Goal: Task Accomplishment & Management: Manage account settings

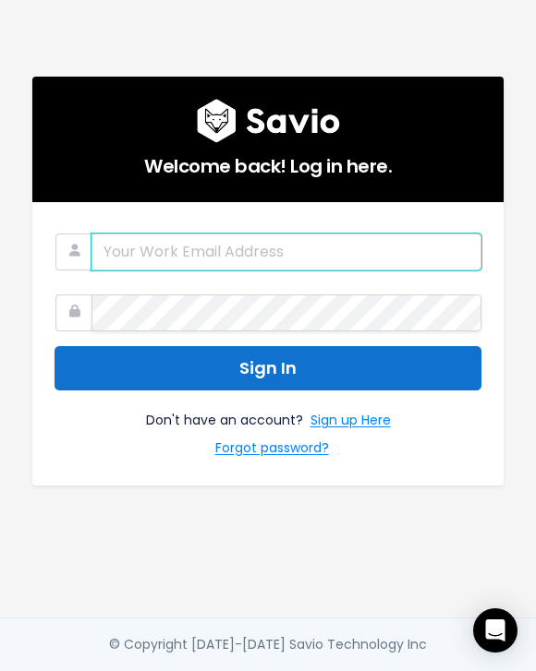
type input "[EMAIL_ADDRESS][PERSON_NAME][DOMAIN_NAME]"
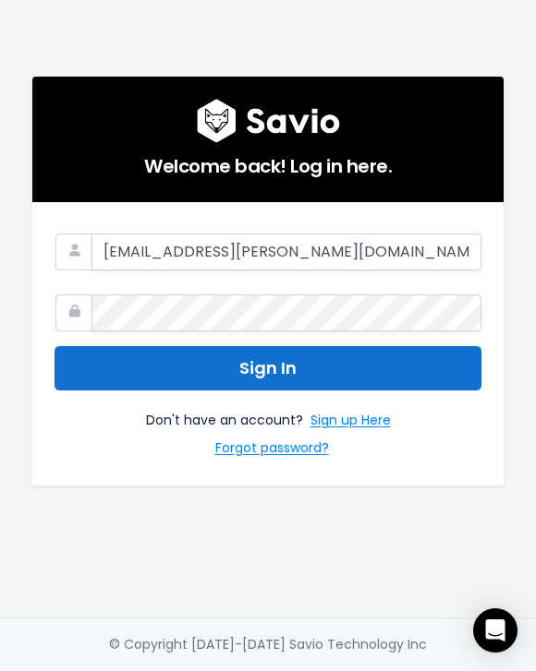
click at [252, 351] on button "Sign In" at bounding box center [267, 368] width 427 height 45
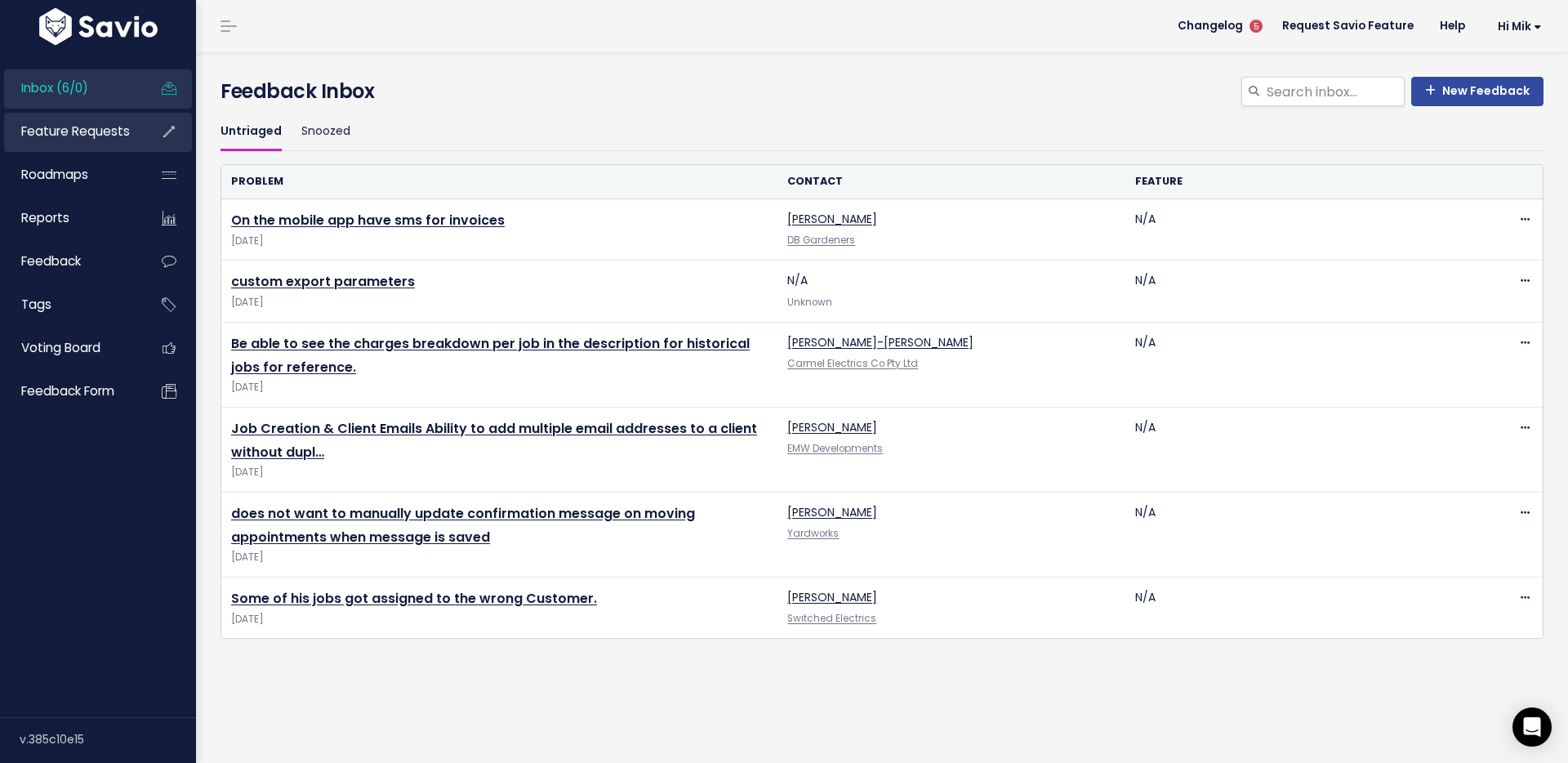
click at [86, 134] on span "Feature Requests" at bounding box center [75, 131] width 109 height 17
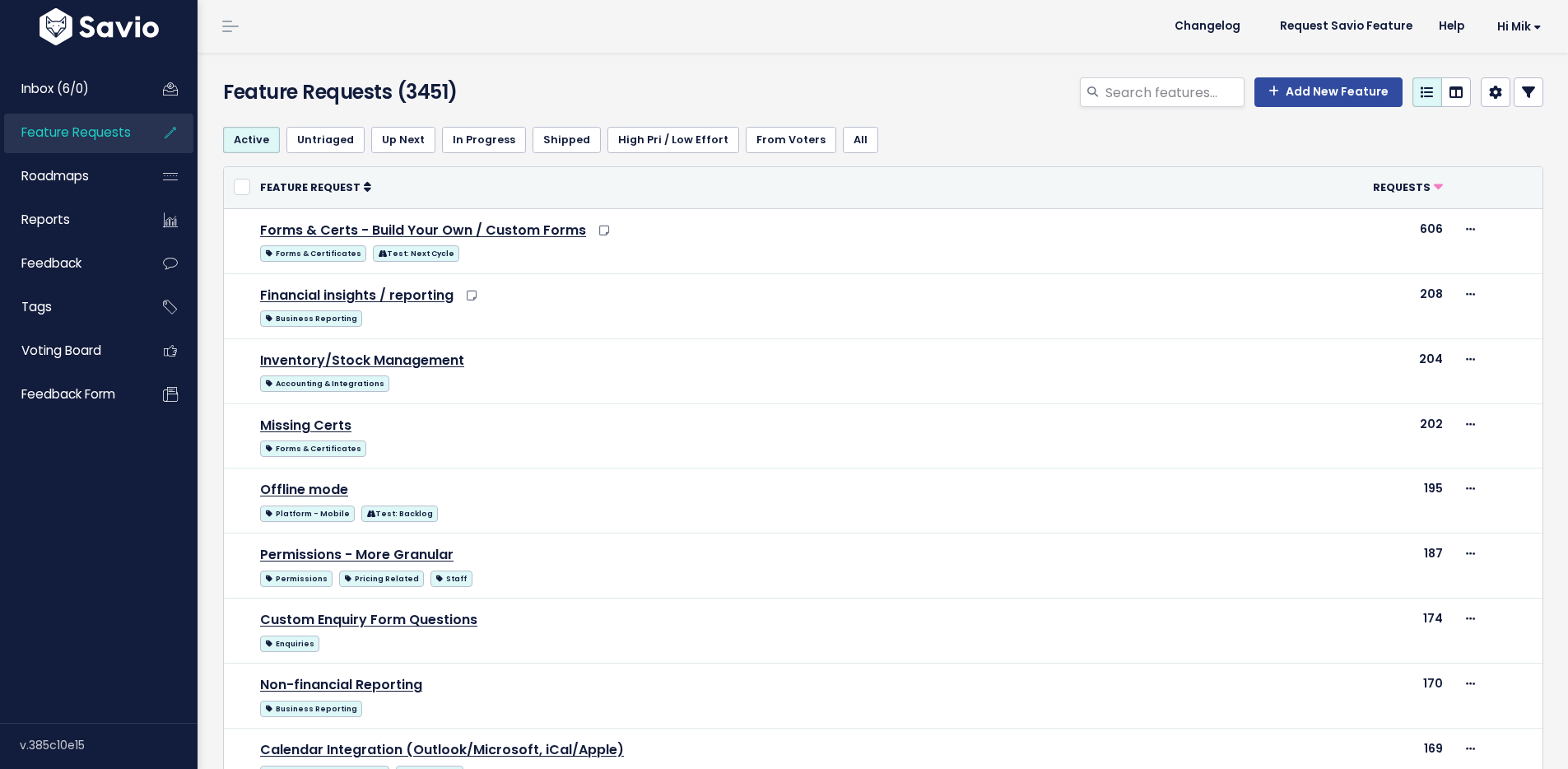
select select
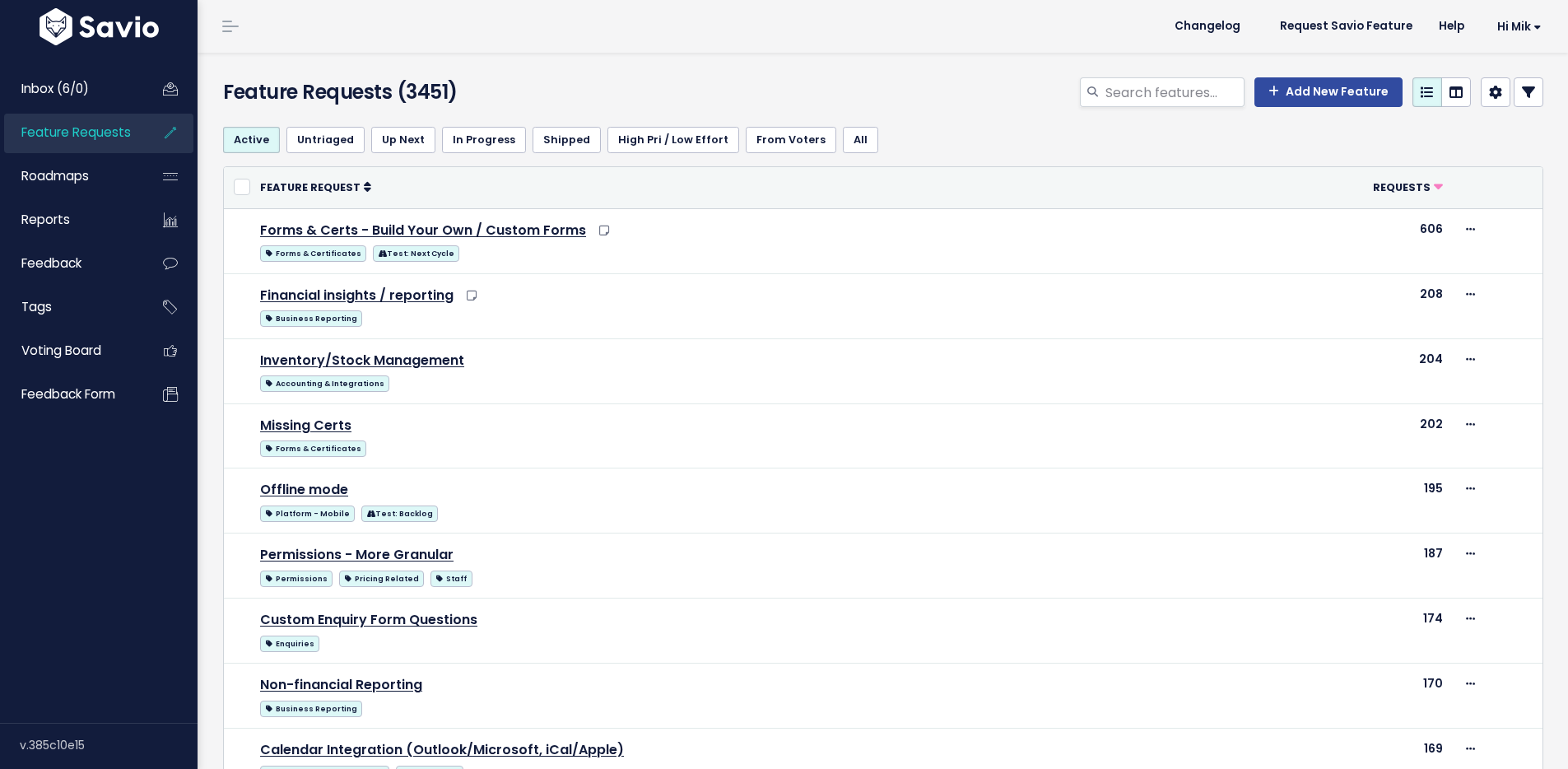
select select
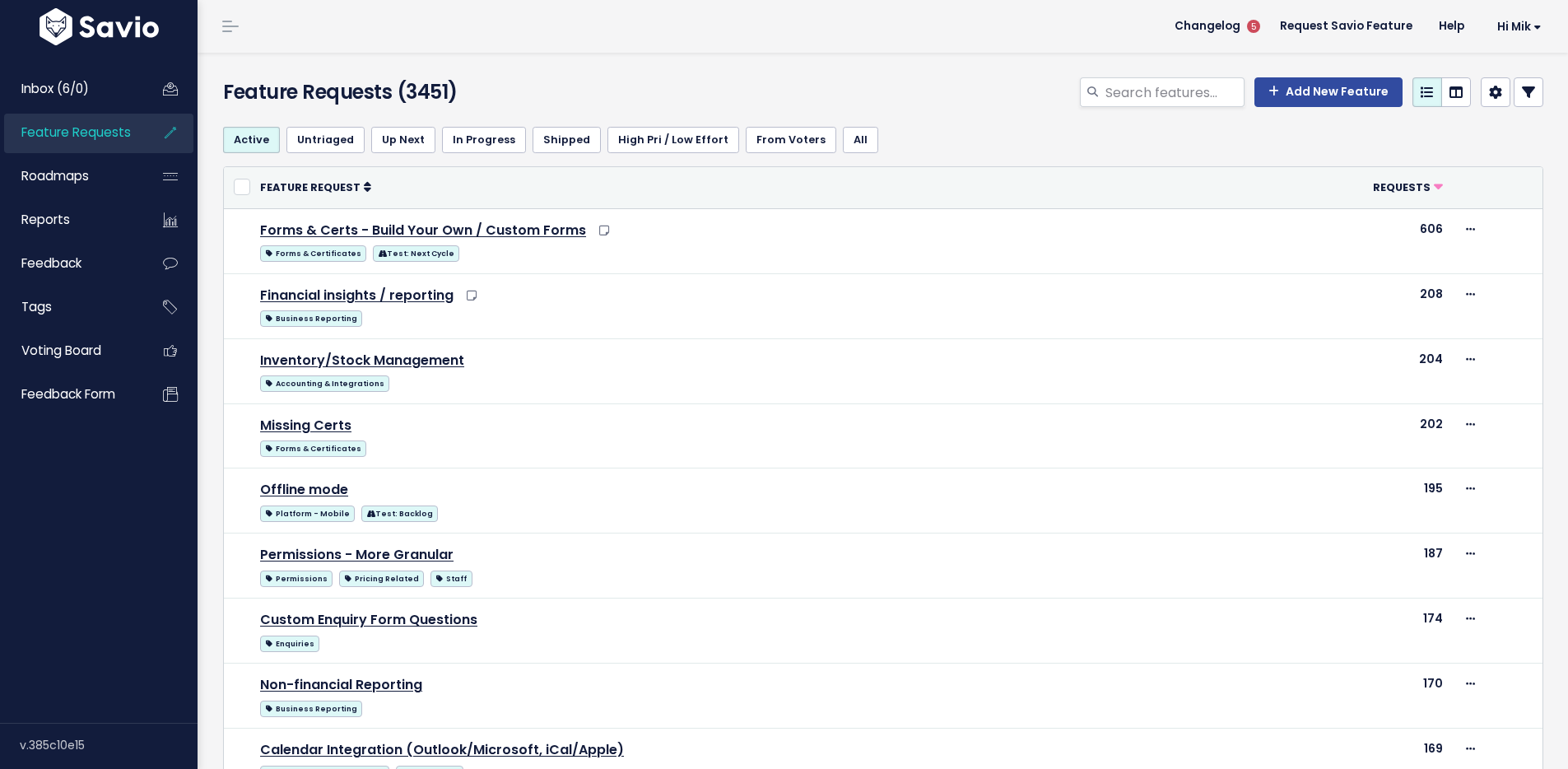
click at [1515, 87] on link at bounding box center [1529, 92] width 29 height 29
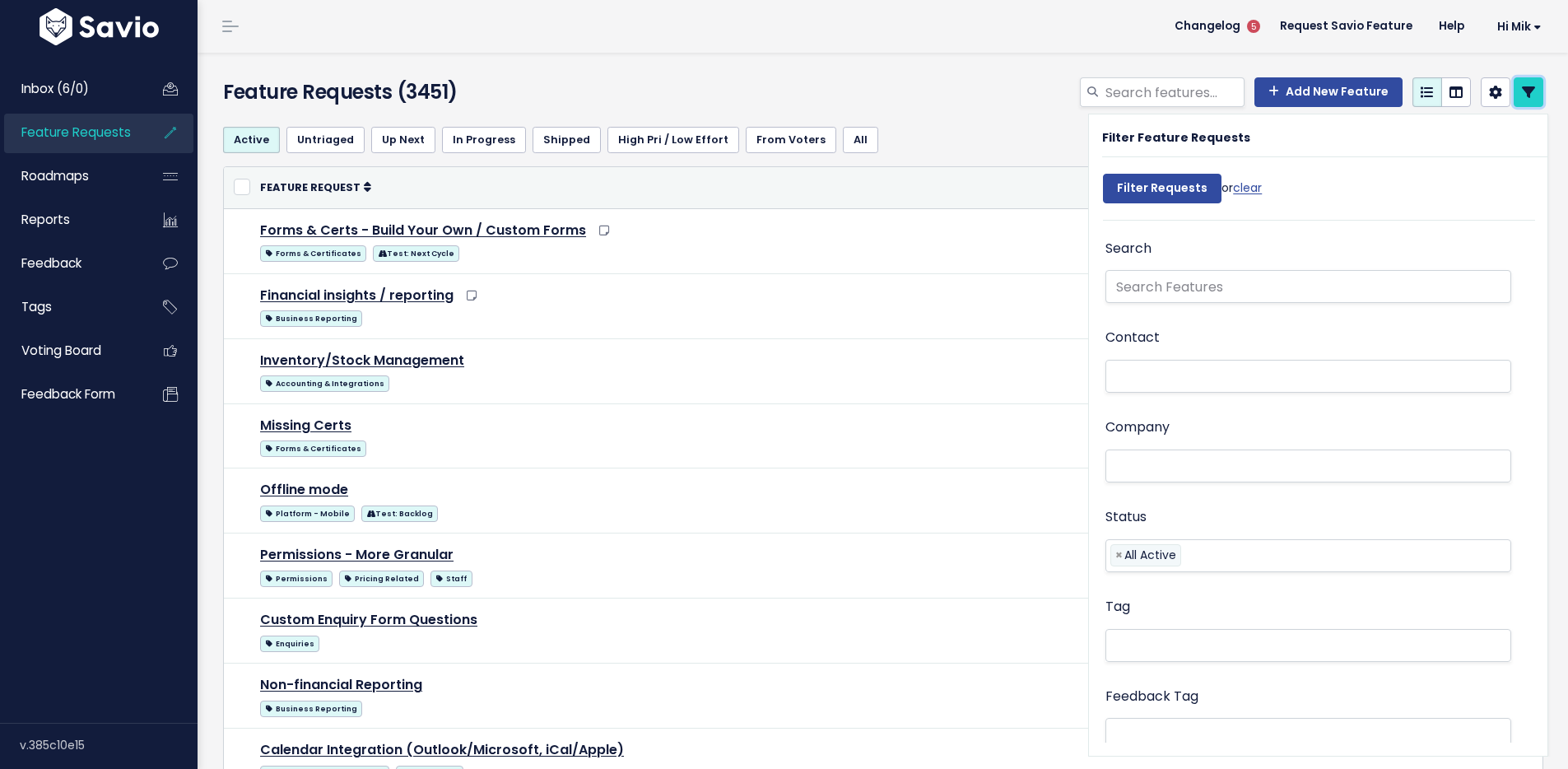
scroll to position [307, 0]
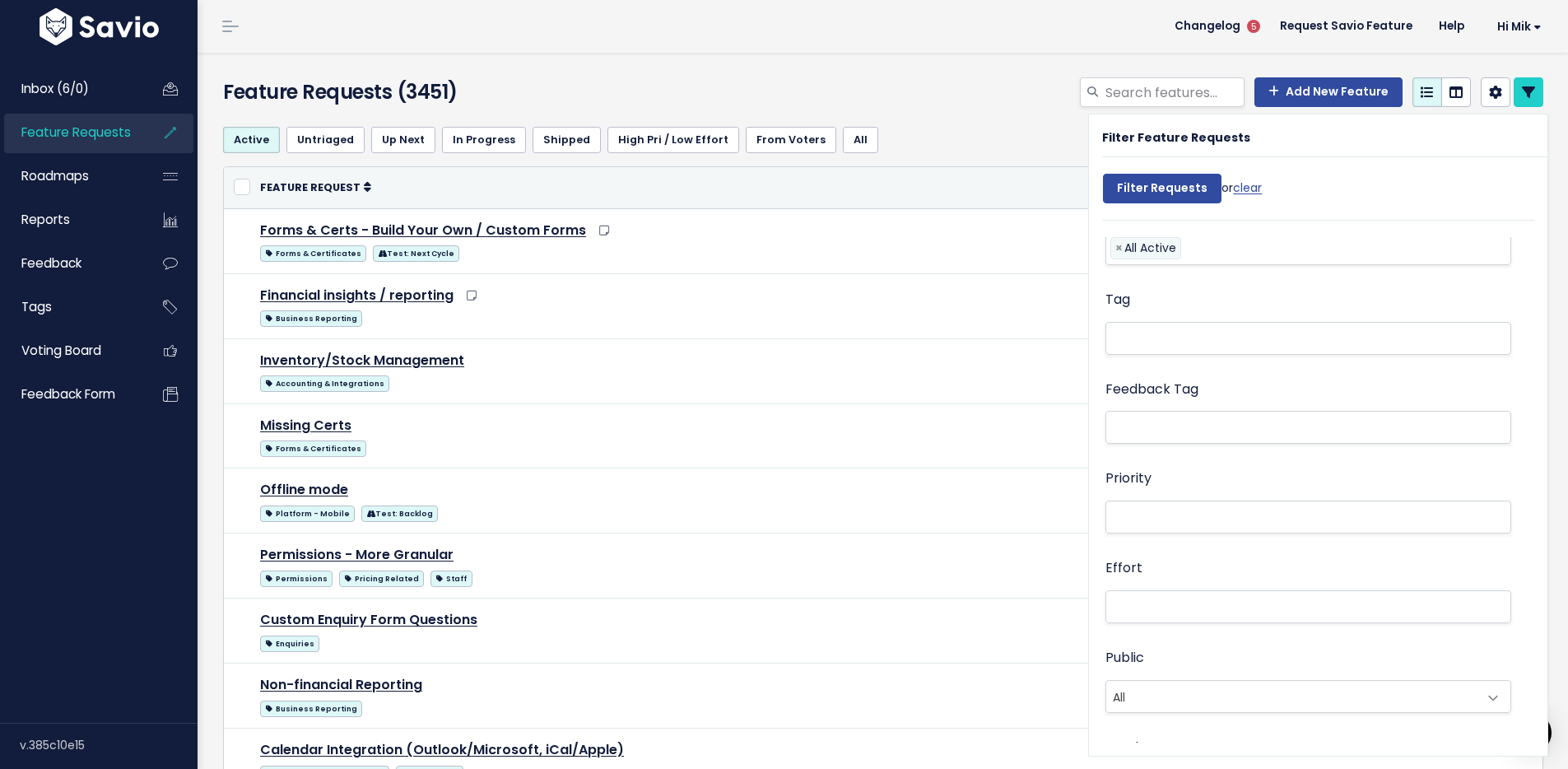
click at [1175, 433] on li at bounding box center [1305, 427] width 389 height 17
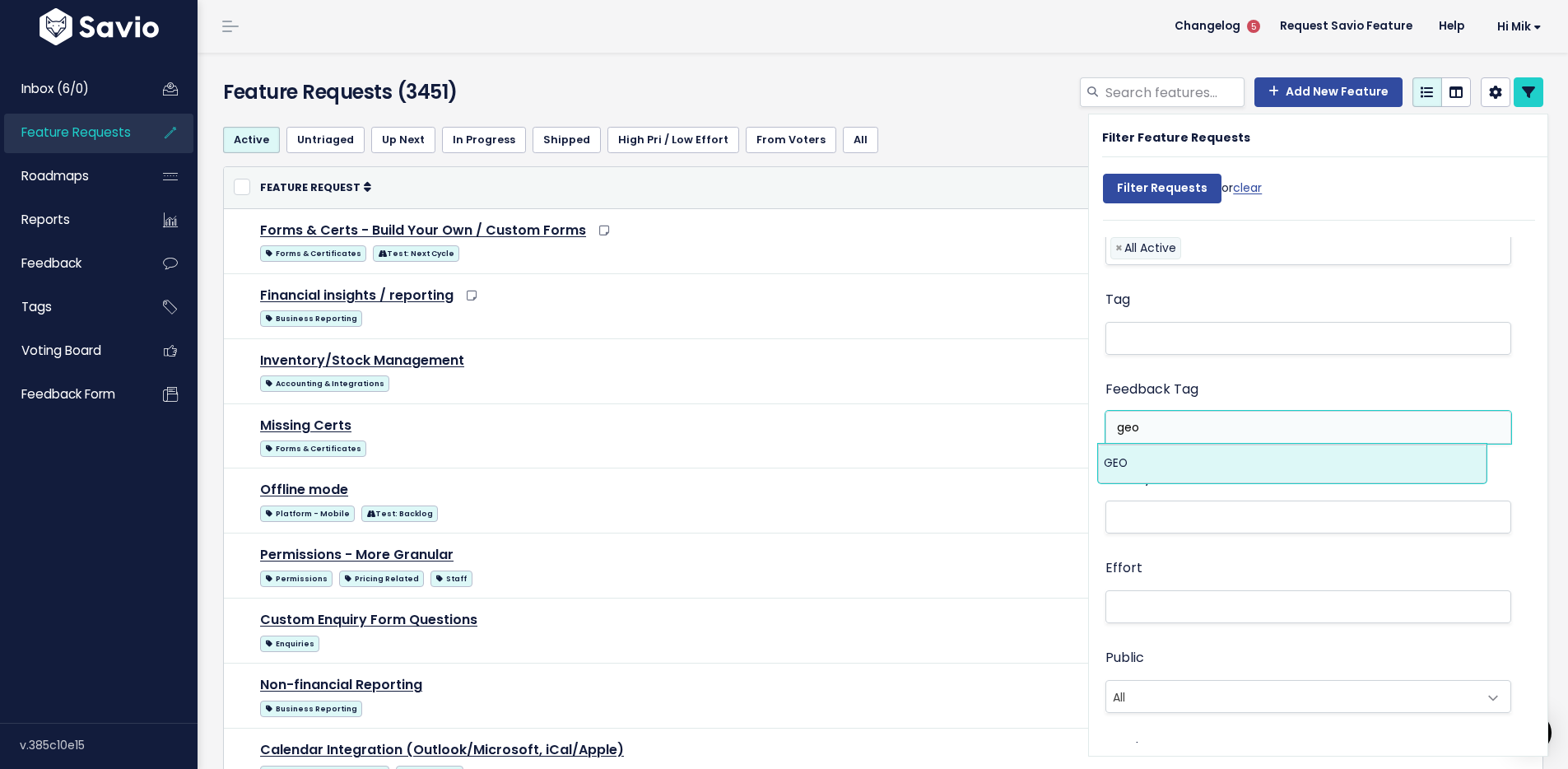
type input "geo"
select select "13383"
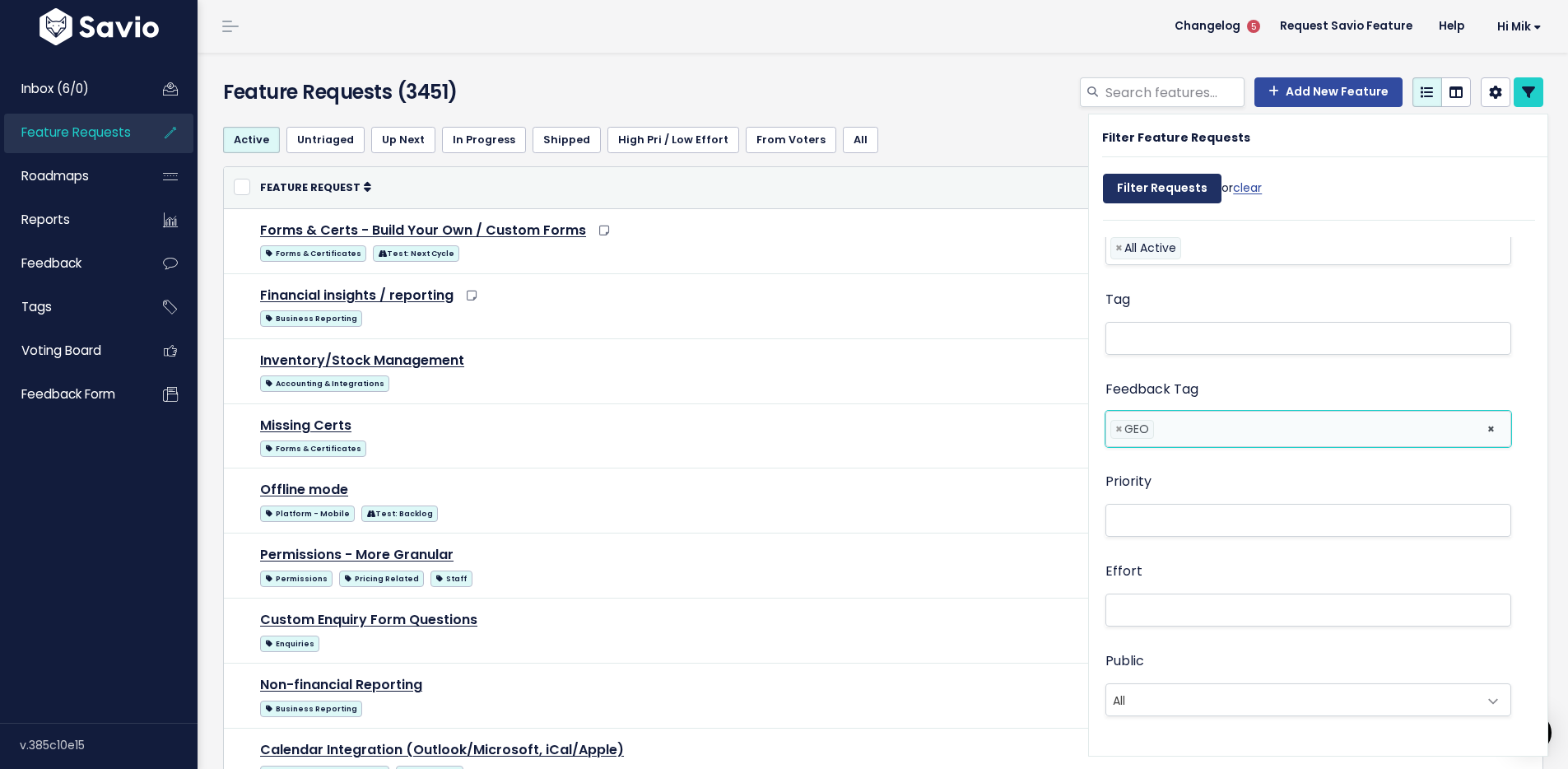
click at [1148, 187] on input "Filter Requests" at bounding box center [1162, 188] width 119 height 29
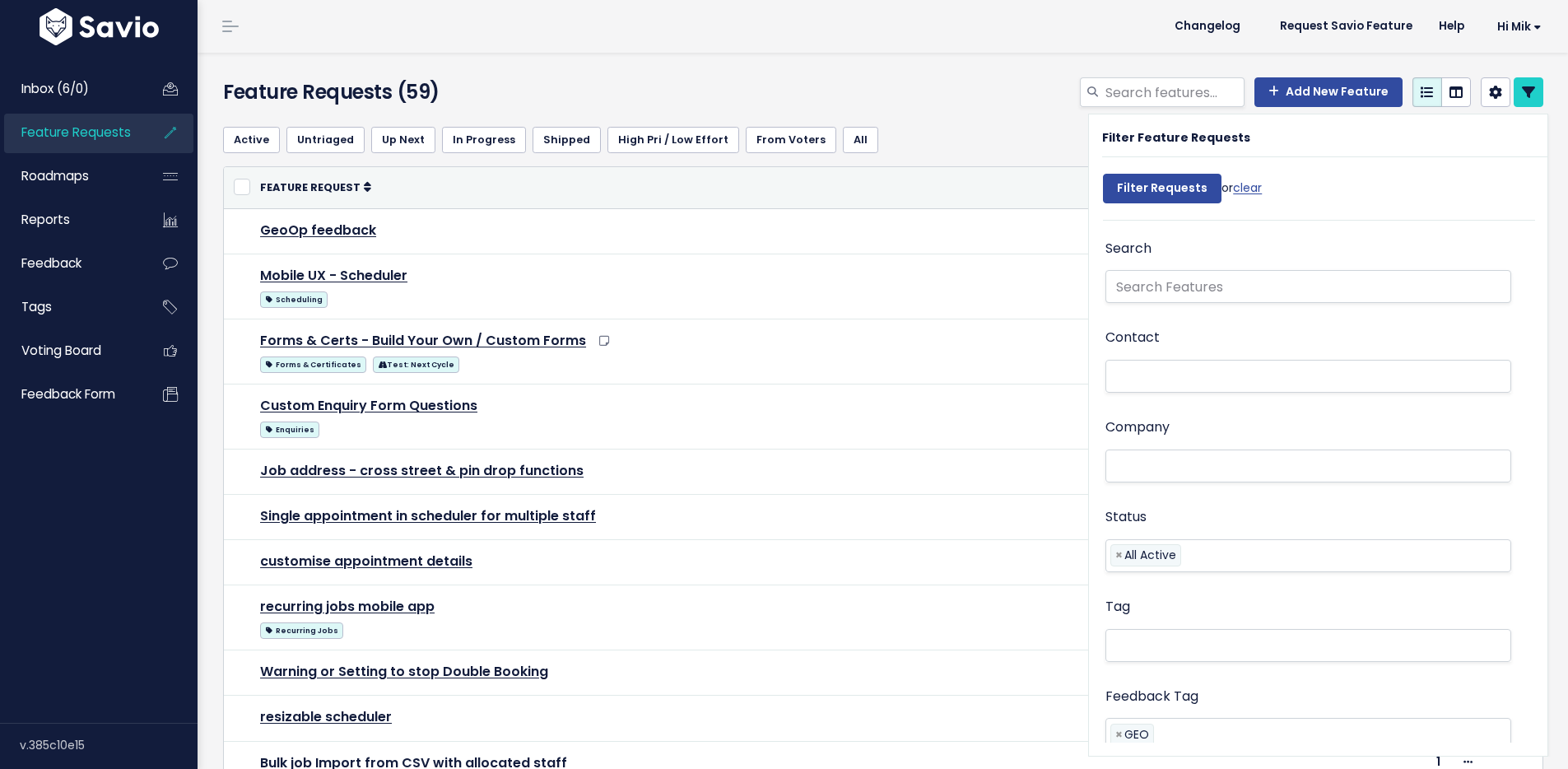
select select
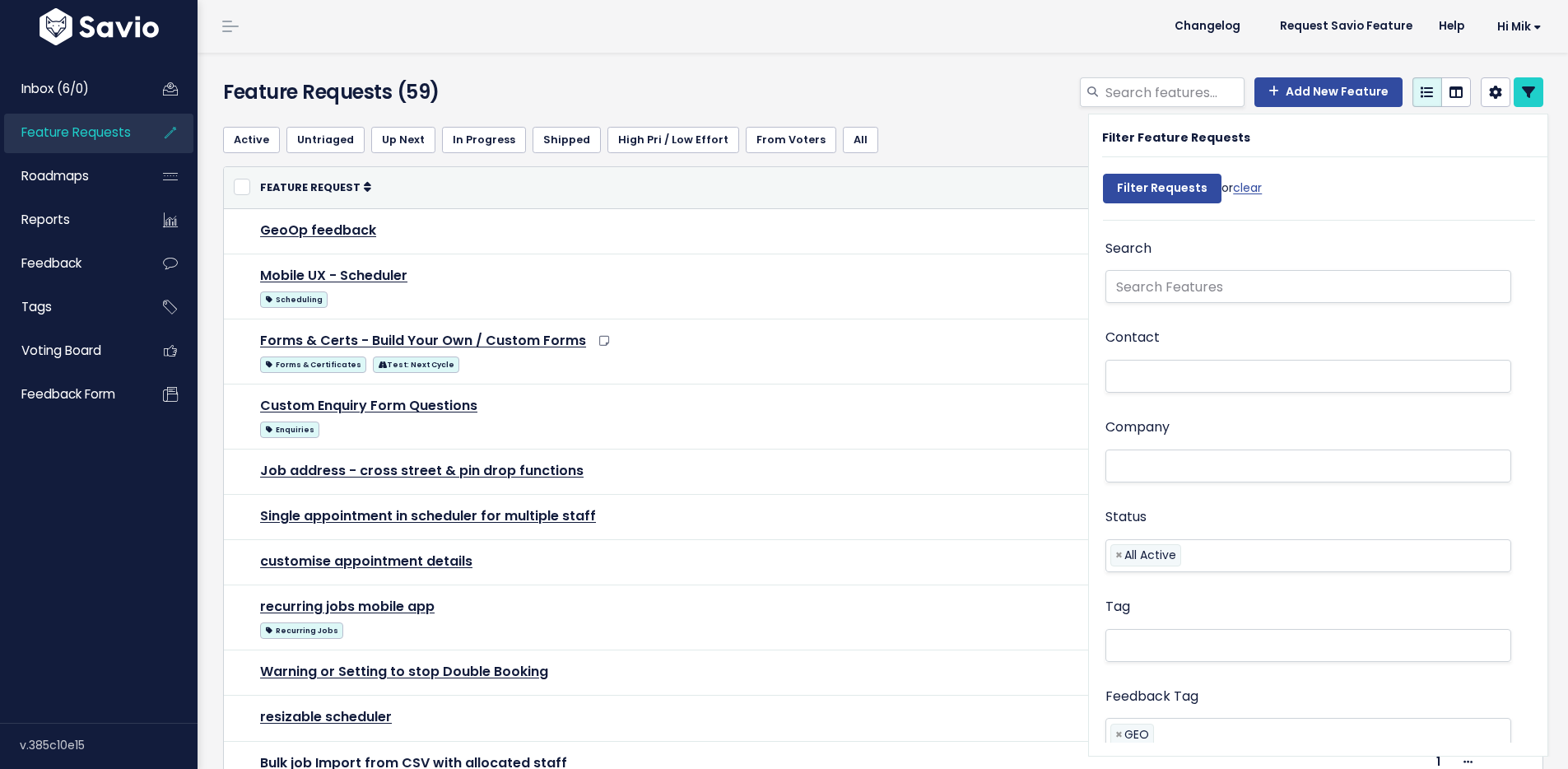
select select
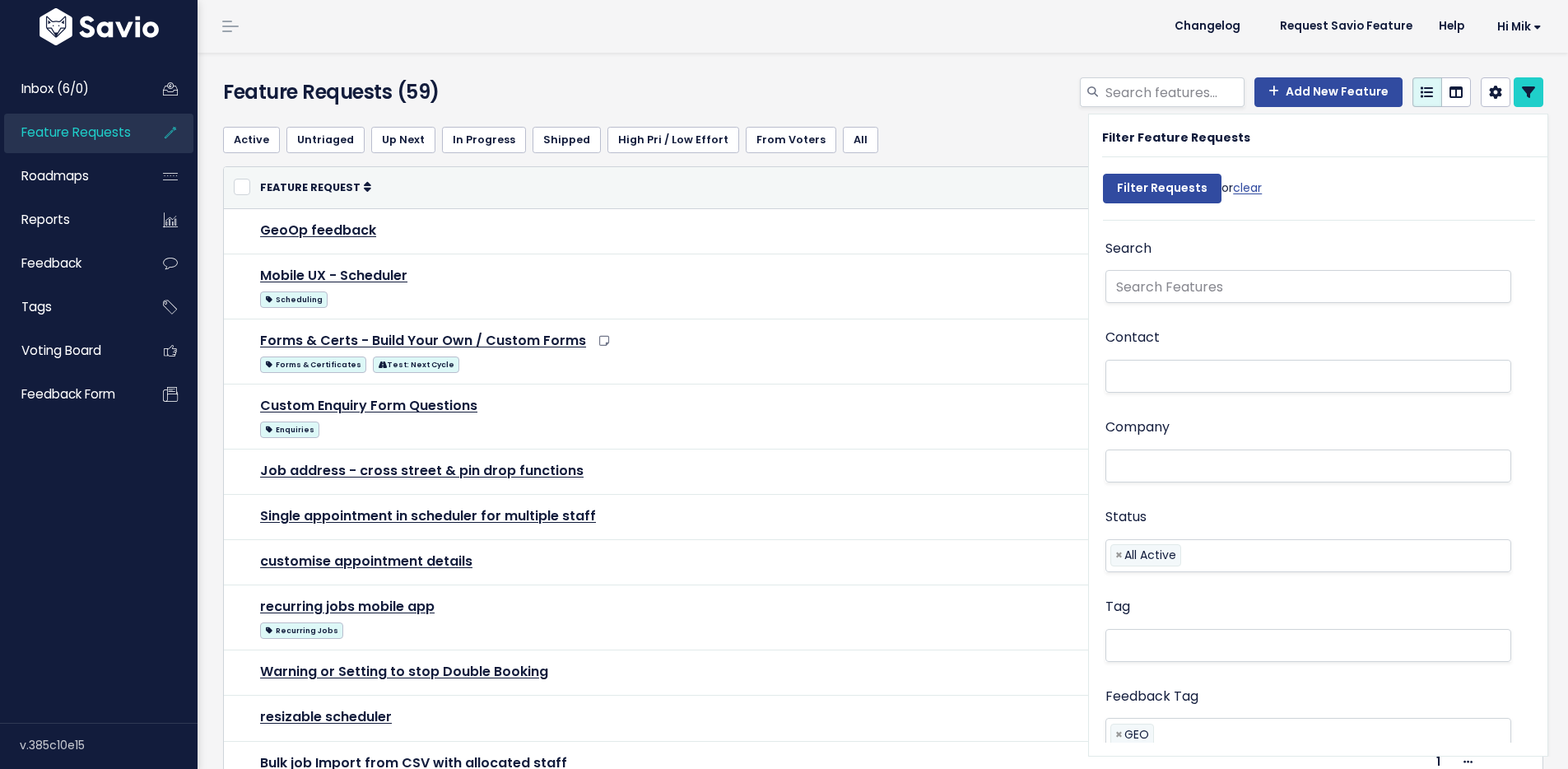
scroll to position [387, 0]
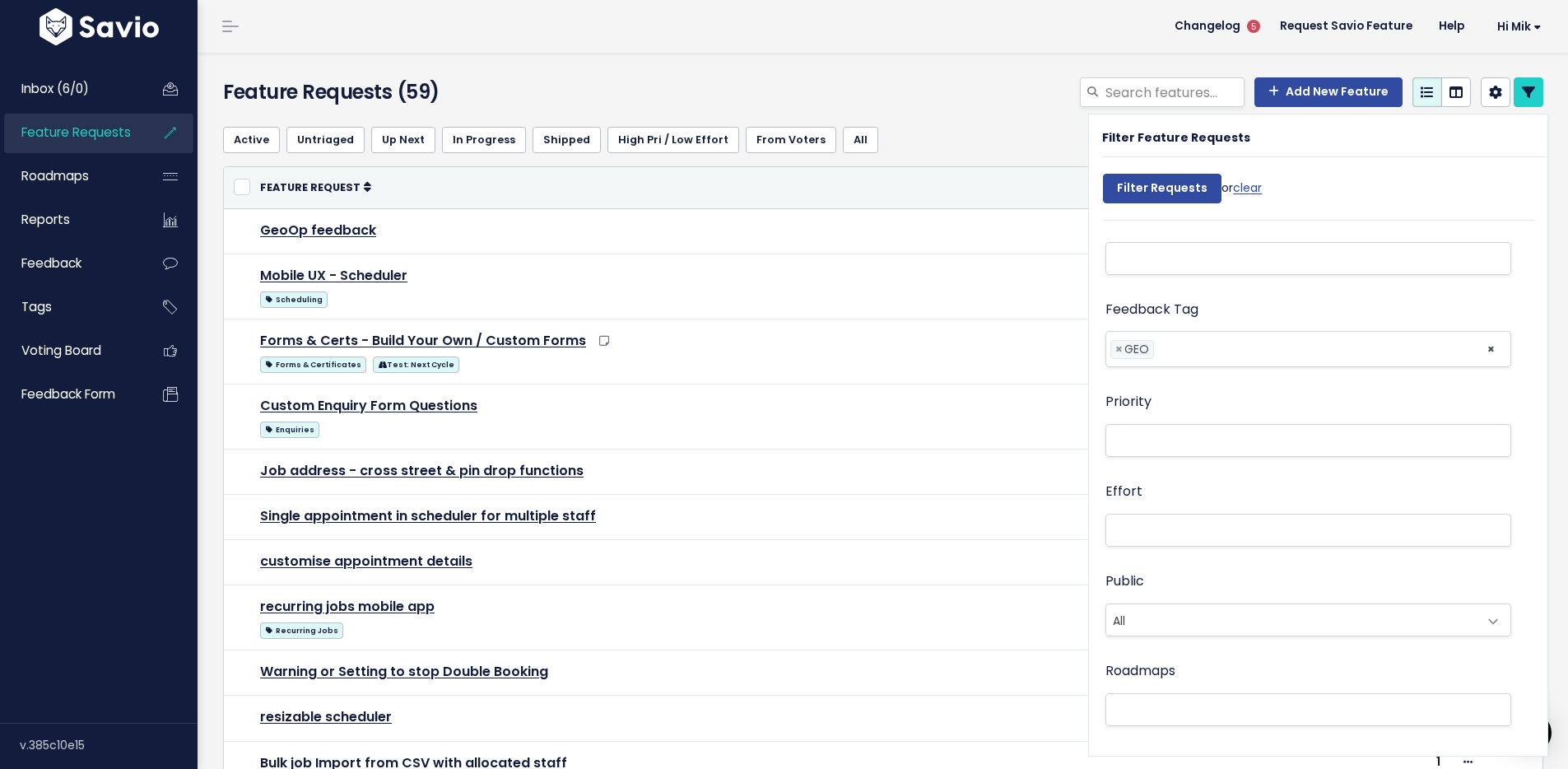
click at [960, 61] on div "Feature Requests (59) Add New Feature" at bounding box center [881, 83] width 1366 height 61
click at [1523, 92] on icon at bounding box center [1529, 92] width 13 height 13
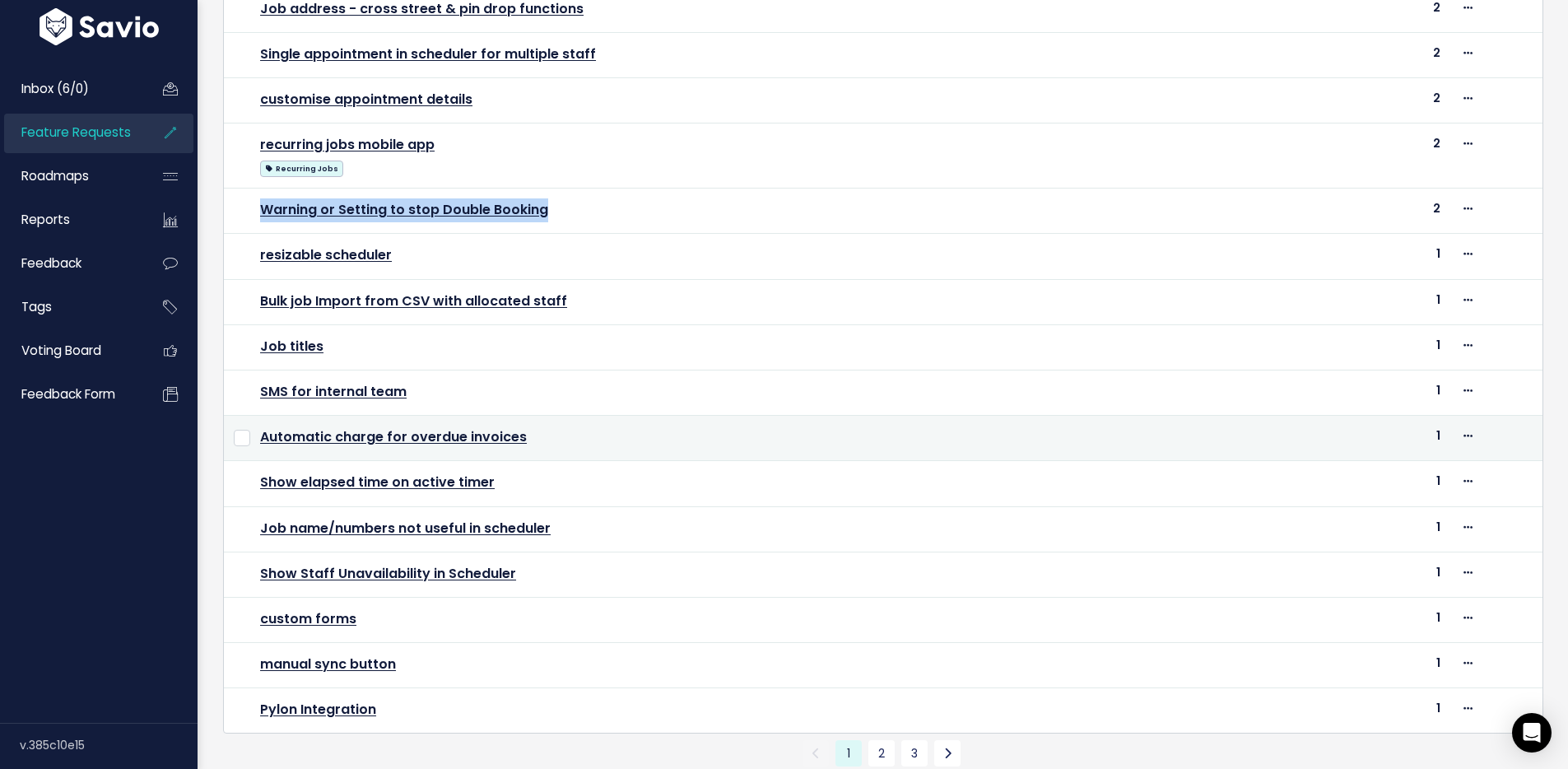
scroll to position [462, 0]
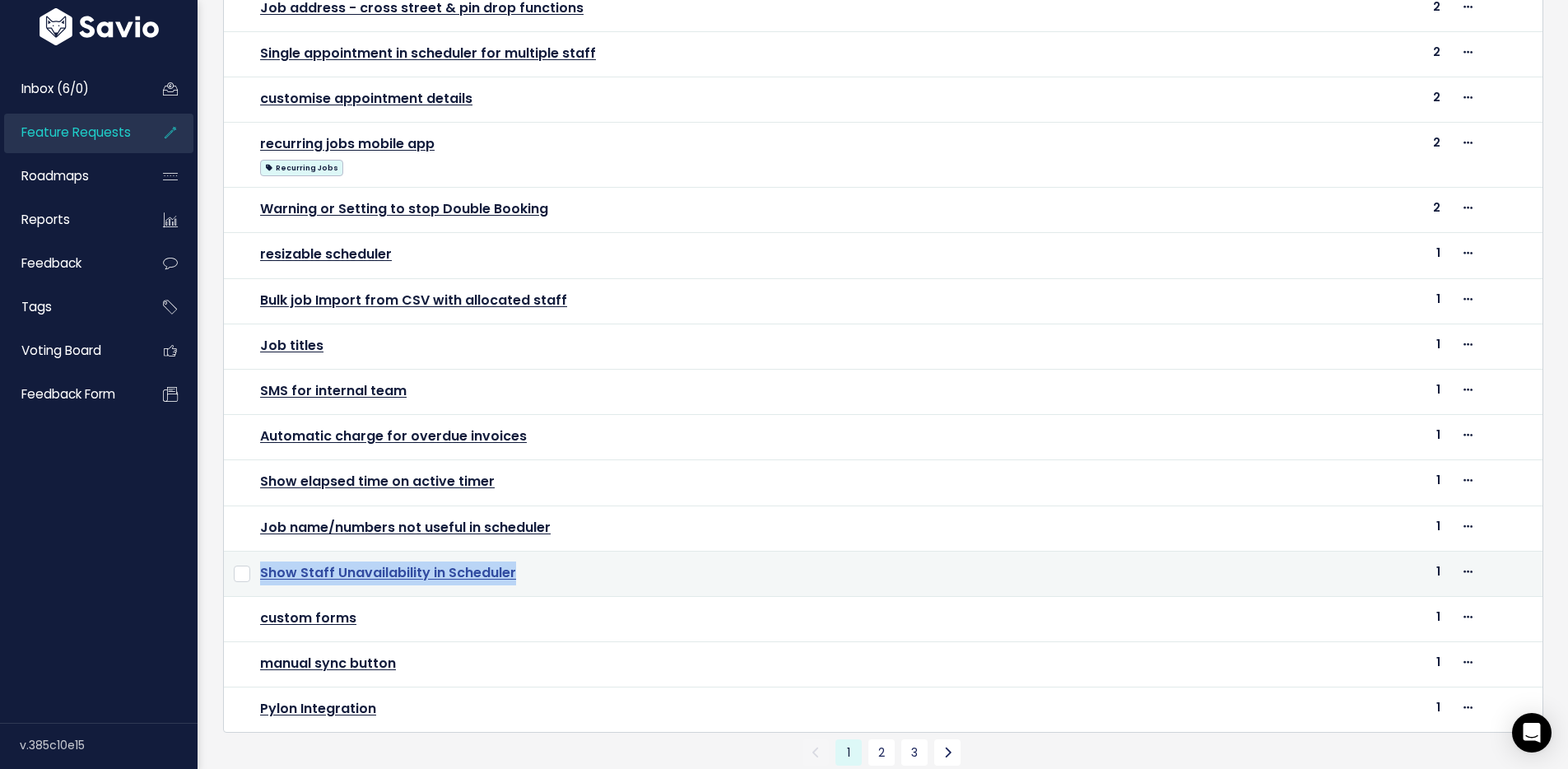
drag, startPoint x: 531, startPoint y: 579, endPoint x: 261, endPoint y: 568, distance: 270.2
click at [261, 568] on td "Show Staff Unavailability in Scheduler" at bounding box center [734, 573] width 967 height 45
copy link "Show Staff Unavailability in Scheduler"
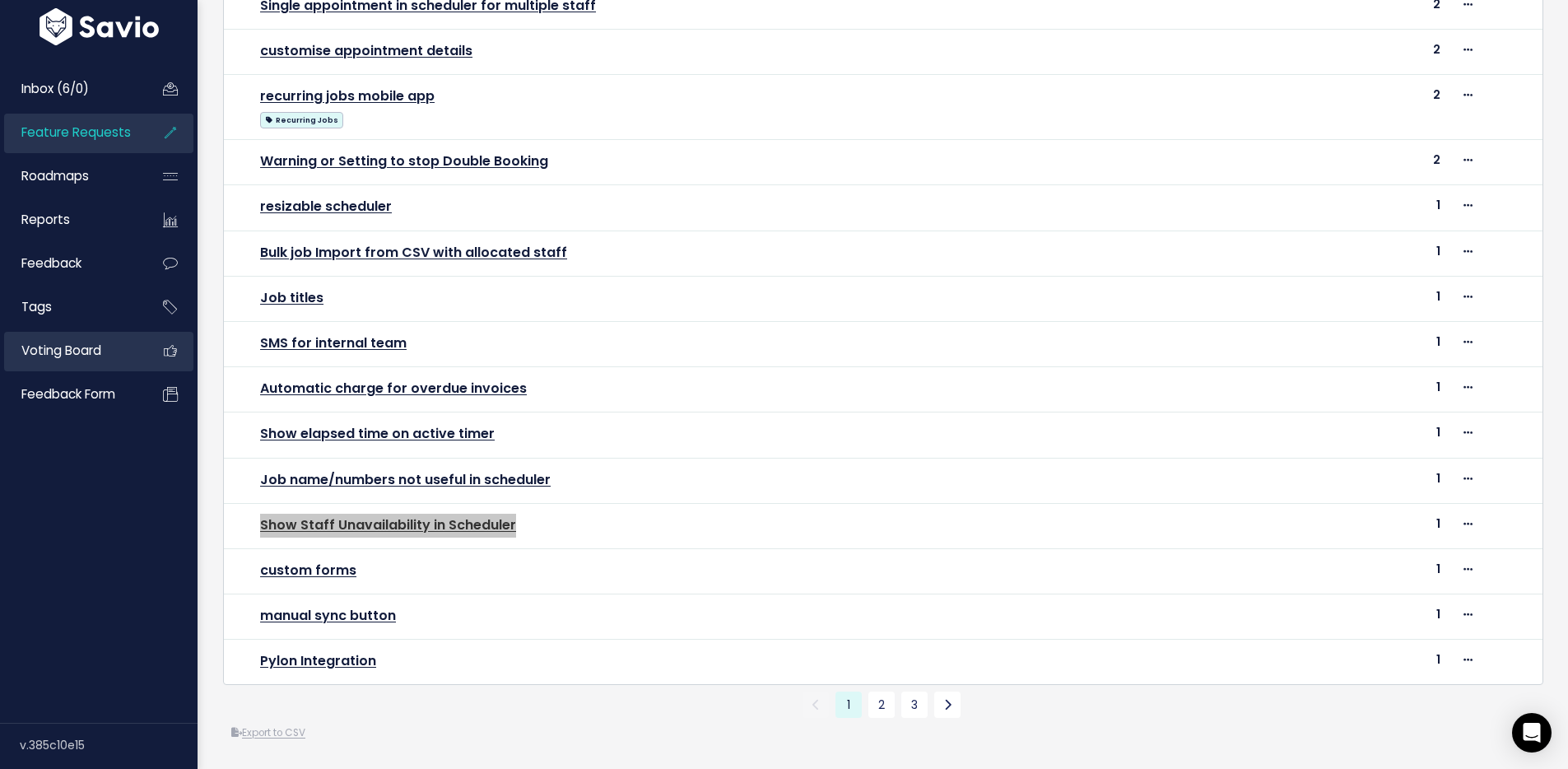
scroll to position [0, 0]
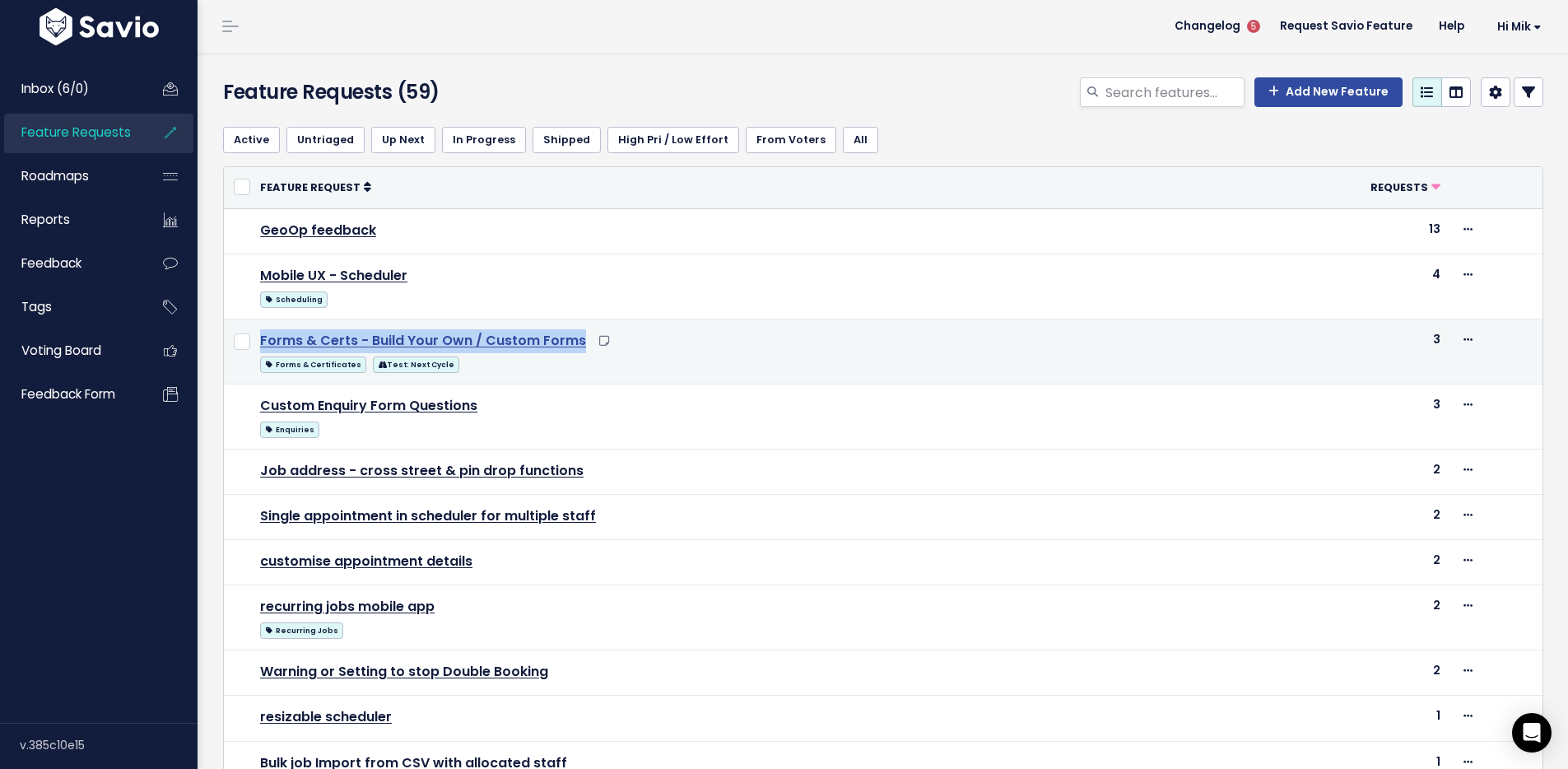
drag, startPoint x: 251, startPoint y: 339, endPoint x: 579, endPoint y: 341, distance: 328.0
click at [579, 341] on td "Forms & Certs - Build Your Own / Custom Forms Forms & Certificates Test: Next C…" at bounding box center [734, 350] width 967 height 65
copy link "Forms & Certs - Build Your Own / Custom Forms"
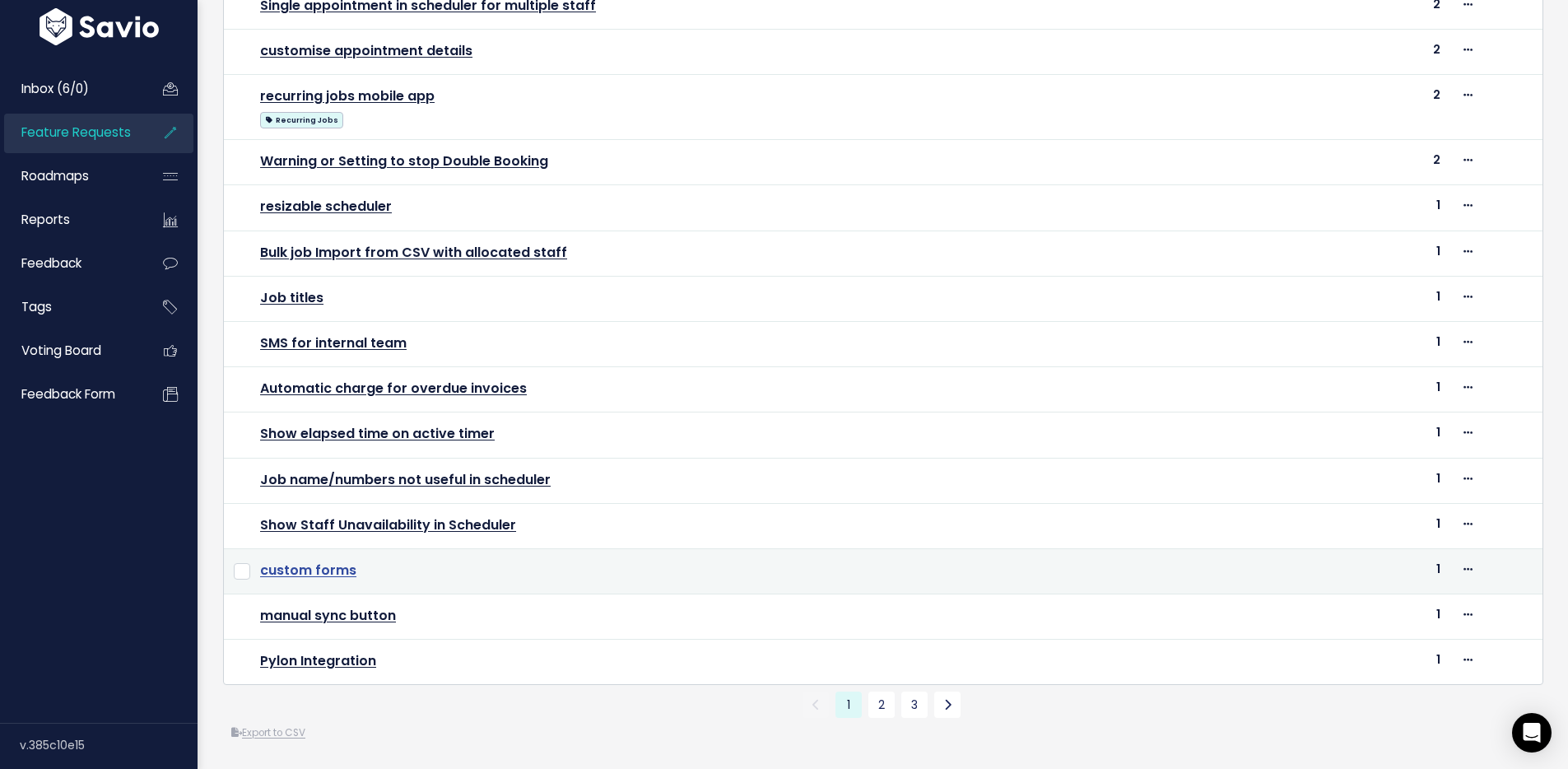
click at [317, 560] on link "custom forms" at bounding box center [308, 569] width 96 height 19
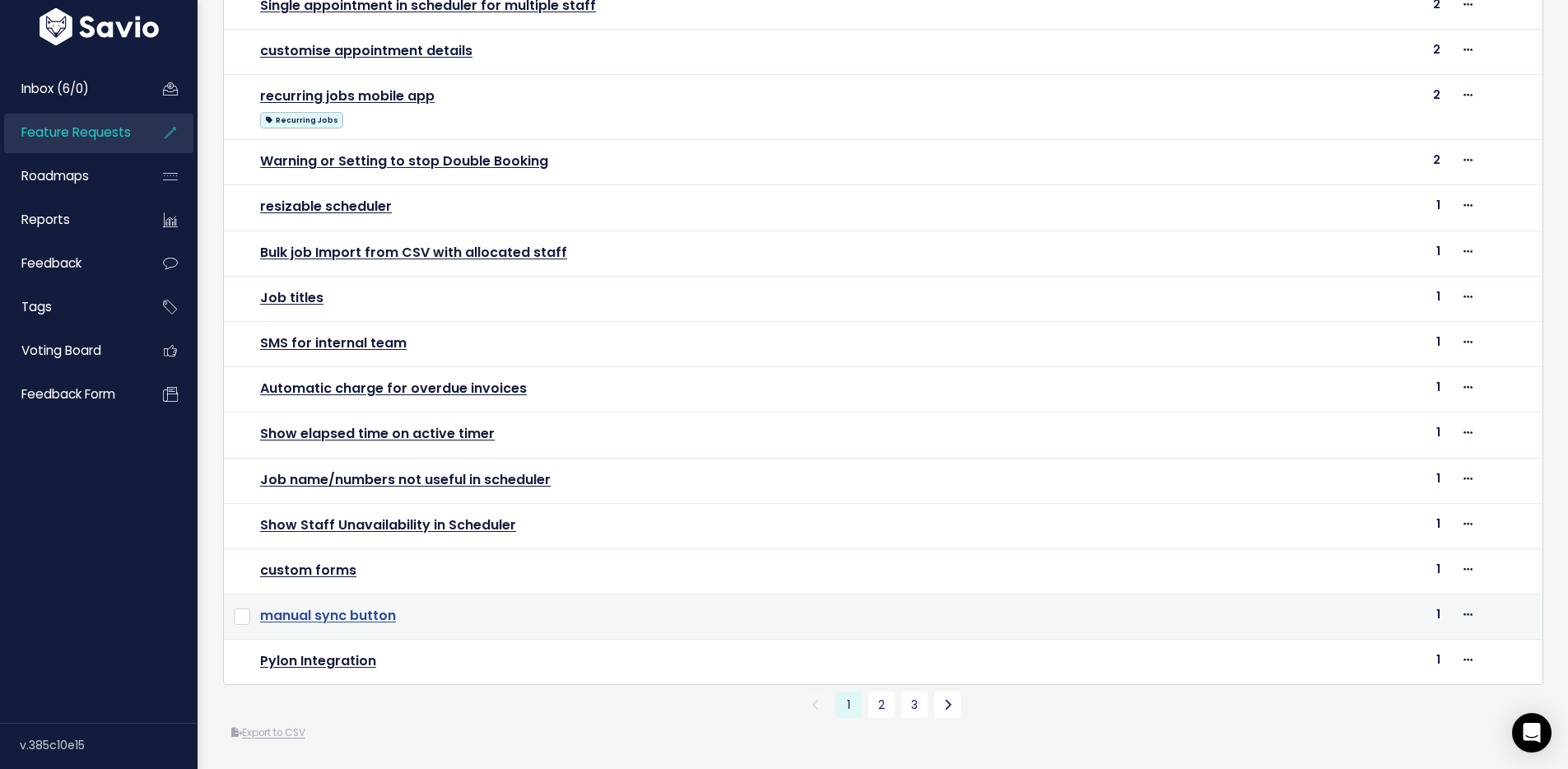
click at [347, 606] on link "manual sync button" at bounding box center [328, 615] width 135 height 19
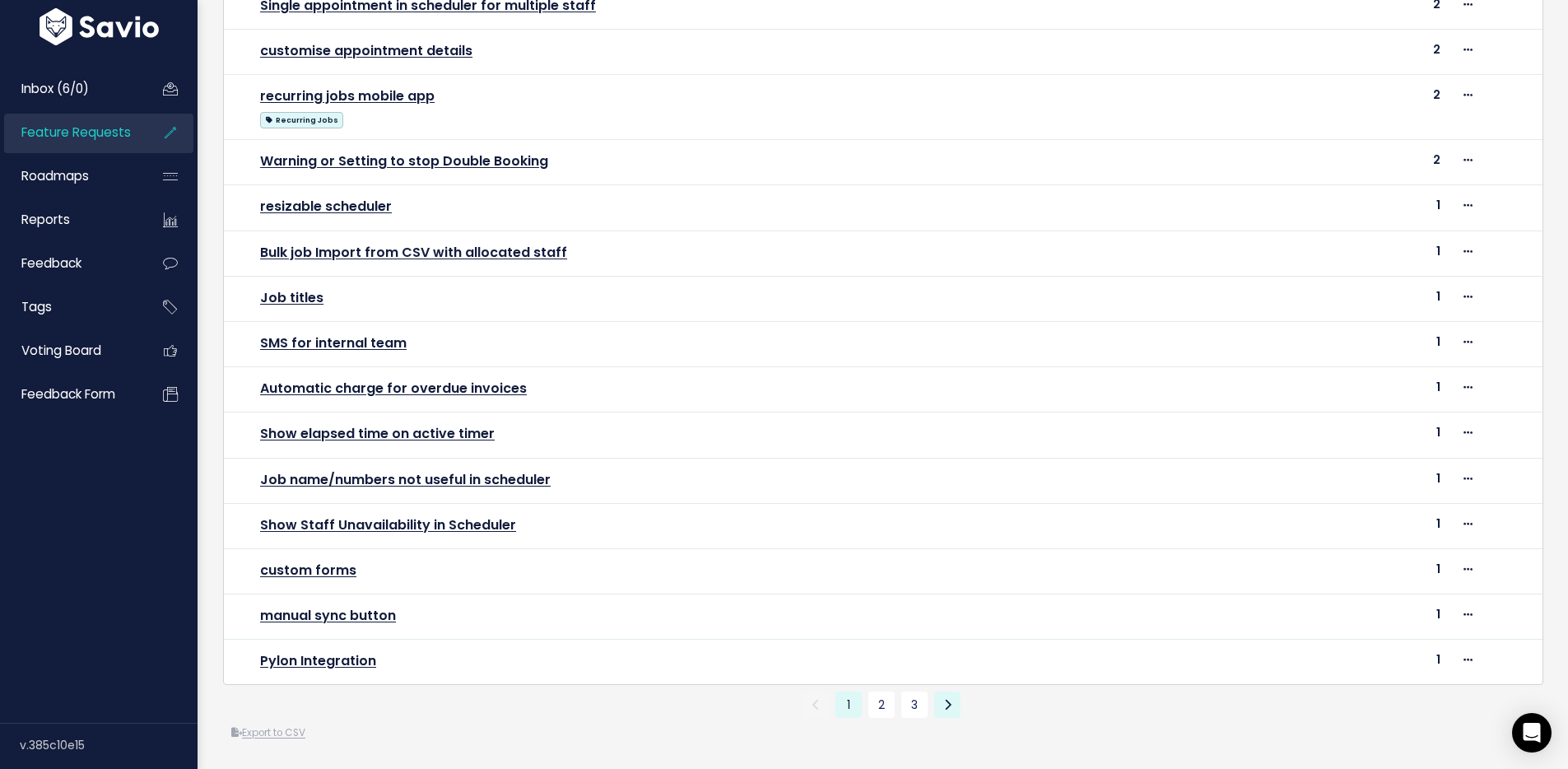
click at [944, 699] on icon at bounding box center [948, 704] width 7 height 12
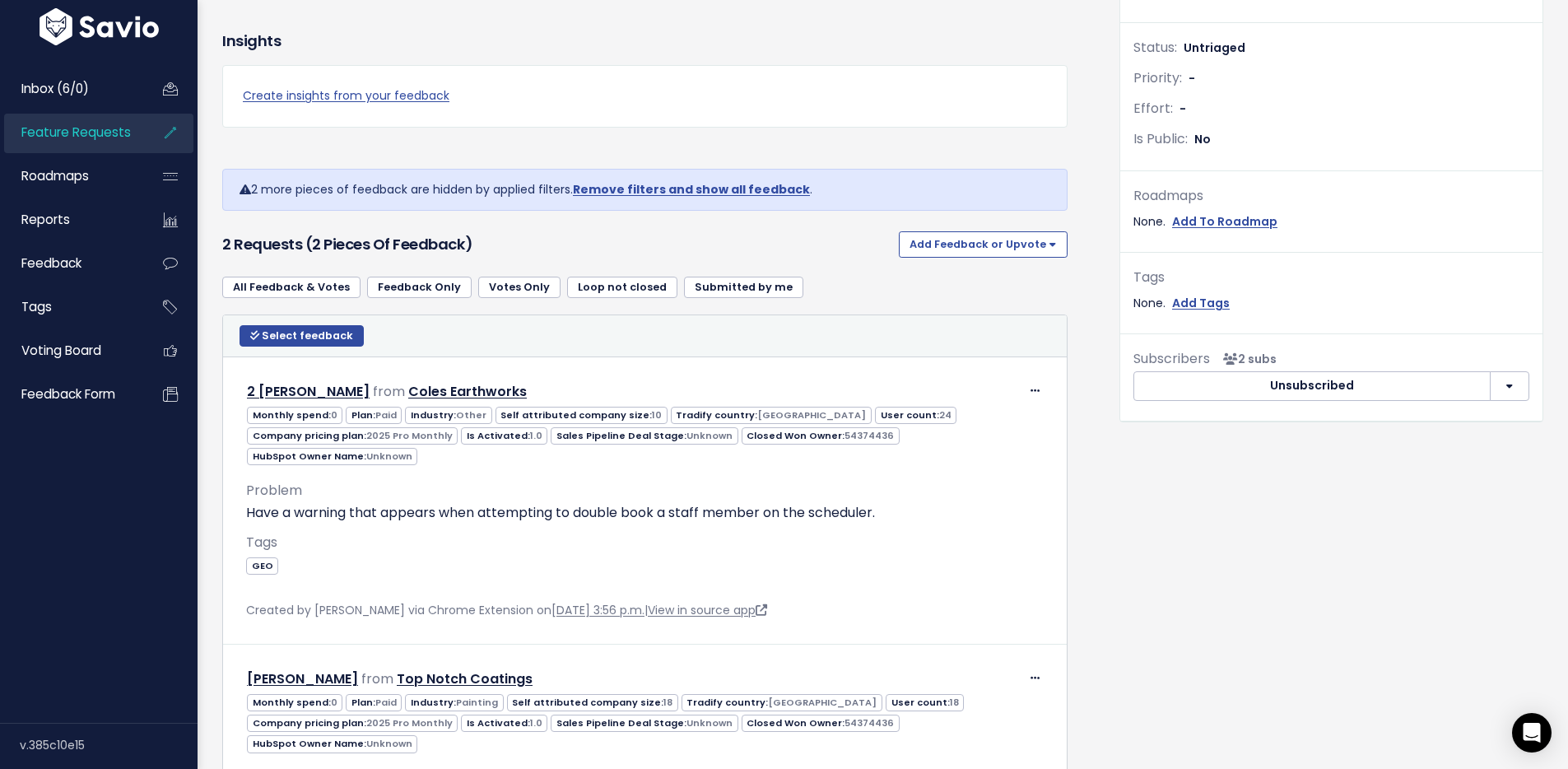
scroll to position [544, 0]
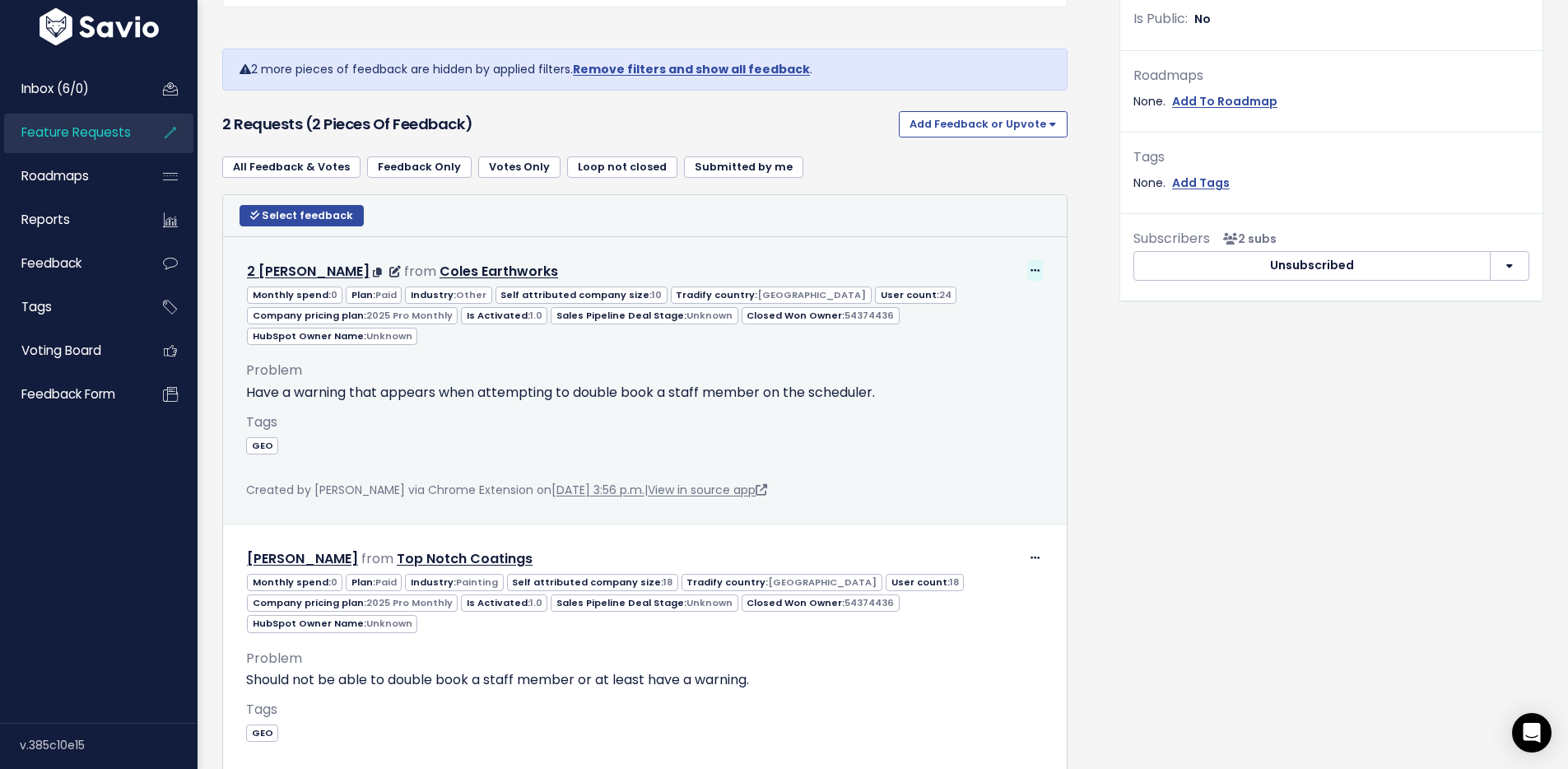
click at [1030, 269] on icon at bounding box center [1035, 271] width 9 height 11
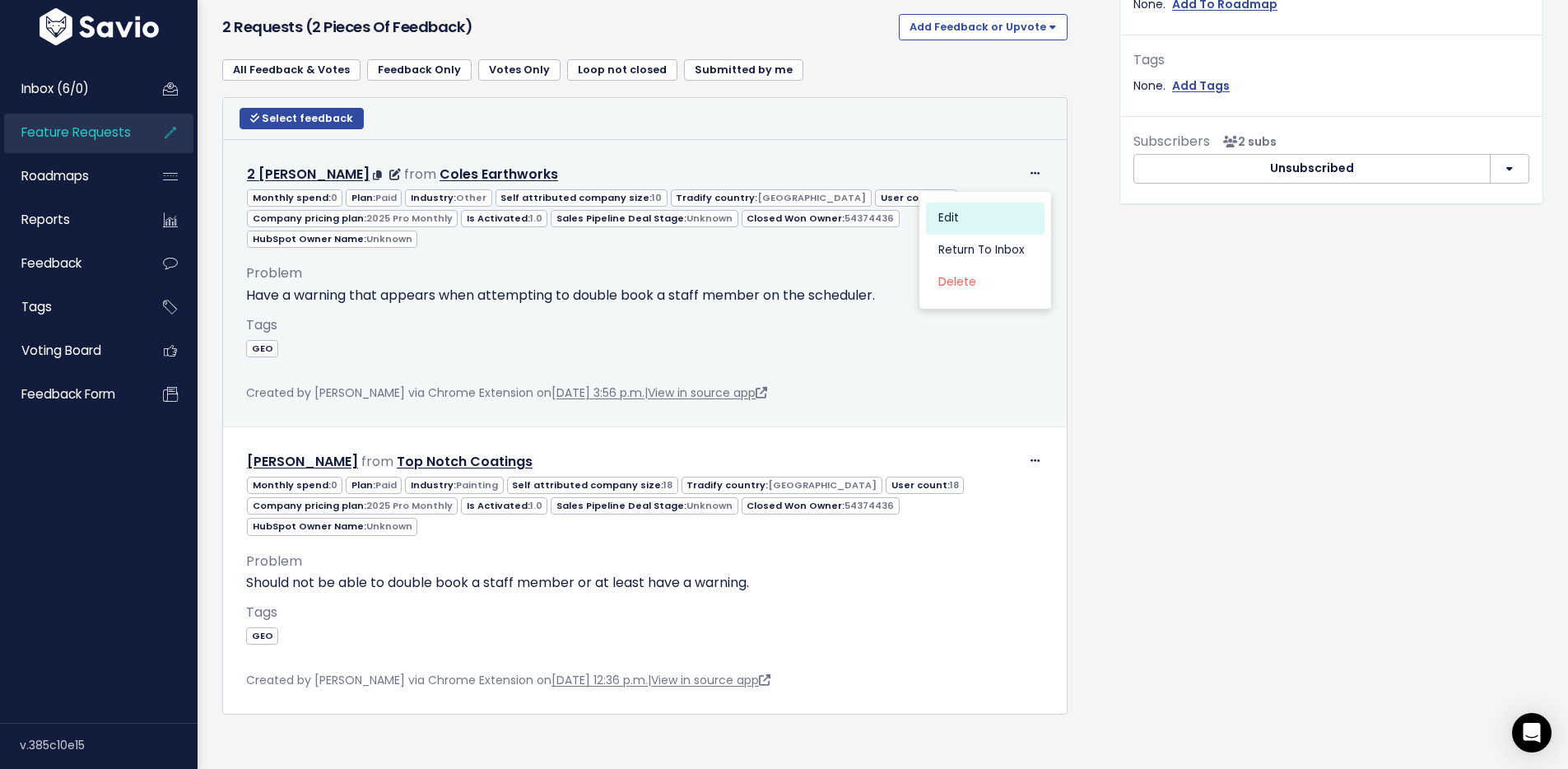
scroll to position [642, 0]
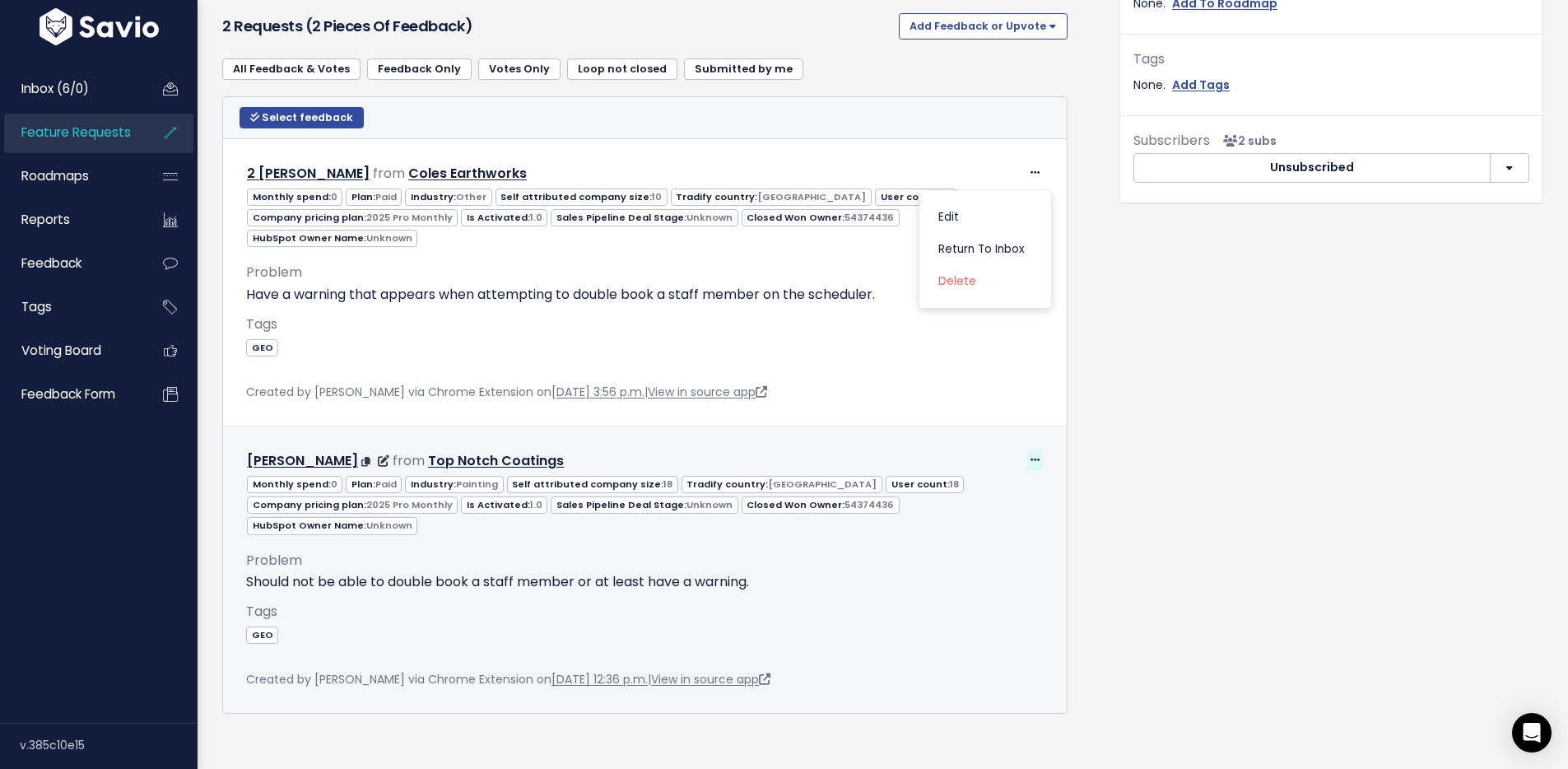
click at [1030, 455] on icon at bounding box center [1035, 461] width 9 height 11
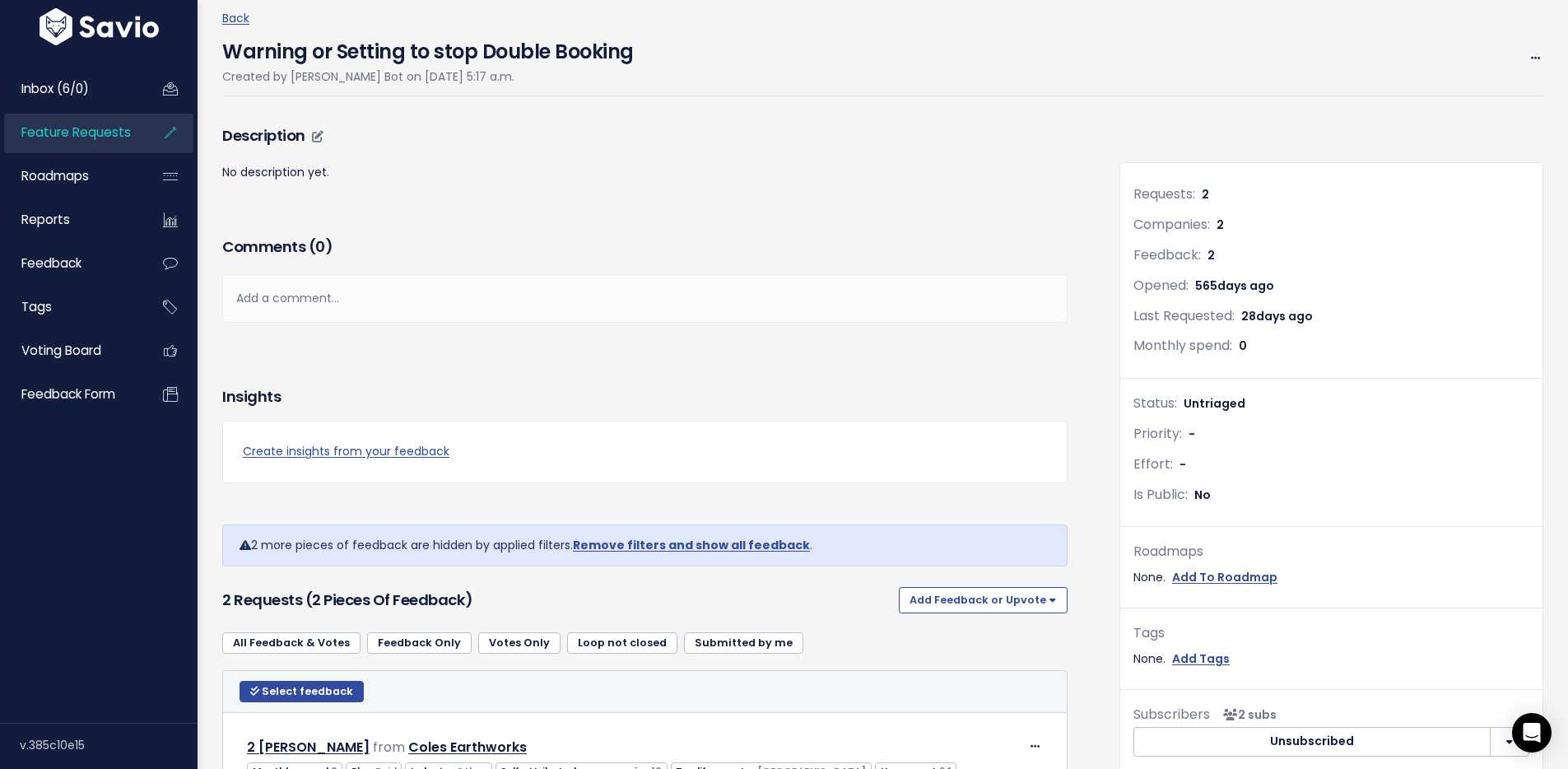
scroll to position [0, 0]
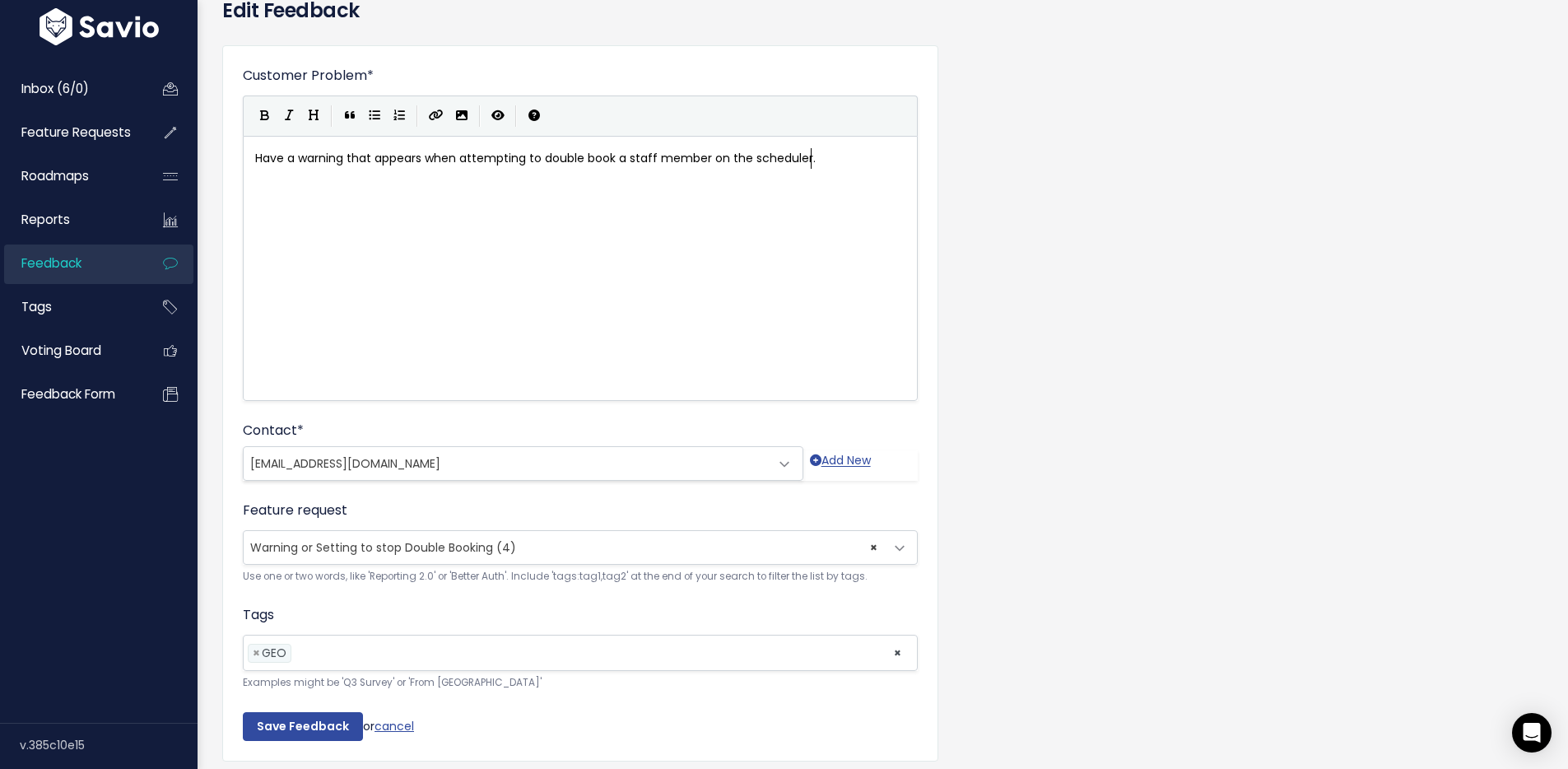
scroll to position [151, 0]
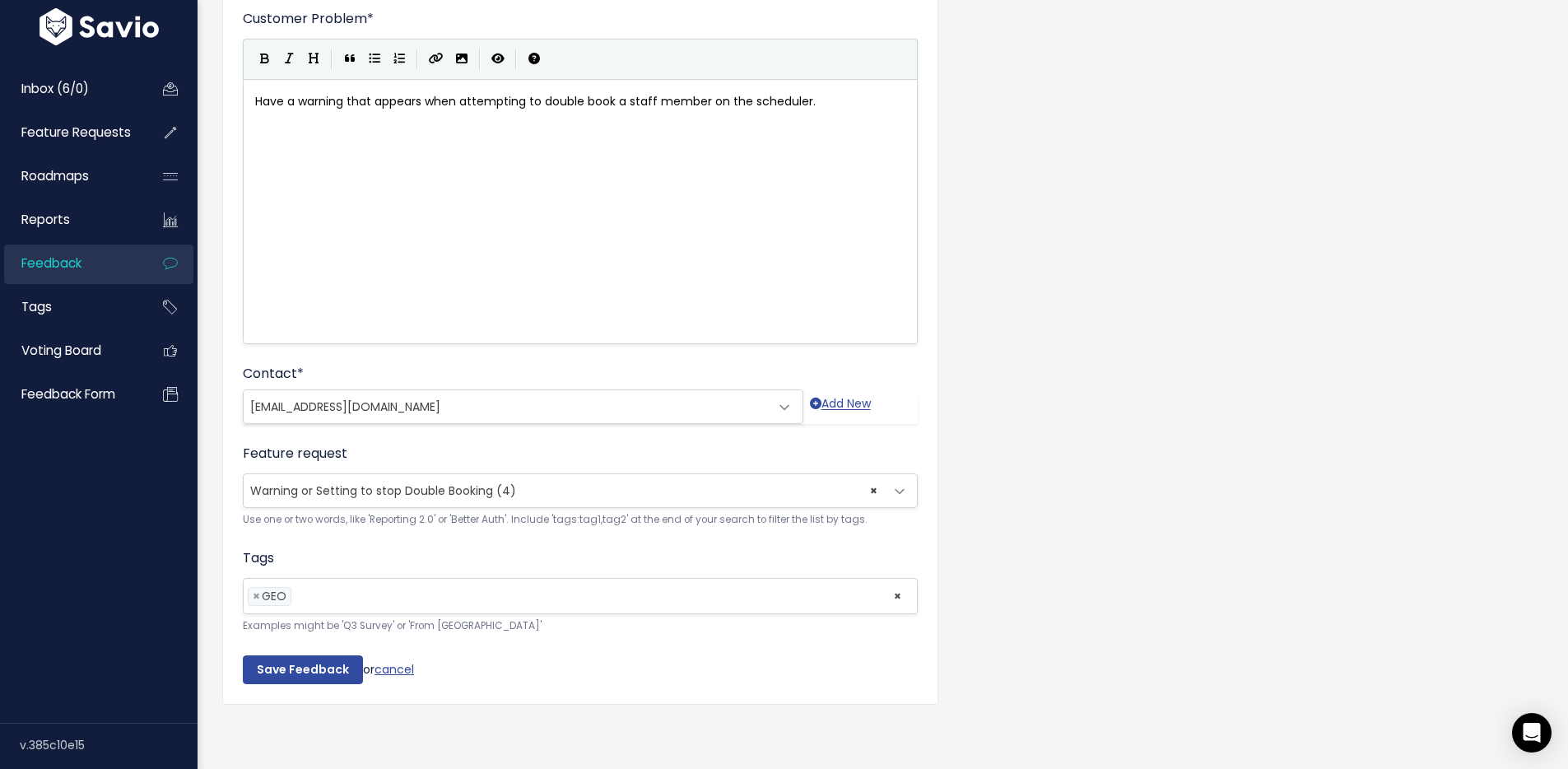
click at [544, 474] on span "× Warning or Setting to stop Double Booking (4)" at bounding box center [563, 490] width 641 height 33
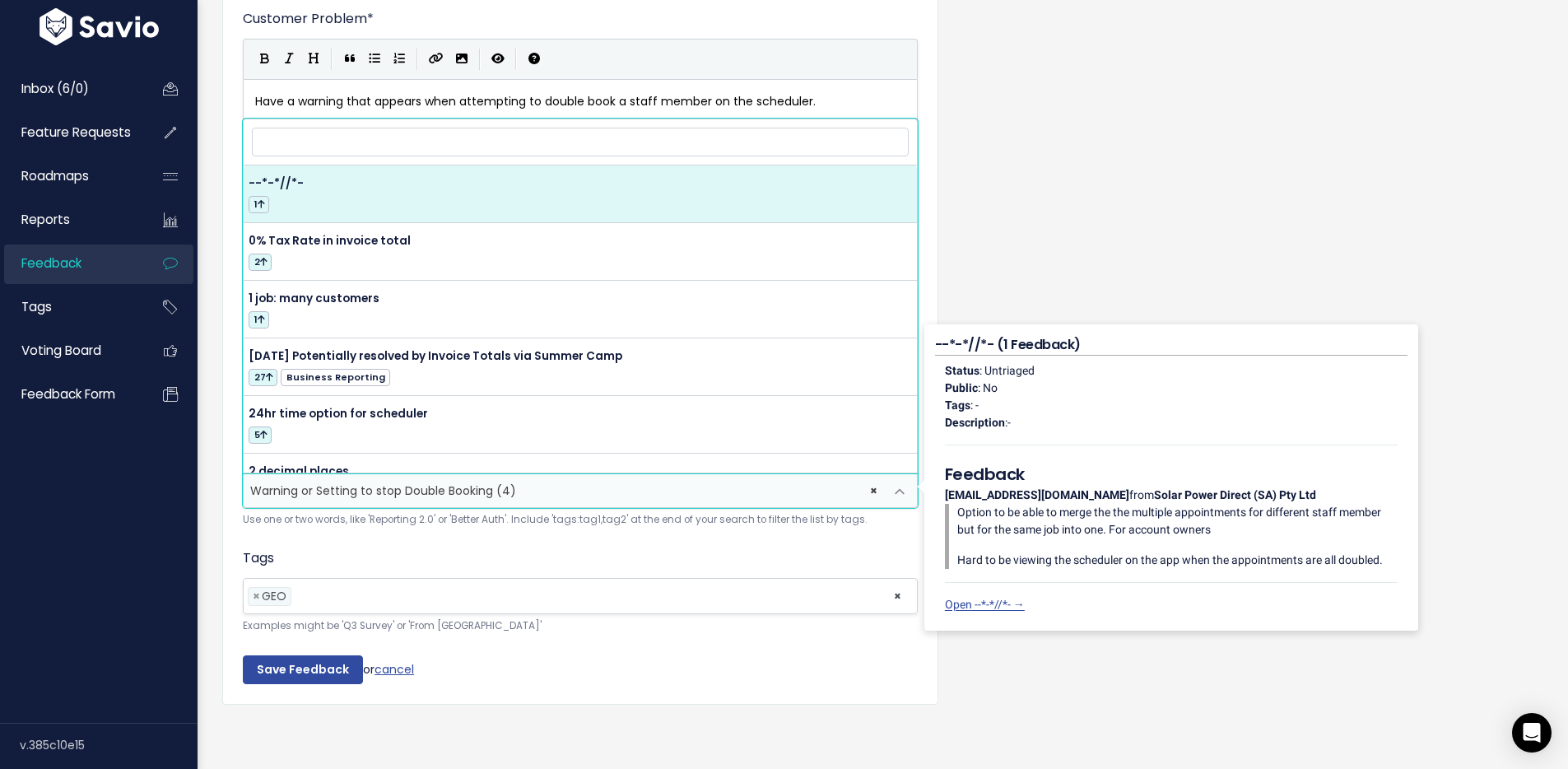
click at [515, 127] on input "search" at bounding box center [580, 142] width 657 height 29
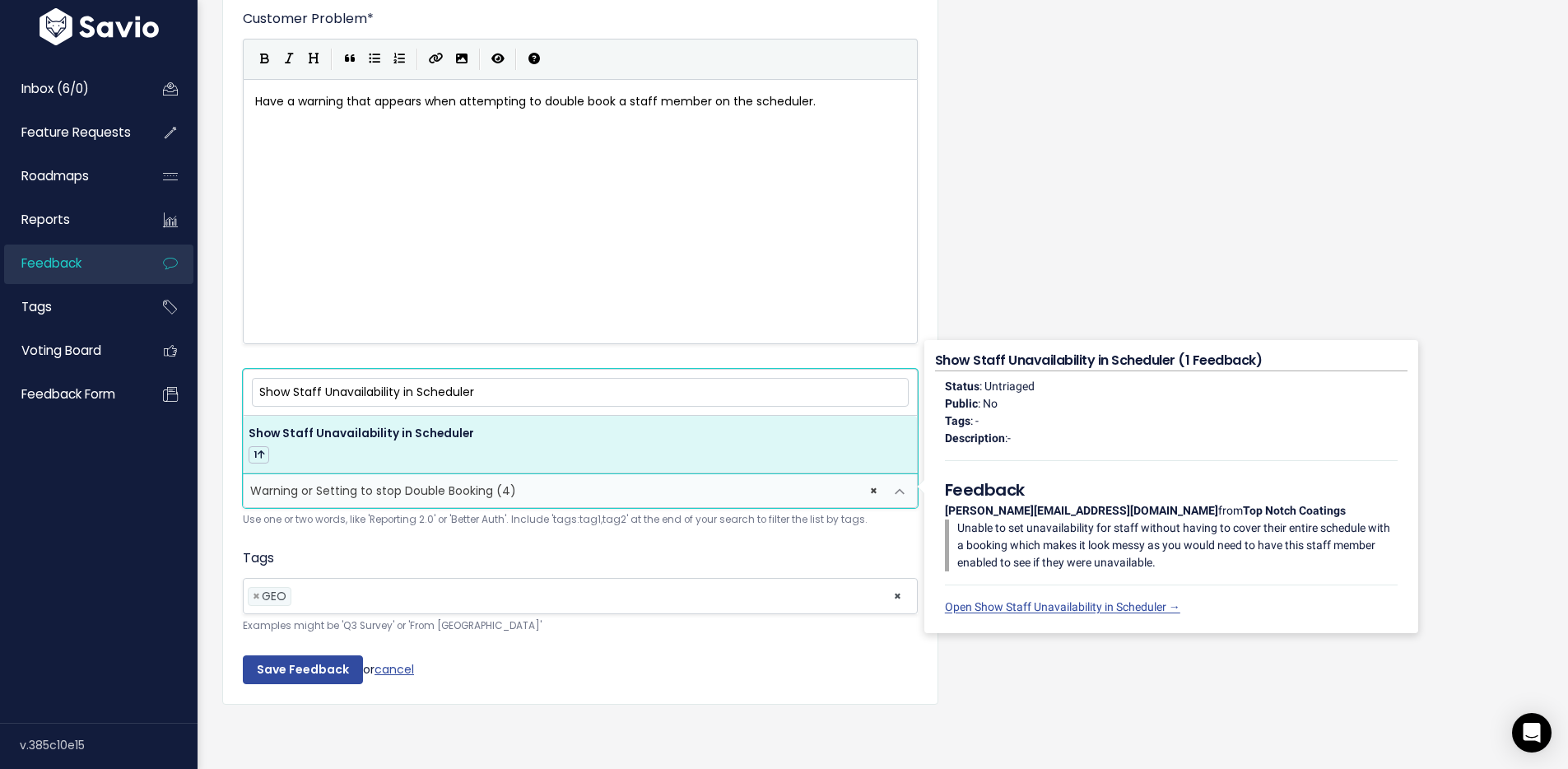
type input "Show Staff Unavailability in Scheduler"
select select "63681"
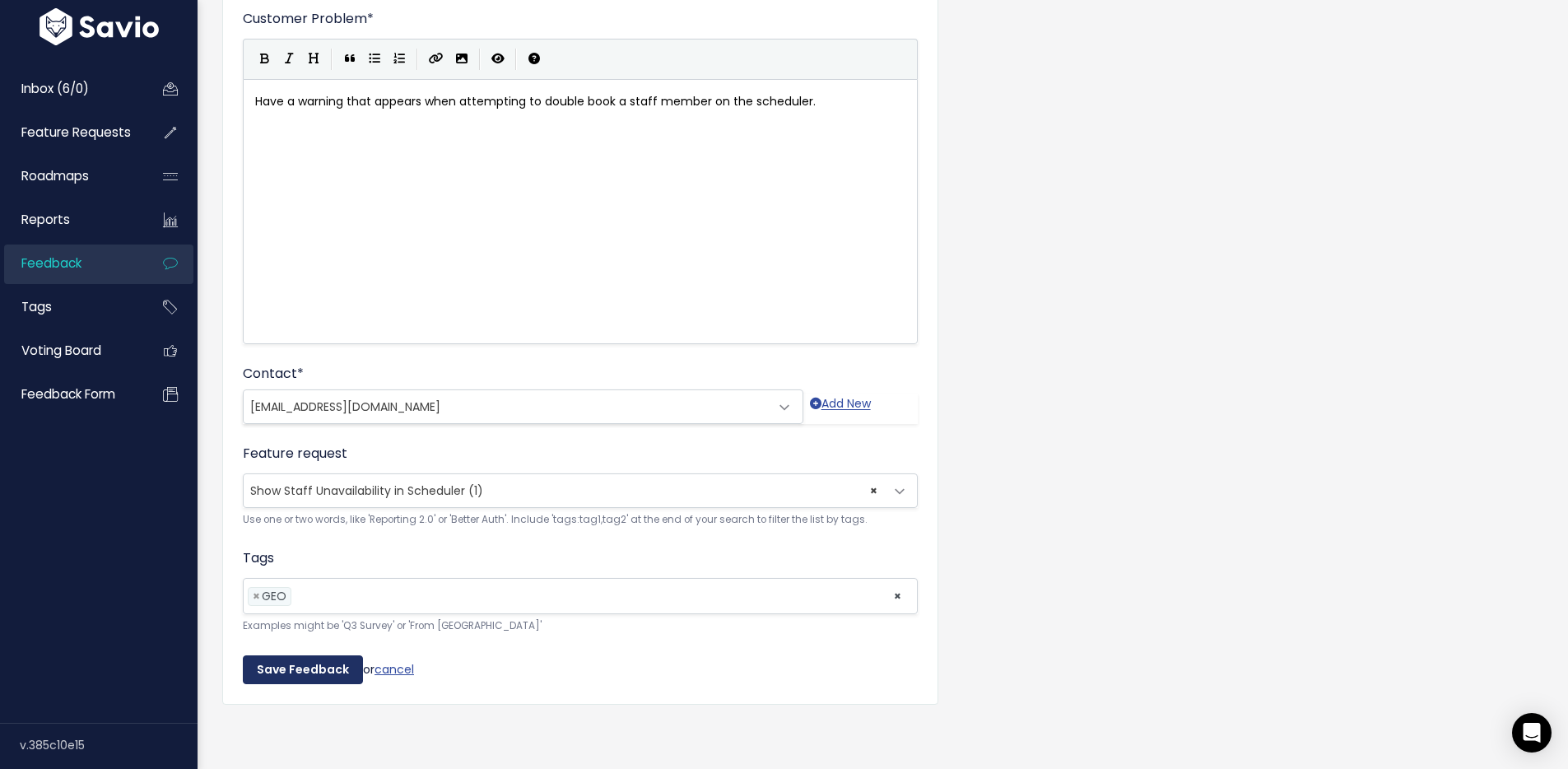
click at [258, 655] on input "Save Feedback" at bounding box center [302, 669] width 120 height 29
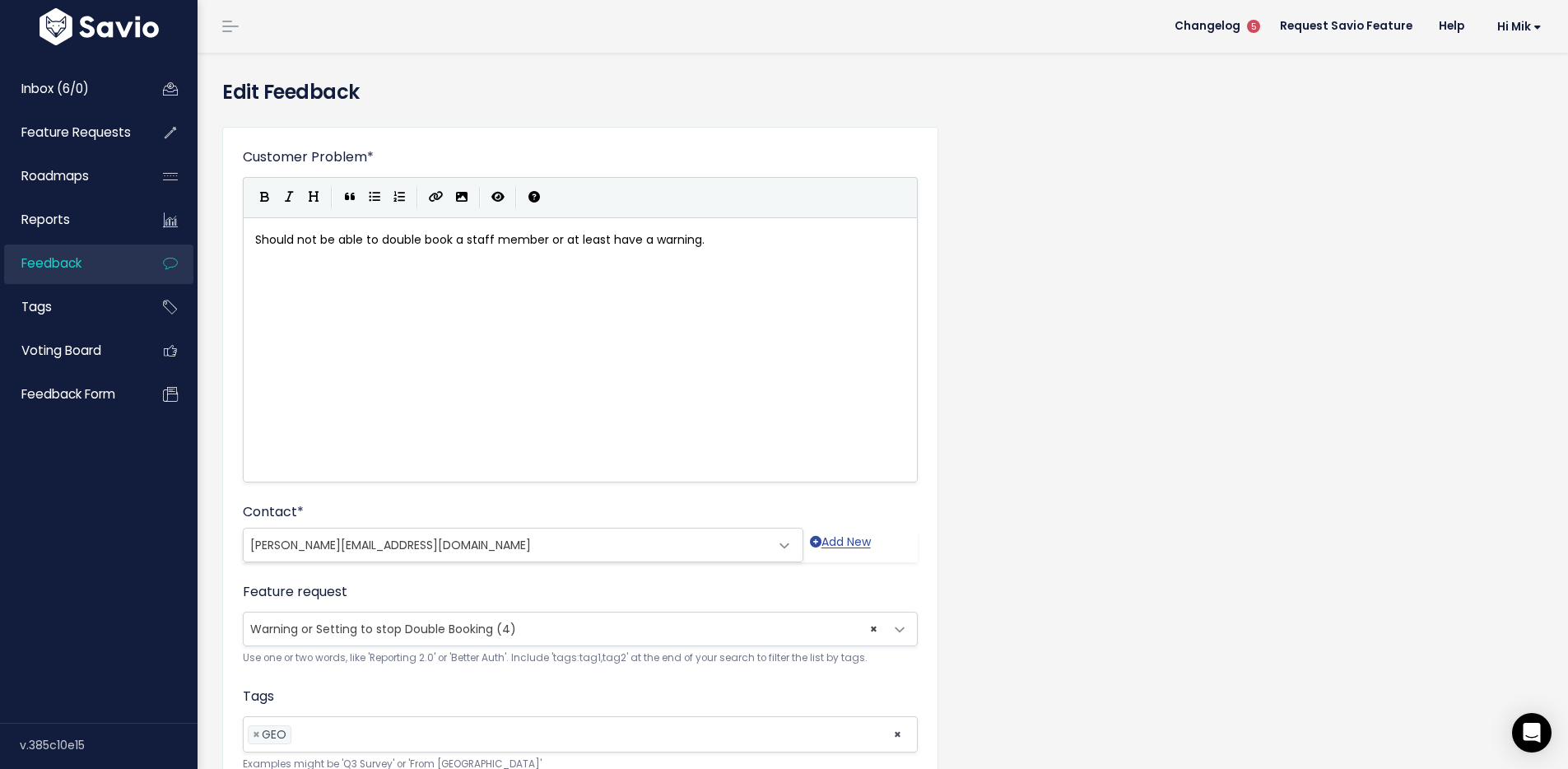
scroll to position [5, 0]
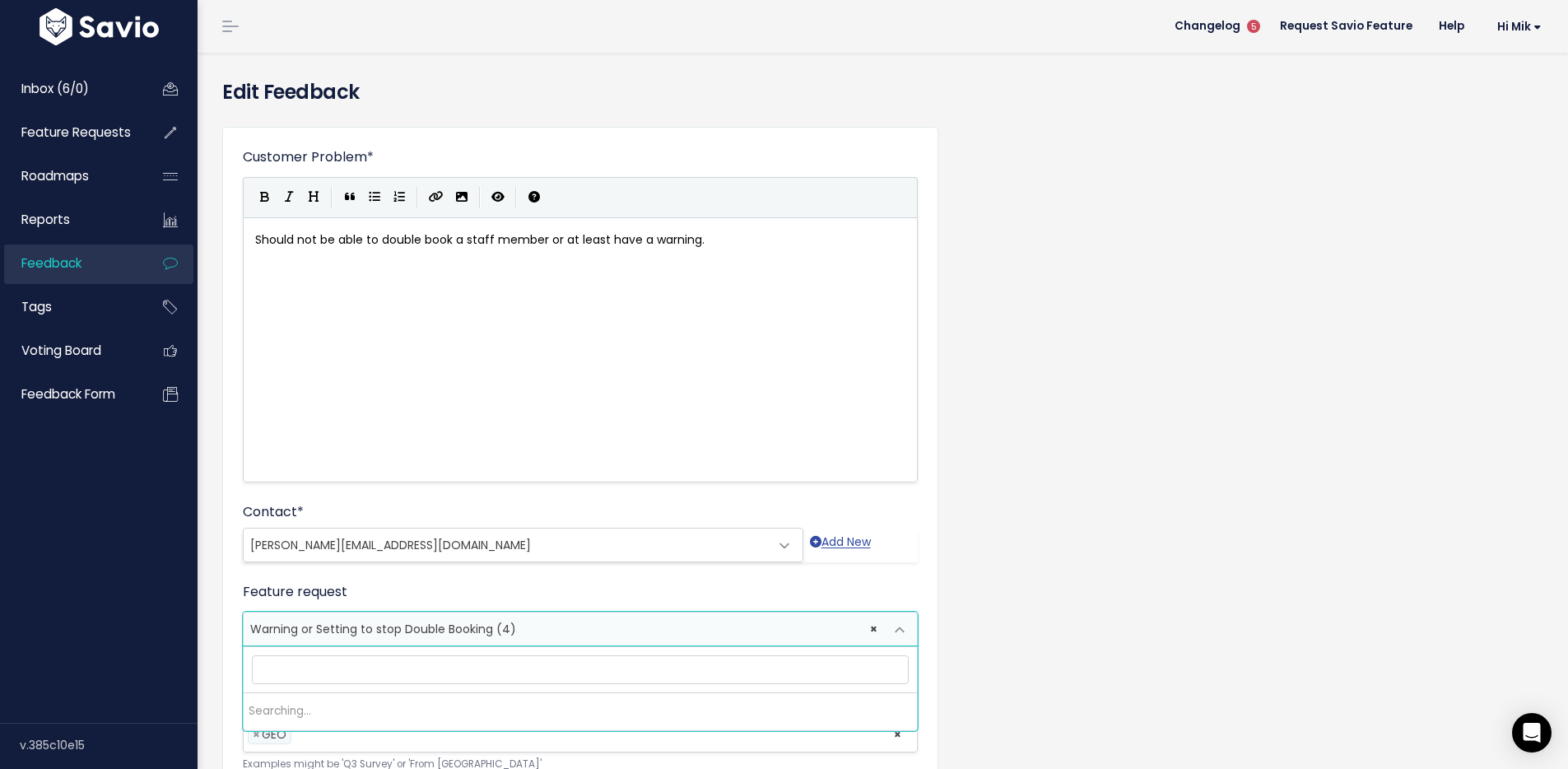
click at [550, 619] on span "× Warning or Setting to stop Double Booking (4)" at bounding box center [563, 628] width 641 height 33
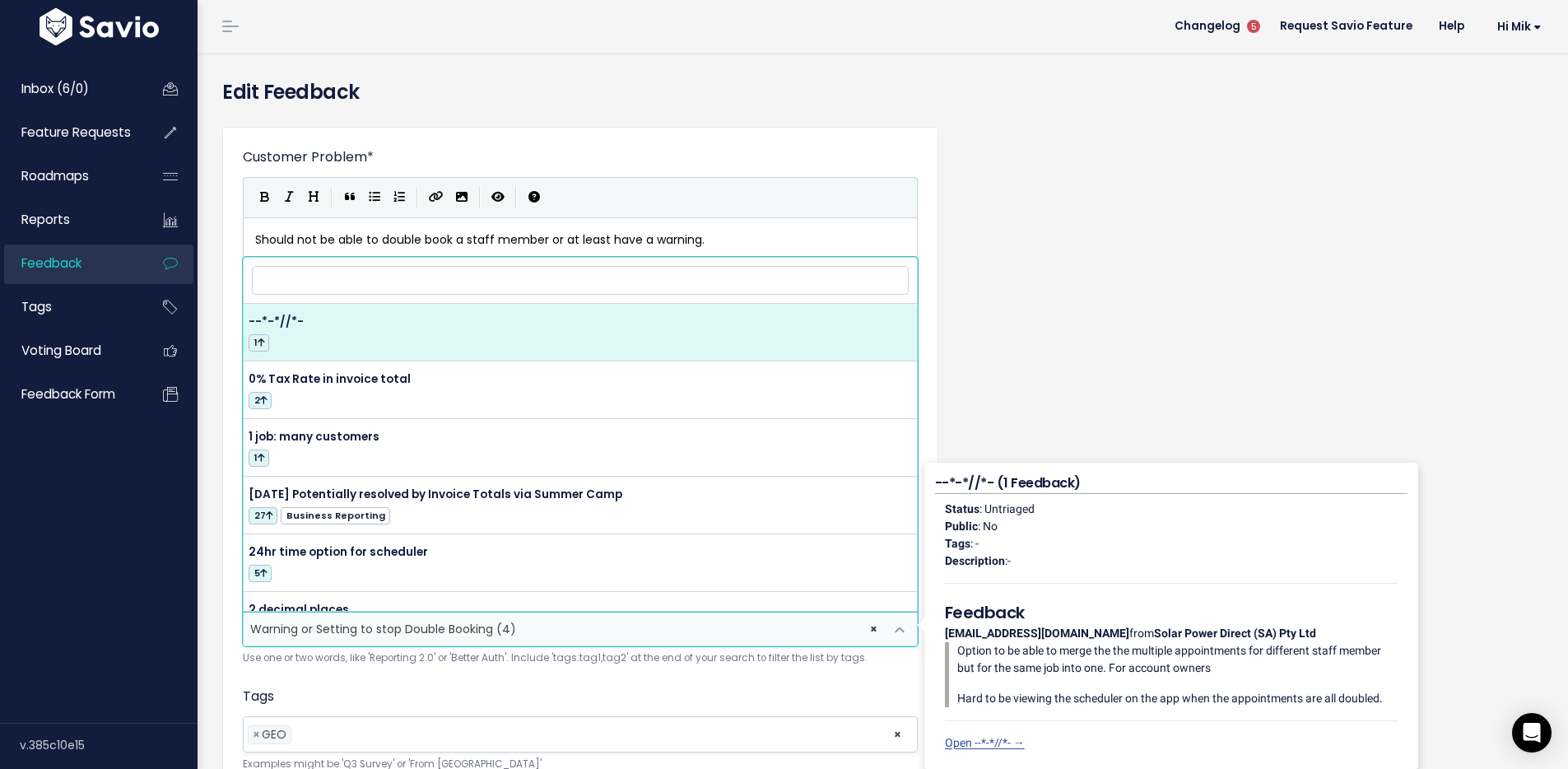
click at [526, 285] on input "search" at bounding box center [580, 280] width 657 height 29
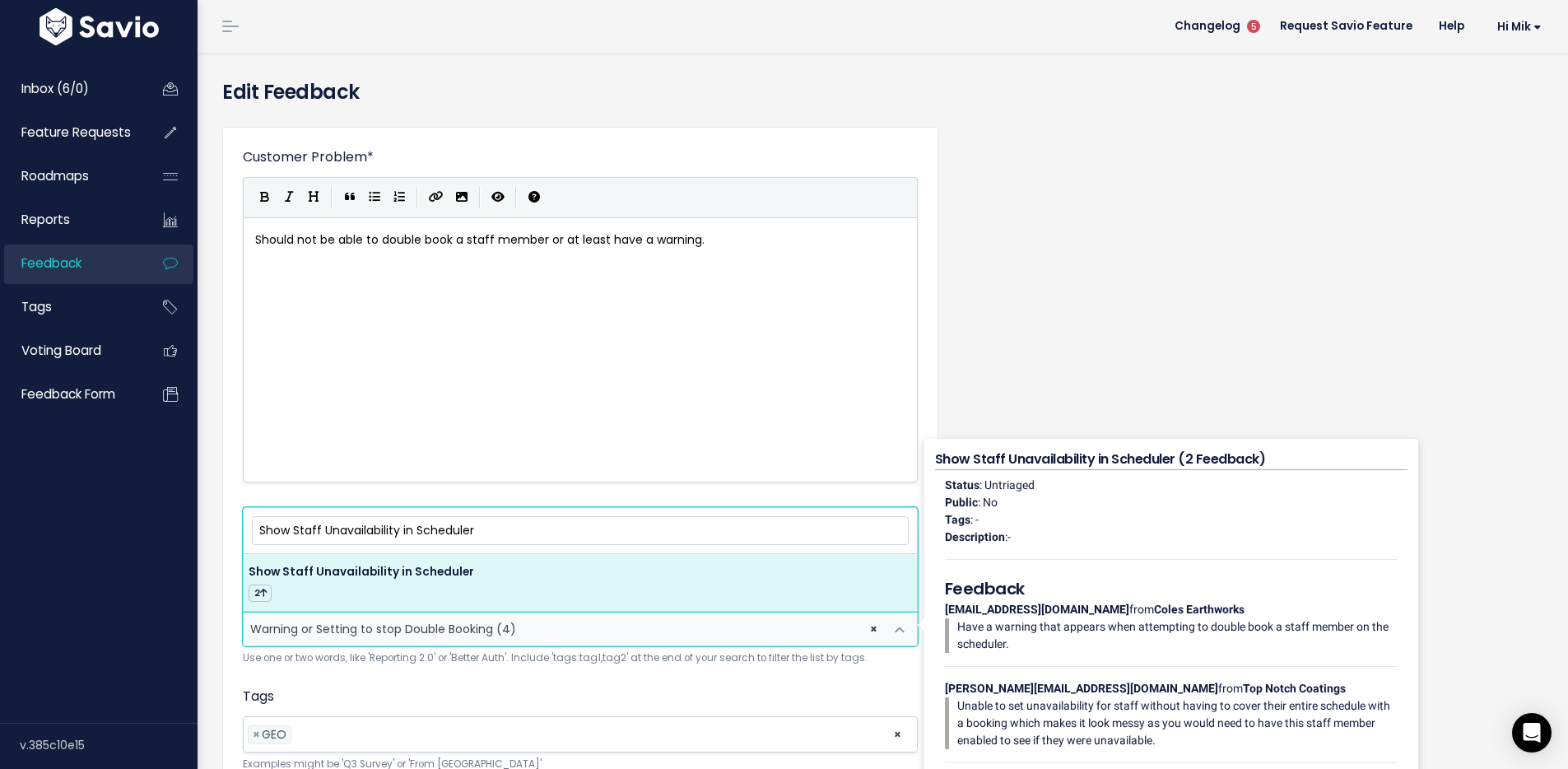
type input "Show Staff Unavailability in Scheduler"
select select "63681"
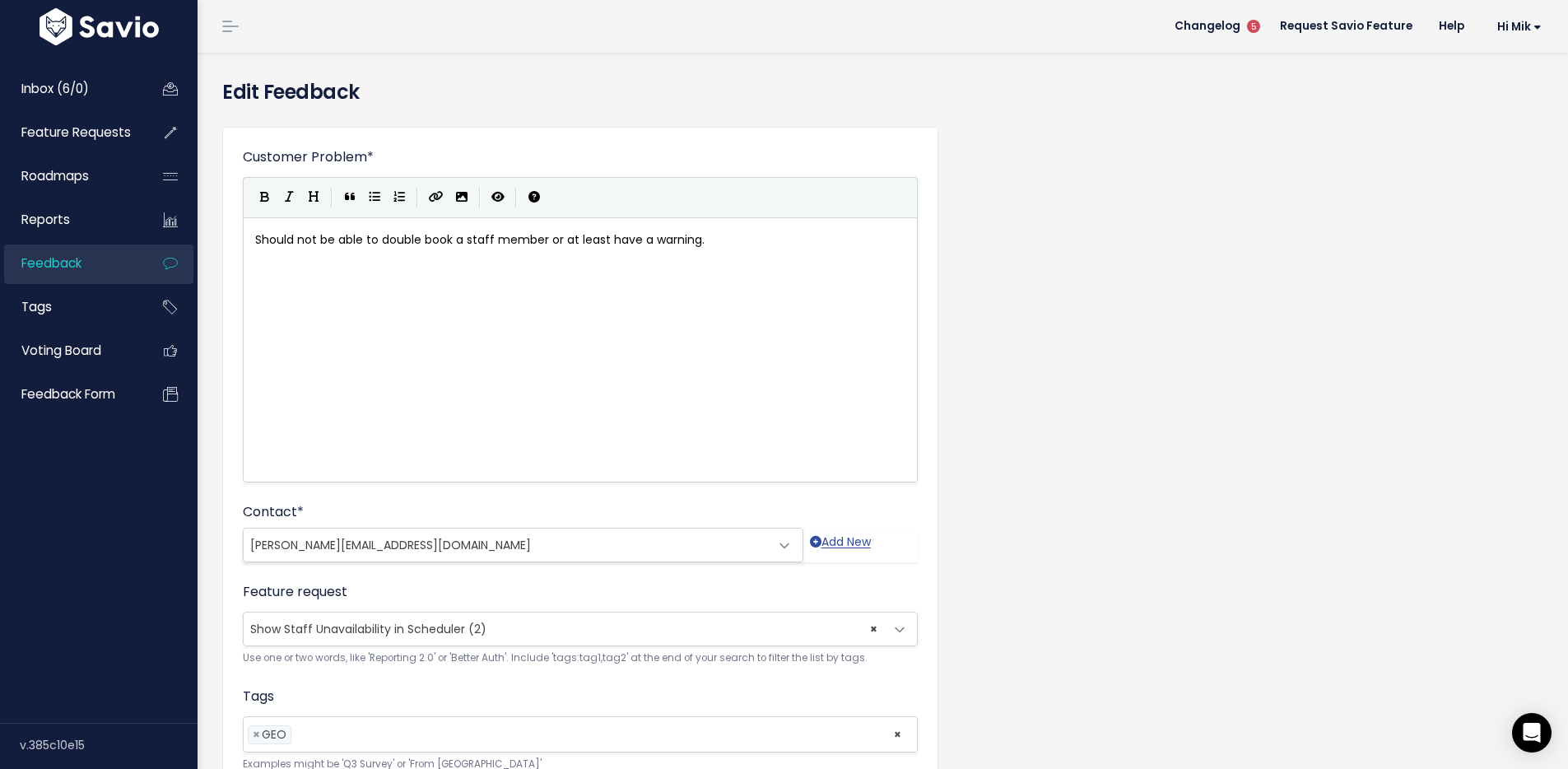
click at [1048, 528] on div "Status : Untriaged Public : No Tags : - Description : - Feedback info@coleseart…" at bounding box center [1171, 634] width 472 height 330
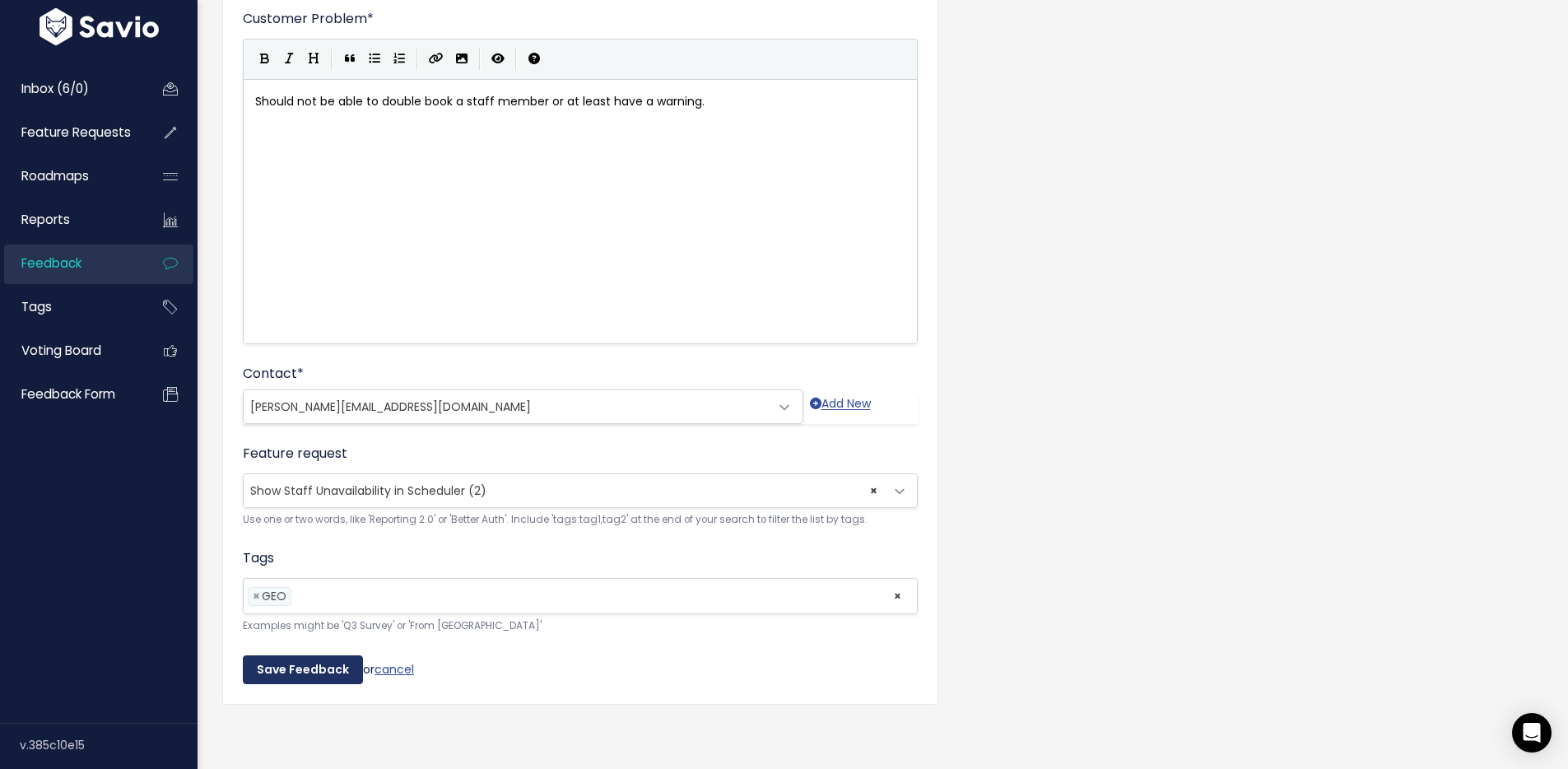
click at [274, 655] on input "Save Feedback" at bounding box center [302, 669] width 120 height 29
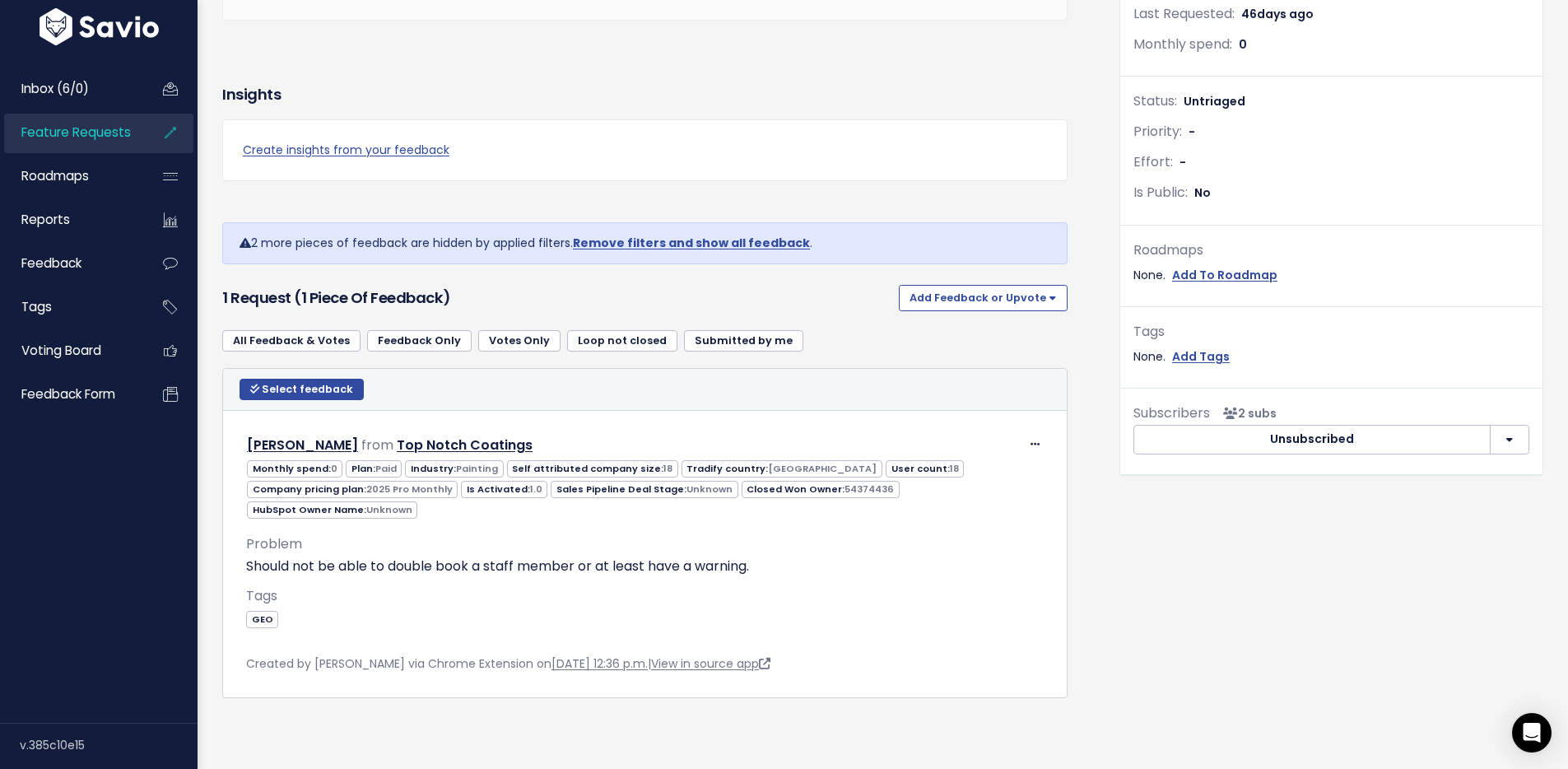
scroll to position [443, 0]
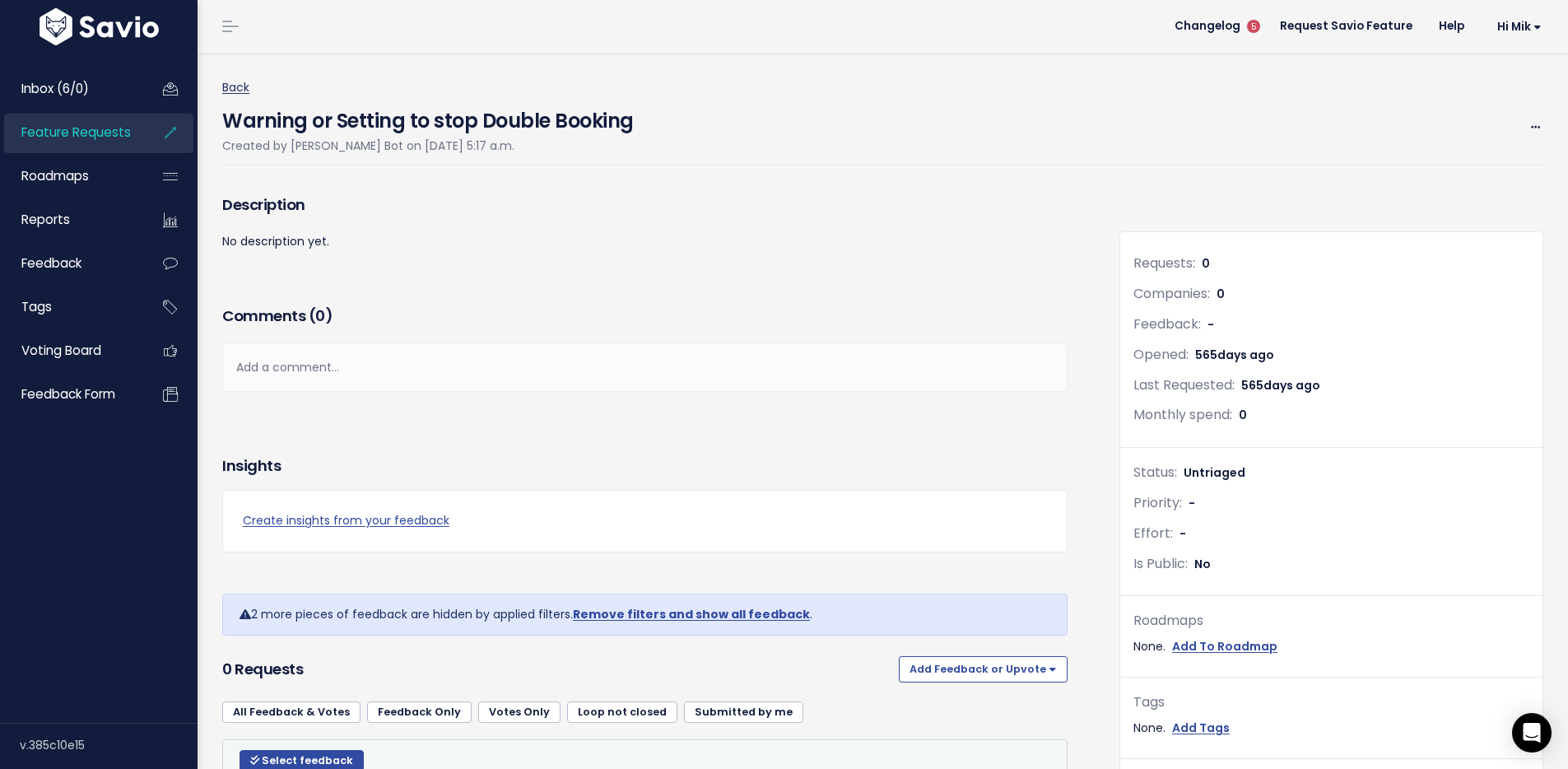
click at [234, 86] on link "Back" at bounding box center [235, 87] width 27 height 16
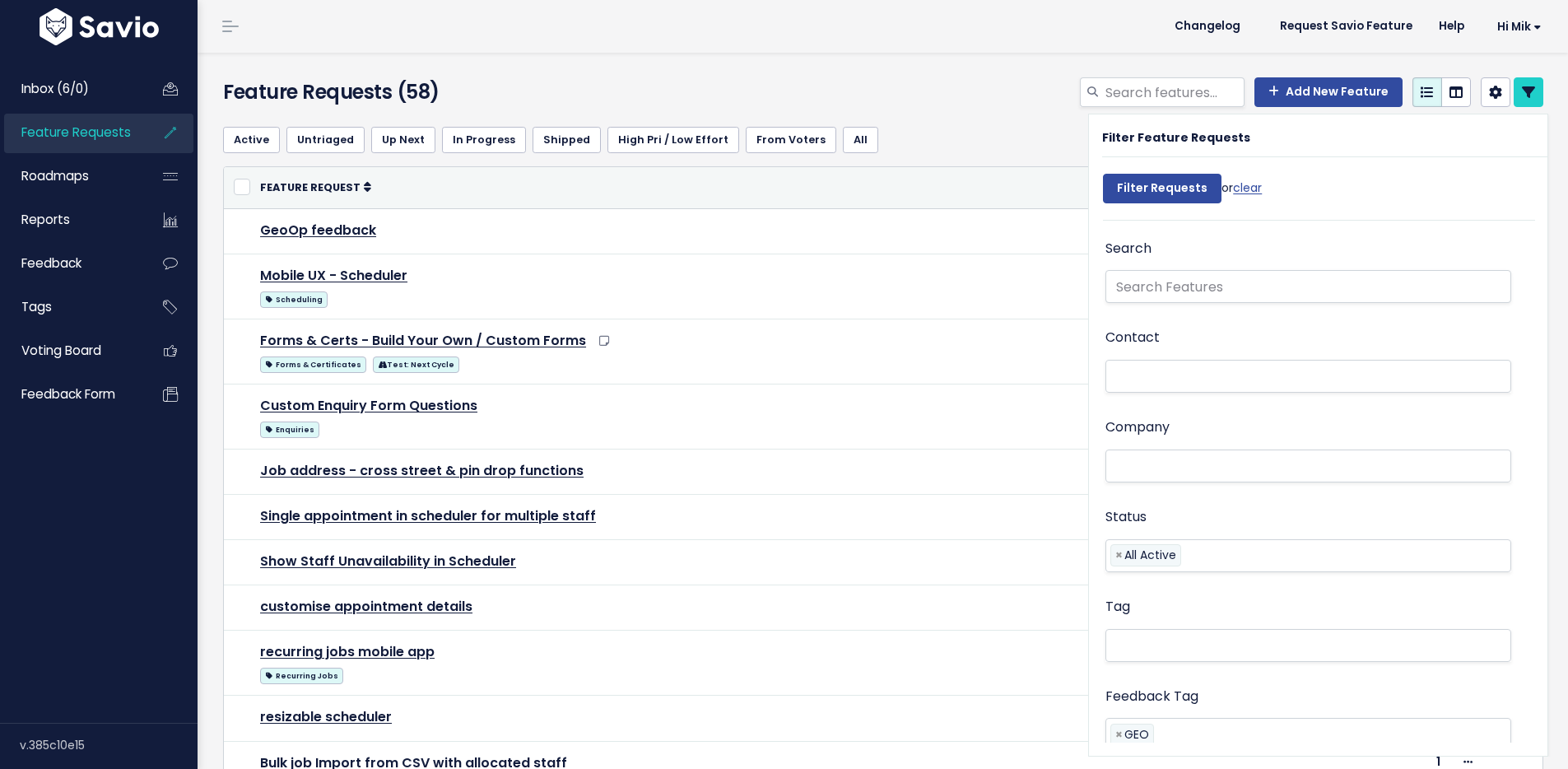
select select
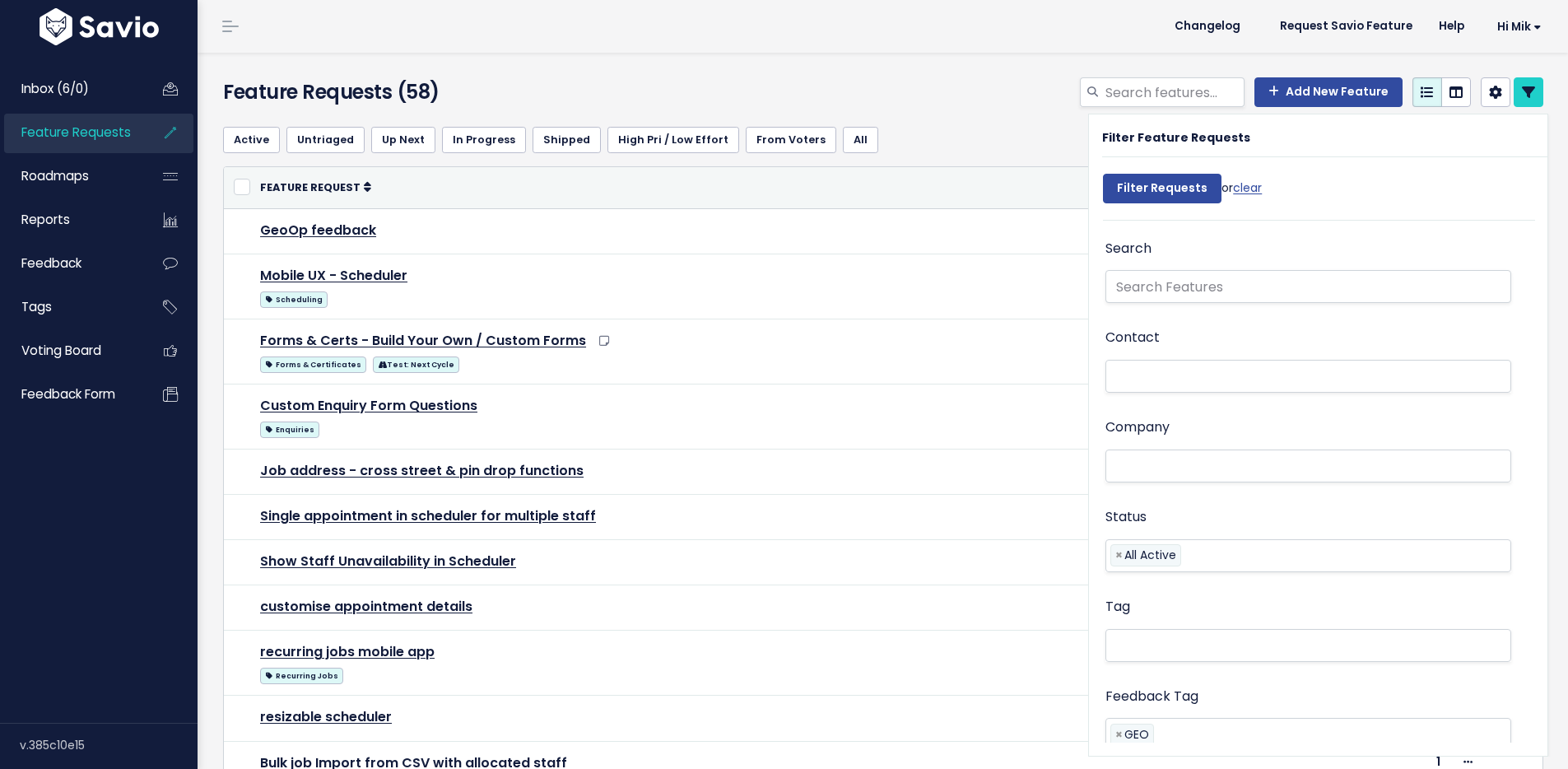
select select
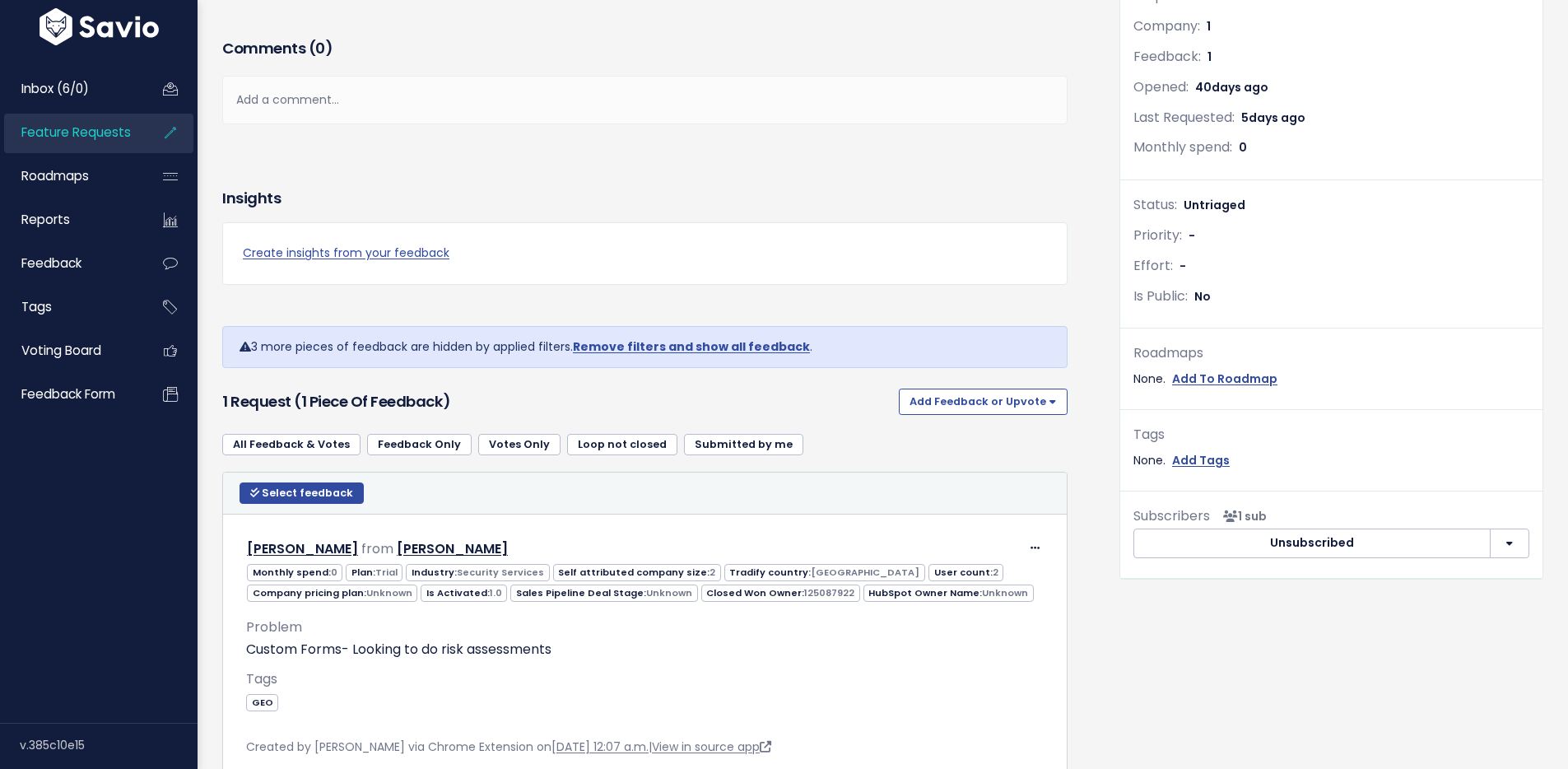
scroll to position [376, 0]
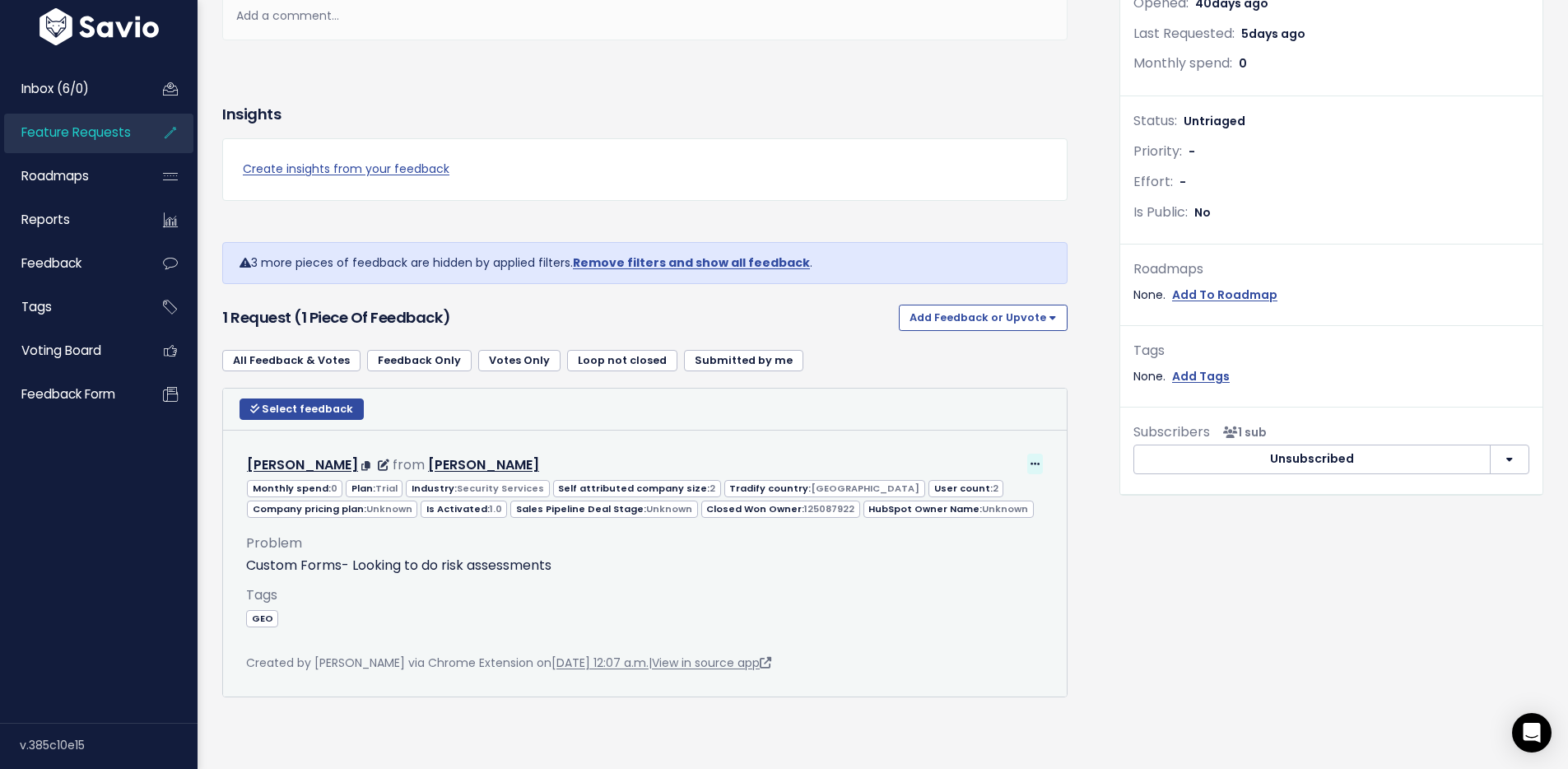
click at [1030, 459] on icon at bounding box center [1035, 464] width 9 height 11
click at [997, 493] on link "Edit" at bounding box center [985, 509] width 119 height 32
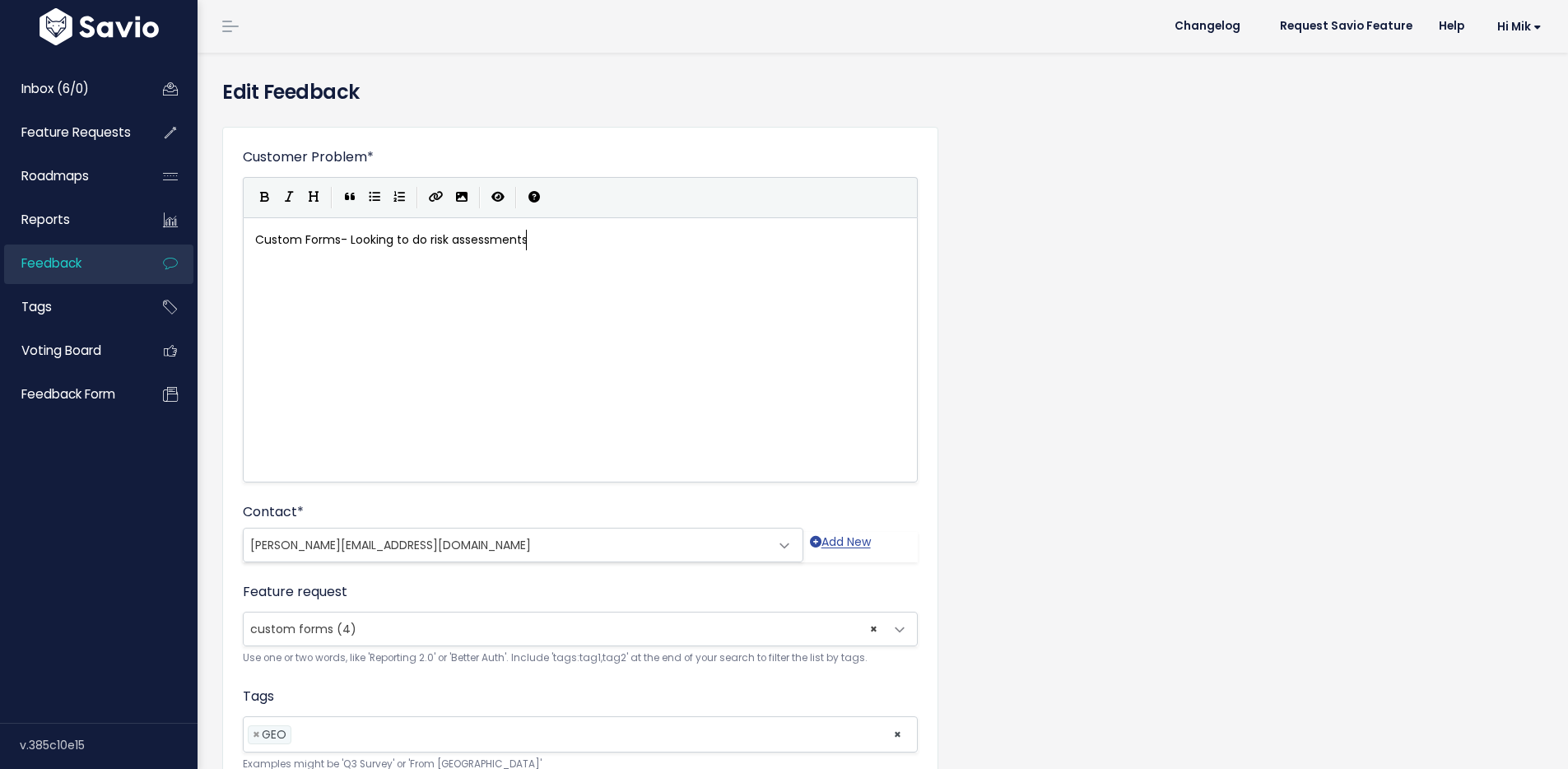
scroll to position [2, 0]
click at [472, 627] on span "× custom forms (4)" at bounding box center [563, 628] width 641 height 33
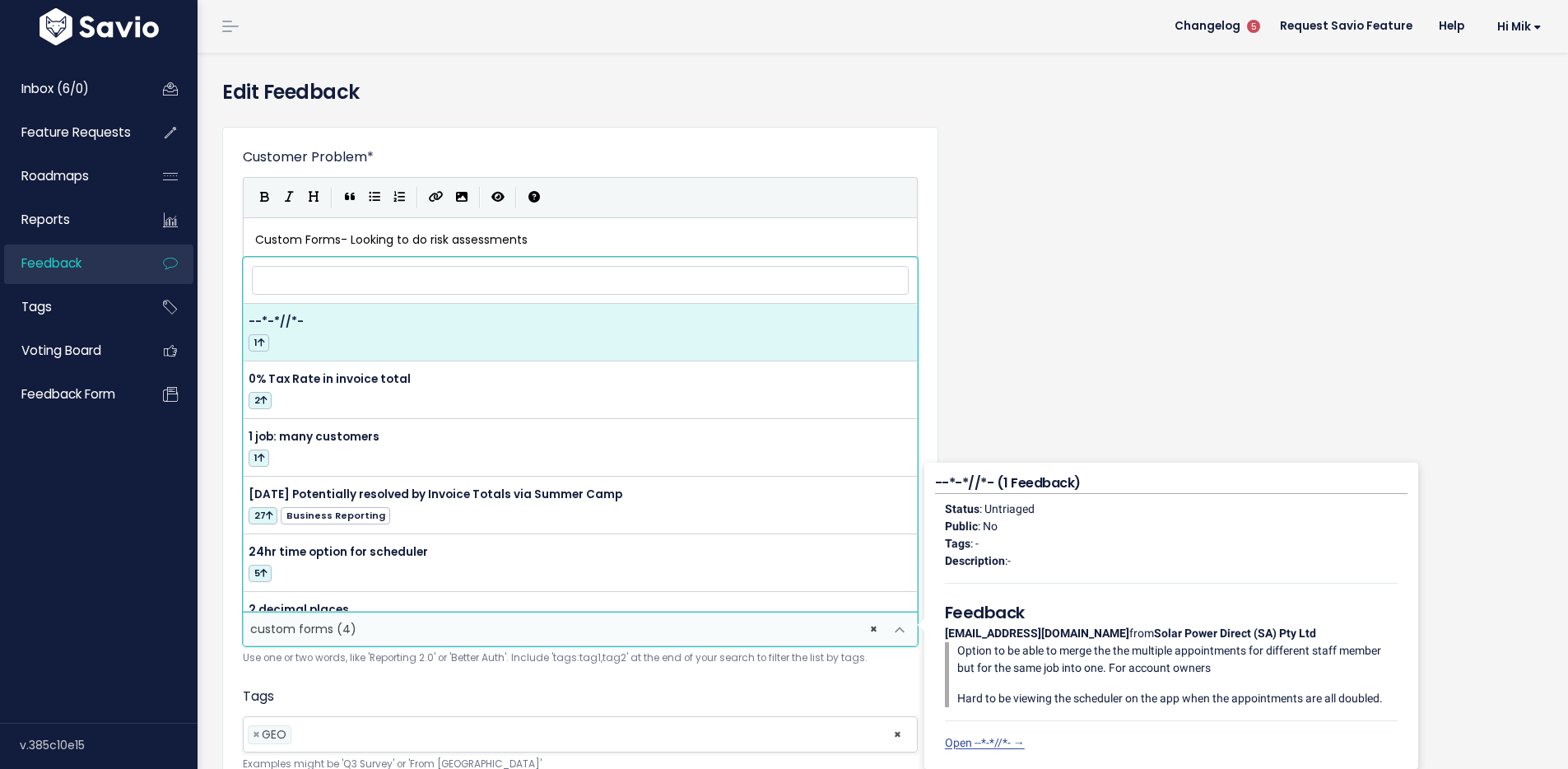
click at [451, 273] on input "search" at bounding box center [580, 280] width 657 height 29
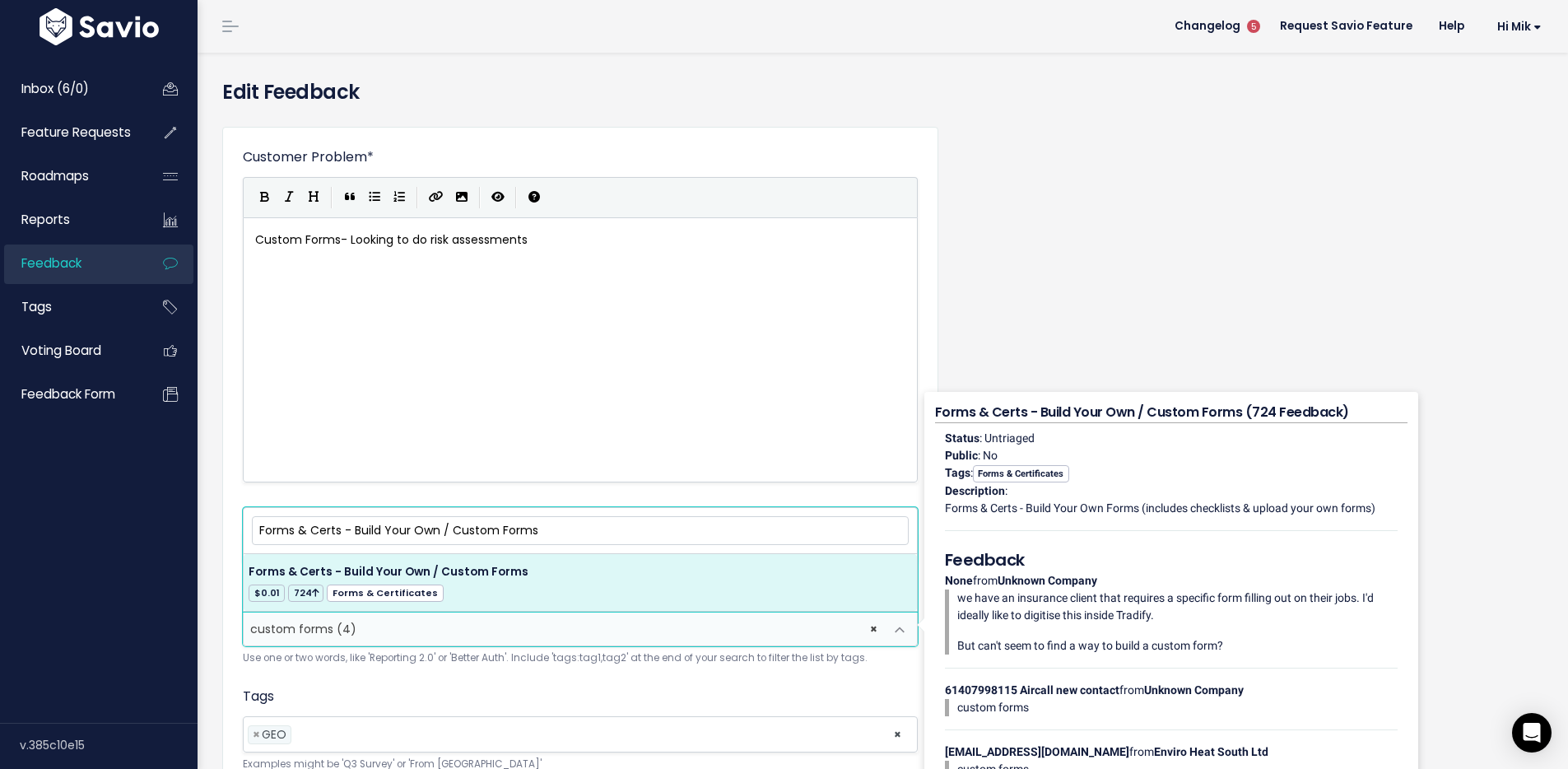
type input "Forms & Certs - Build Your Own / Custom Forms"
select select "37578"
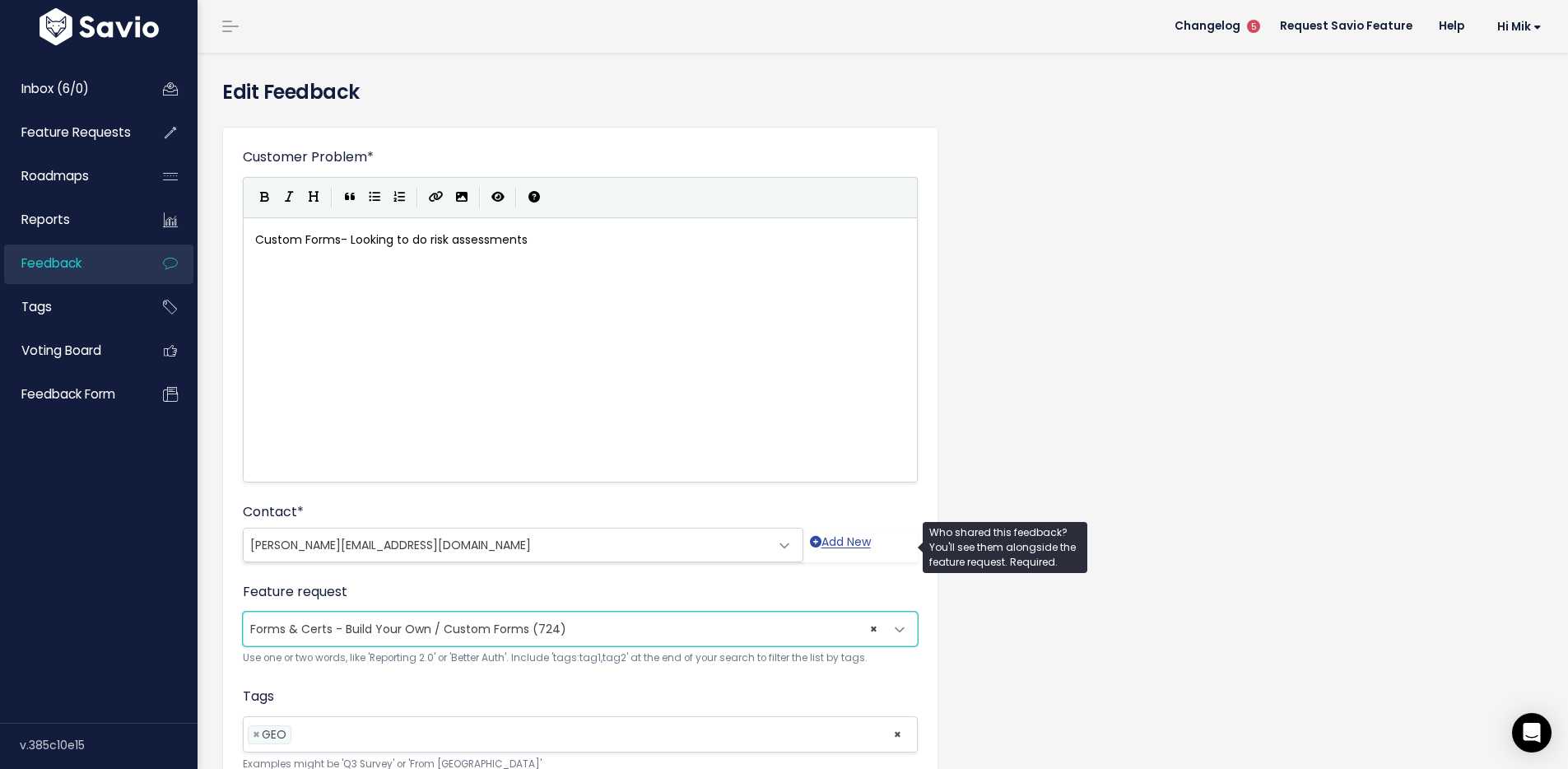
scroll to position [151, 0]
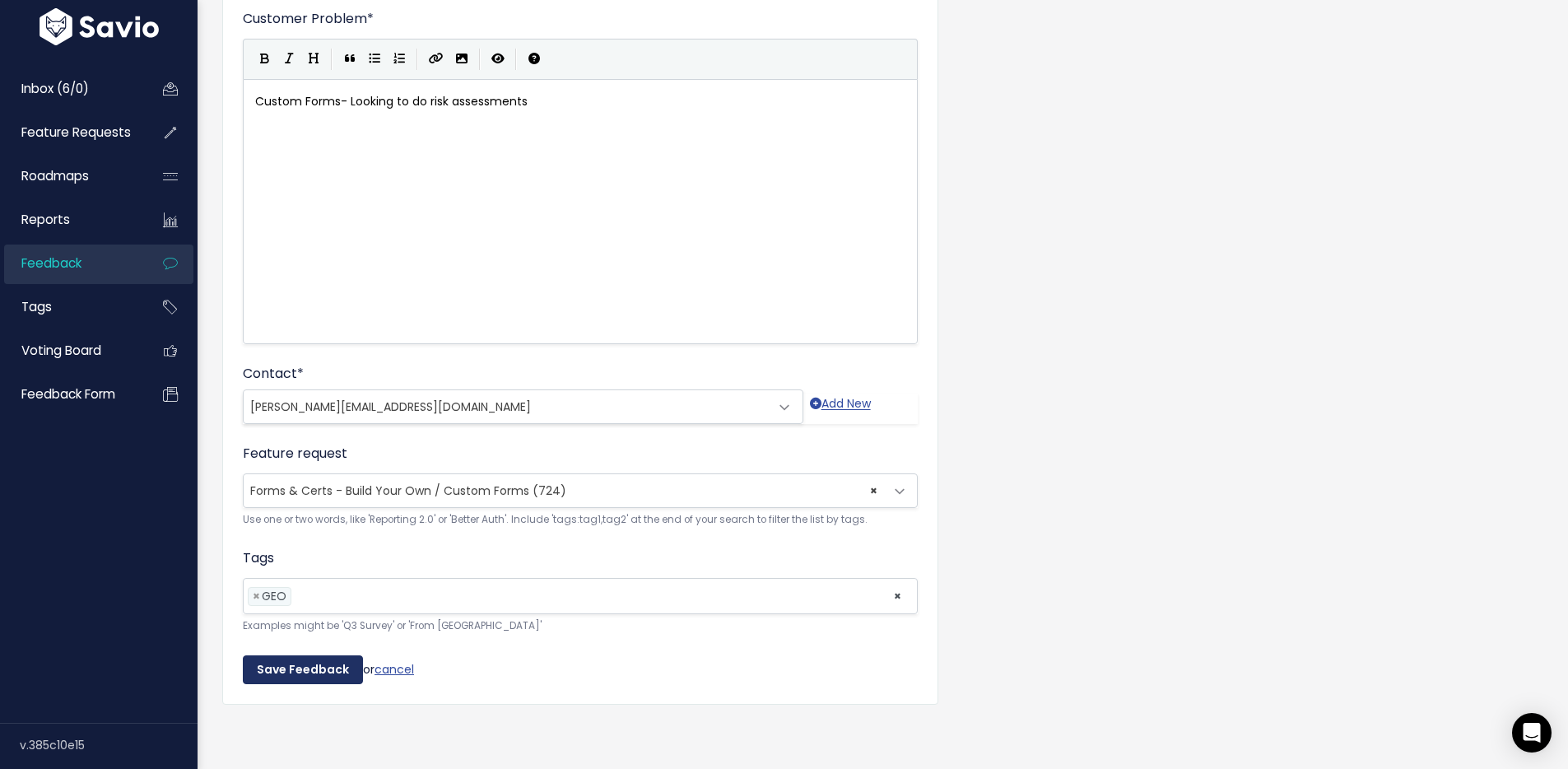
click at [300, 655] on input "Save Feedback" at bounding box center [302, 669] width 120 height 29
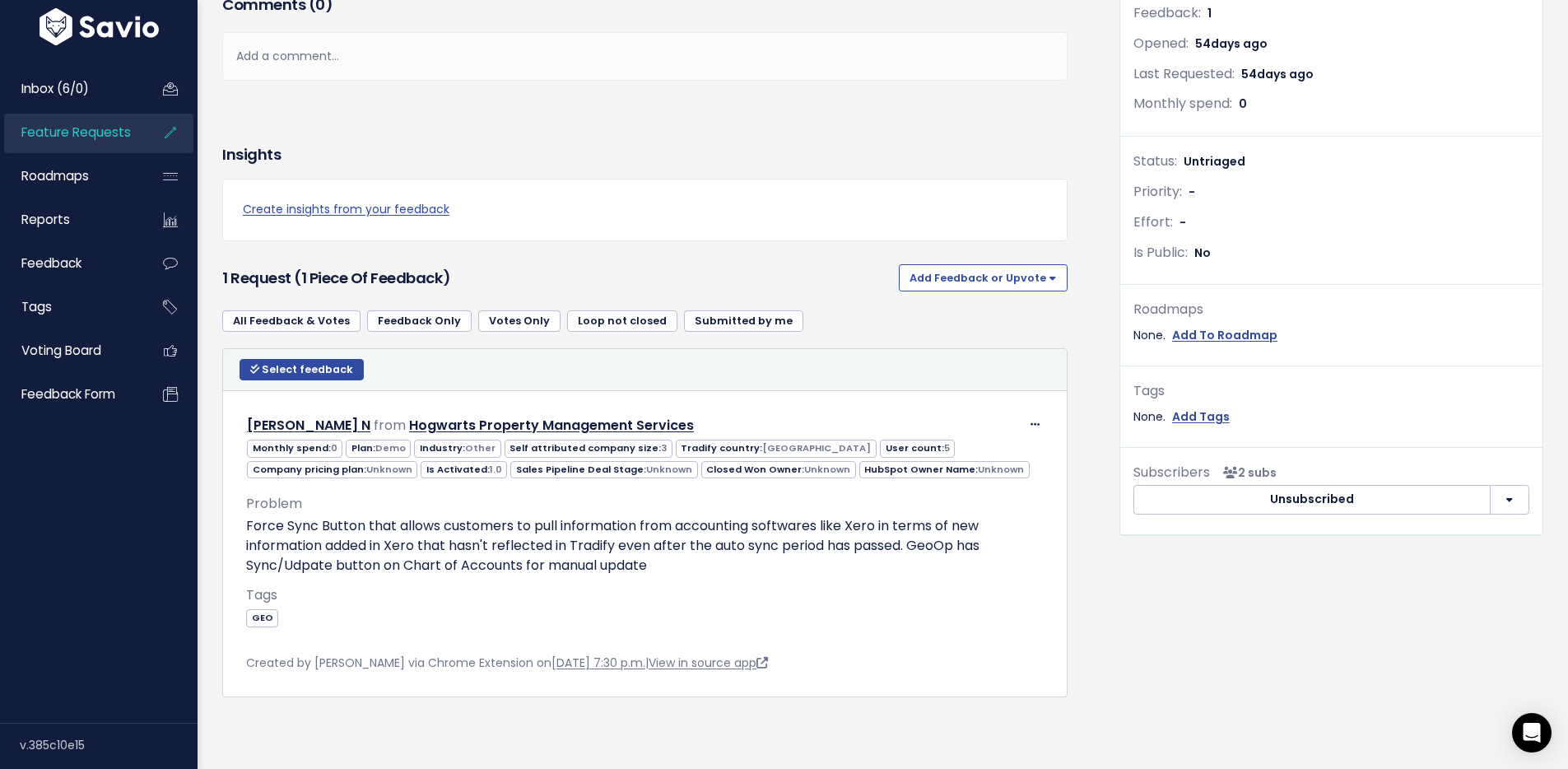
scroll to position [299, 0]
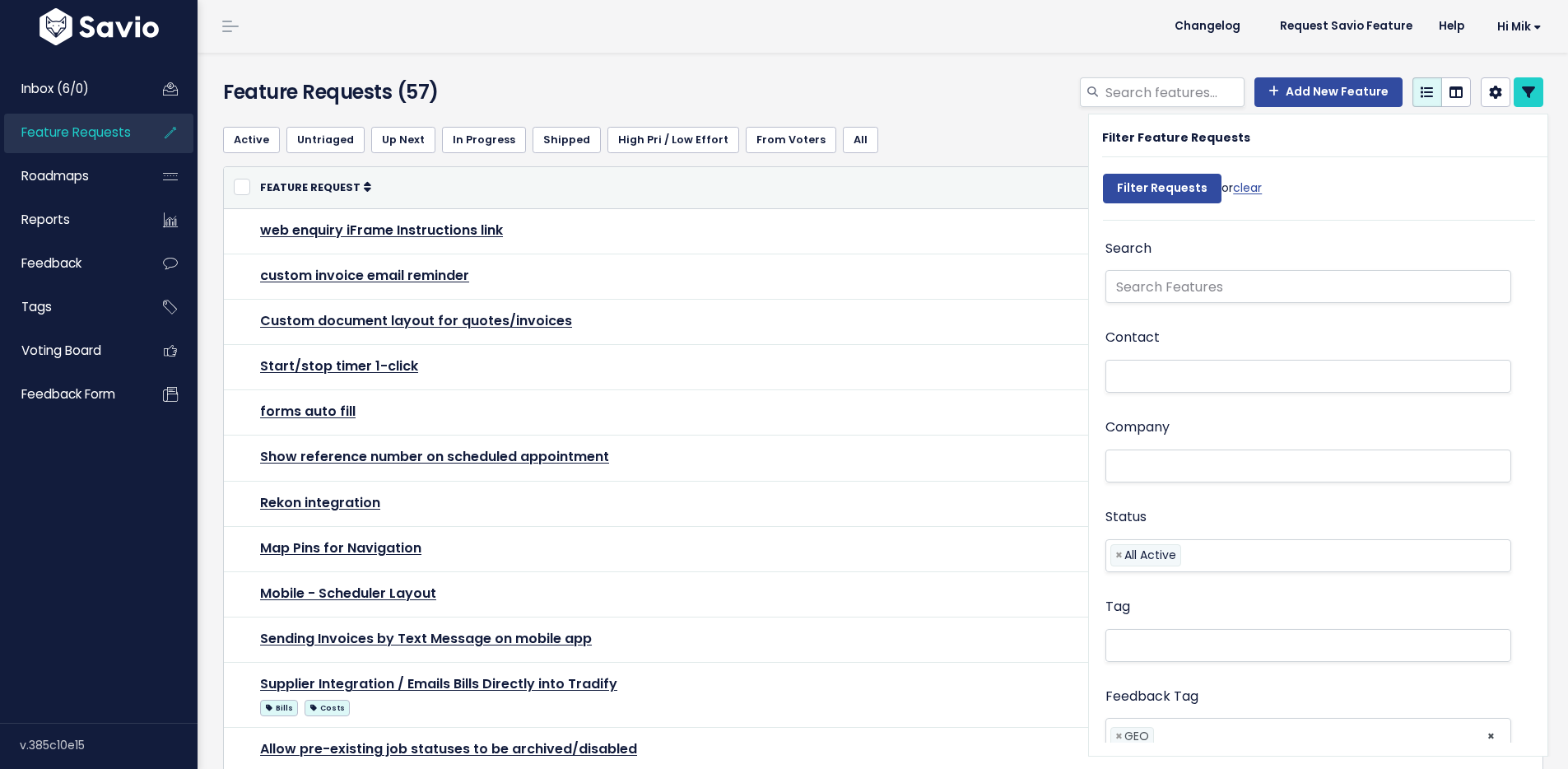
select select
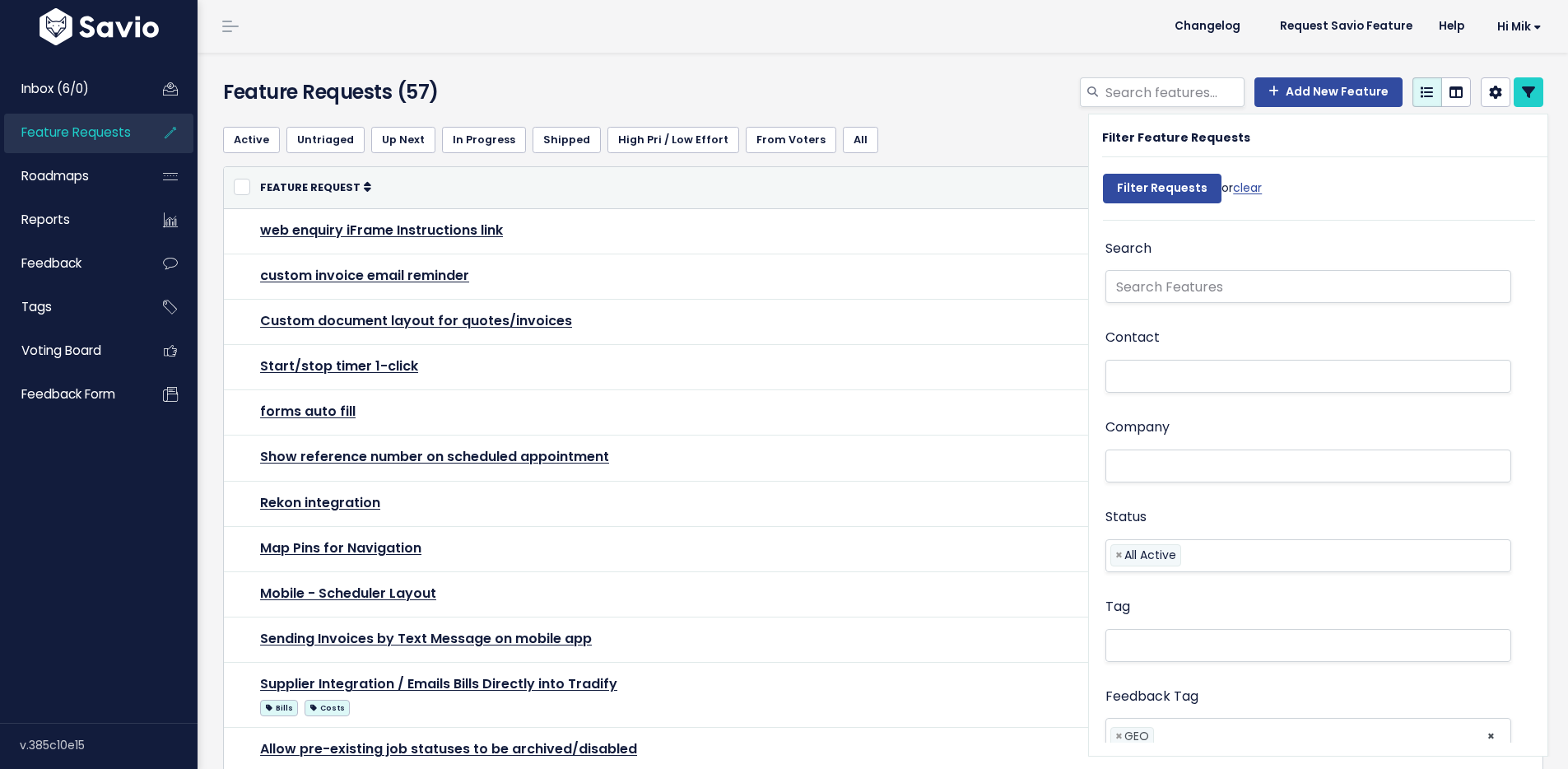
select select
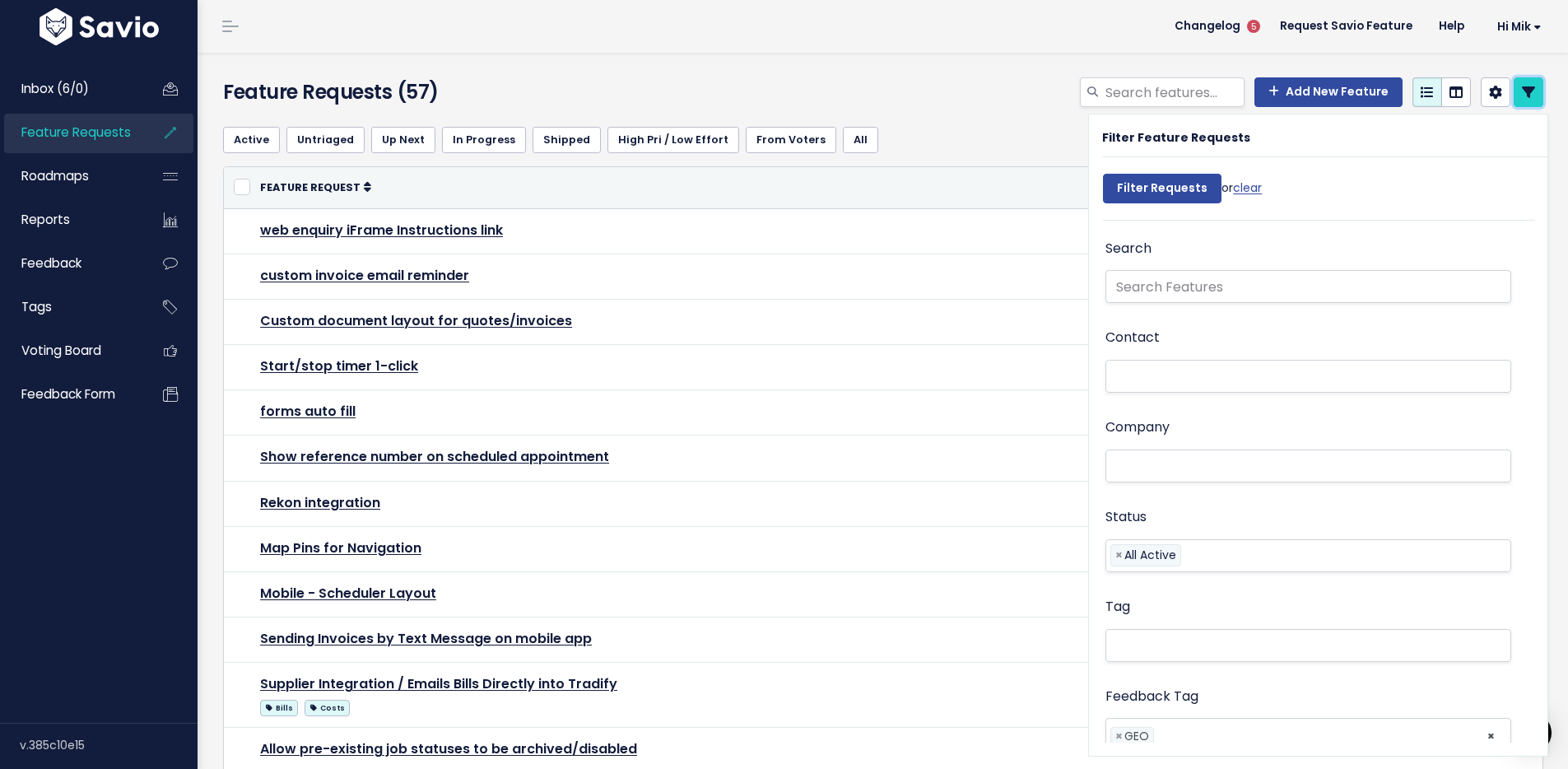
click at [1523, 92] on icon at bounding box center [1529, 92] width 13 height 13
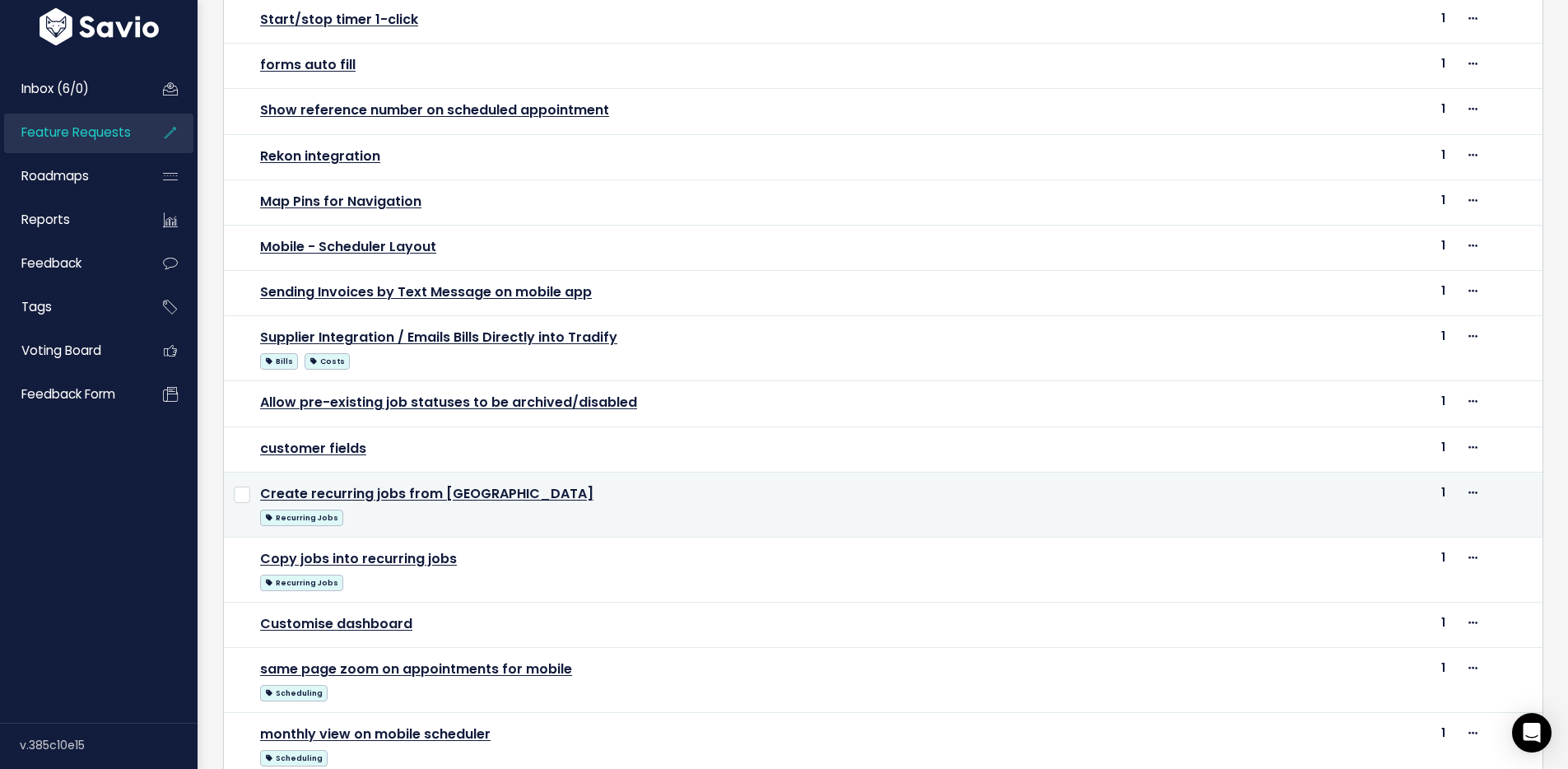
scroll to position [350, 0]
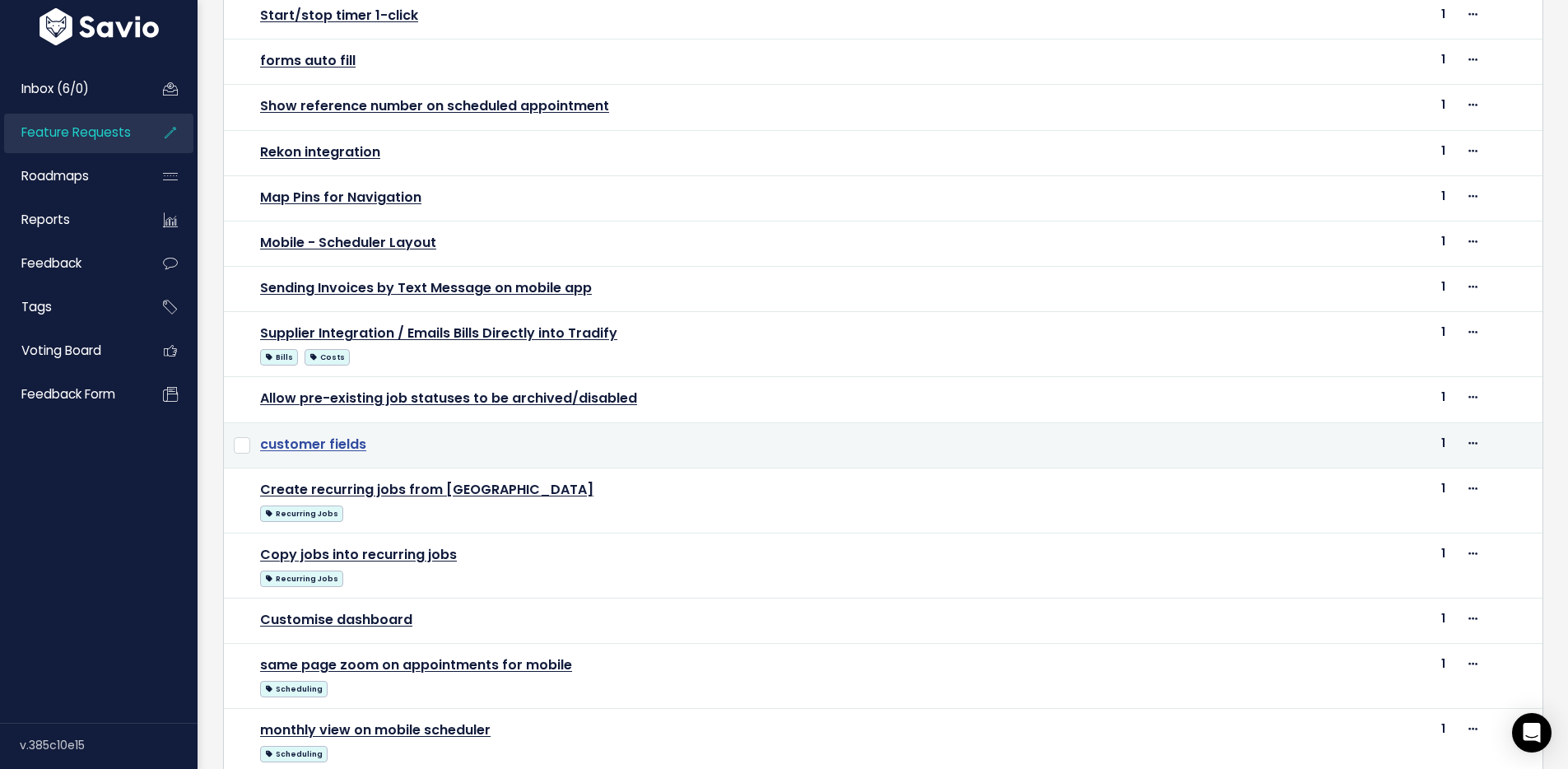
click at [325, 443] on link "customer fields" at bounding box center [313, 444] width 106 height 19
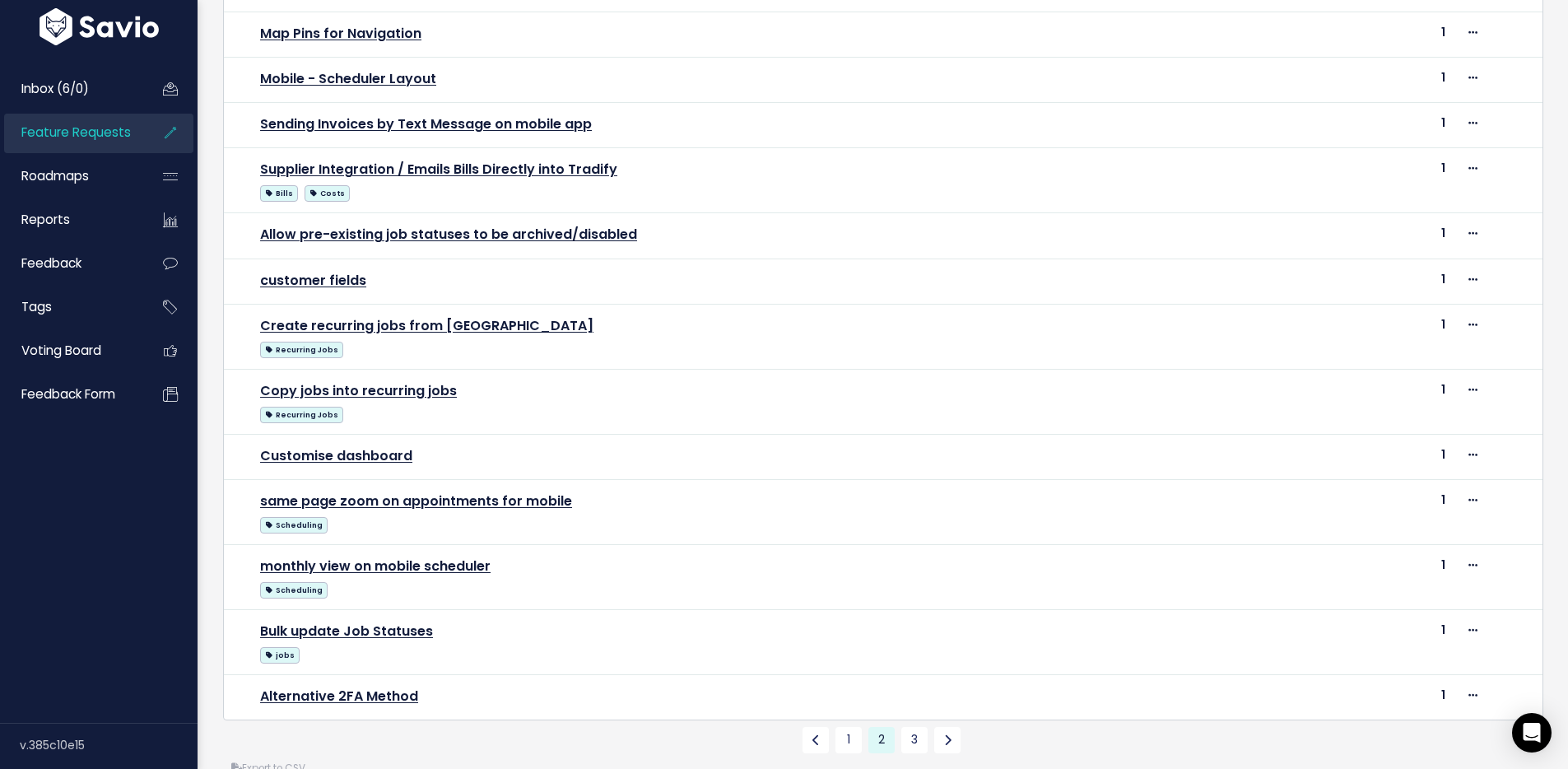
scroll to position [541, 0]
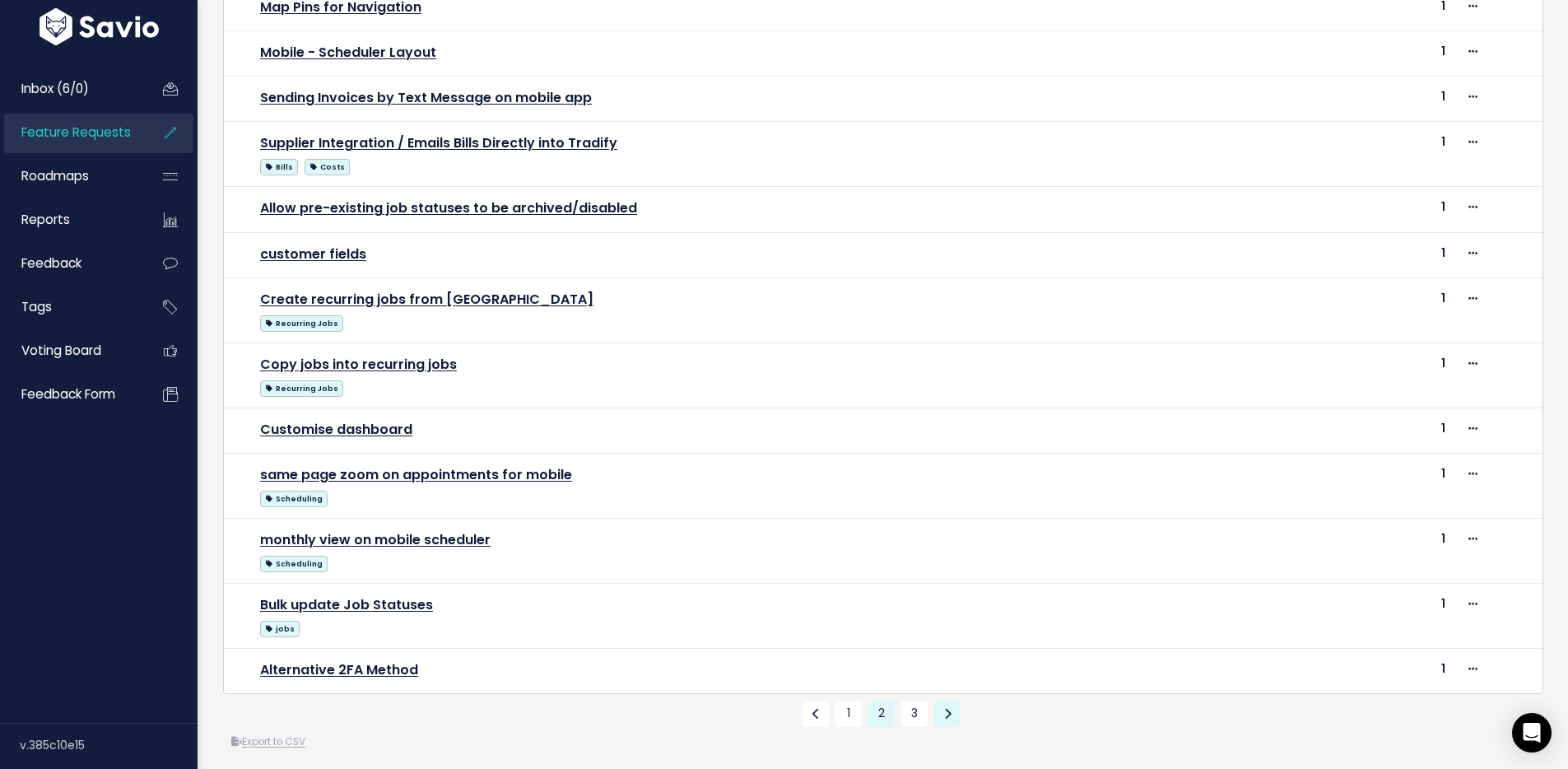
click at [944, 719] on icon at bounding box center [948, 713] width 7 height 12
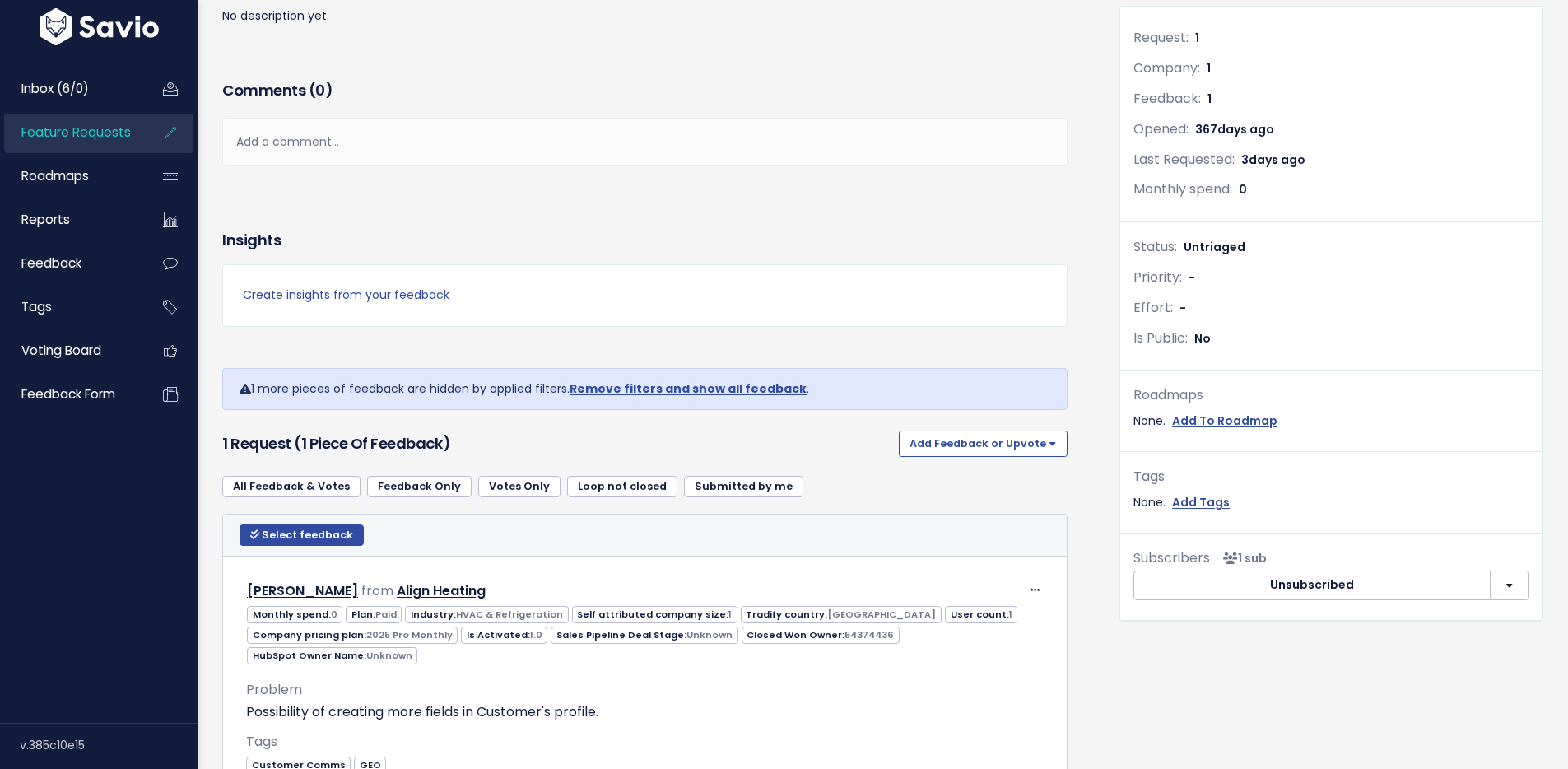
scroll to position [376, 0]
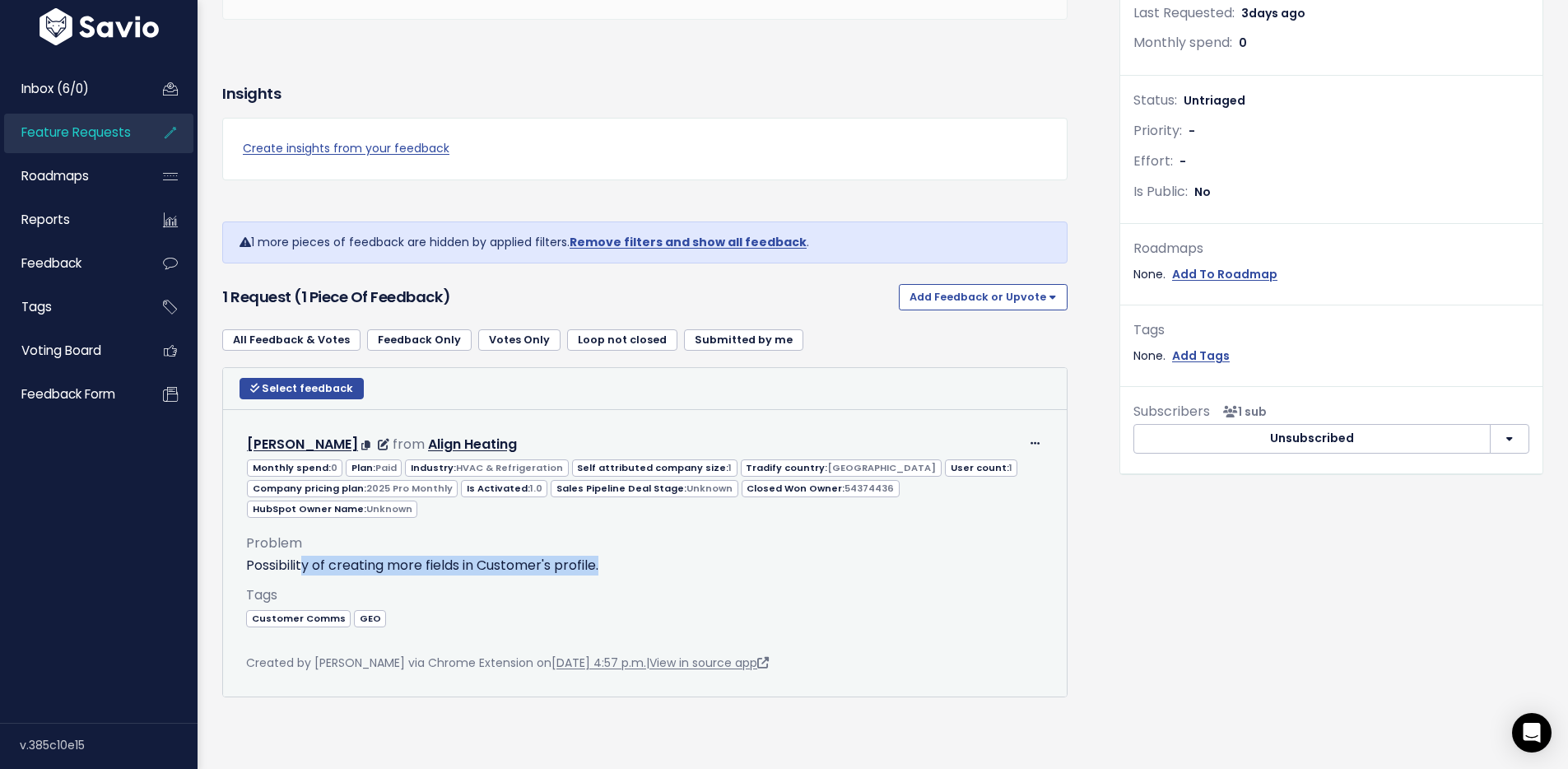
drag, startPoint x: 307, startPoint y: 536, endPoint x: 638, endPoint y: 538, distance: 331.0
click at [638, 555] on p "Possibility of creating more fields in Customer's profile." at bounding box center [644, 565] width 798 height 20
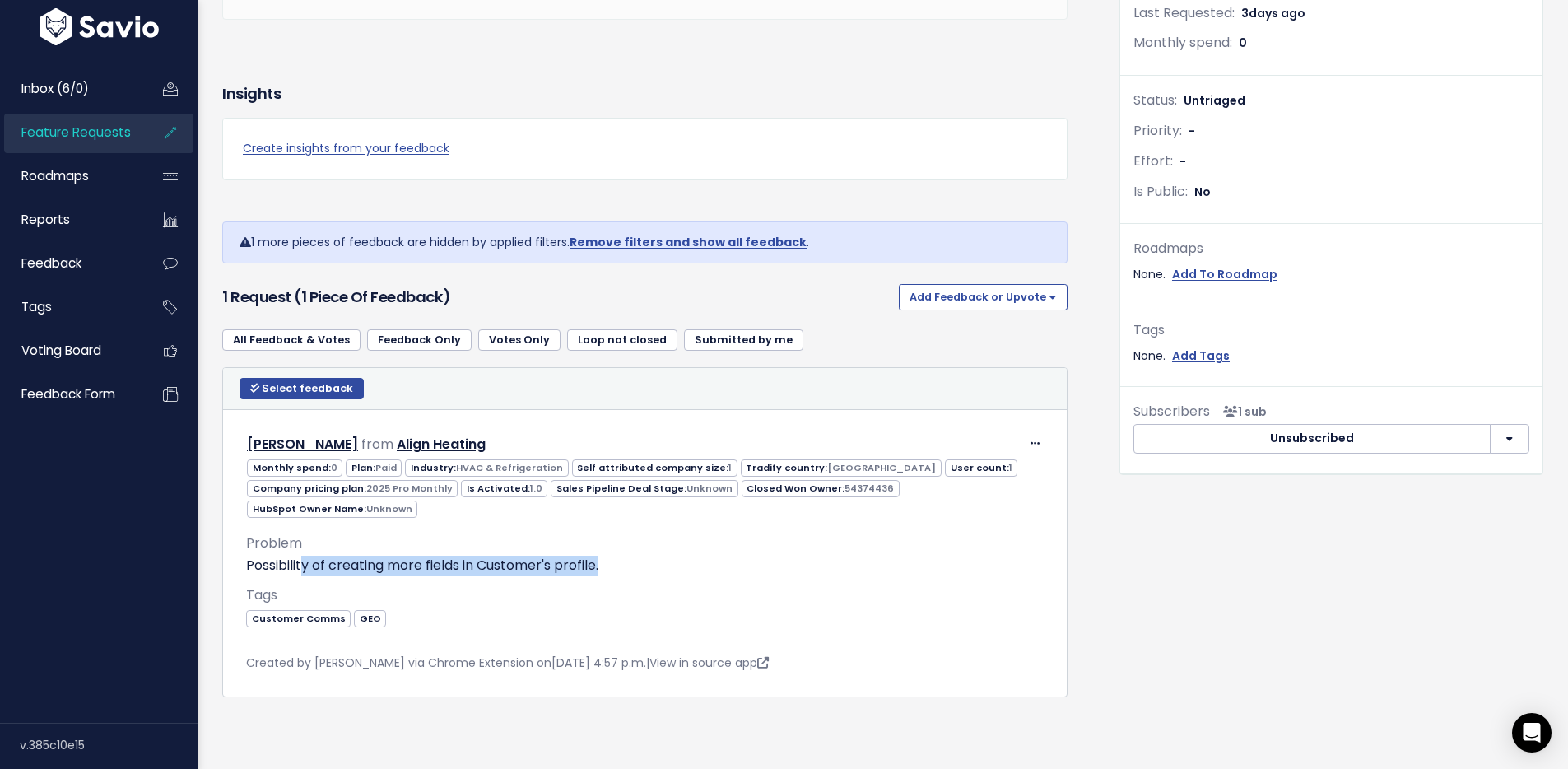
click at [1168, 607] on div "Request: 1 Company: 1 Feedback: 1 Opened: 367 days ago Last Requested: 3 days a…" at bounding box center [1331, 268] width 448 height 900
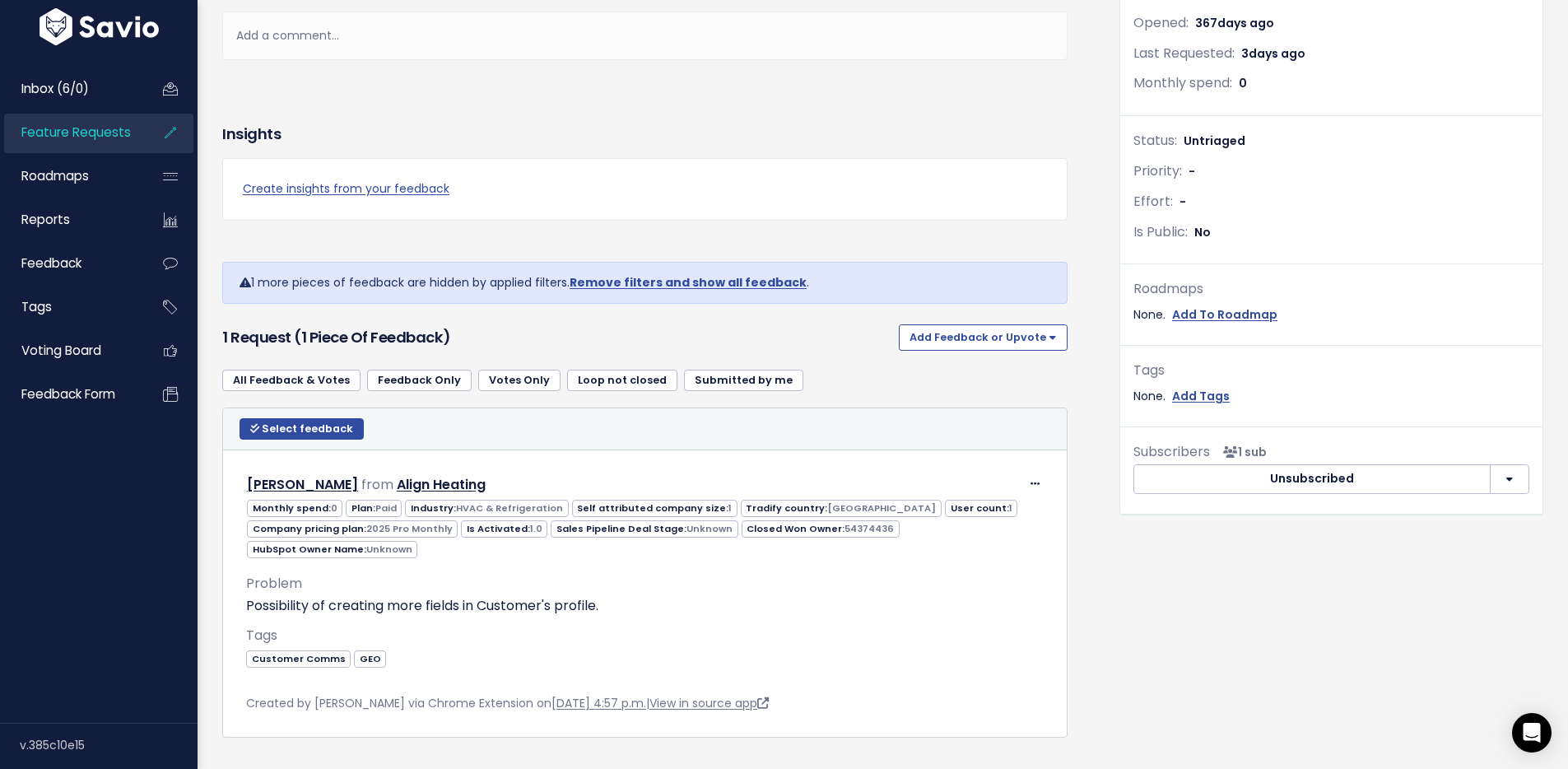
scroll to position [0, 0]
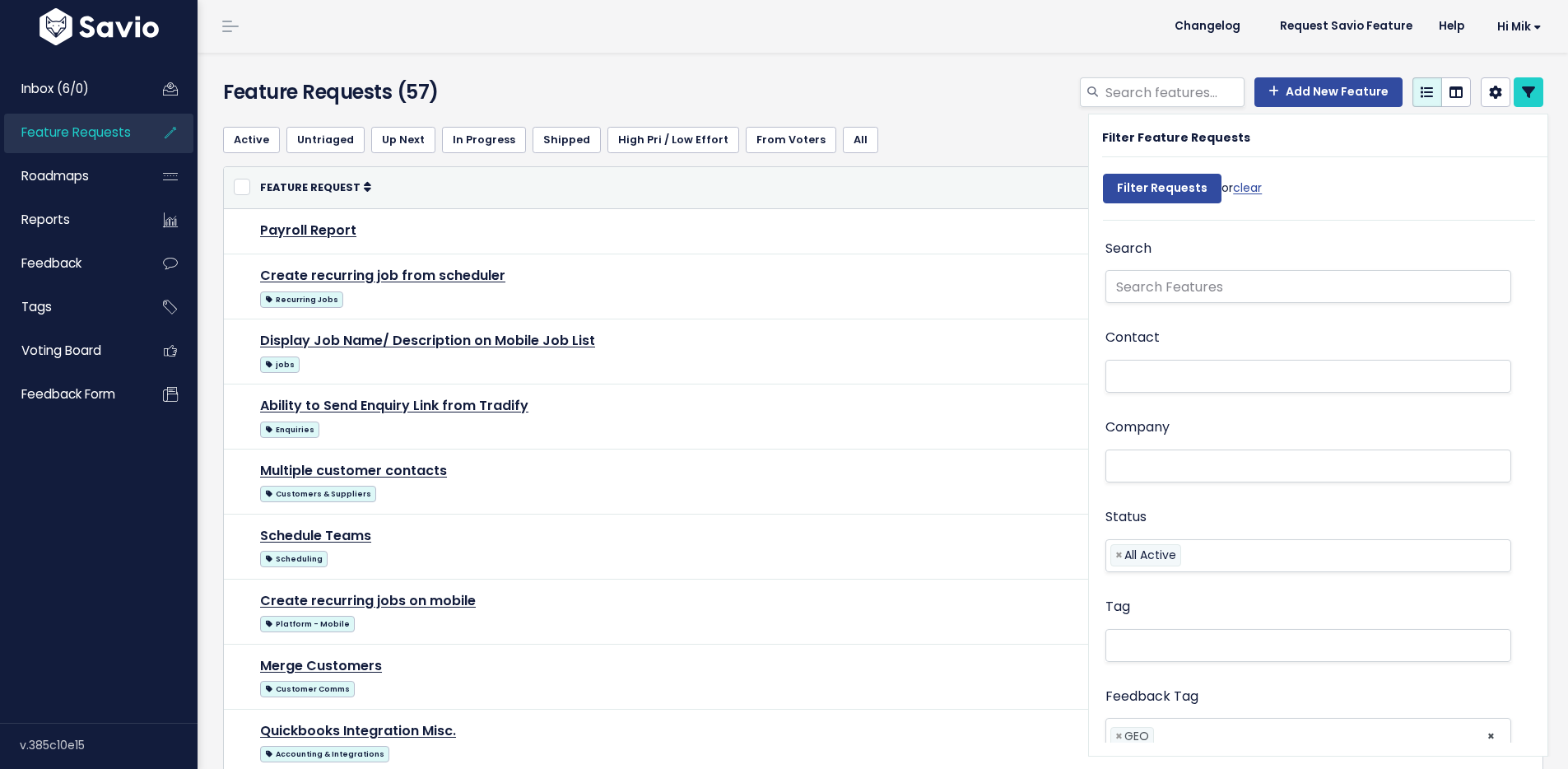
select select
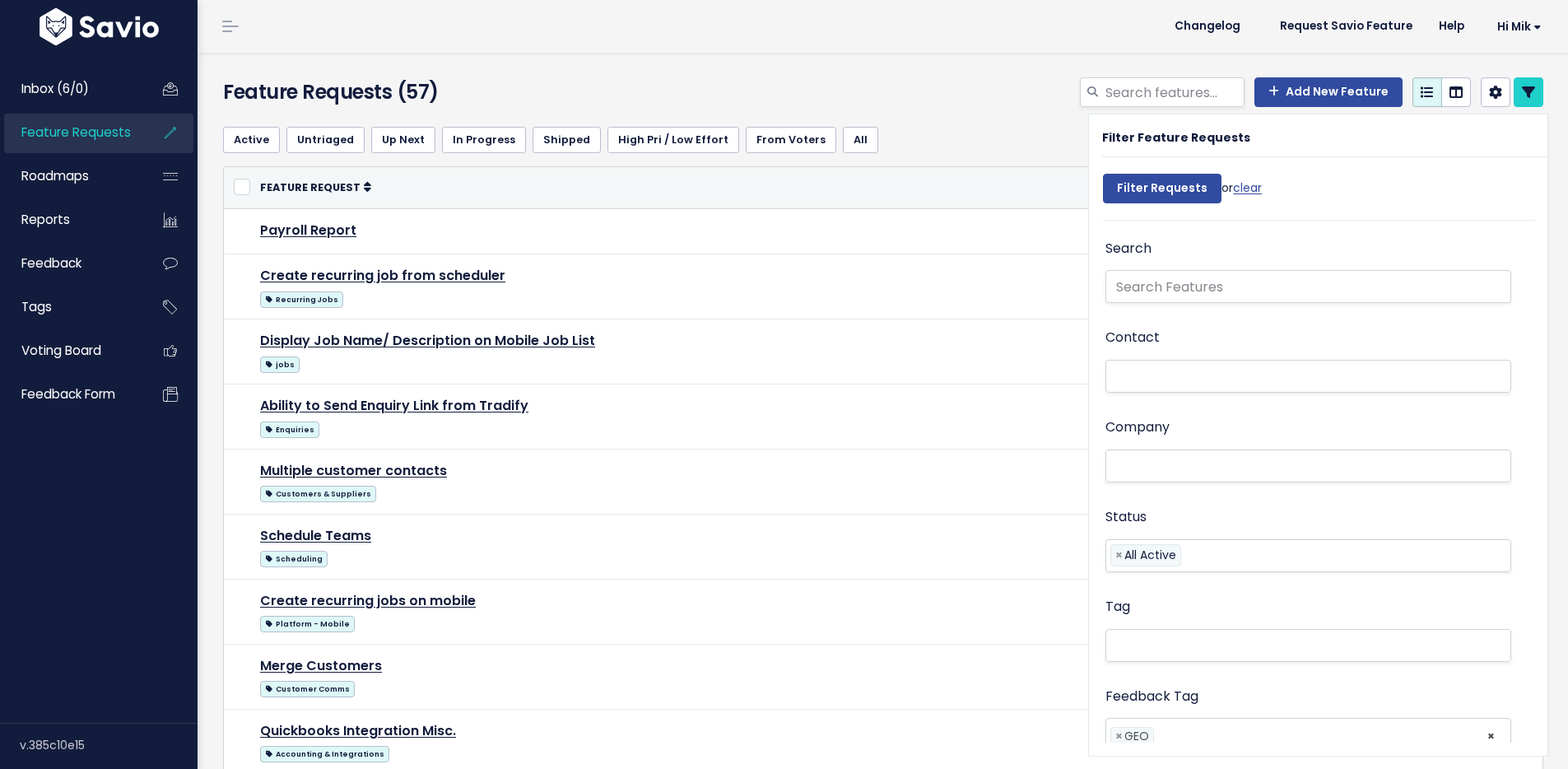
select select
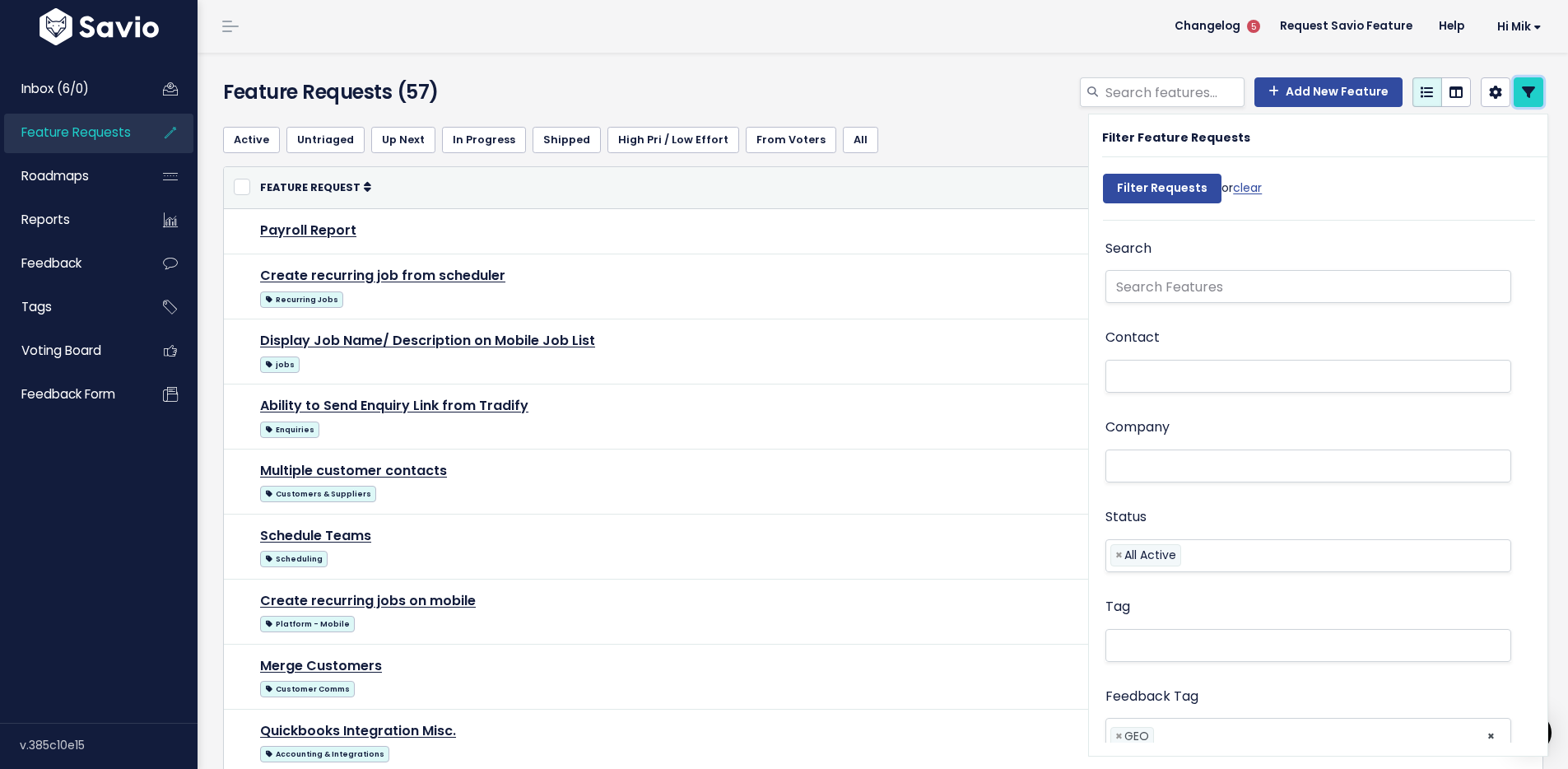
click at [1523, 88] on icon at bounding box center [1529, 92] width 13 height 13
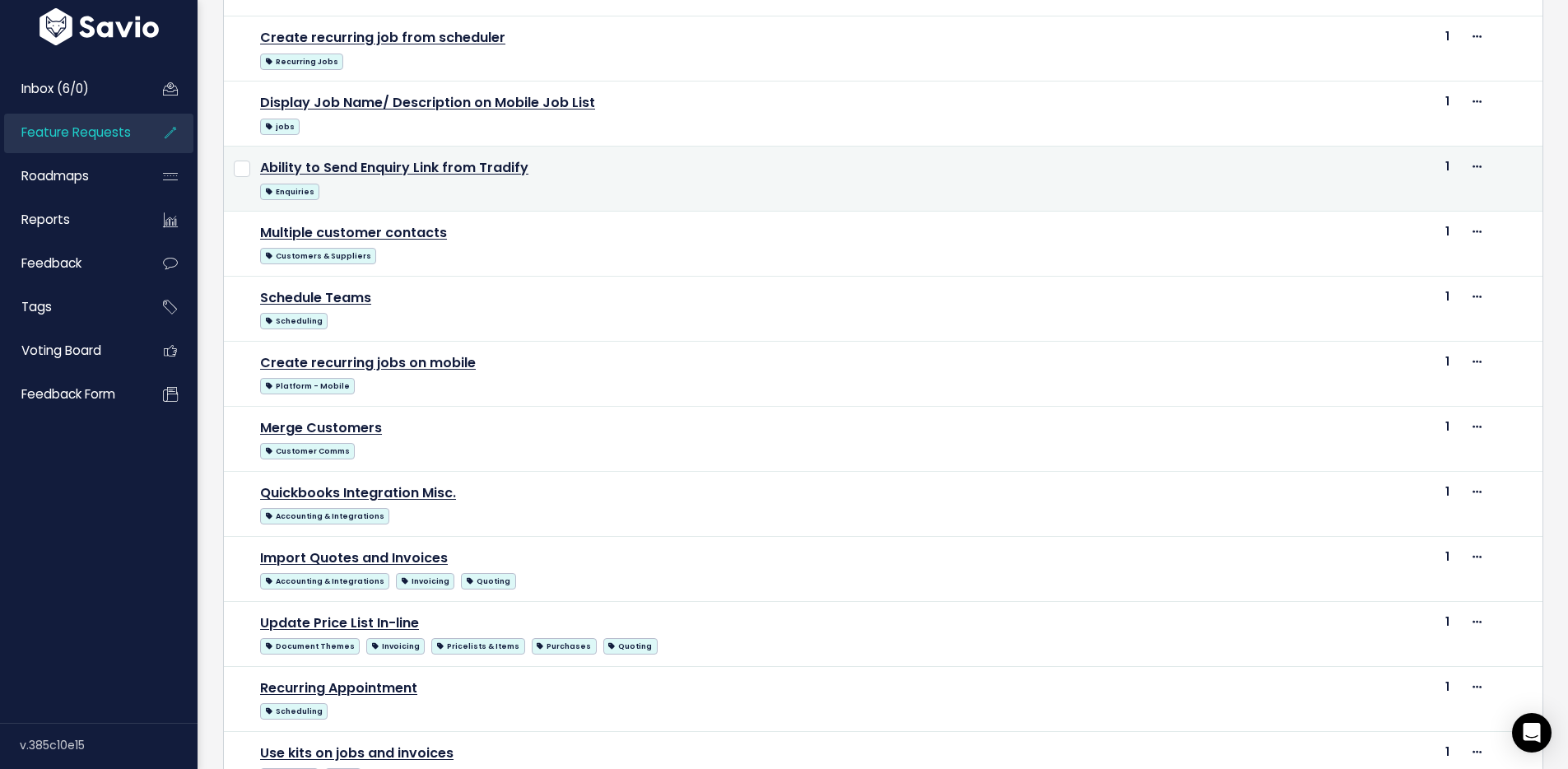
scroll to position [98, 0]
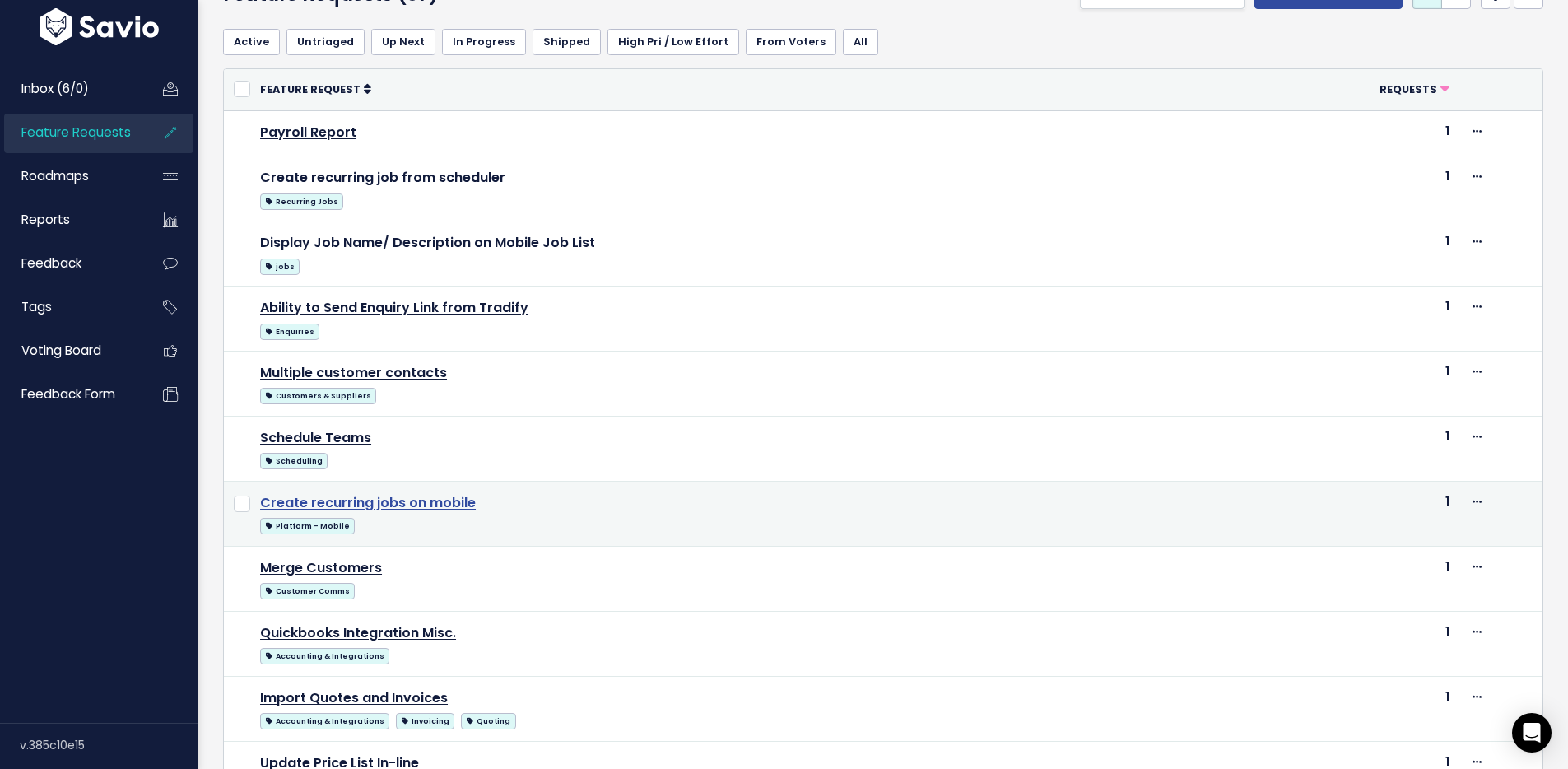
click at [379, 502] on link "Create recurring jobs on mobile" at bounding box center [368, 502] width 216 height 19
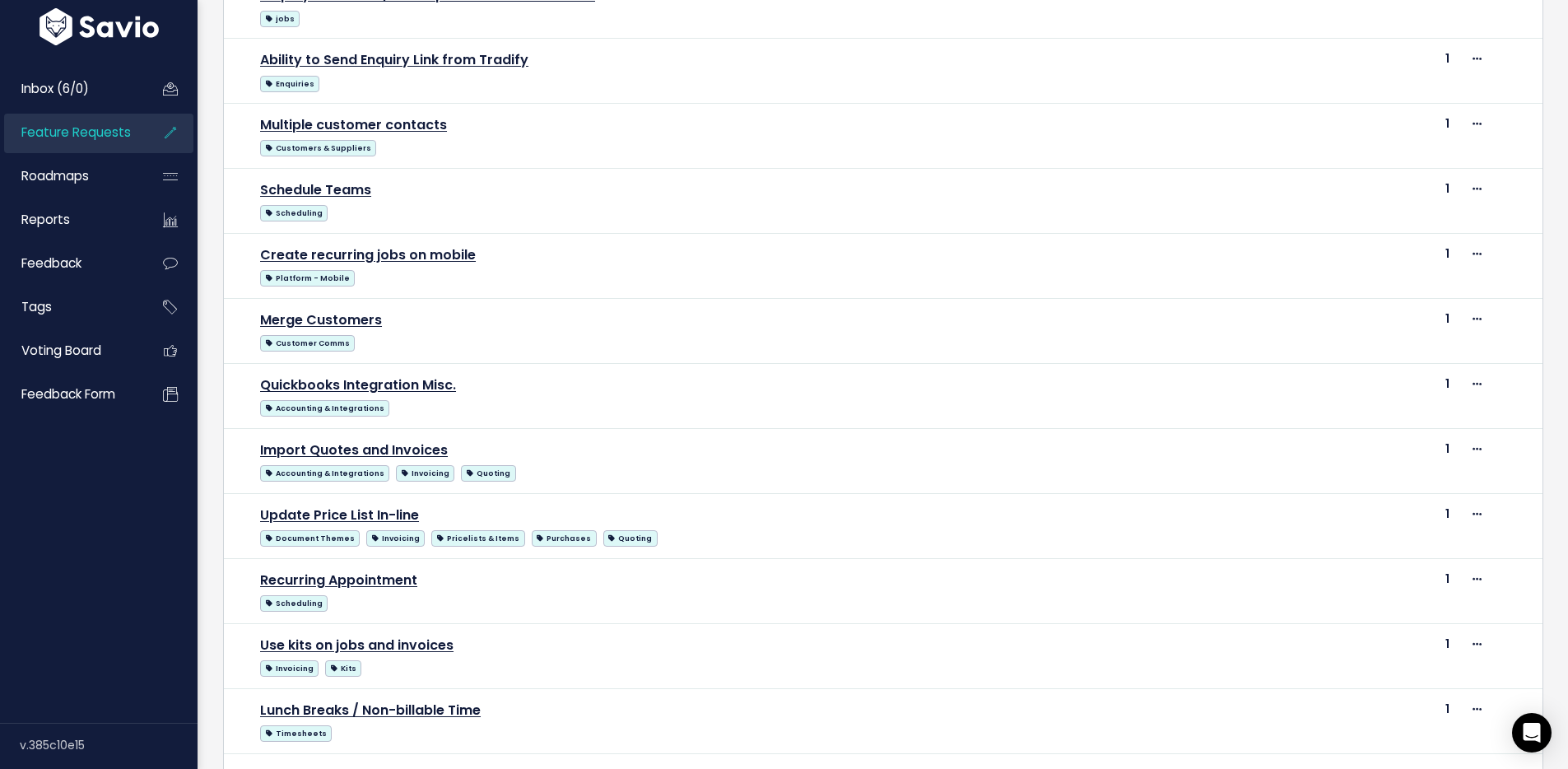
scroll to position [214, 0]
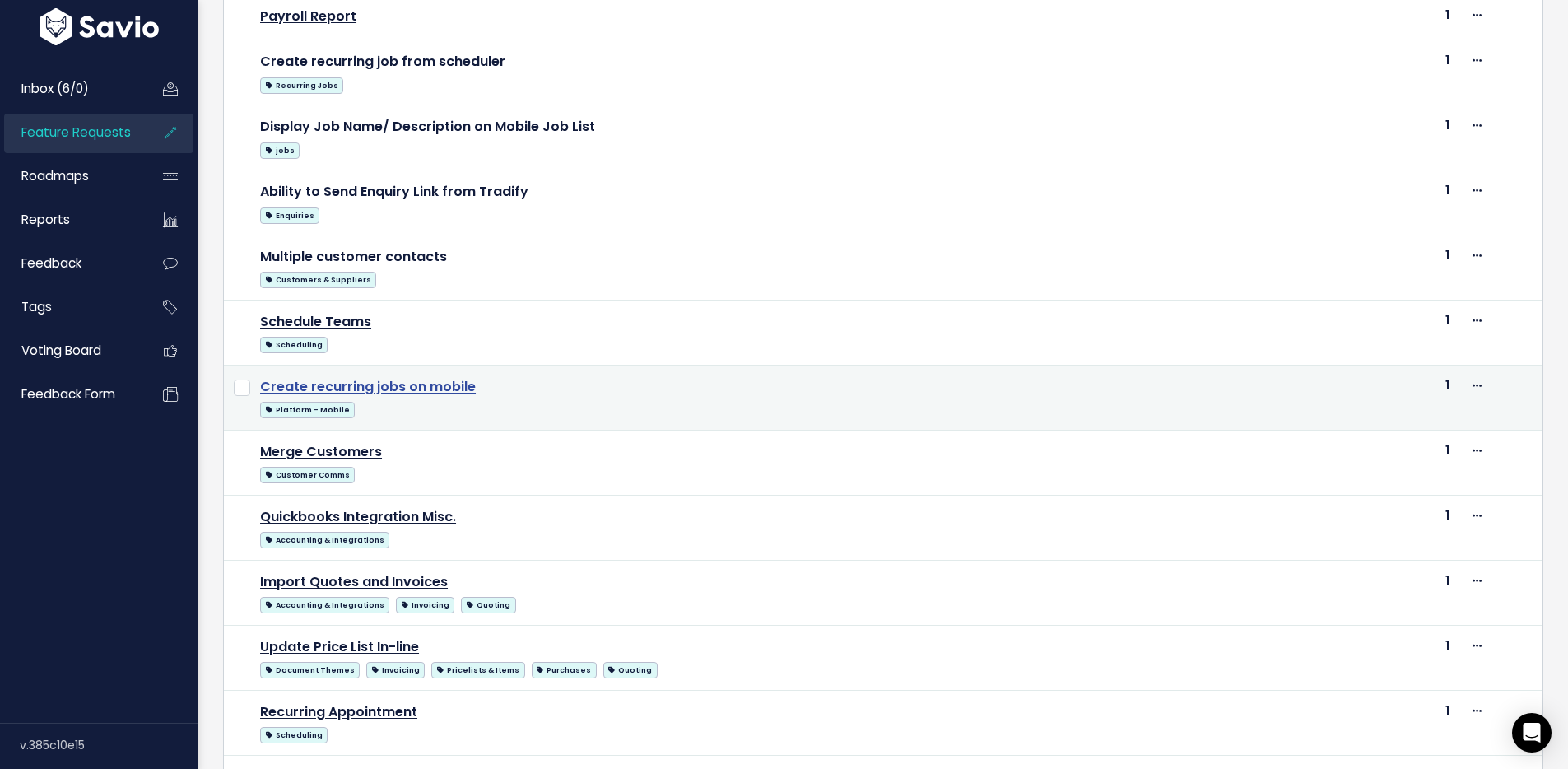
click at [406, 387] on link "Create recurring jobs on mobile" at bounding box center [368, 386] width 216 height 19
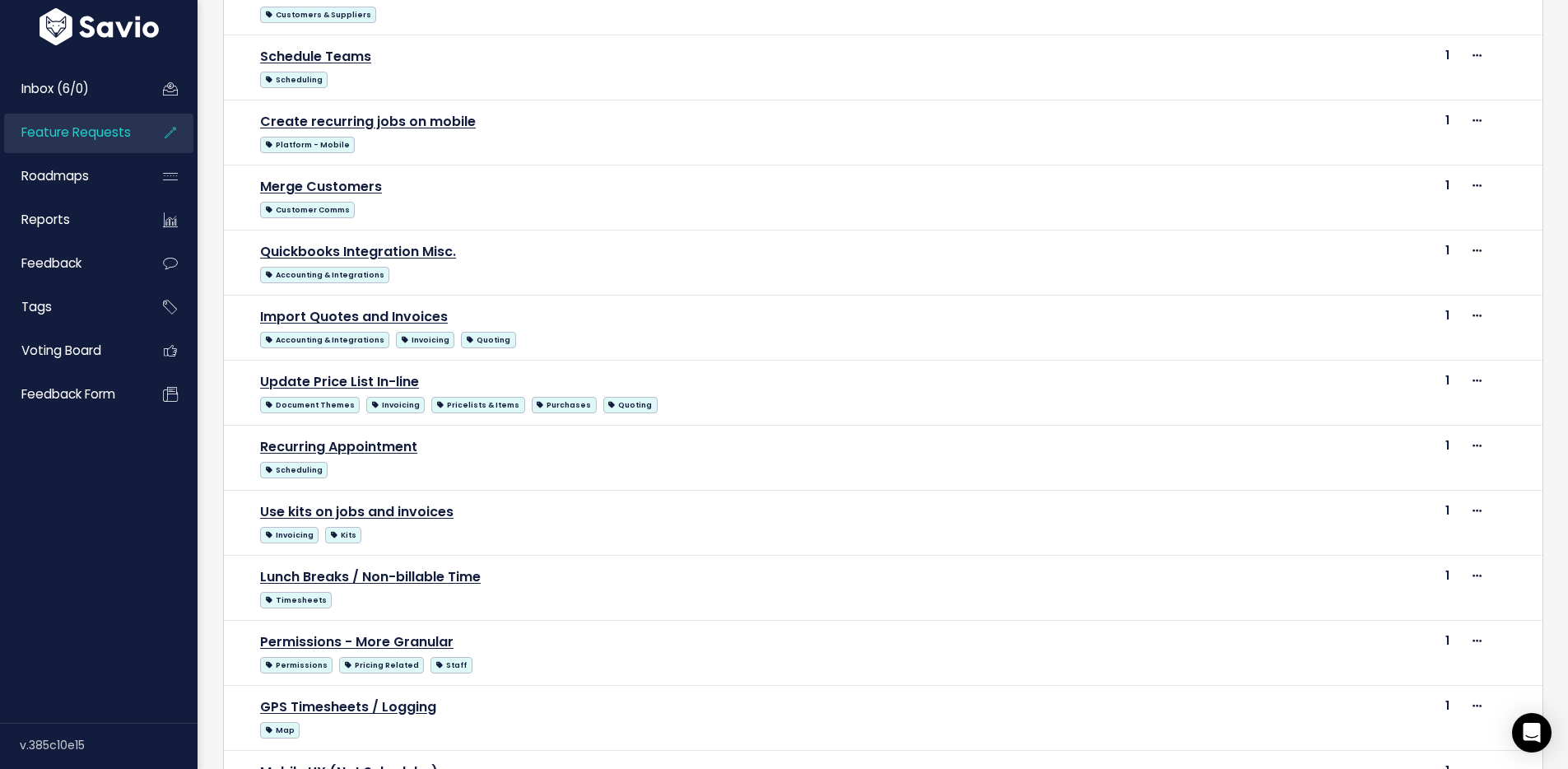
scroll to position [634, 0]
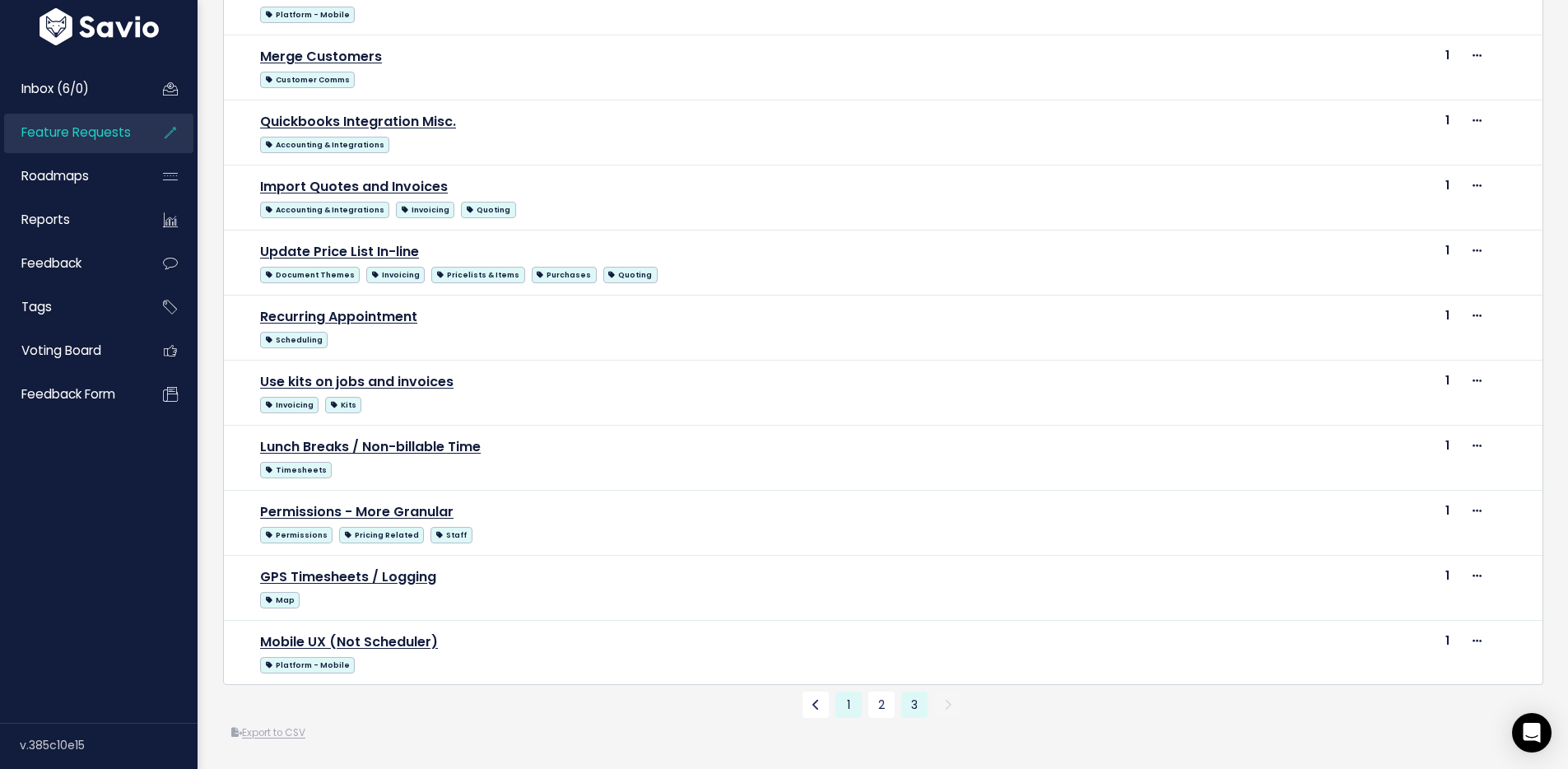
click at [844, 696] on link "1" at bounding box center [849, 705] width 27 height 27
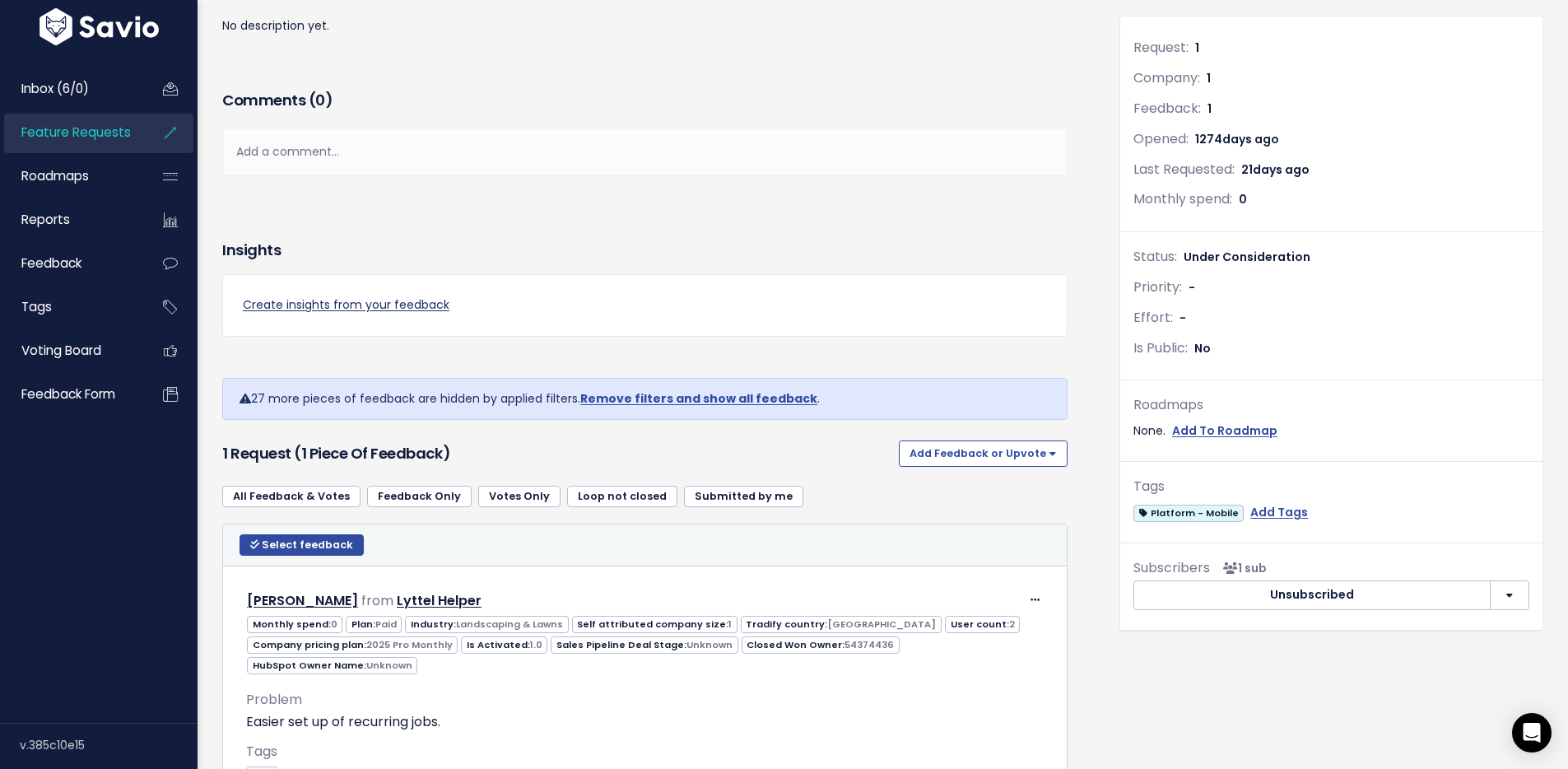
scroll to position [376, 0]
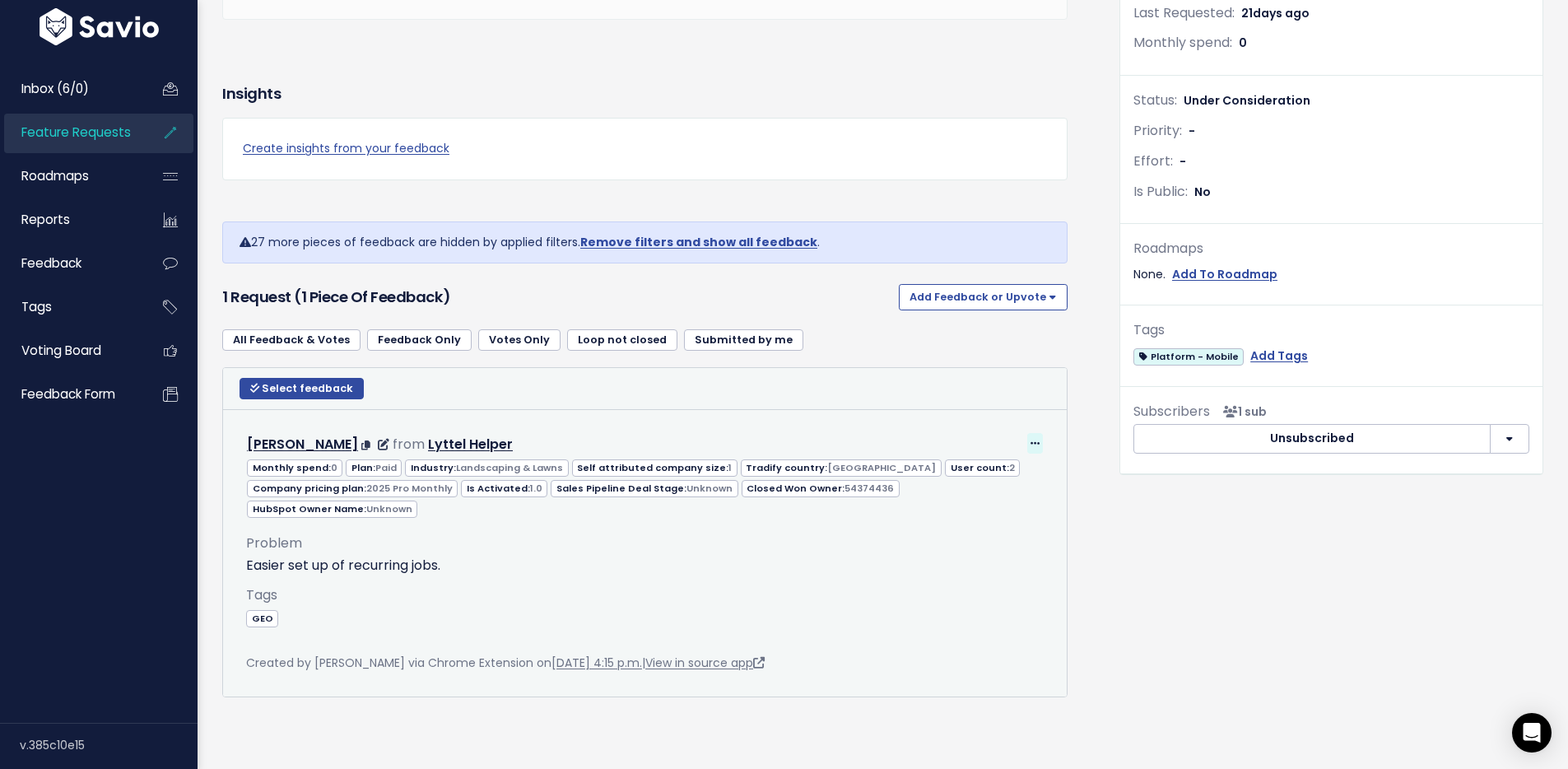
click at [1030, 438] on icon at bounding box center [1035, 444] width 9 height 11
click at [981, 479] on link "Edit" at bounding box center [985, 488] width 119 height 32
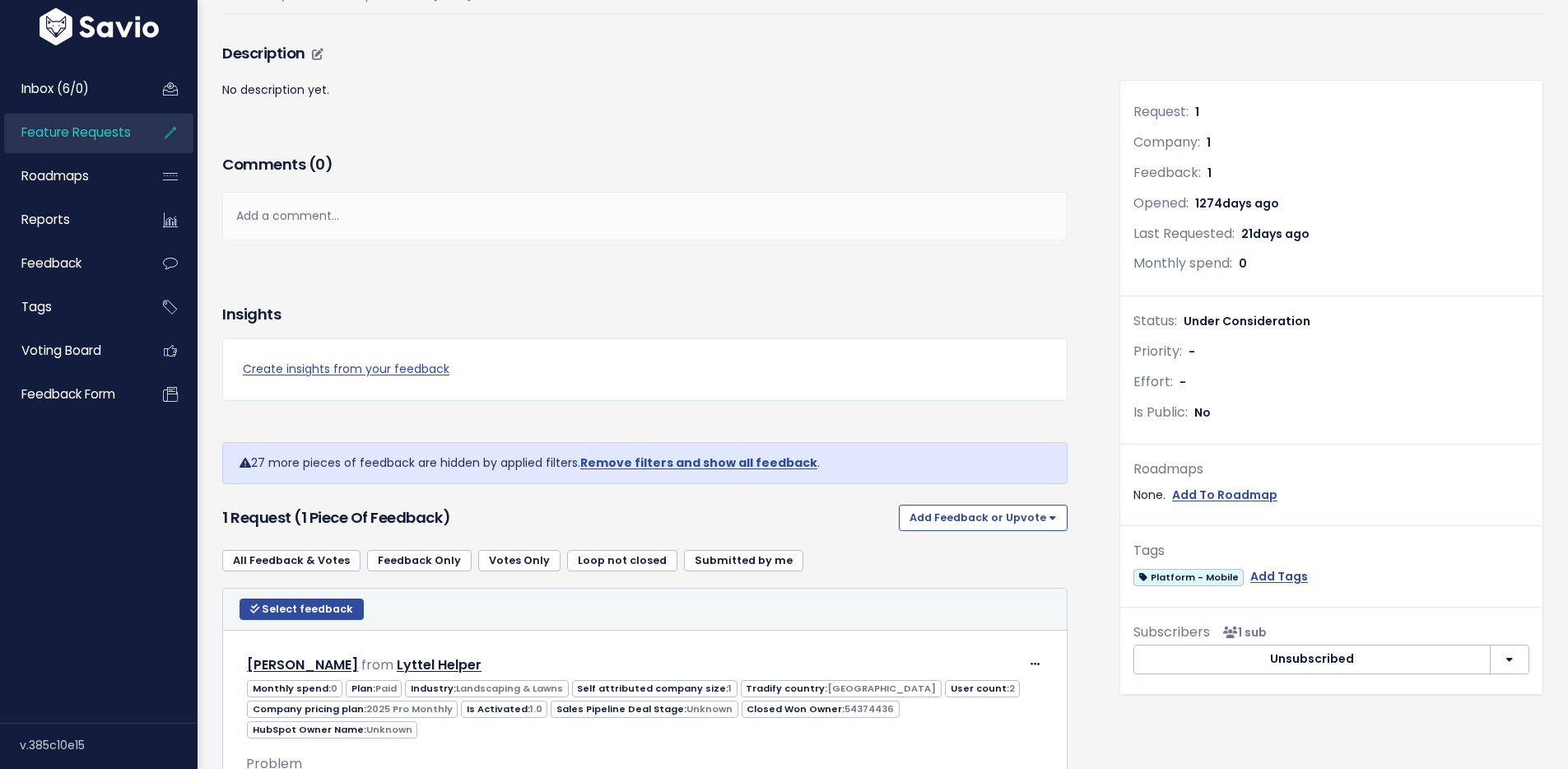
scroll to position [342, 0]
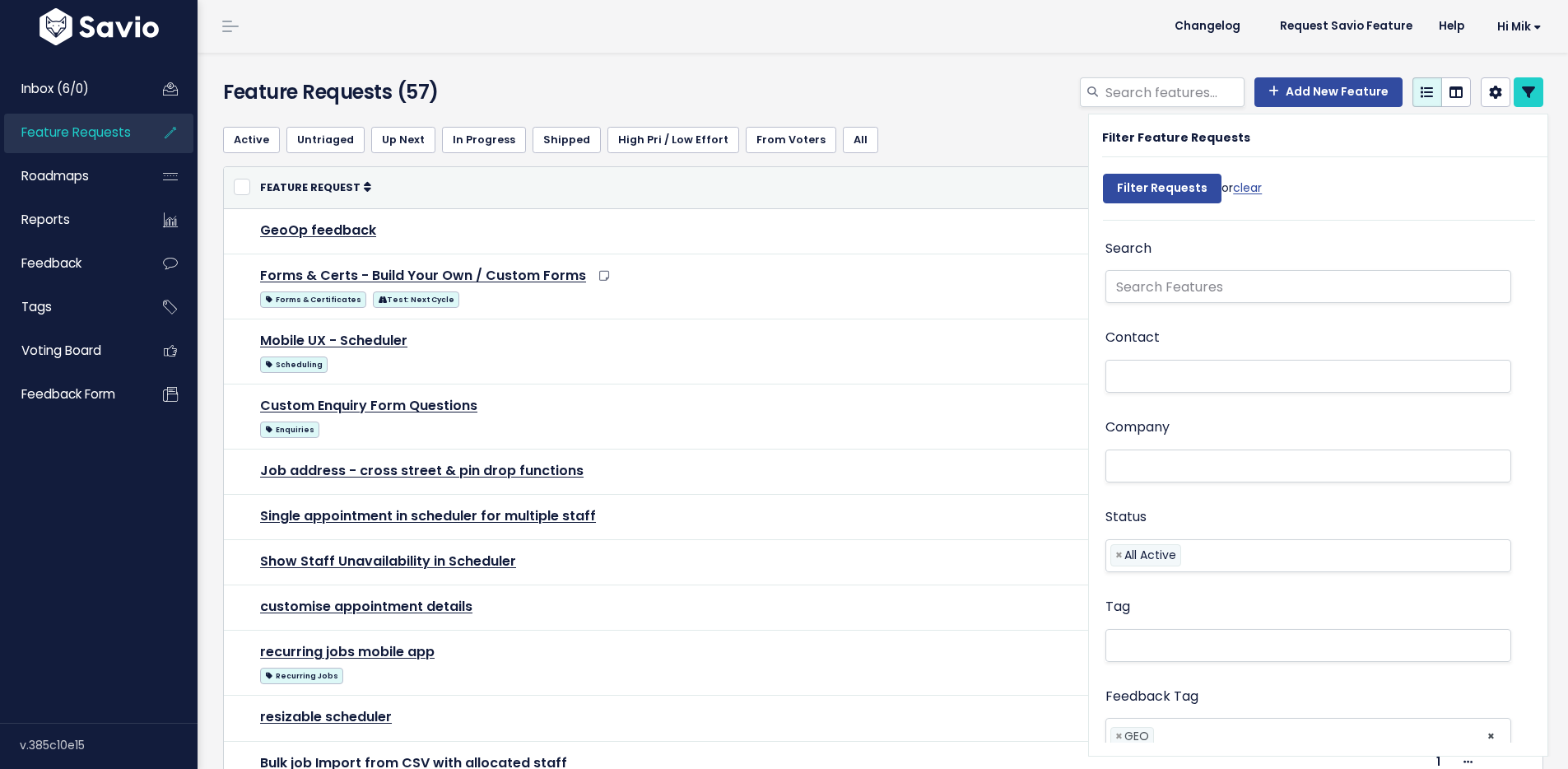
select select
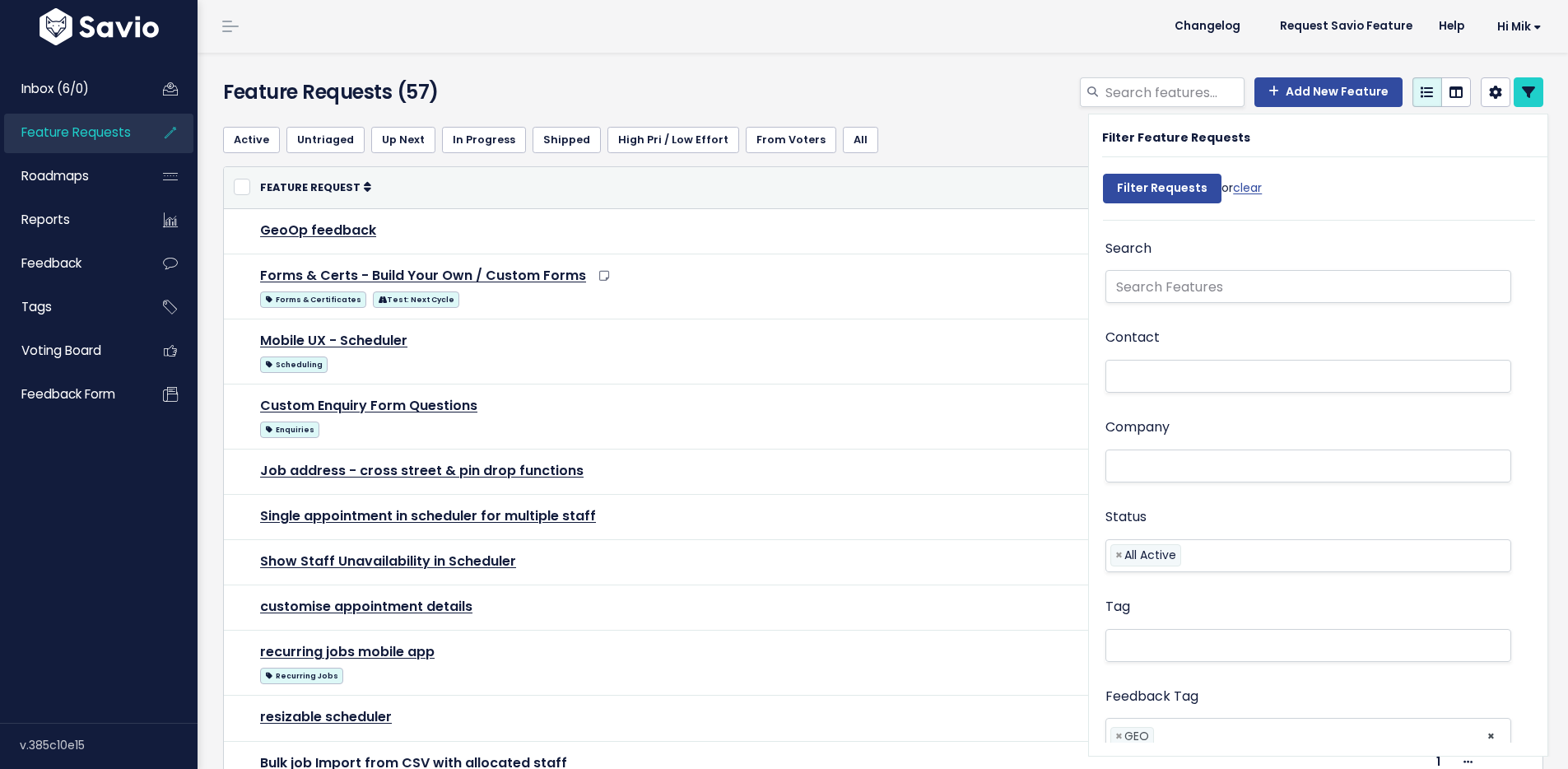
select select
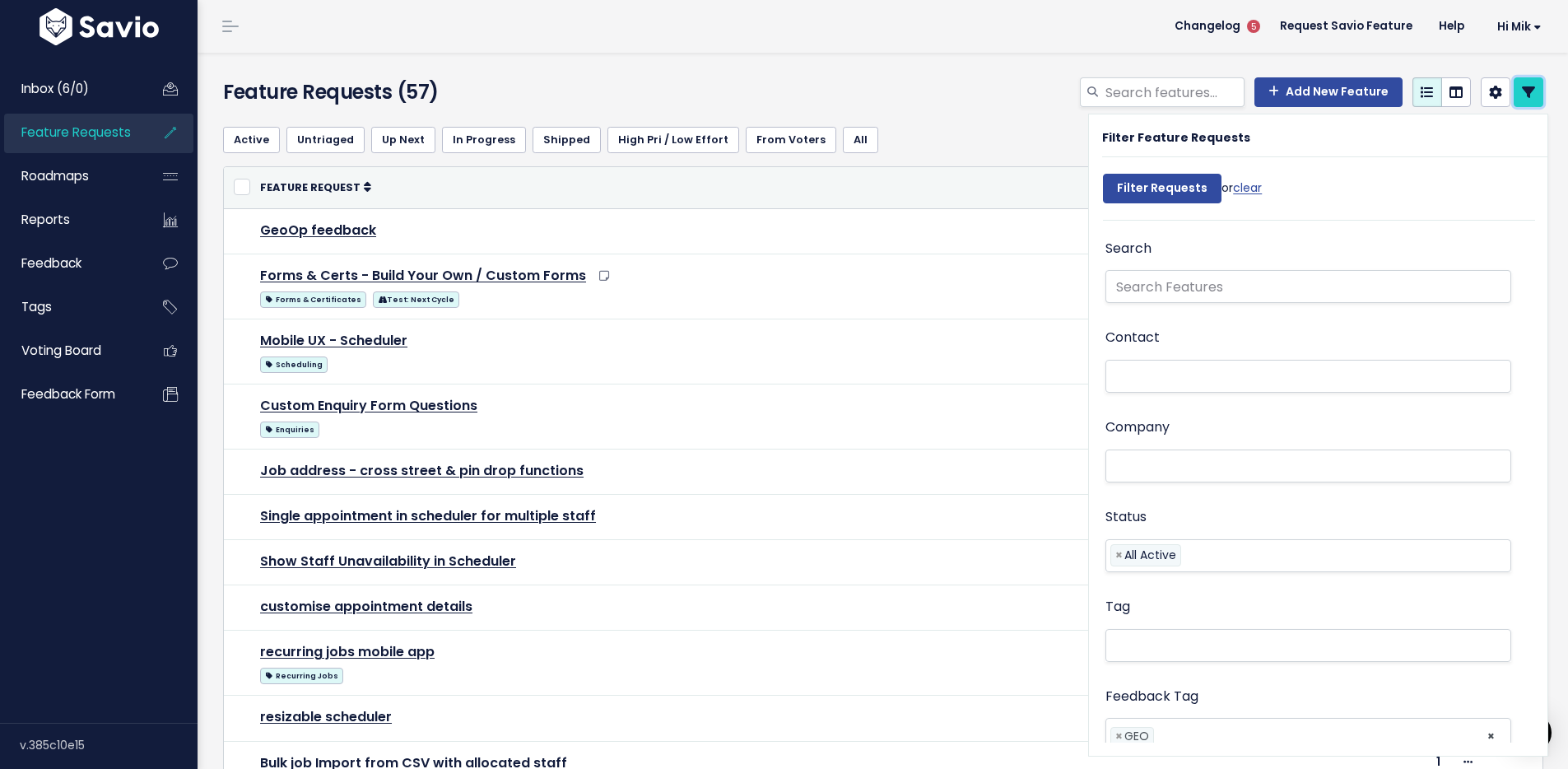
click at [1525, 86] on link at bounding box center [1529, 92] width 29 height 29
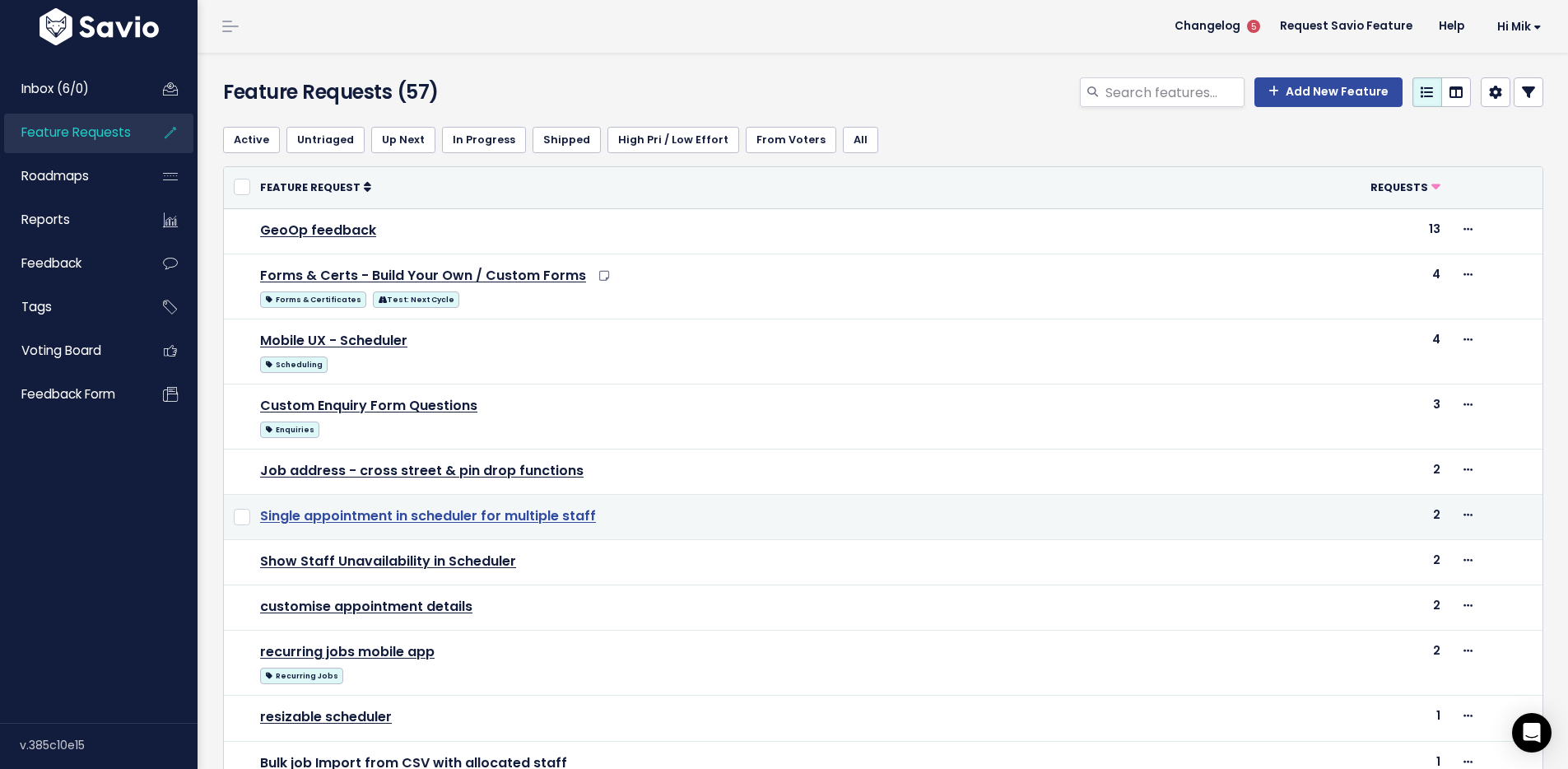
click at [463, 517] on link "Single appointment in scheduler for multiple staff" at bounding box center [428, 515] width 336 height 19
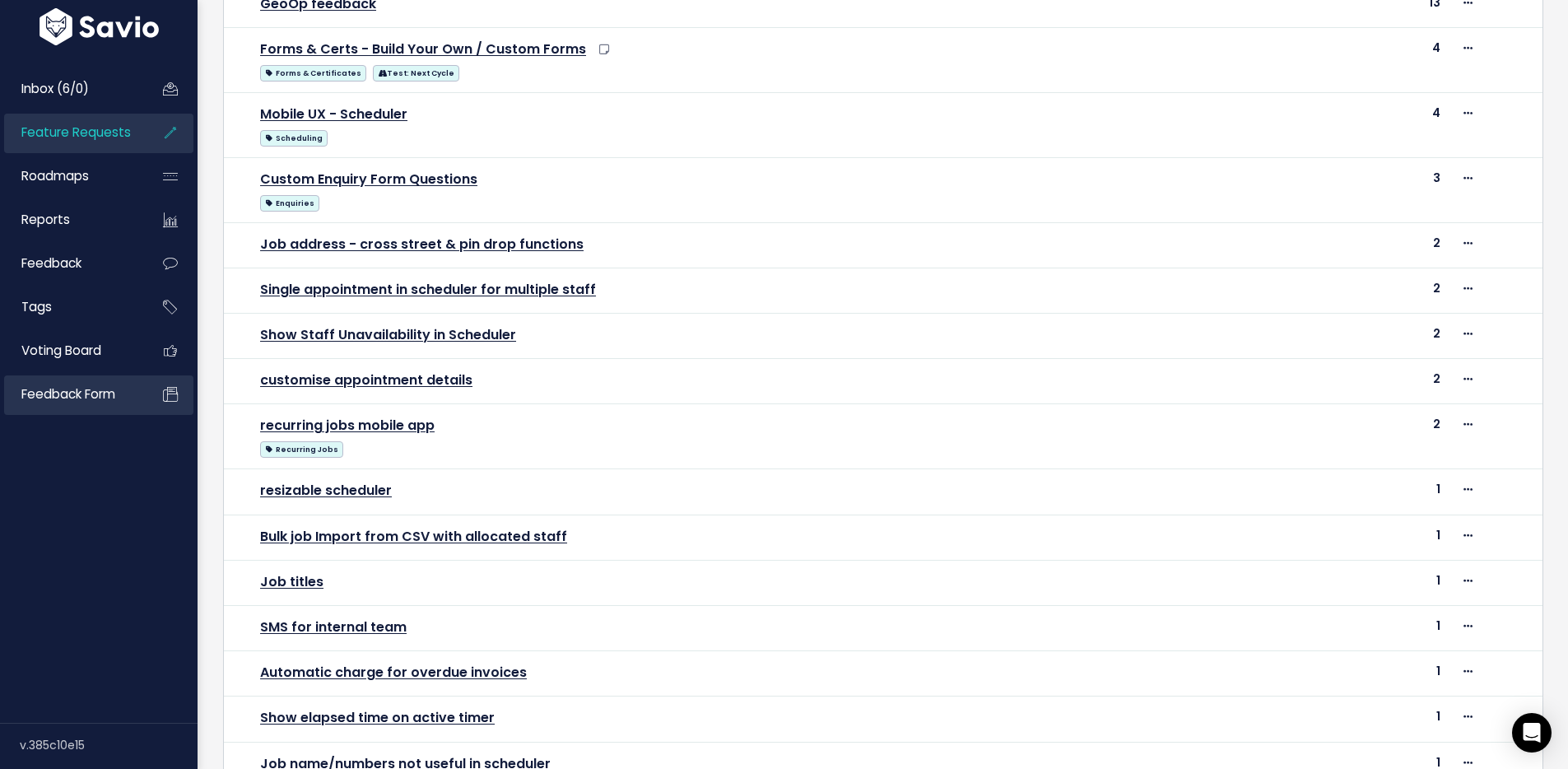
scroll to position [286, 0]
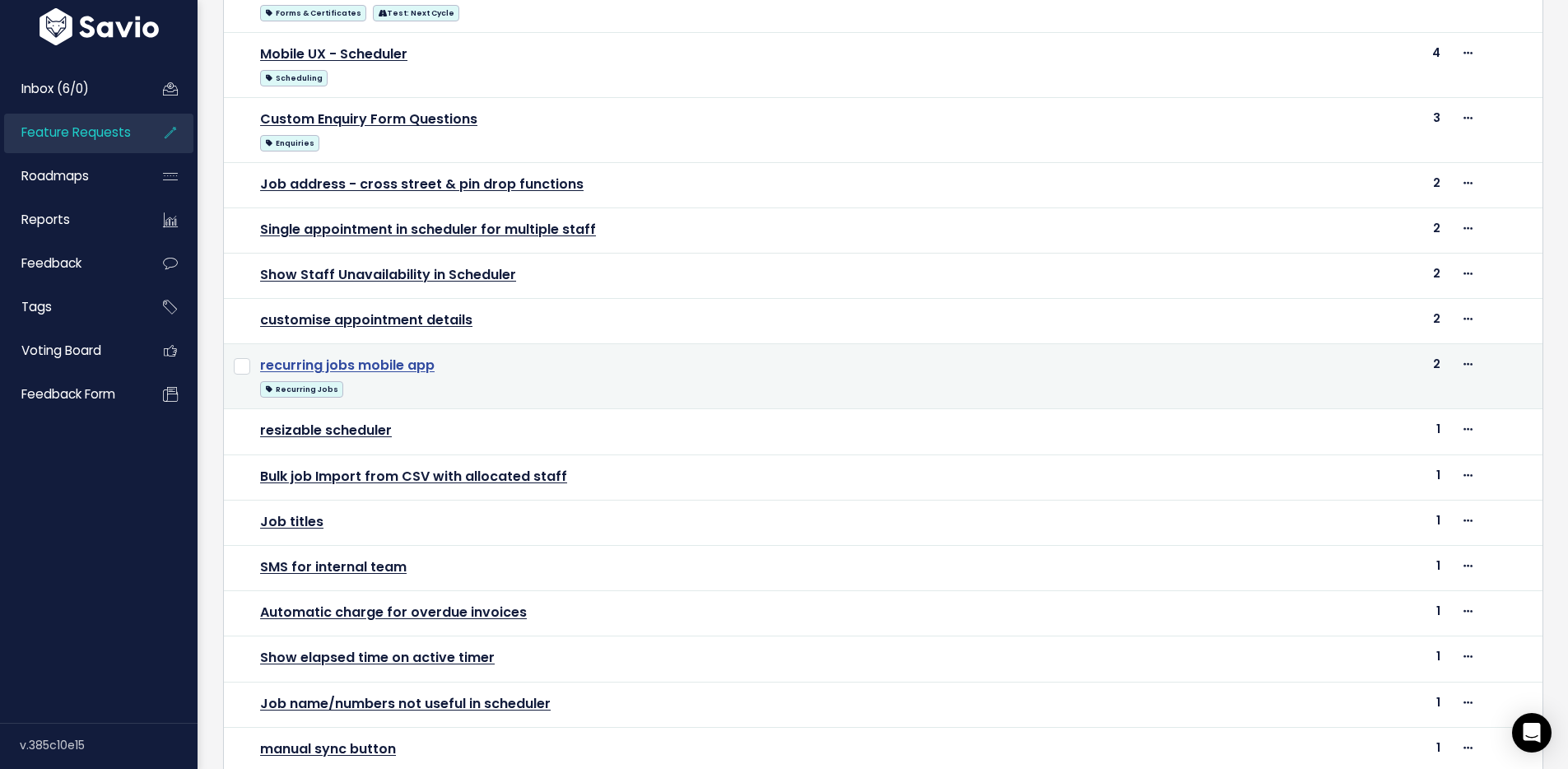
click at [394, 364] on link "recurring jobs mobile app" at bounding box center [348, 364] width 175 height 19
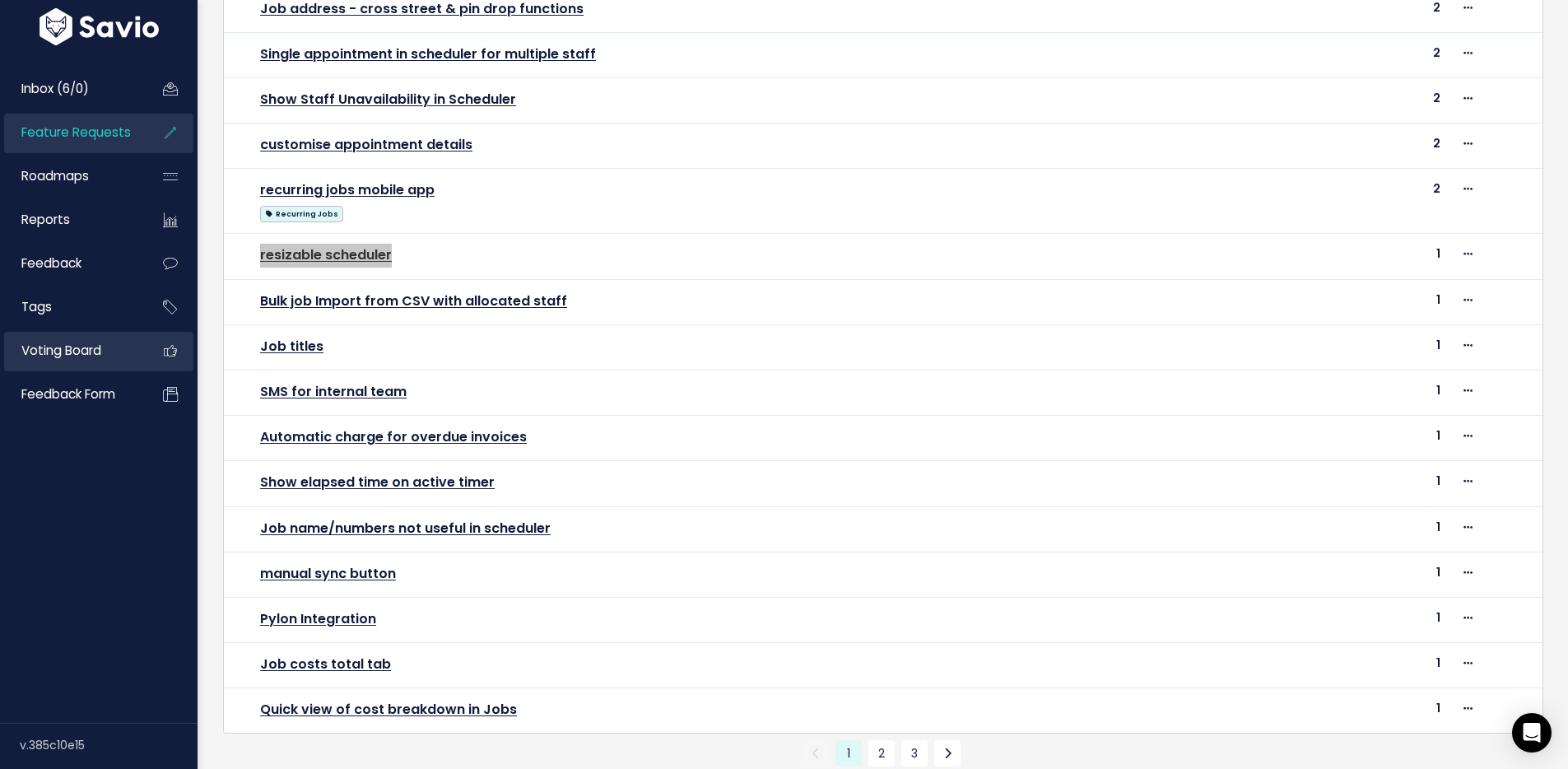
scroll to position [535, 0]
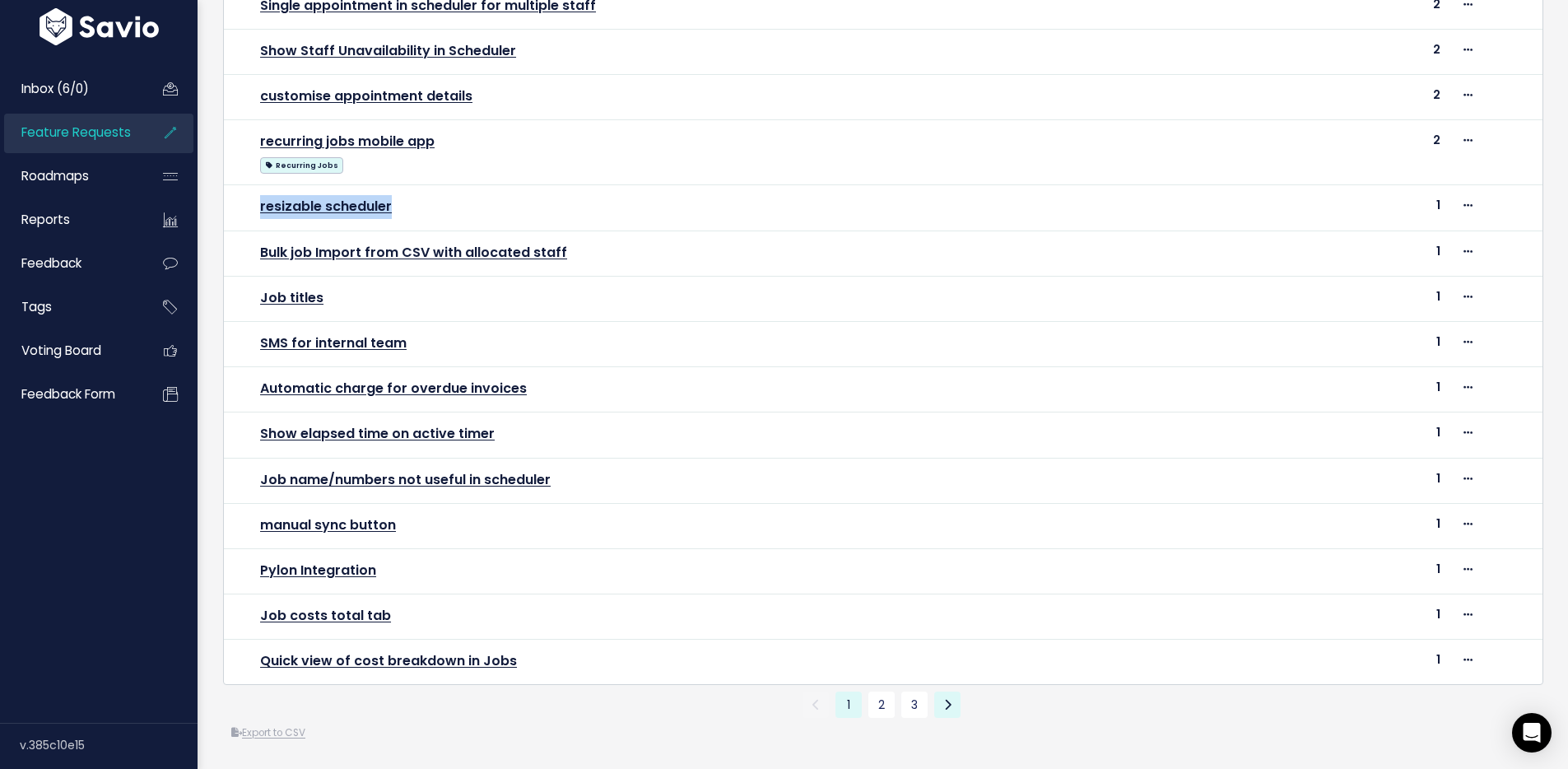
click at [944, 699] on icon at bounding box center [948, 704] width 7 height 12
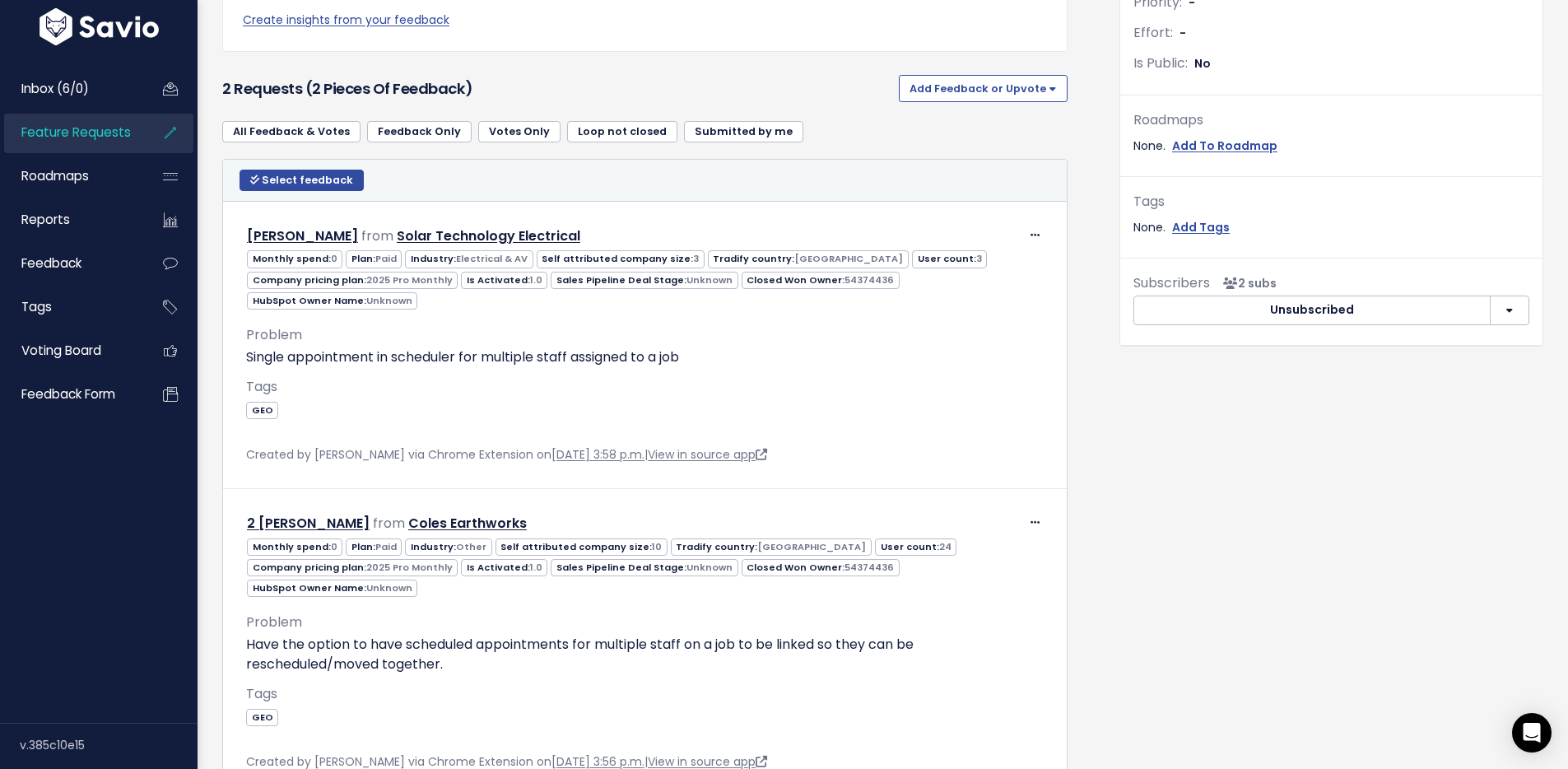
scroll to position [507, 0]
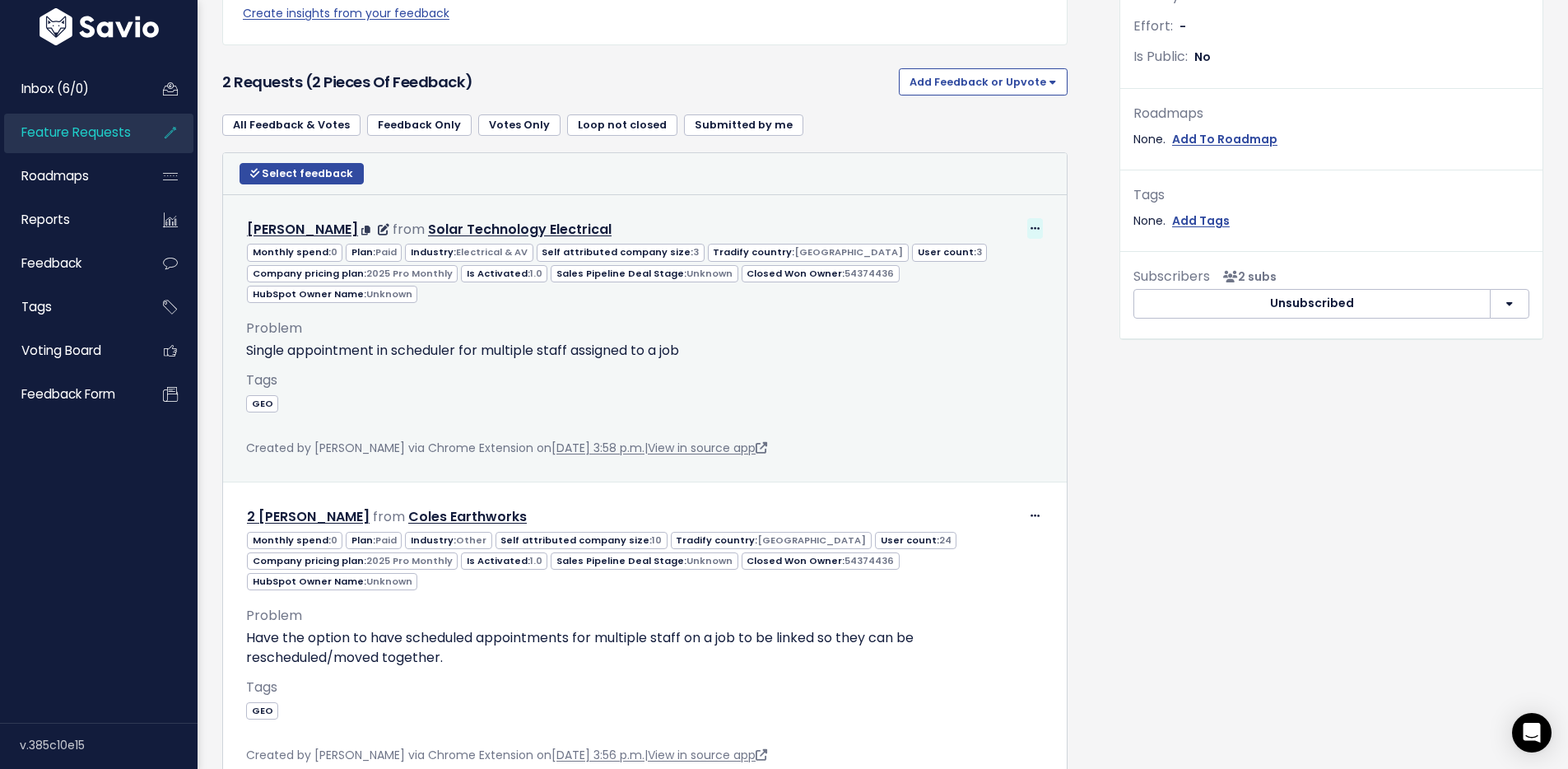
click at [1030, 225] on icon at bounding box center [1035, 229] width 9 height 11
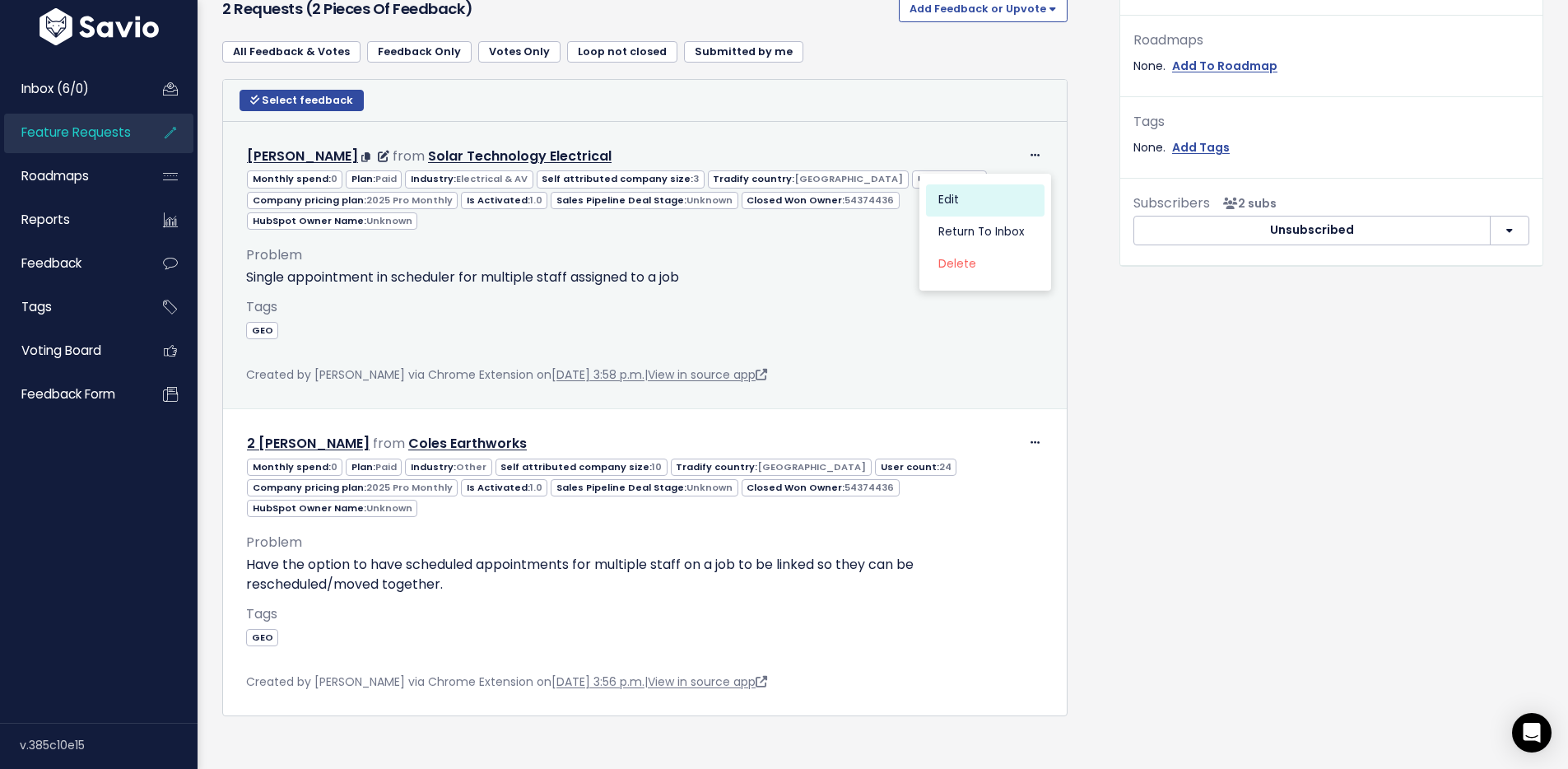
scroll to position [583, 0]
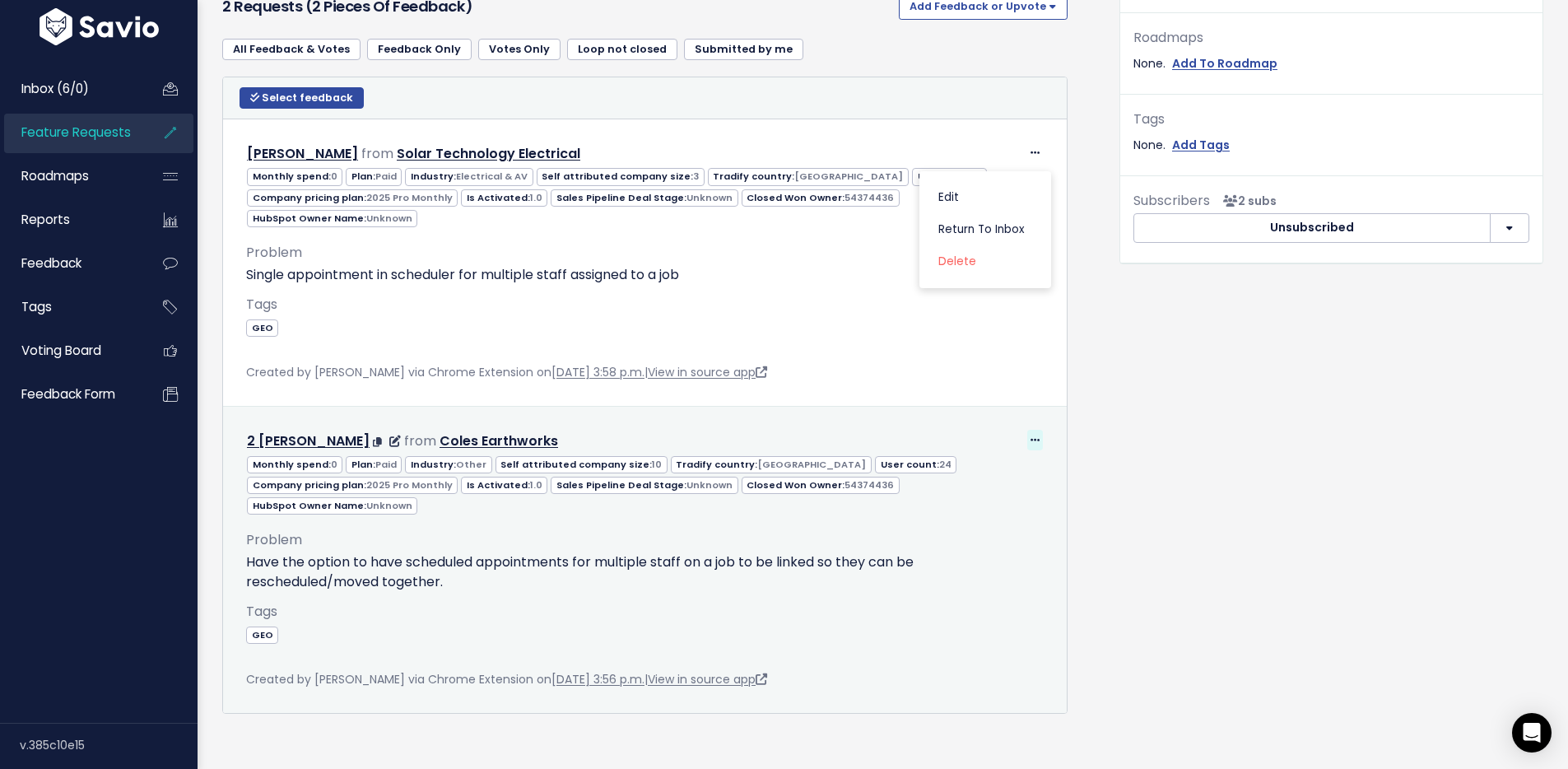
click at [1030, 436] on icon at bounding box center [1035, 441] width 9 height 11
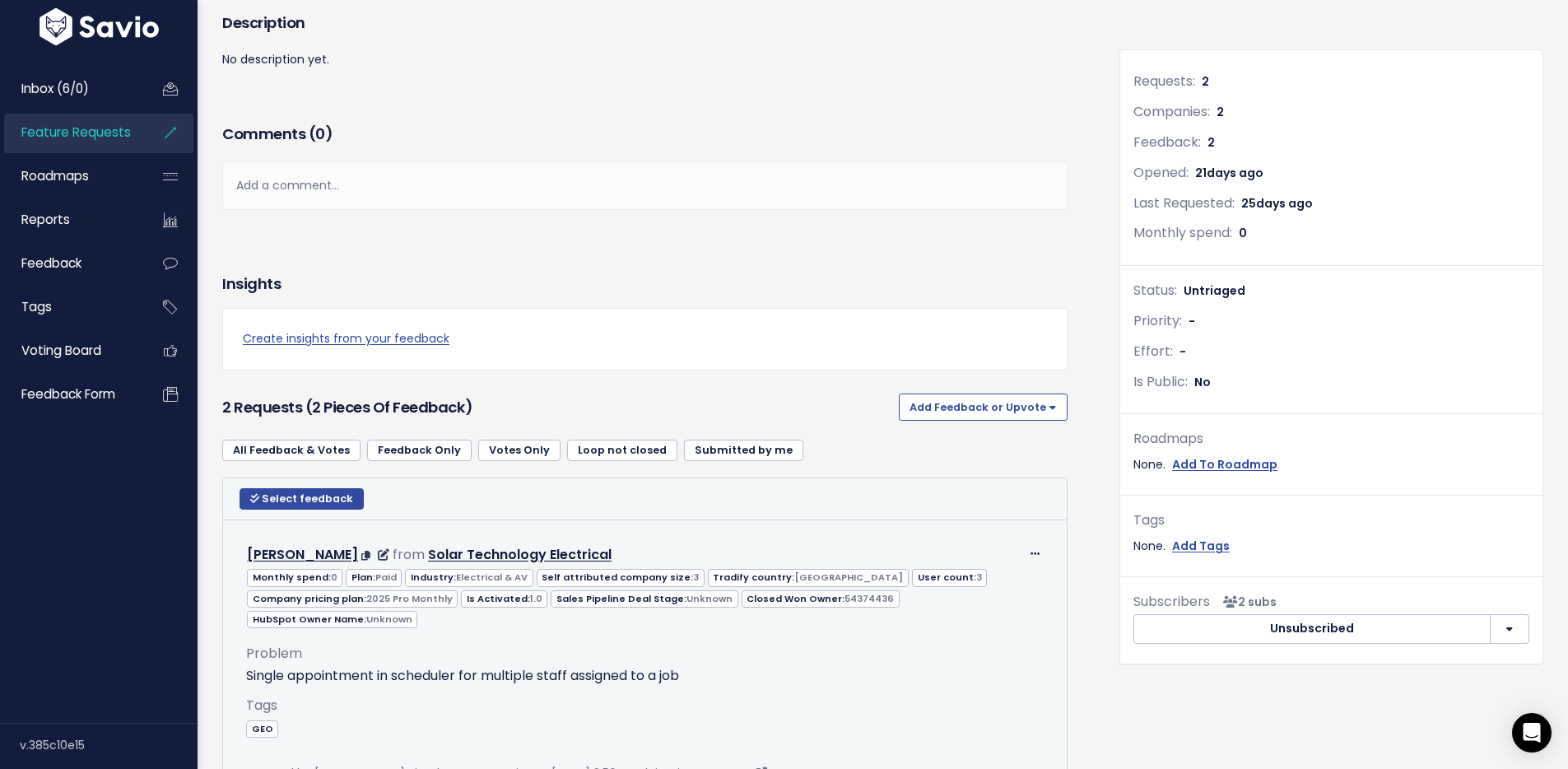
scroll to position [0, 0]
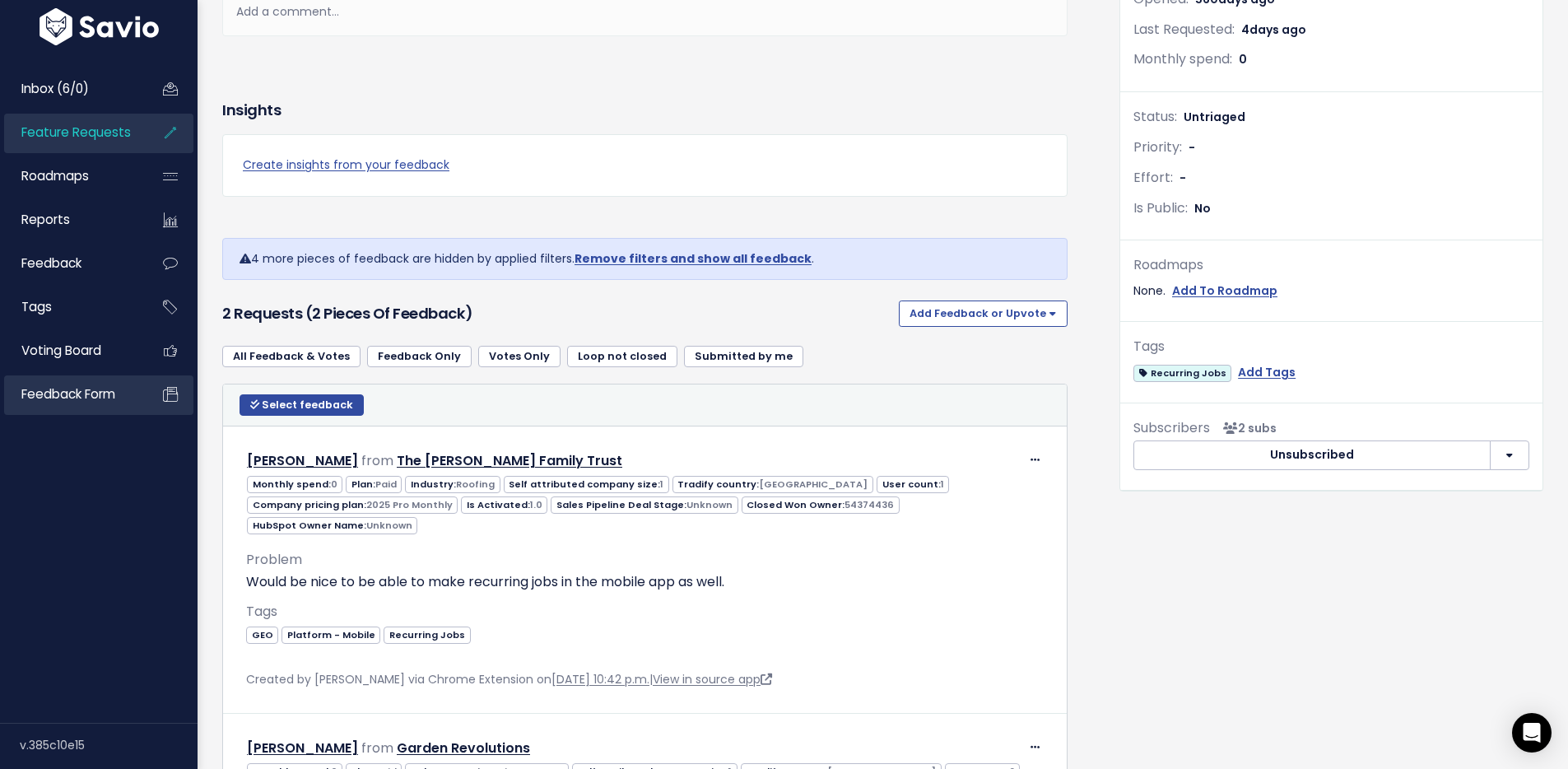
scroll to position [4, 0]
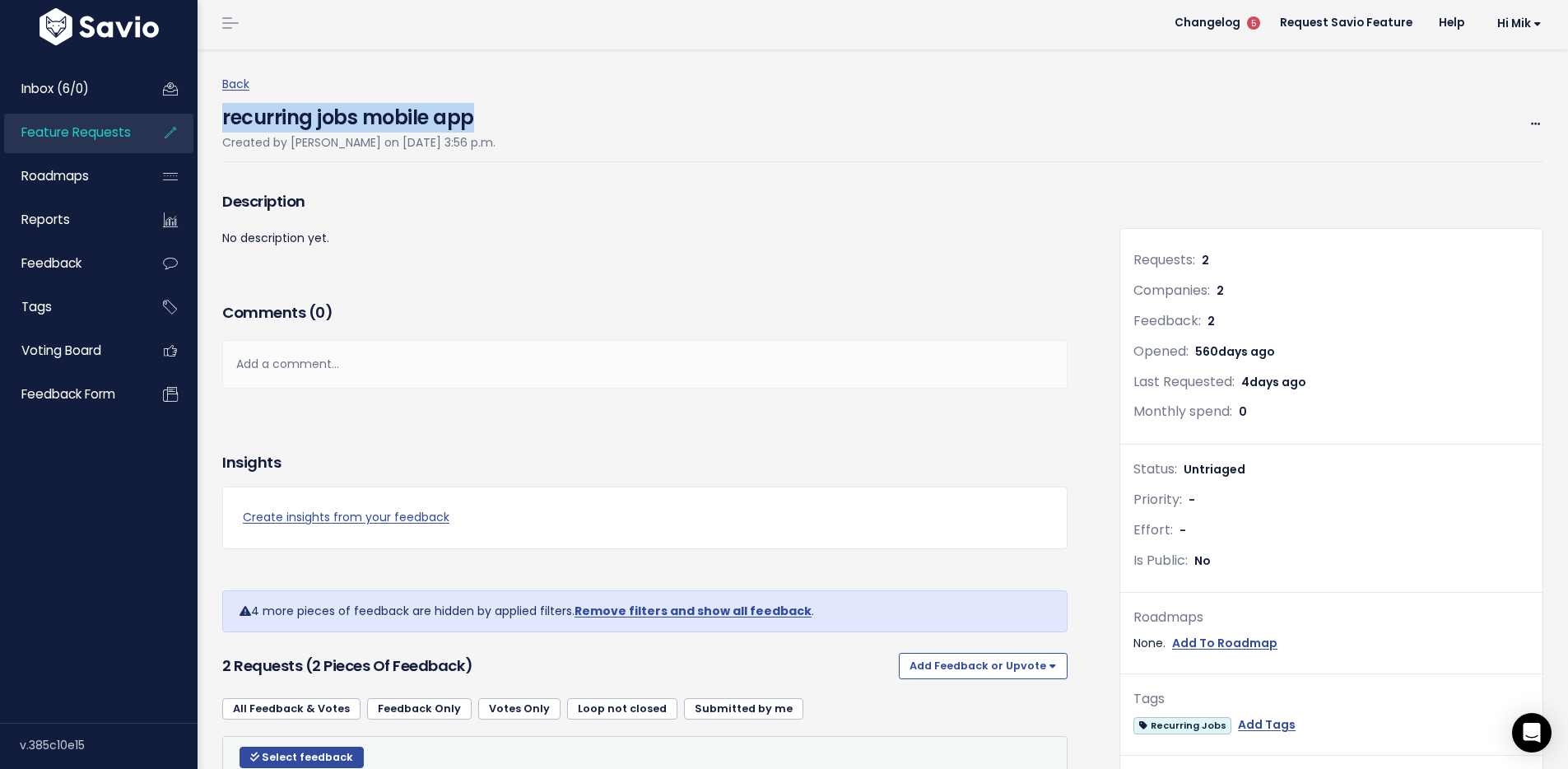
drag, startPoint x: 513, startPoint y: 115, endPoint x: 217, endPoint y: 124, distance: 296.1
click at [217, 124] on div "Back recurring jobs mobile app Created by Diana Bonifacio on March 25, 2024, 3:…" at bounding box center [883, 724] width 1346 height 1349
copy h4 "recurring jobs mobile app"
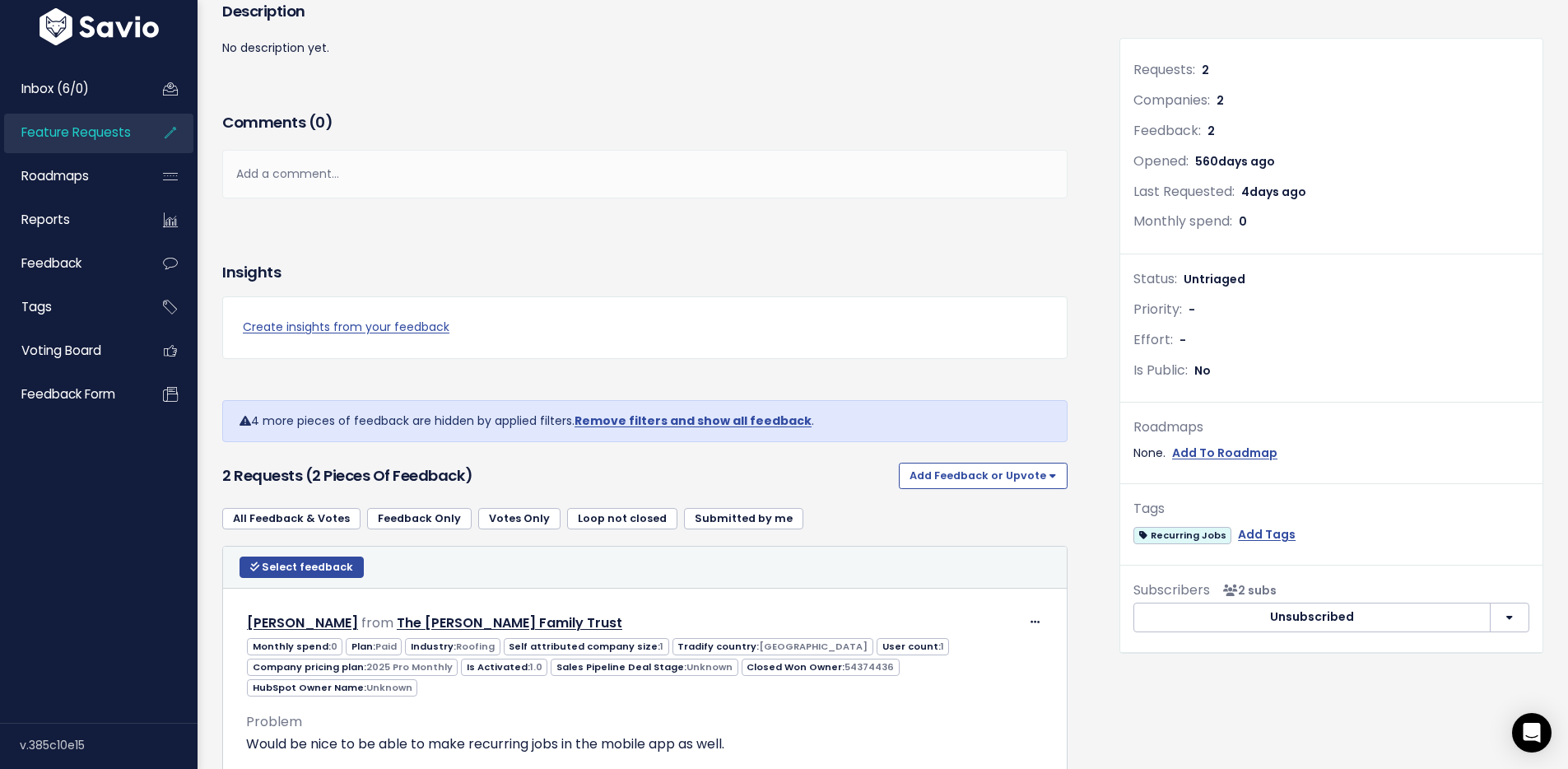
scroll to position [194, 0]
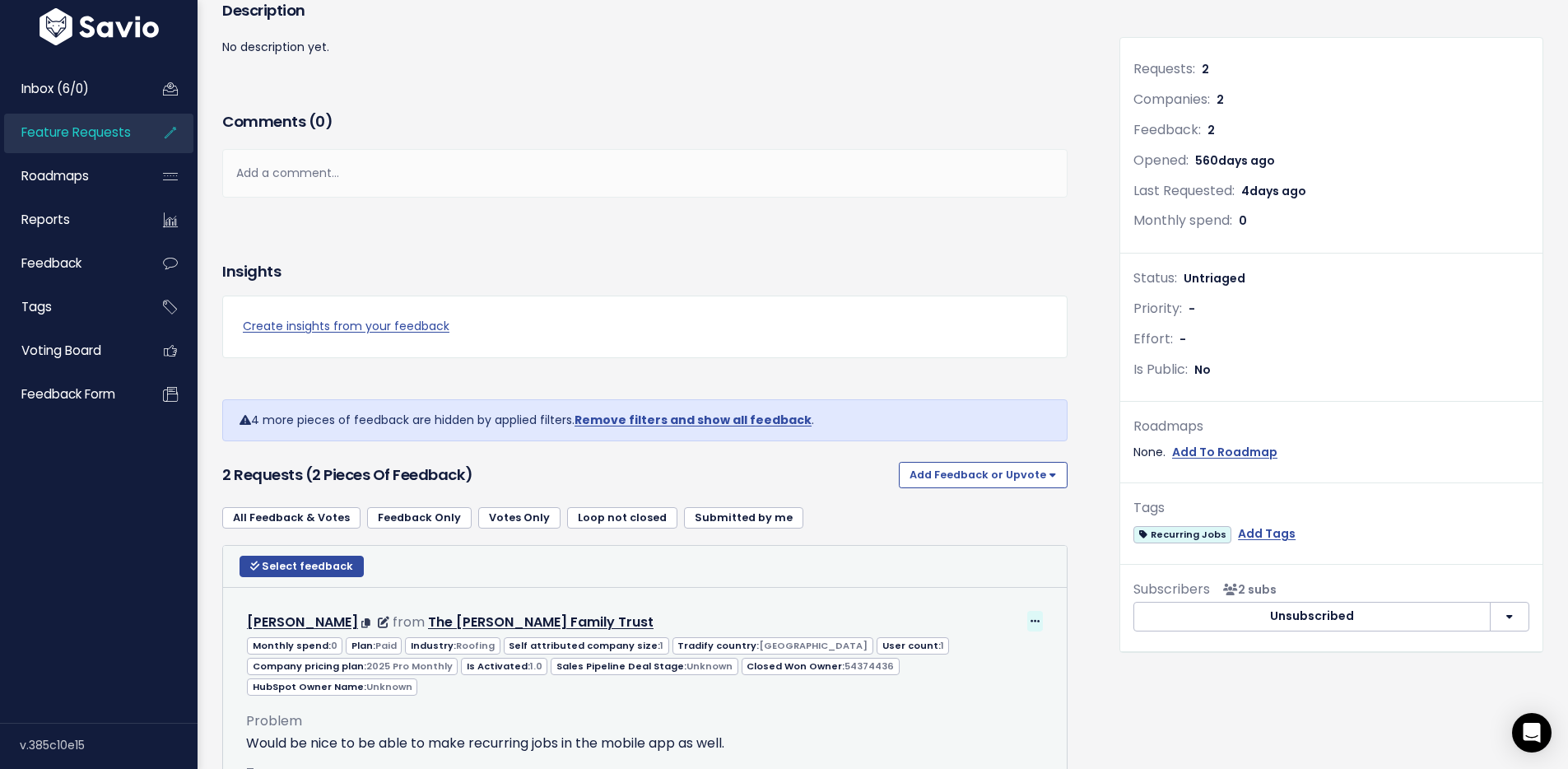
click at [1030, 618] on icon at bounding box center [1035, 622] width 9 height 11
click at [983, 671] on link "Edit" at bounding box center [985, 667] width 119 height 32
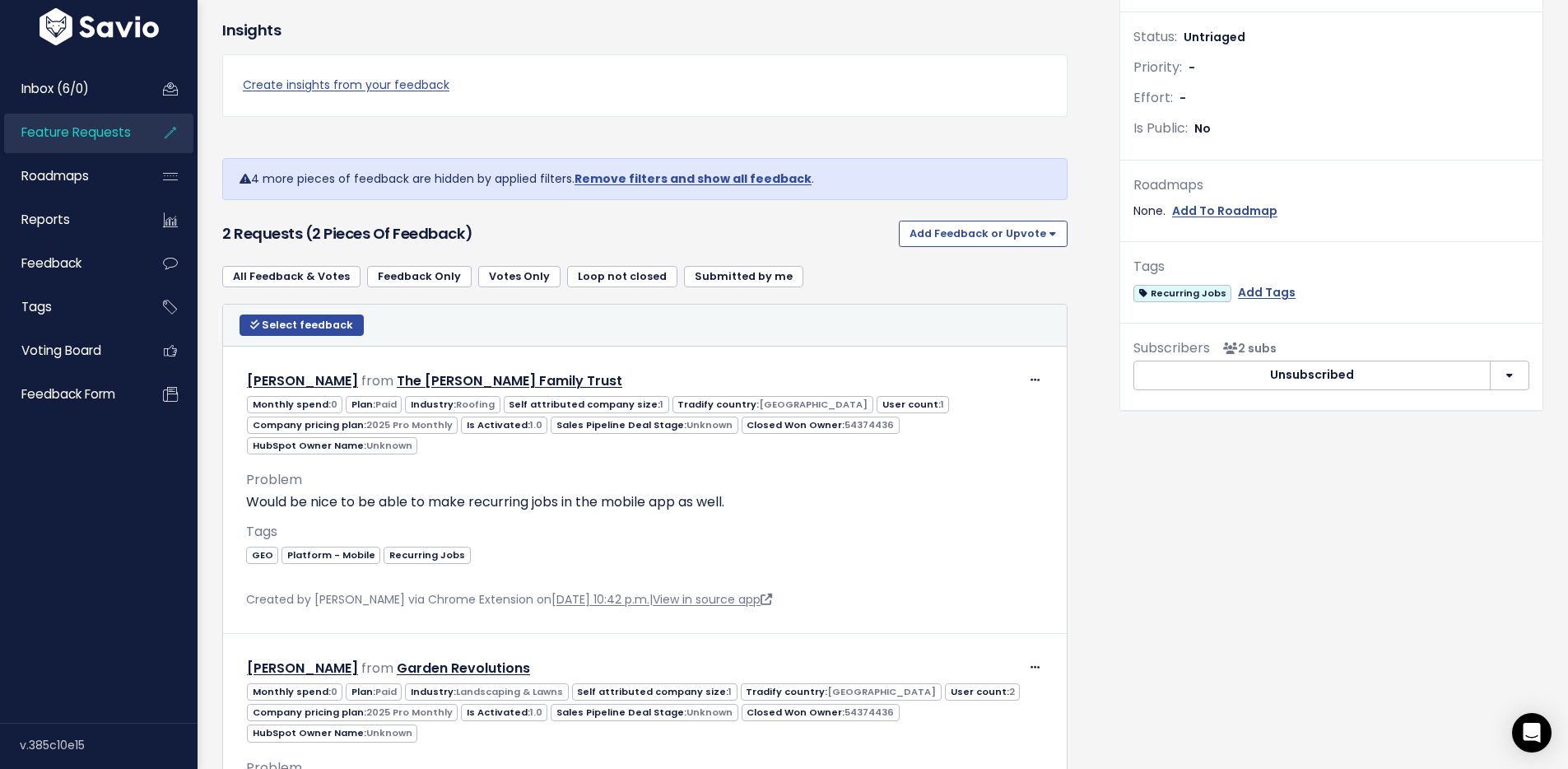
scroll to position [511, 0]
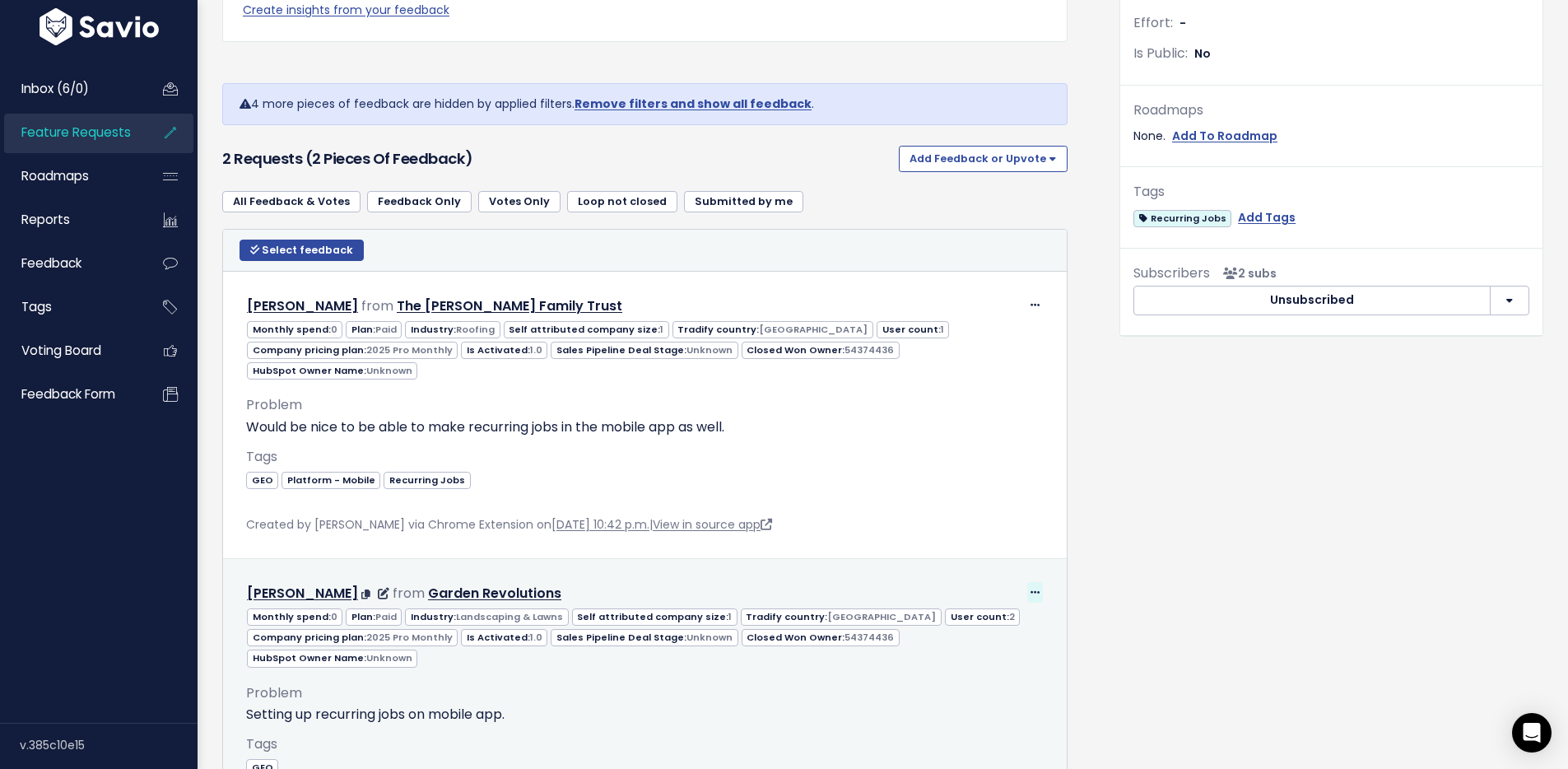
click at [1030, 587] on icon at bounding box center [1035, 593] width 9 height 11
click at [967, 621] on link "Edit" at bounding box center [985, 637] width 119 height 32
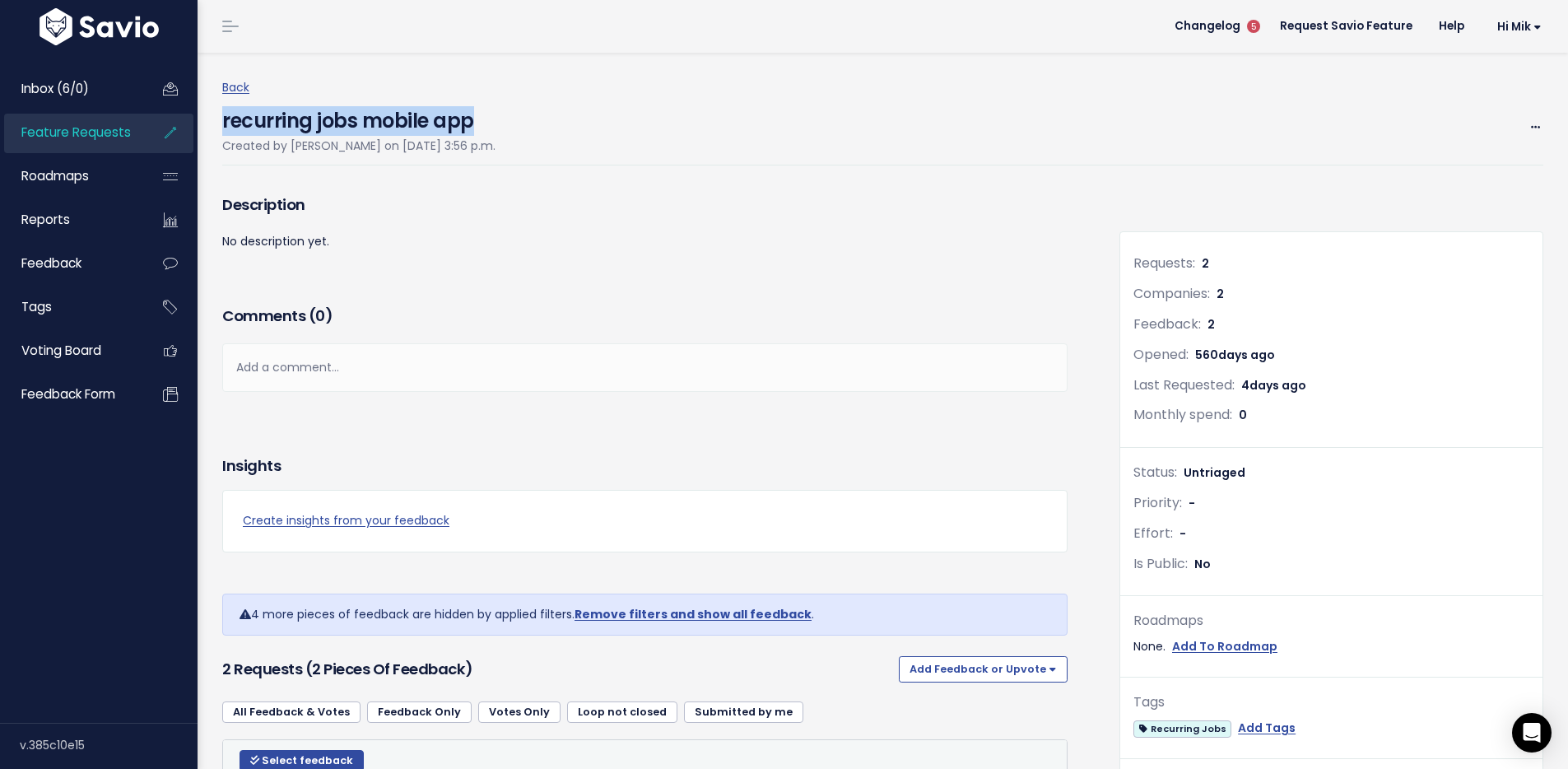
scroll to position [534, 0]
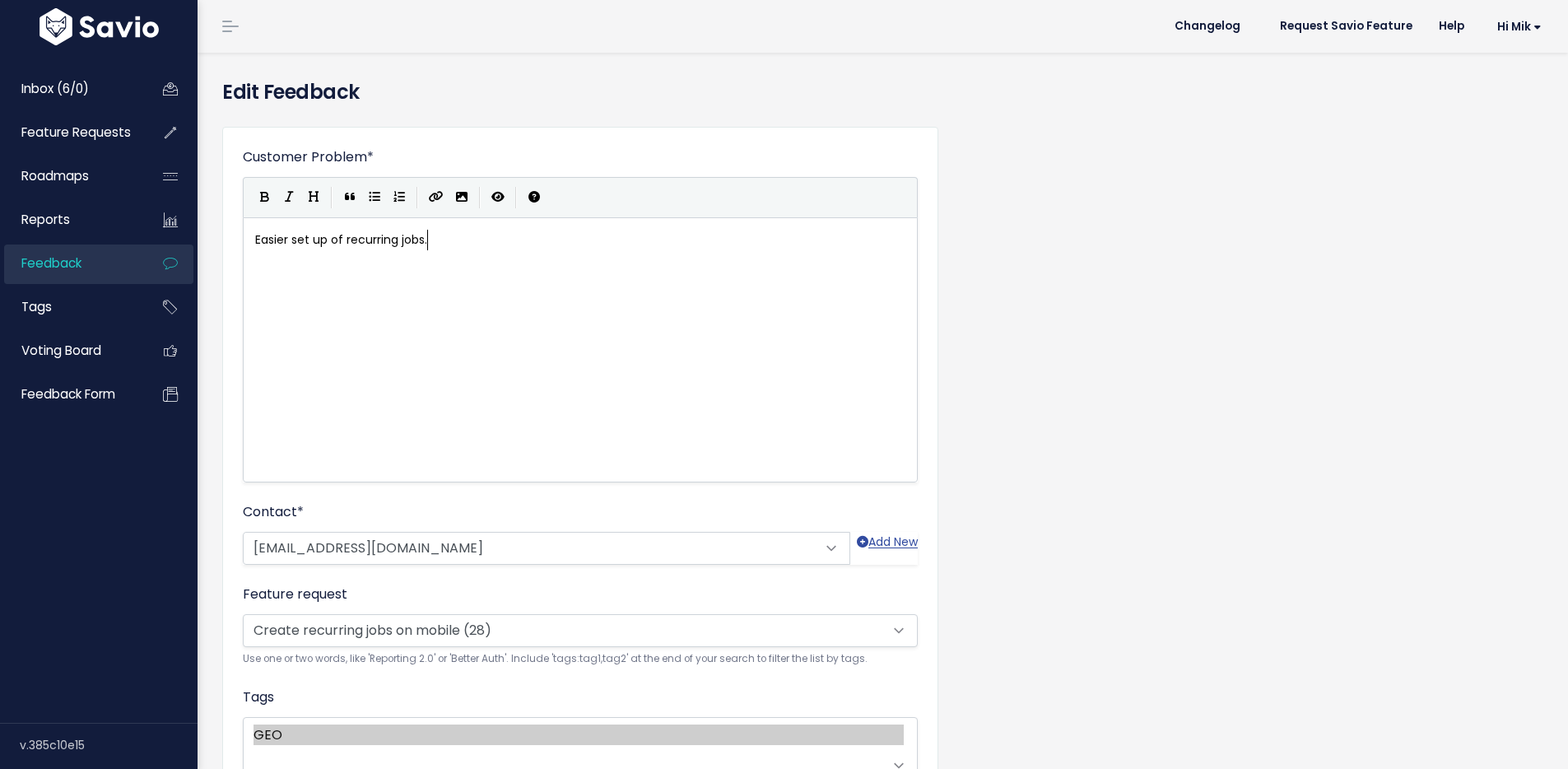
scroll to position [2, 0]
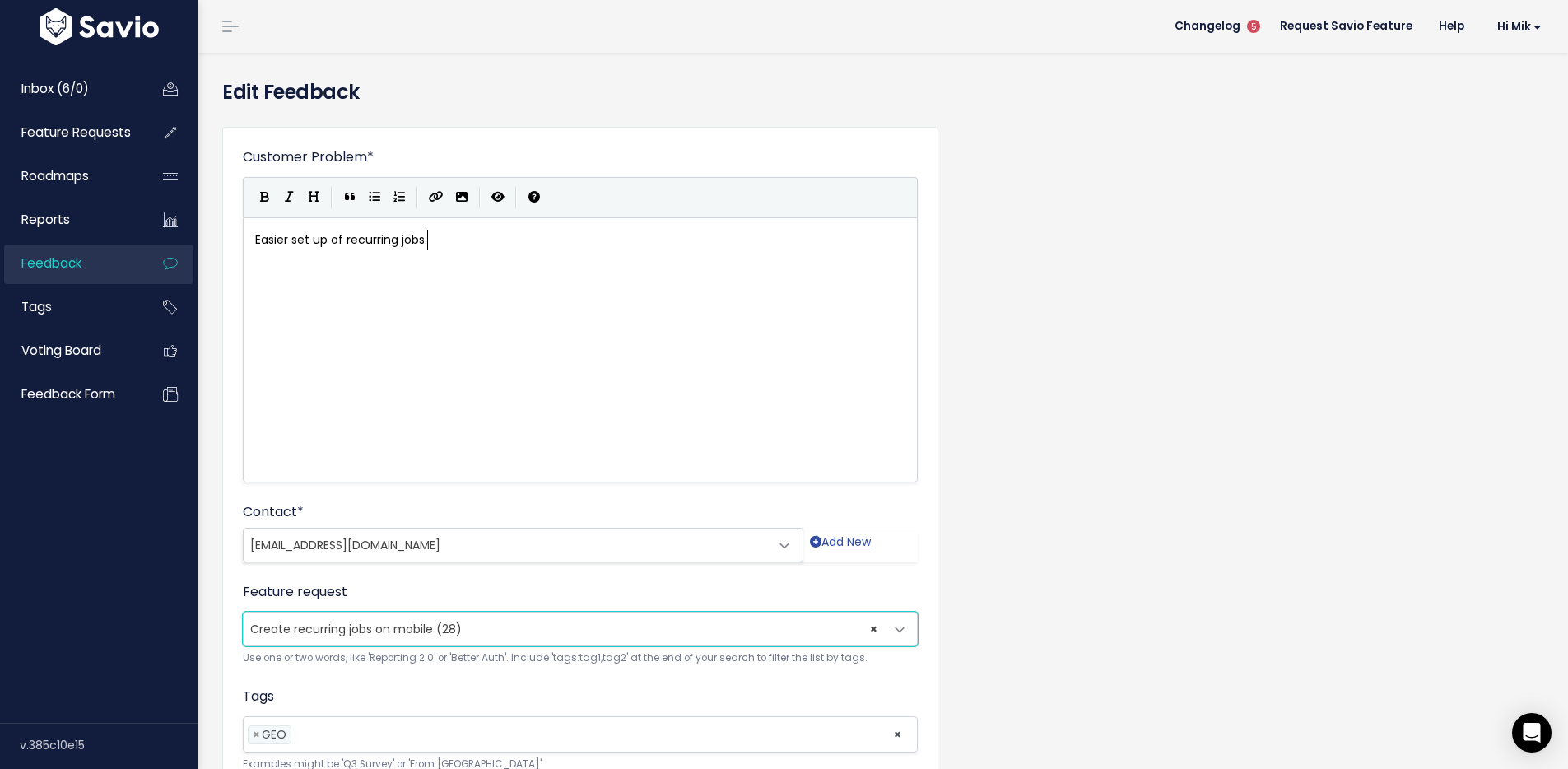
click at [473, 628] on span "× Create recurring jobs on mobile (28)" at bounding box center [563, 628] width 641 height 33
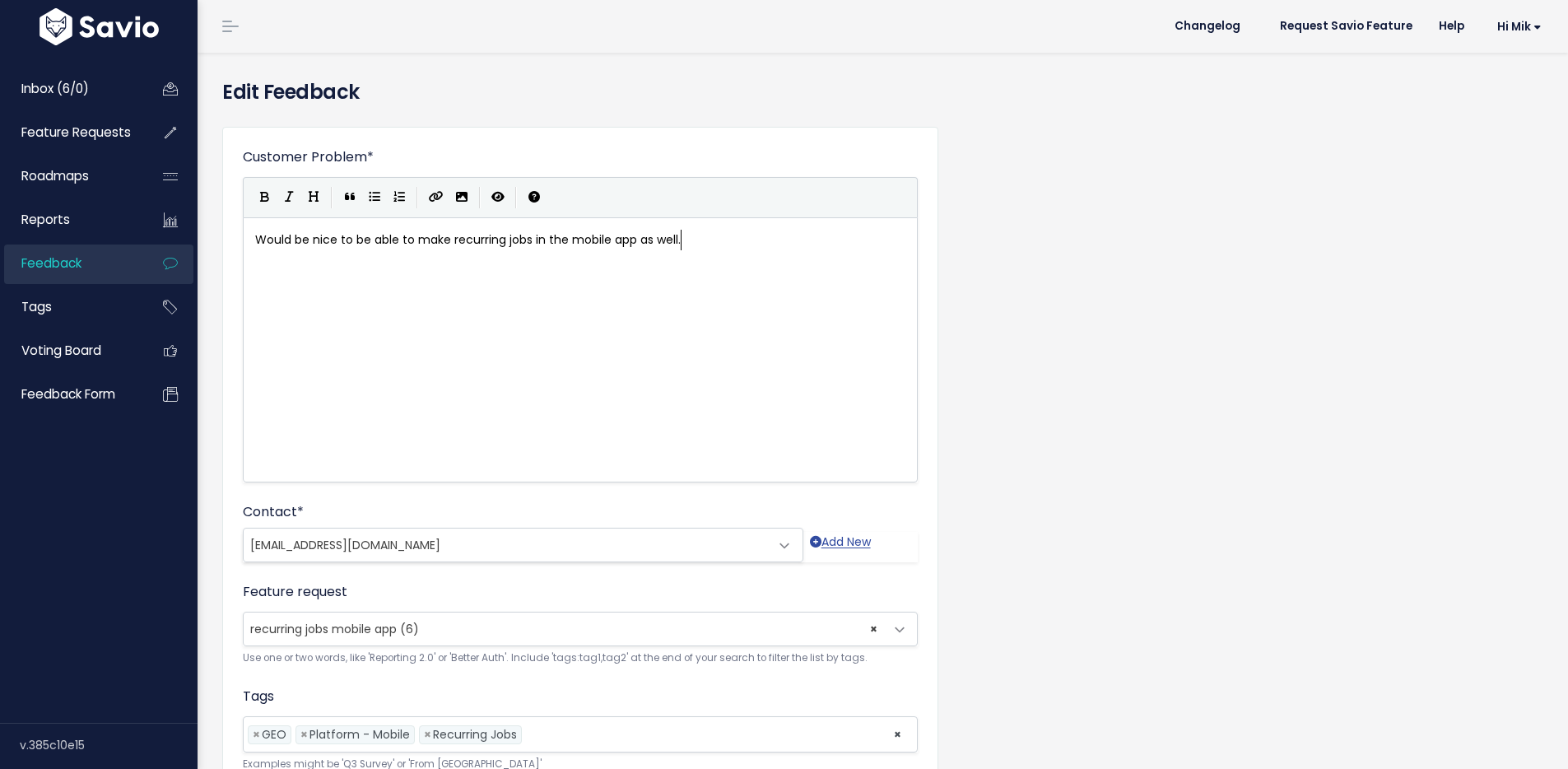
scroll to position [2, 0]
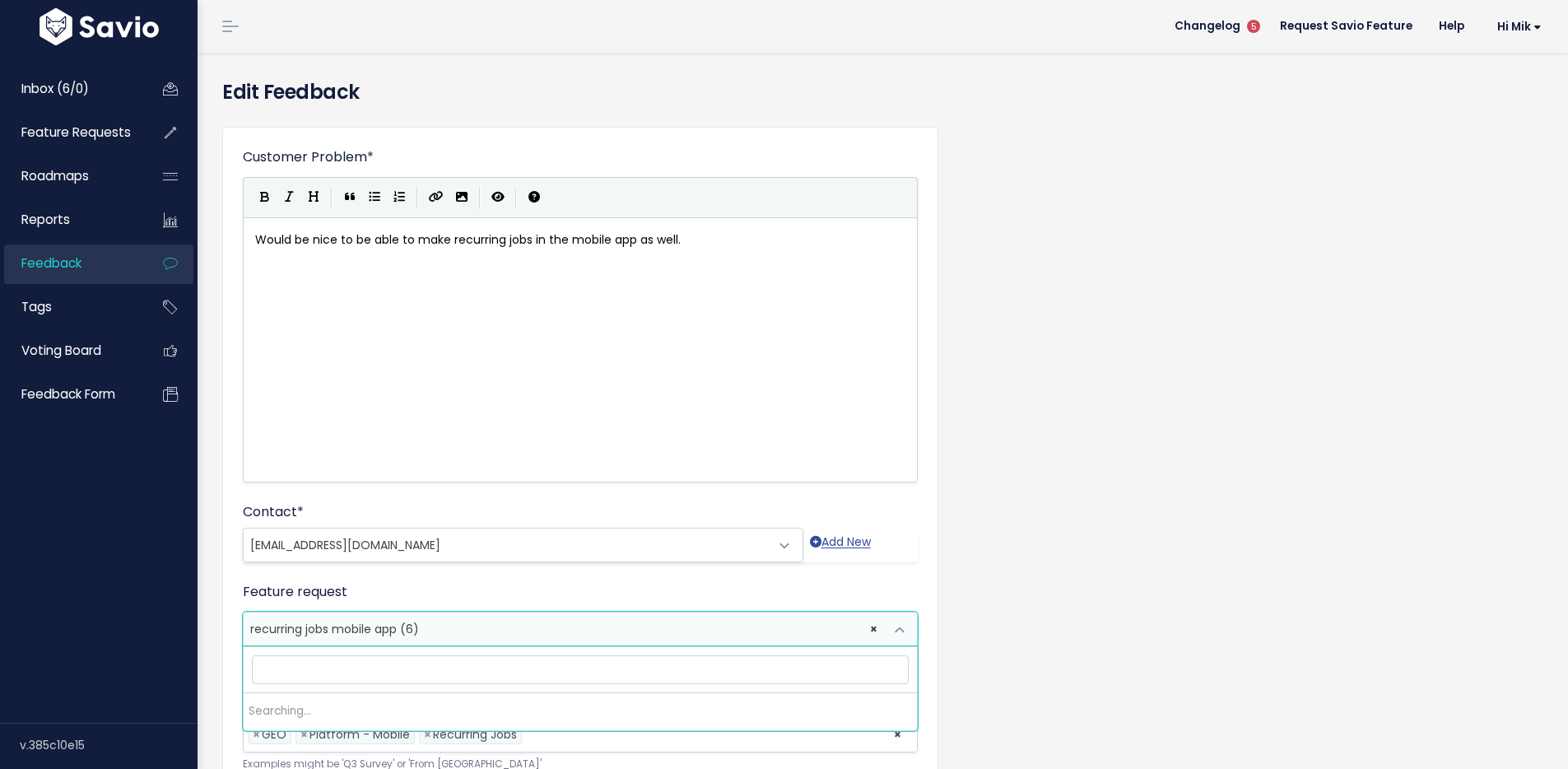
click at [428, 630] on span "× recurring jobs mobile app (6)" at bounding box center [563, 628] width 641 height 33
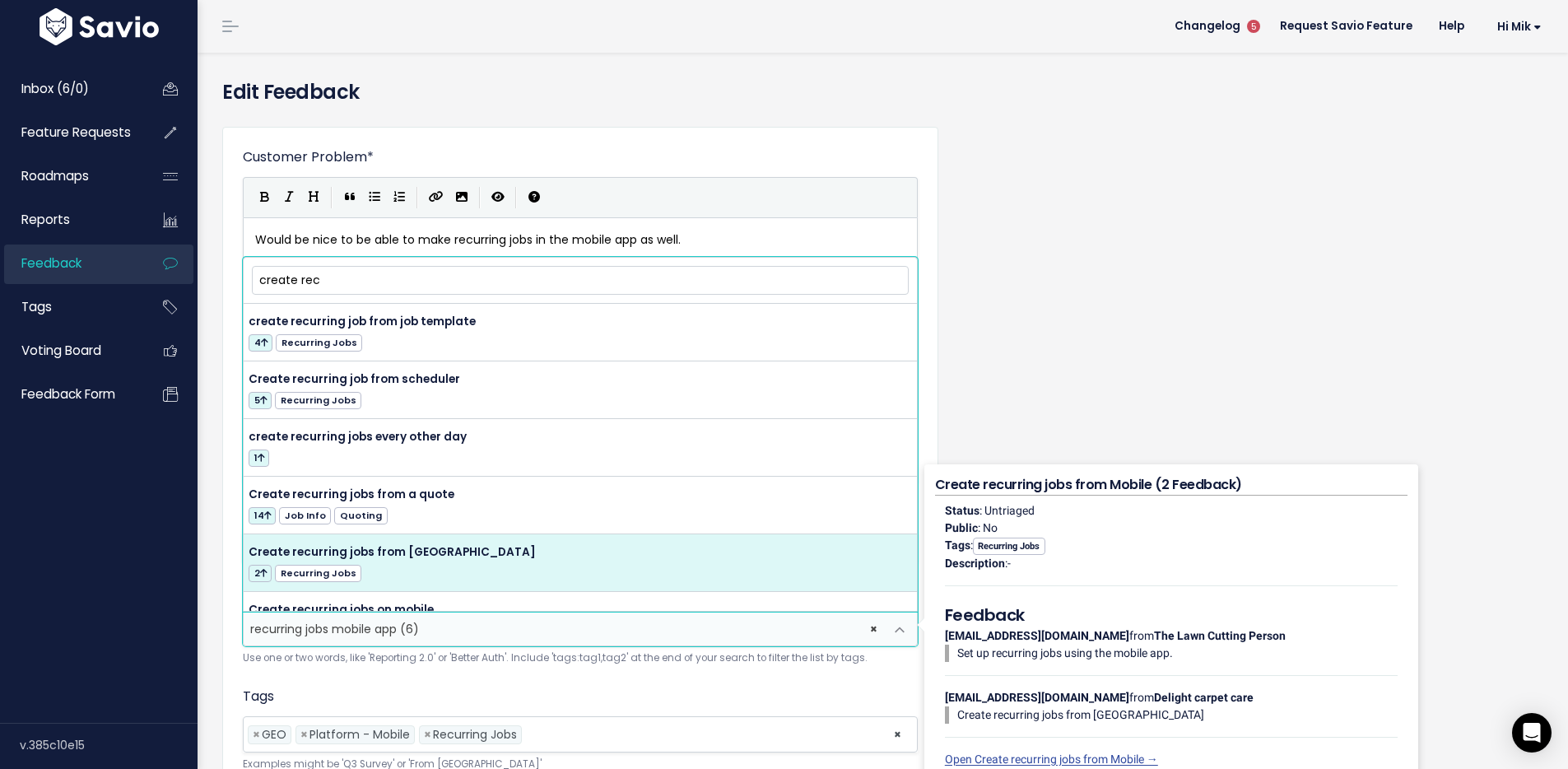
scroll to position [75, 0]
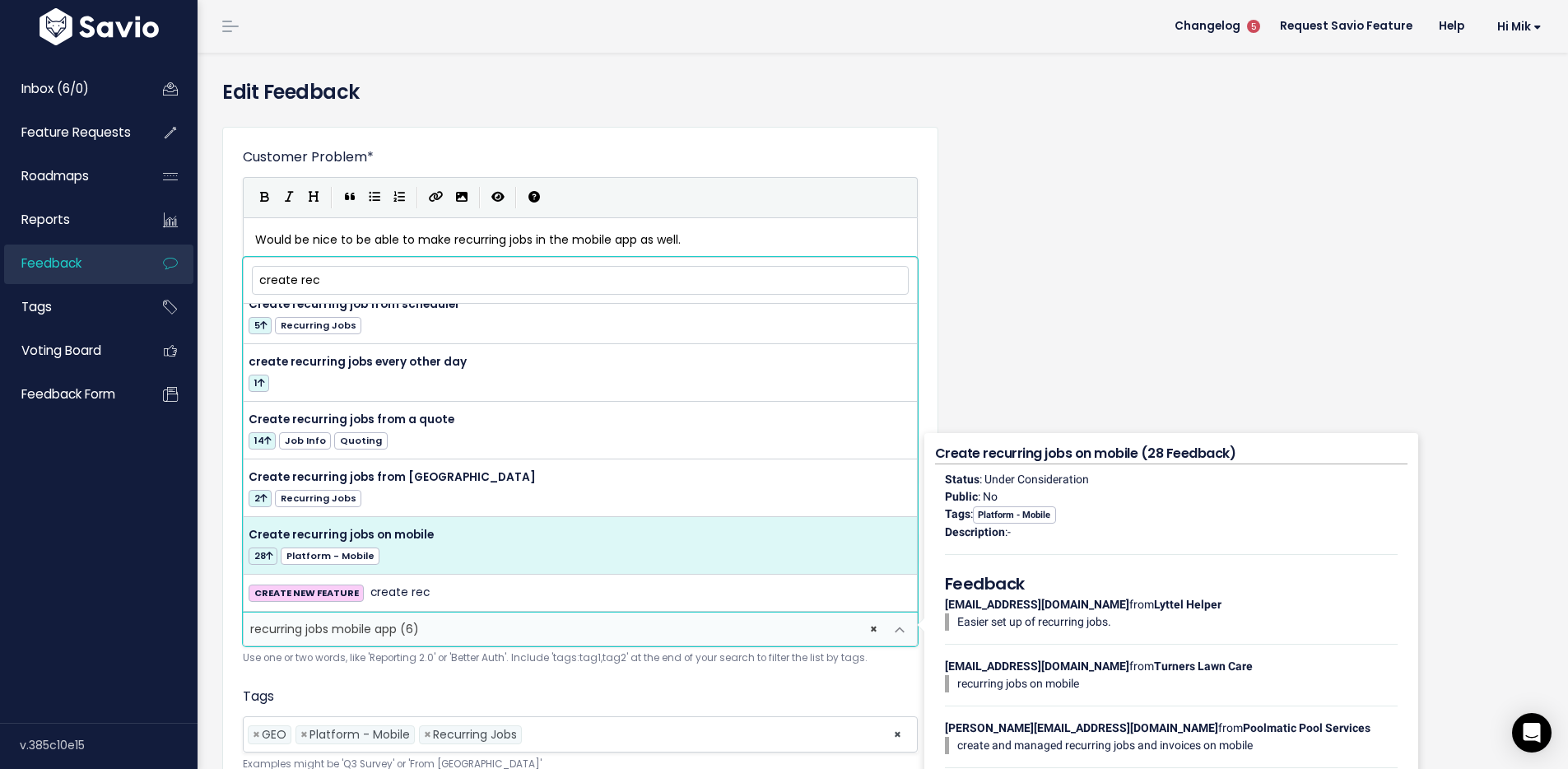
type input "create rec"
select select "14733"
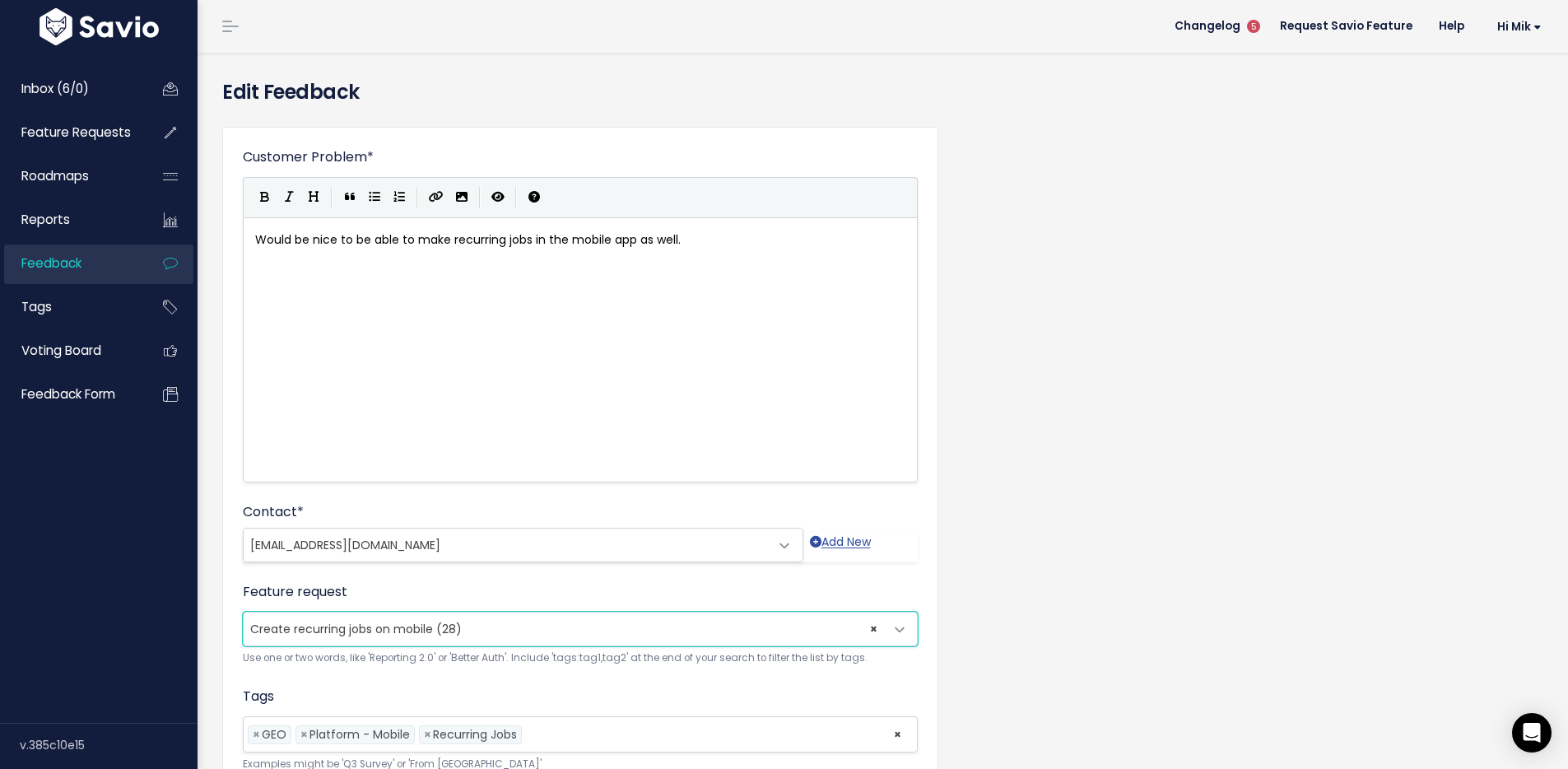
scroll to position [151, 0]
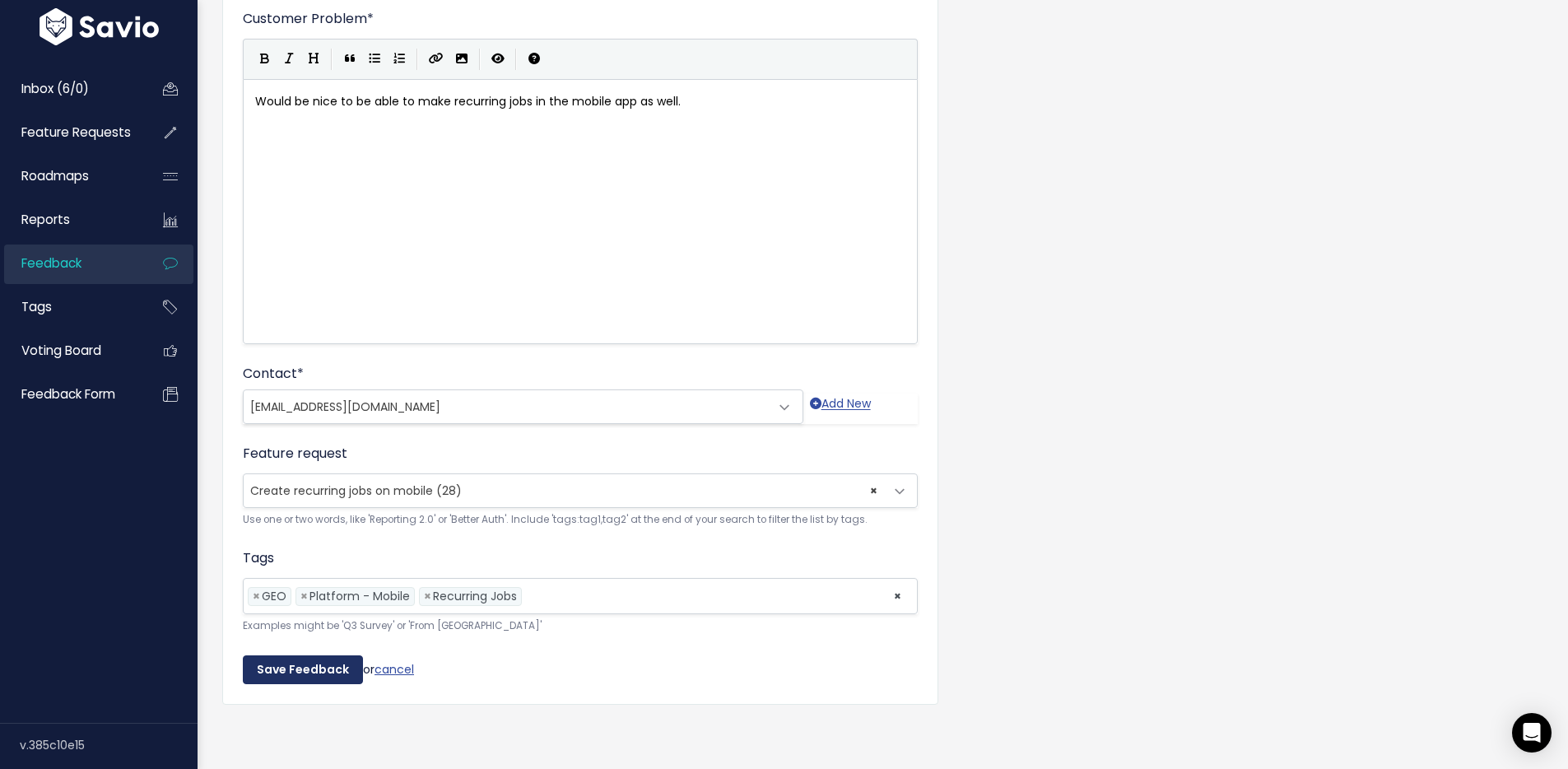
click at [320, 655] on input "Save Feedback" at bounding box center [302, 669] width 120 height 29
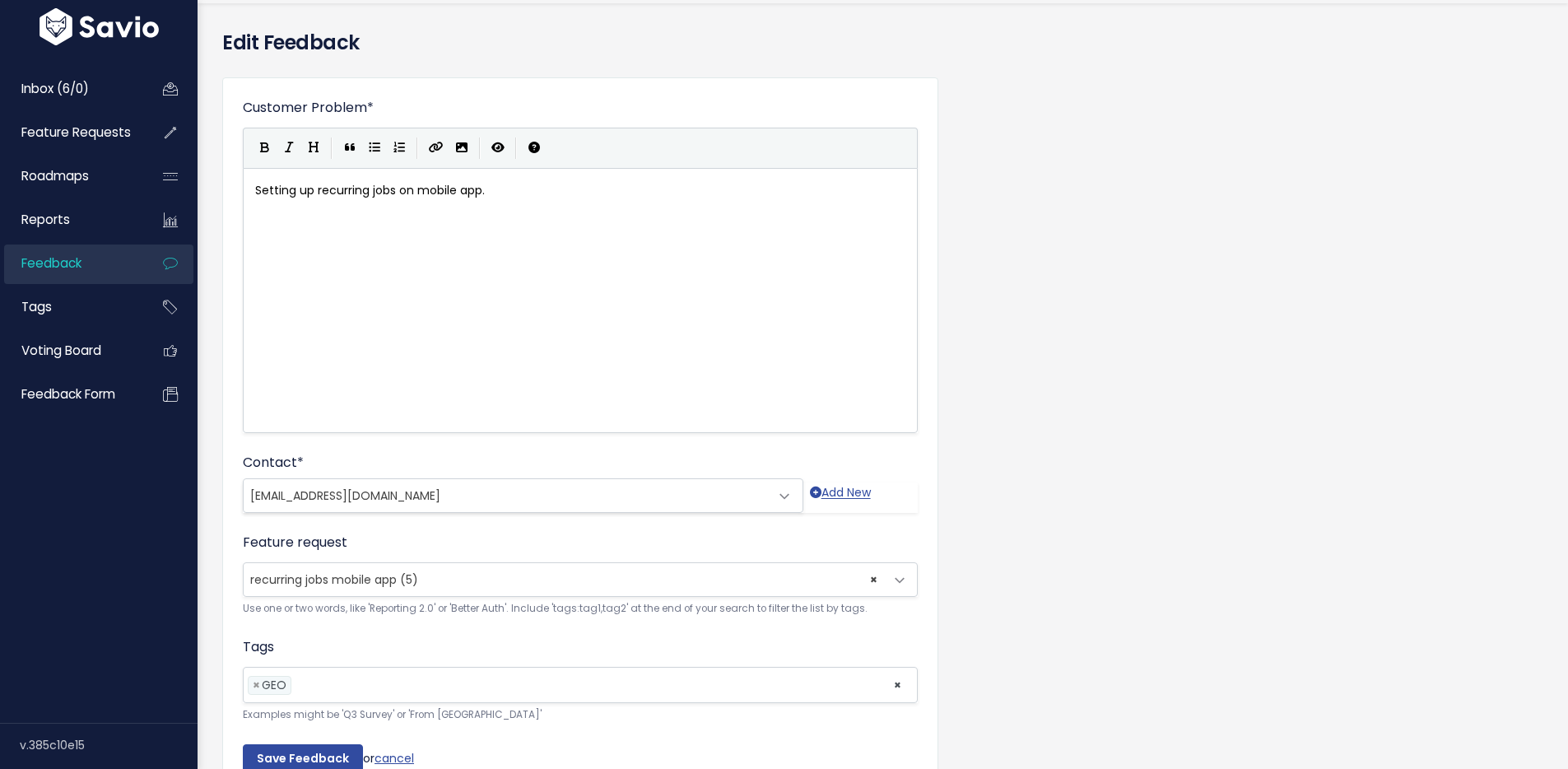
scroll to position [151, 0]
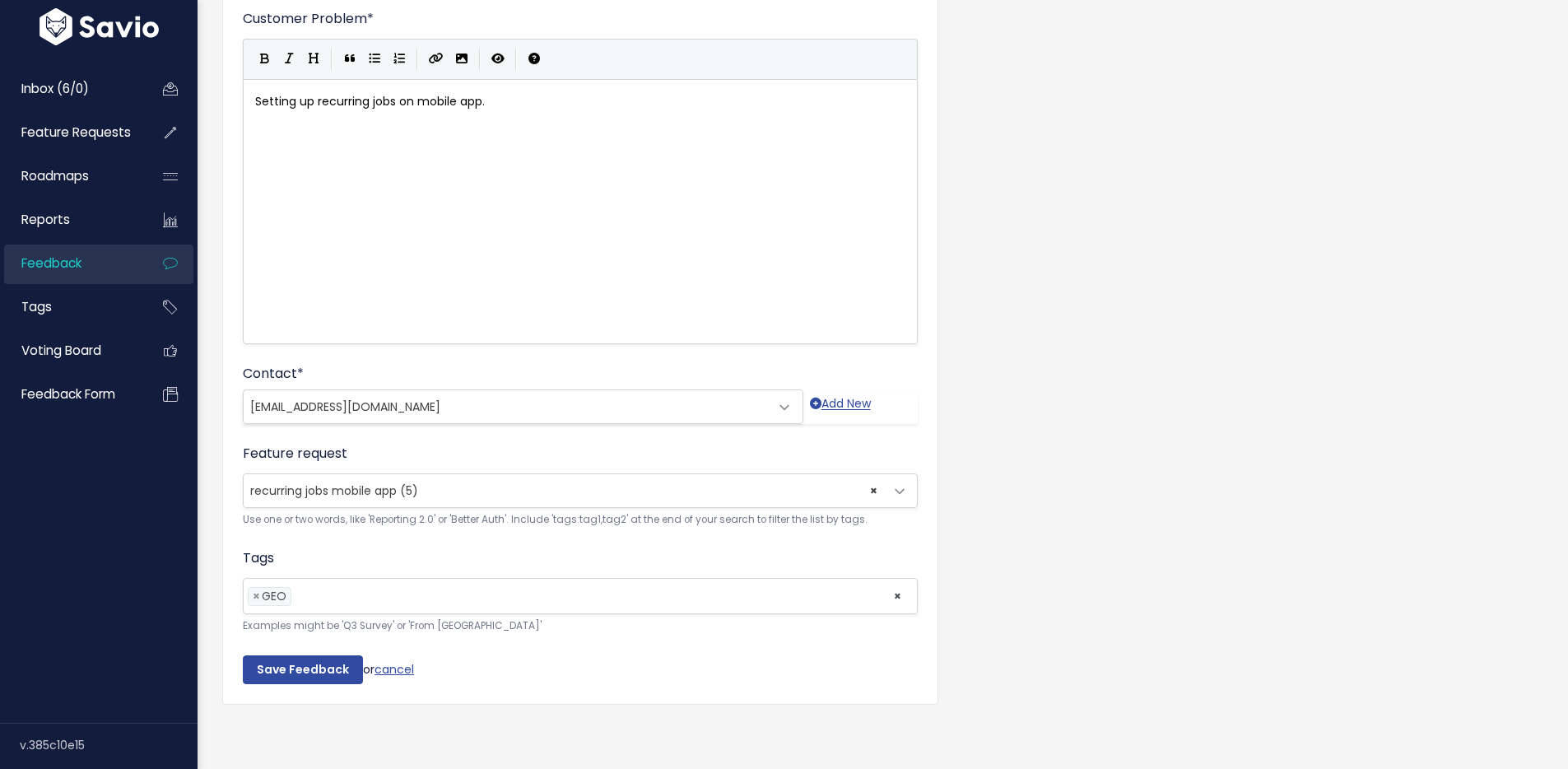
click at [494, 474] on span "× recurring jobs mobile app (5)" at bounding box center [563, 490] width 641 height 33
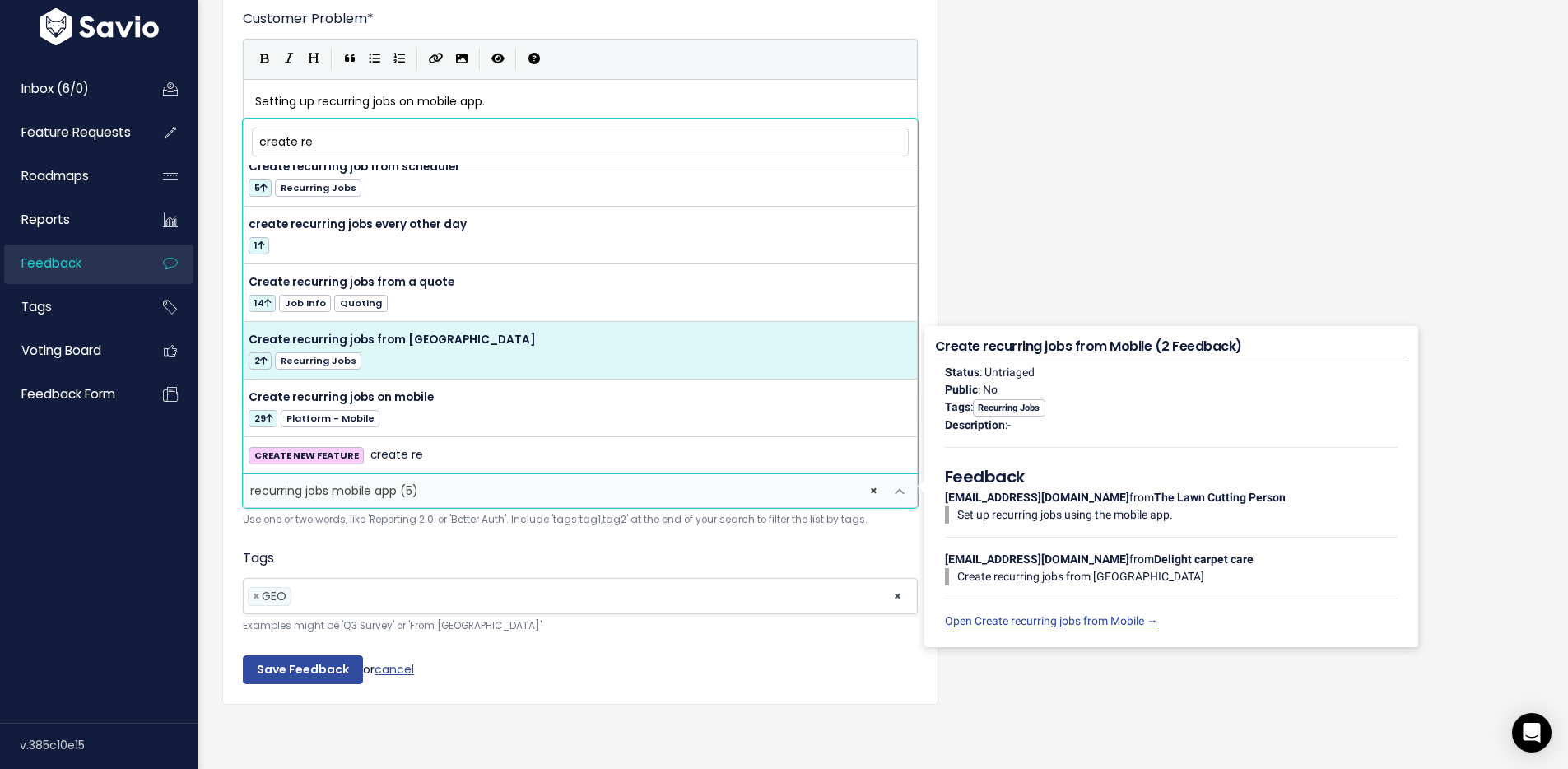
scroll to position [75, 0]
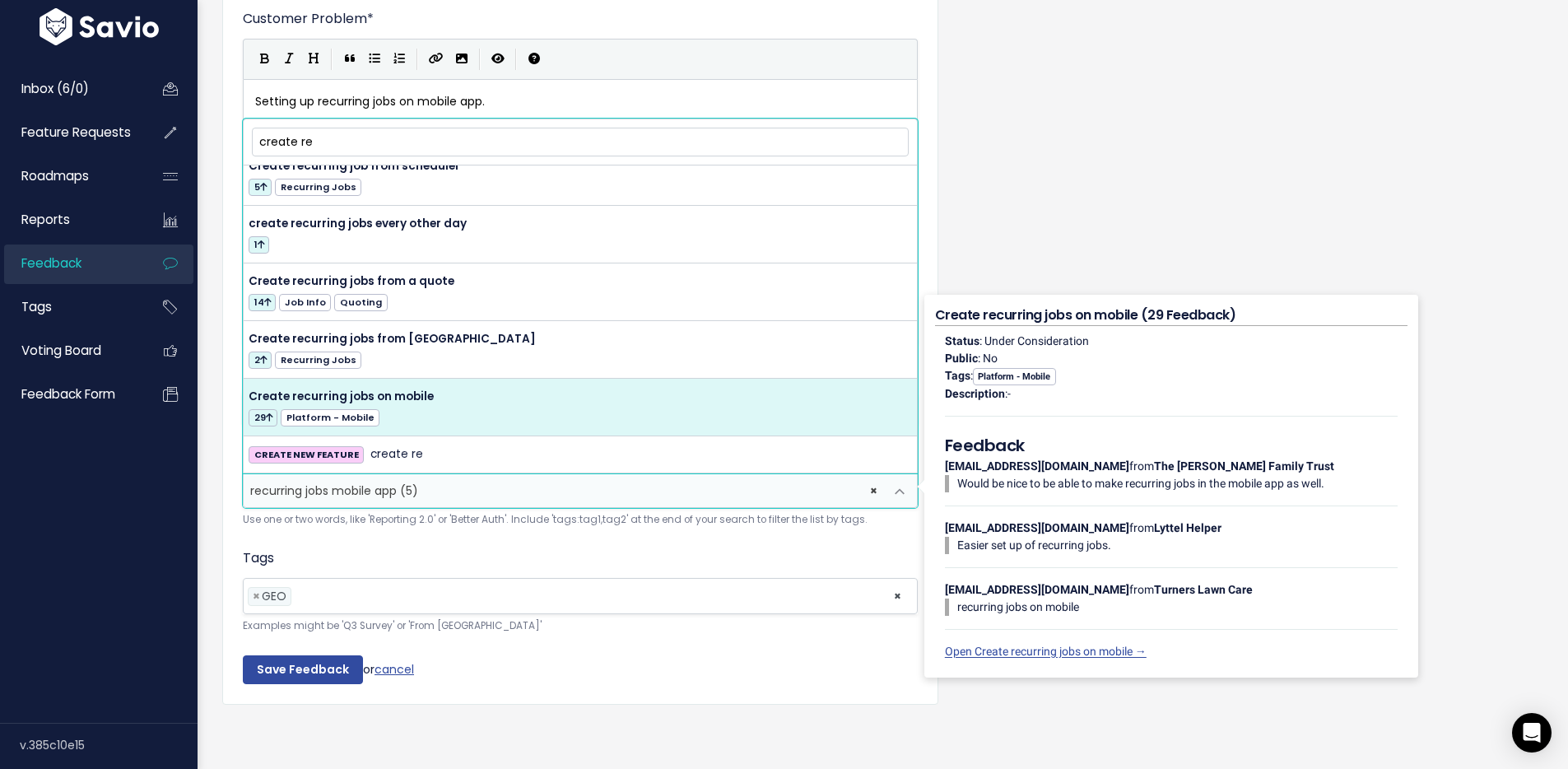
type input "create re"
select select "14733"
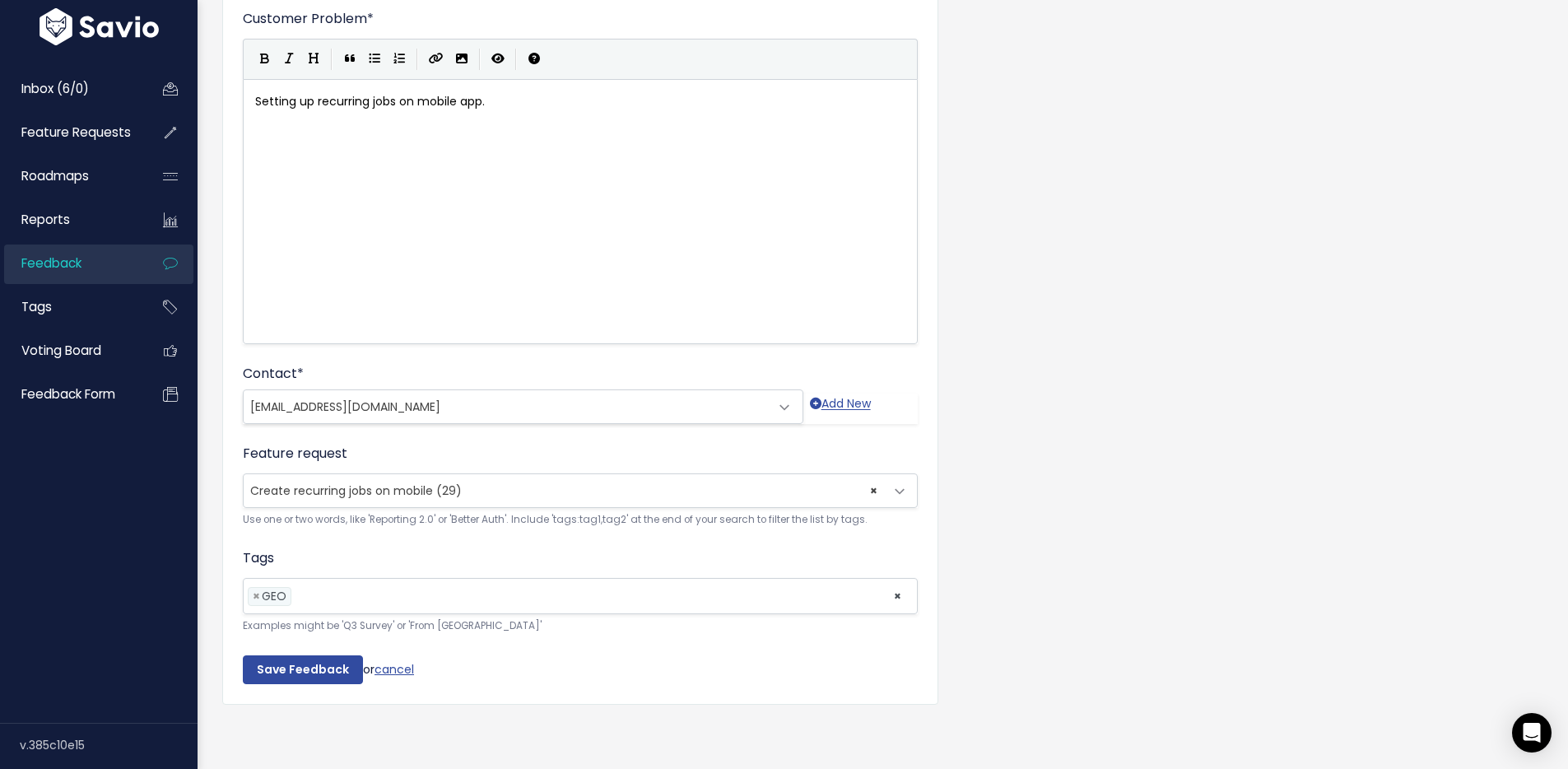
click at [598, 429] on form "Customer Problem * Setting up recurring jobs on mobile app. | | | | xxxxxxxxxx …" at bounding box center [579, 346] width 675 height 675
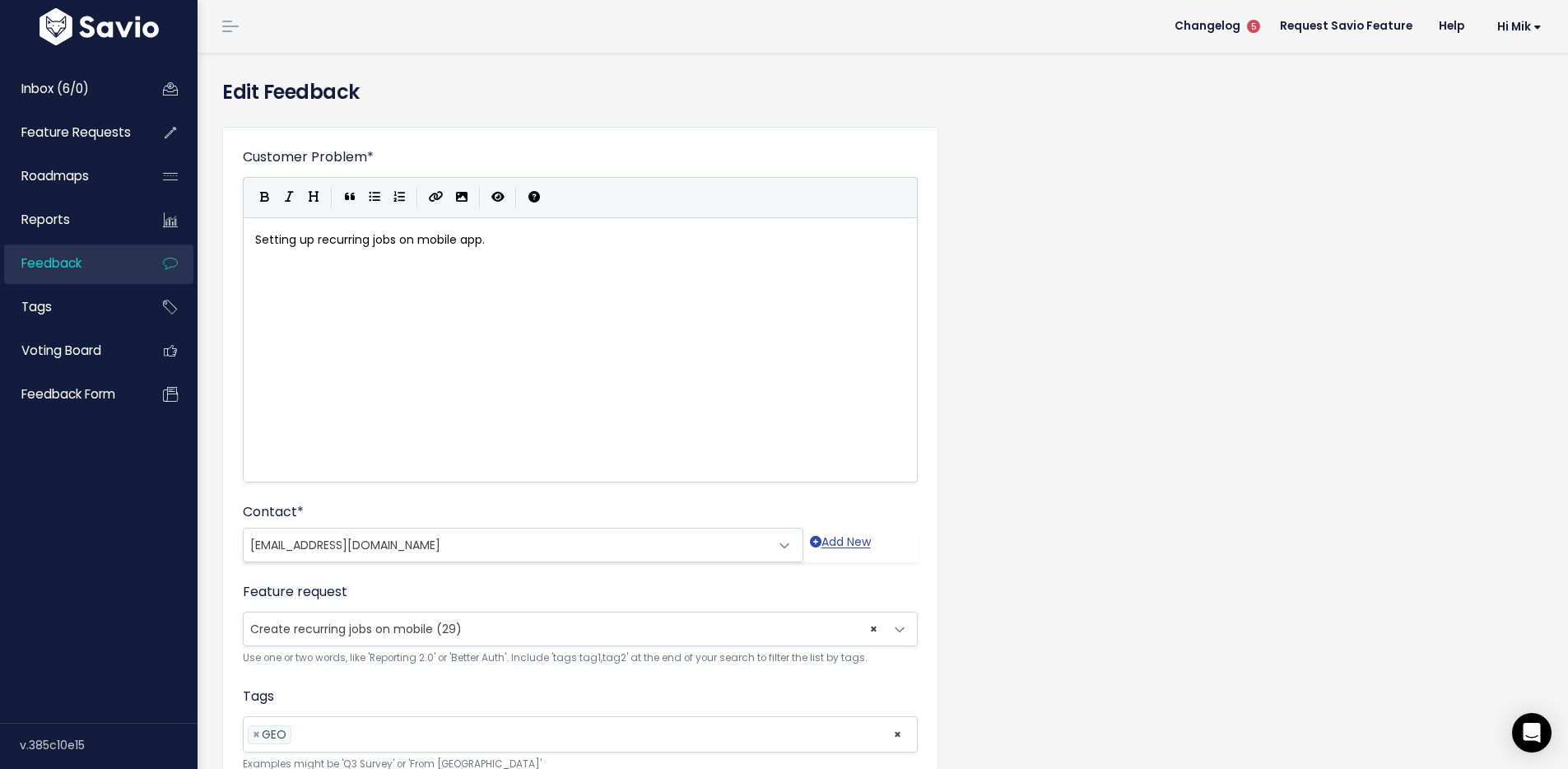
scroll to position [151, 0]
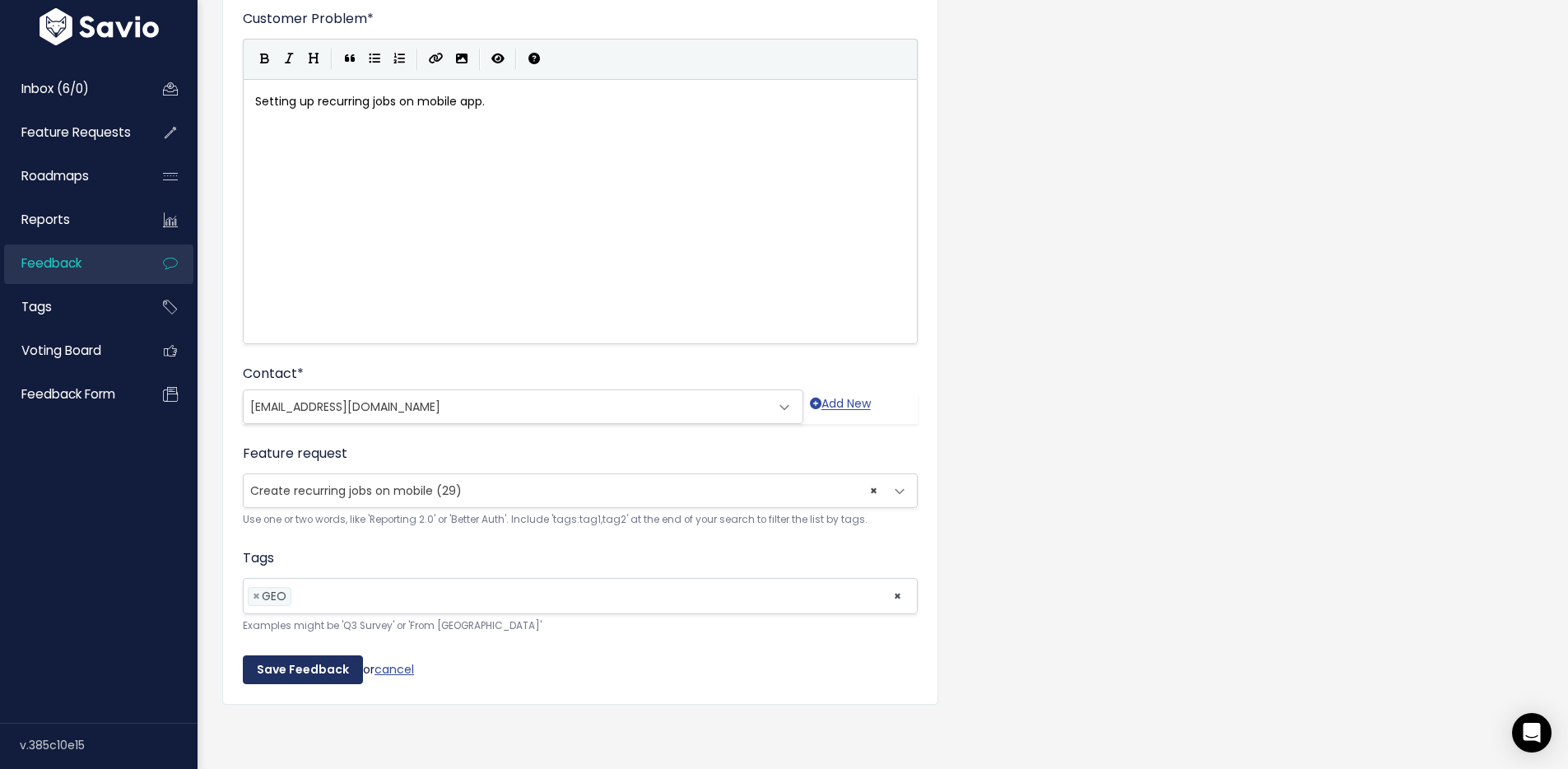
click at [314, 655] on input "Save Feedback" at bounding box center [302, 669] width 120 height 29
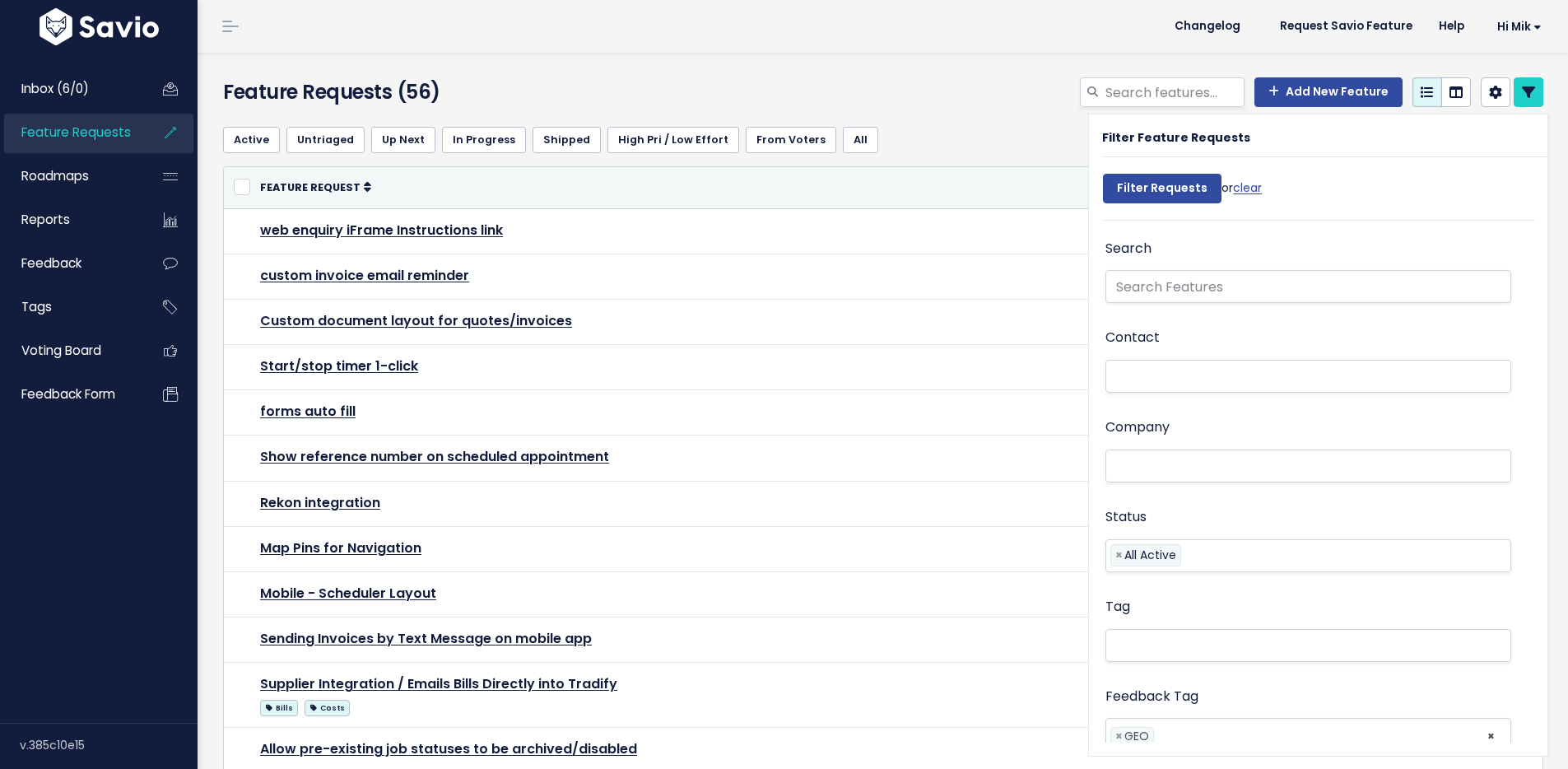
select select
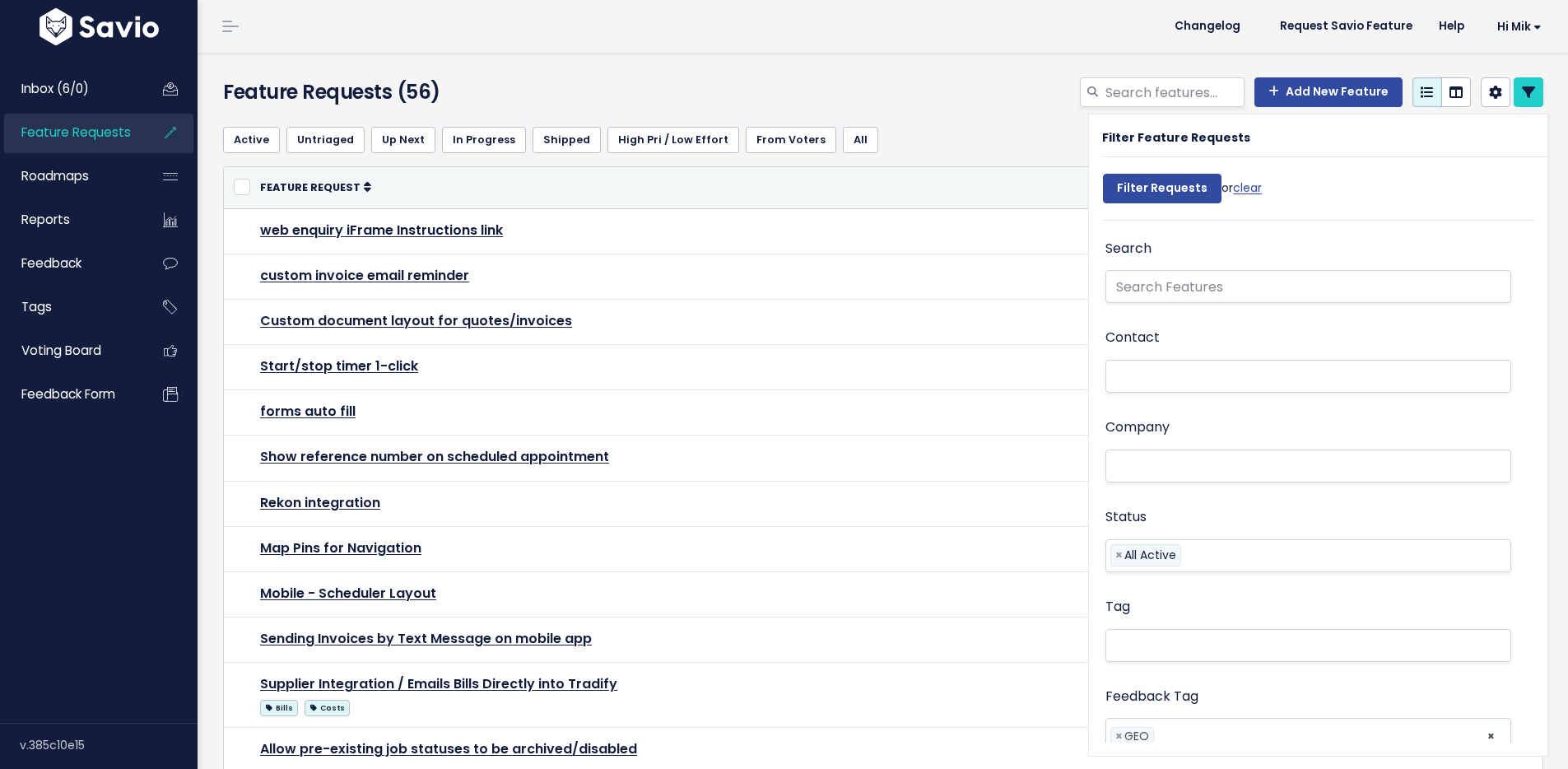
select select
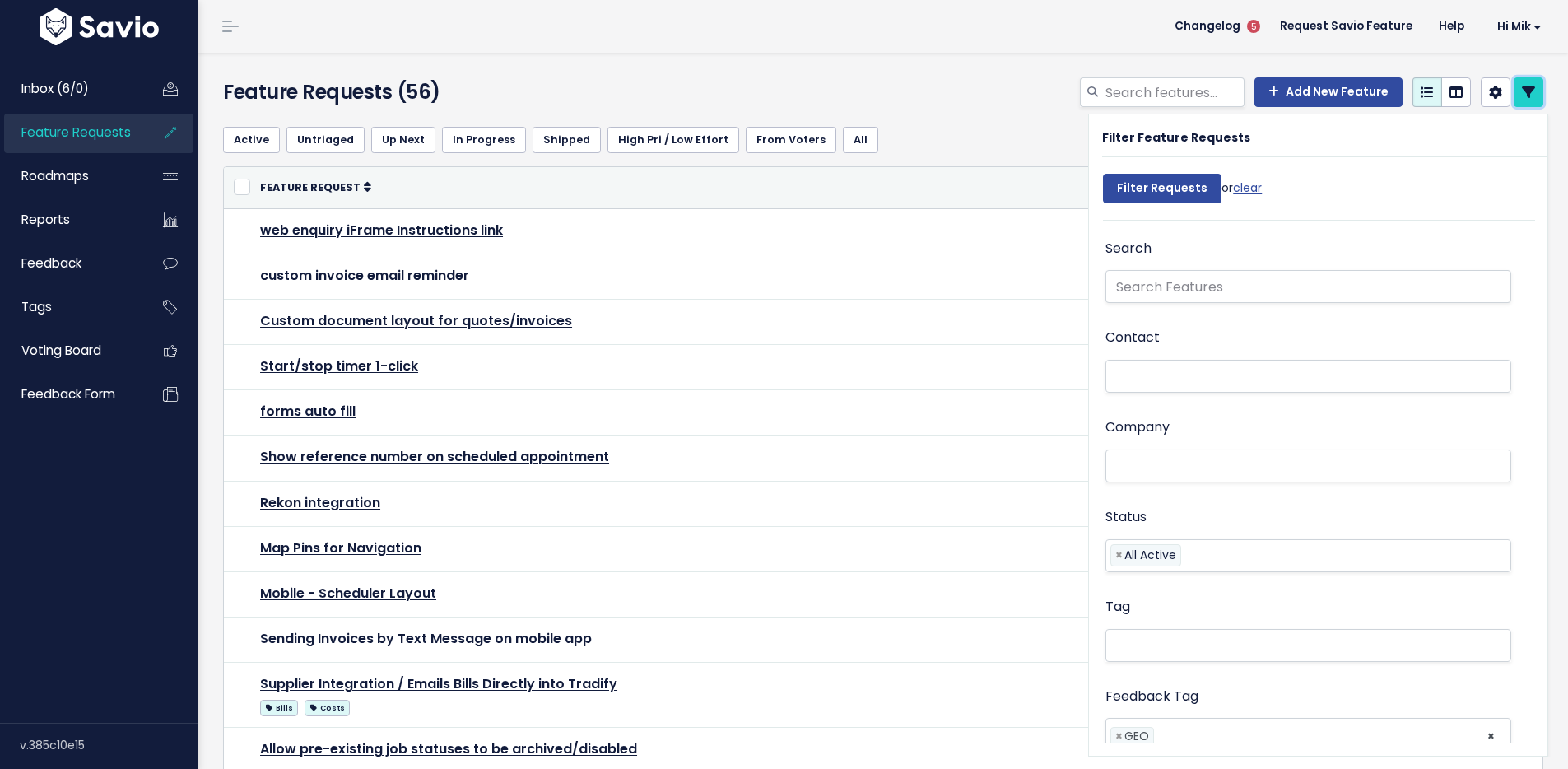
click at [1523, 89] on icon at bounding box center [1529, 92] width 13 height 13
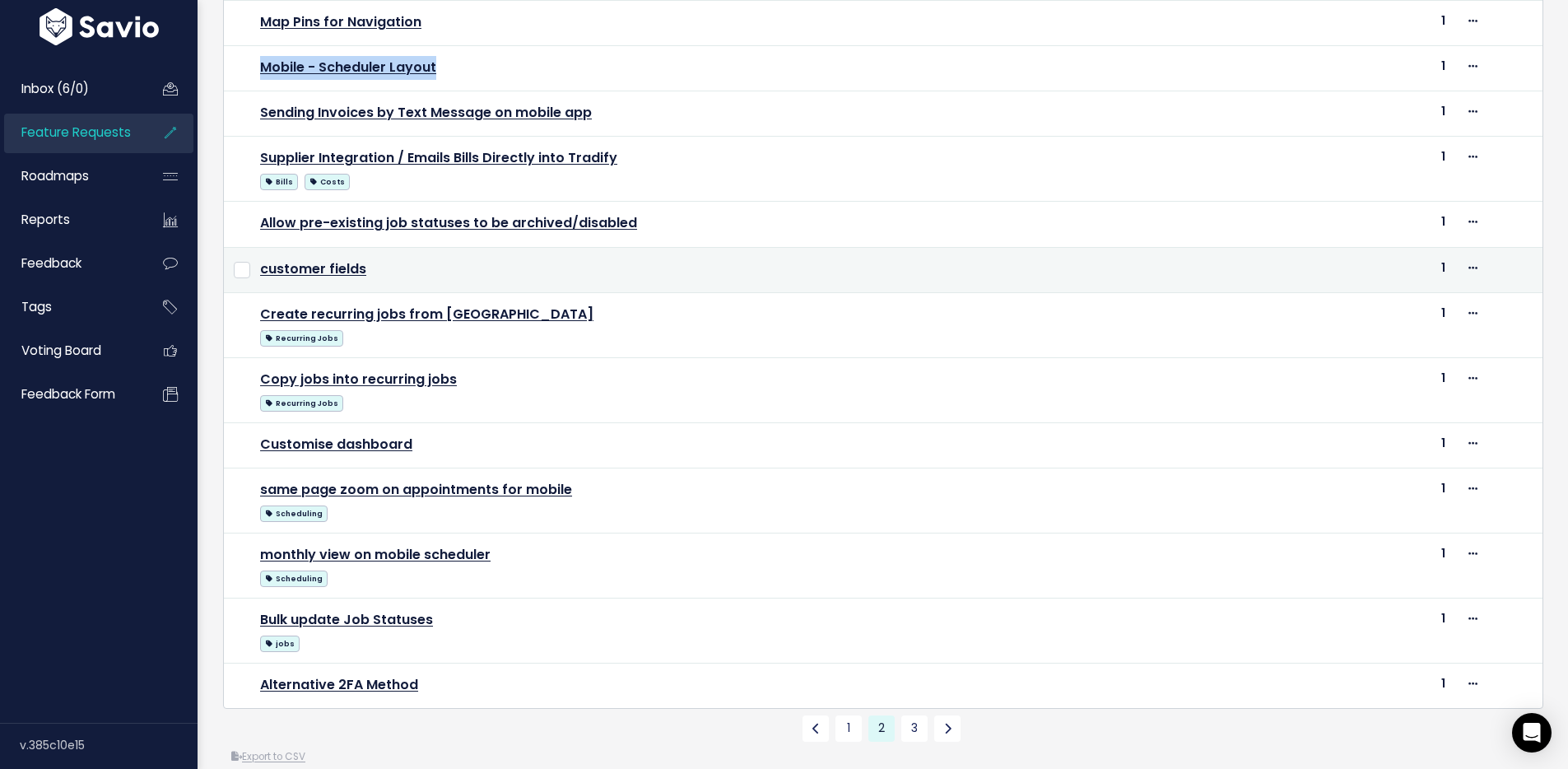
scroll to position [575, 0]
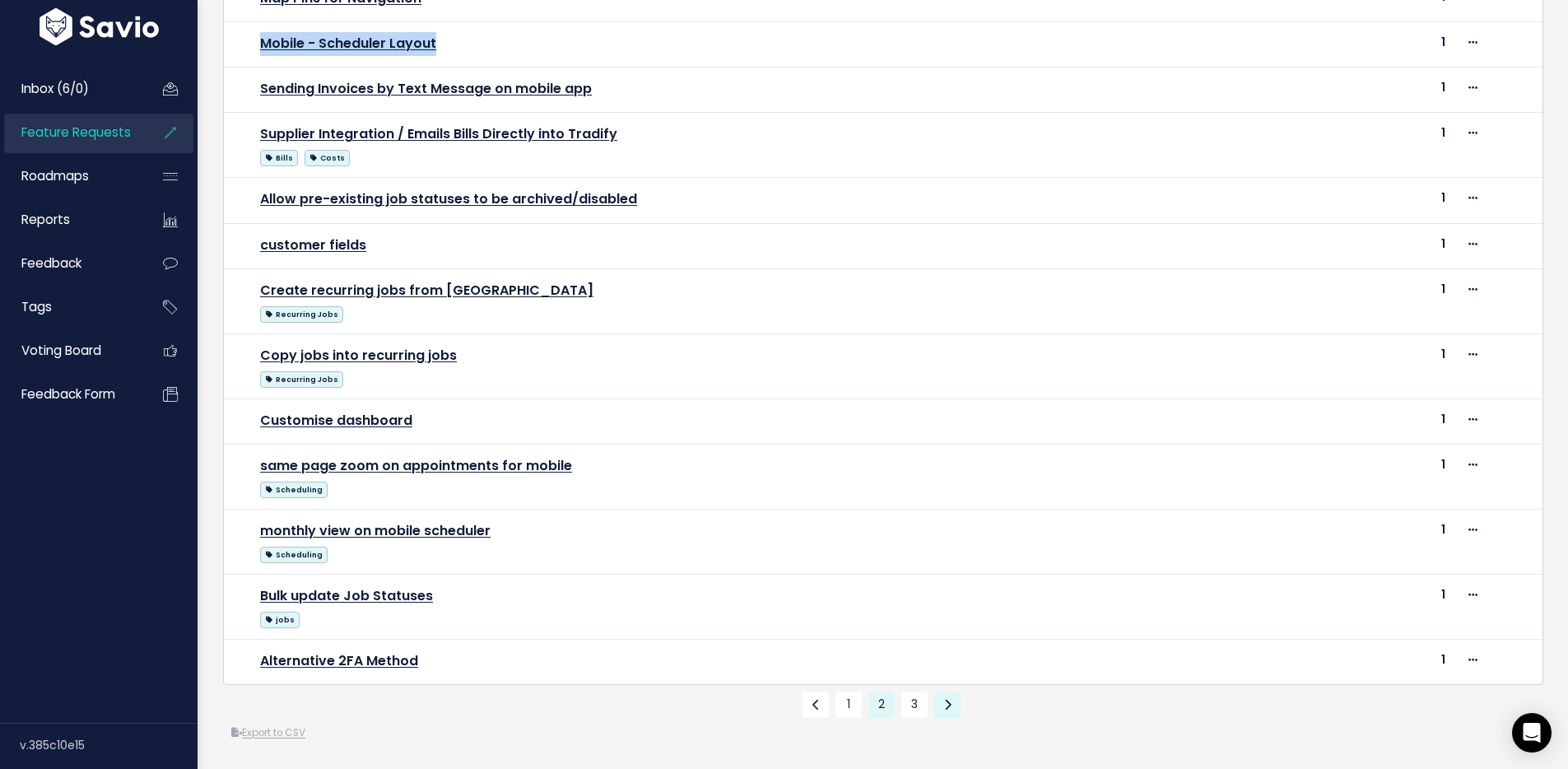
click at [944, 699] on icon at bounding box center [948, 704] width 7 height 12
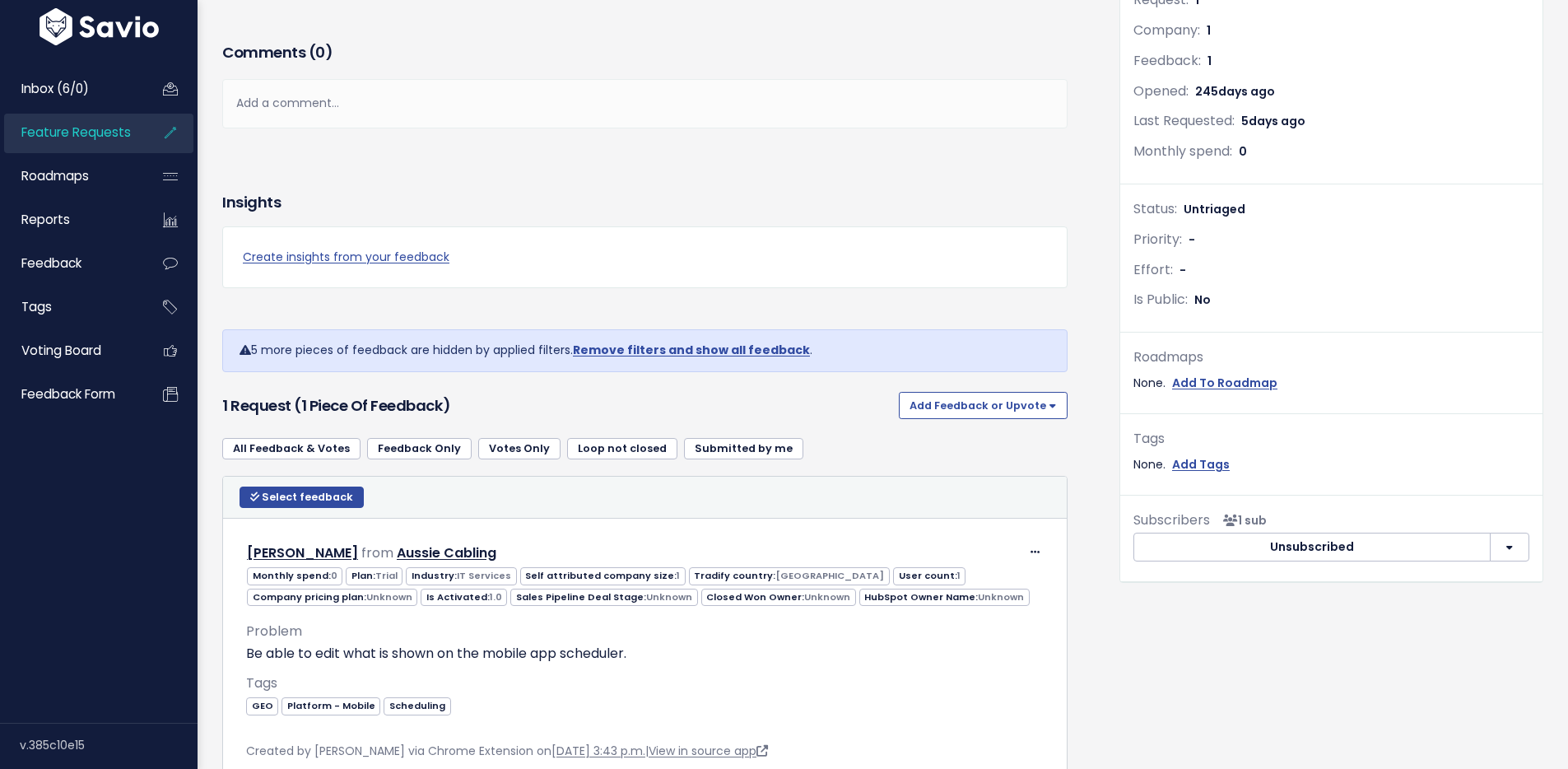
scroll to position [356, 0]
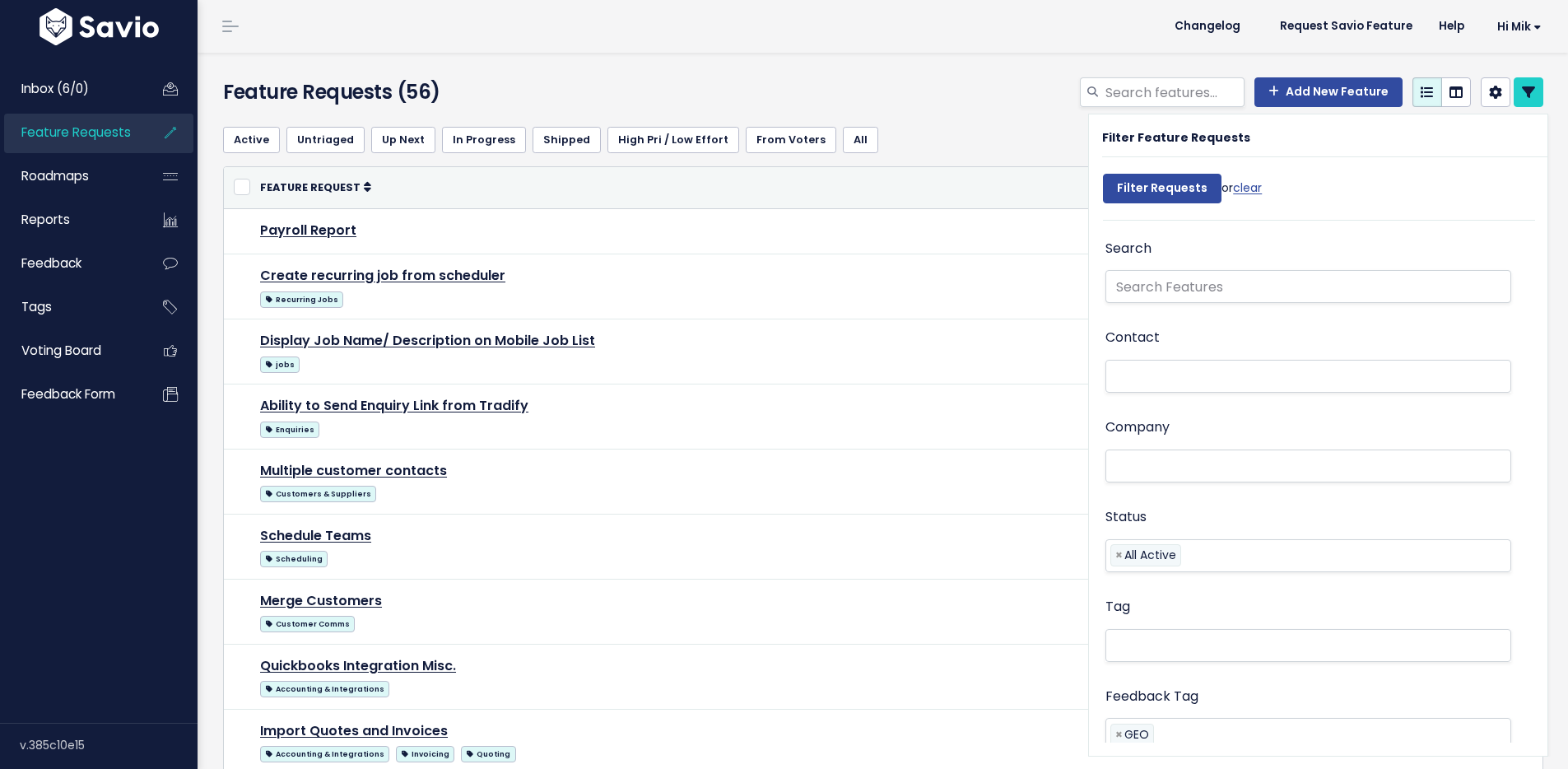
select select
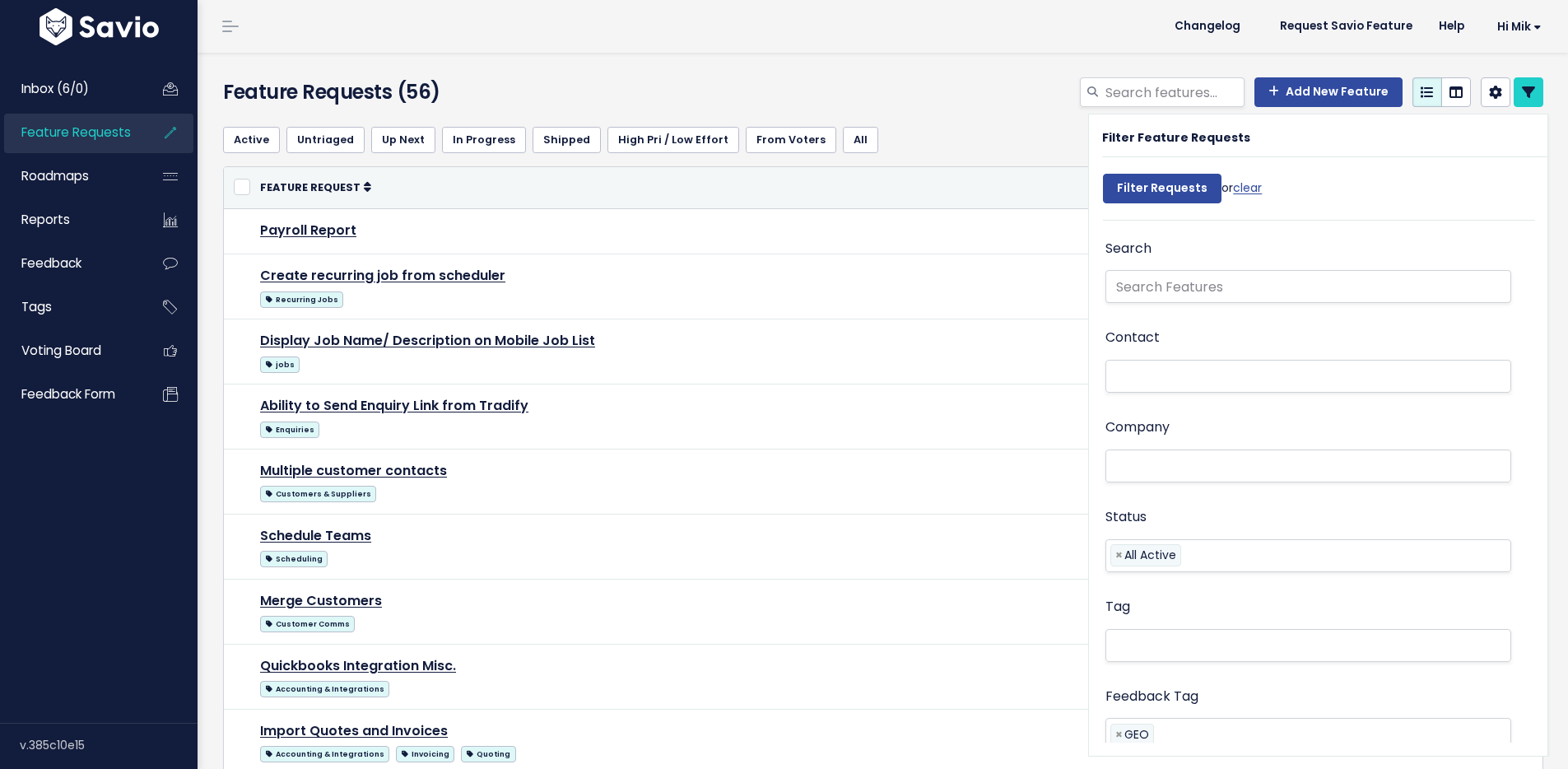
select select
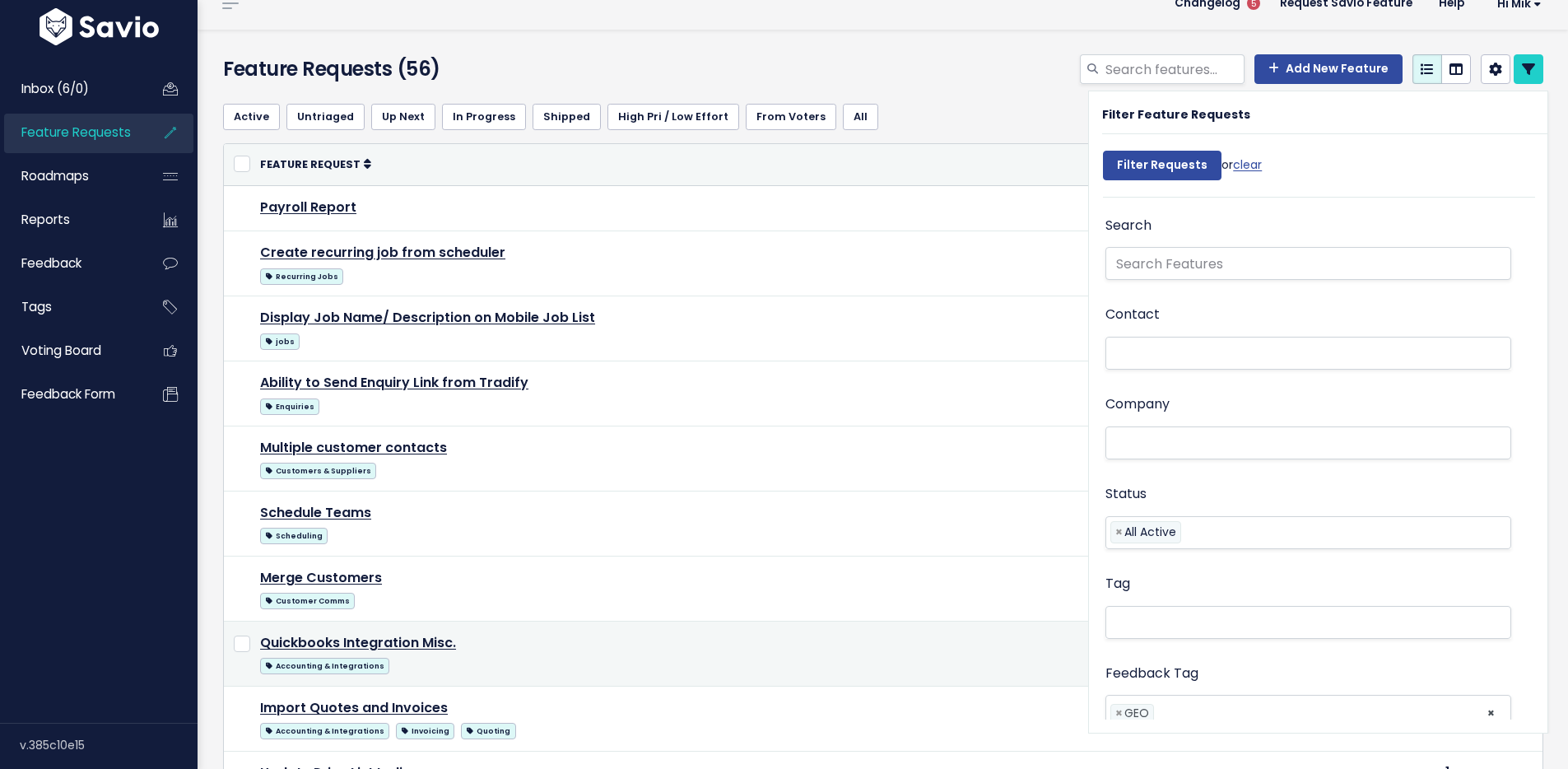
scroll to position [53, 0]
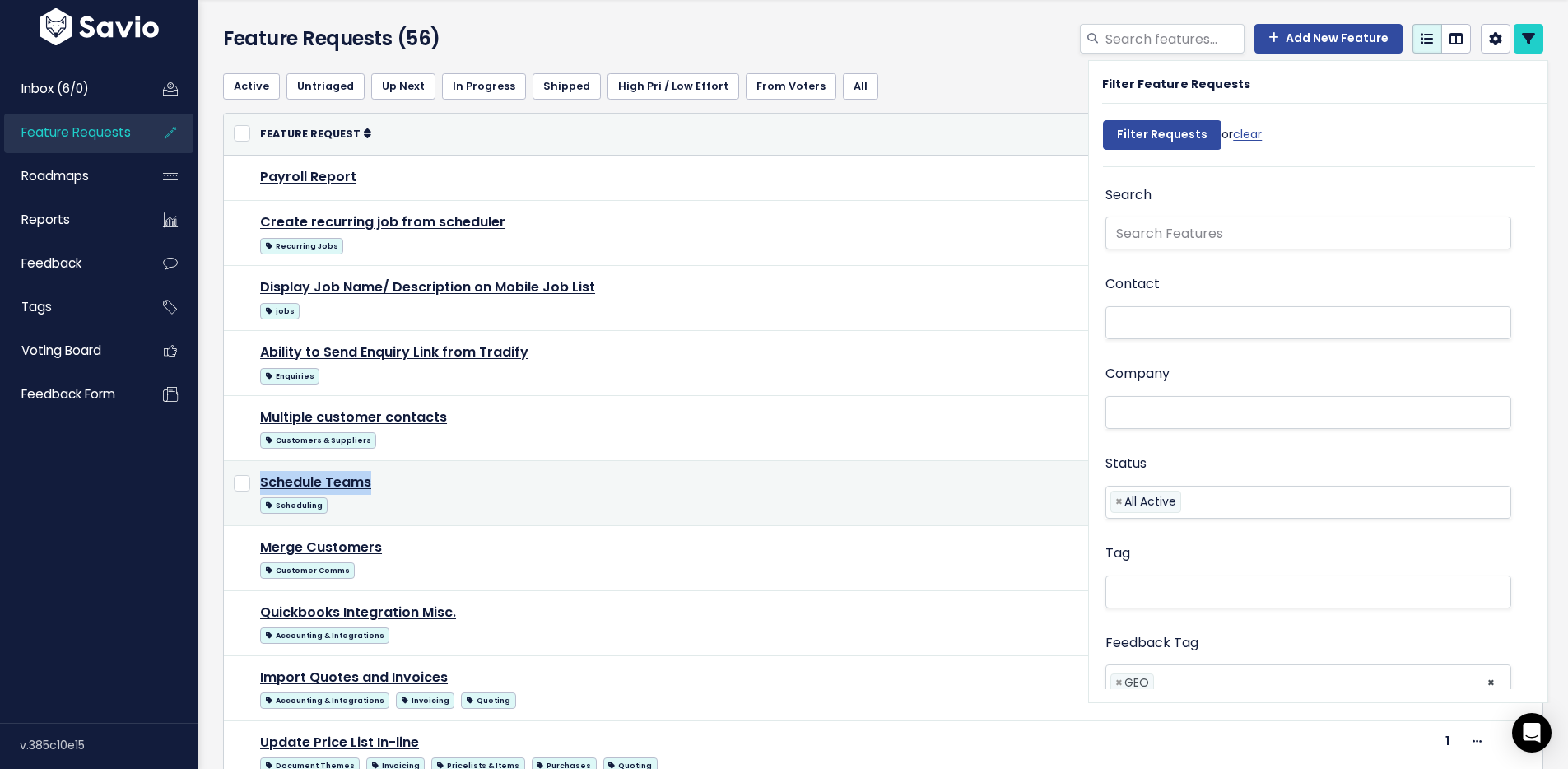
drag, startPoint x: 402, startPoint y: 487, endPoint x: 258, endPoint y: 489, distance: 144.0
click at [258, 489] on td "Schedule Teams Scheduling" at bounding box center [749, 492] width 997 height 65
copy link "Schedule Teams"
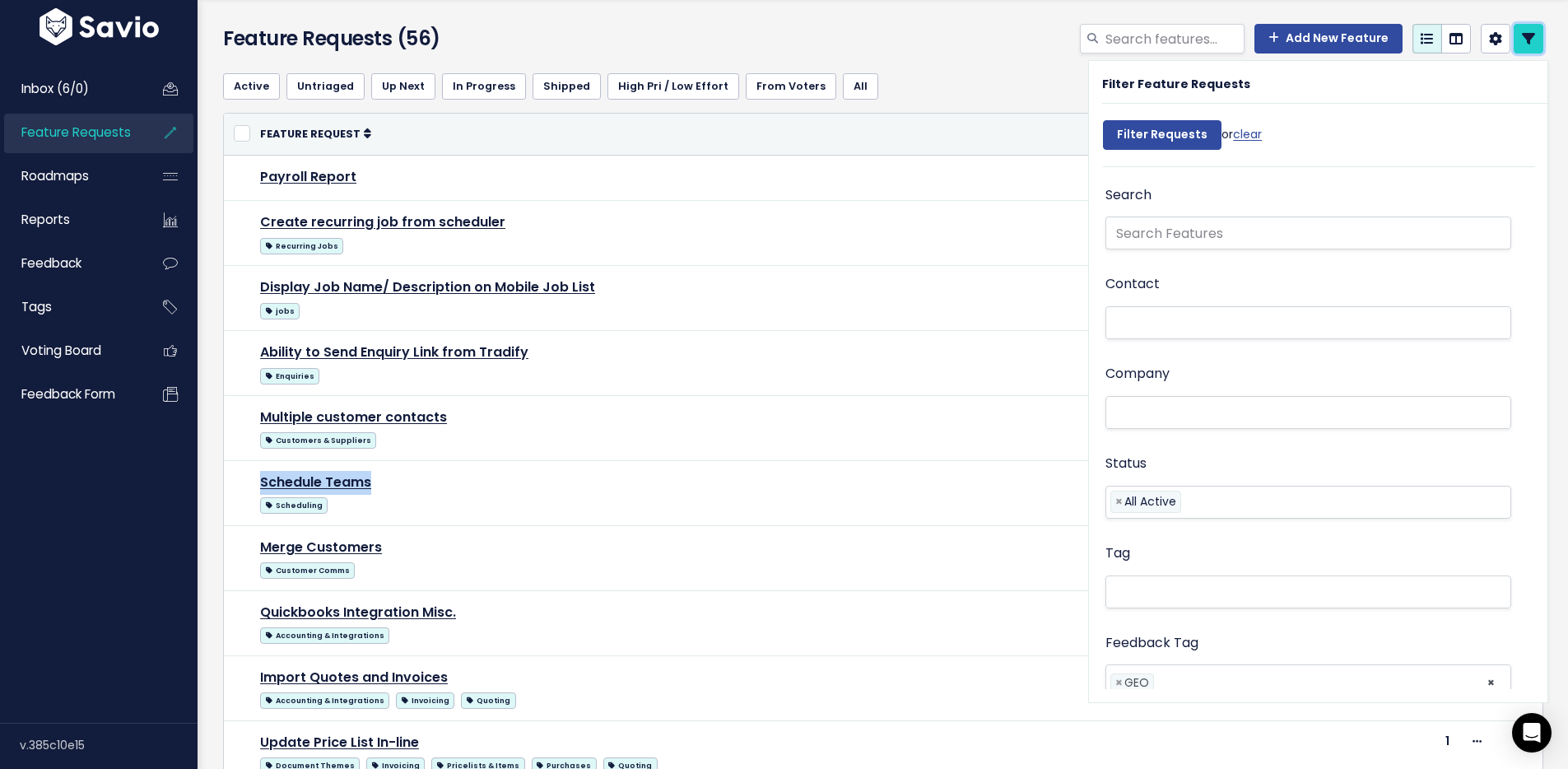
click at [1523, 39] on icon at bounding box center [1529, 38] width 13 height 13
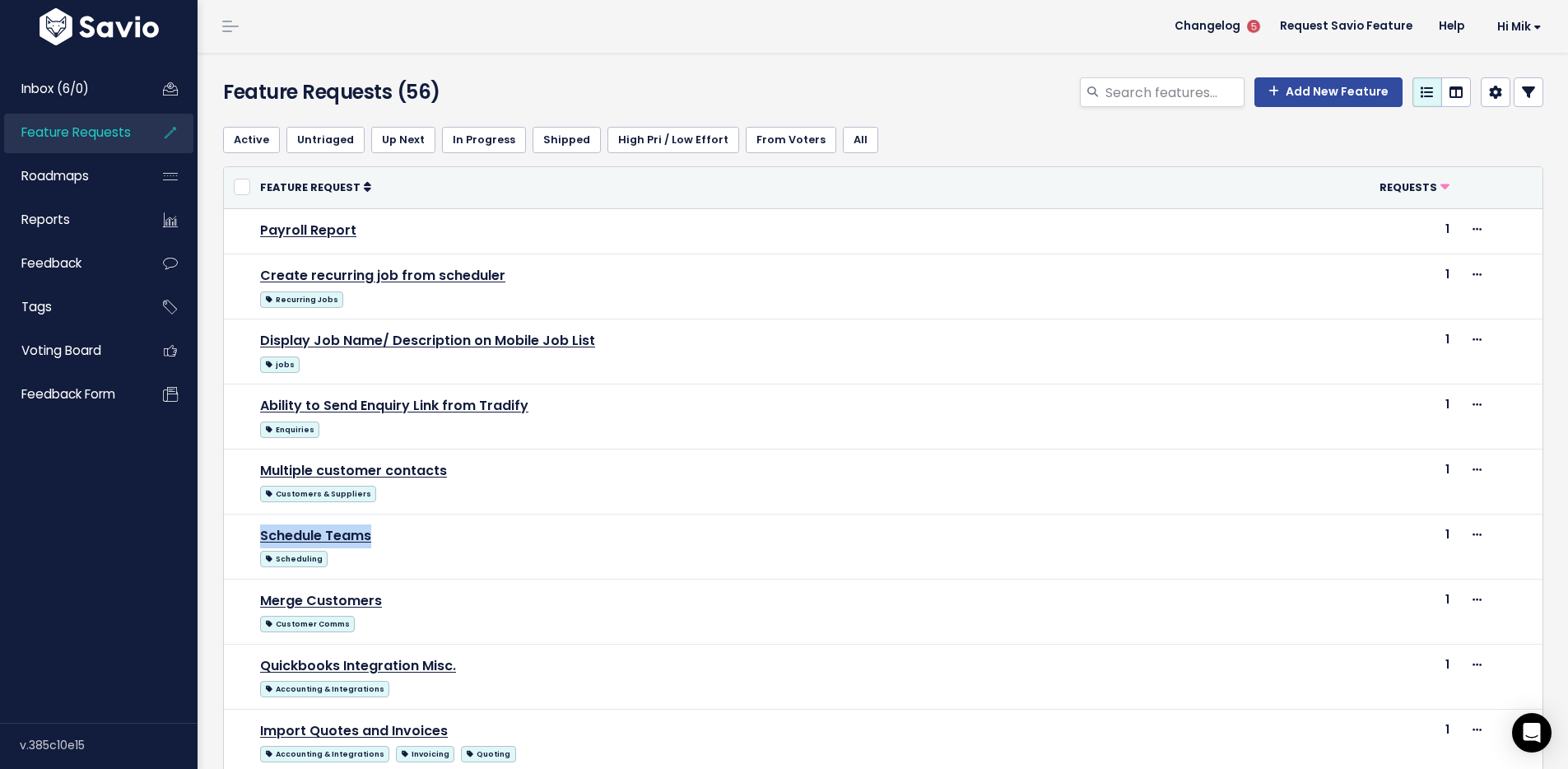
click at [78, 135] on span "Feature Requests" at bounding box center [76, 132] width 110 height 17
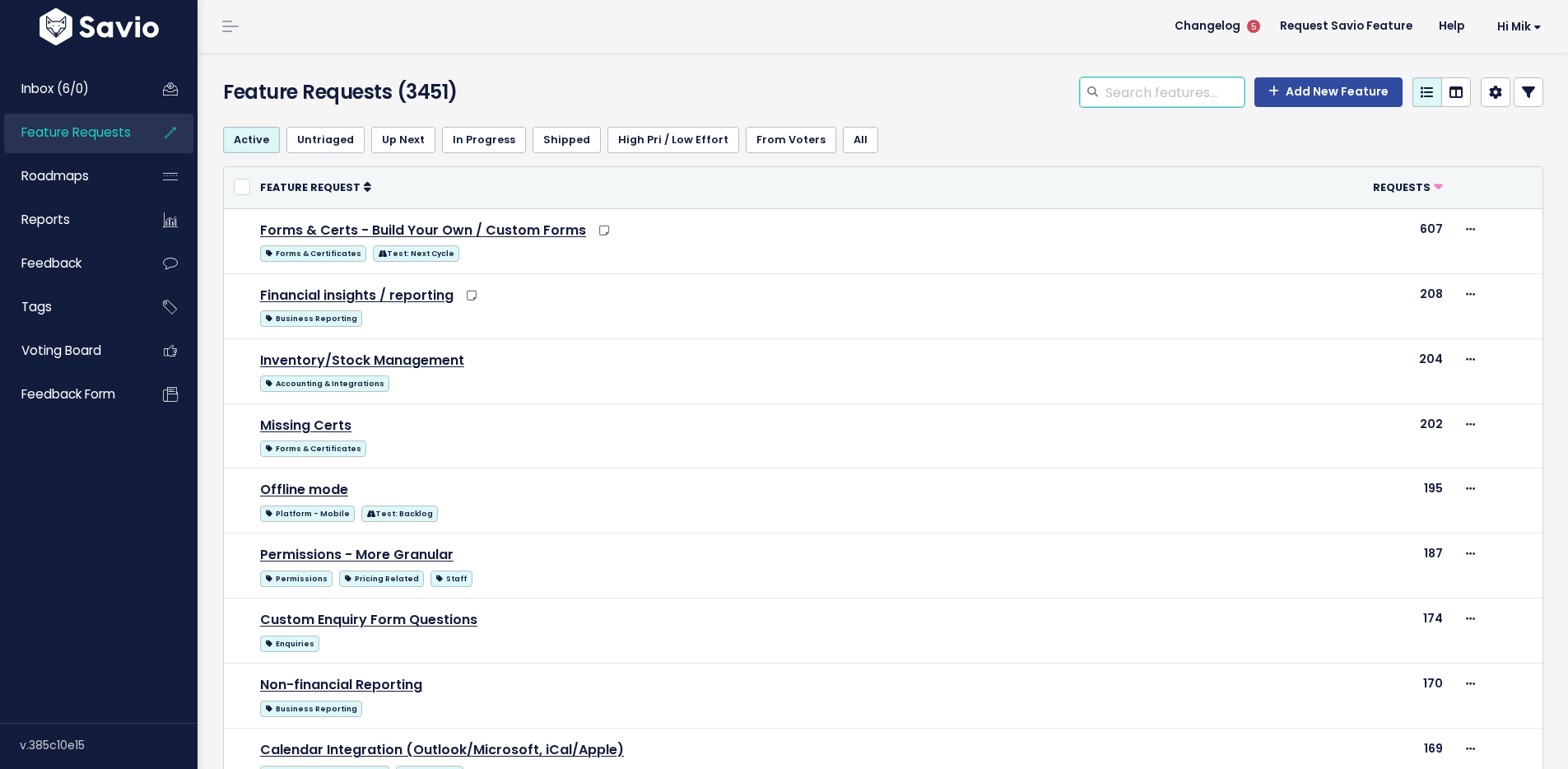
click at [1170, 92] on input "search" at bounding box center [1175, 92] width 141 height 29
paste input "Schedule Teams"
type input "Schedule Teams"
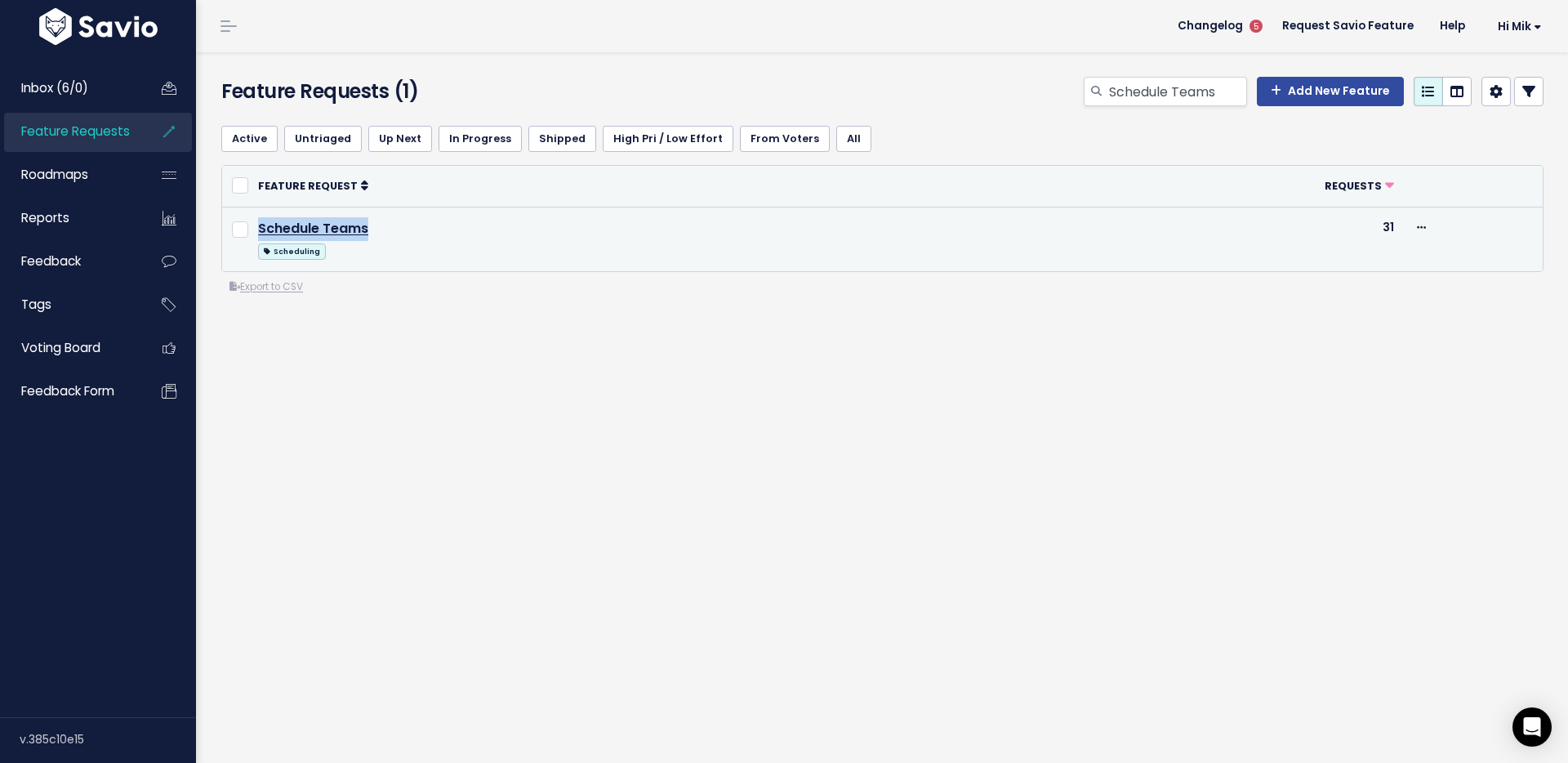
drag, startPoint x: 395, startPoint y: 230, endPoint x: 254, endPoint y: 222, distance: 141.2
click at [254, 222] on td "Schedule Teams Scheduling" at bounding box center [651, 239] width 805 height 64
copy link "Schedule Teams"
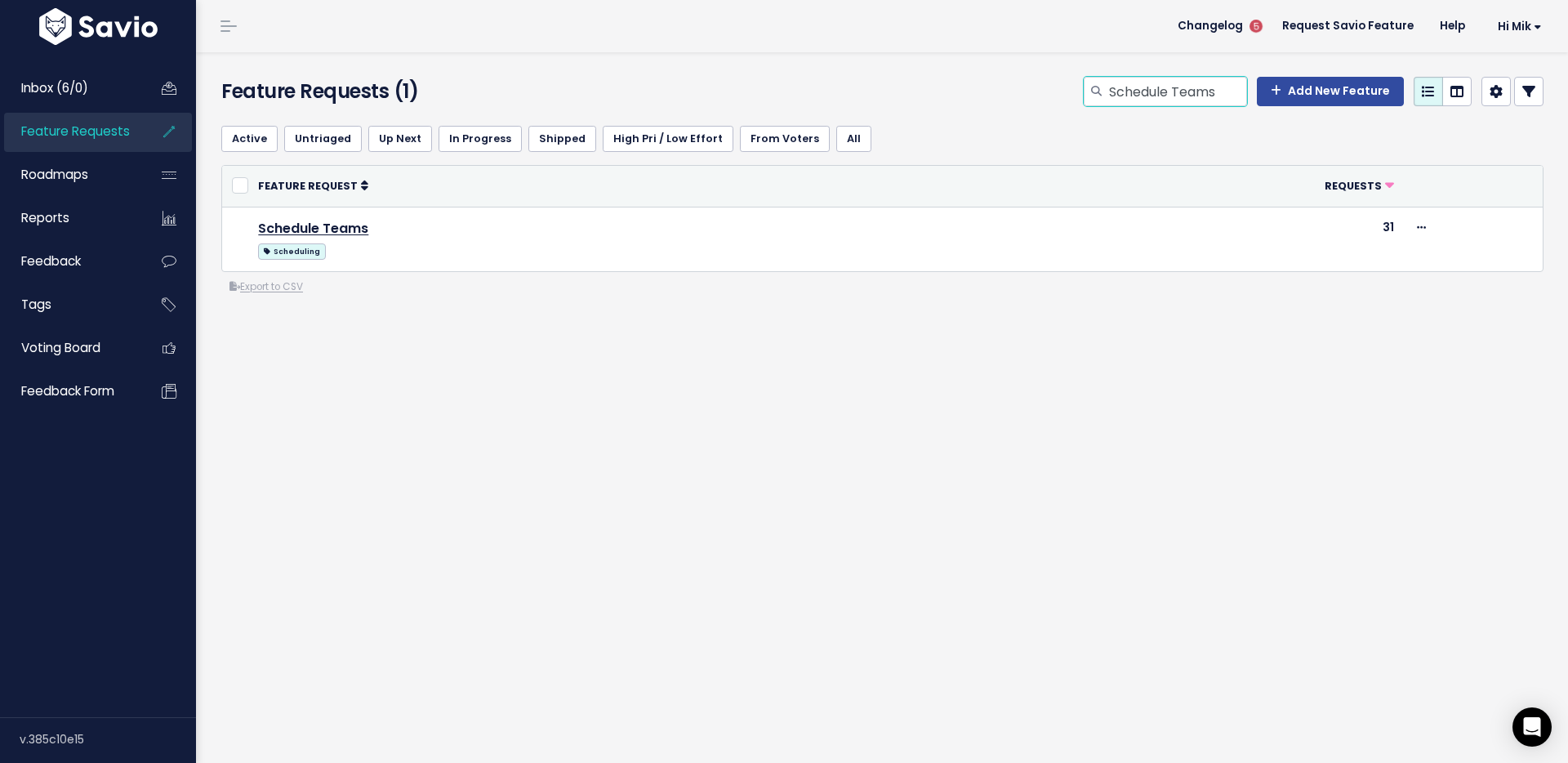
drag, startPoint x: 1221, startPoint y: 91, endPoint x: 1046, endPoint y: 95, distance: 175.0
click at [1046, 95] on div "Schedule Teams Add New Feature" at bounding box center [1107, 95] width 899 height 36
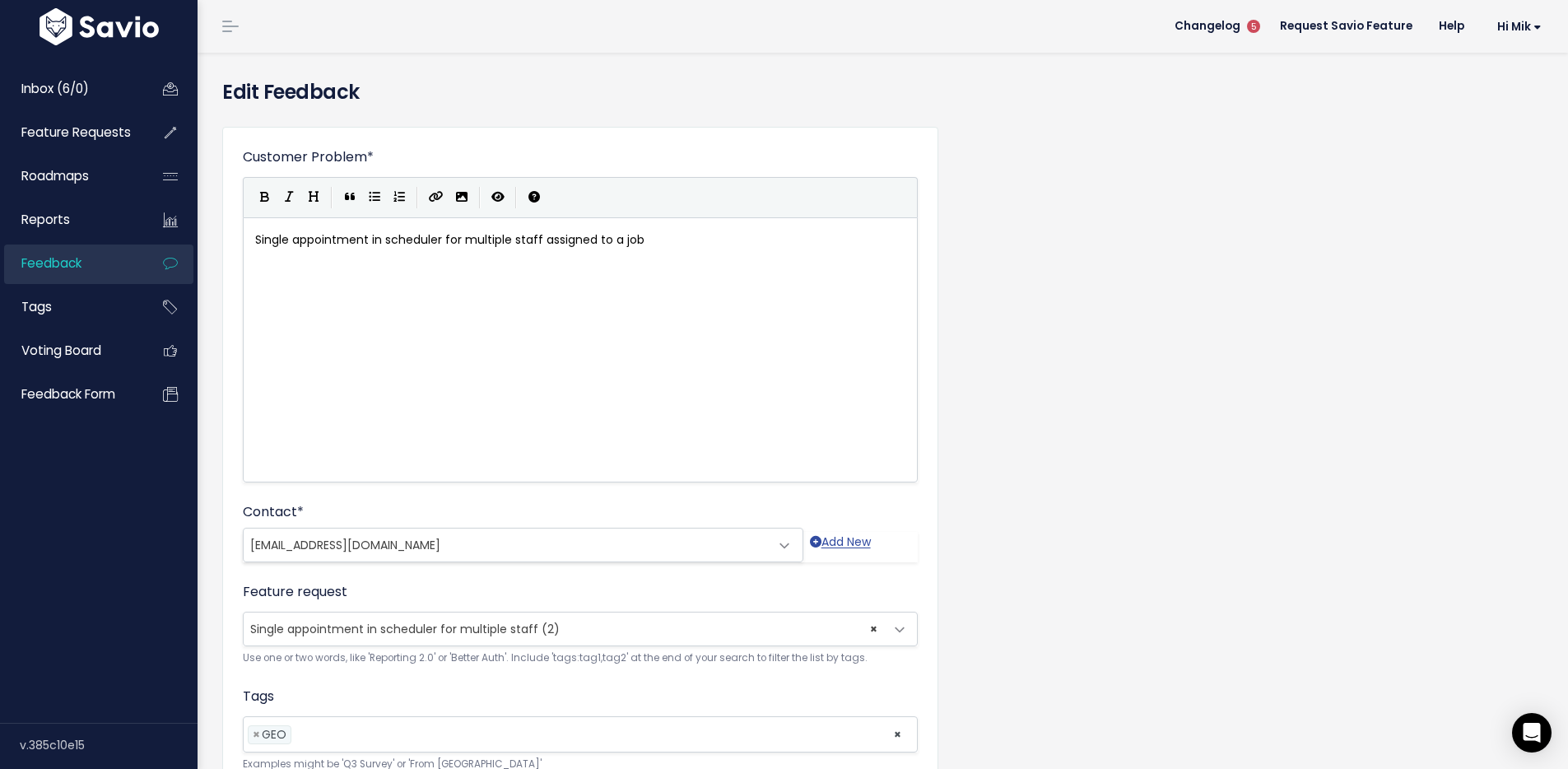
scroll to position [151, 0]
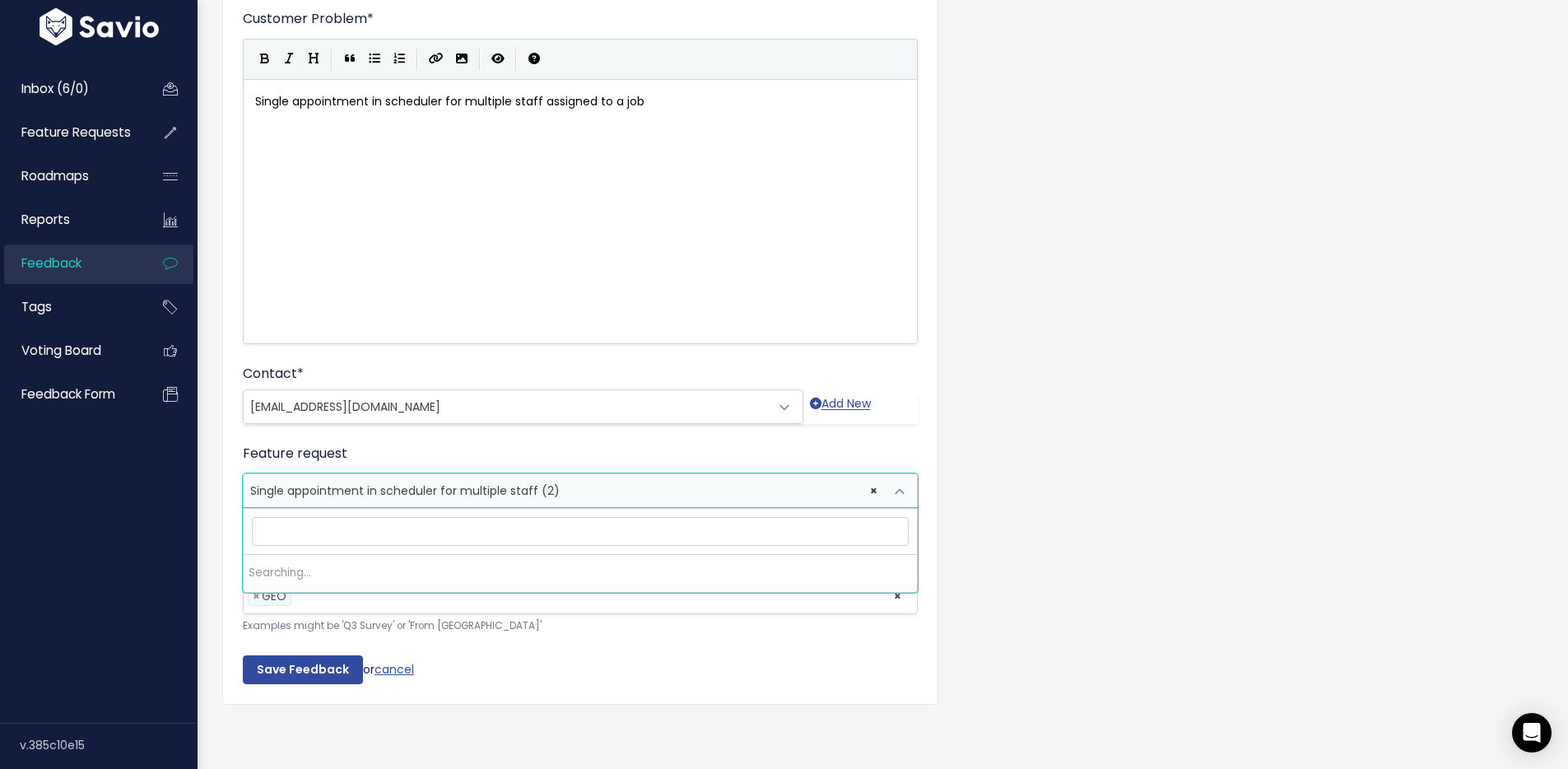
click at [569, 474] on span "× Single appointment in scheduler for multiple staff (2)" at bounding box center [563, 490] width 641 height 33
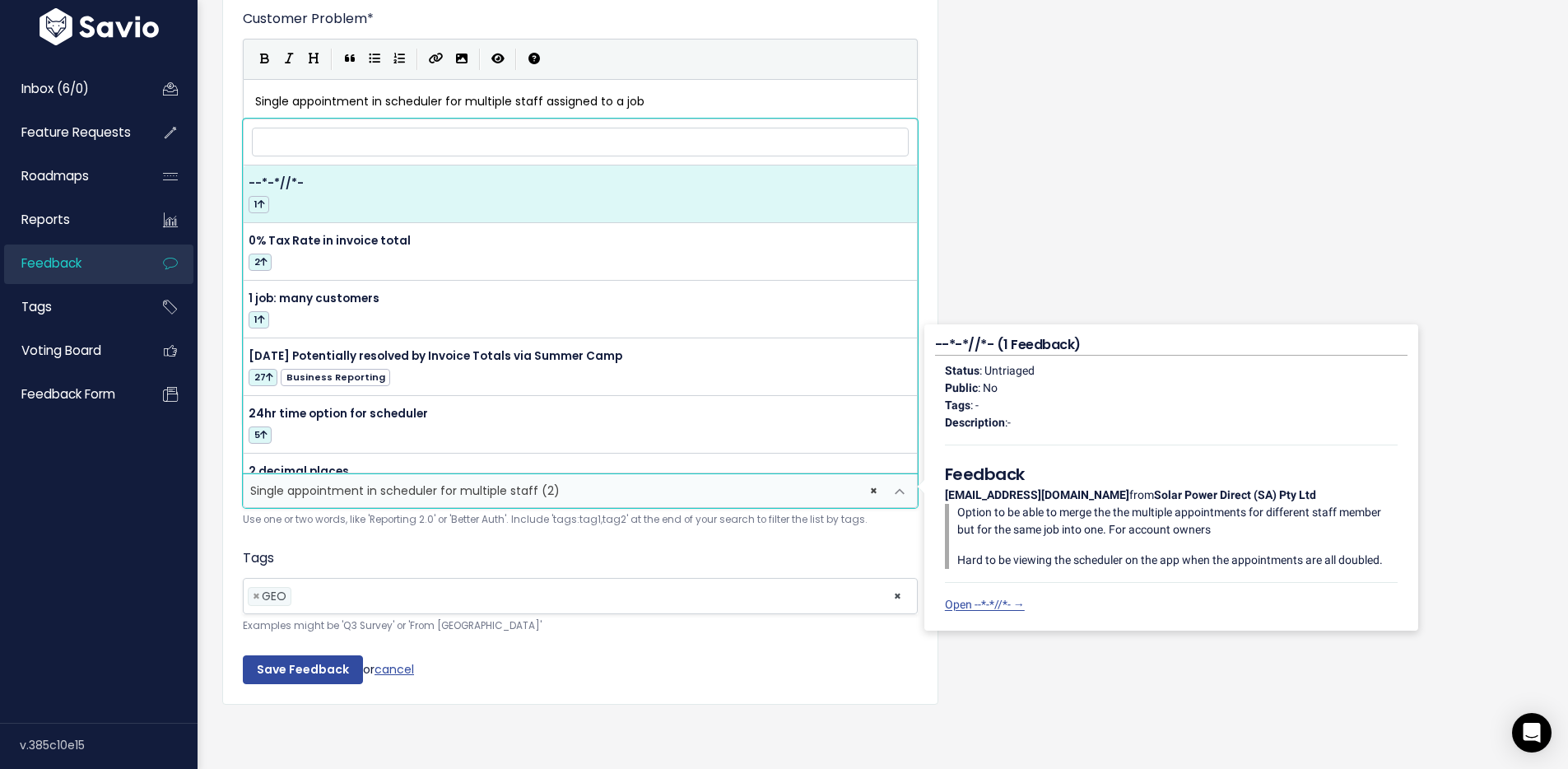
click at [496, 135] on input "search" at bounding box center [580, 142] width 657 height 29
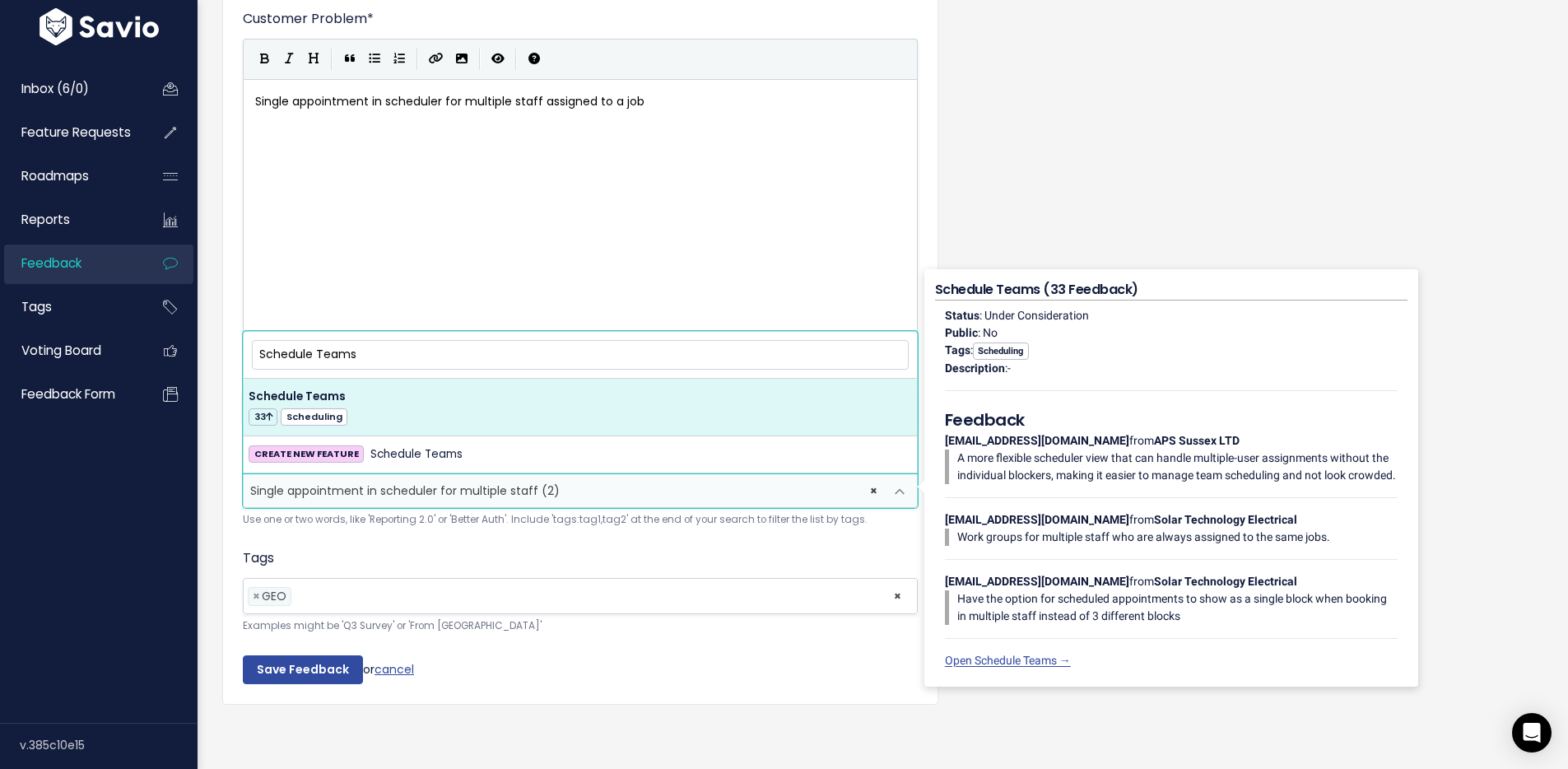
type input "Schedule Teams"
select select "14792"
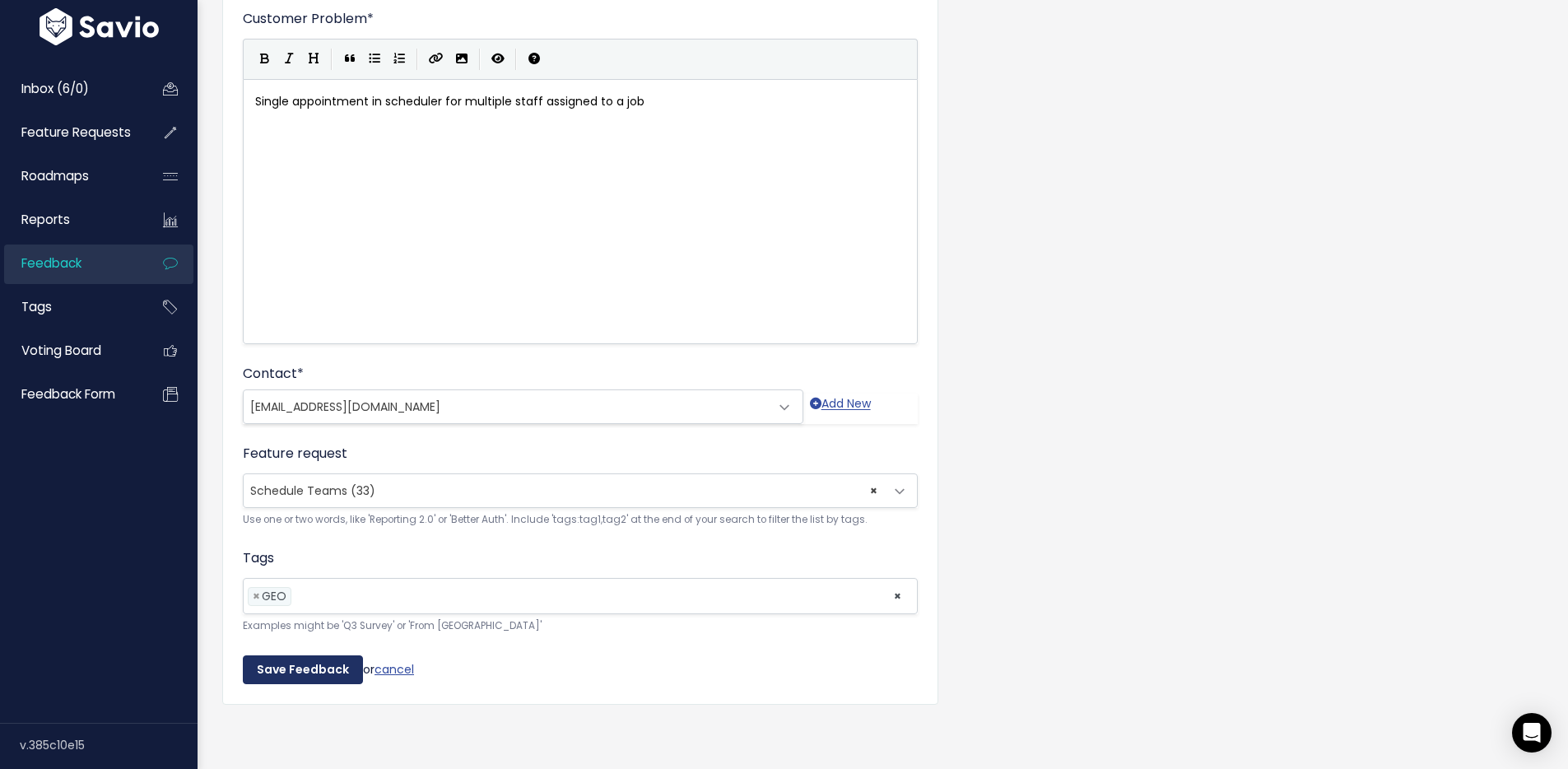
click at [307, 657] on input "Save Feedback" at bounding box center [302, 669] width 120 height 29
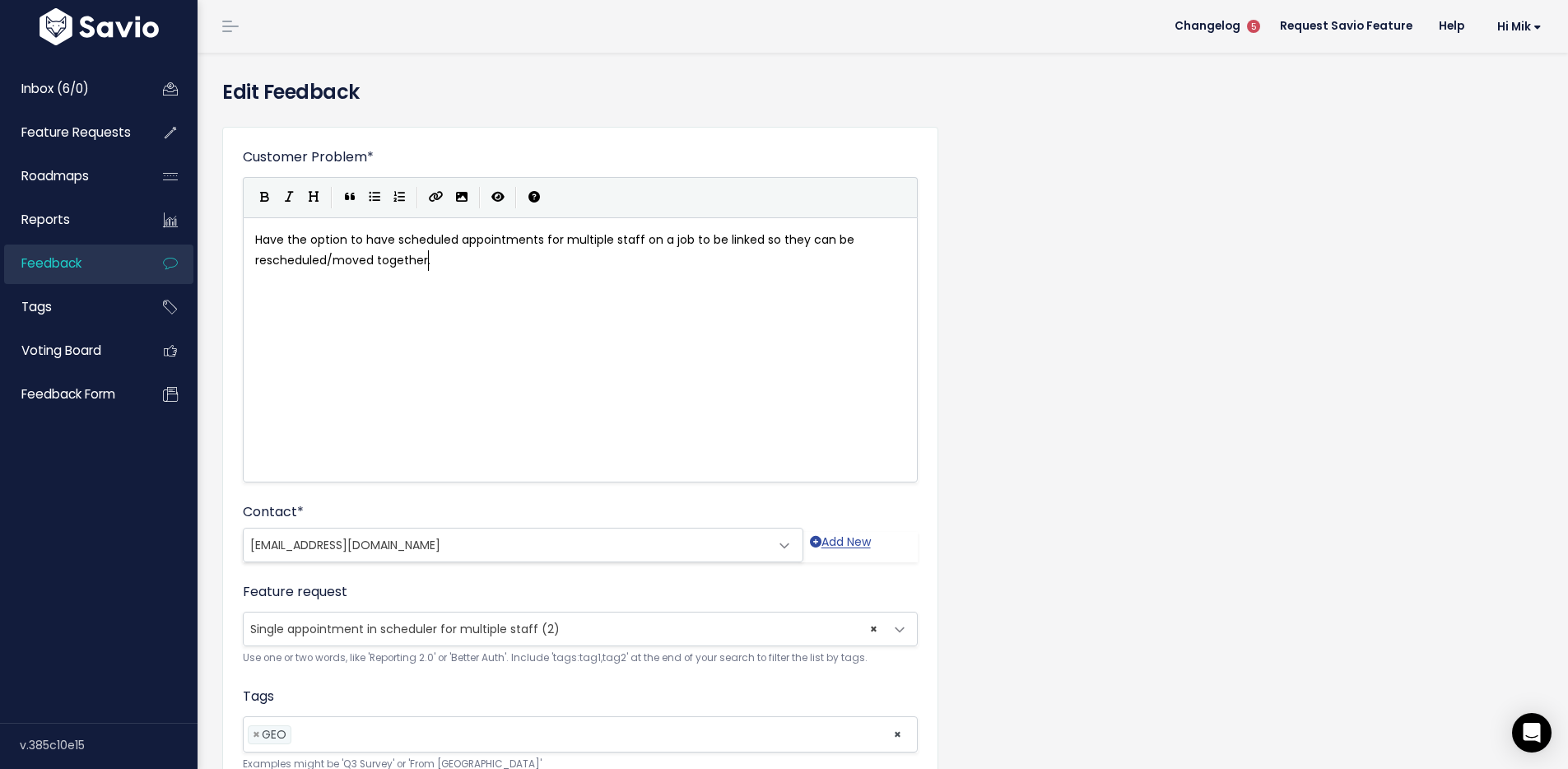
scroll to position [5, 0]
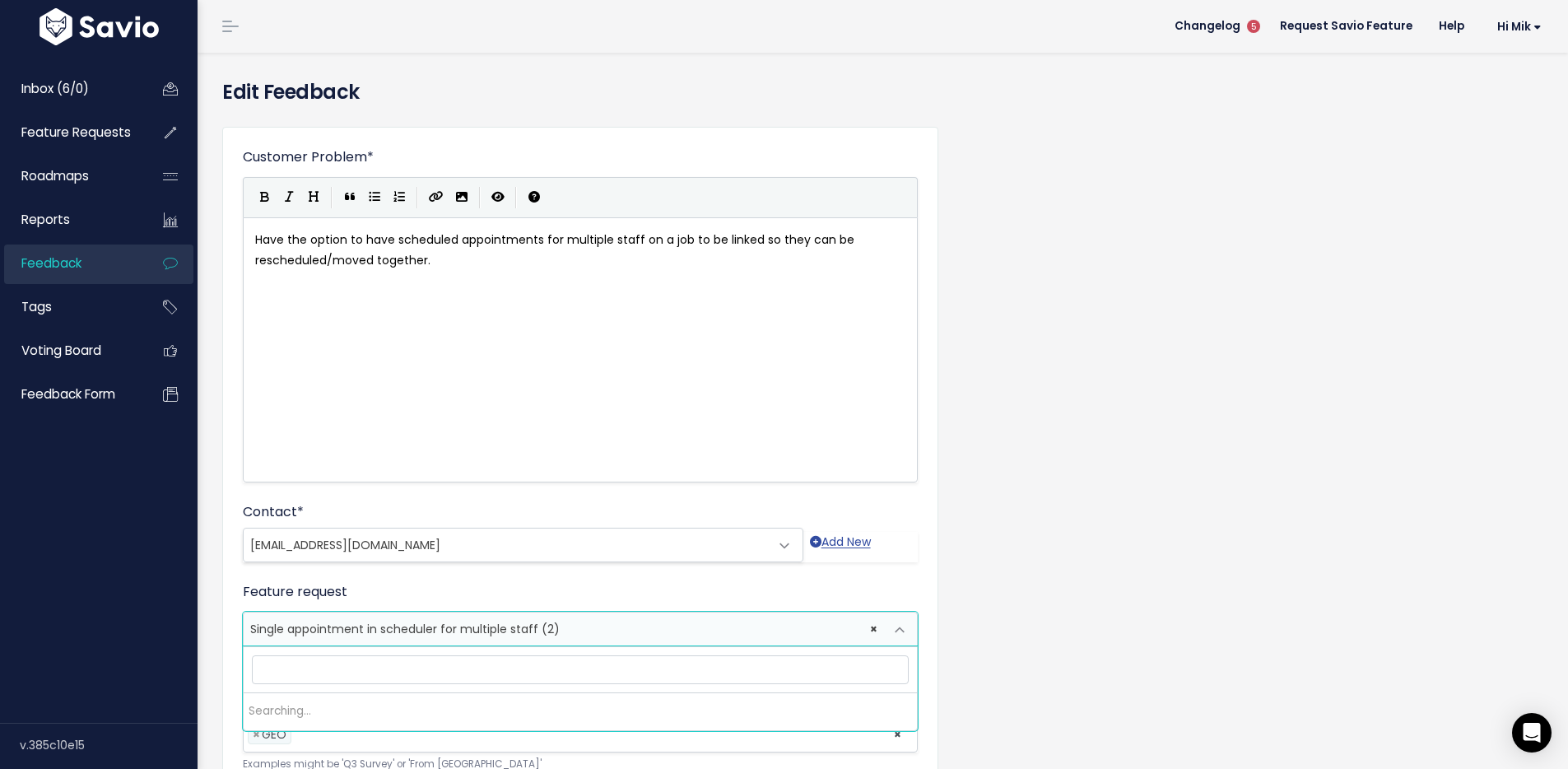
click at [605, 631] on span "× Single appointment in scheduler for multiple staff (2)" at bounding box center [563, 628] width 641 height 33
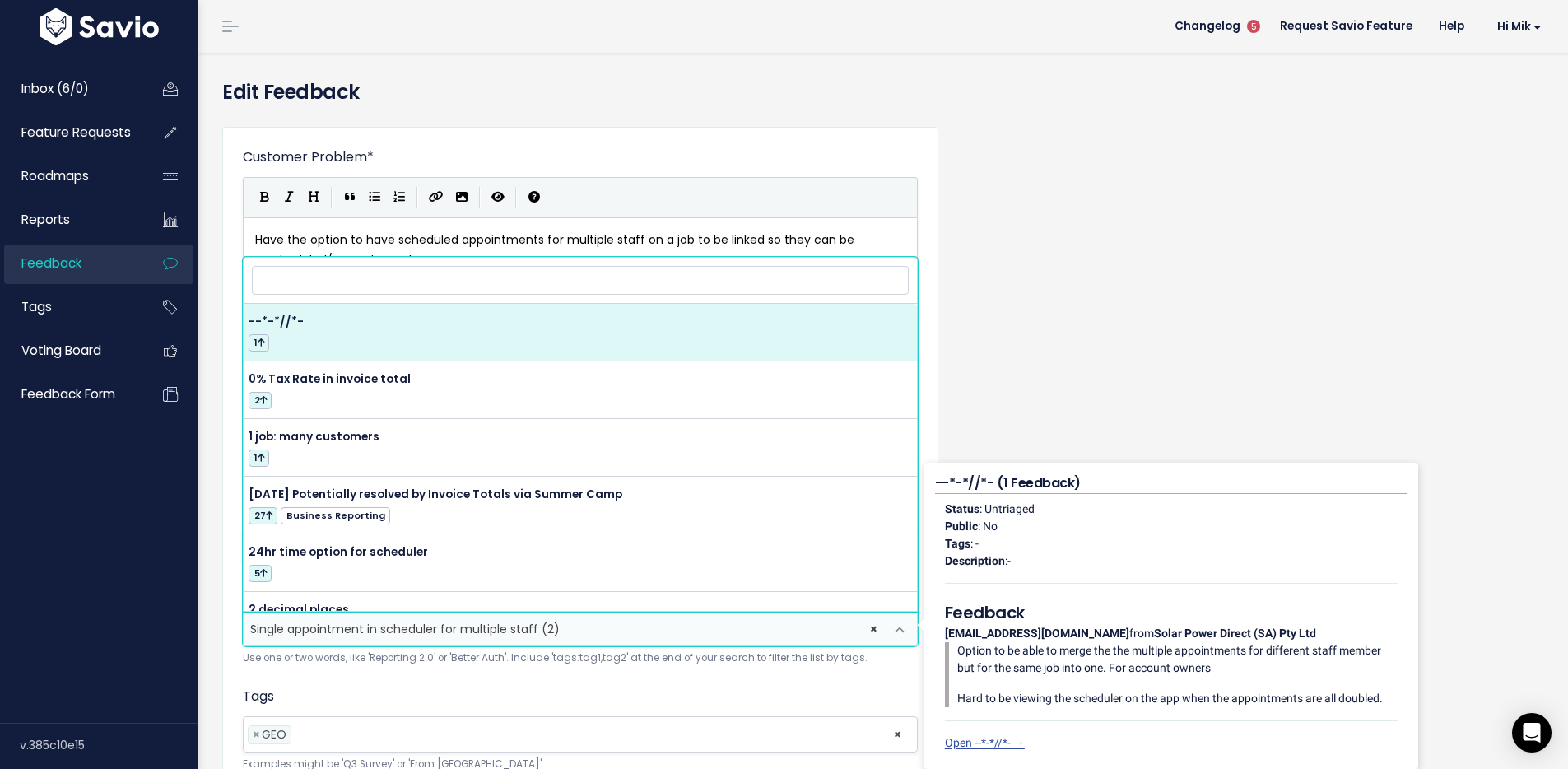
click at [515, 277] on input "search" at bounding box center [580, 280] width 657 height 29
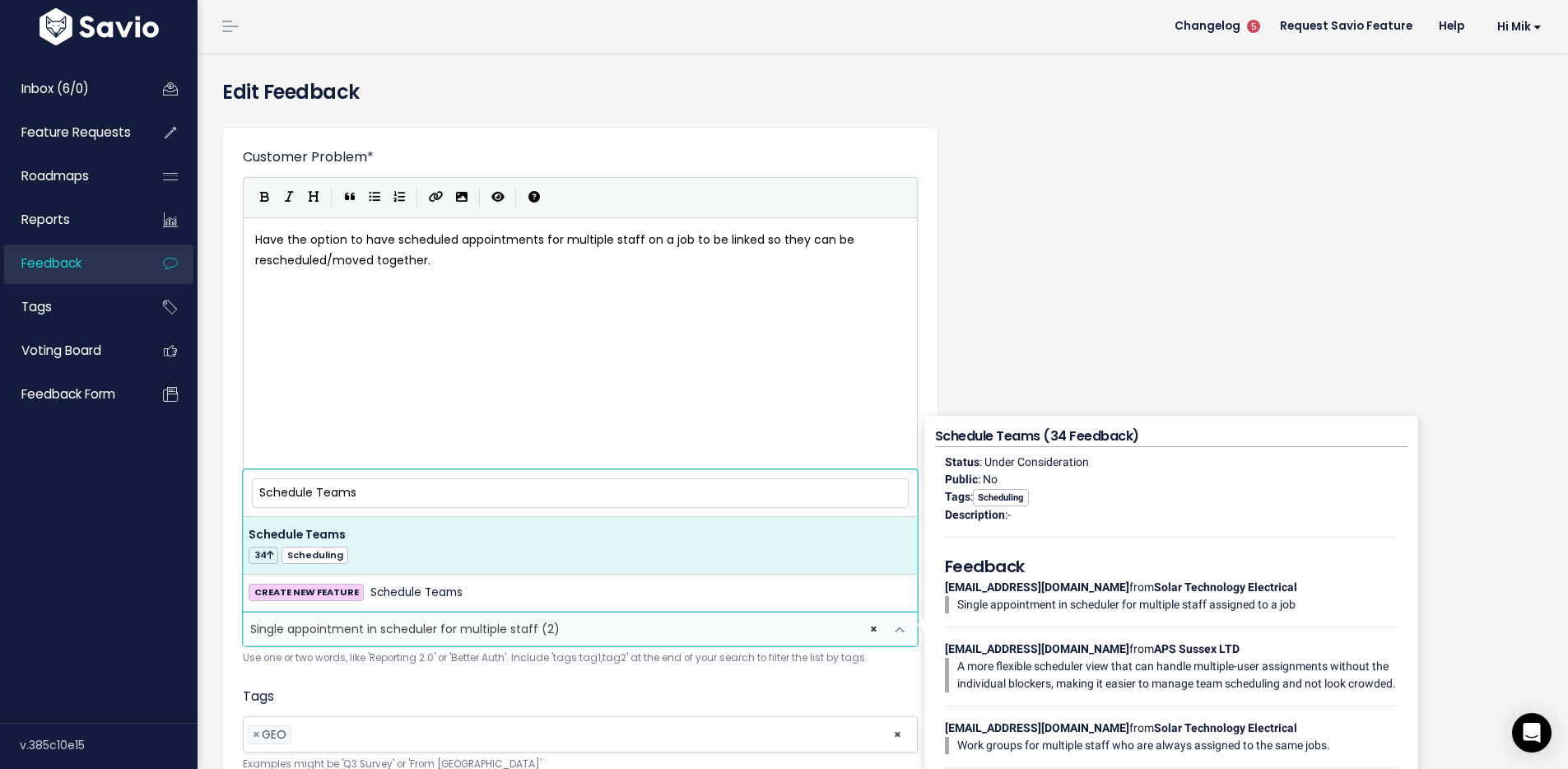
type input "Schedule Teams"
select select "14792"
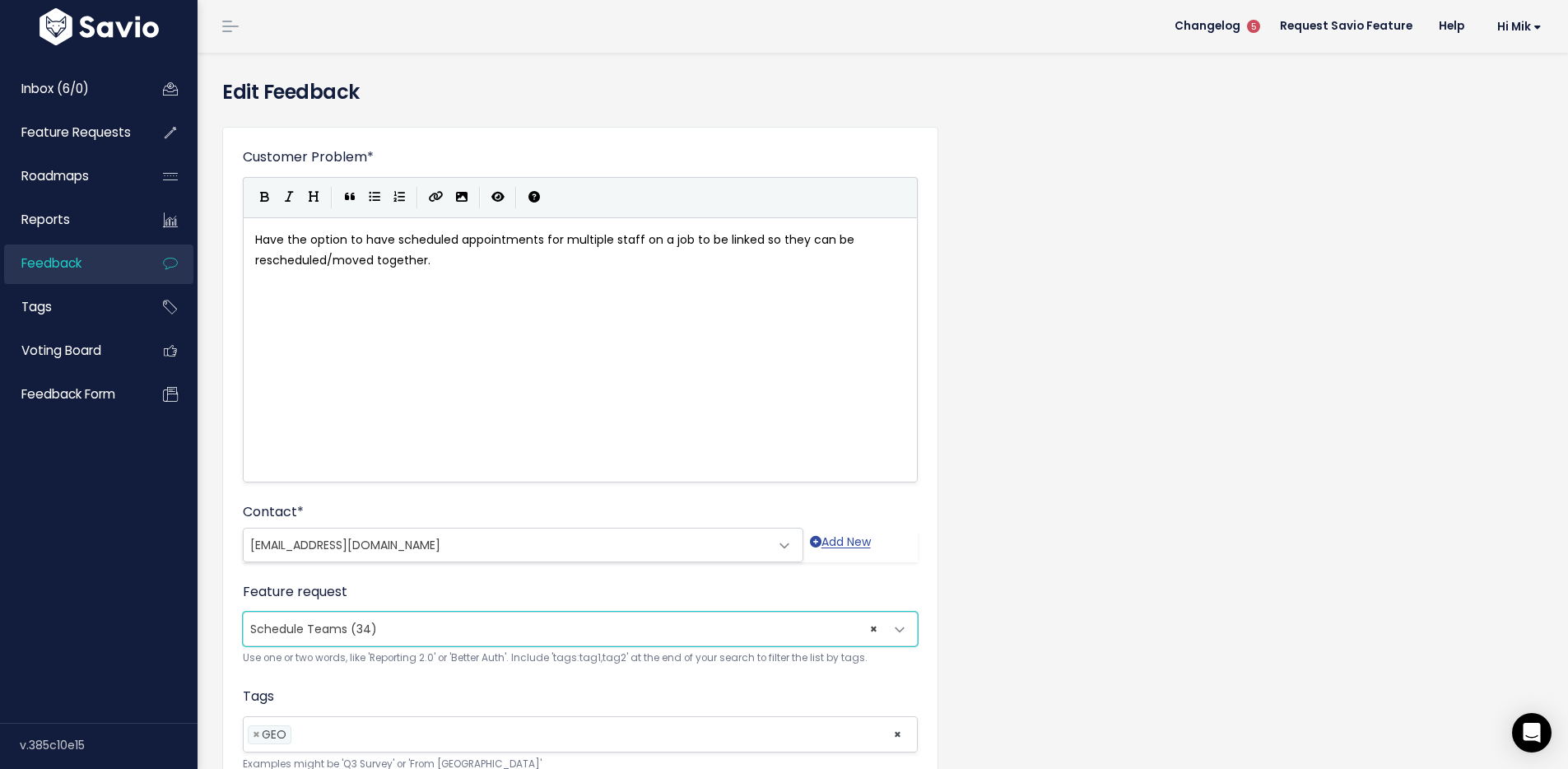
scroll to position [151, 0]
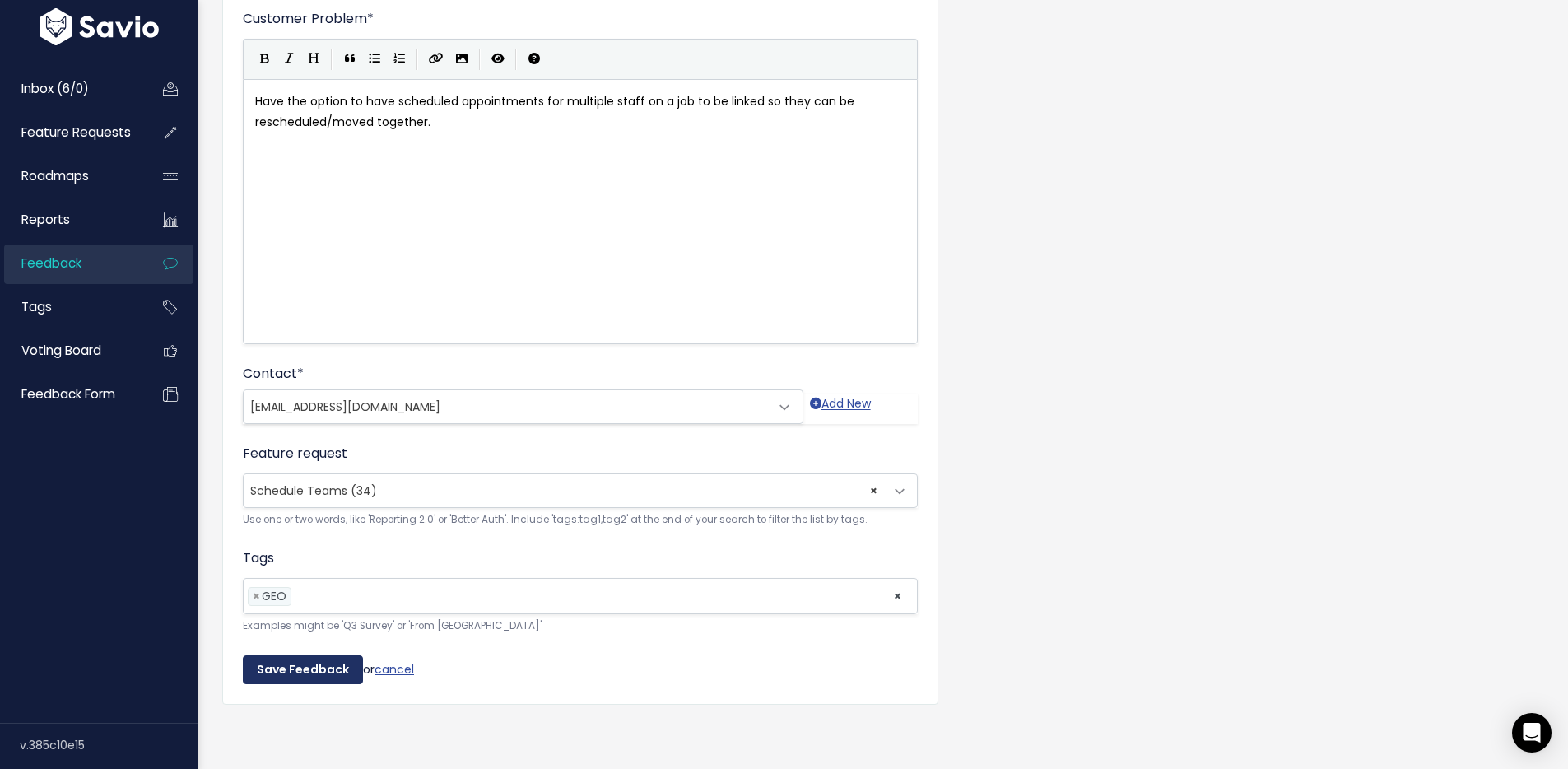
click at [316, 655] on input "Save Feedback" at bounding box center [302, 669] width 120 height 29
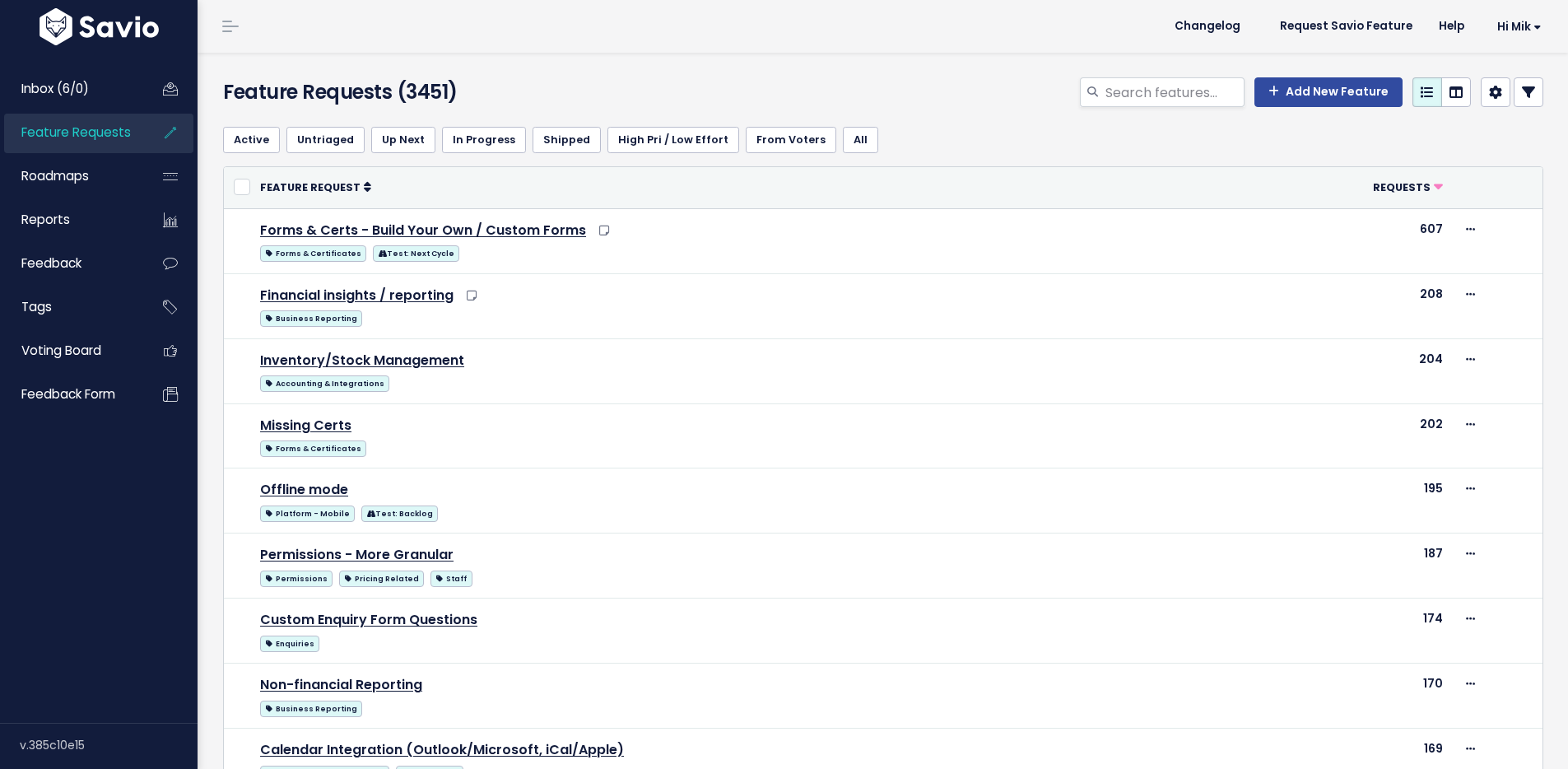
select select
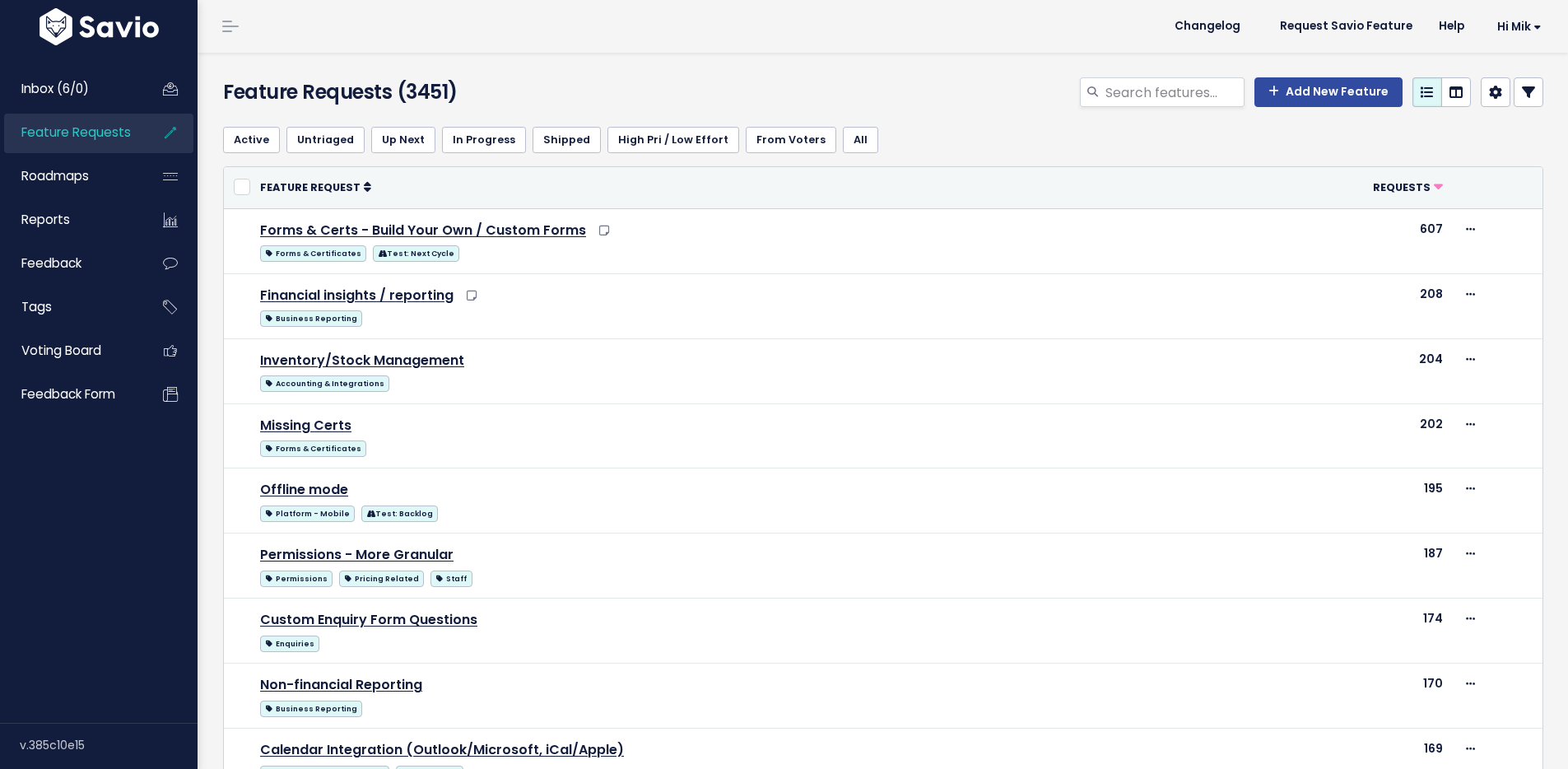
select select
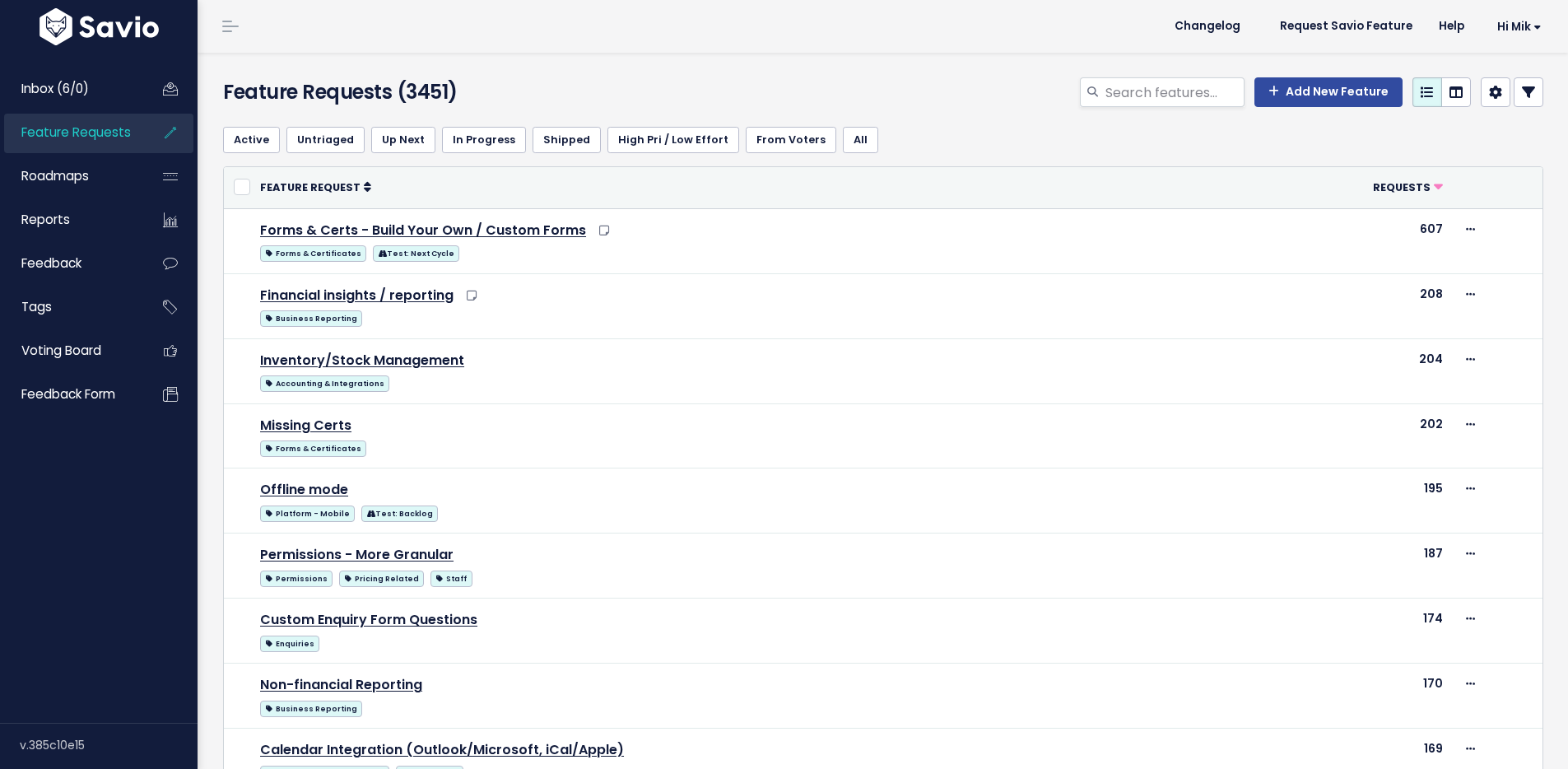
click at [1523, 90] on icon at bounding box center [1529, 92] width 13 height 13
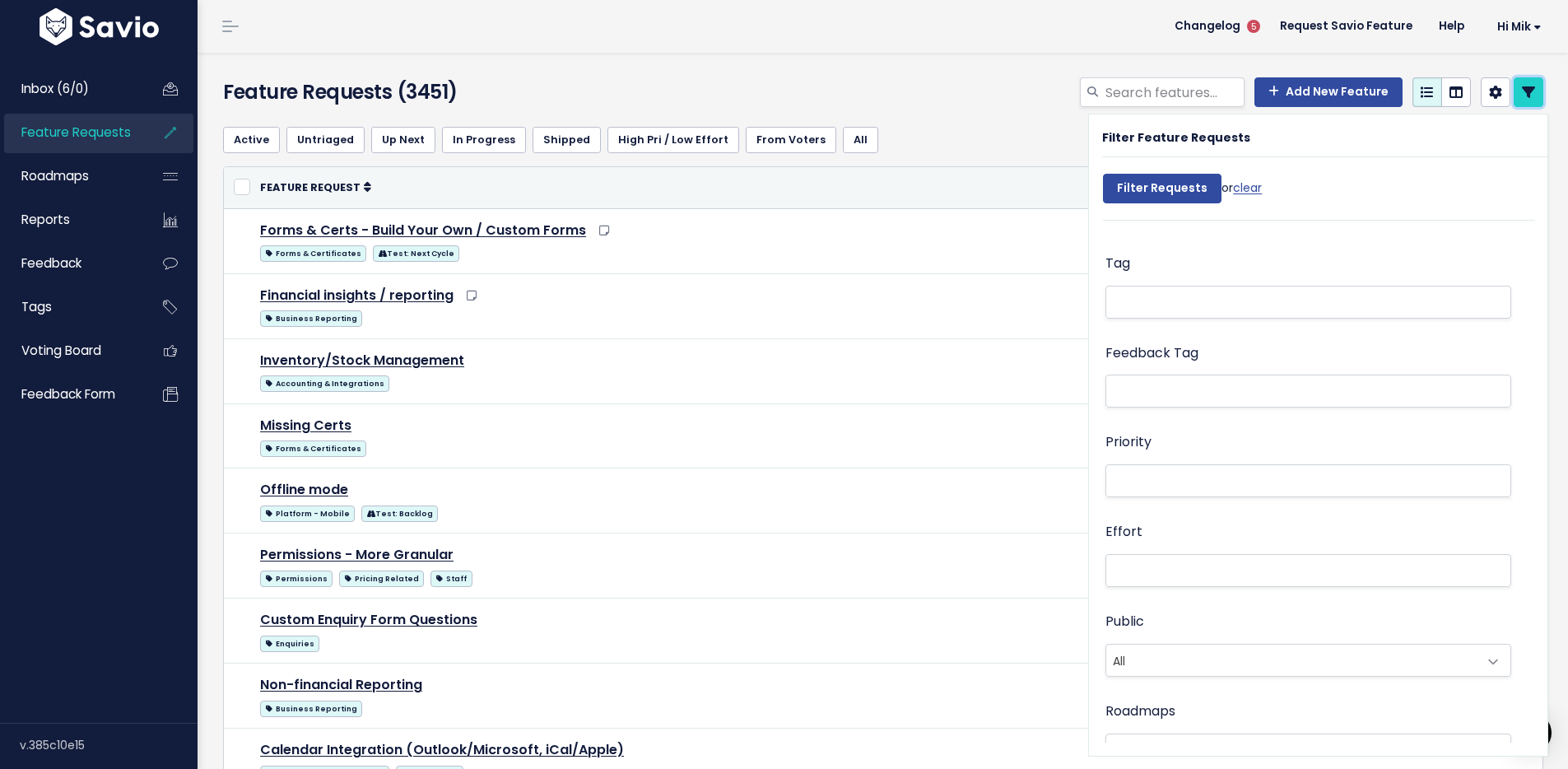
scroll to position [334, 0]
click at [1185, 392] on li at bounding box center [1305, 400] width 389 height 17
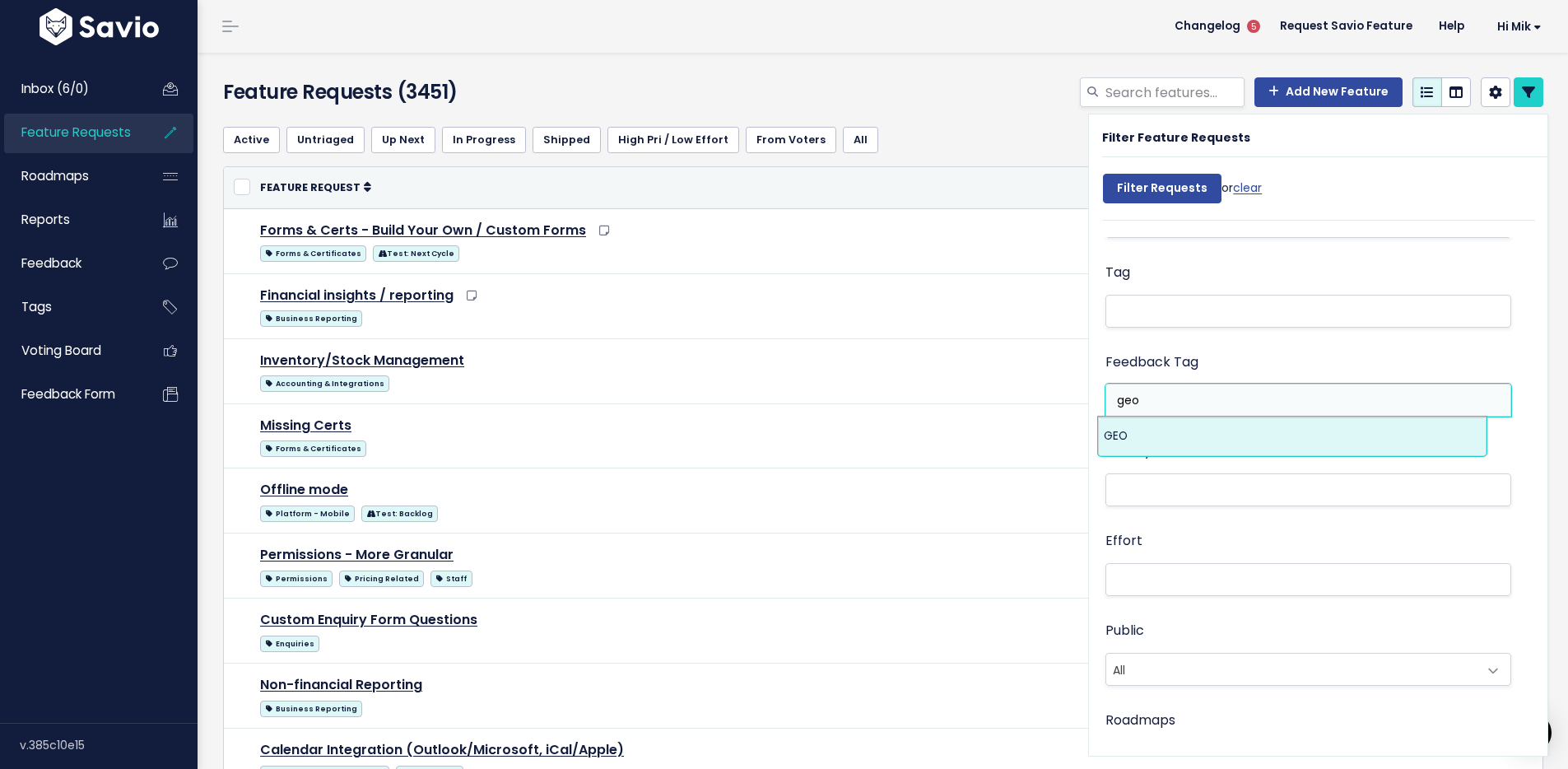
type input "geo"
select select "13383"
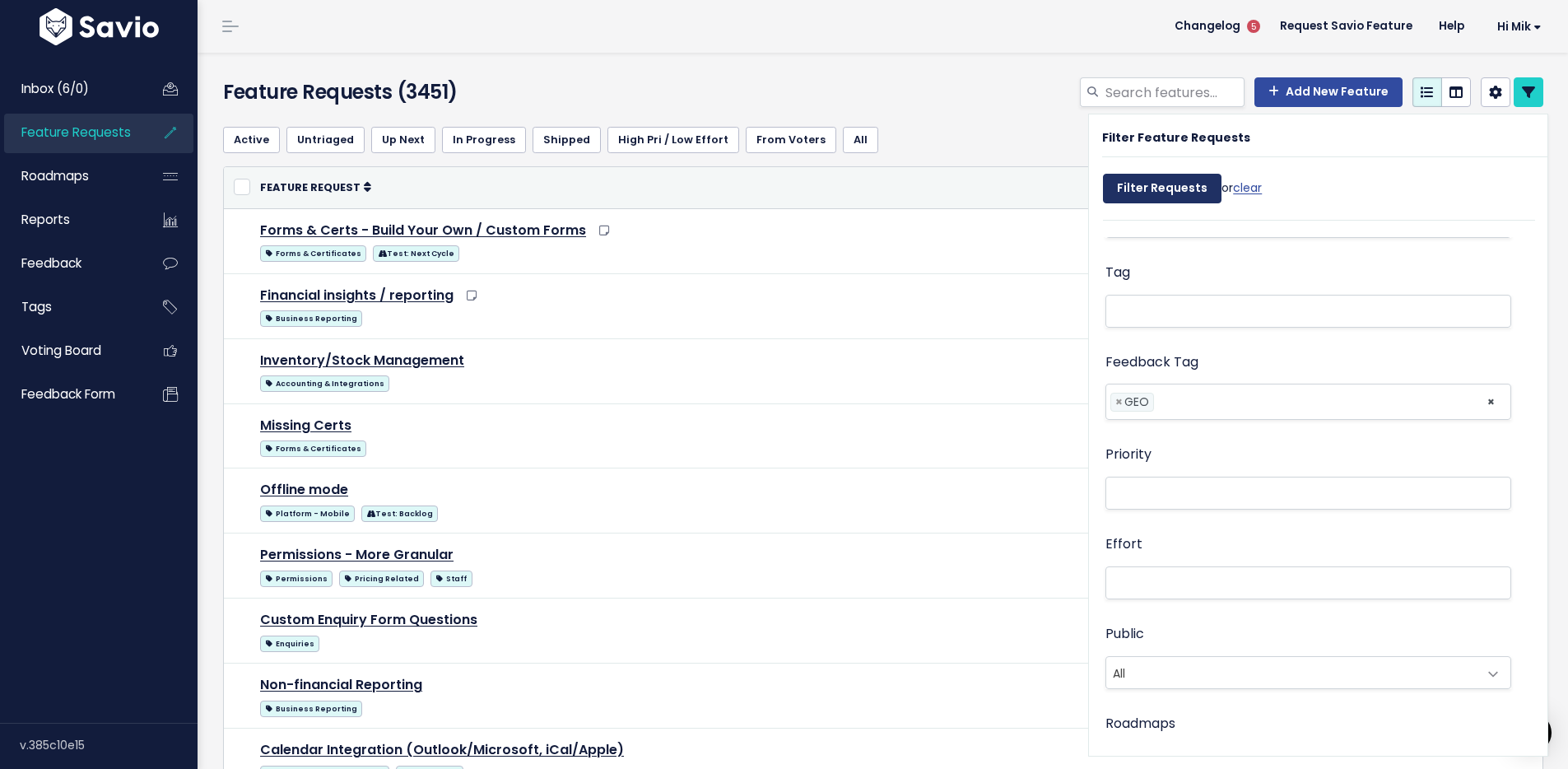
click at [1146, 179] on input "Filter Requests" at bounding box center [1162, 188] width 119 height 29
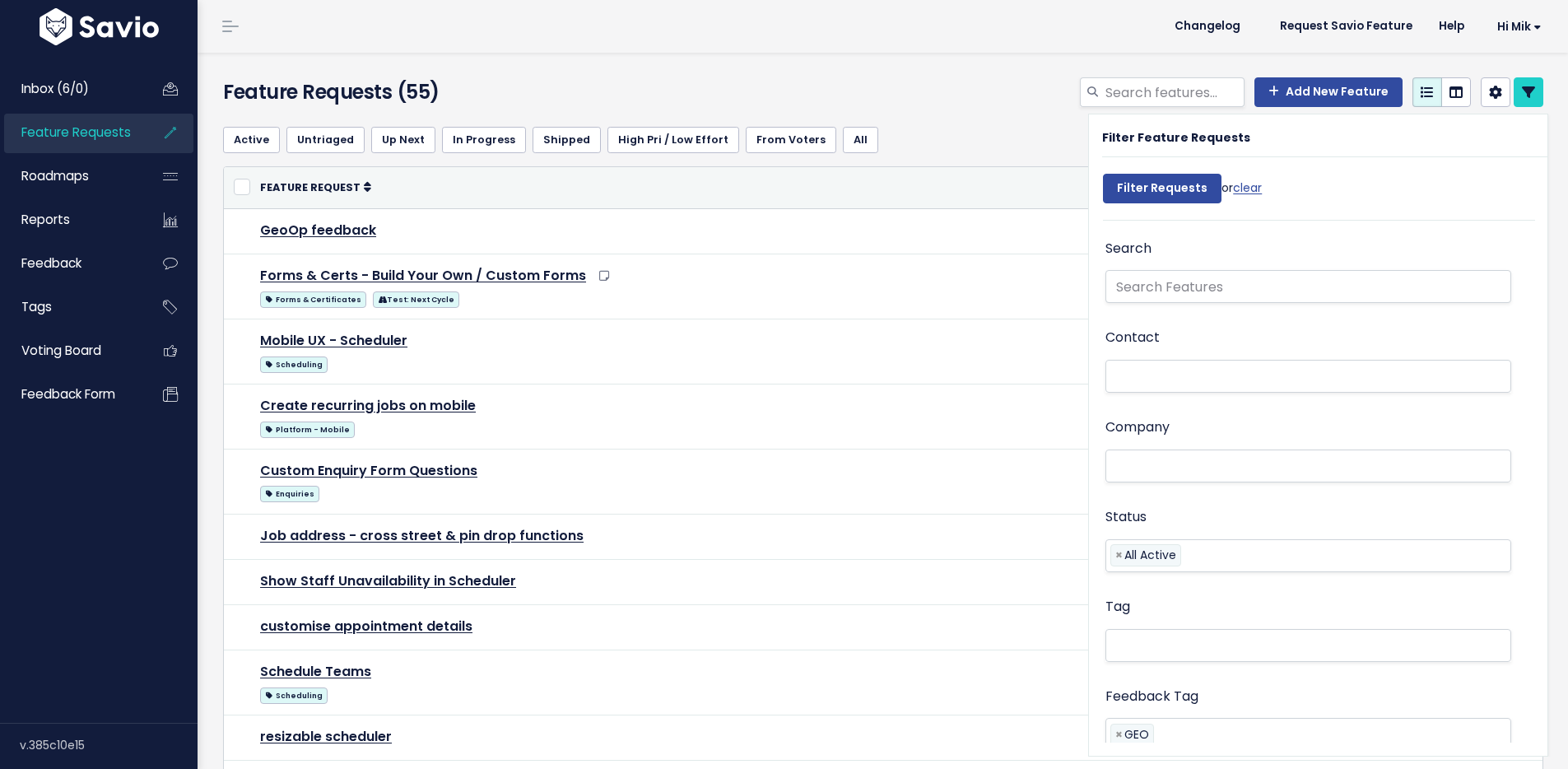
select select
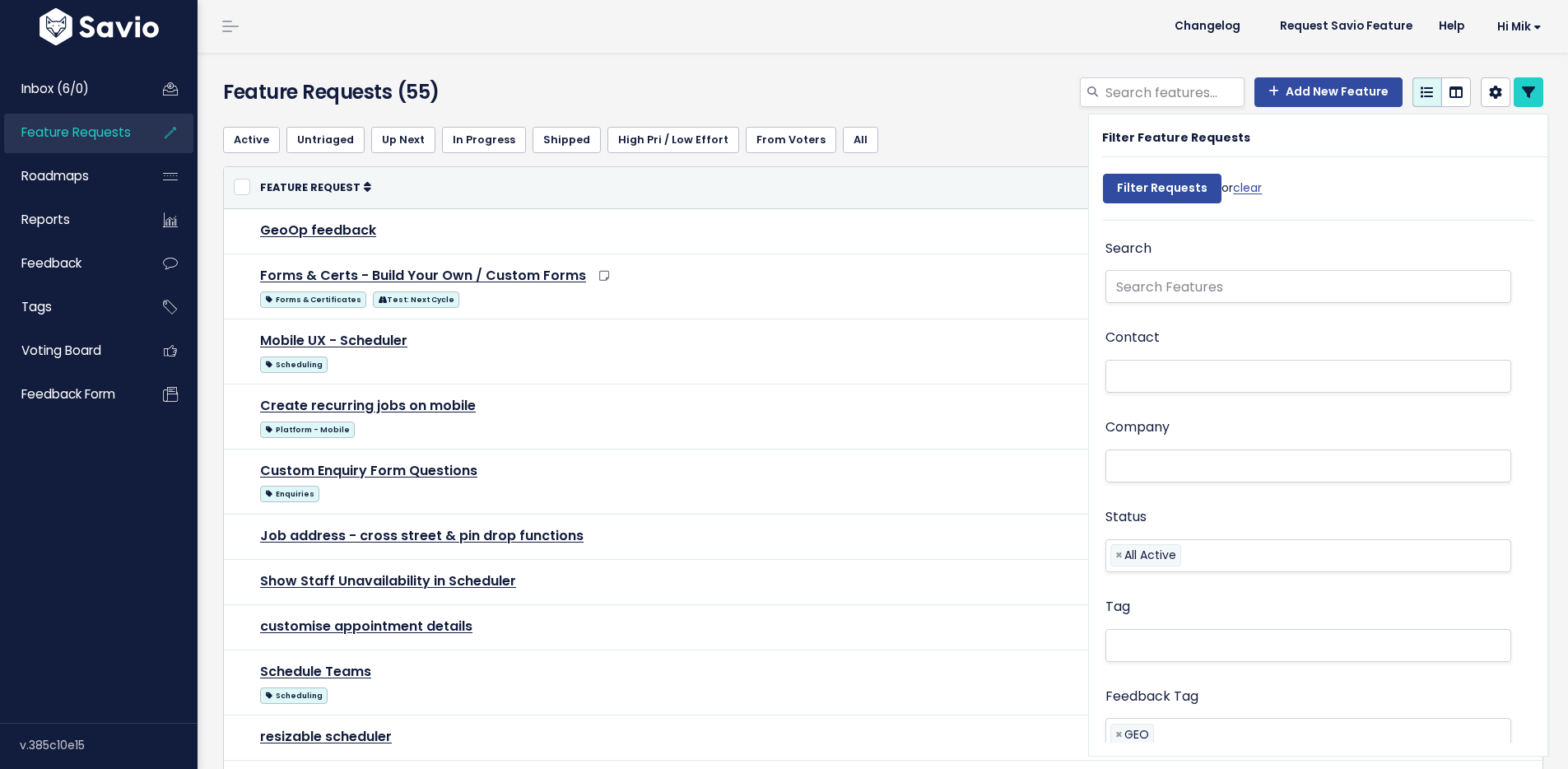
select select
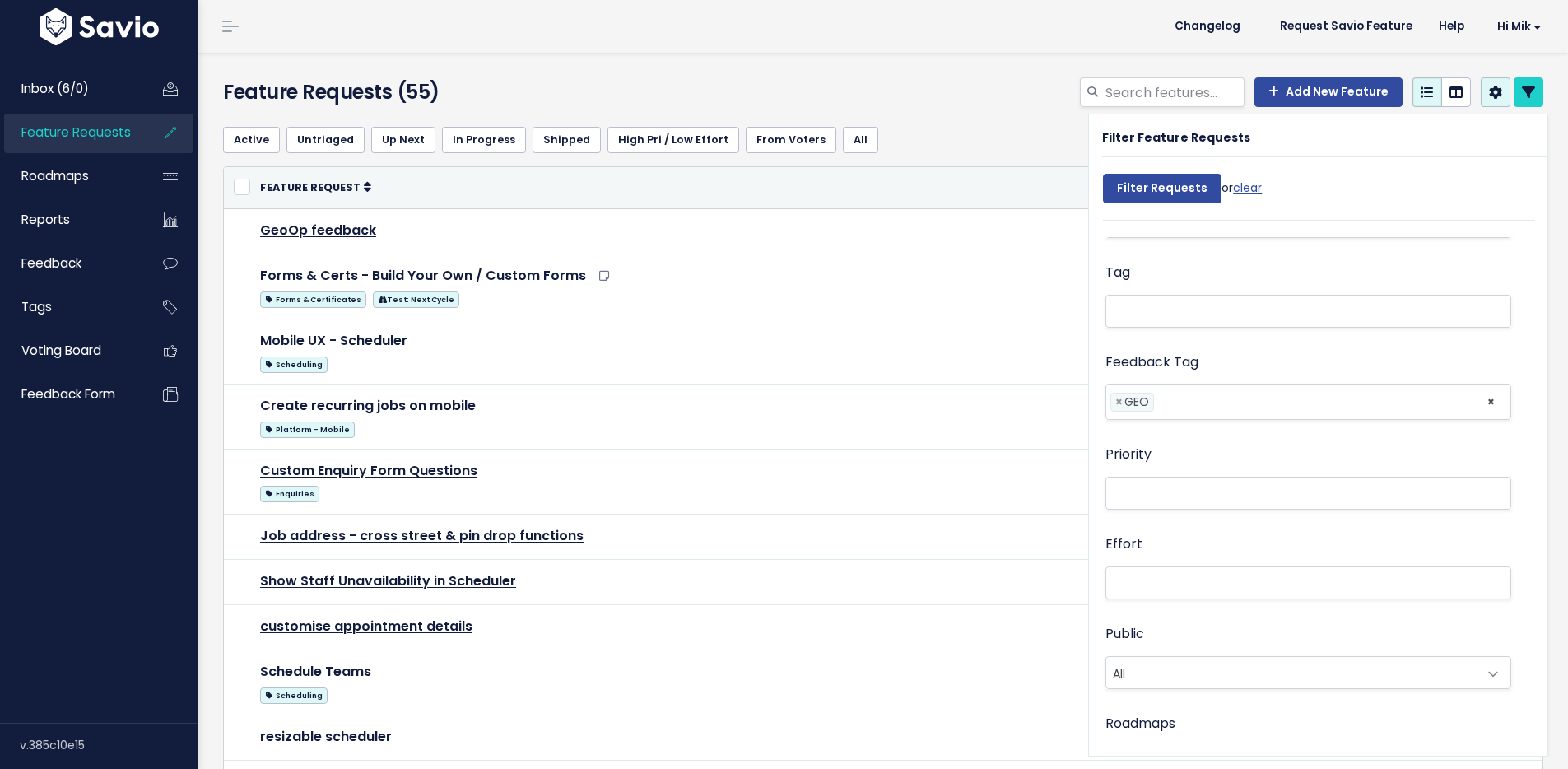
scroll to position [415, 0]
click at [1523, 89] on icon at bounding box center [1529, 92] width 13 height 13
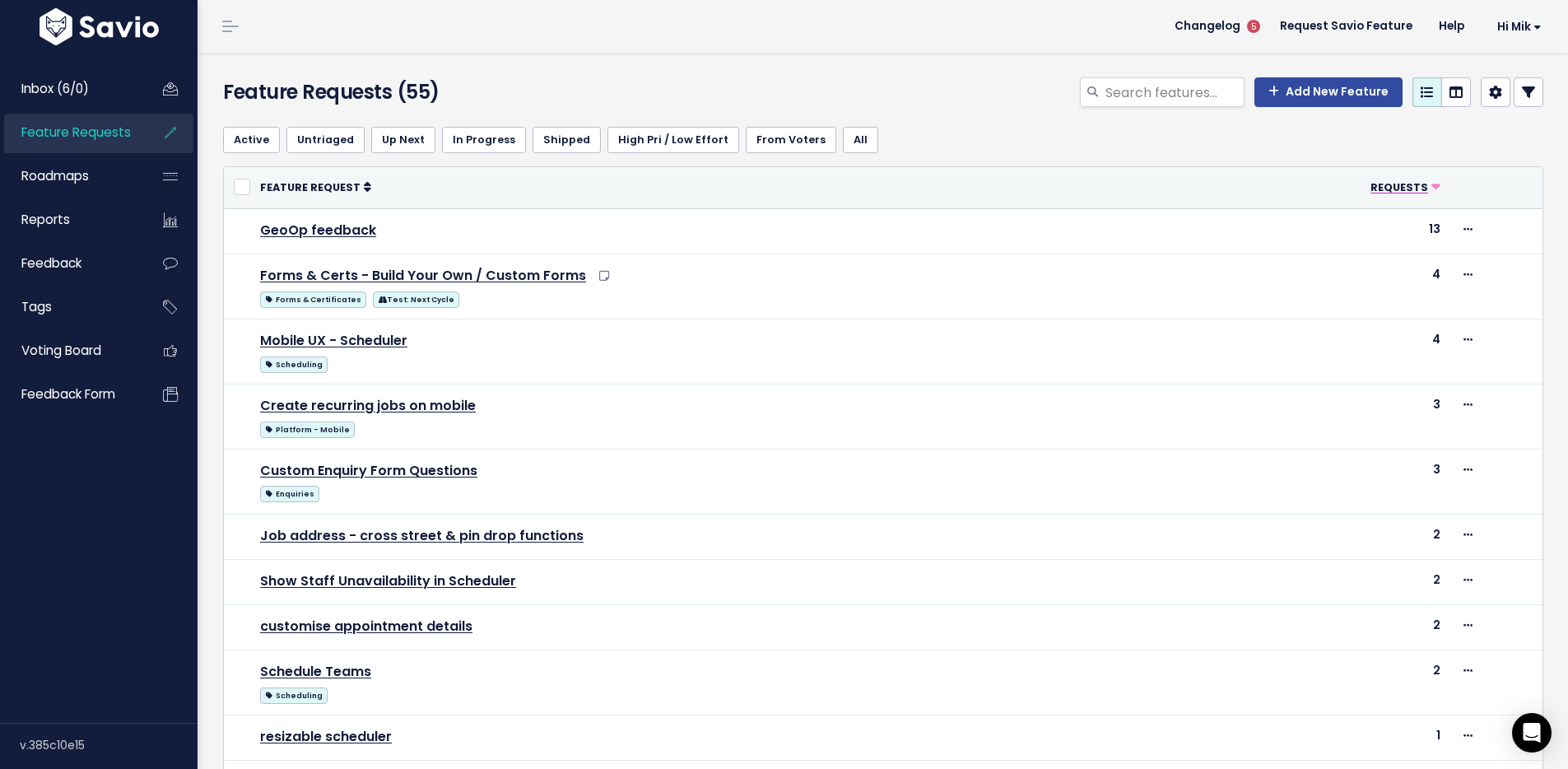
click at [1371, 187] on span "Requests" at bounding box center [1400, 187] width 58 height 14
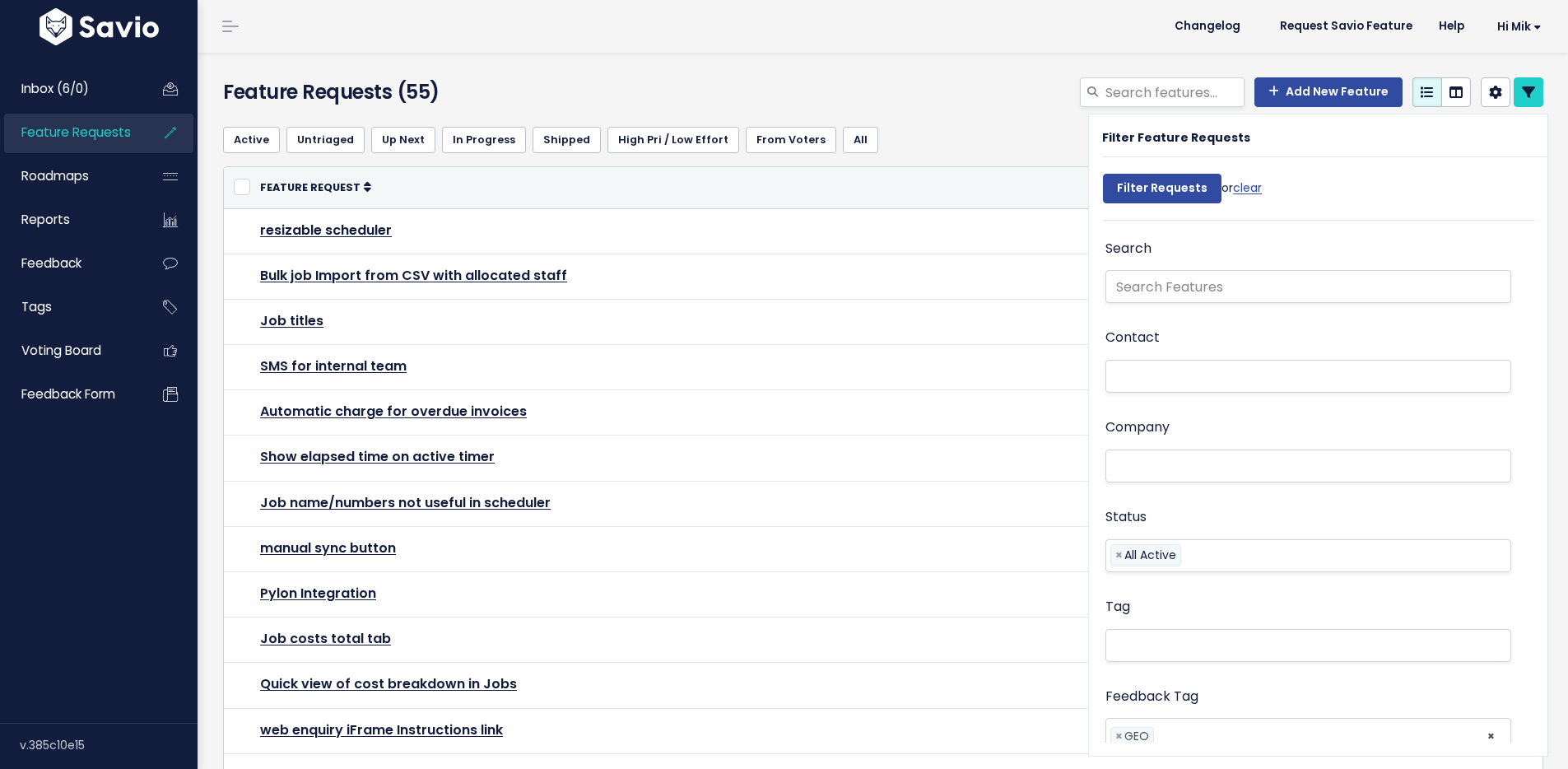
select select
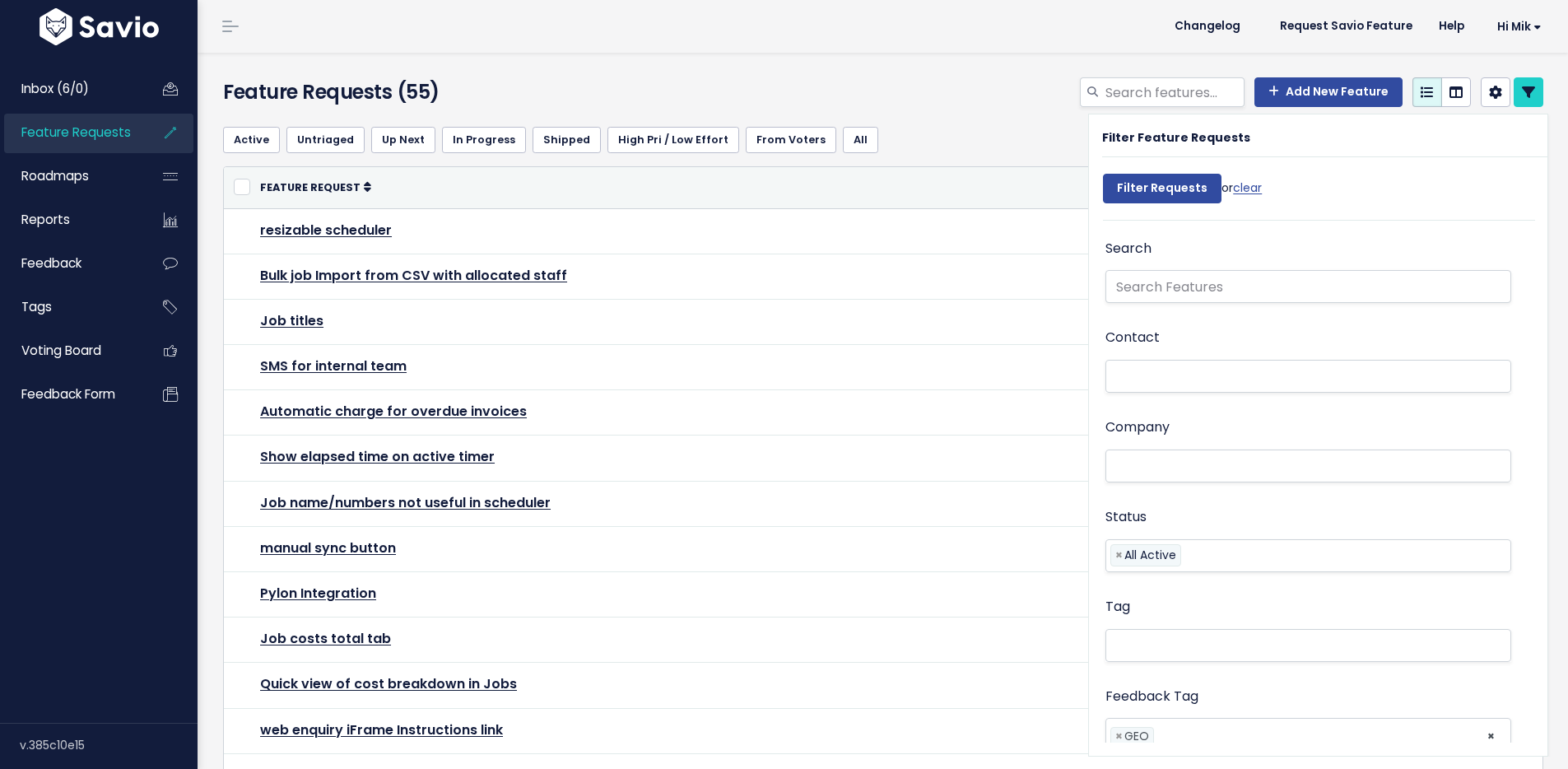
select select
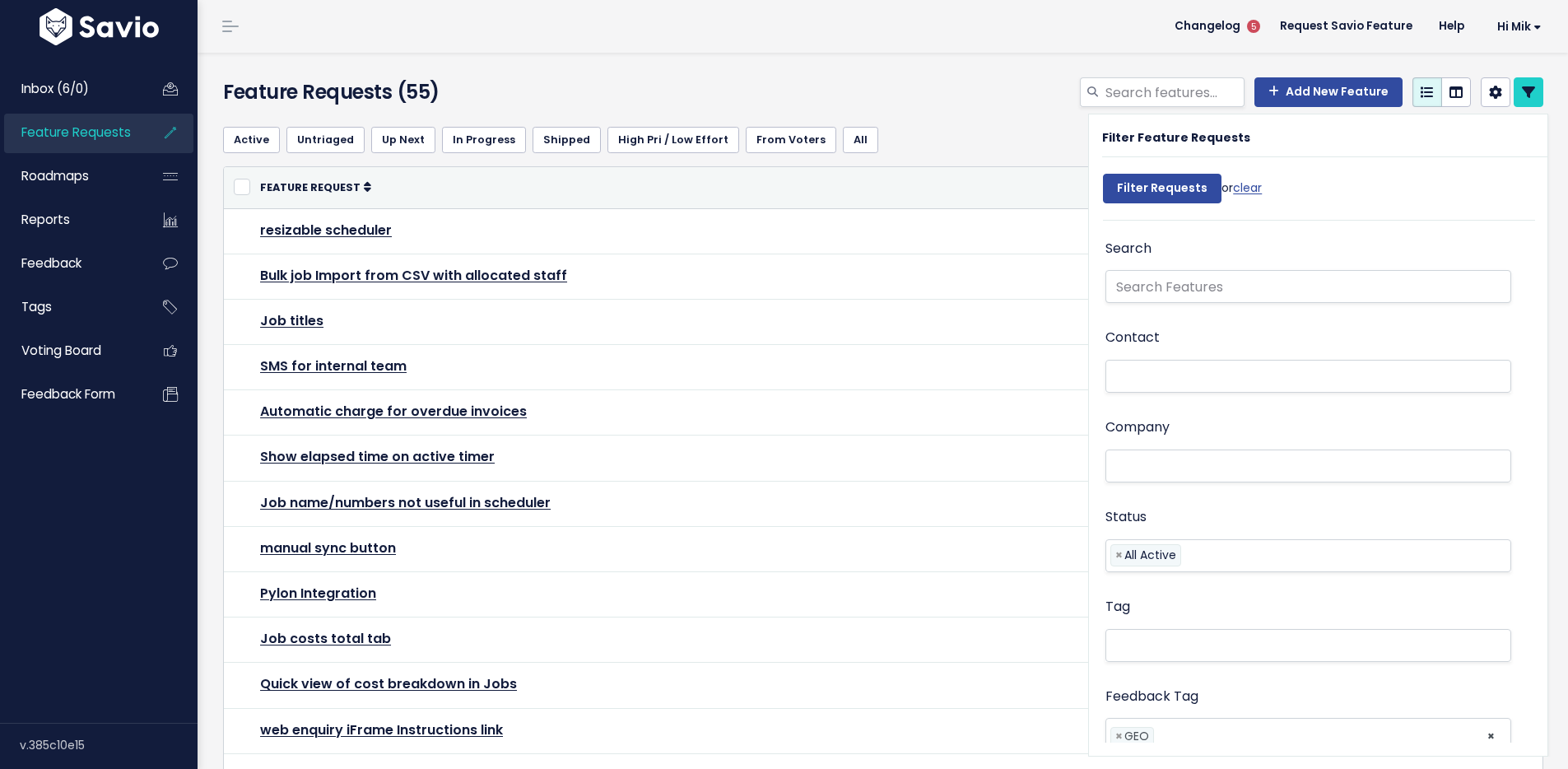
click at [1039, 159] on div "Active Untriaged Up Next In Progress Shipped High Pri / Low Effort From Voters …" at bounding box center [883, 139] width 1320 height 53
click at [1523, 93] on icon at bounding box center [1529, 92] width 13 height 13
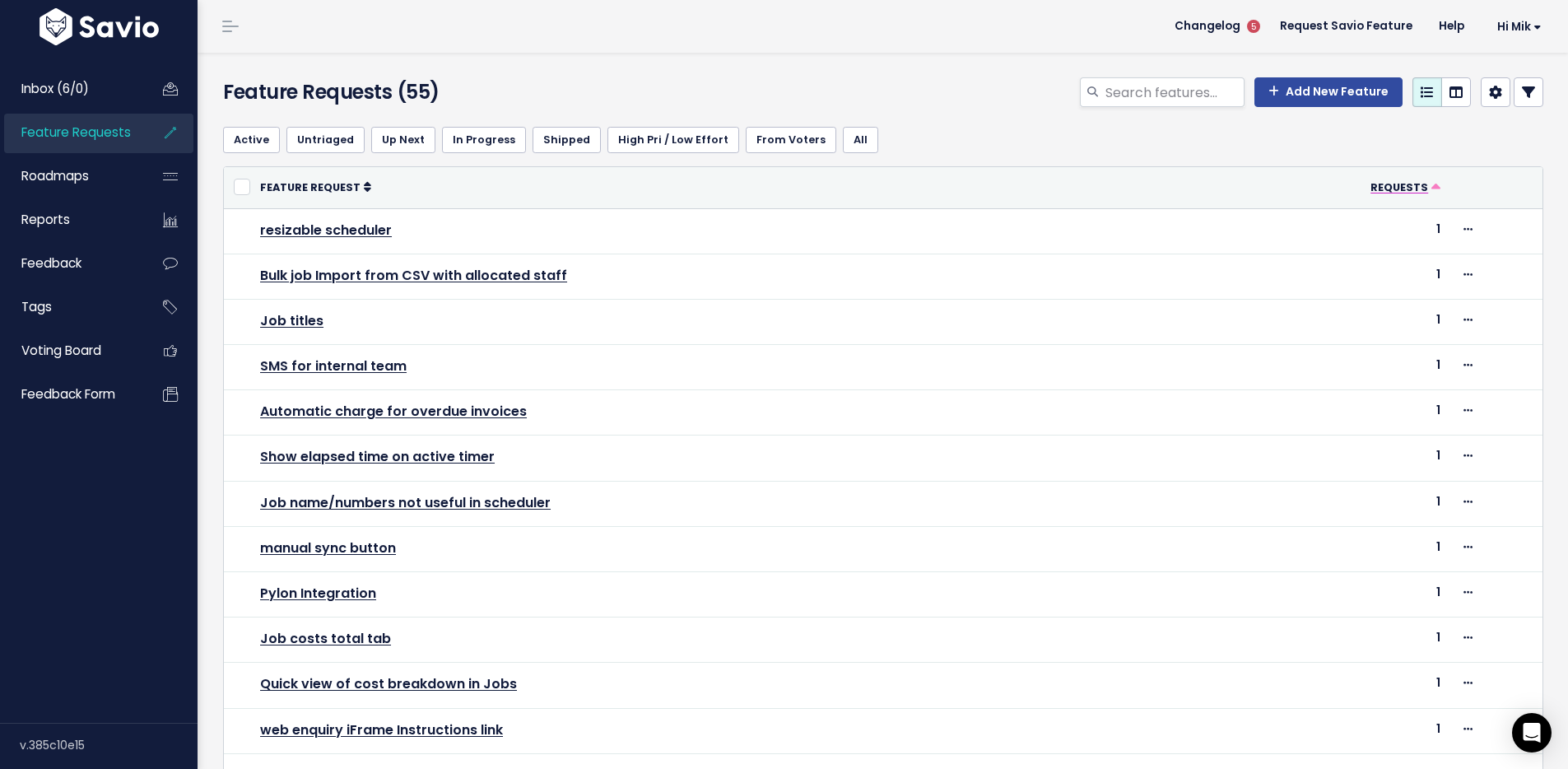
click at [1394, 187] on span "Requests" at bounding box center [1400, 187] width 58 height 14
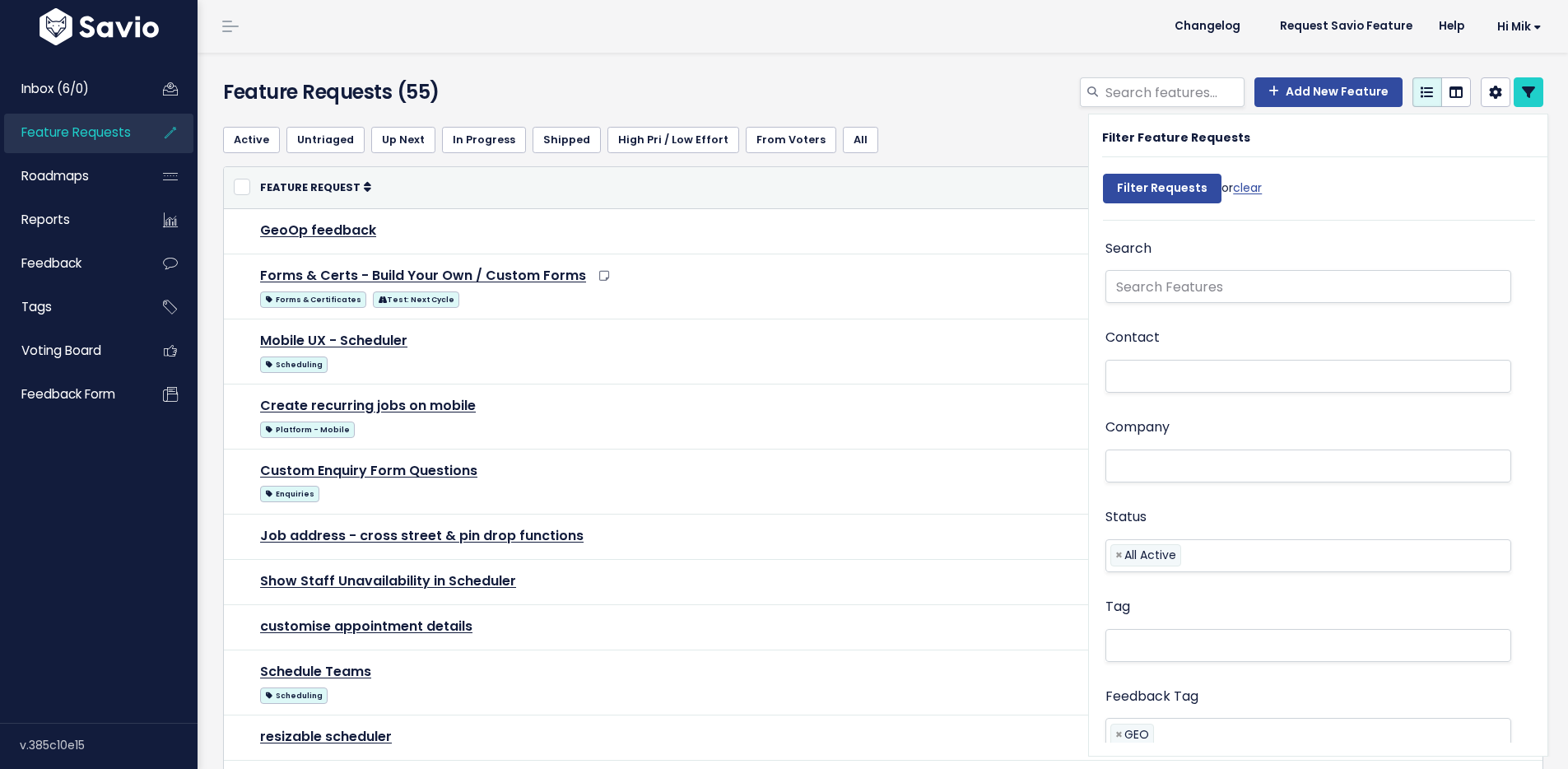
select select
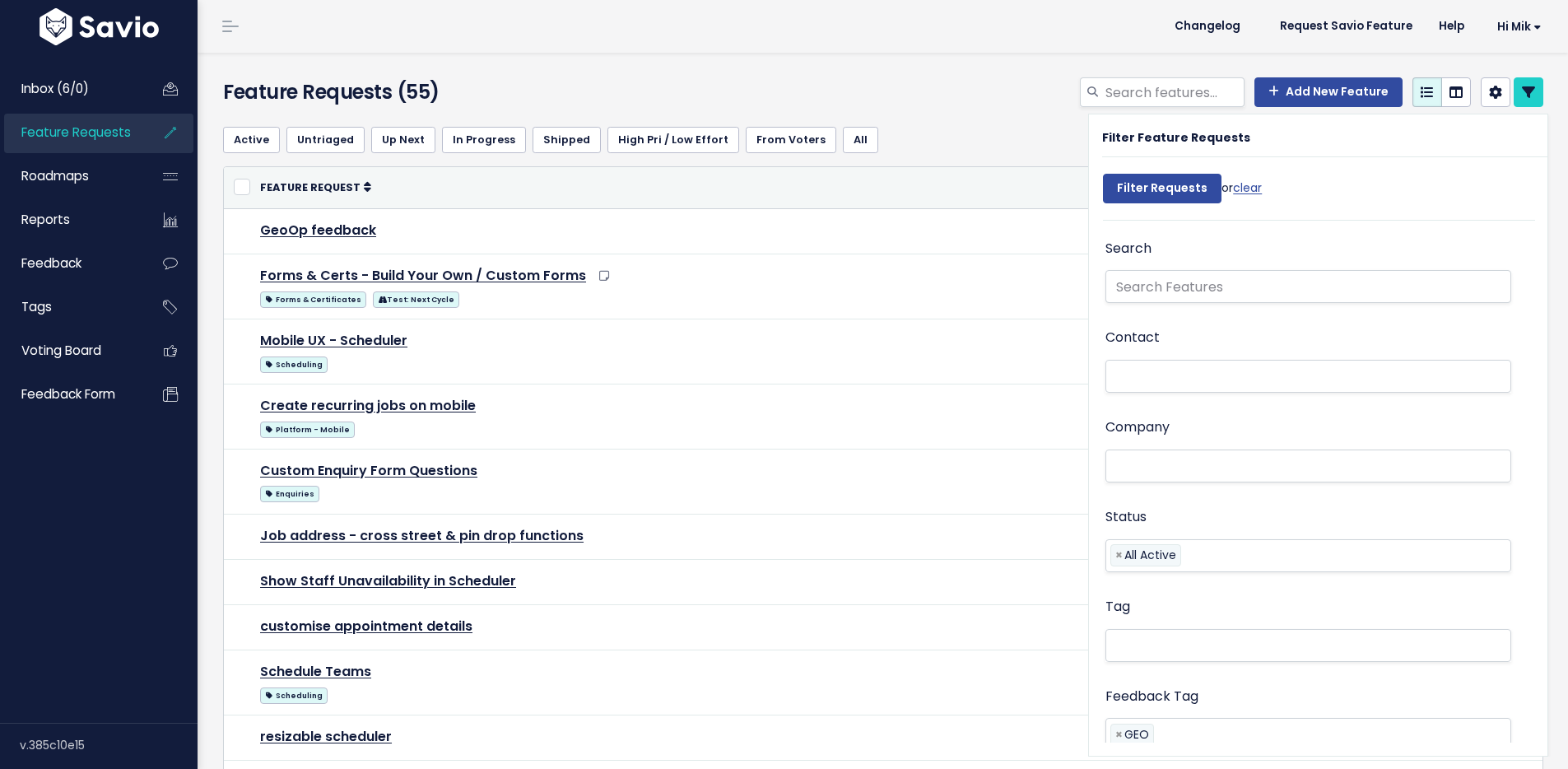
select select
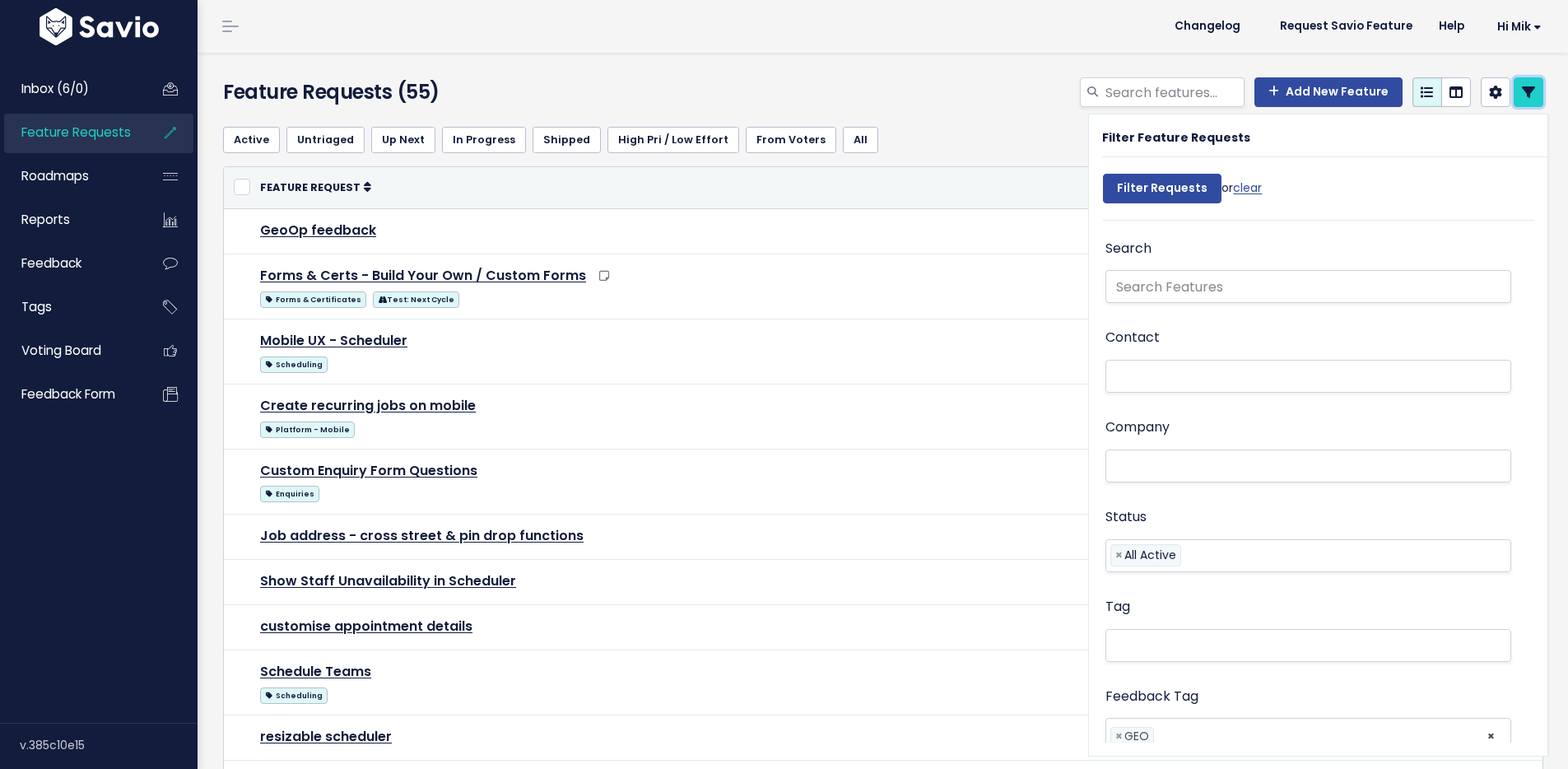
click at [1515, 92] on link at bounding box center [1529, 92] width 29 height 29
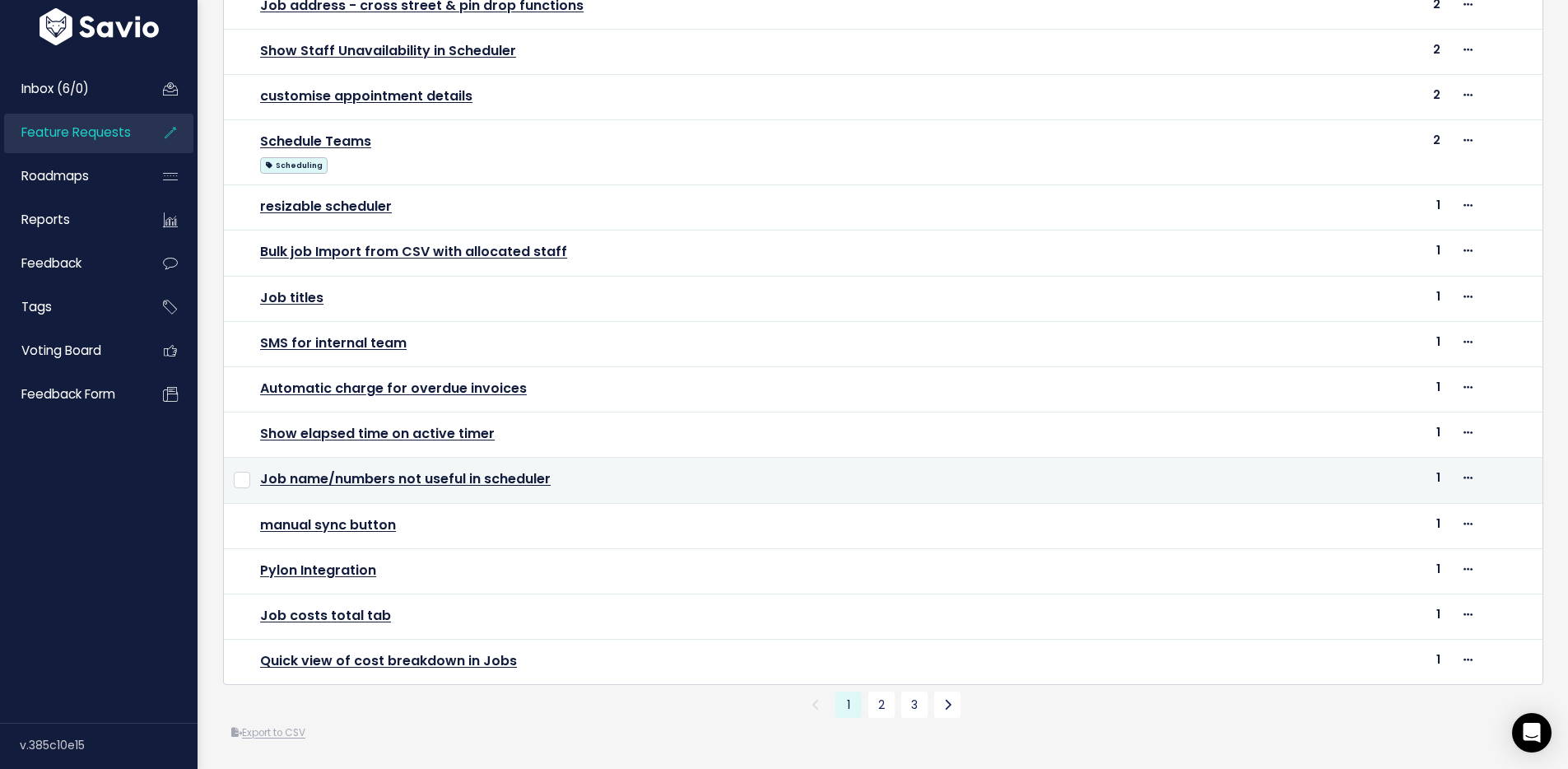
scroll to position [555, 0]
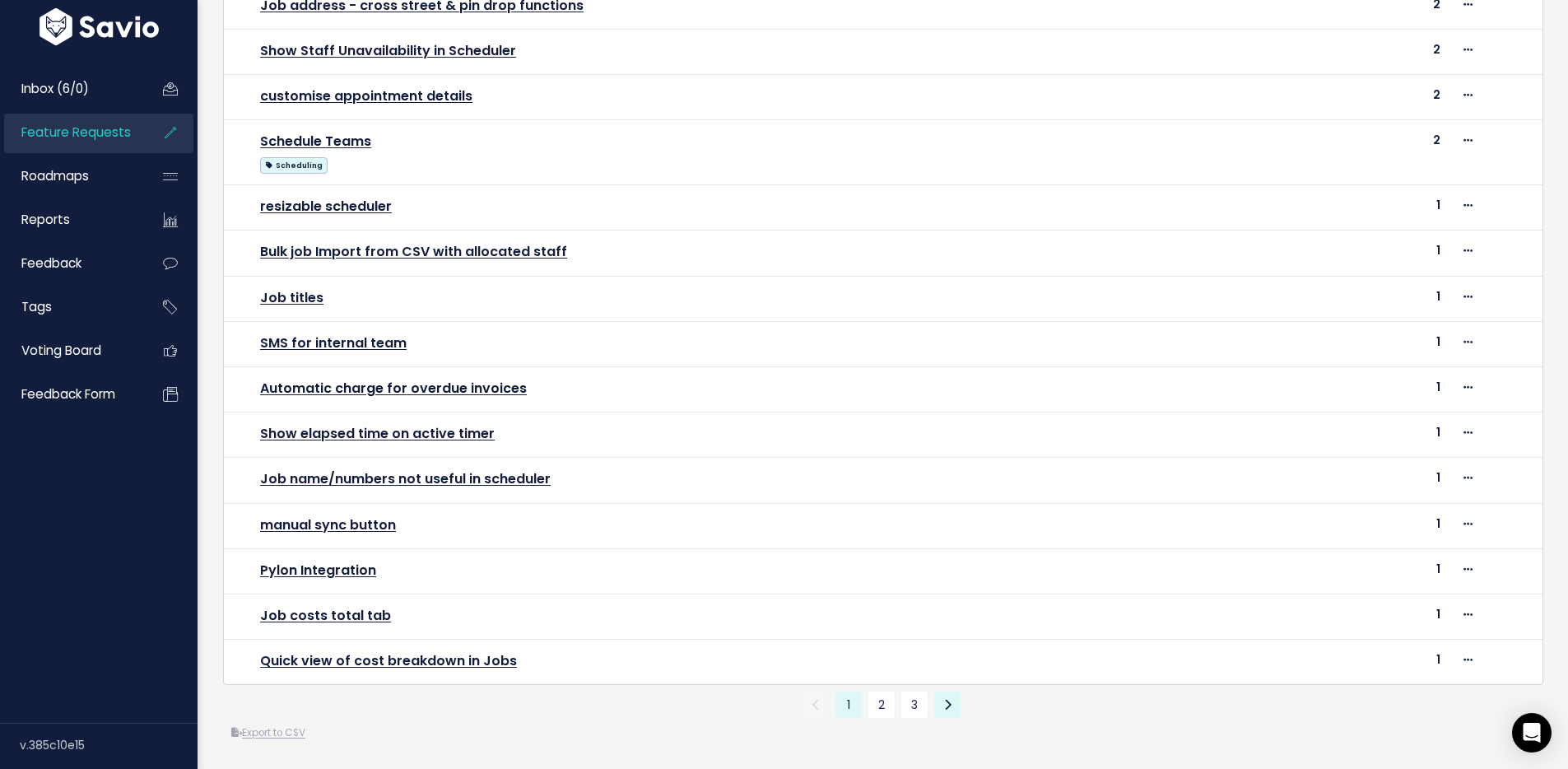
click at [934, 691] on link at bounding box center [948, 705] width 27 height 27
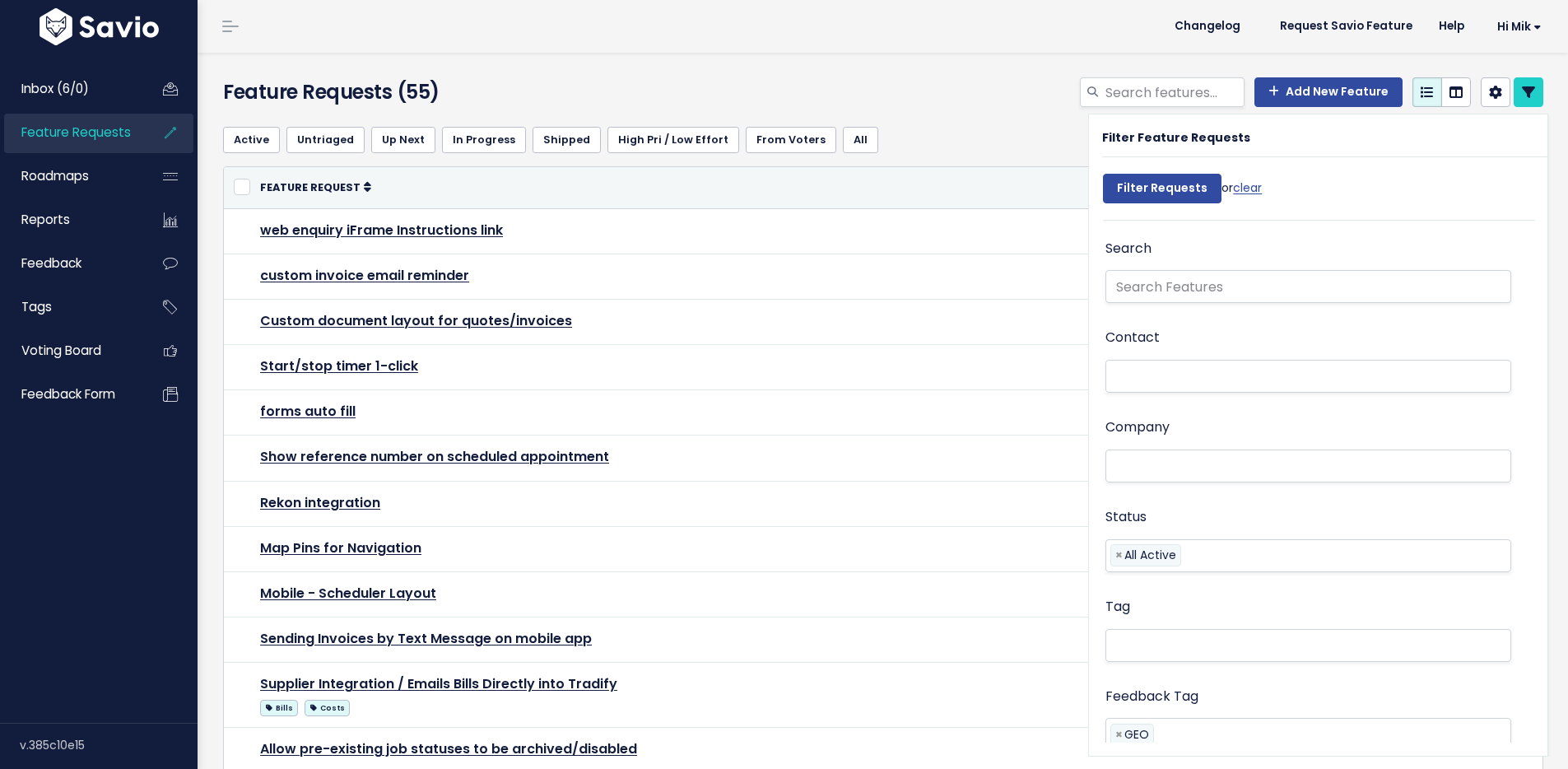
select select
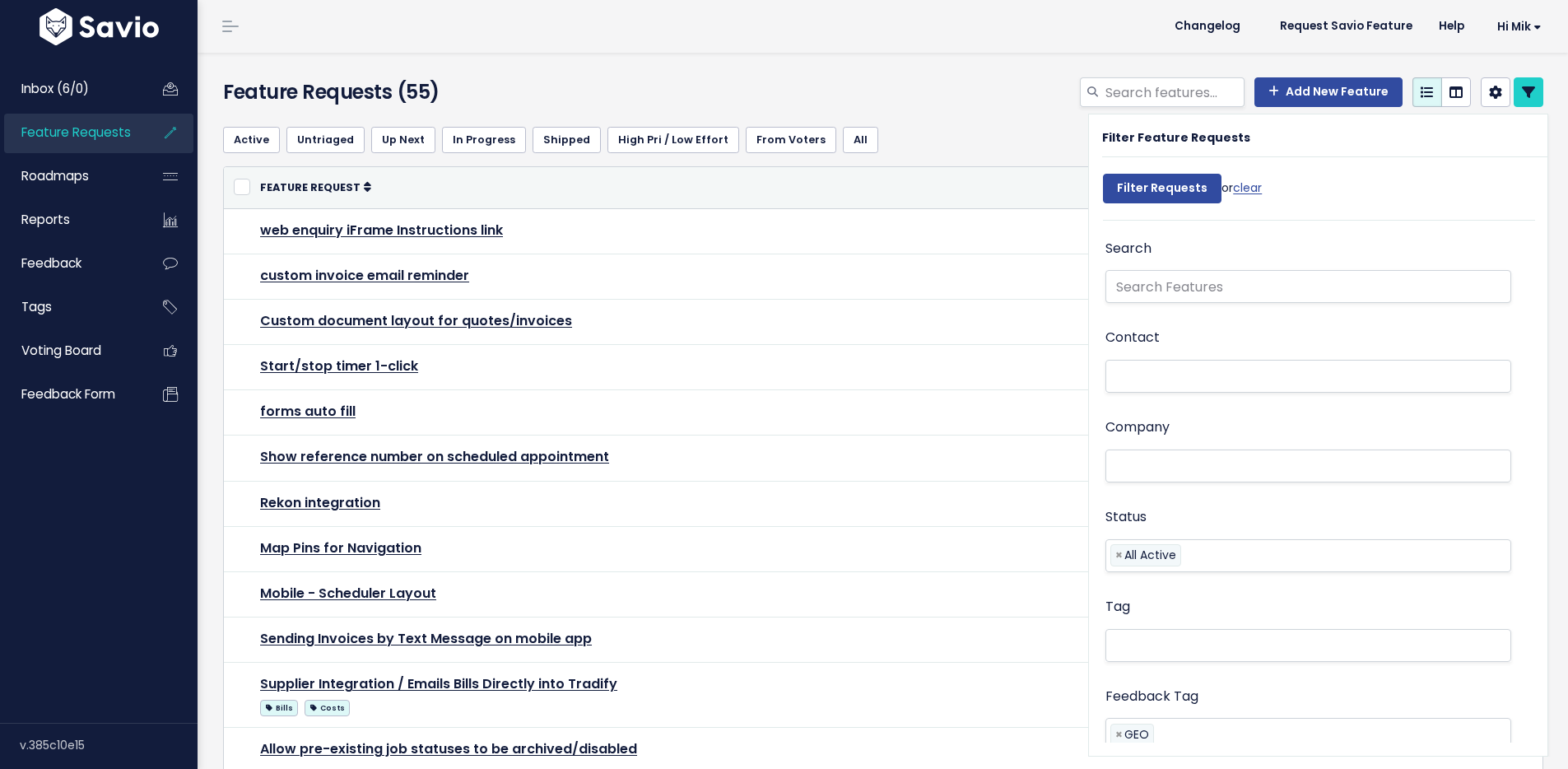
select select
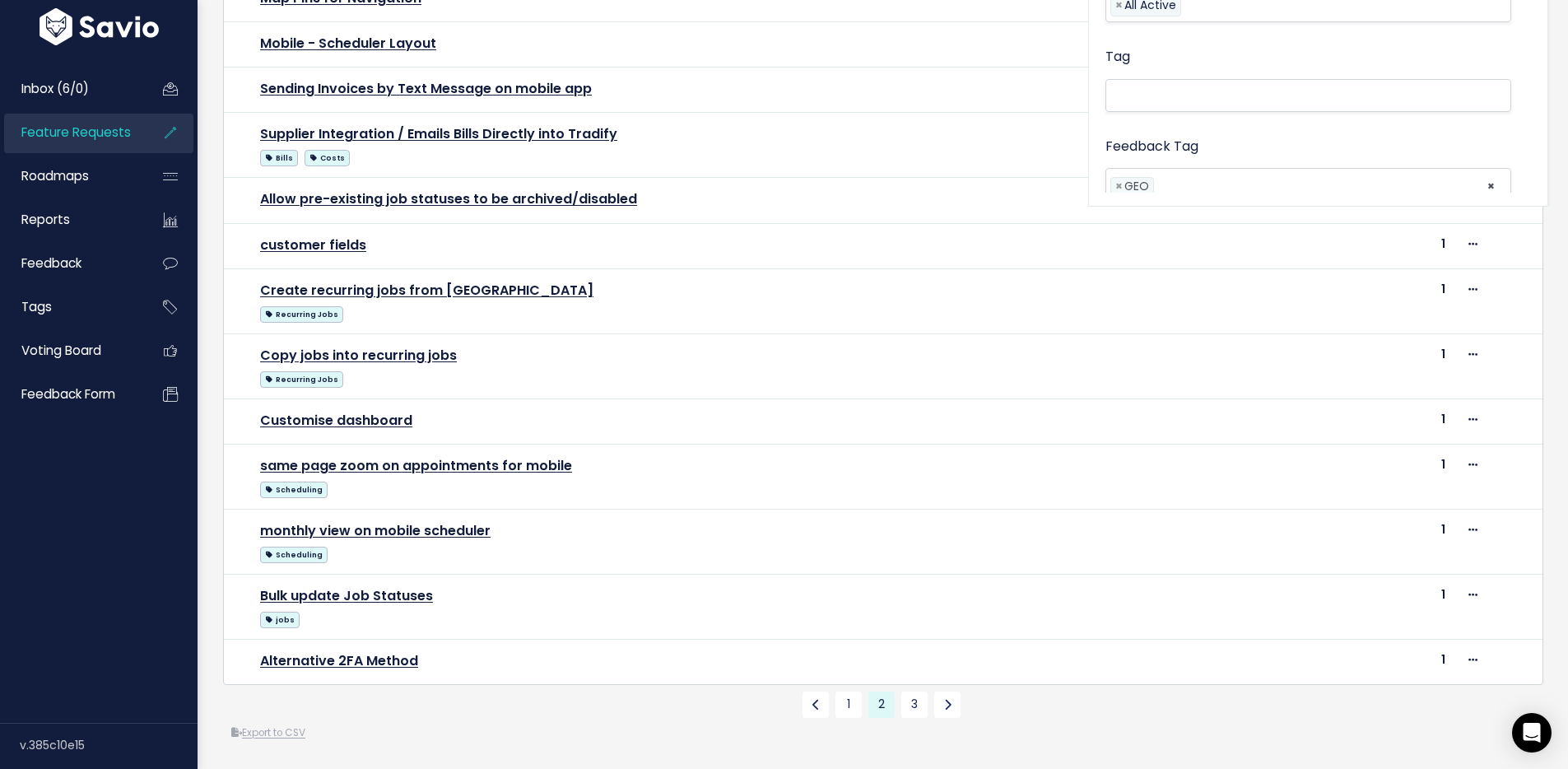
scroll to position [575, 0]
click at [944, 699] on icon at bounding box center [948, 704] width 7 height 12
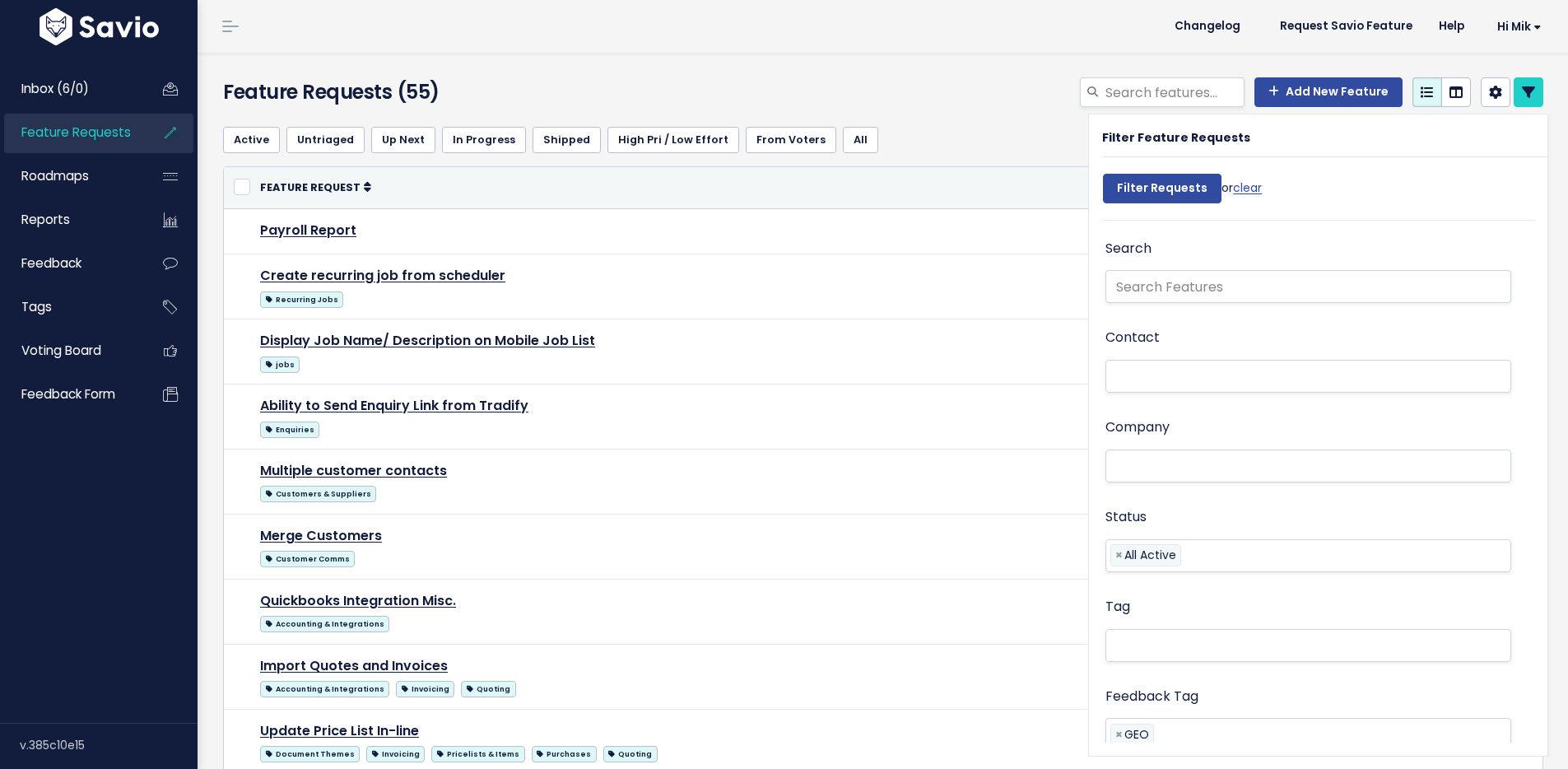
select select
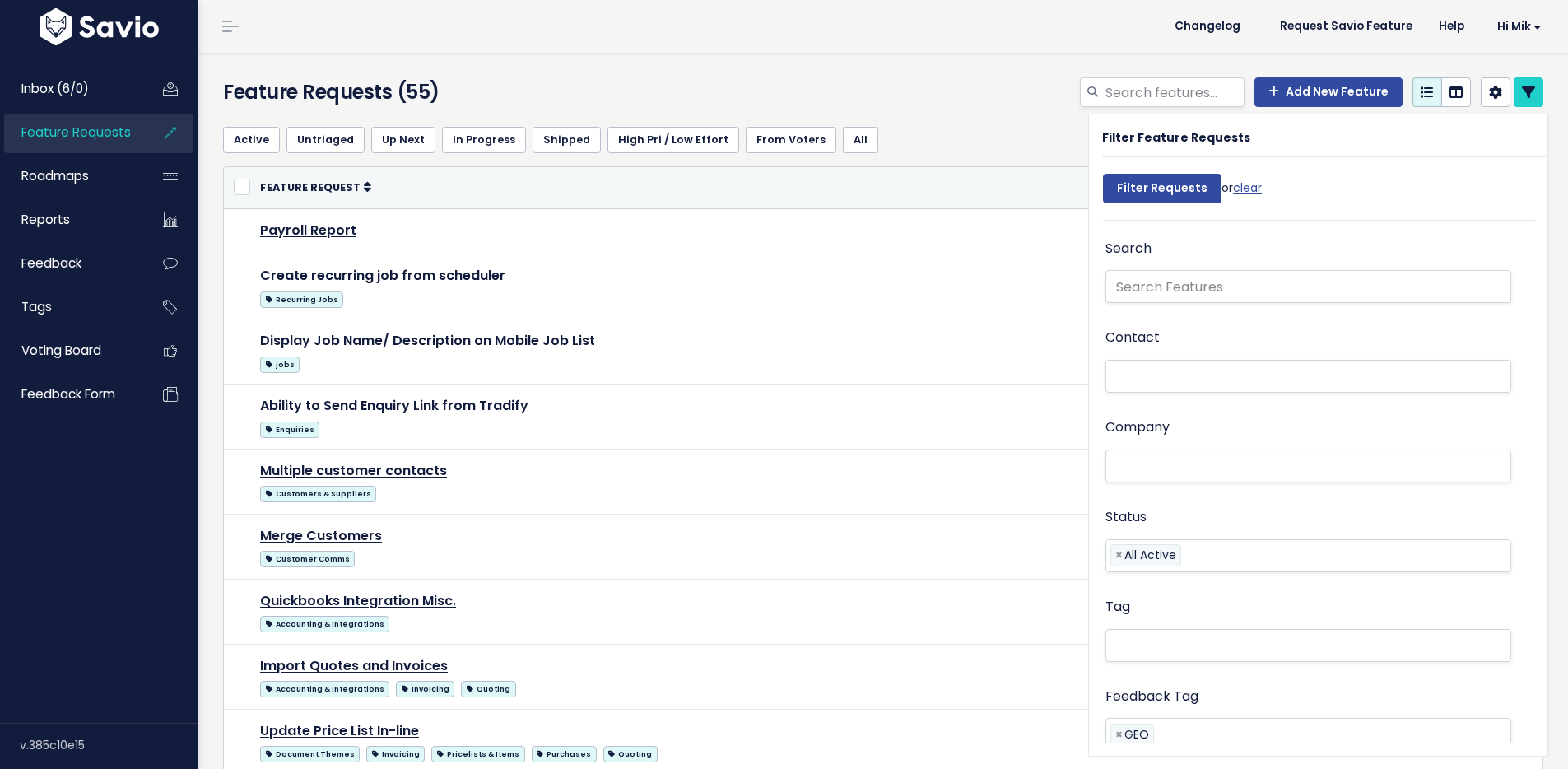
select select
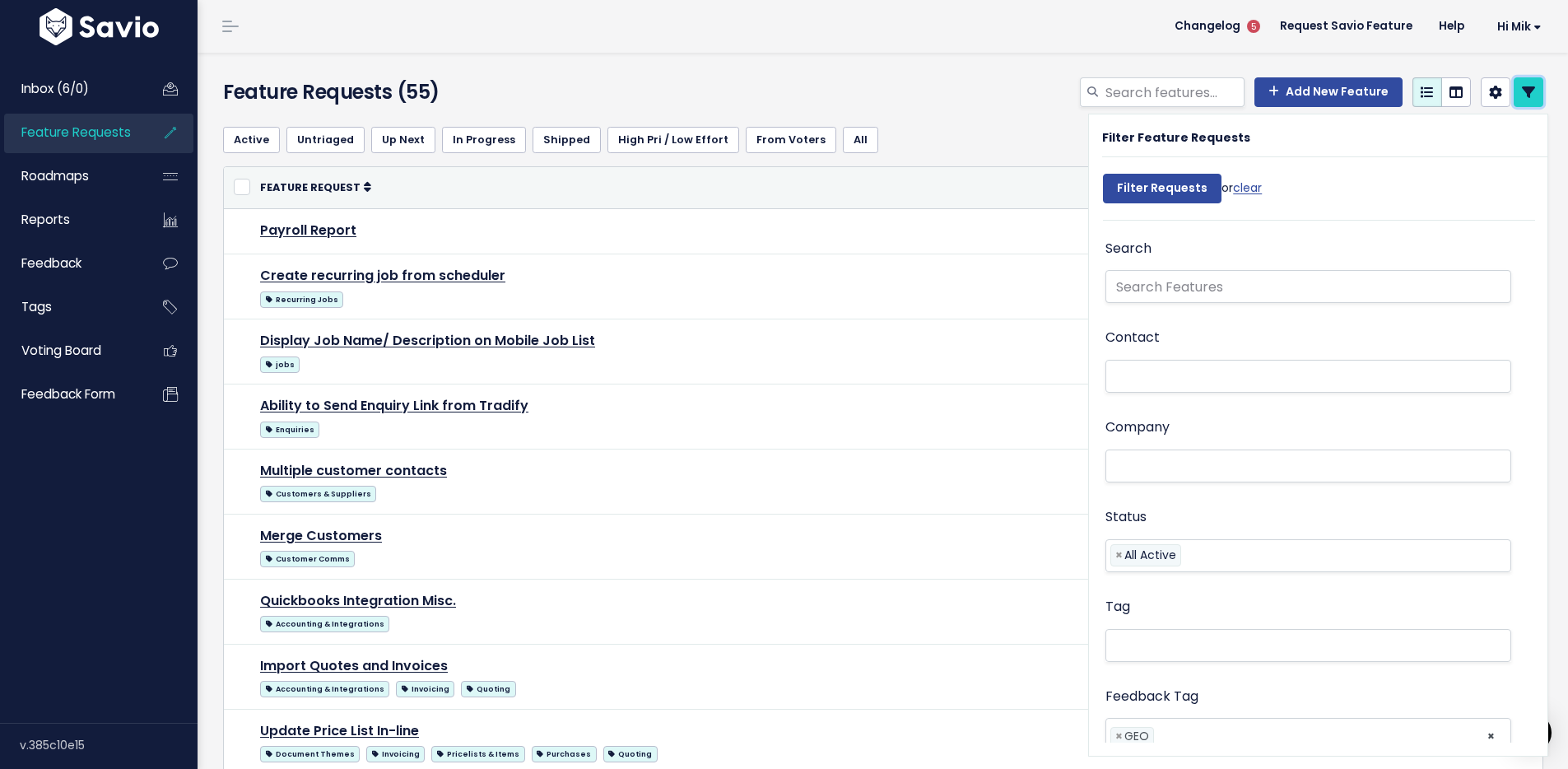
click at [1523, 89] on icon at bounding box center [1529, 92] width 13 height 13
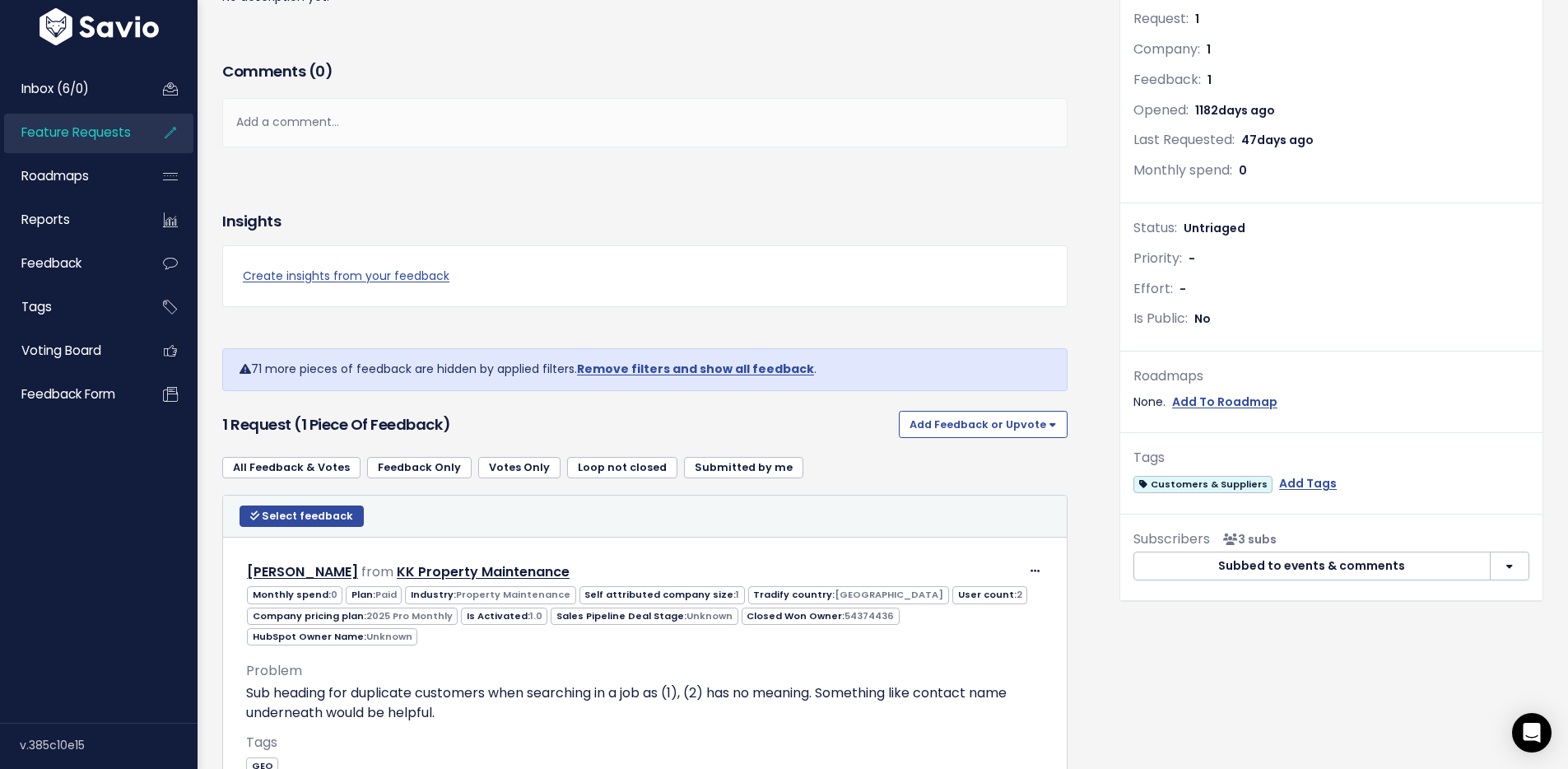
scroll to position [375, 0]
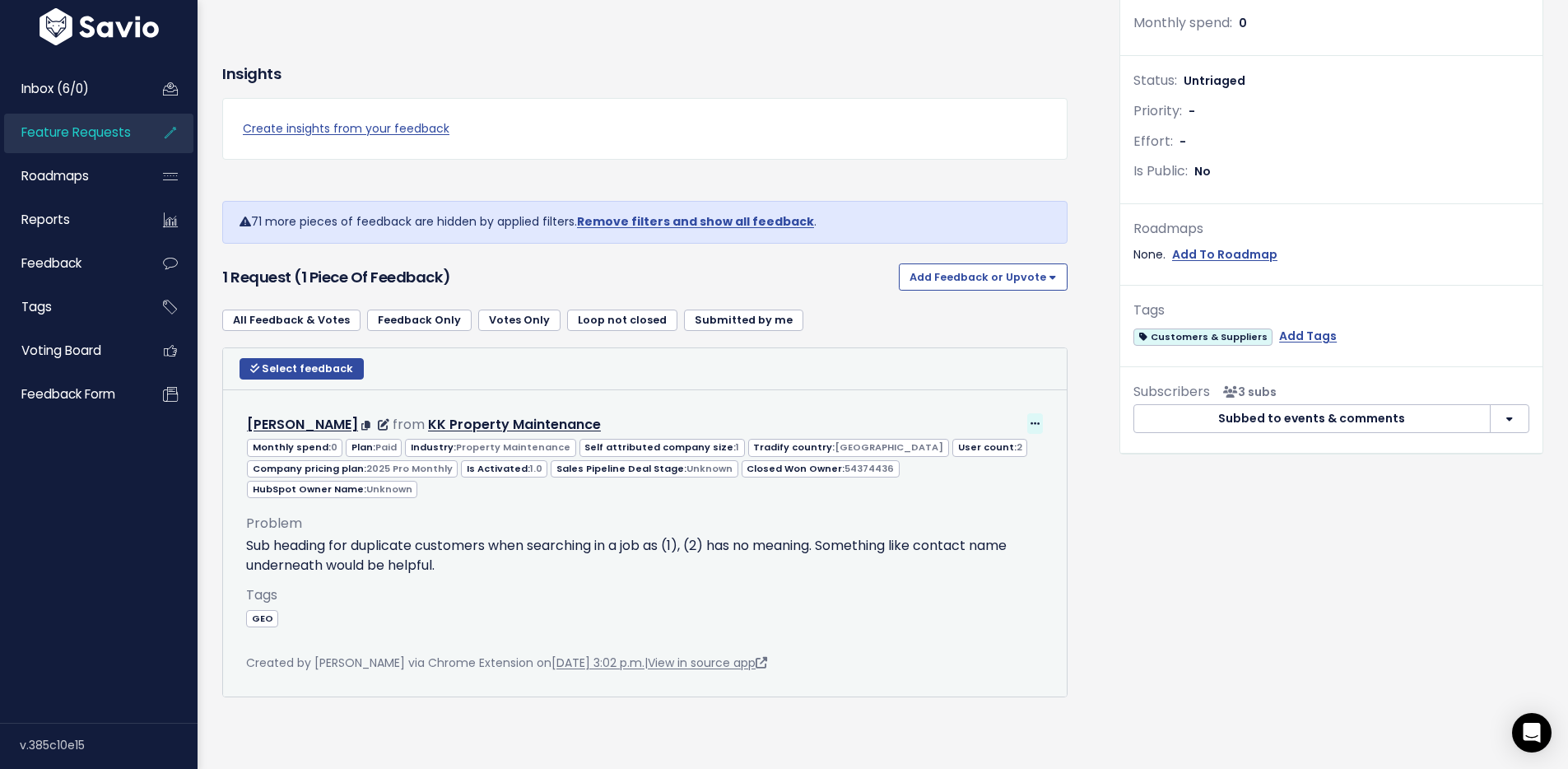
click at [1030, 419] on icon at bounding box center [1035, 424] width 9 height 11
click at [991, 464] on link "Edit" at bounding box center [985, 468] width 119 height 32
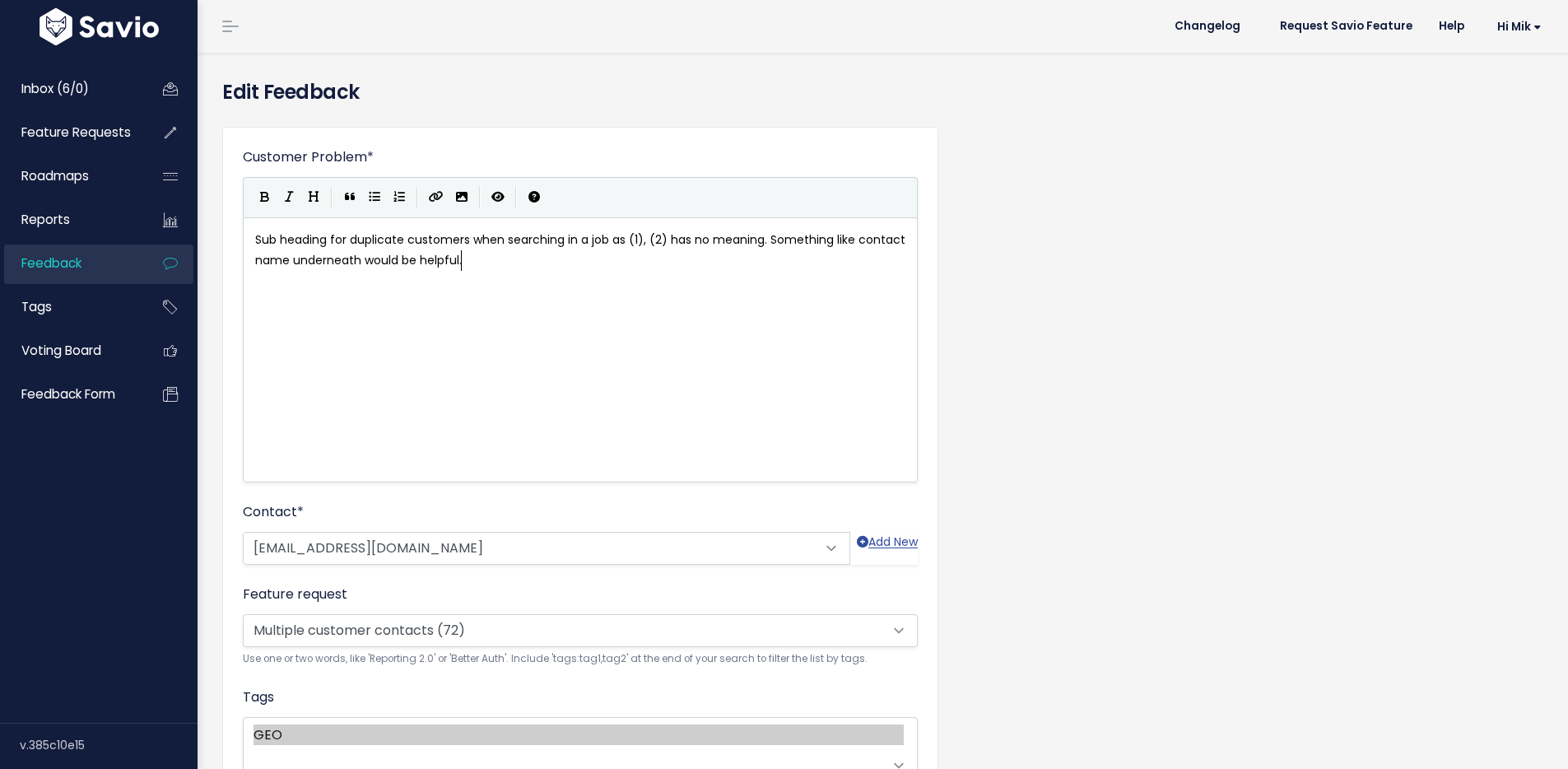
scroll to position [2, 0]
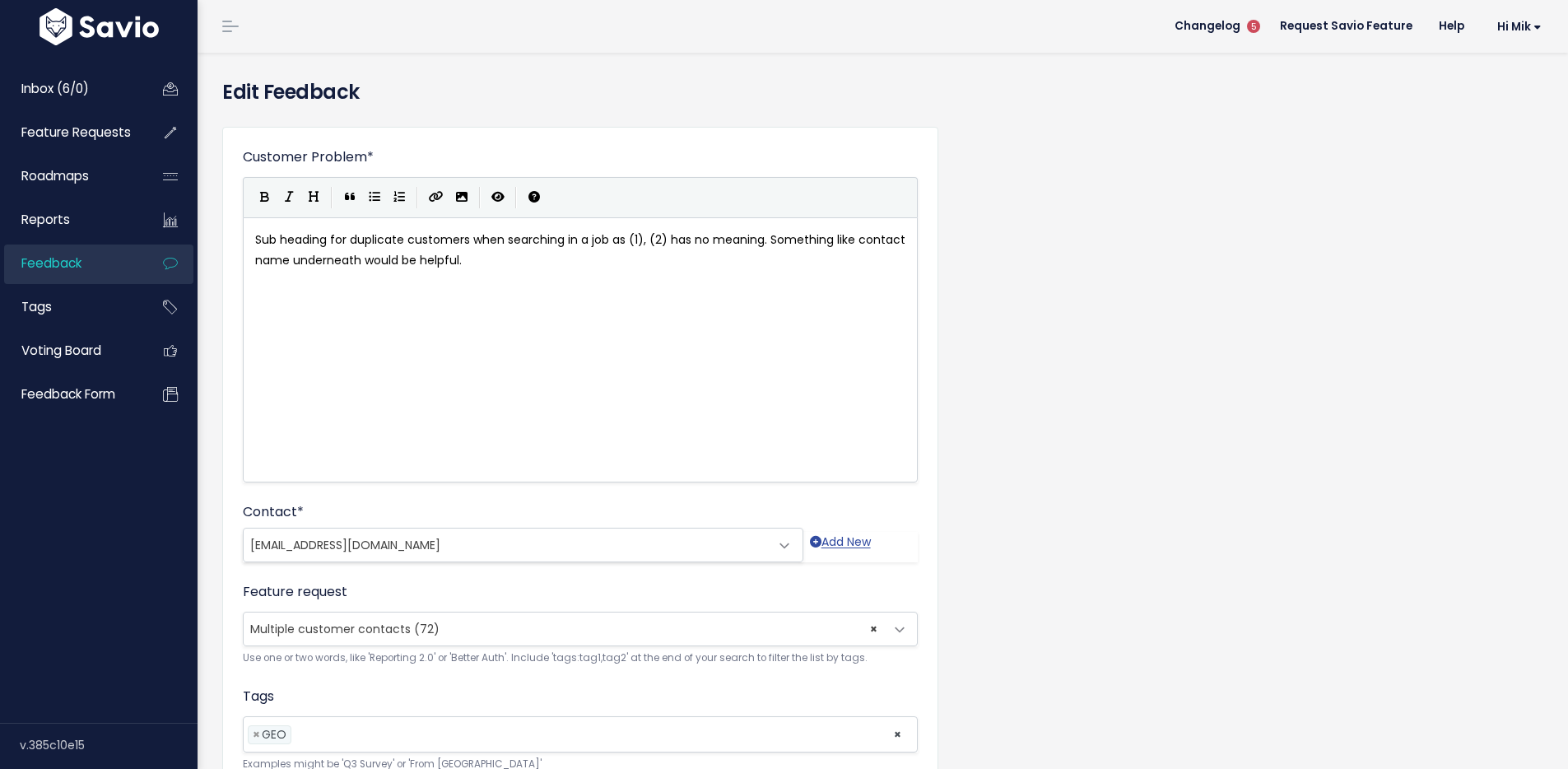
click at [526, 622] on span "× Multiple customer contacts (72)" at bounding box center [563, 628] width 641 height 33
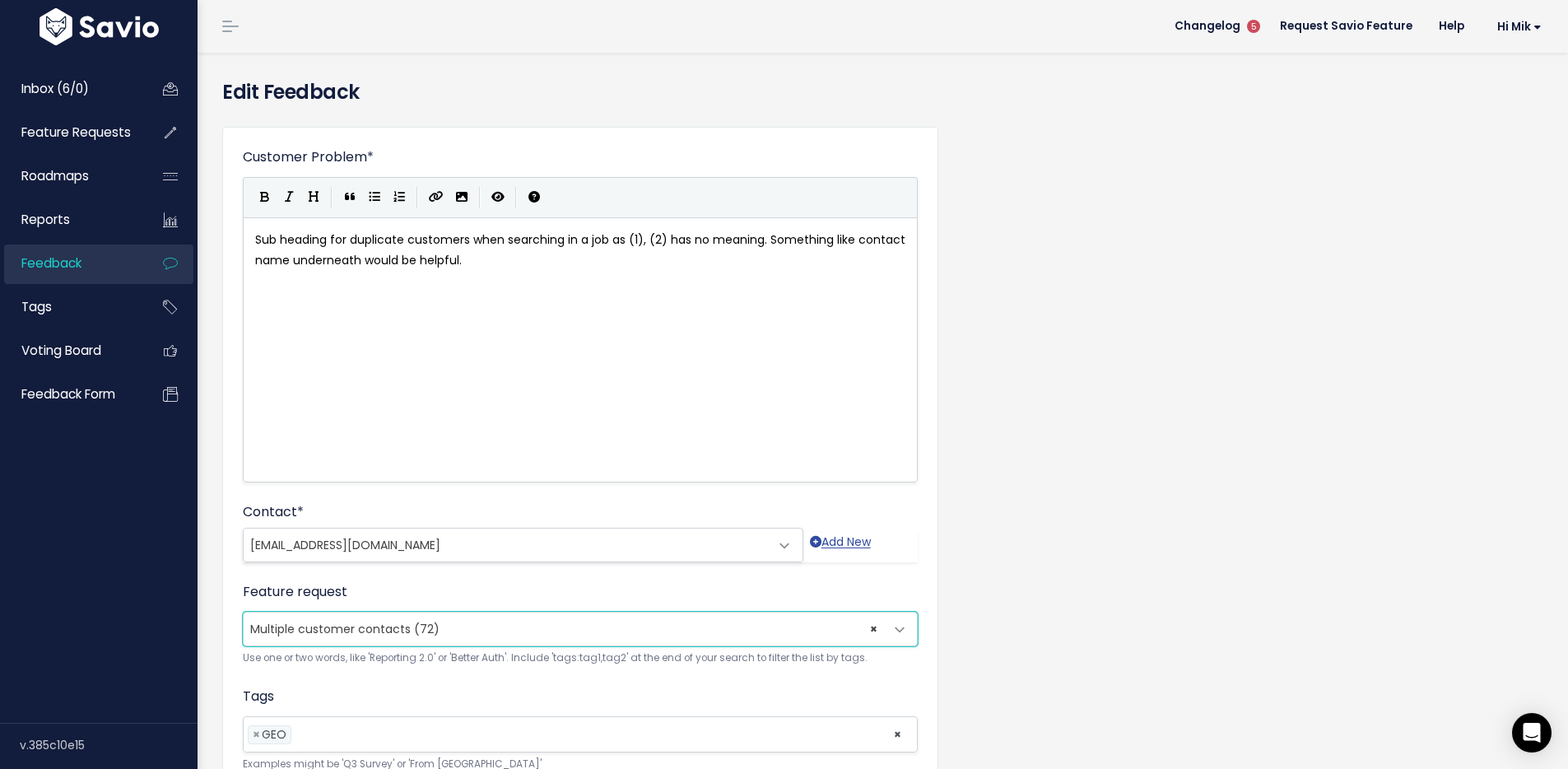
scroll to position [151, 0]
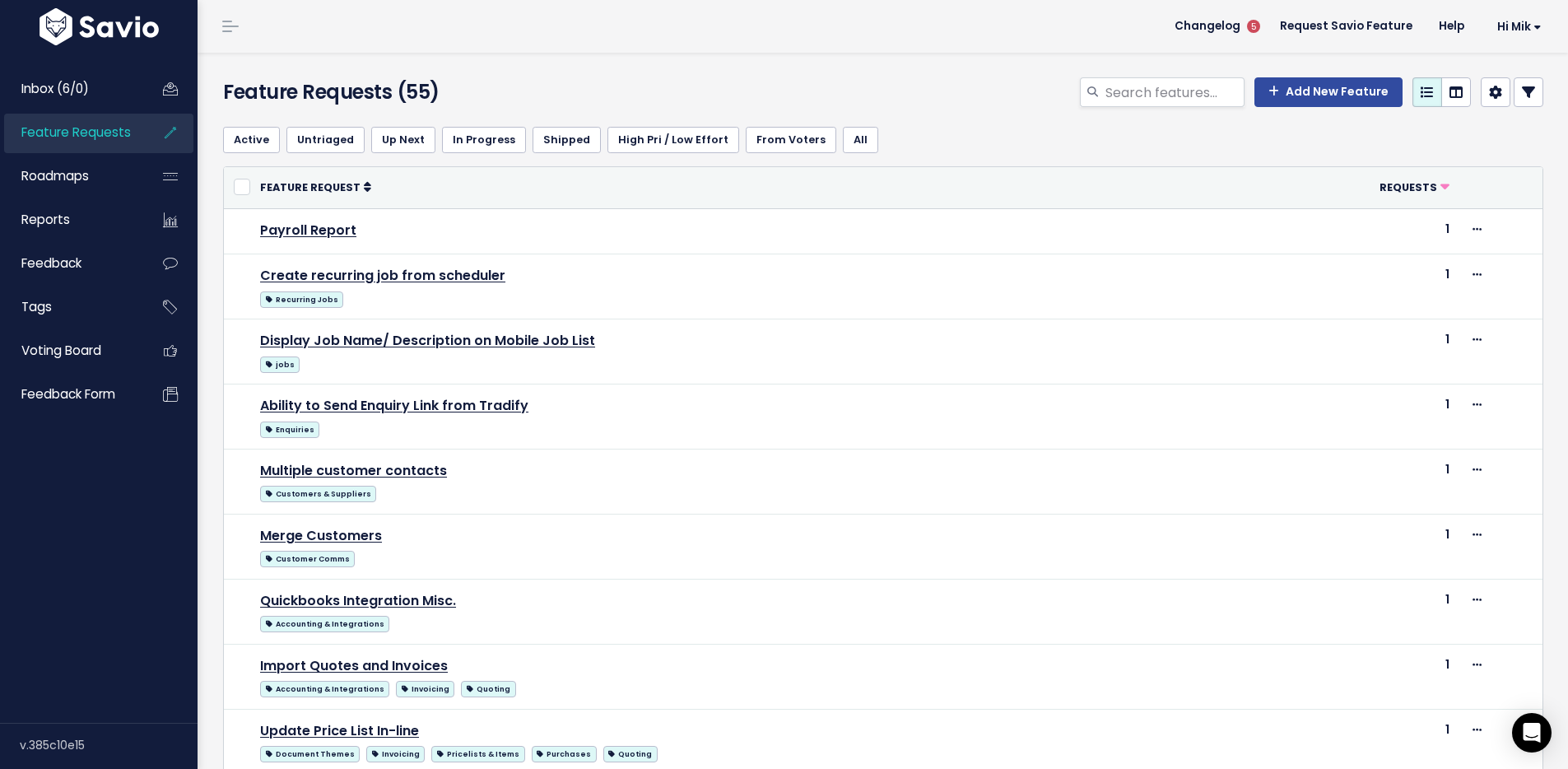
click at [1367, 184] on th "Requests" at bounding box center [1353, 187] width 211 height 41
click at [1253, 143] on ul "Active Untriaged Up Next In Progress Shipped High Pri / Low Effort From Voters …" at bounding box center [883, 140] width 1320 height 27
click at [1441, 184] on icon at bounding box center [1445, 188] width 9 height 9
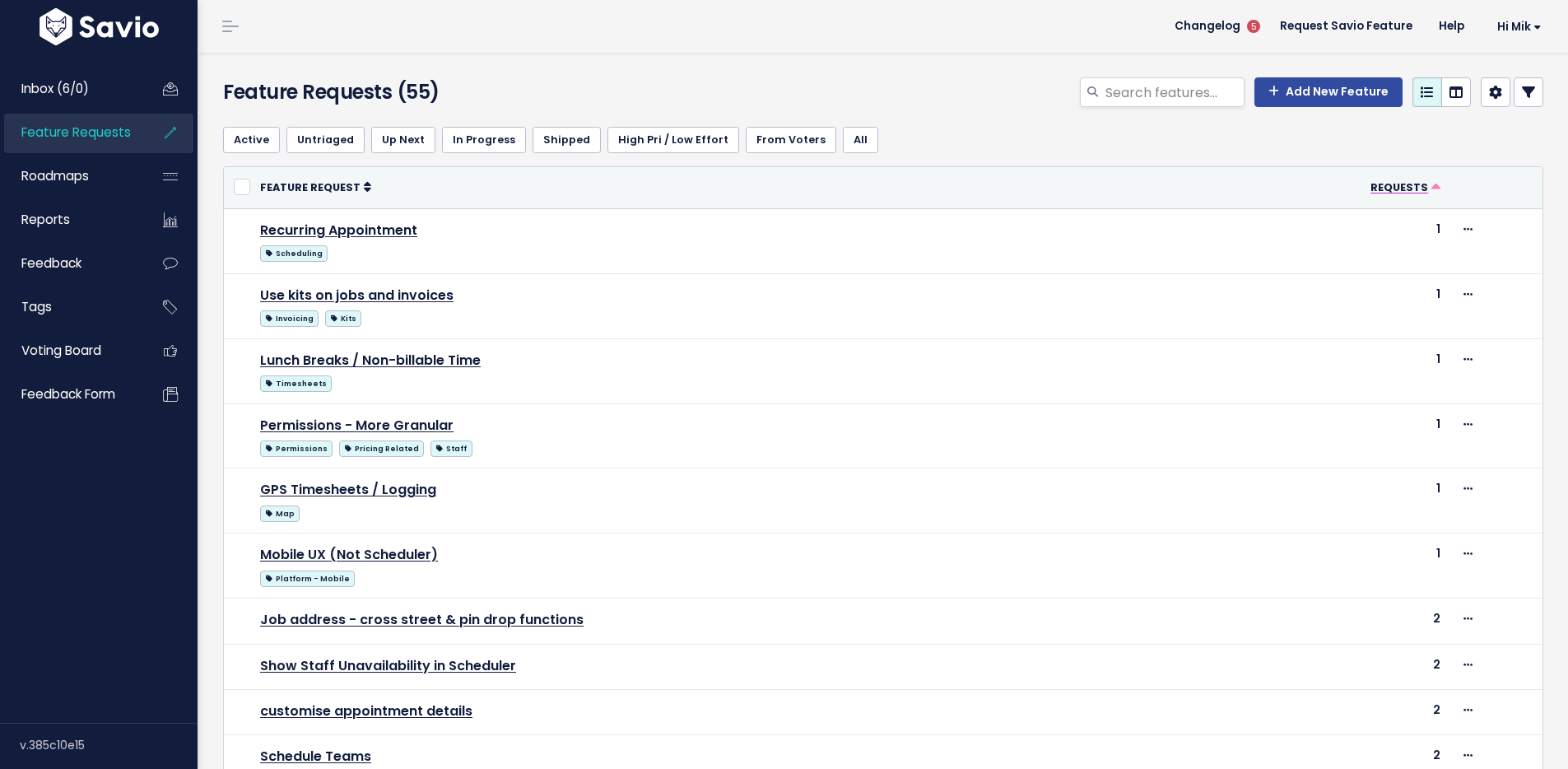
click at [1432, 184] on icon at bounding box center [1436, 188] width 9 height 9
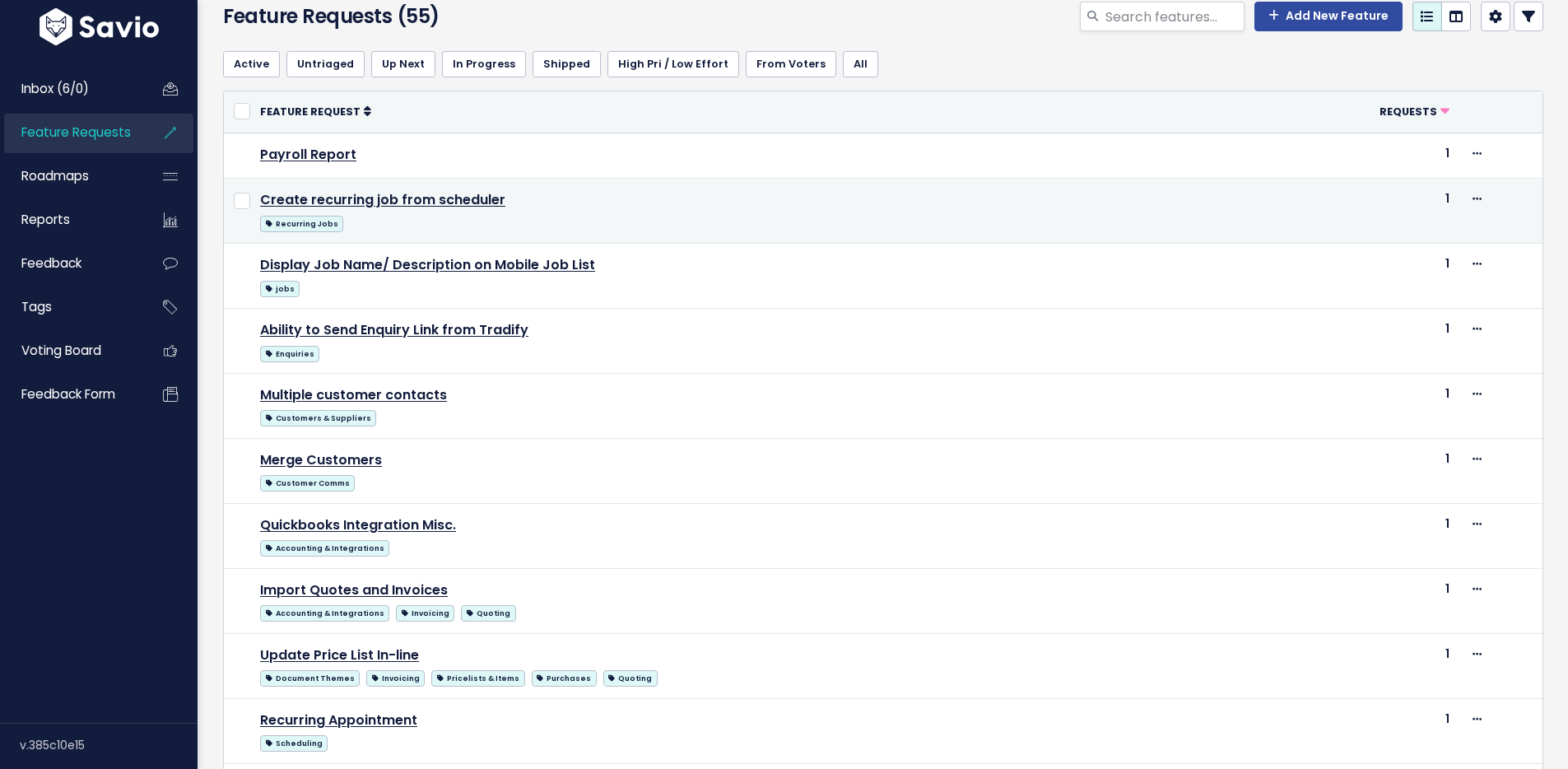
scroll to position [503, 0]
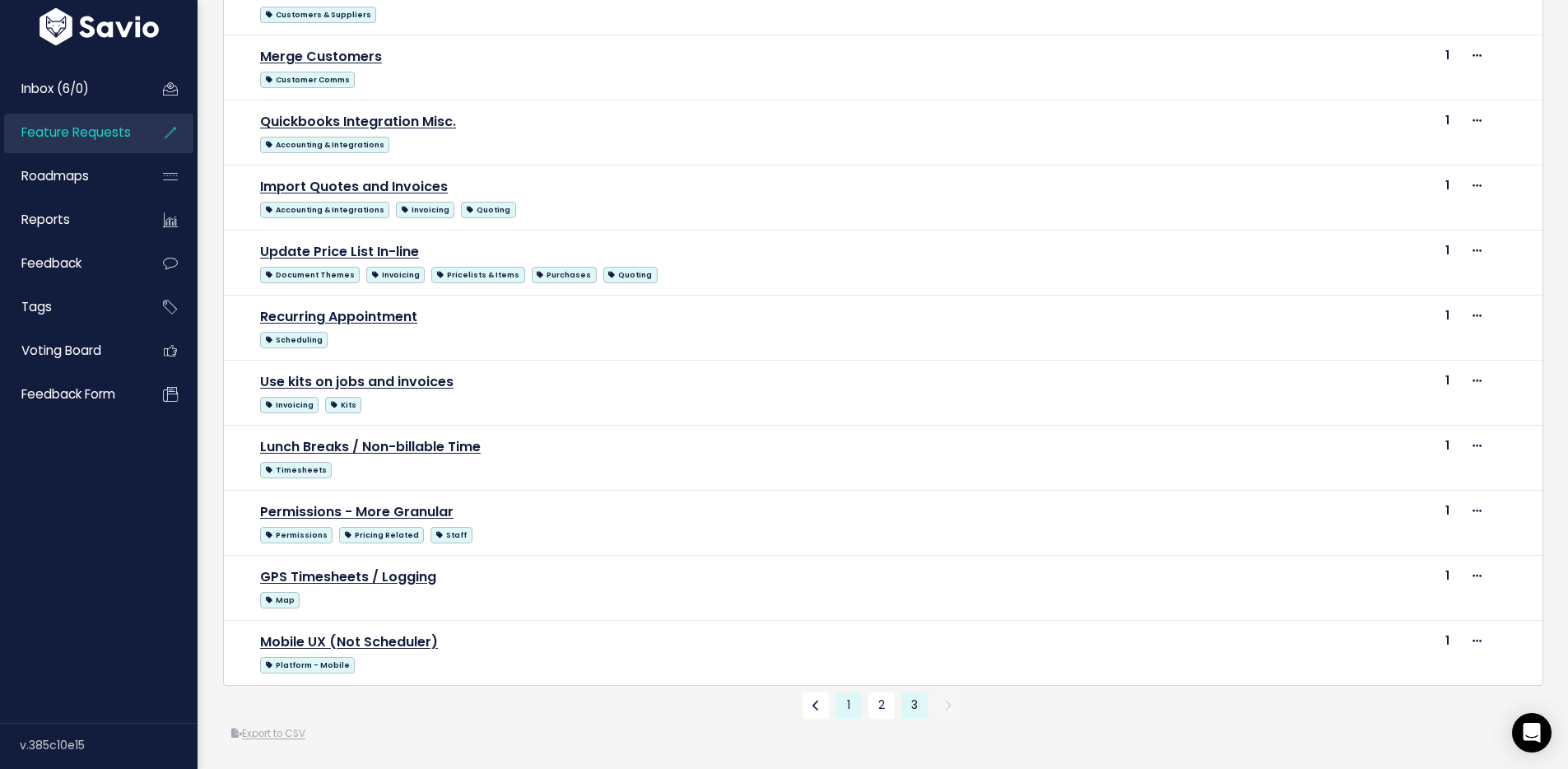
click at [846, 692] on link "1" at bounding box center [849, 706] width 27 height 27
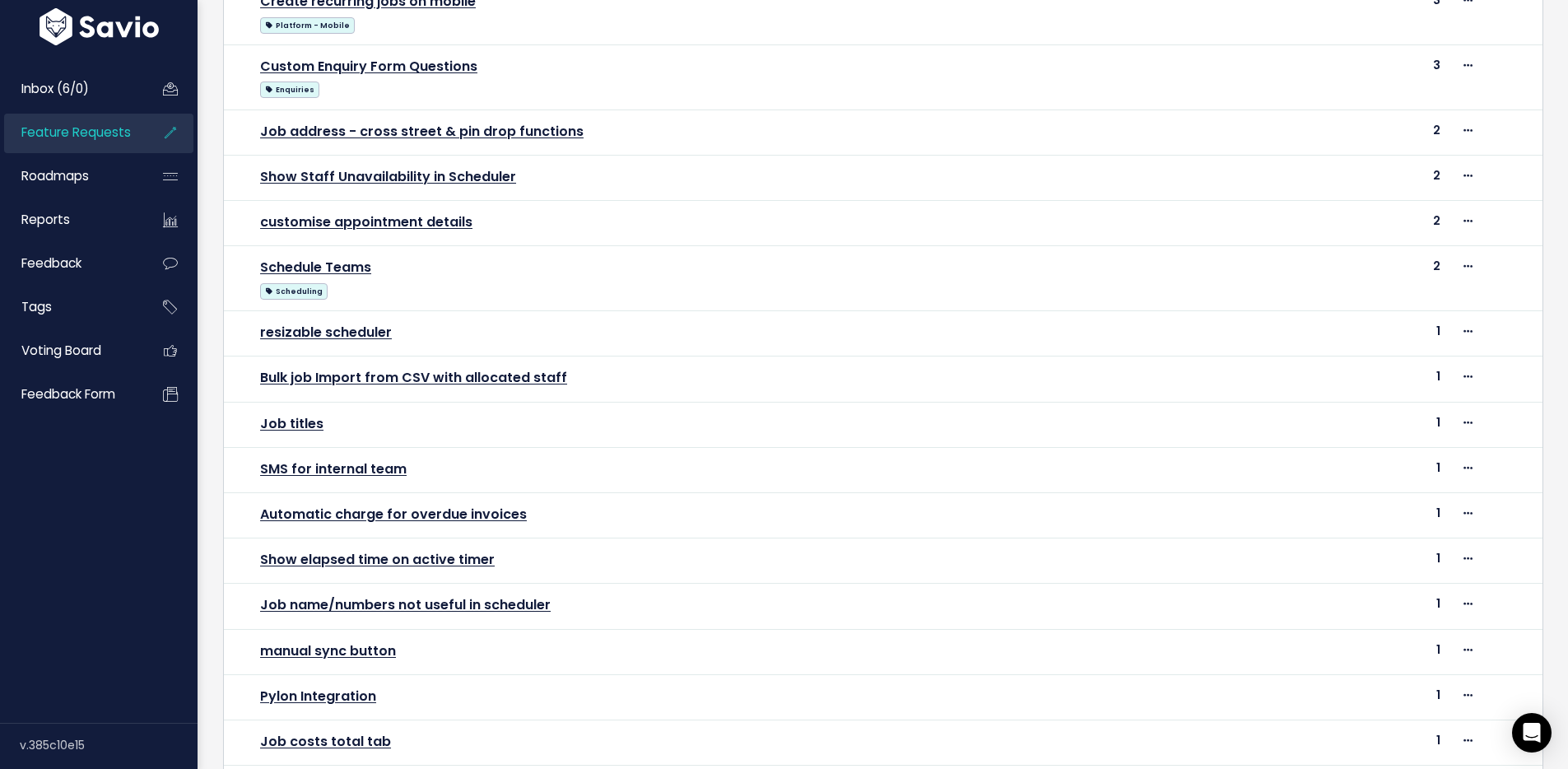
scroll to position [555, 0]
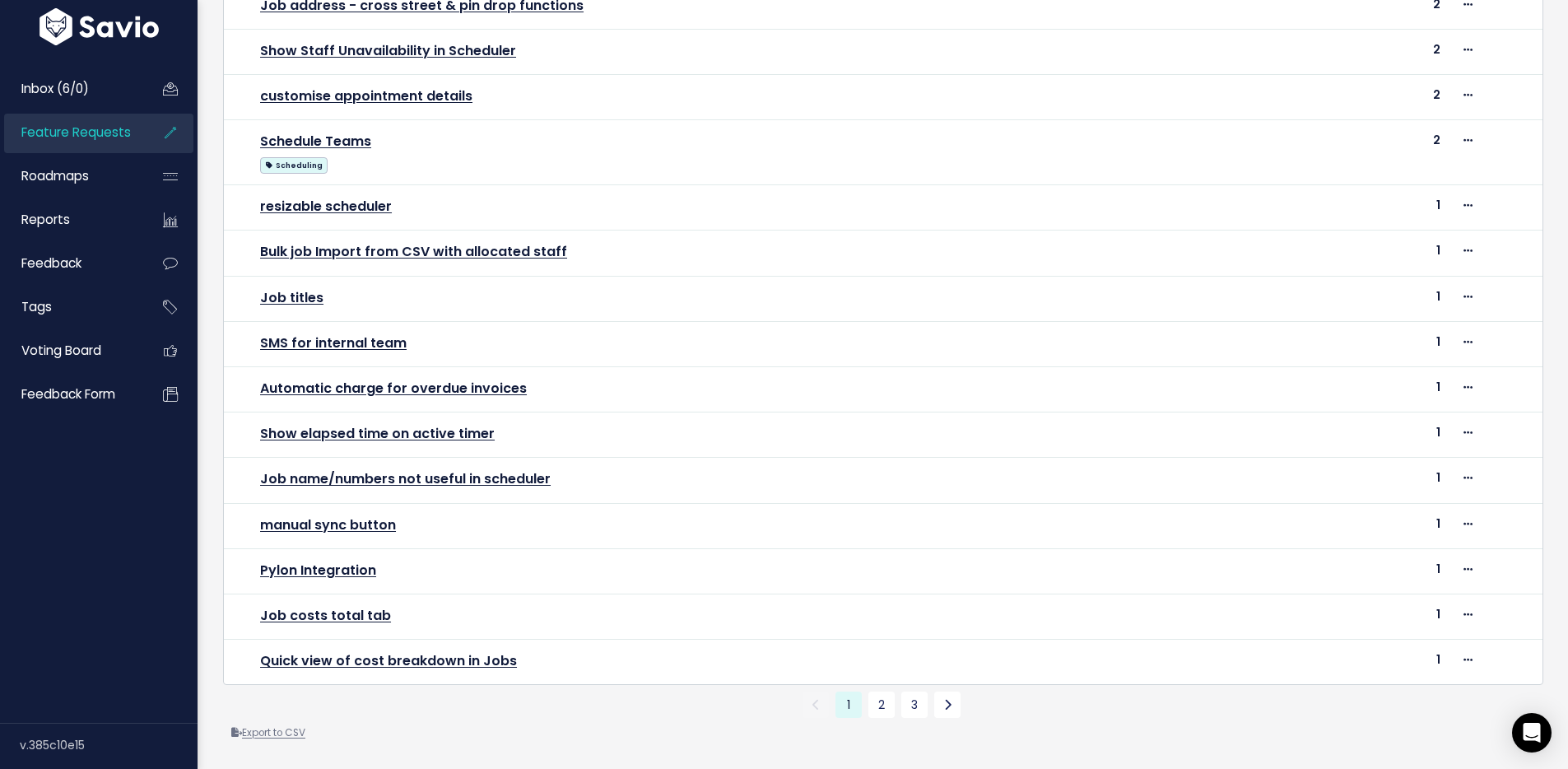
click at [259, 726] on link "Export to CSV" at bounding box center [268, 732] width 74 height 13
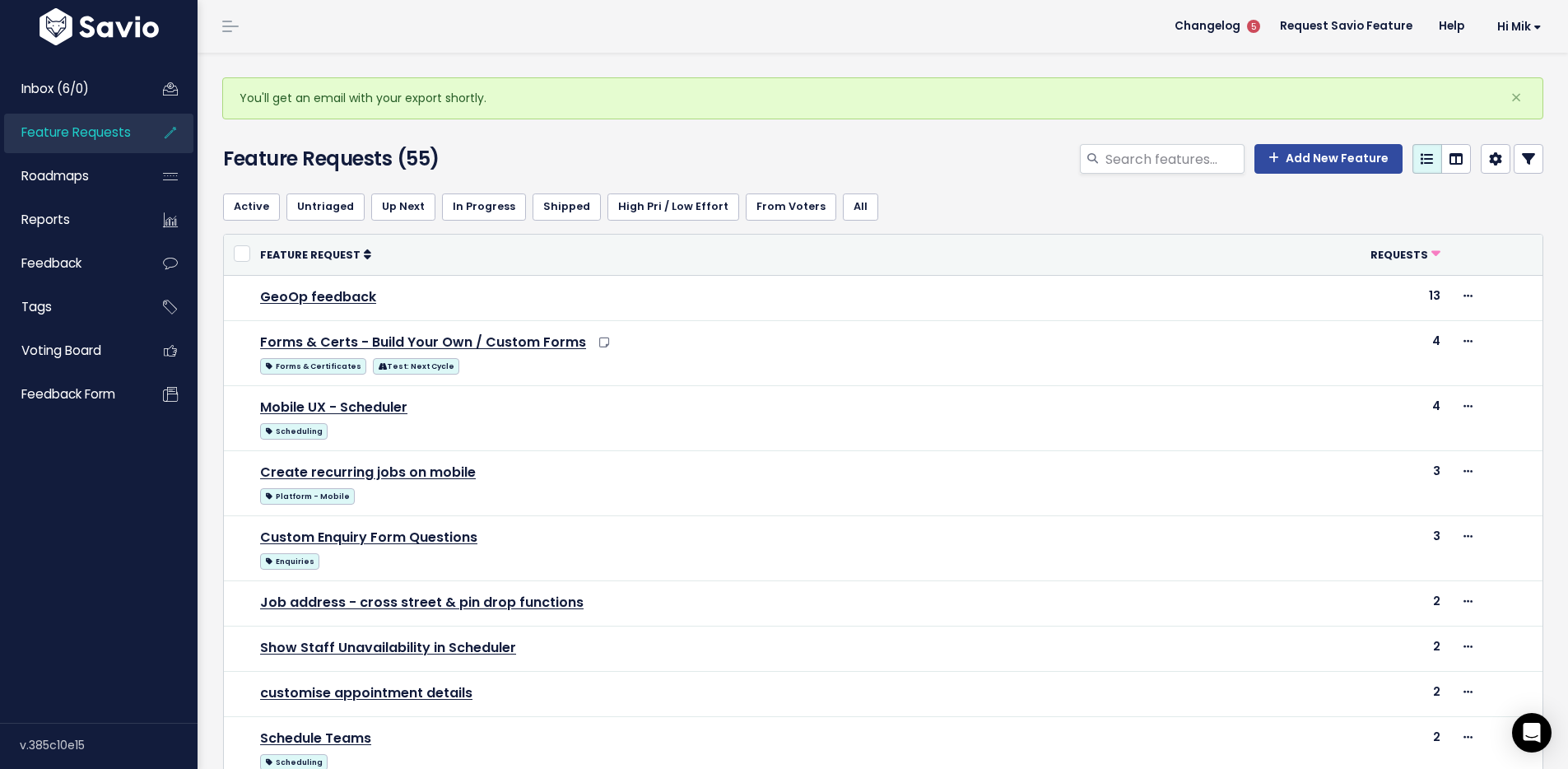
click at [102, 136] on span "Feature Requests" at bounding box center [76, 132] width 110 height 17
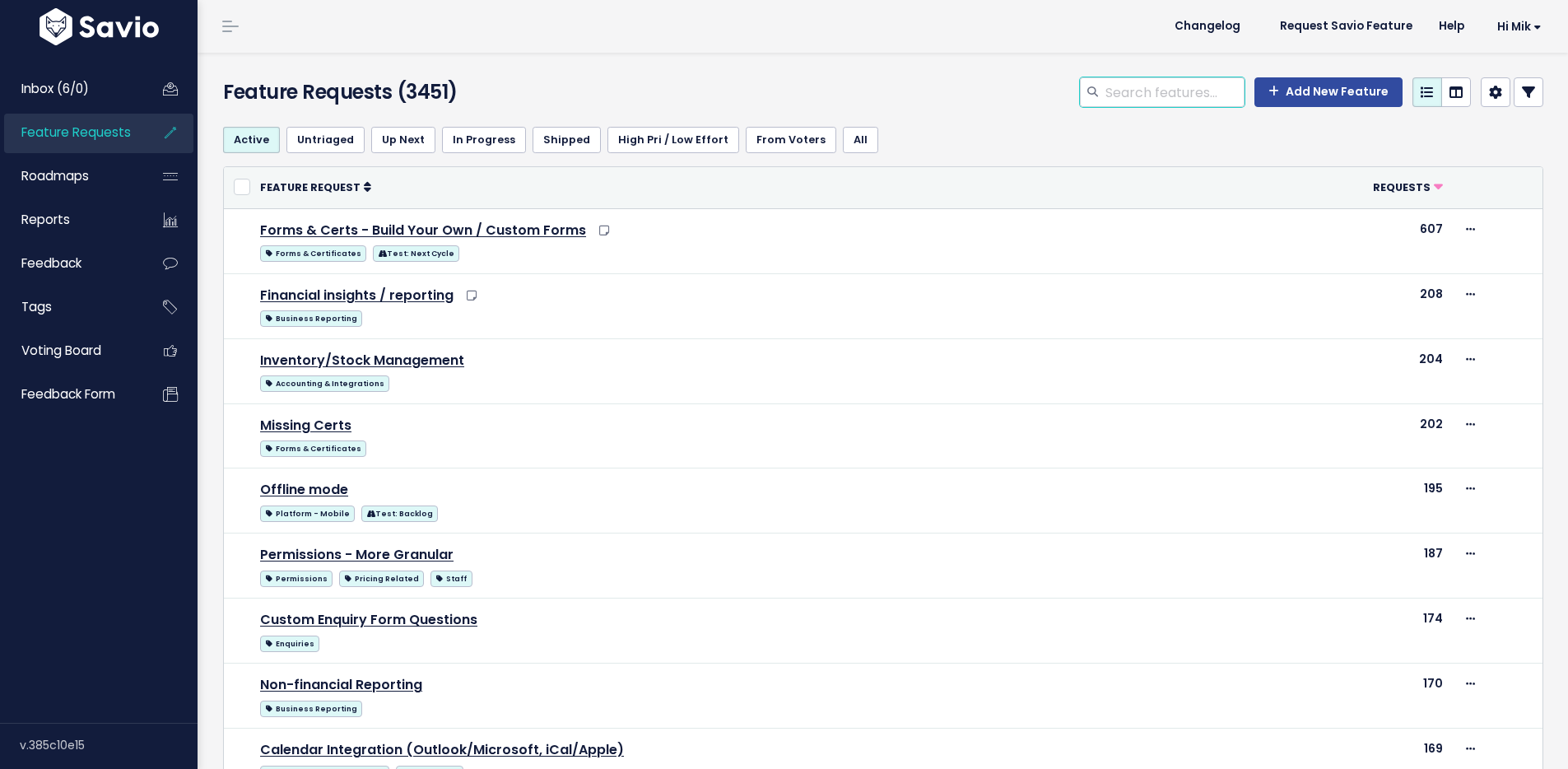
click at [1182, 102] on input "search" at bounding box center [1175, 92] width 141 height 29
paste input ""Create recurring jobs on mobile ""
type input "Create recurring jobs on mobile"
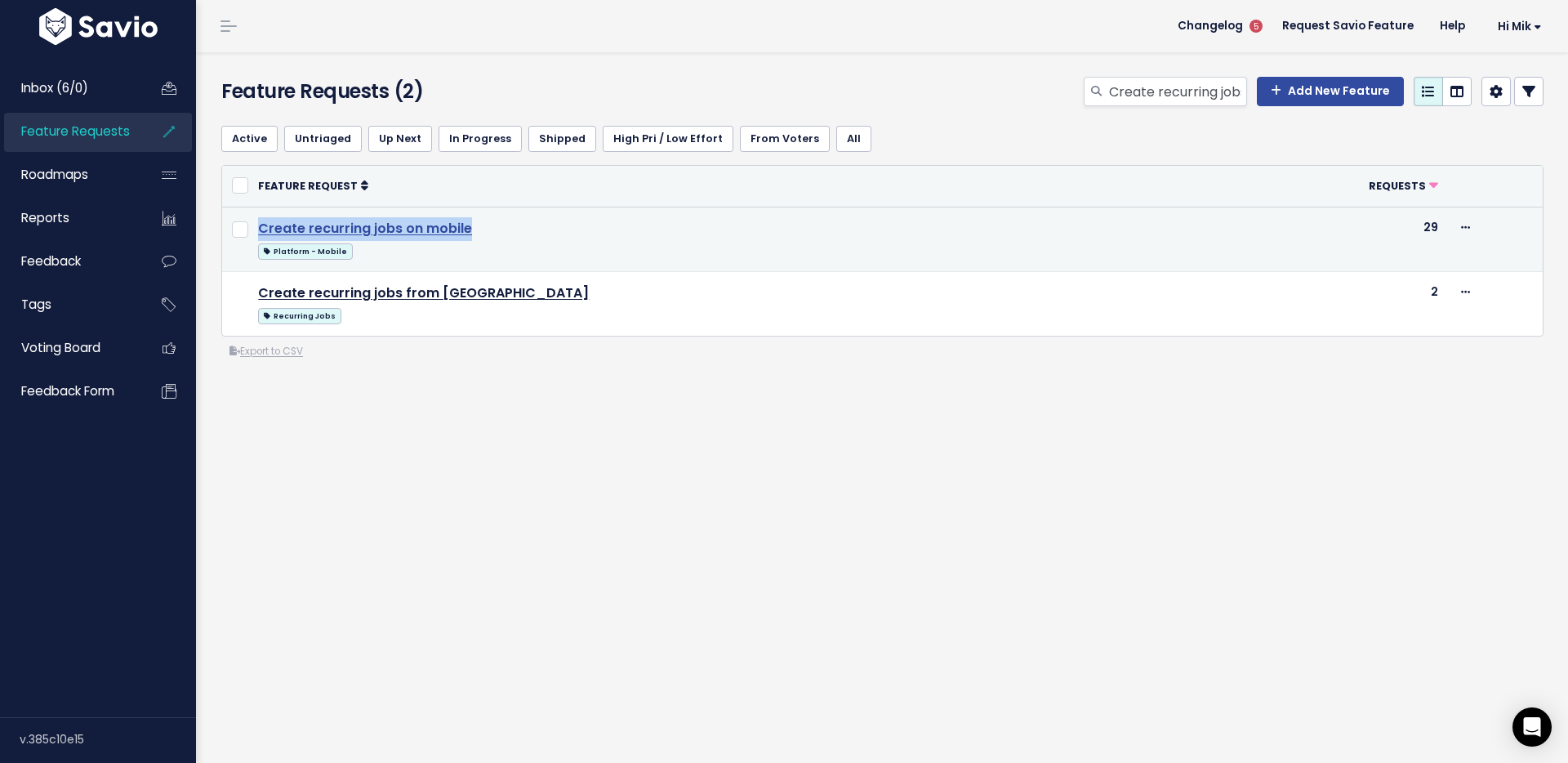
drag, startPoint x: 525, startPoint y: 225, endPoint x: 262, endPoint y: 228, distance: 263.0
click at [262, 228] on td "Create recurring jobs on mobile Platform - Mobile" at bounding box center [727, 239] width 958 height 65
copy link "Create recurring jobs on mobile"
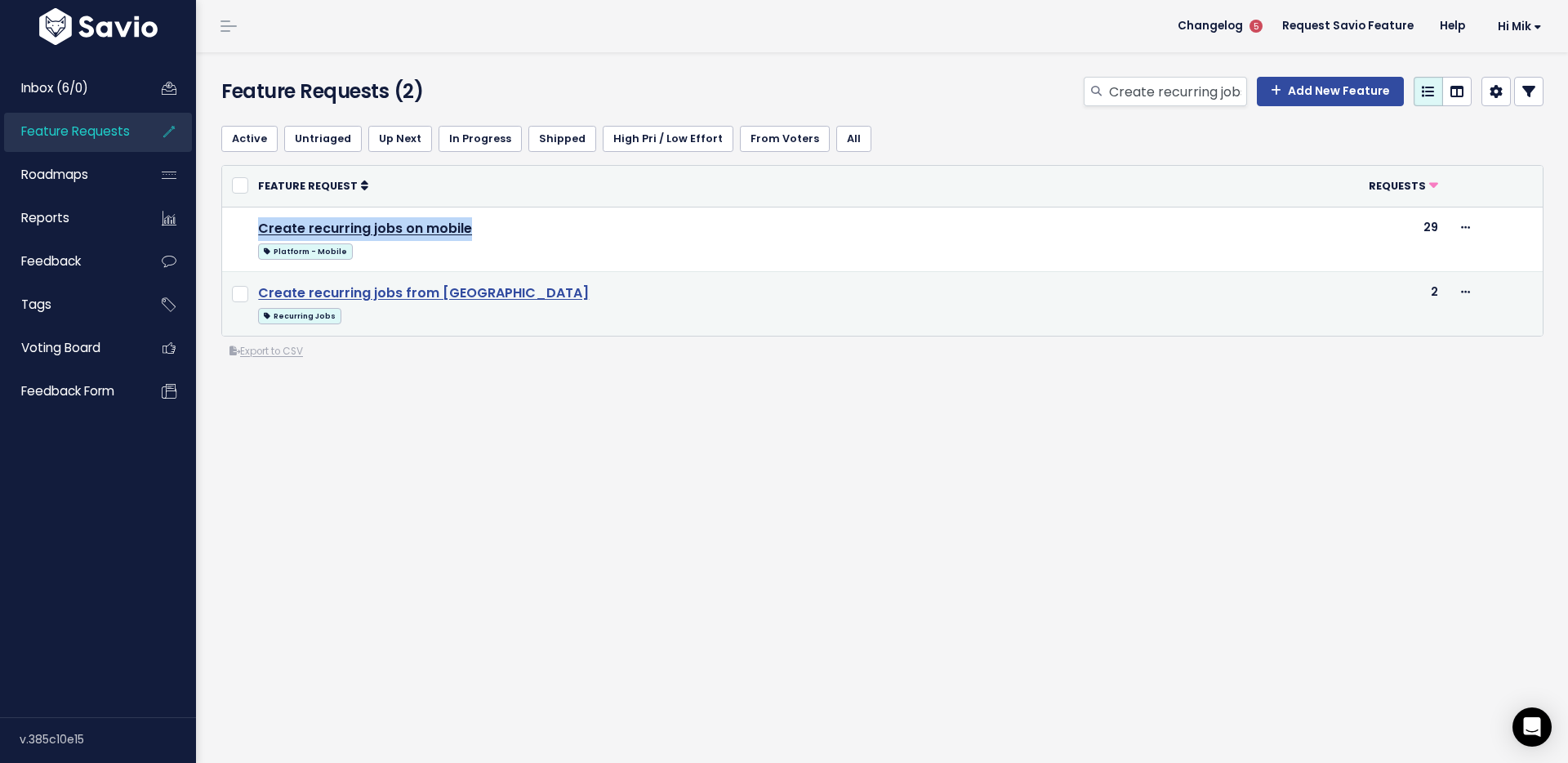
click at [411, 294] on link "Create recurring jobs from [GEOGRAPHIC_DATA]" at bounding box center [424, 292] width 331 height 19
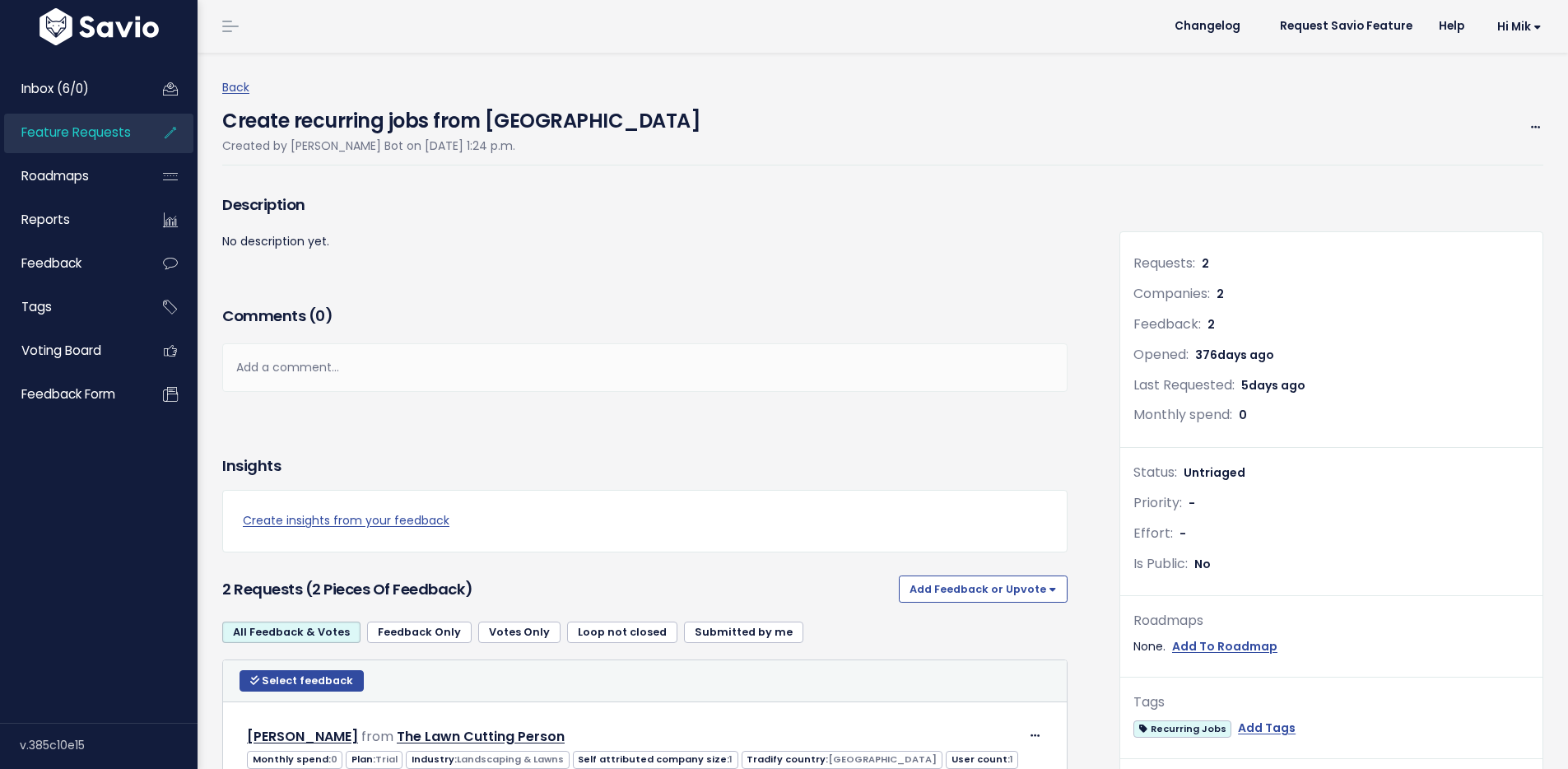
scroll to position [341, 0]
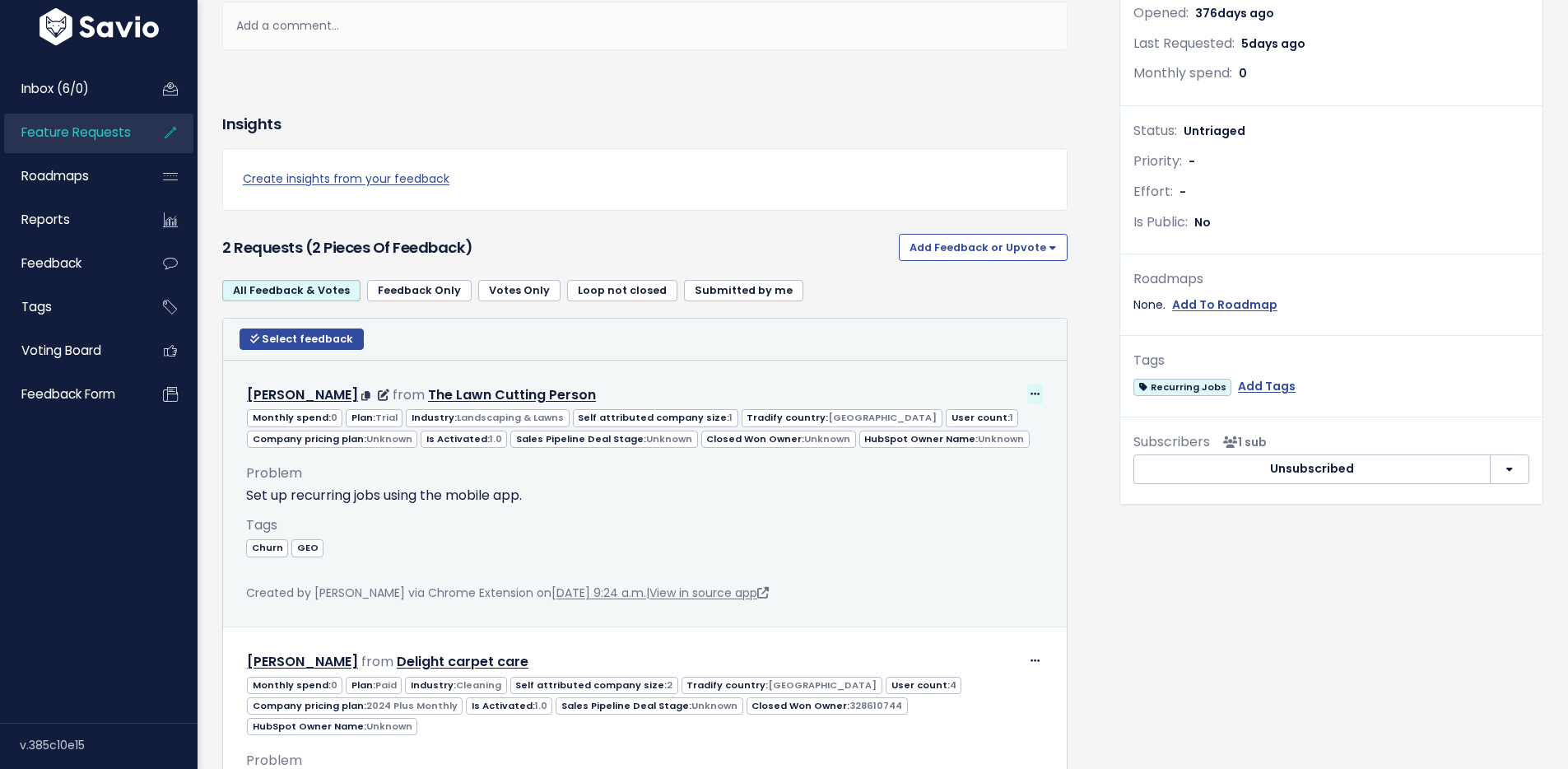
click at [1033, 390] on span at bounding box center [1036, 393] width 16 height 20
click at [986, 429] on link "Edit" at bounding box center [985, 438] width 119 height 32
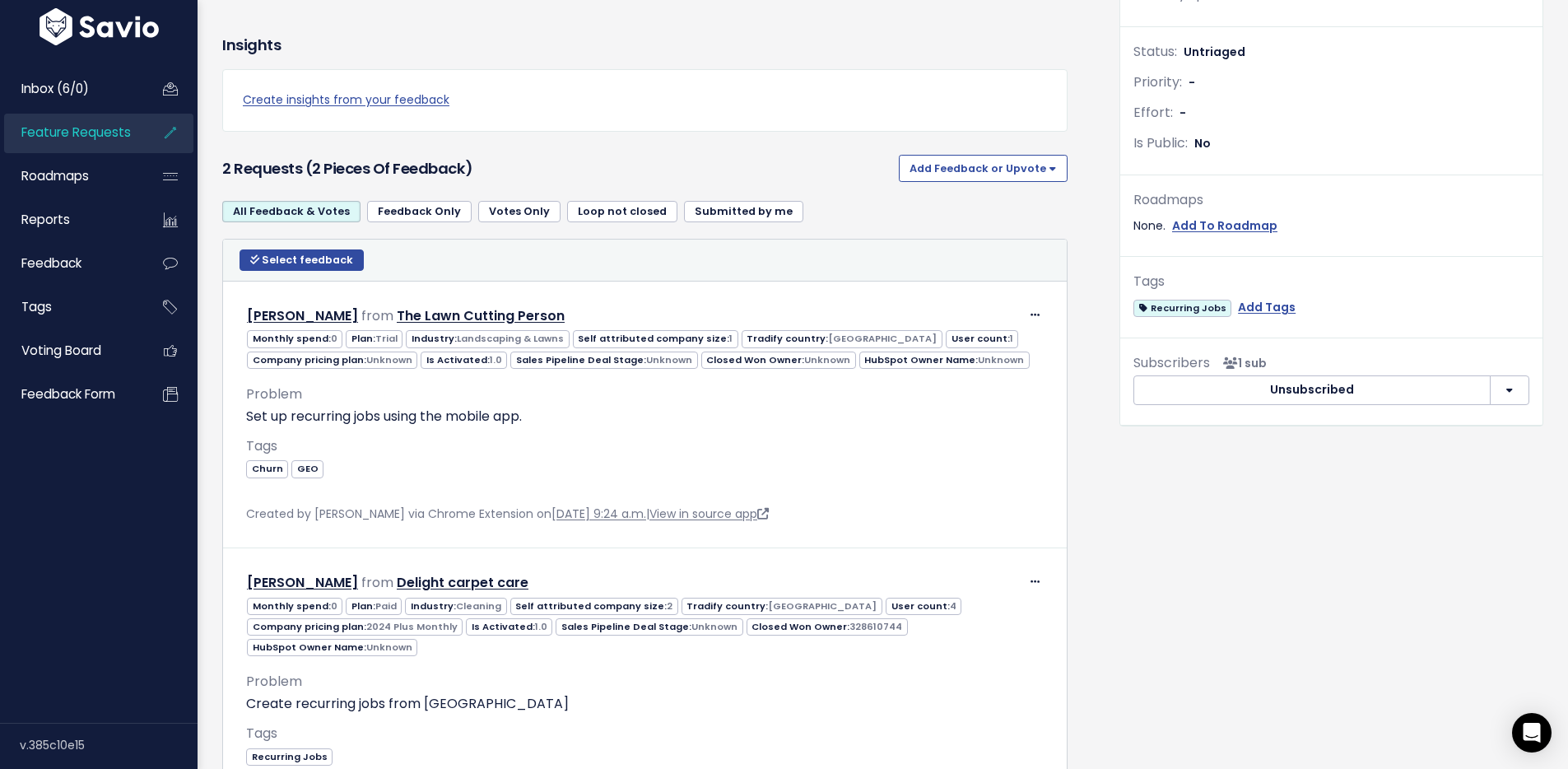
scroll to position [584, 0]
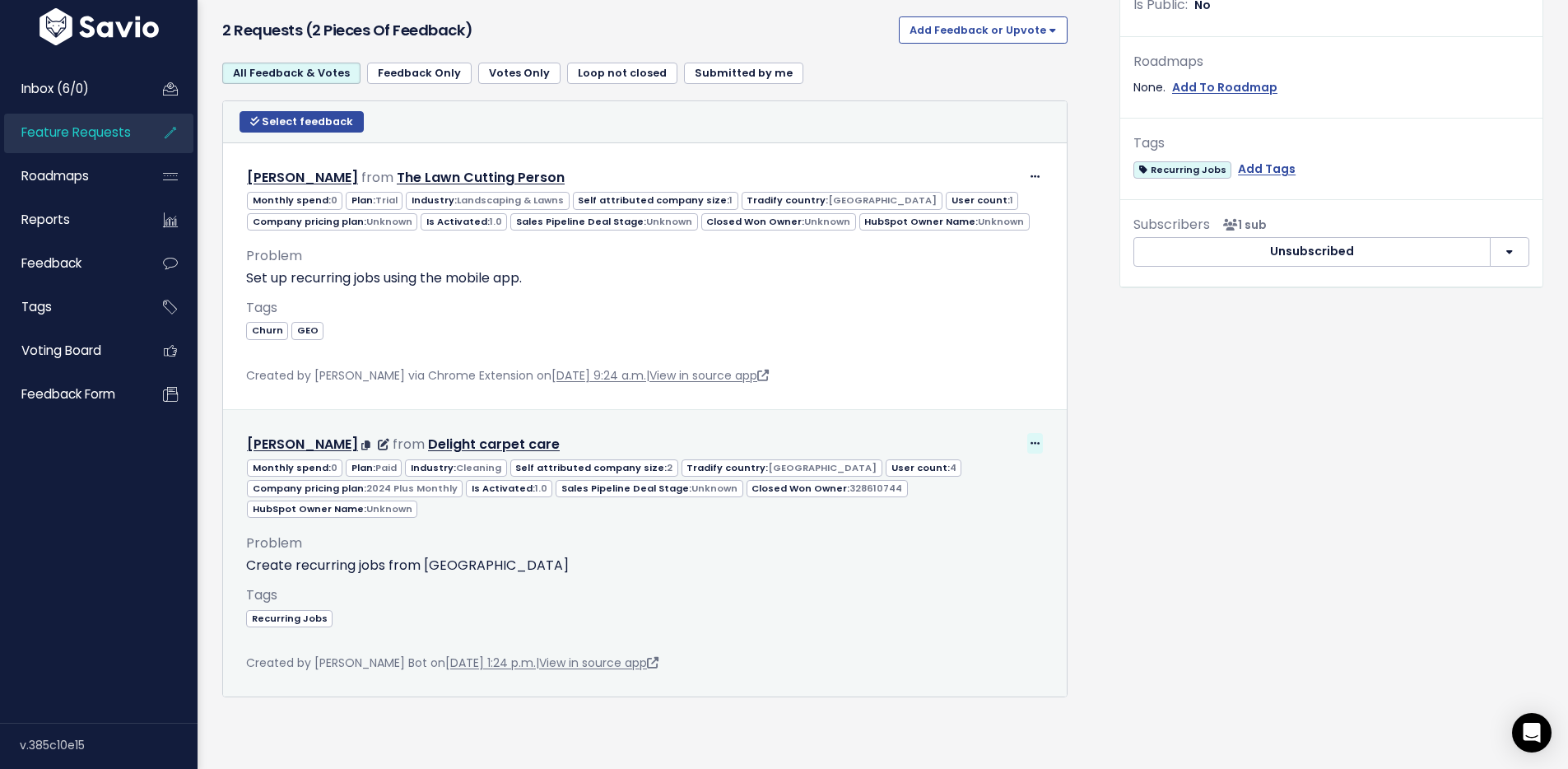
click at [1030, 438] on icon at bounding box center [1035, 444] width 9 height 11
click at [991, 472] on link "Edit" at bounding box center [985, 488] width 119 height 32
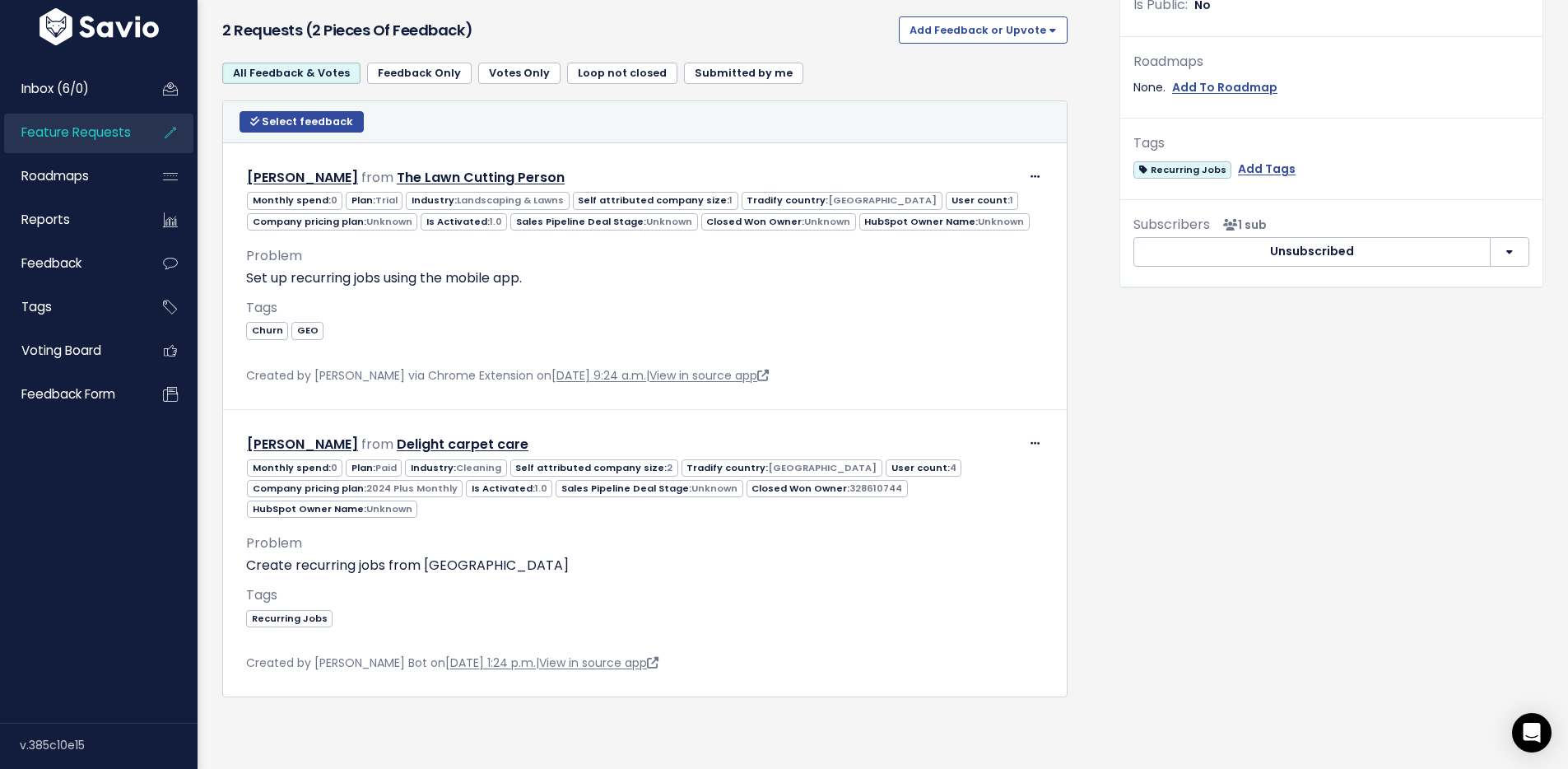
click at [99, 124] on span "Feature Requests" at bounding box center [76, 132] width 110 height 17
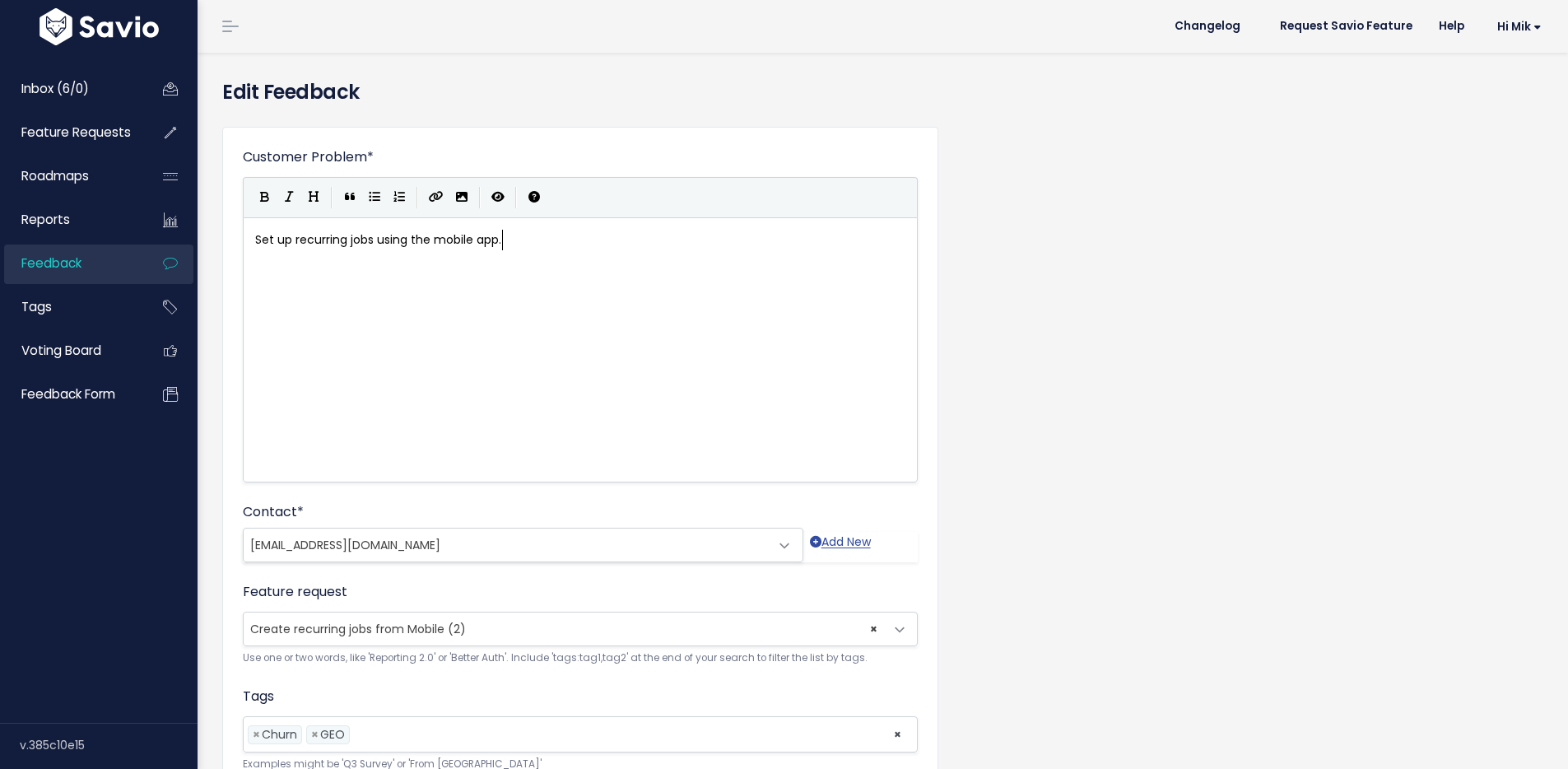
scroll to position [2, 0]
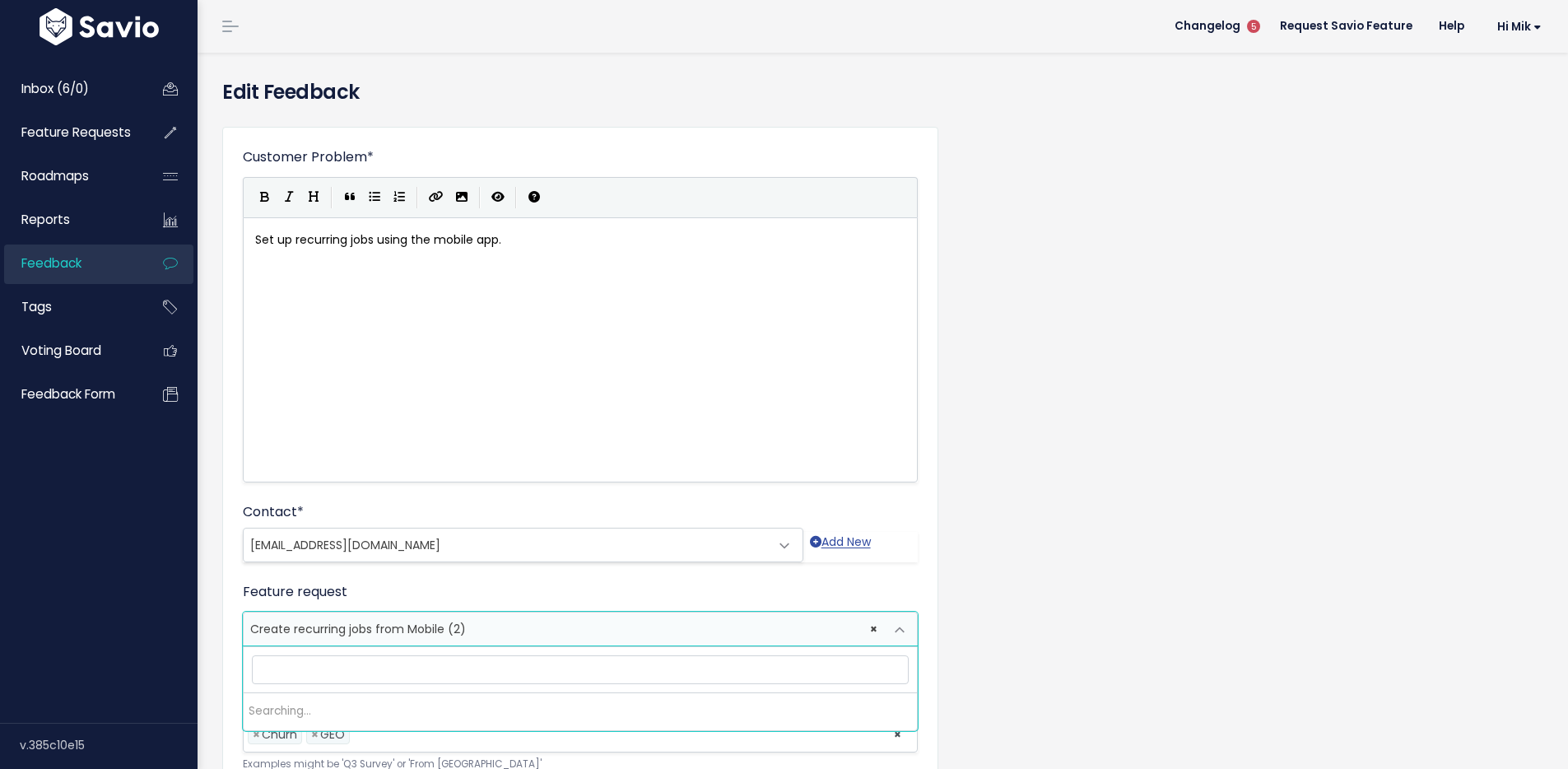
click at [483, 635] on span "× Create recurring jobs from Mobile (2)" at bounding box center [563, 628] width 641 height 33
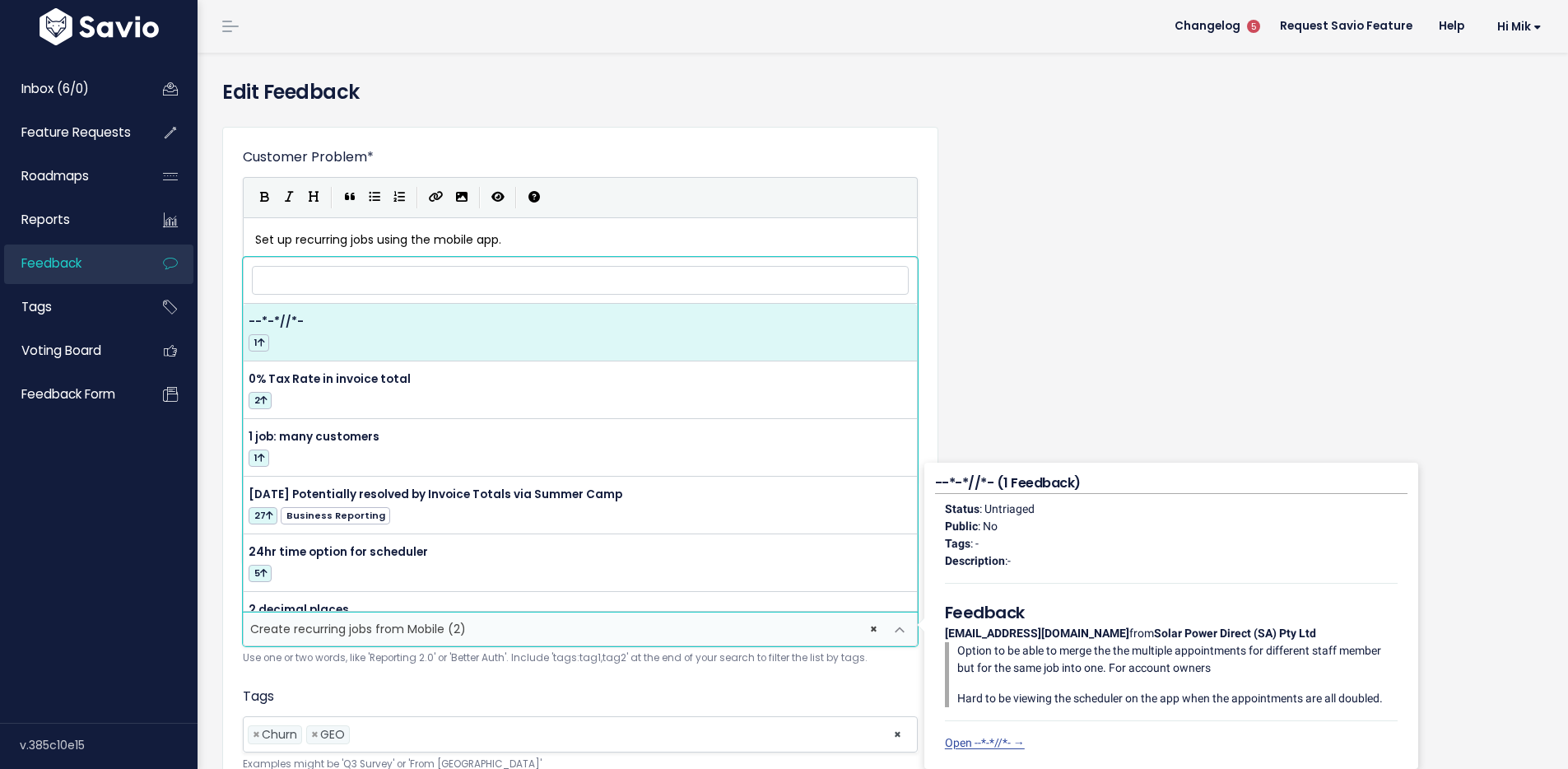
click at [456, 283] on input "search" at bounding box center [580, 280] width 657 height 29
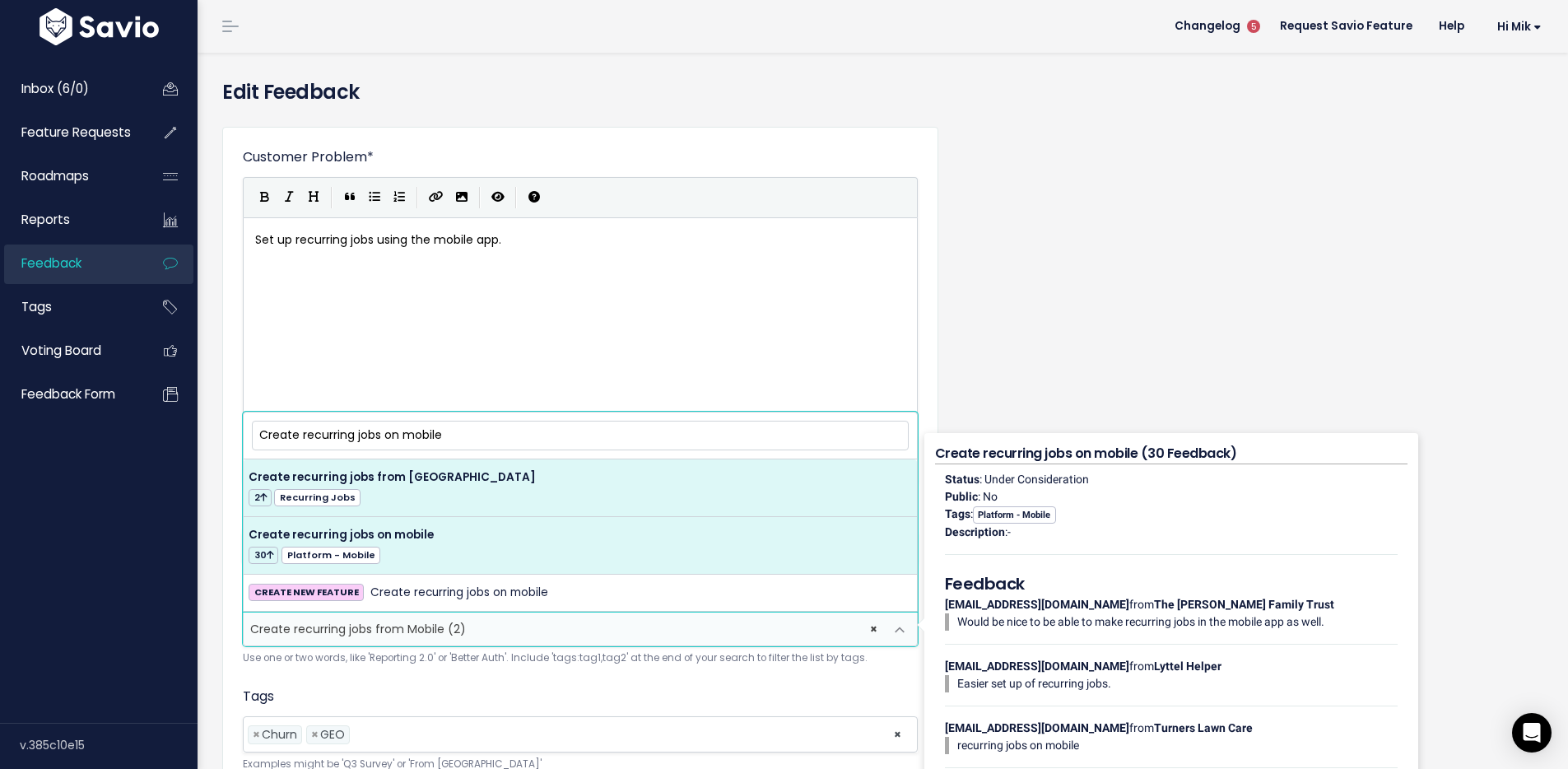
type input "Create recurring jobs on mobile"
select select "14733"
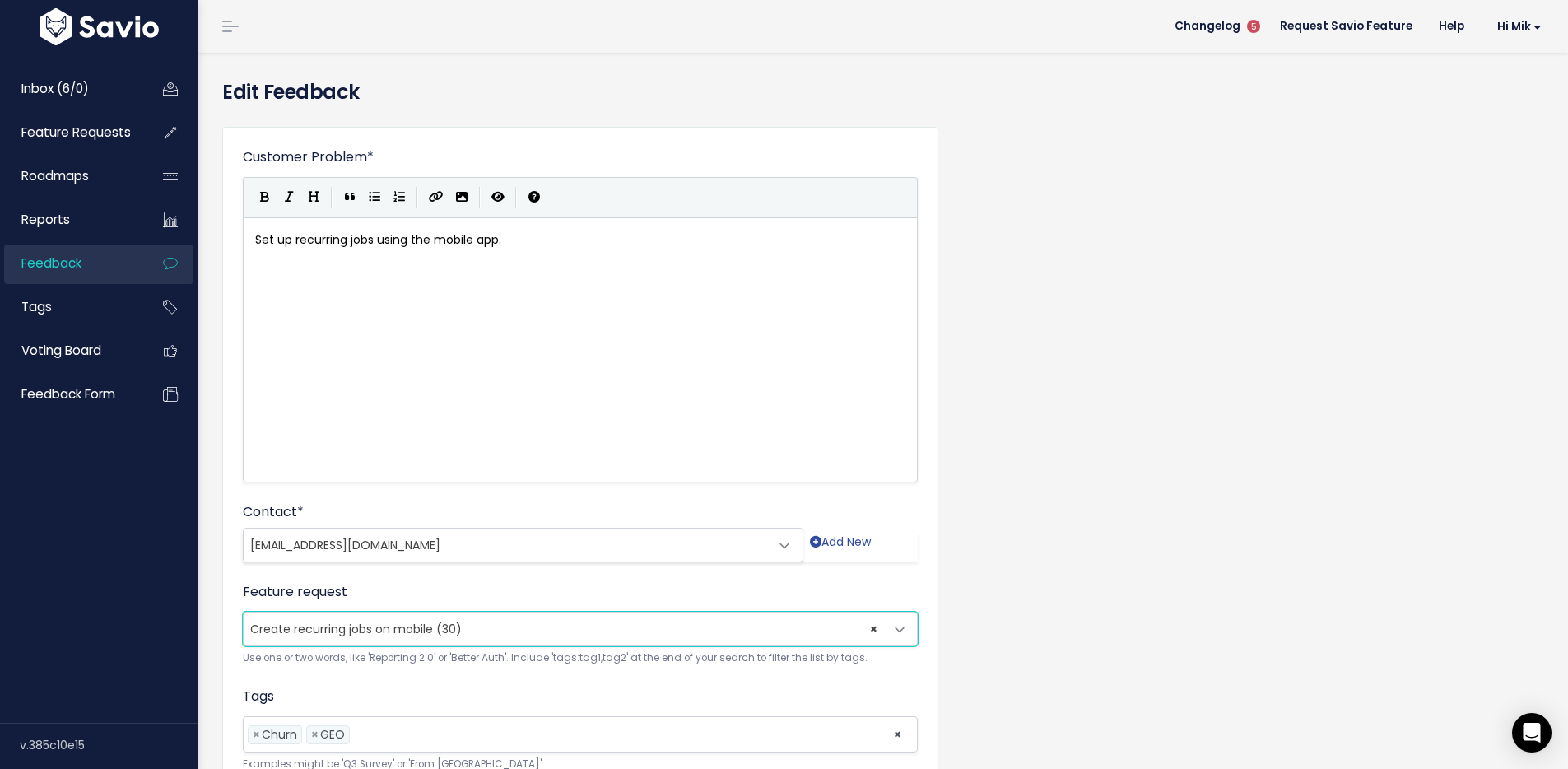
scroll to position [151, 0]
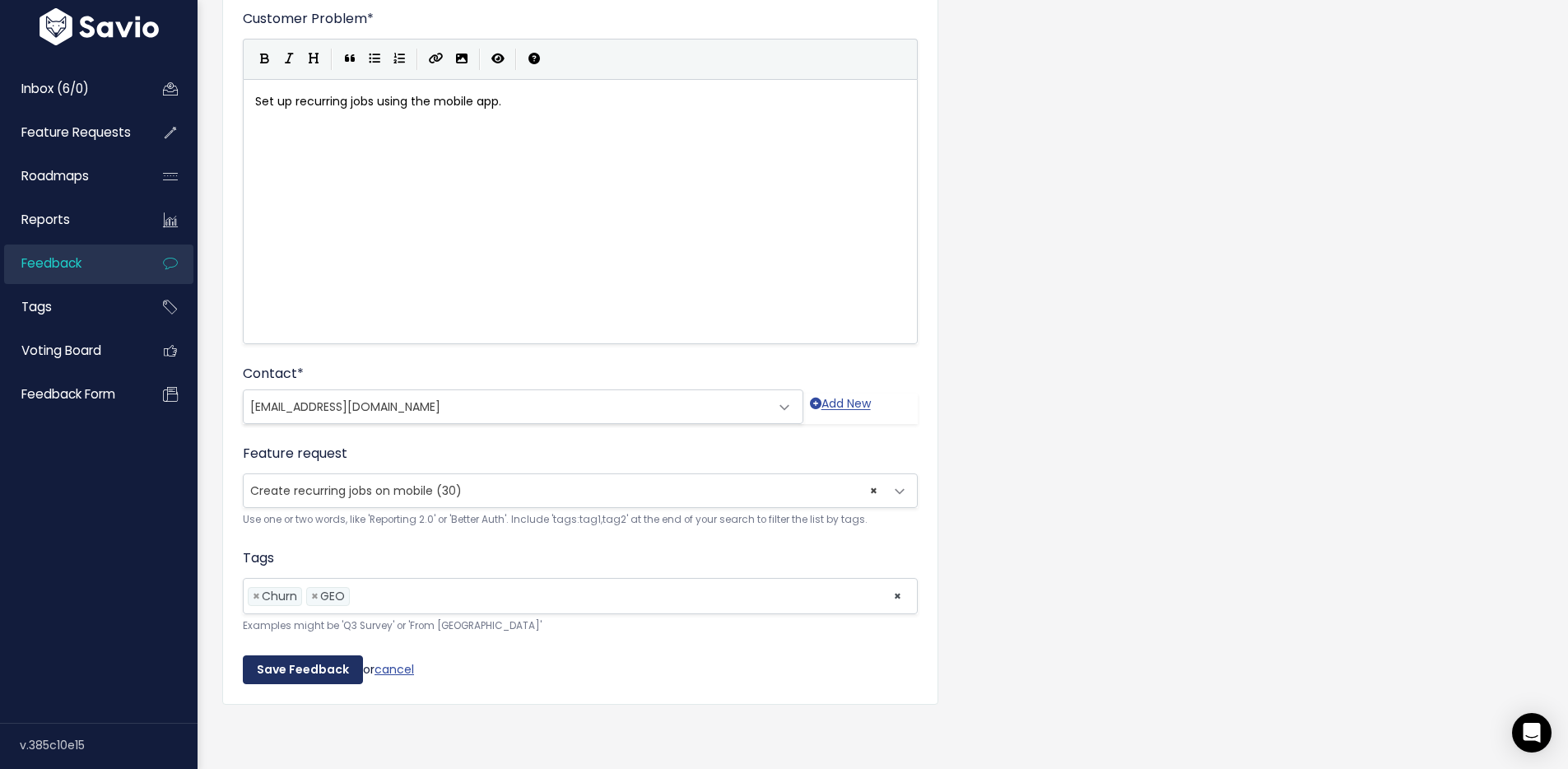
click at [308, 655] on input "Save Feedback" at bounding box center [302, 669] width 120 height 29
click at [538, 474] on span "× Create recurring jobs from Mobile (1)" at bounding box center [563, 490] width 641 height 33
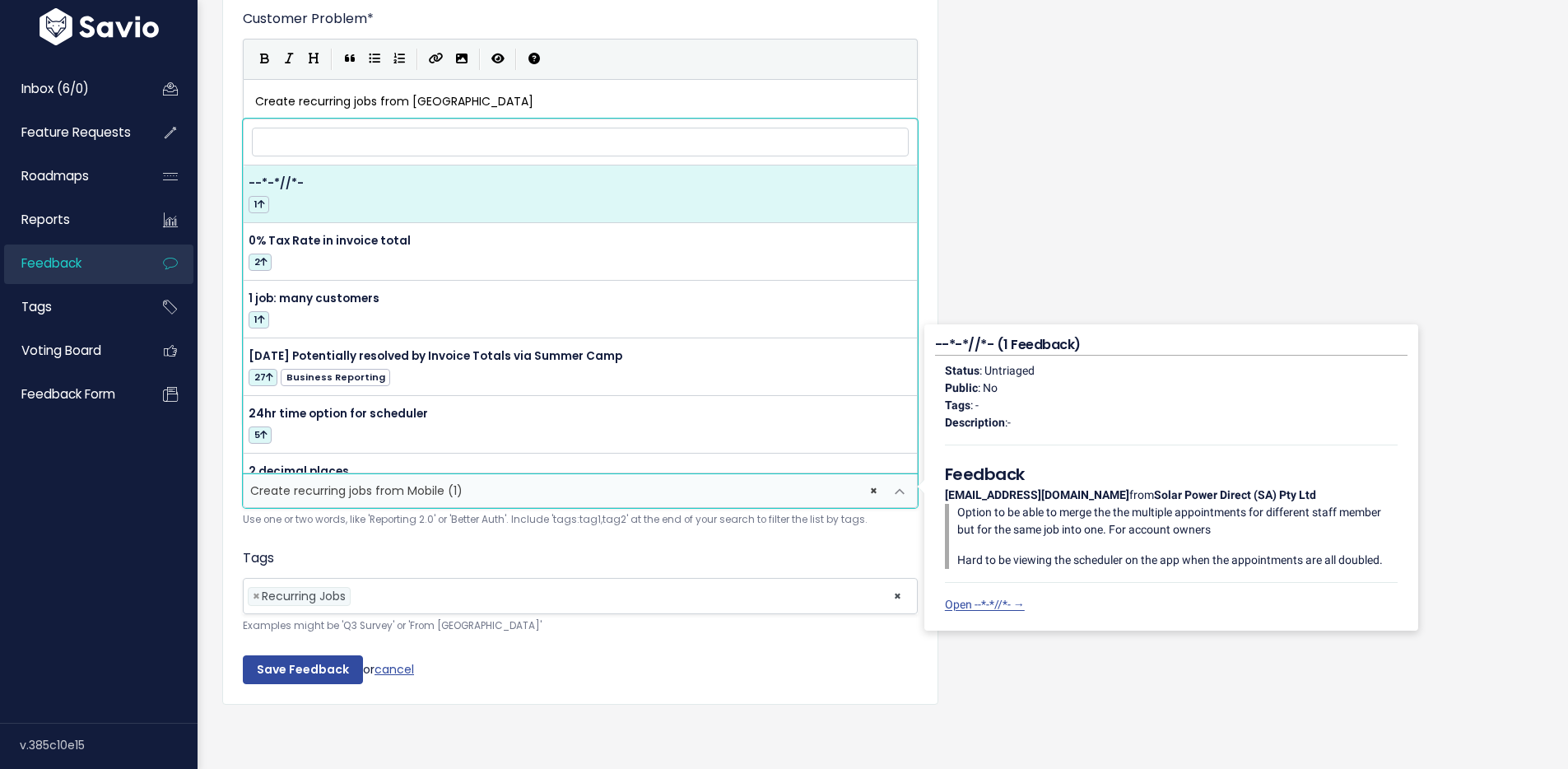
click at [472, 131] on input "search" at bounding box center [580, 142] width 657 height 29
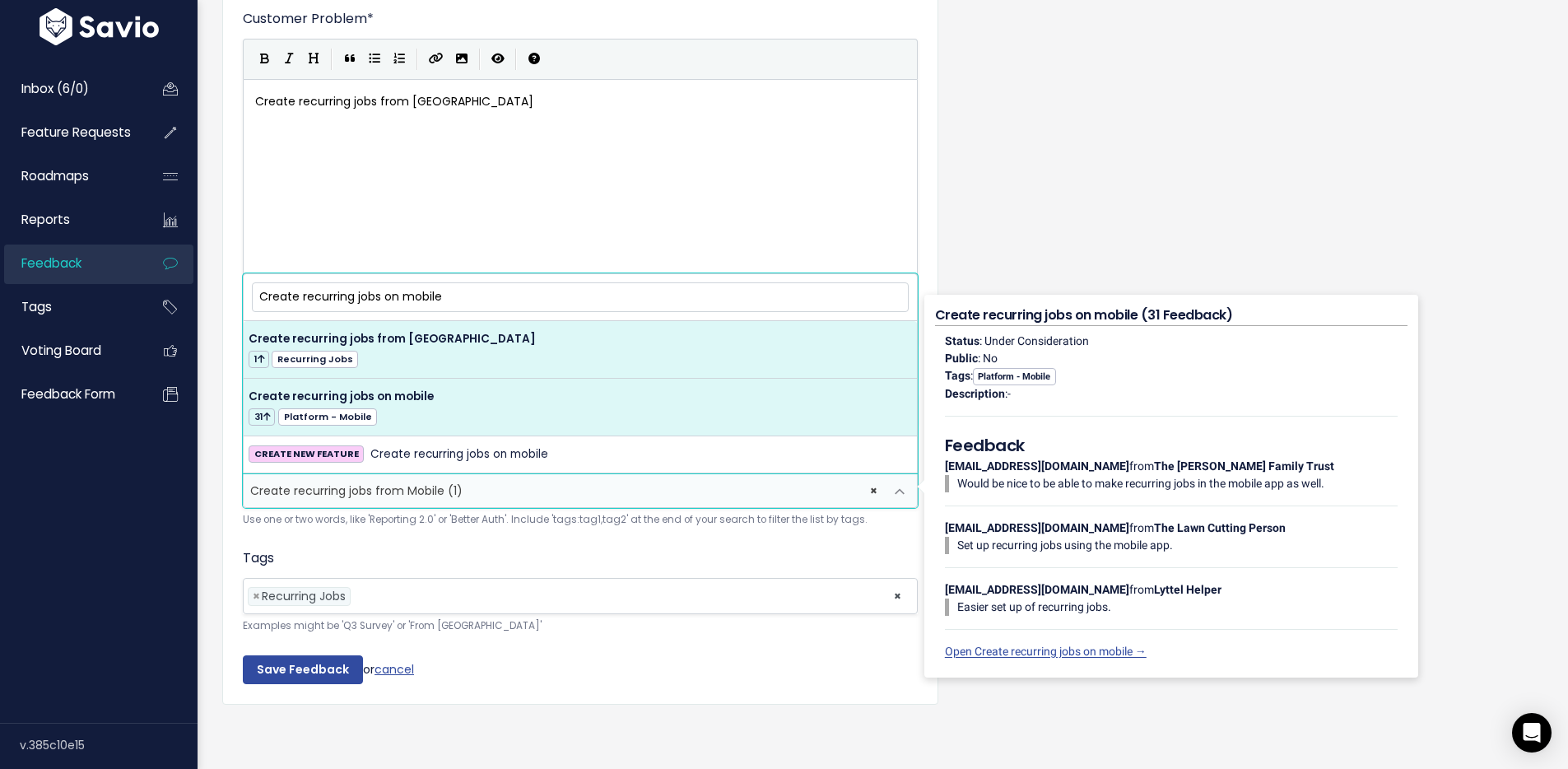
type input "Create recurring jobs on mobile"
select select "14733"
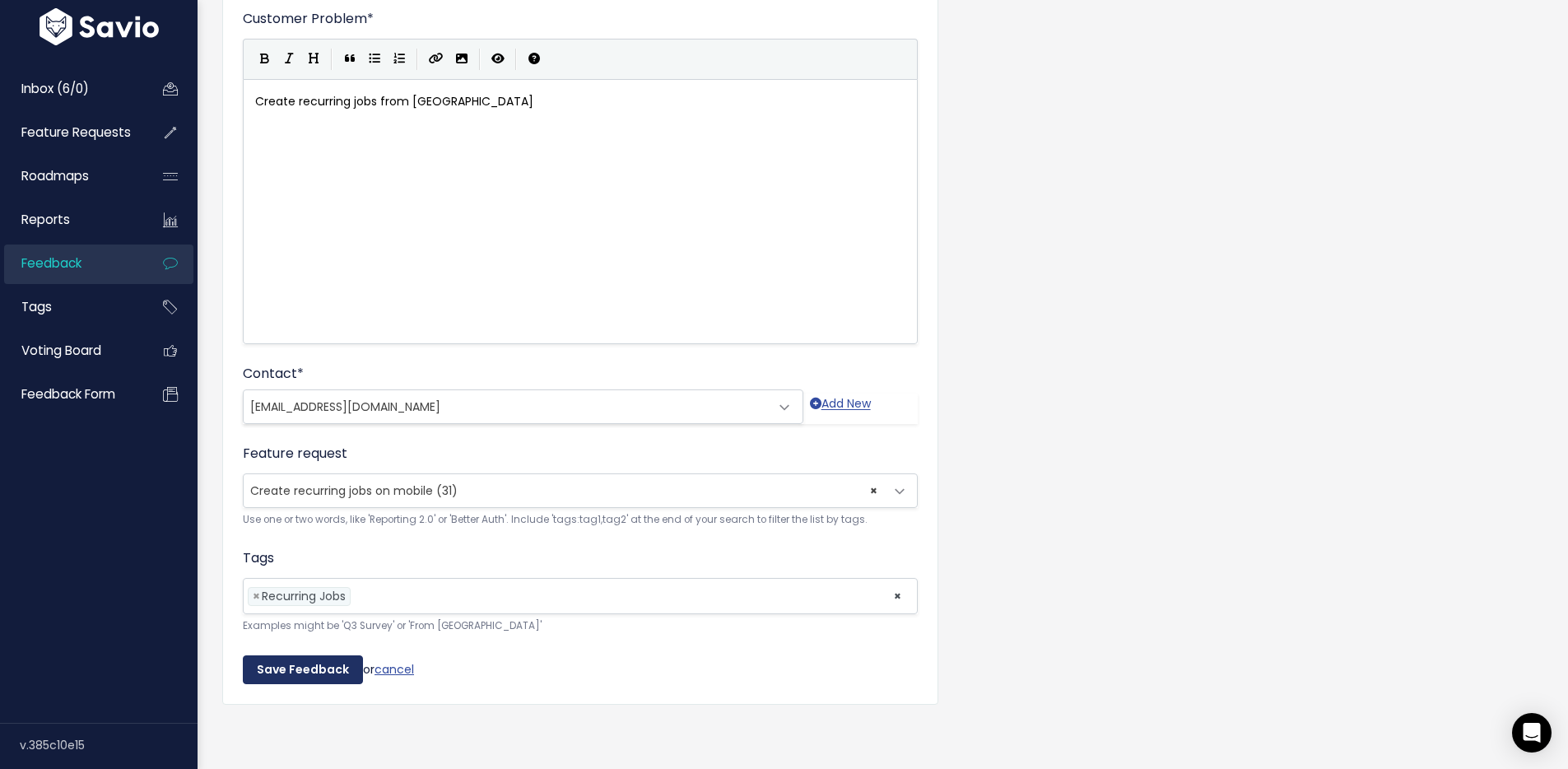
click at [283, 665] on input "Save Feedback" at bounding box center [302, 669] width 120 height 29
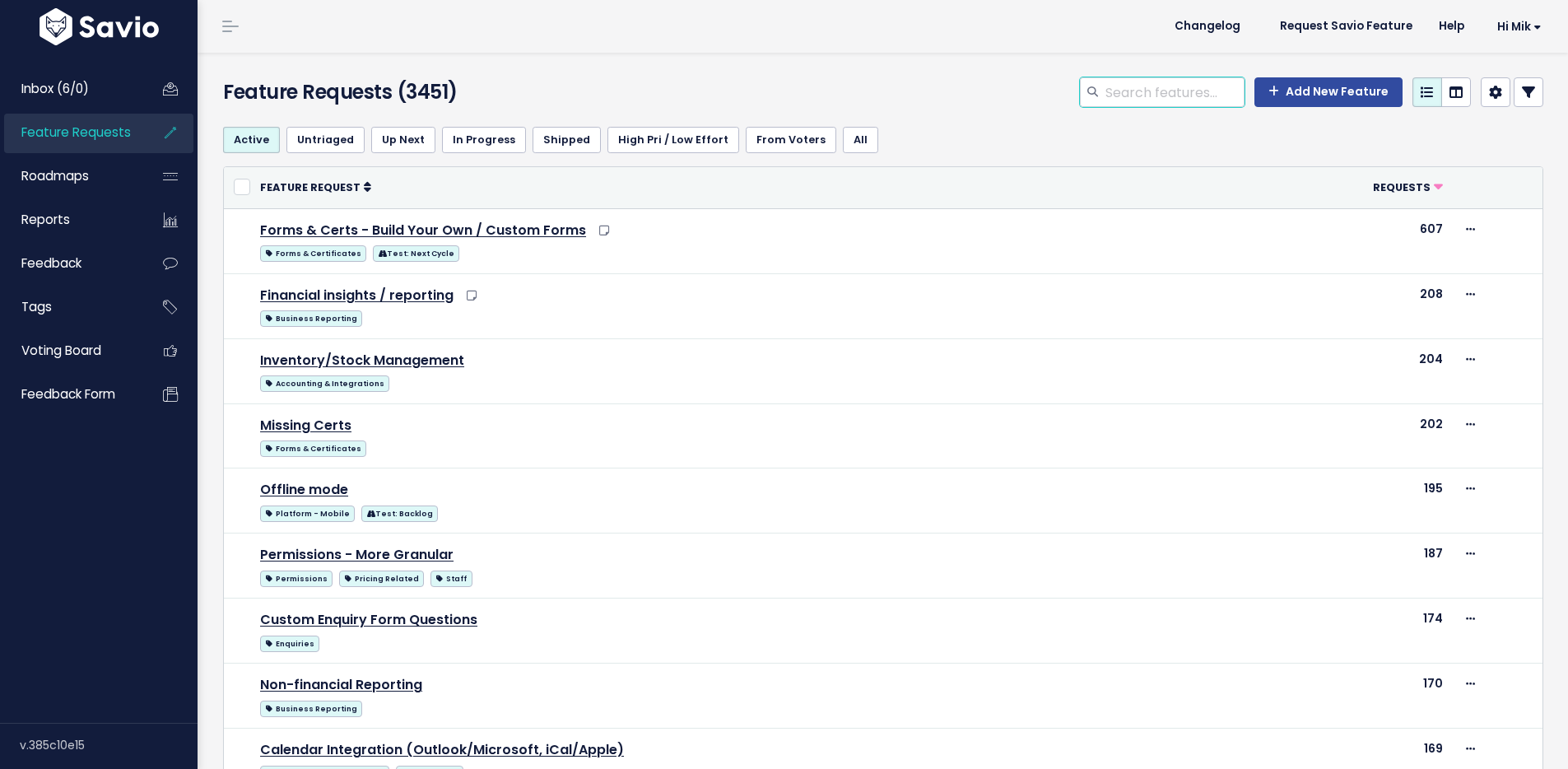
click at [1137, 82] on input "search" at bounding box center [1175, 92] width 141 height 29
paste input "Create recurring jobs on mobile"
type input "Create recurring jobs on mobile"
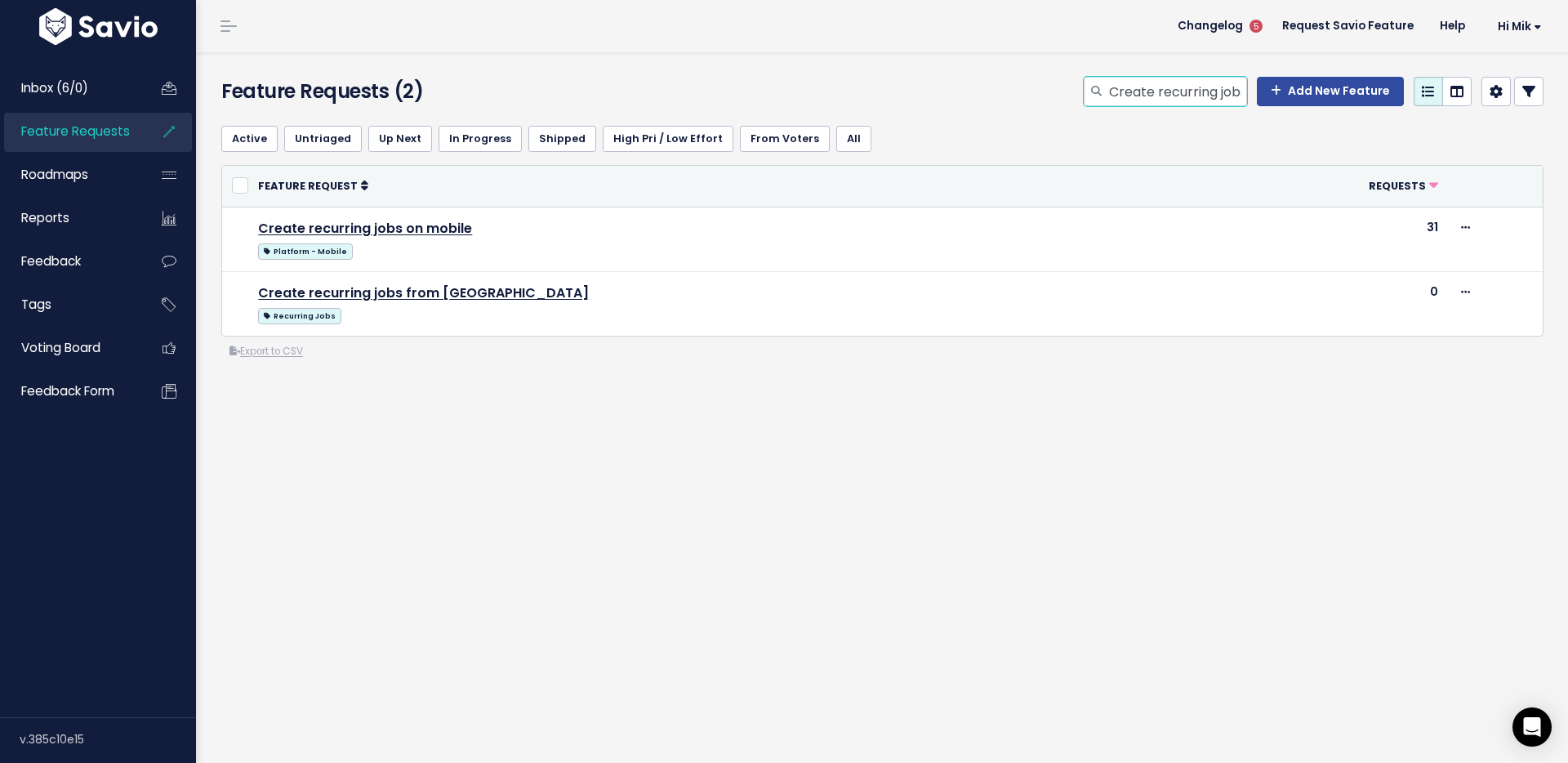
click at [1156, 95] on input "Create recurring jobs on mobile" at bounding box center [1177, 91] width 140 height 29
paste input ""Custom Enquiry Form Questions ""
type input "Custom Enquiry Form Questions"
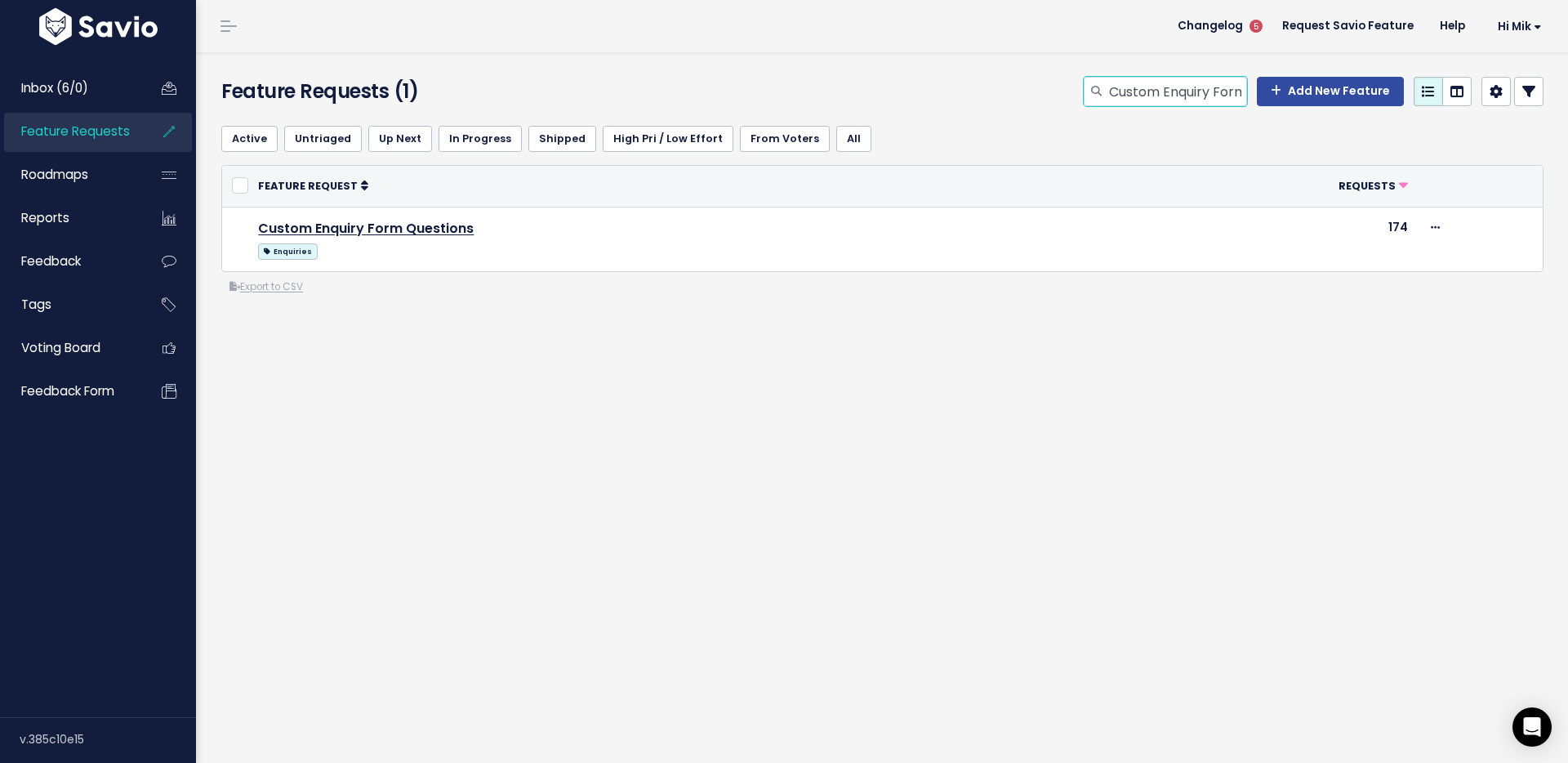
click at [1140, 91] on input "Custom Enquiry Form Questions" at bounding box center [1177, 91] width 140 height 29
paste input "customise appointment detail"
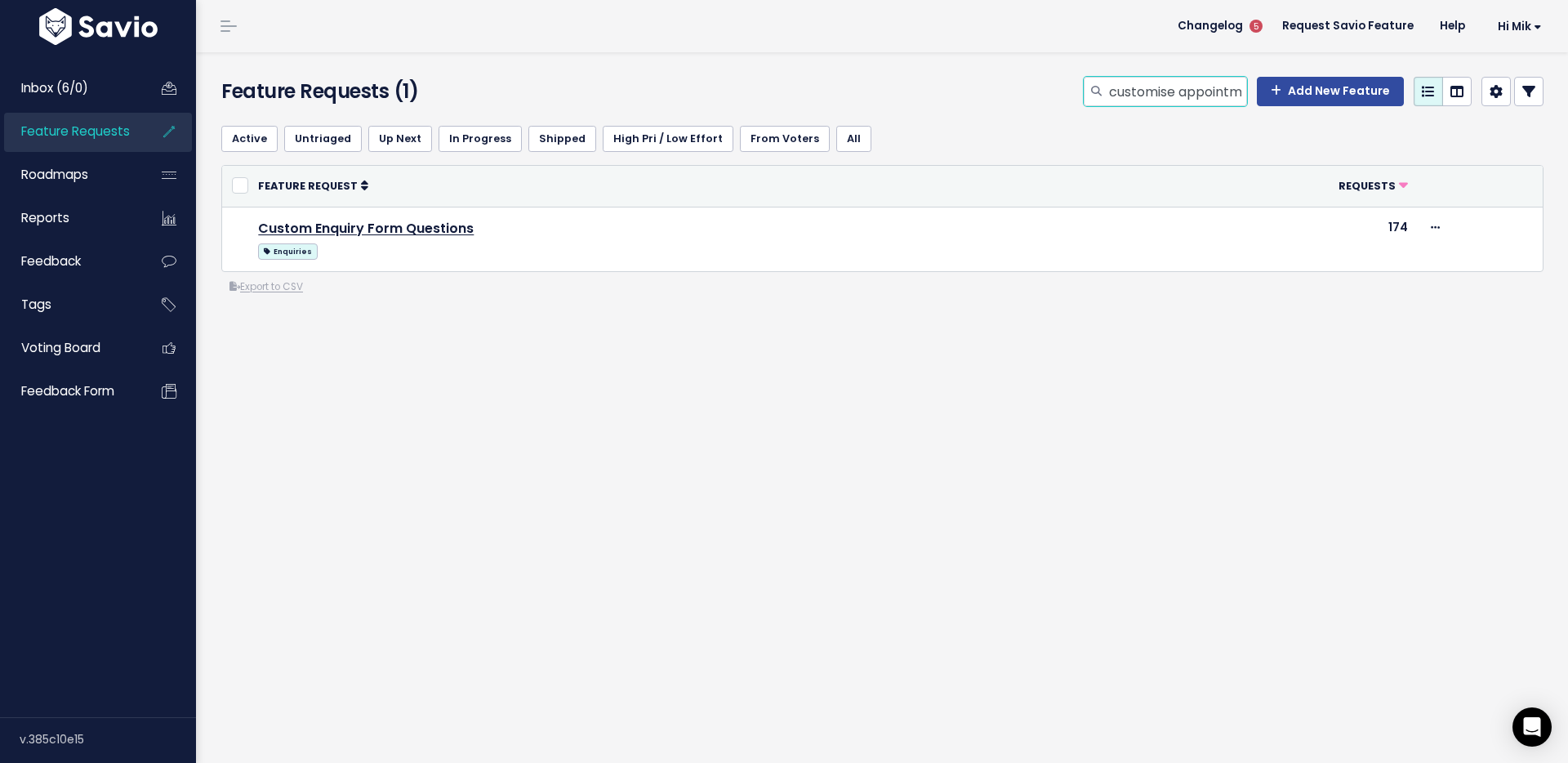
scroll to position [0, 72]
type input "customise appointment details"
click at [1150, 91] on input "customise appointment details" at bounding box center [1177, 91] width 140 height 29
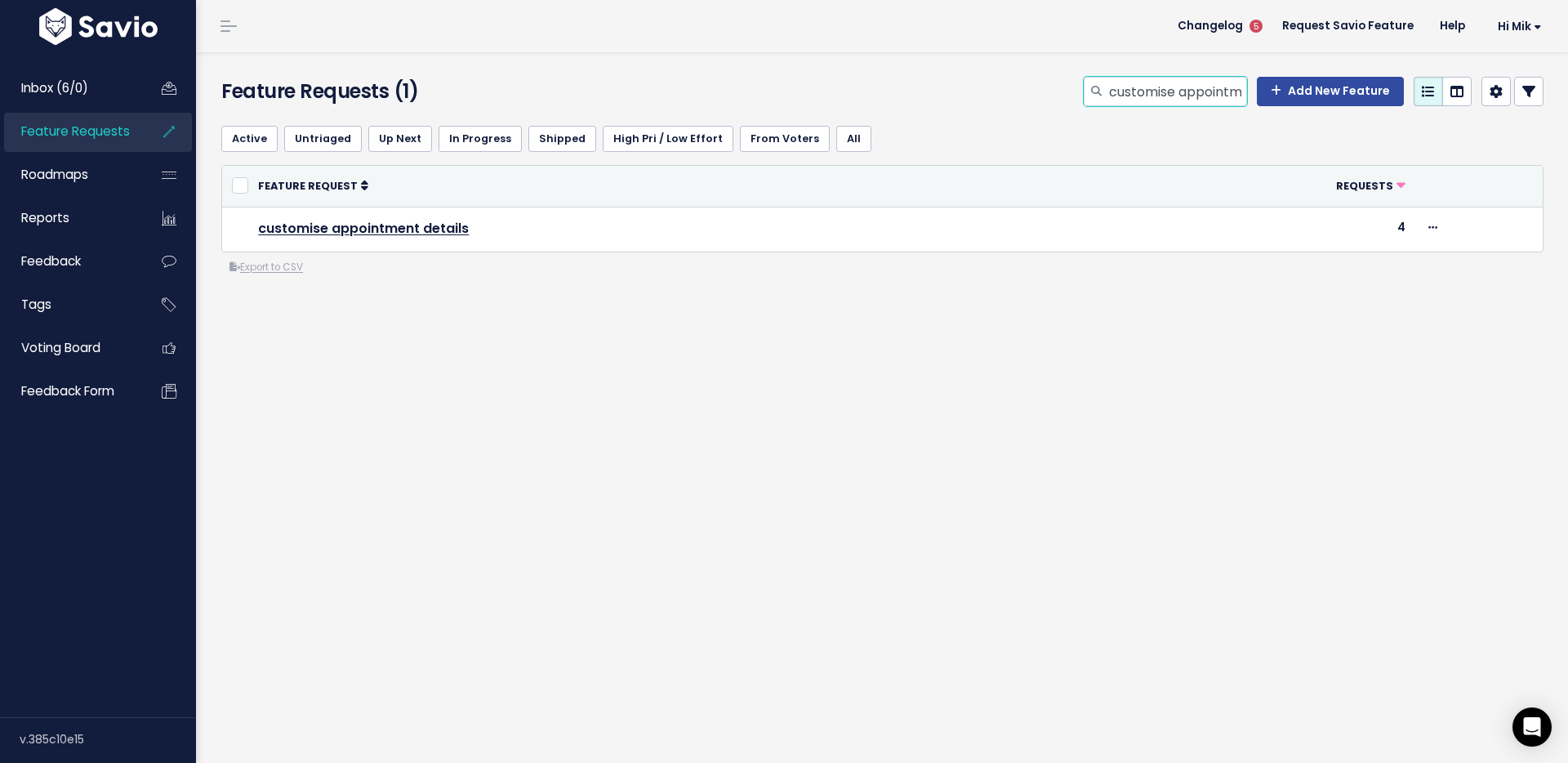
click at [1150, 91] on input "customise appointment details" at bounding box center [1177, 91] width 140 height 29
paste input "Forms & Certs - Build Your Own / Custom Form"
type input "Forms & Certs - Build Your Own / Custom Forms"
click at [1141, 94] on input "Forms & Certs - Build Your Own / Custom Forms" at bounding box center [1177, 91] width 140 height 29
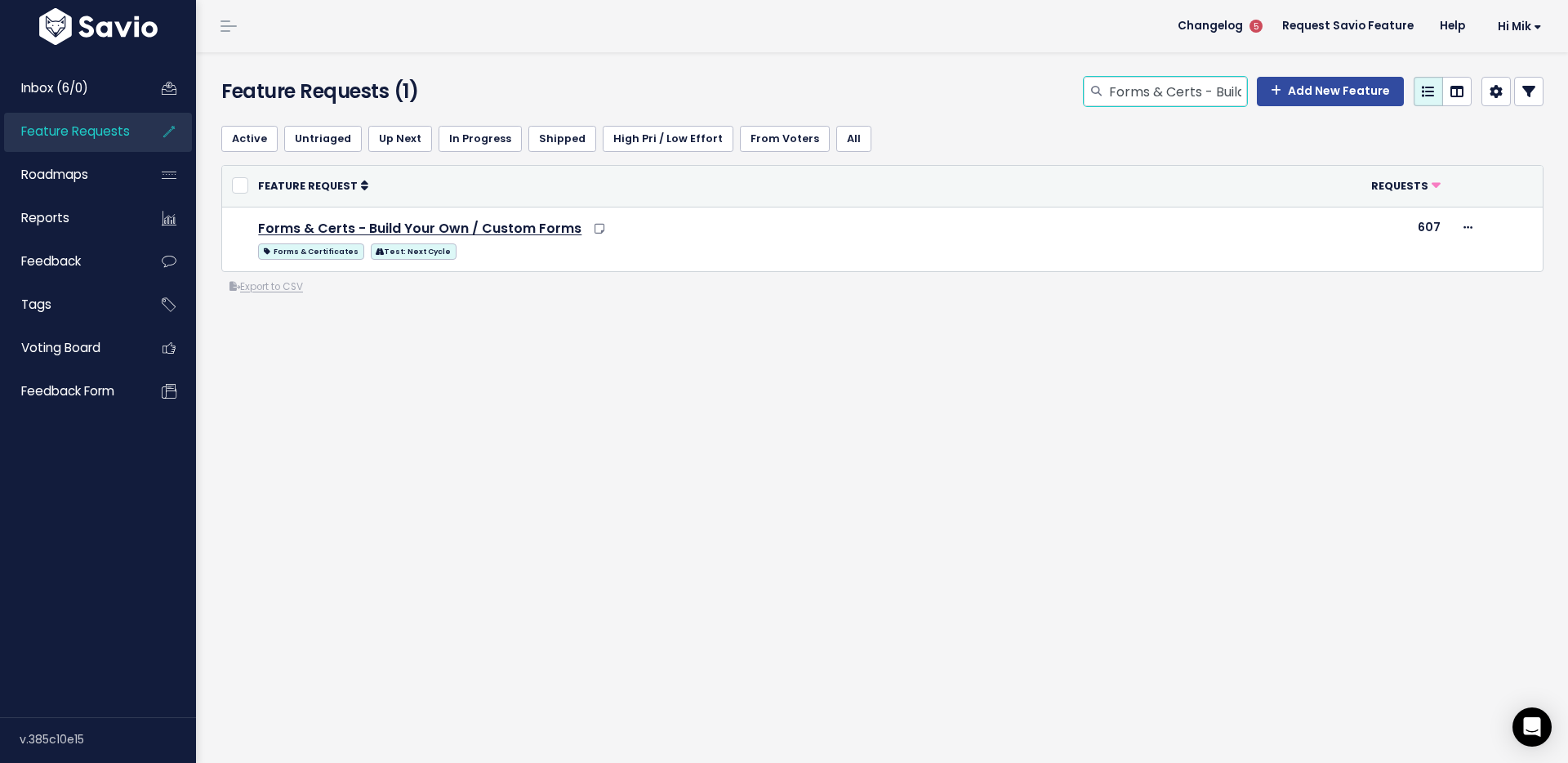
click at [1141, 94] on input "Forms & Certs - Build Your Own / Custom Forms" at bounding box center [1177, 91] width 140 height 29
paste input ""Merge Customers ""
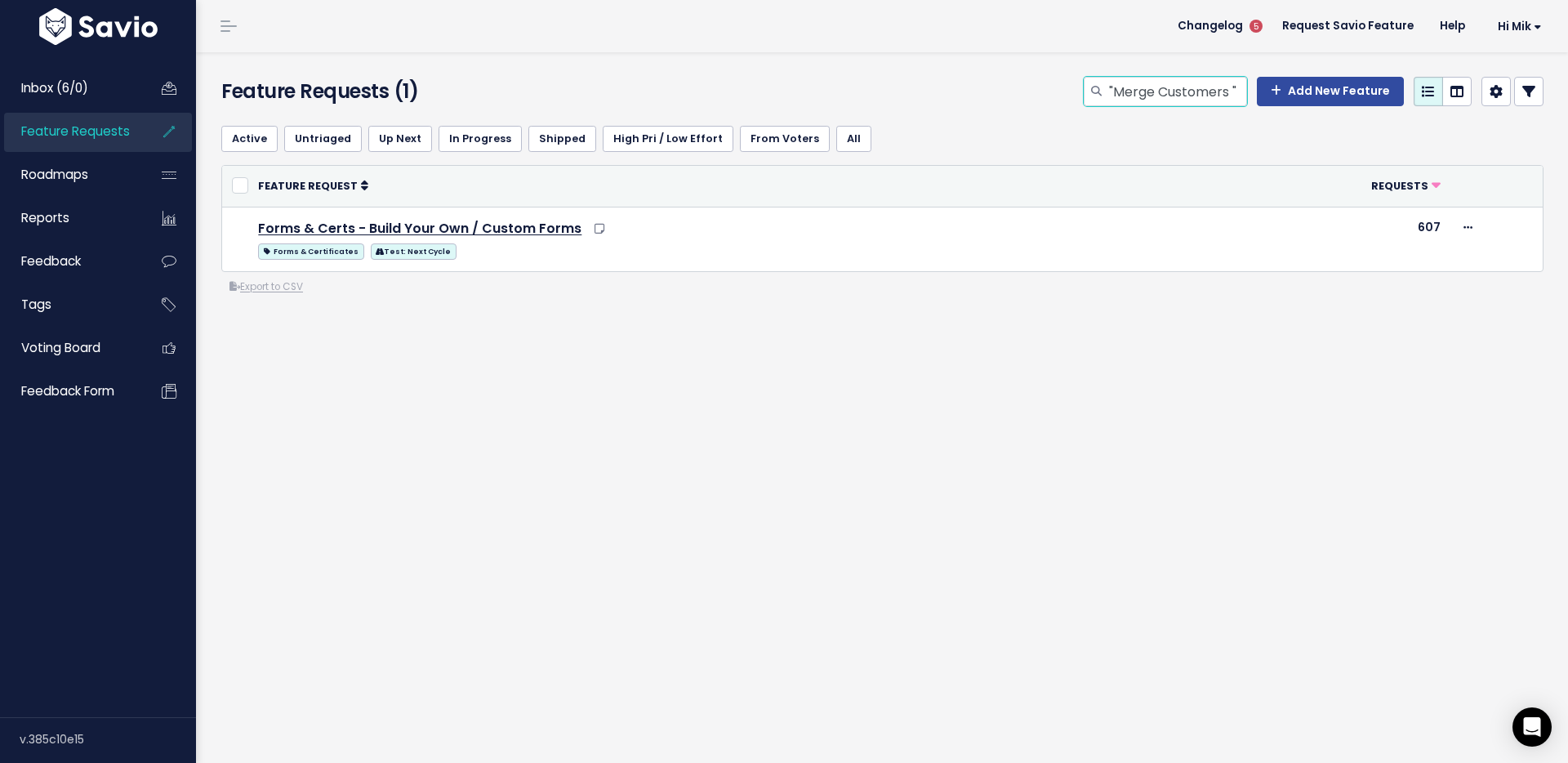
type input ""Merge Customers ""
click at [1126, 82] on input ""Merge Customers "" at bounding box center [1177, 91] width 140 height 29
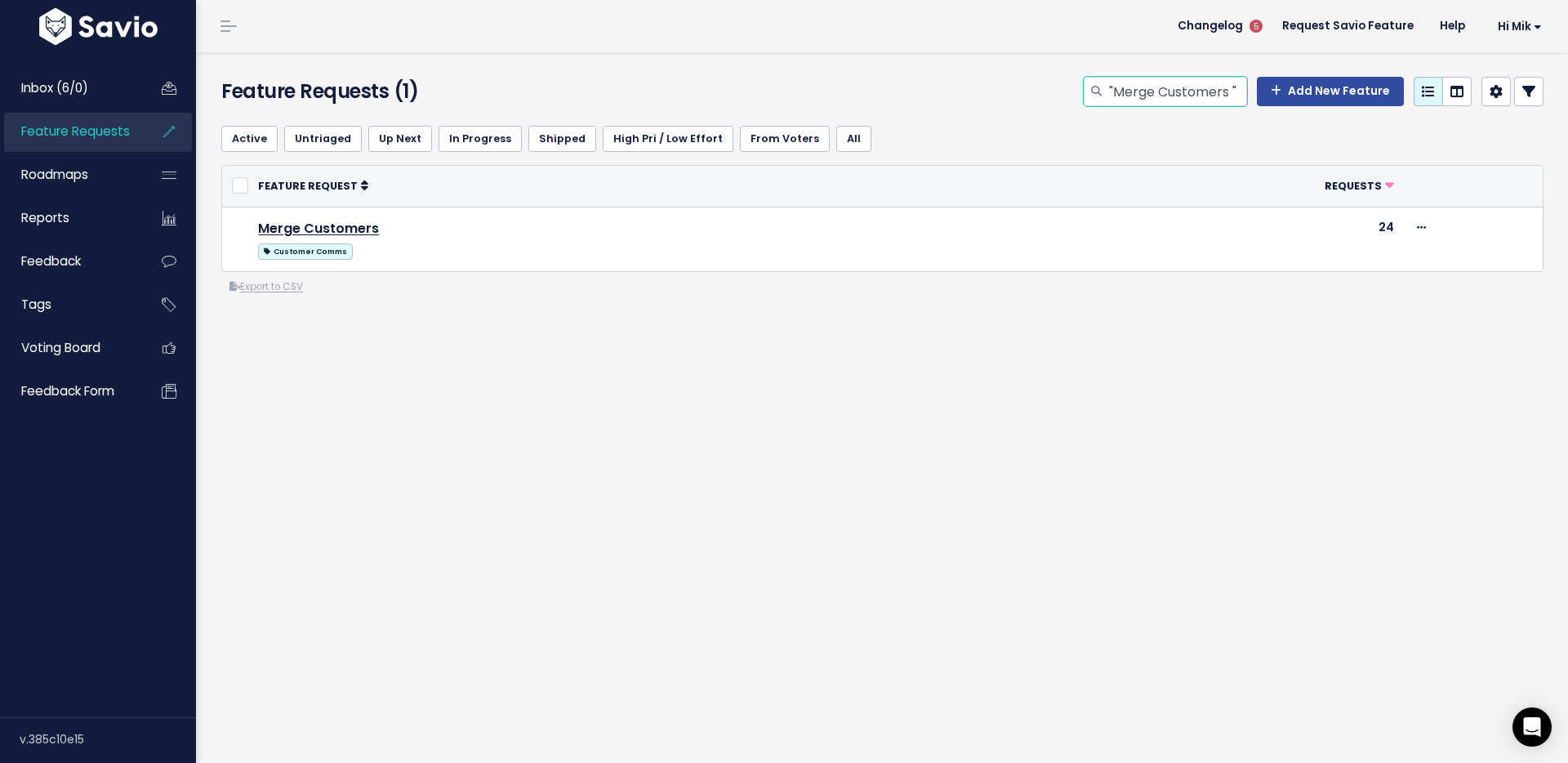
paste input "Mobile UX - Scheduler"
type input "Mobile UX - Scheduler"
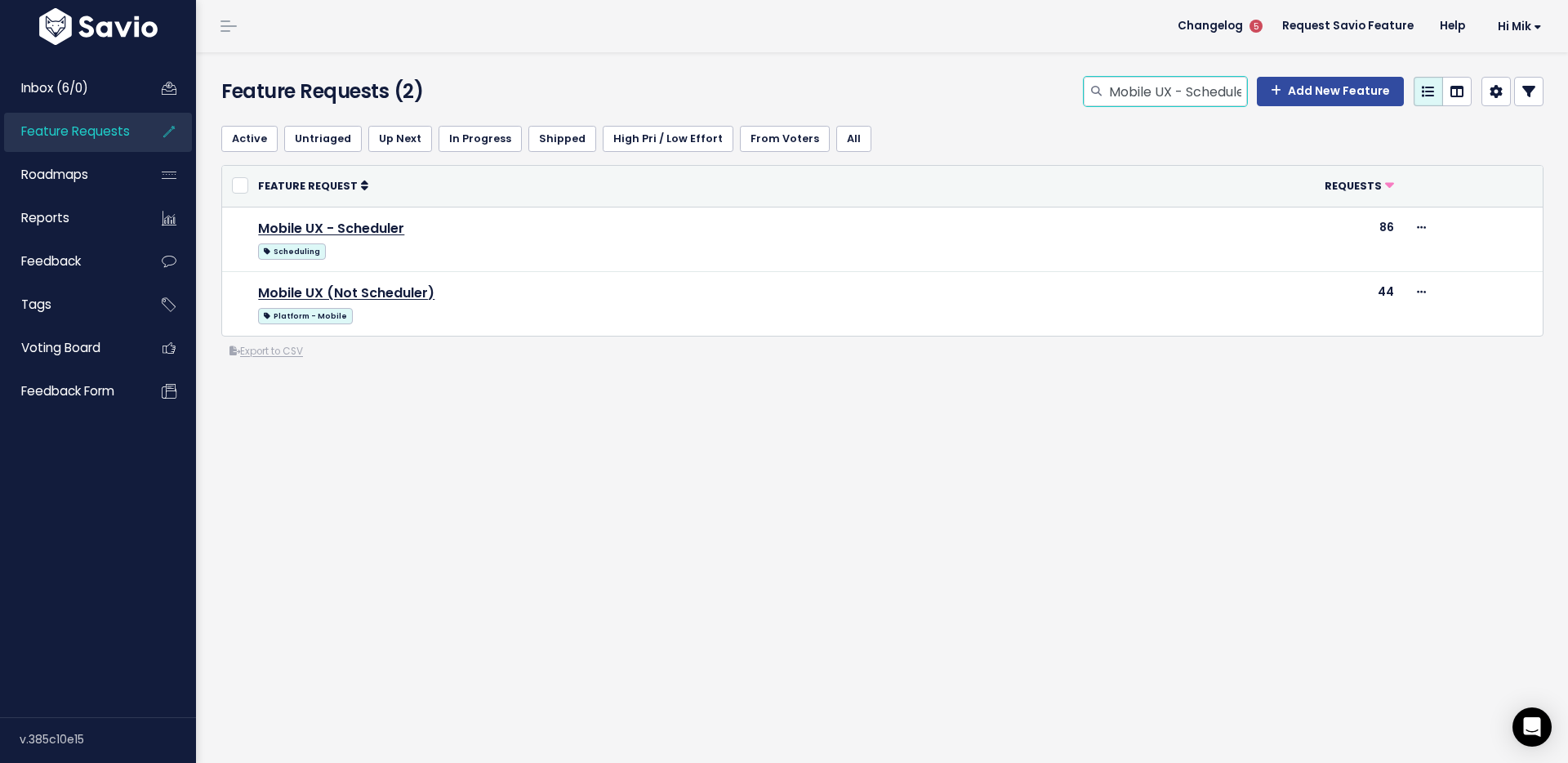
click at [1209, 93] on input "Mobile UX - Scheduler" at bounding box center [1177, 91] width 140 height 29
paste input ""Schedule Teams ""
type input "Schedule Teams"
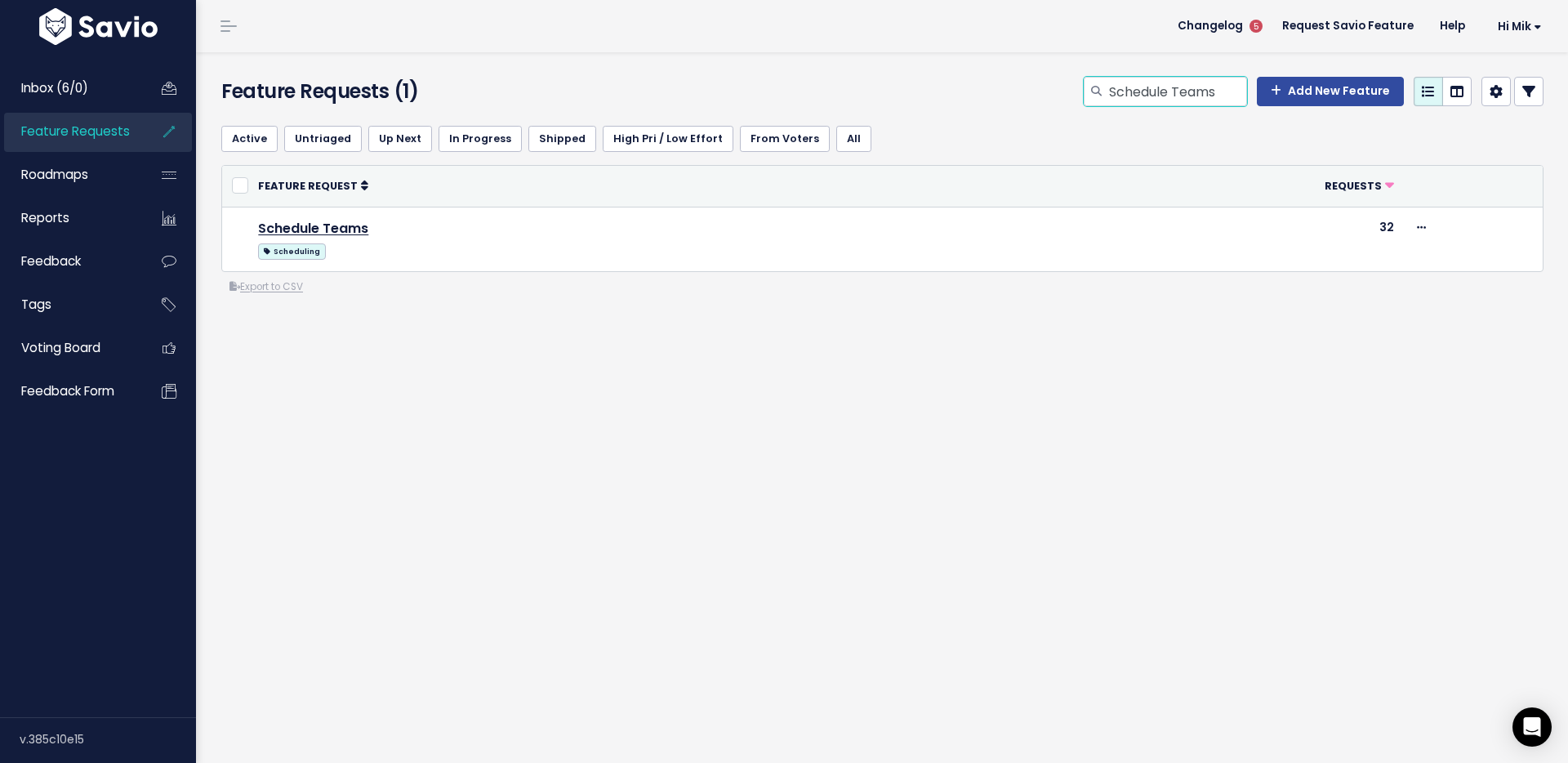
click at [1172, 88] on input "Schedule Teams" at bounding box center [1177, 91] width 140 height 29
paste input "how Staff Unavailability in Scheduler"
type input "Show Staff Unavailability in Scheduler"
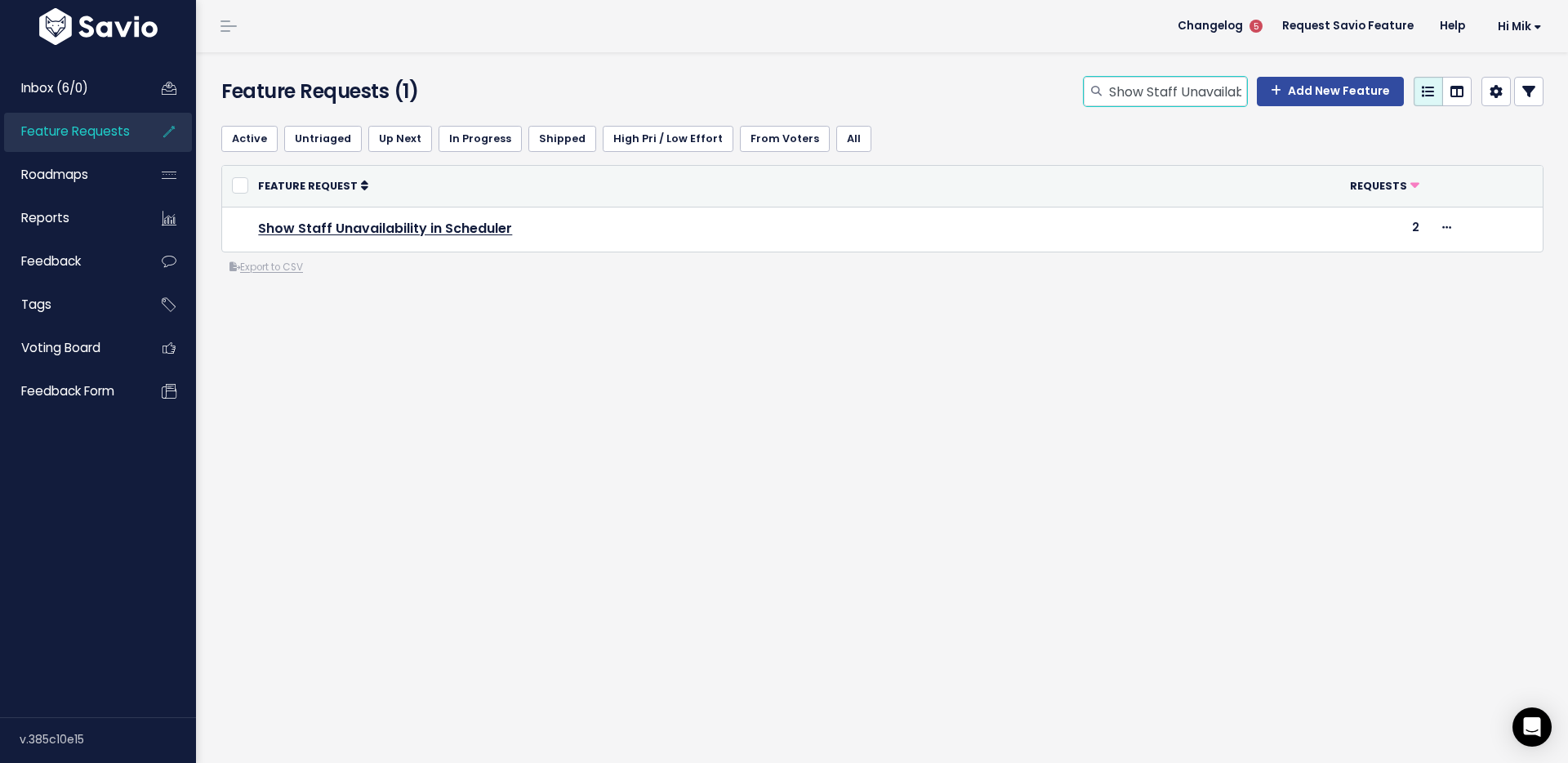
click at [1188, 89] on input "Show Staff Unavailability in Scheduler" at bounding box center [1177, 91] width 140 height 29
click at [1188, 90] on input "Show Staff Unavailability in Scheduler" at bounding box center [1177, 91] width 140 height 29
type input "availability"
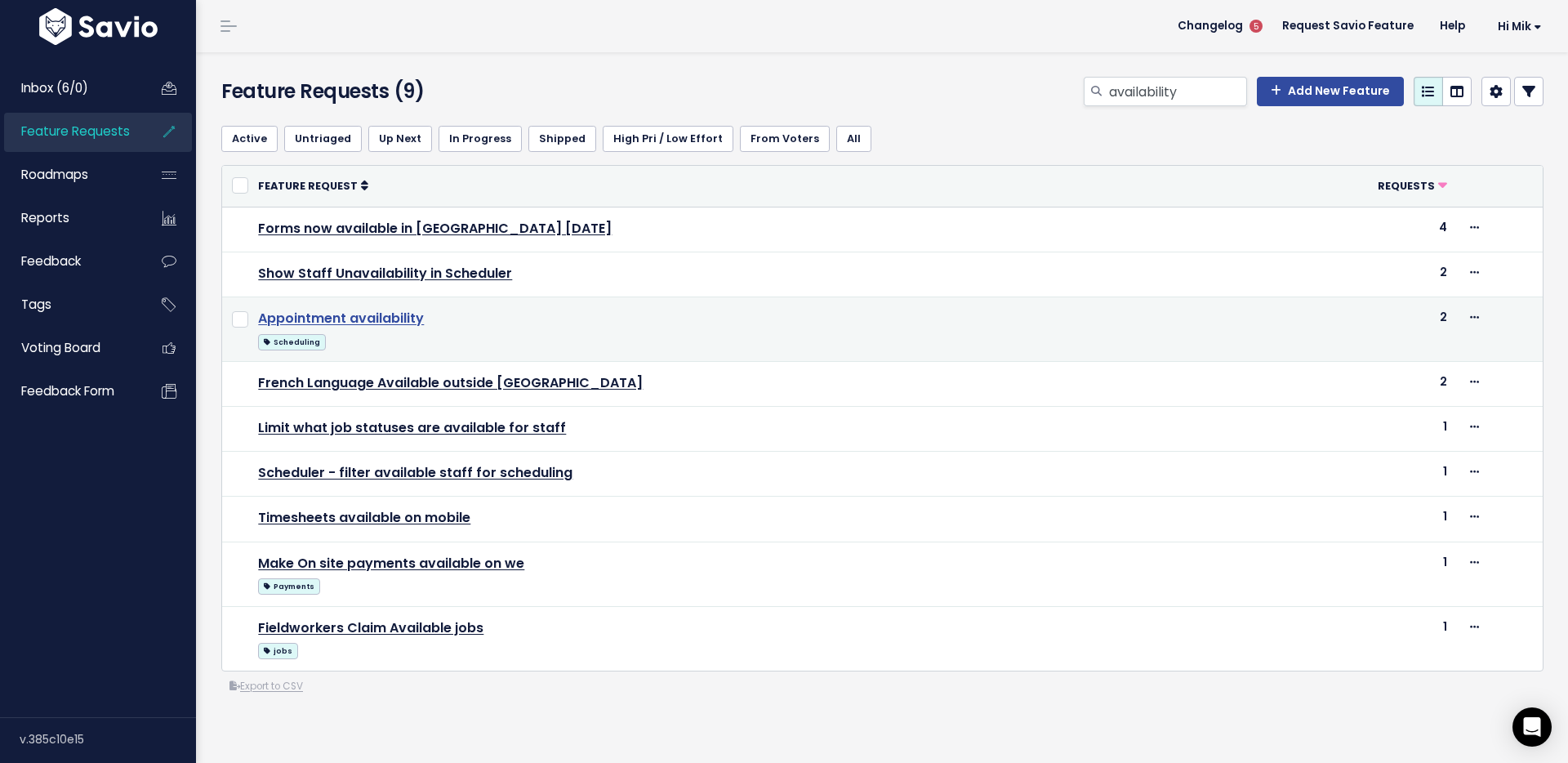
click at [350, 319] on link "Appointment availability" at bounding box center [340, 317] width 165 height 19
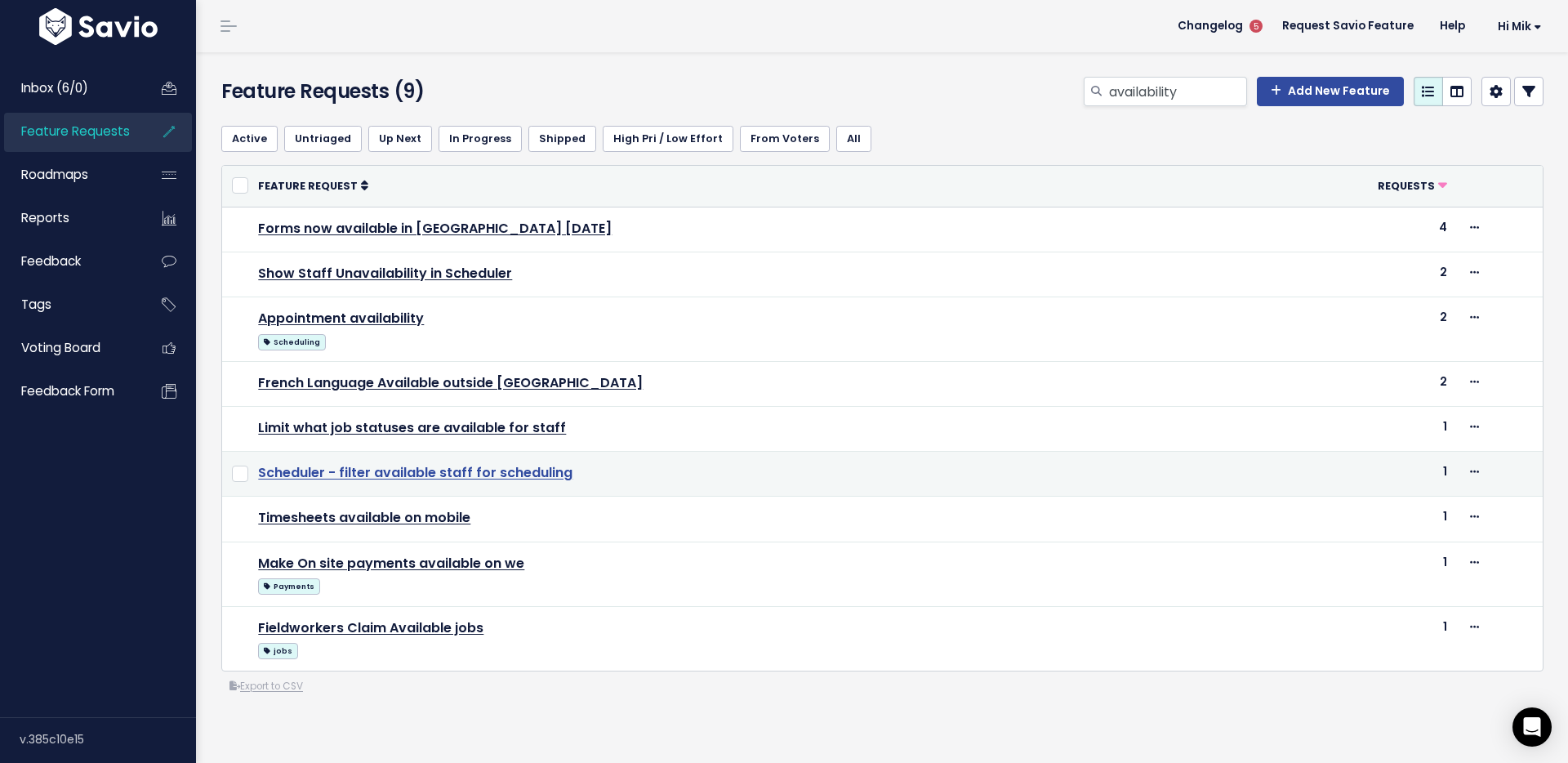
click at [402, 469] on link "Scheduler - filter available staff for scheduling" at bounding box center [416, 472] width 315 height 19
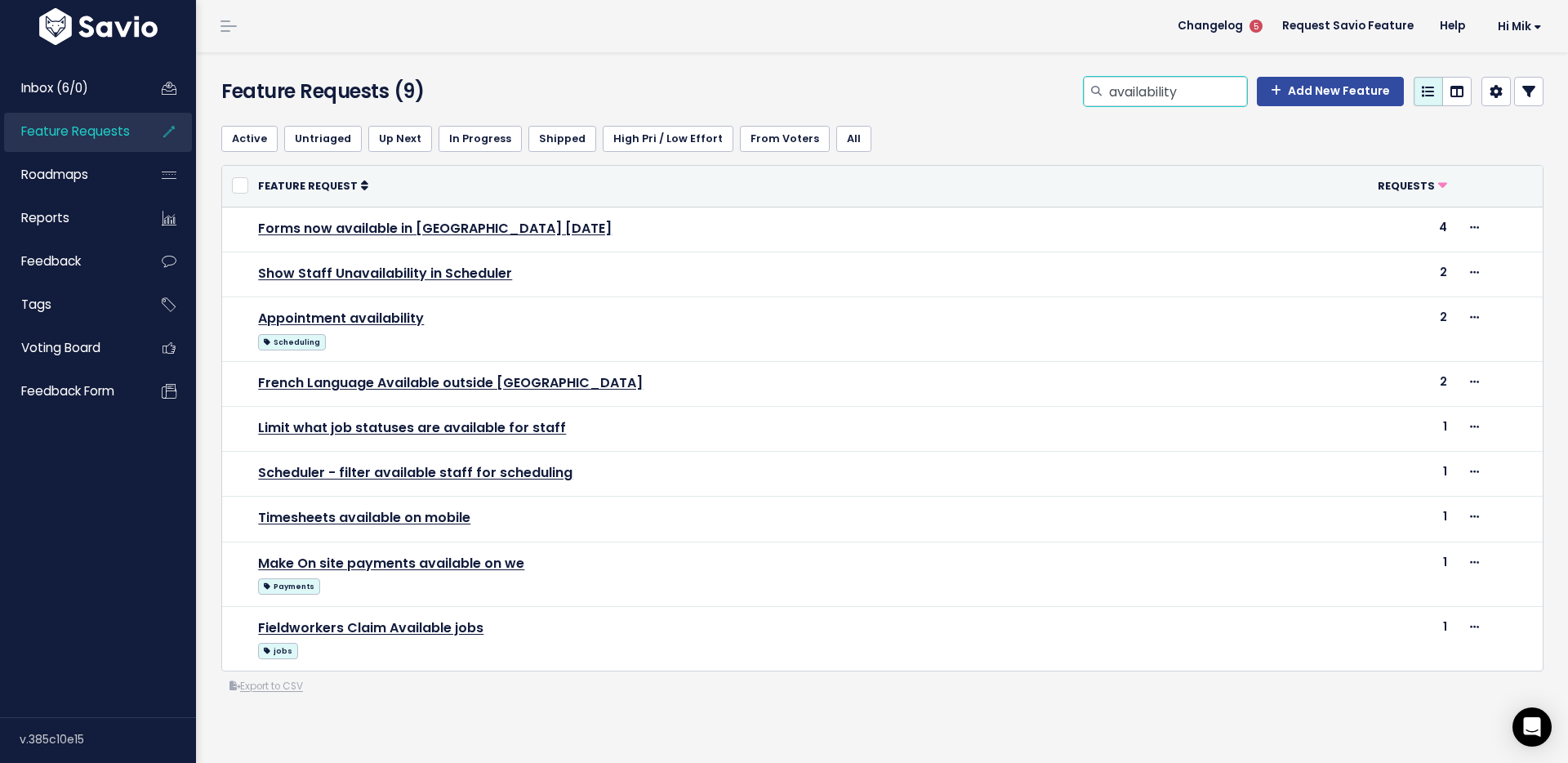
click at [1188, 94] on input "availability" at bounding box center [1177, 91] width 140 height 29
paste input "GeoOp feedback"
type input "GeoOp feedback"
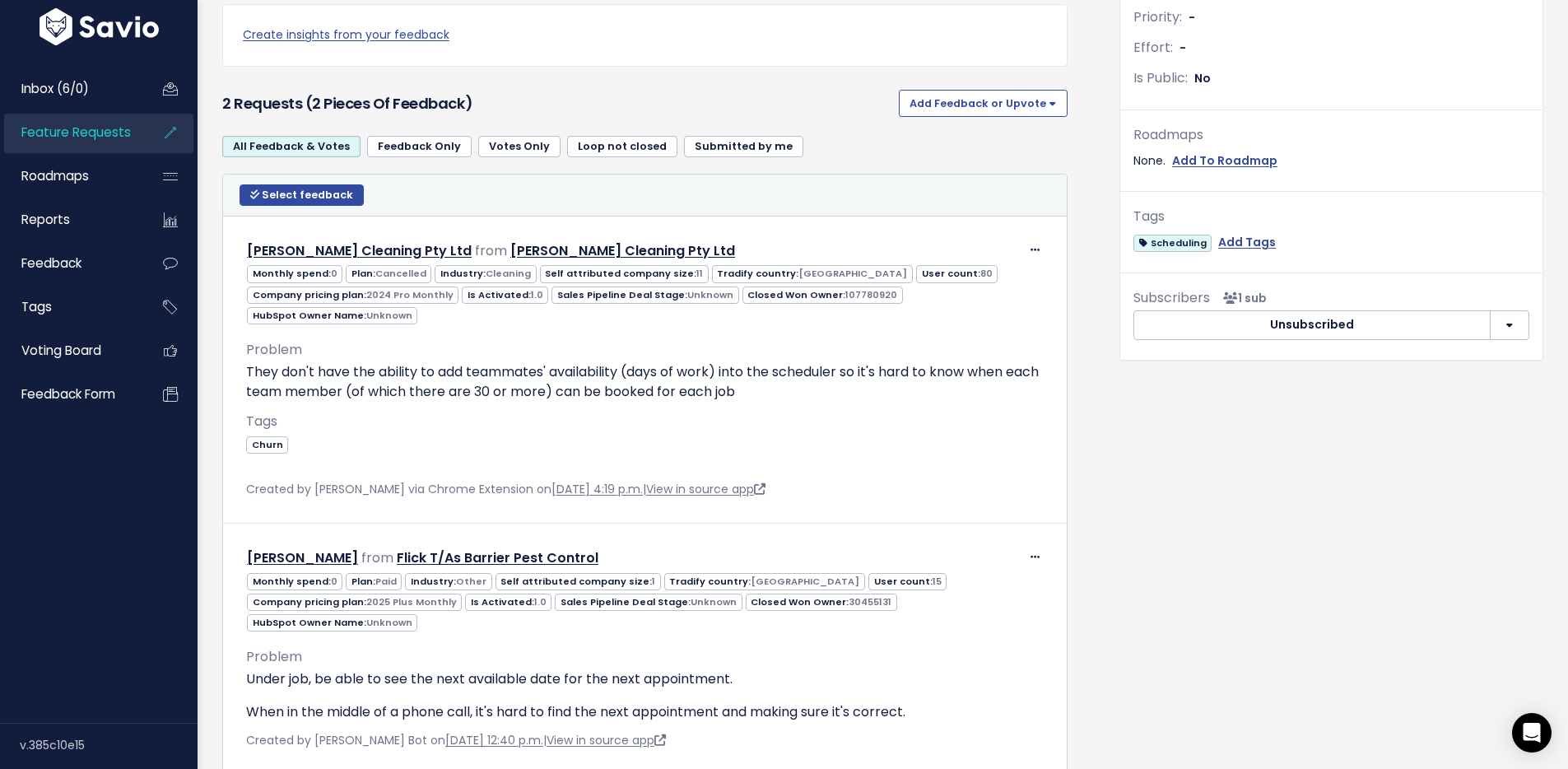
scroll to position [546, 0]
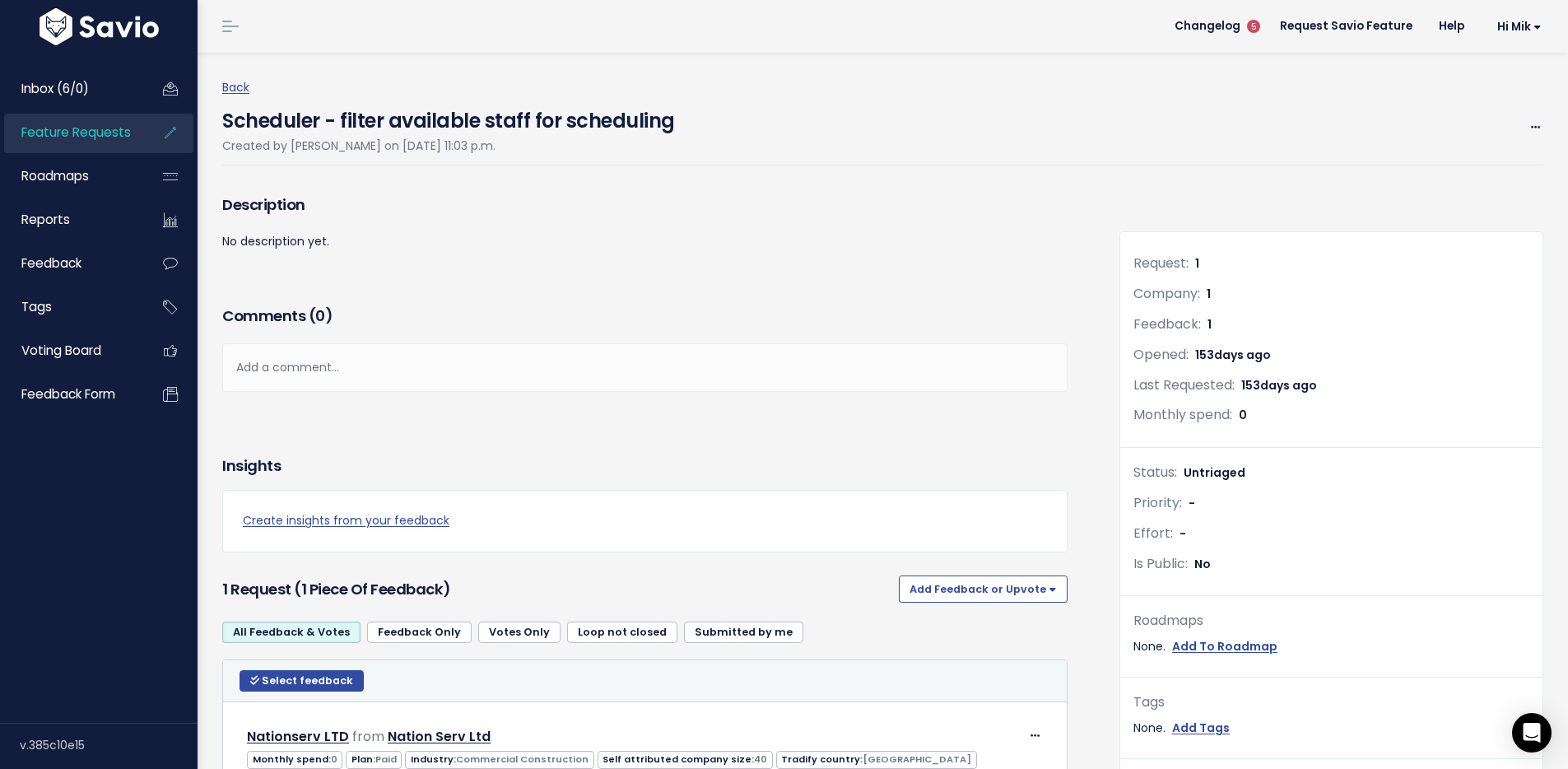
click at [108, 135] on span "Feature Requests" at bounding box center [76, 132] width 110 height 17
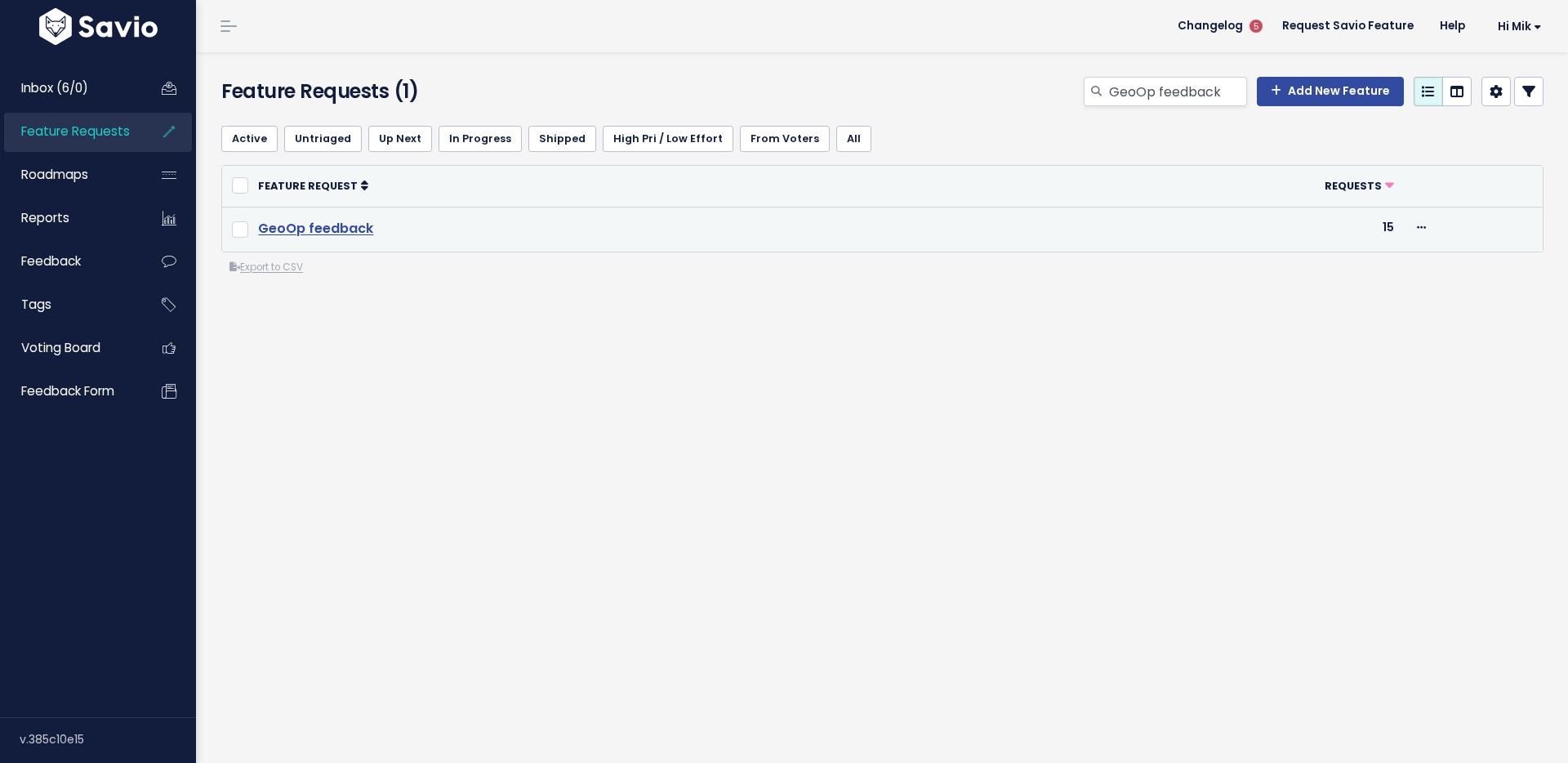
click at [342, 228] on link "GeoOp feedback" at bounding box center [316, 228] width 115 height 19
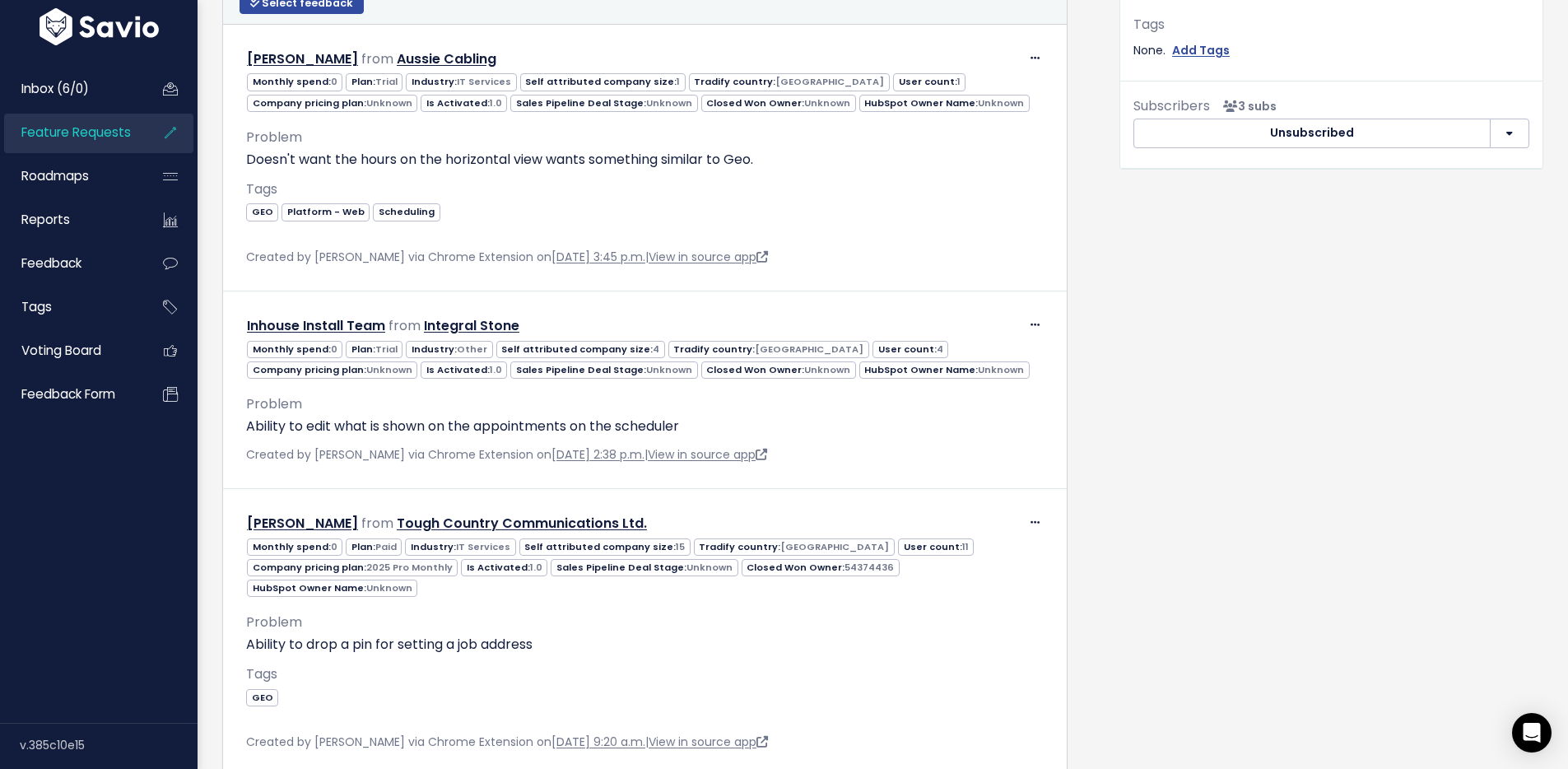
scroll to position [822, 0]
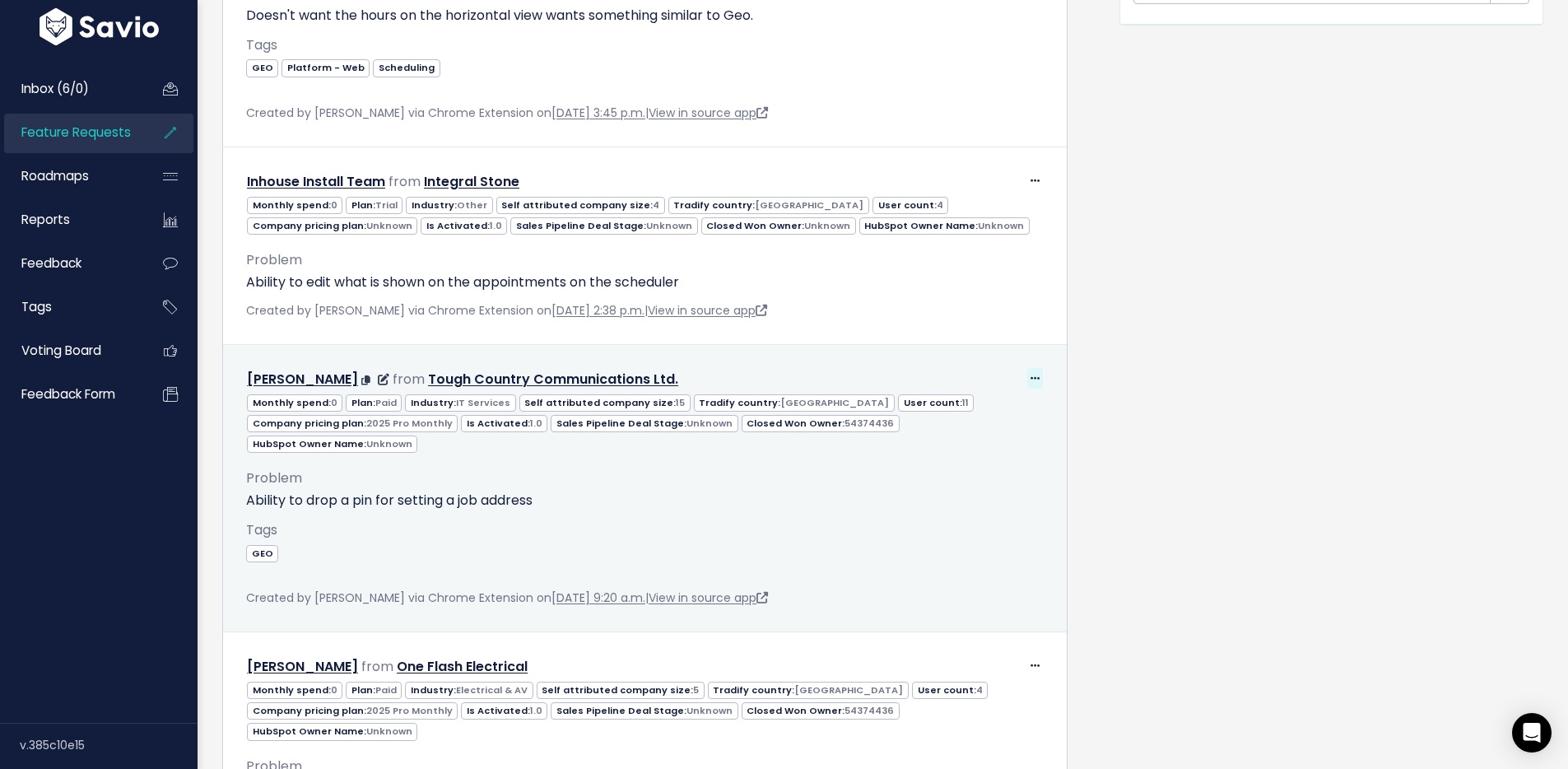
click at [1030, 379] on icon at bounding box center [1035, 379] width 9 height 11
click at [997, 421] on link "Edit" at bounding box center [985, 423] width 119 height 32
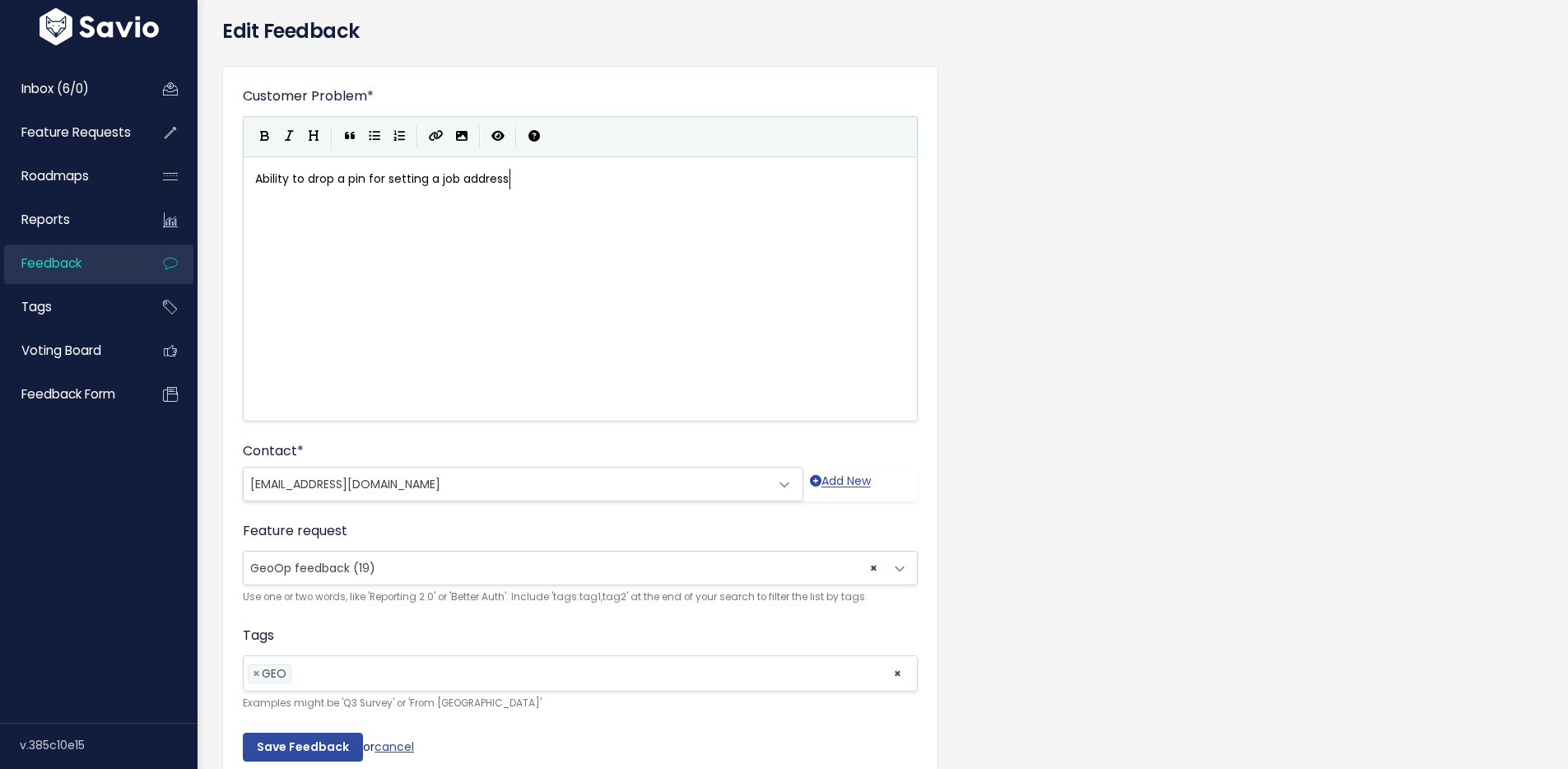
scroll to position [151, 0]
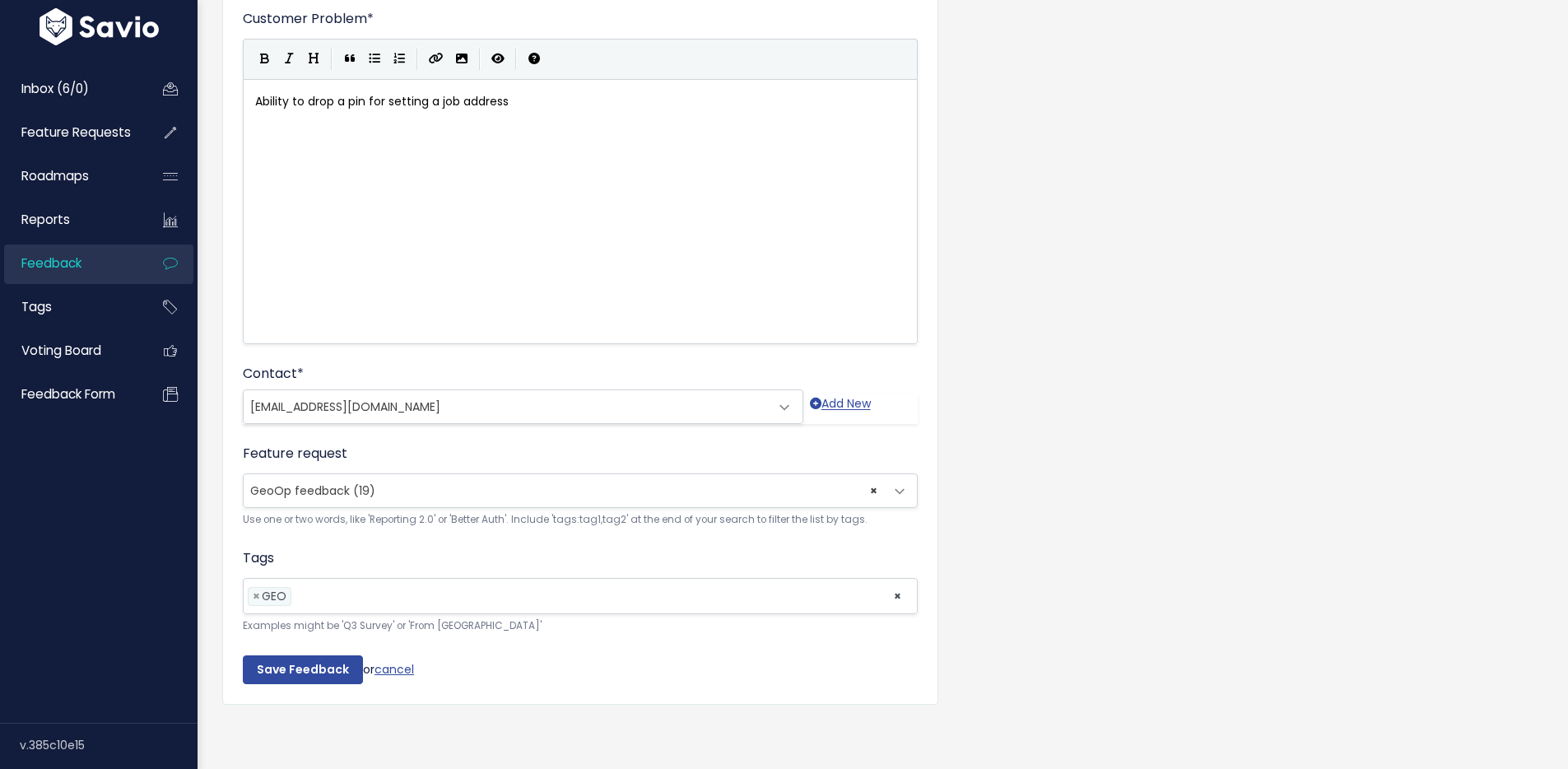
click at [537, 474] on span "× GeoOp feedback (19)" at bounding box center [563, 490] width 641 height 33
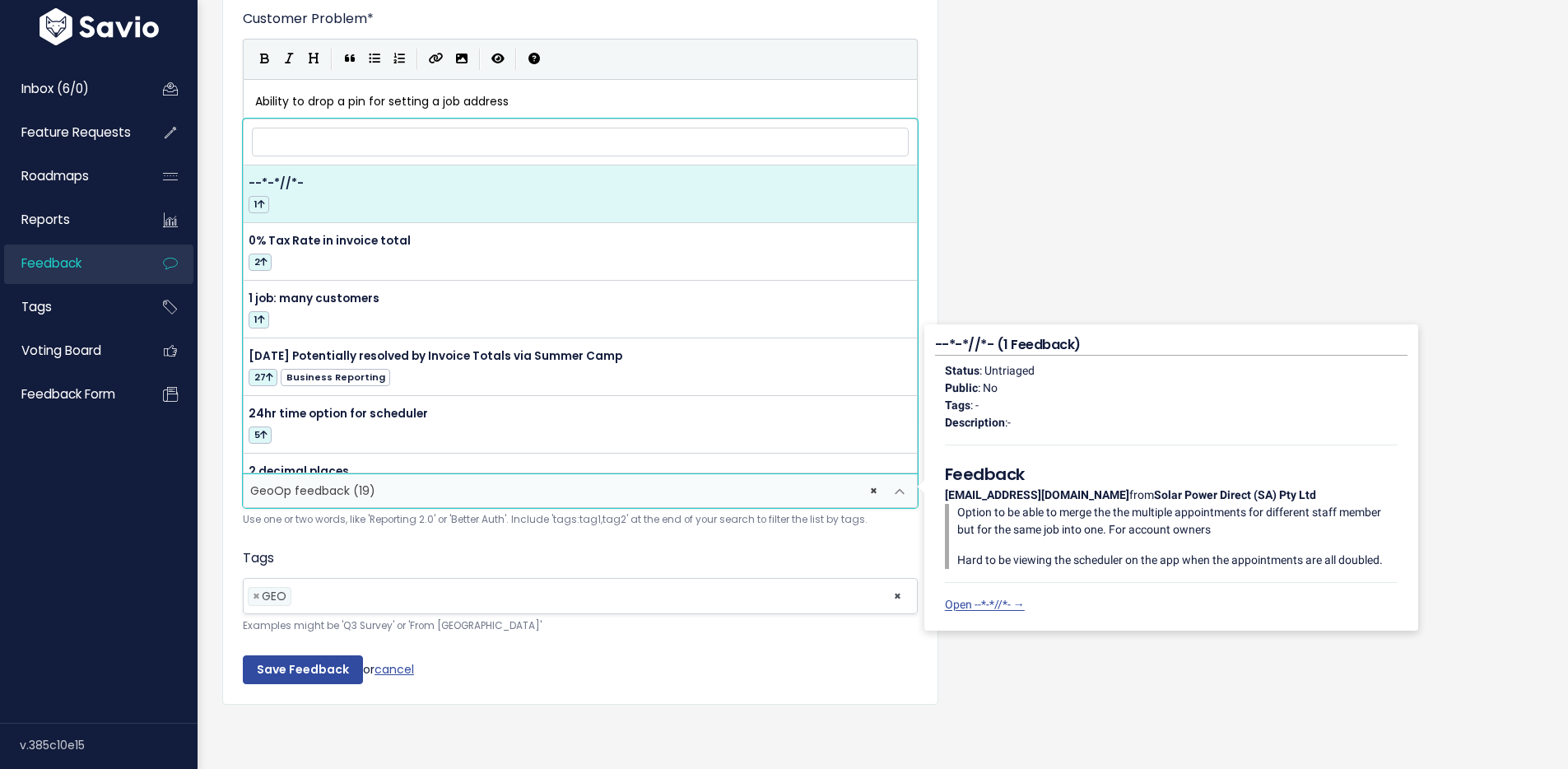
click at [462, 127] on input "search" at bounding box center [580, 142] width 657 height 29
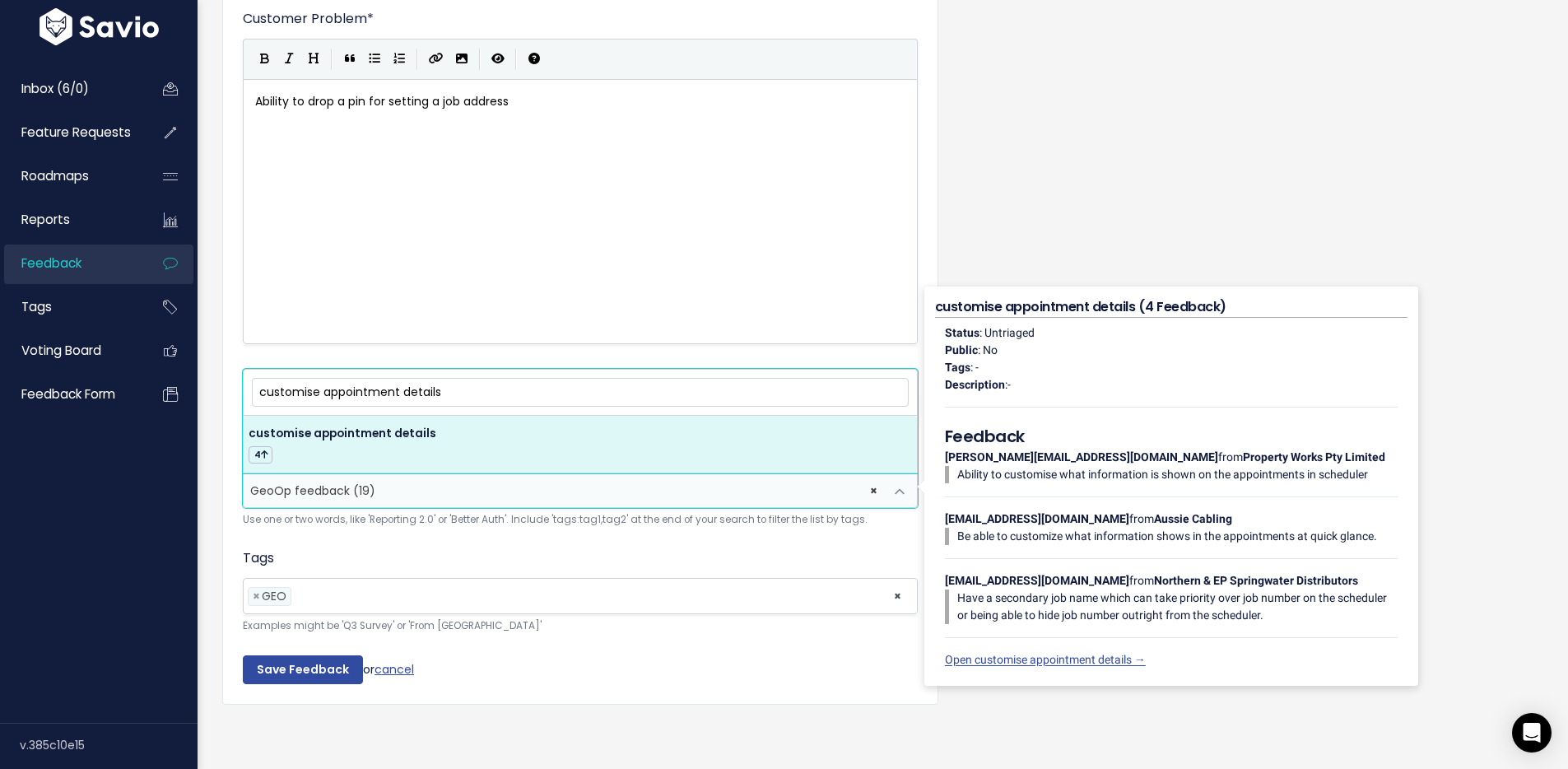
type input "customise appointment details"
select select "62365"
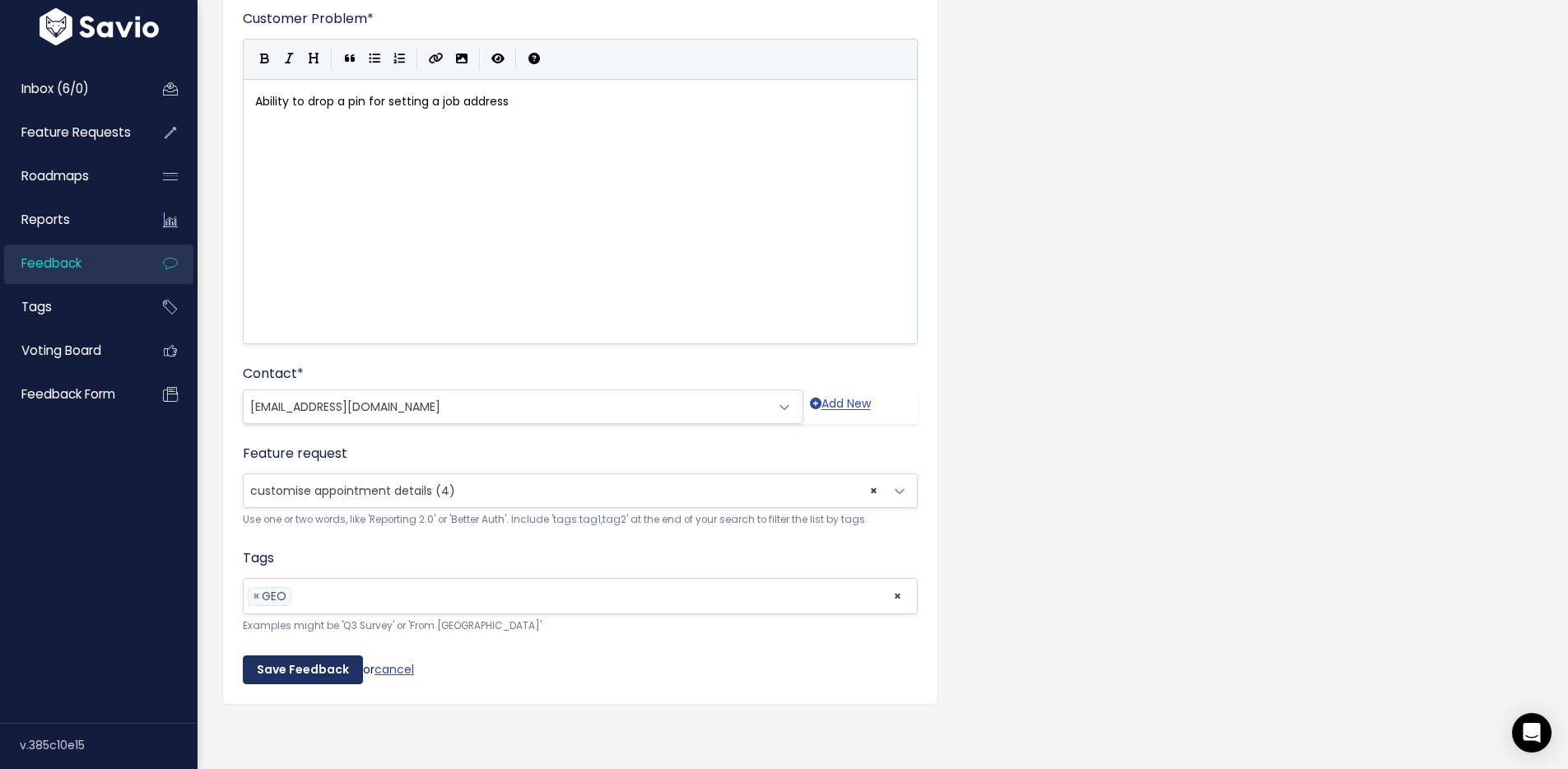
click at [305, 663] on input "Save Feedback" at bounding box center [302, 669] width 120 height 29
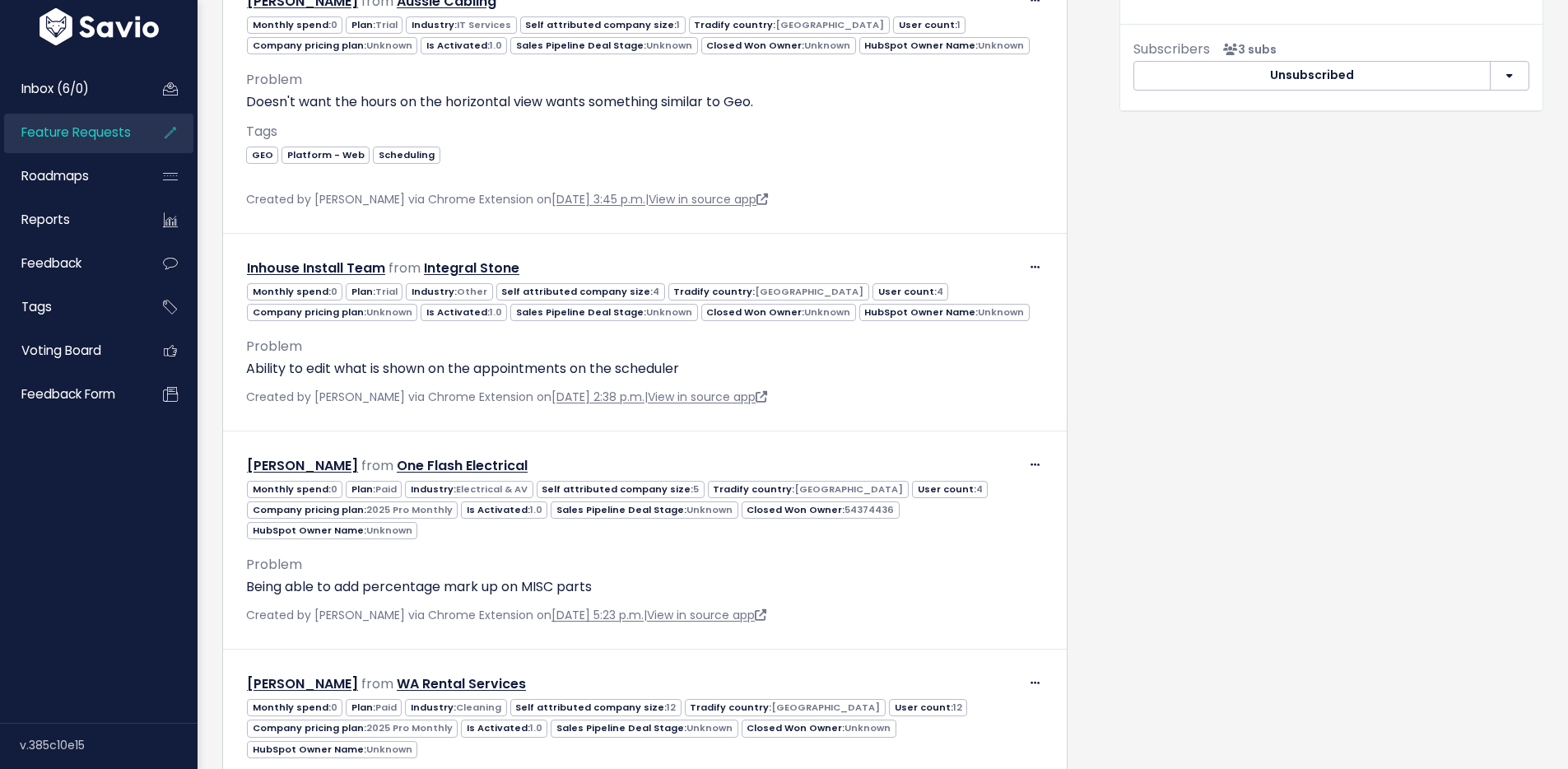
scroll to position [803, 0]
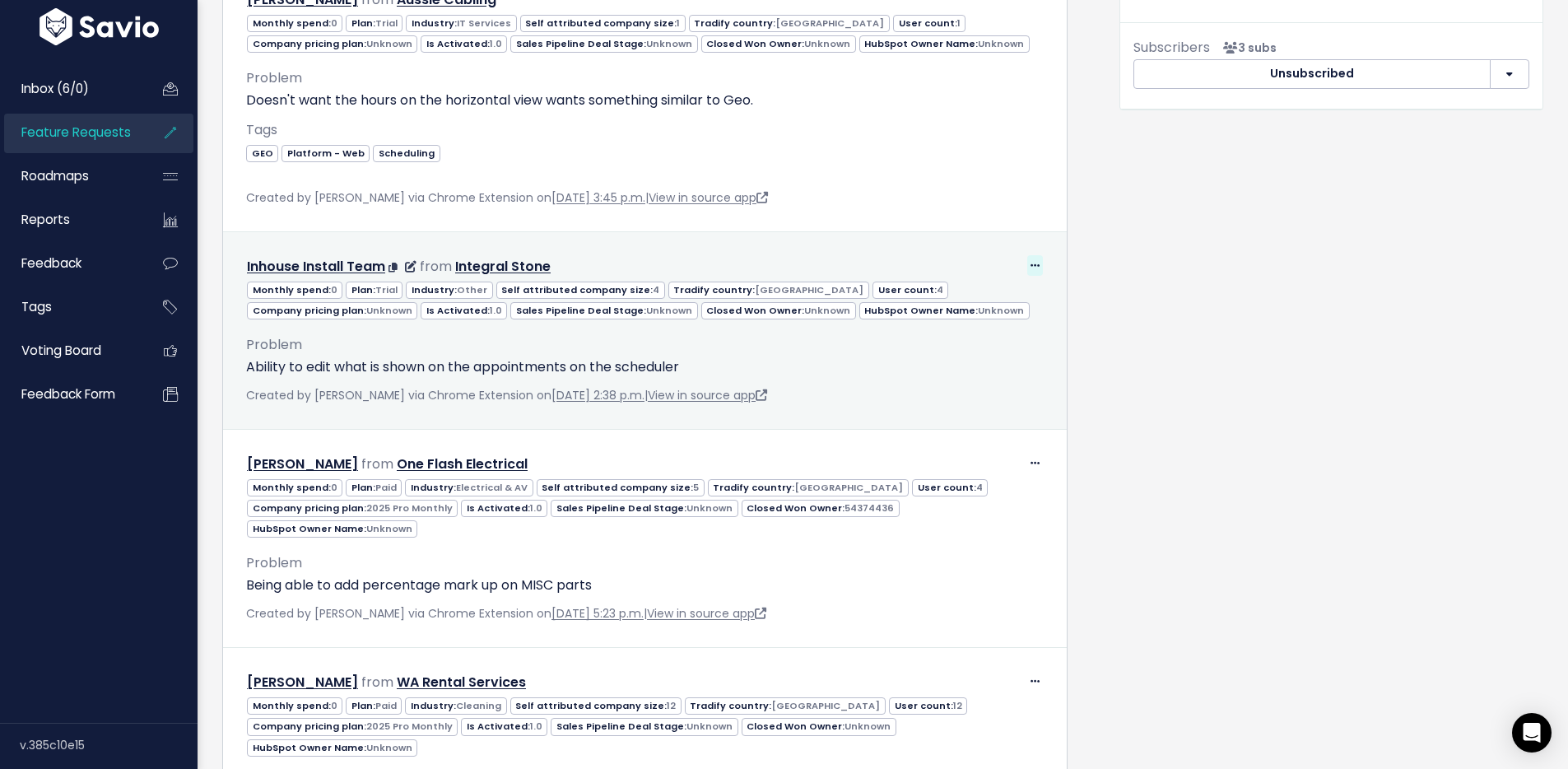
click at [1030, 264] on icon at bounding box center [1035, 266] width 9 height 11
click at [978, 307] on link "Edit" at bounding box center [985, 311] width 119 height 32
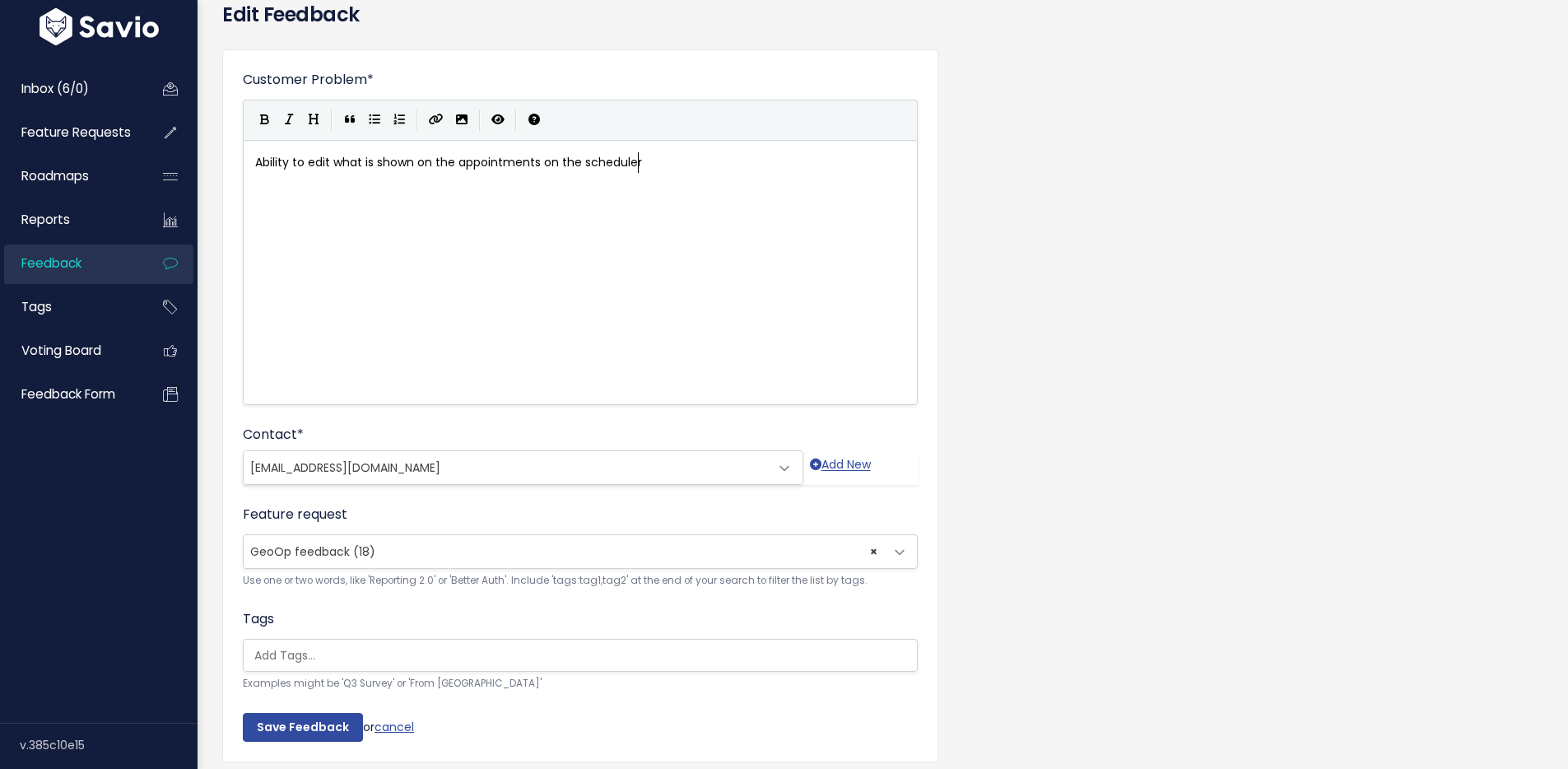
scroll to position [147, 0]
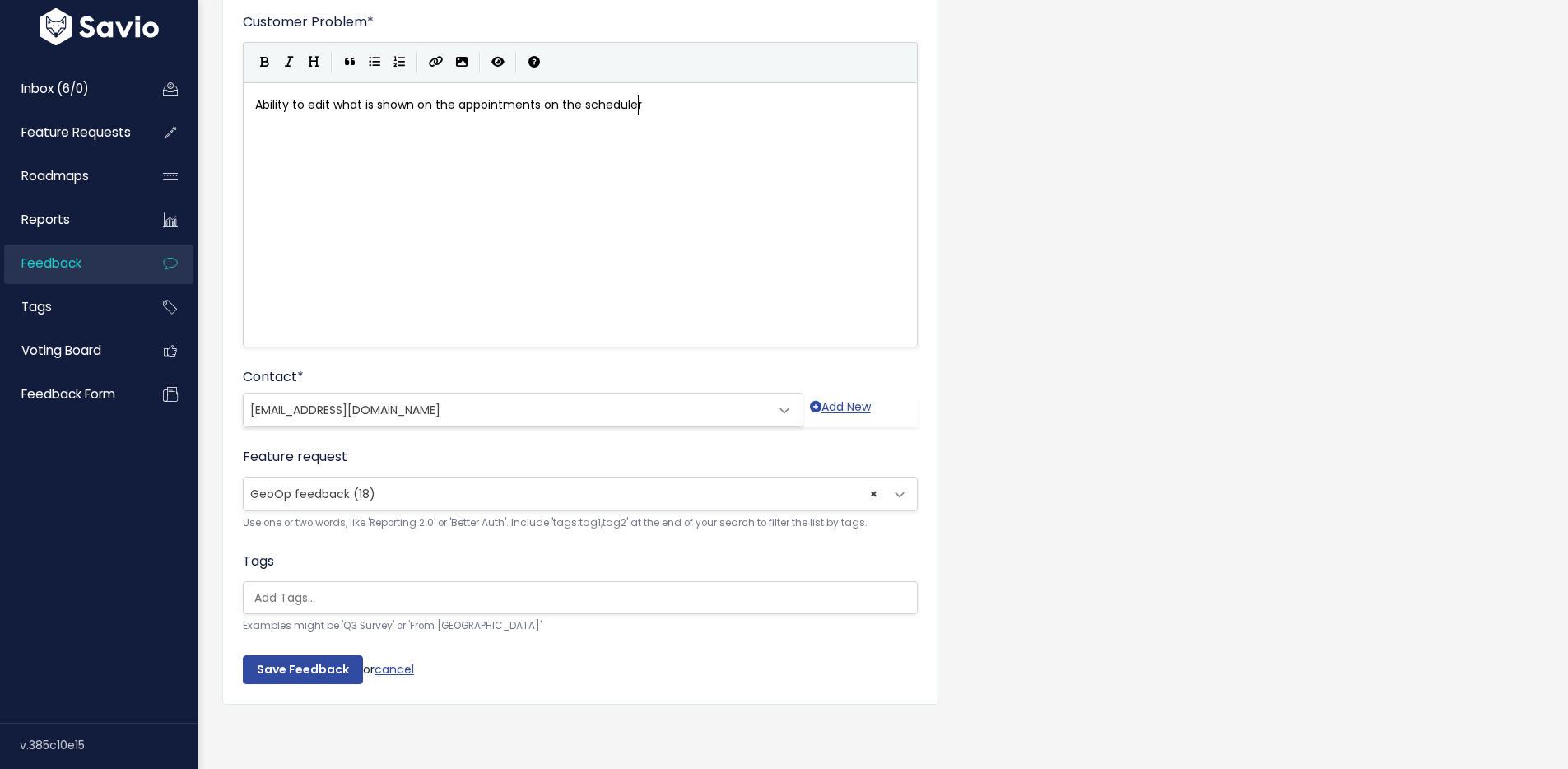
click at [426, 481] on span "× GeoOp feedback (18)" at bounding box center [563, 494] width 641 height 33
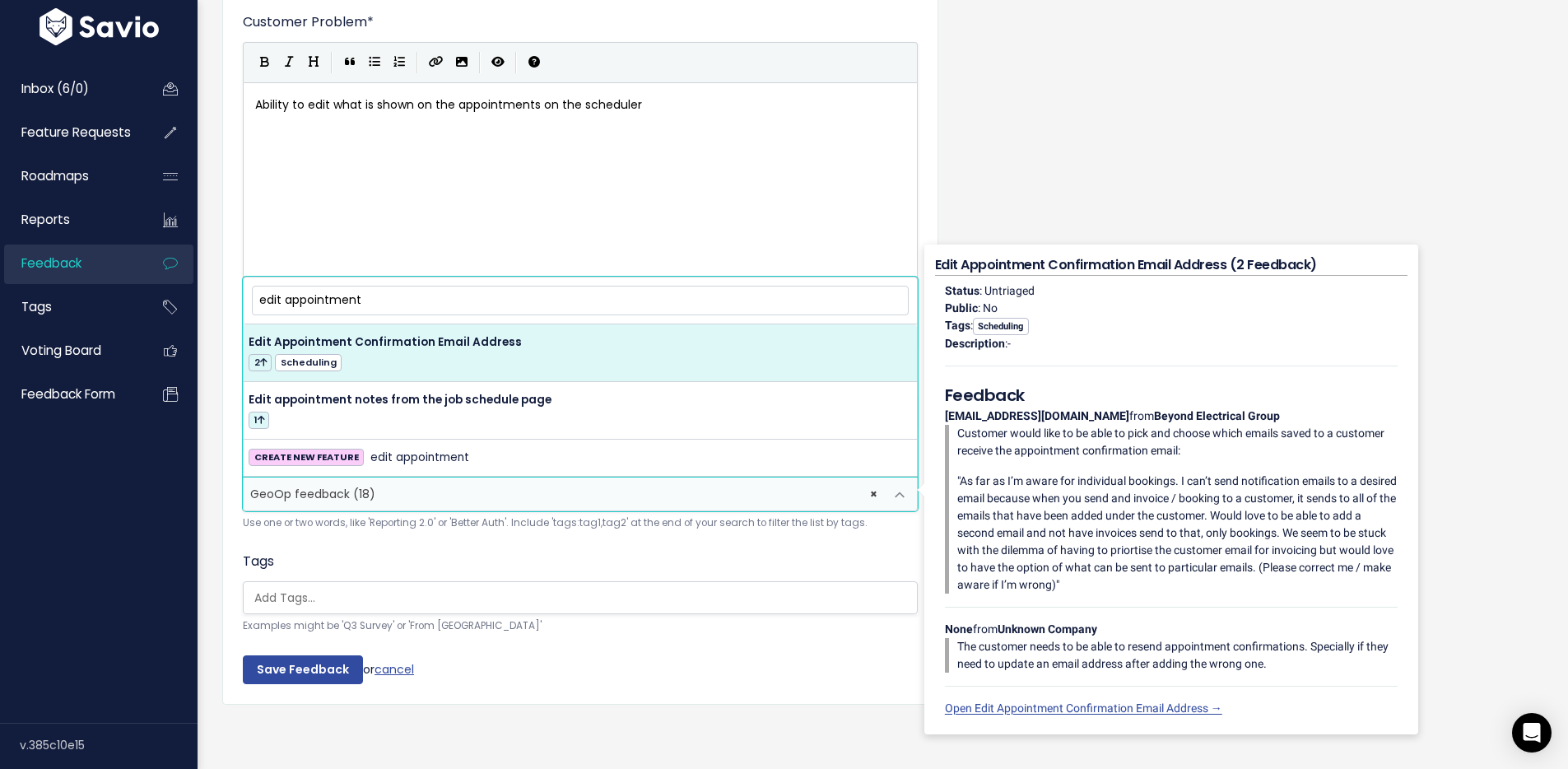
drag, startPoint x: 284, startPoint y: 287, endPoint x: 250, endPoint y: 287, distance: 34.0
click at [250, 287] on span "edit appointment" at bounding box center [580, 300] width 663 height 36
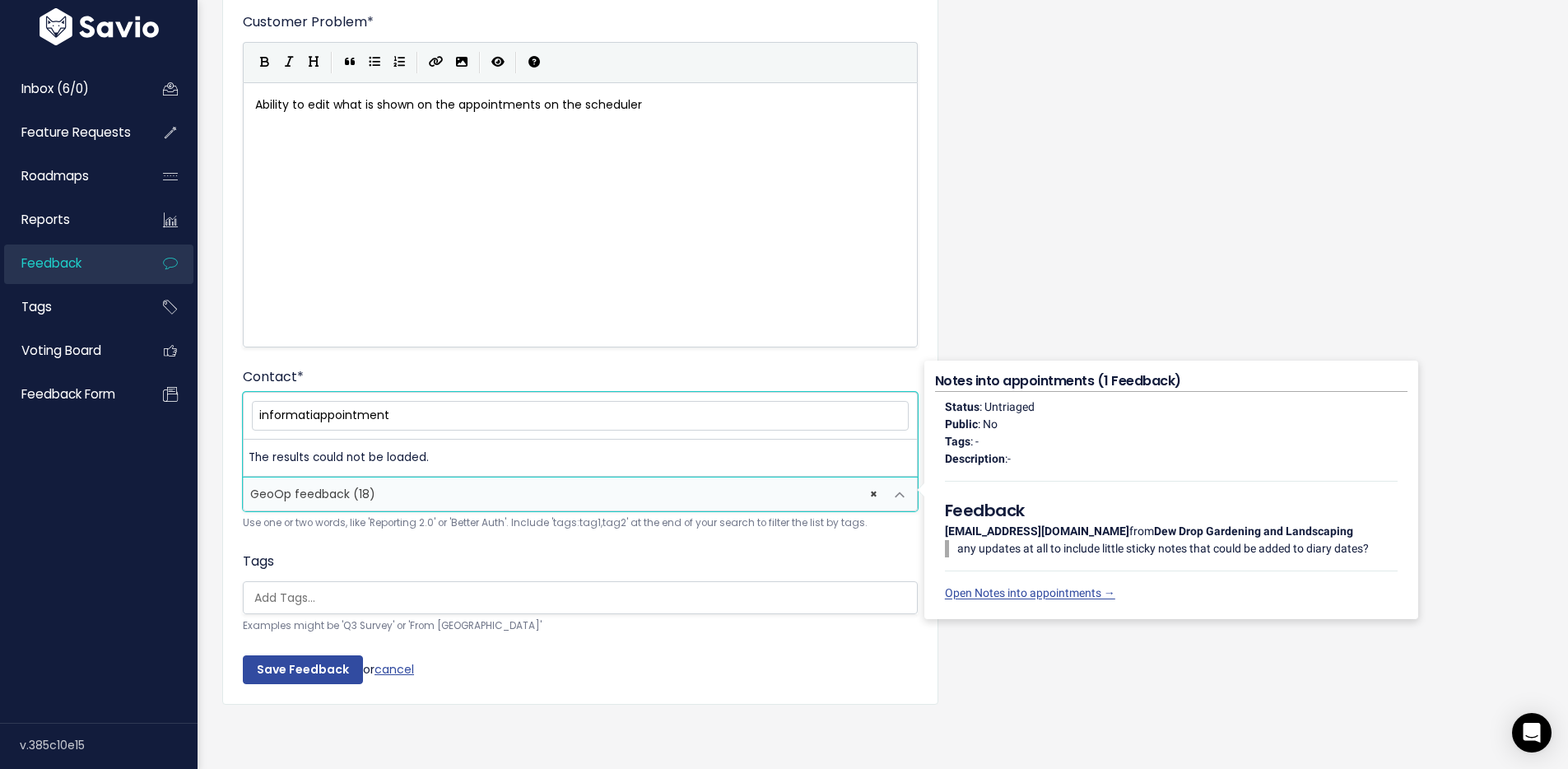
scroll to position [0, 0]
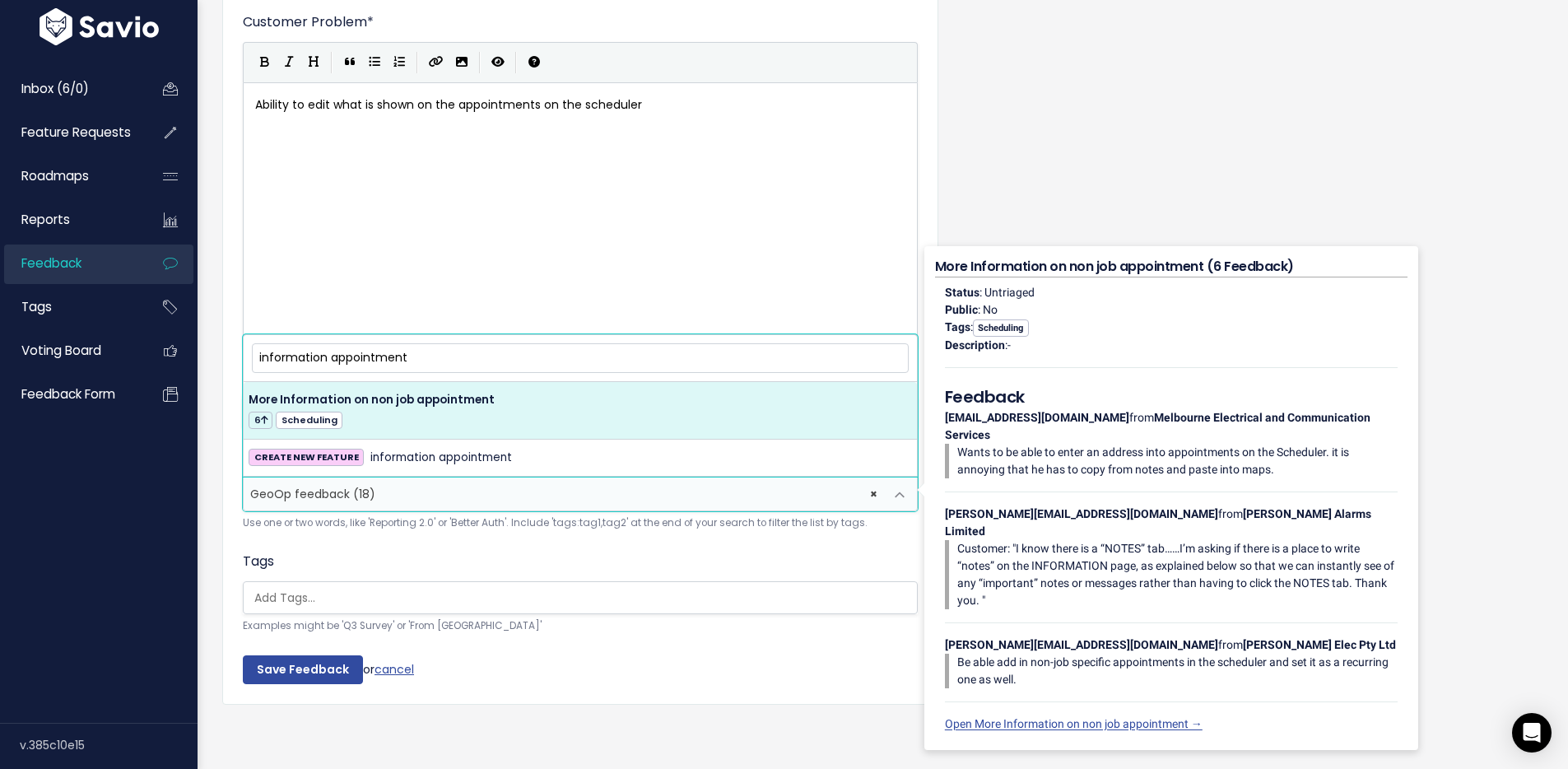
type input "information appointment"
select select "33676"
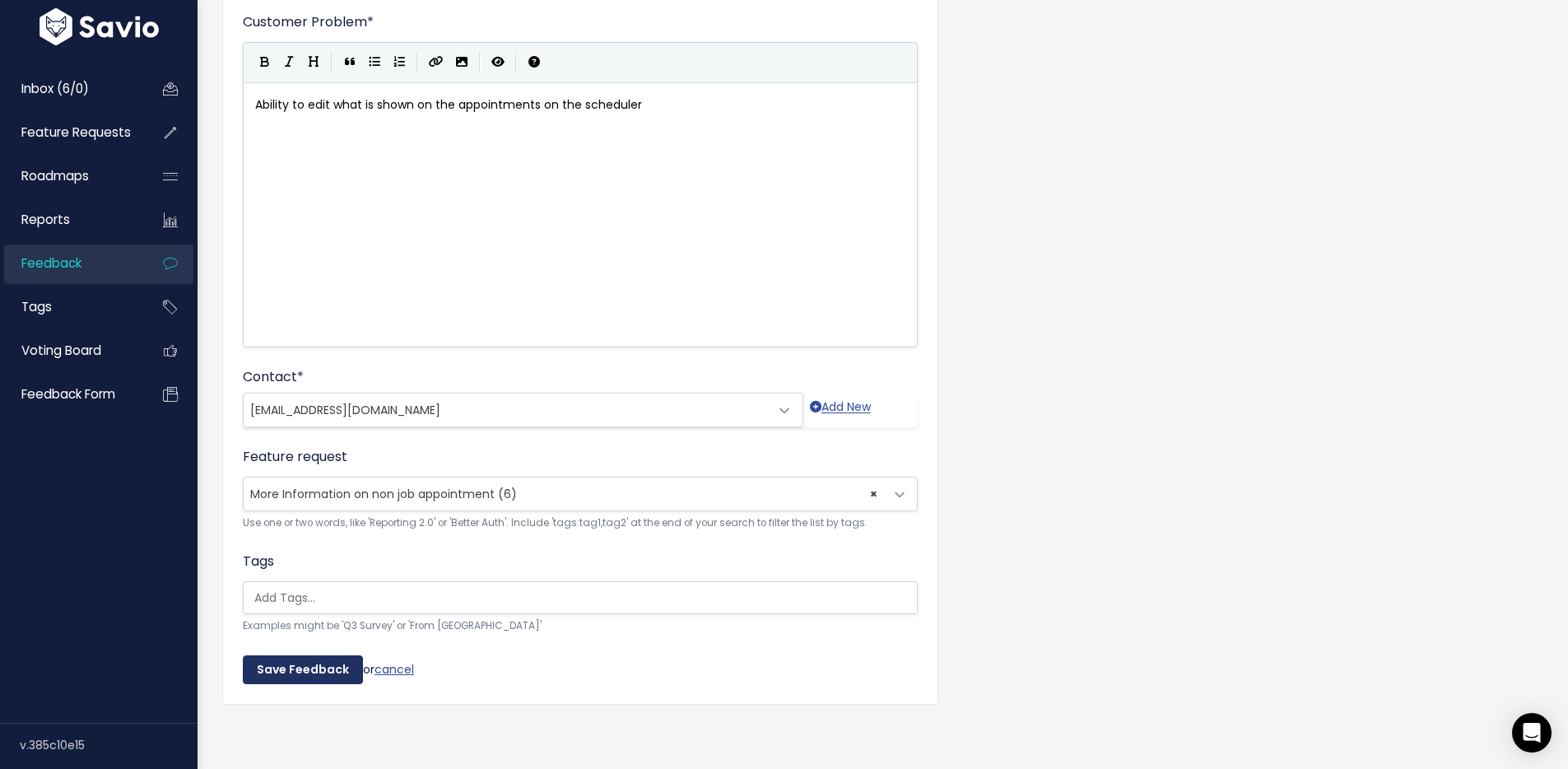
click at [289, 655] on input "Save Feedback" at bounding box center [302, 669] width 120 height 29
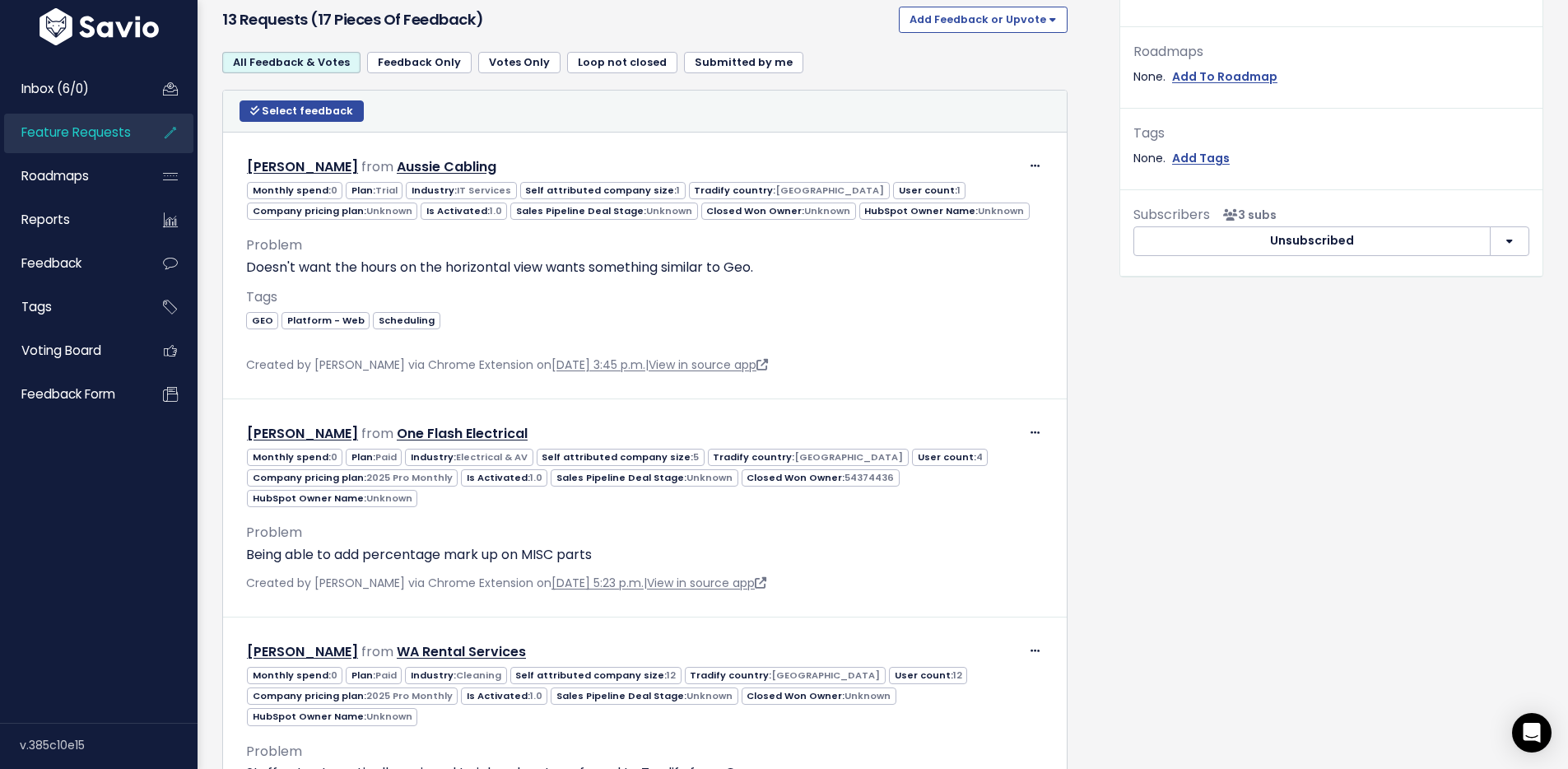
scroll to position [707, 0]
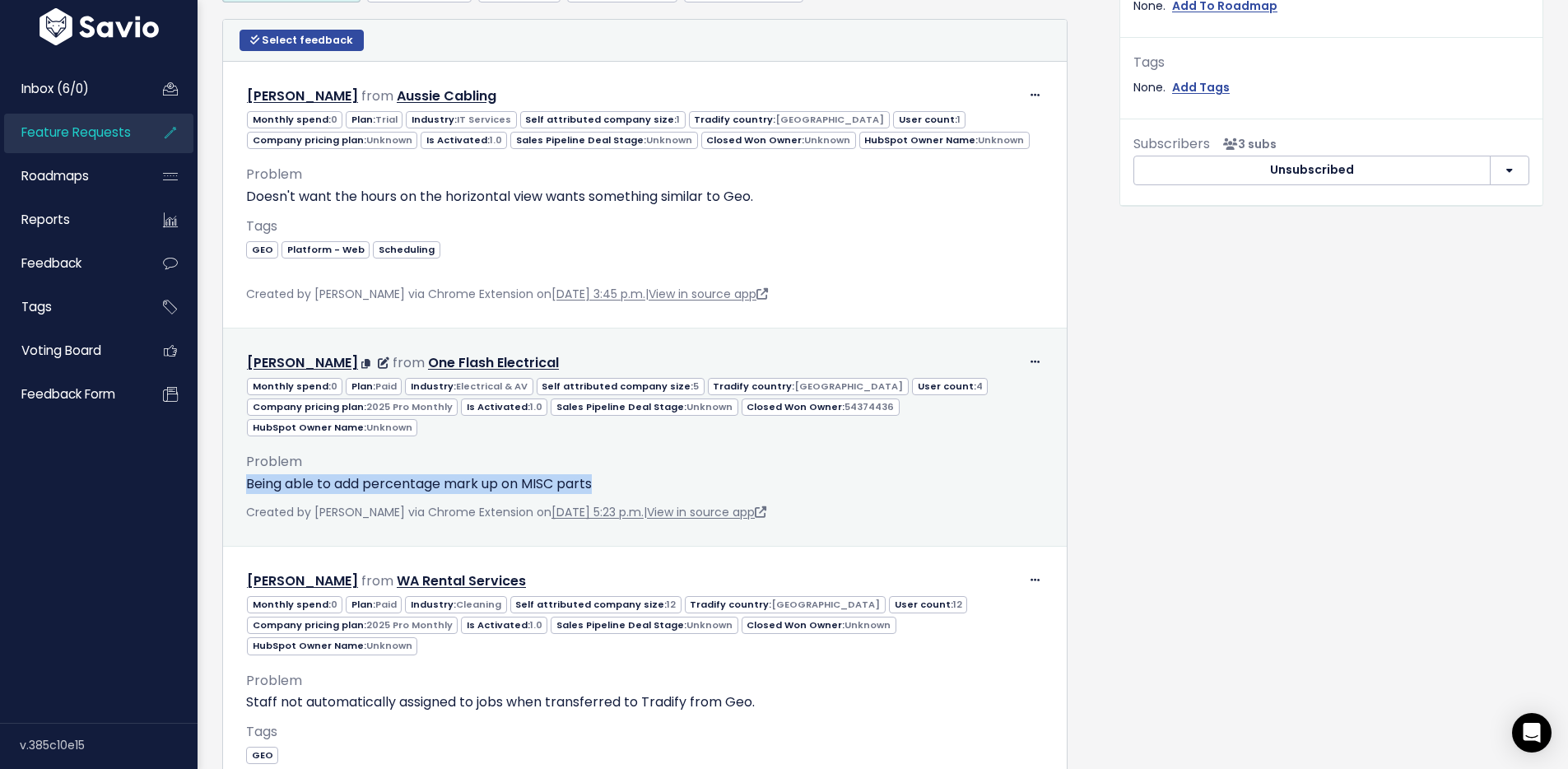
drag, startPoint x: 278, startPoint y: 464, endPoint x: 613, endPoint y: 467, distance: 335.0
click at [613, 474] on p "Being able to add percentage mark up on MISC parts" at bounding box center [644, 484] width 798 height 20
copy p "Being able to add percentage mark up on MISC parts"
click at [638, 450] on div "Problem Being able to add percentage mark up on MISC parts" at bounding box center [644, 471] width 798 height 44
click at [1030, 357] on icon at bounding box center [1035, 363] width 9 height 11
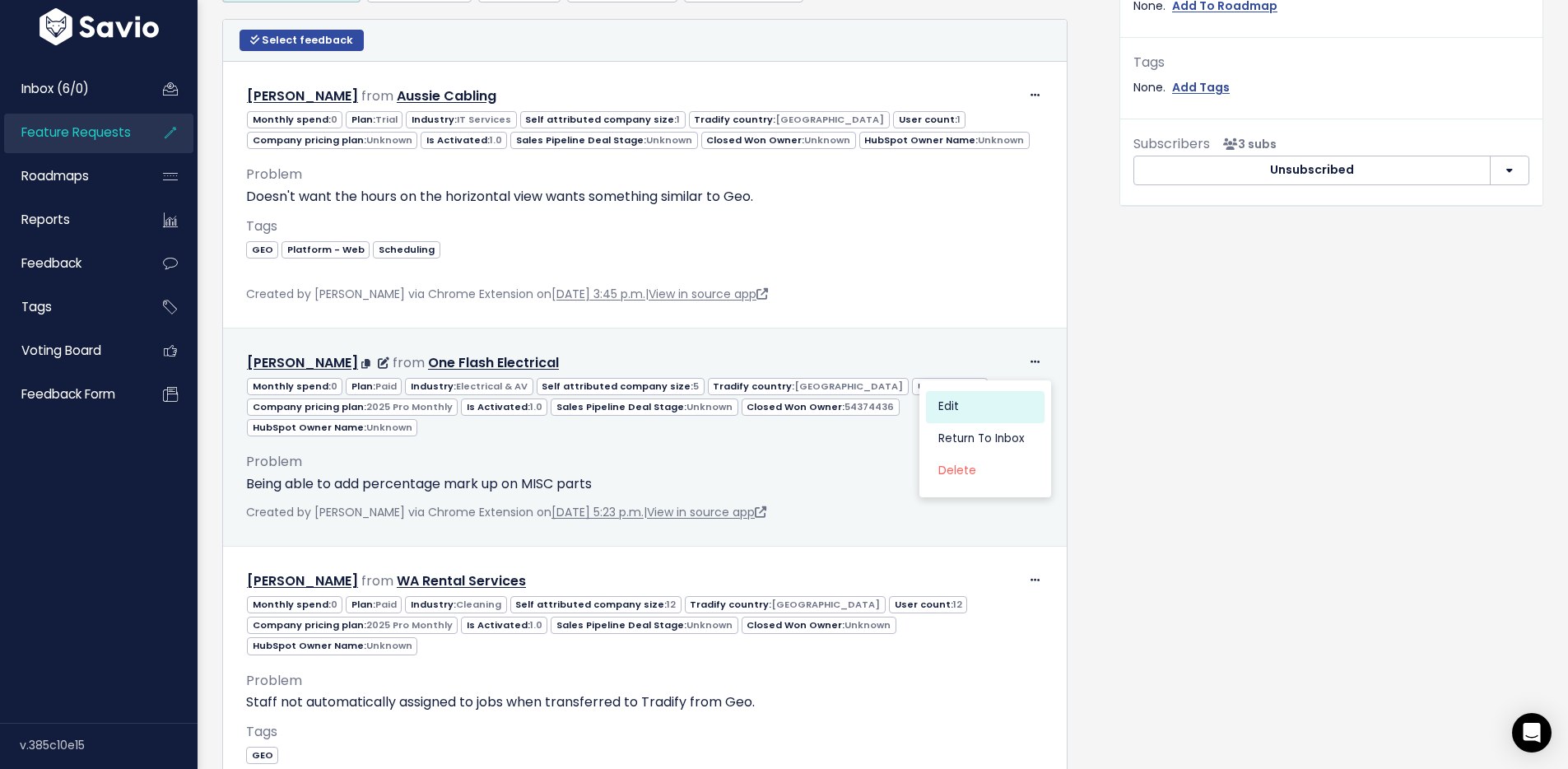
click at [970, 400] on link "Edit" at bounding box center [985, 407] width 119 height 32
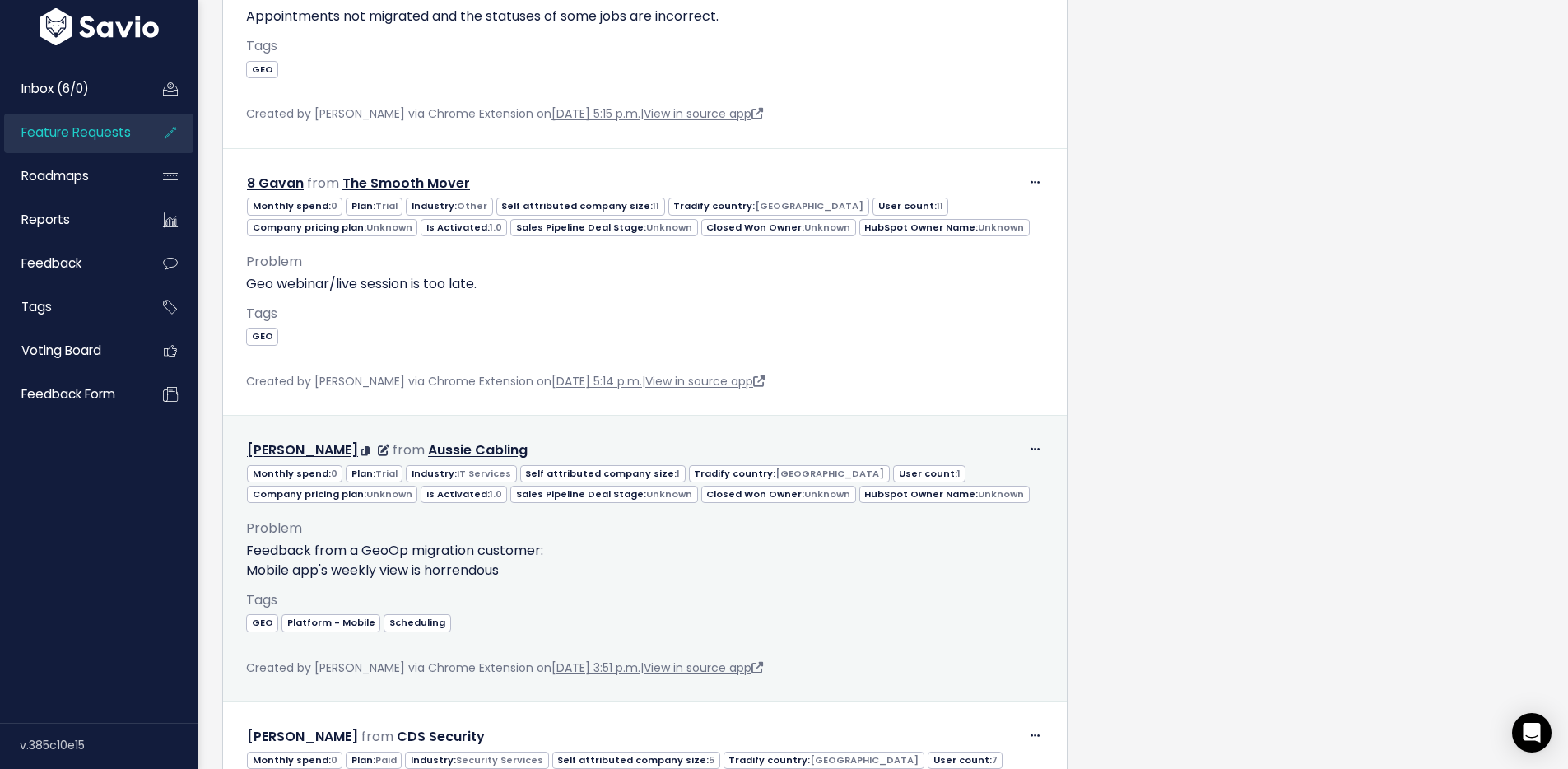
scroll to position [2544, 0]
click at [1030, 441] on icon at bounding box center [1035, 446] width 9 height 11
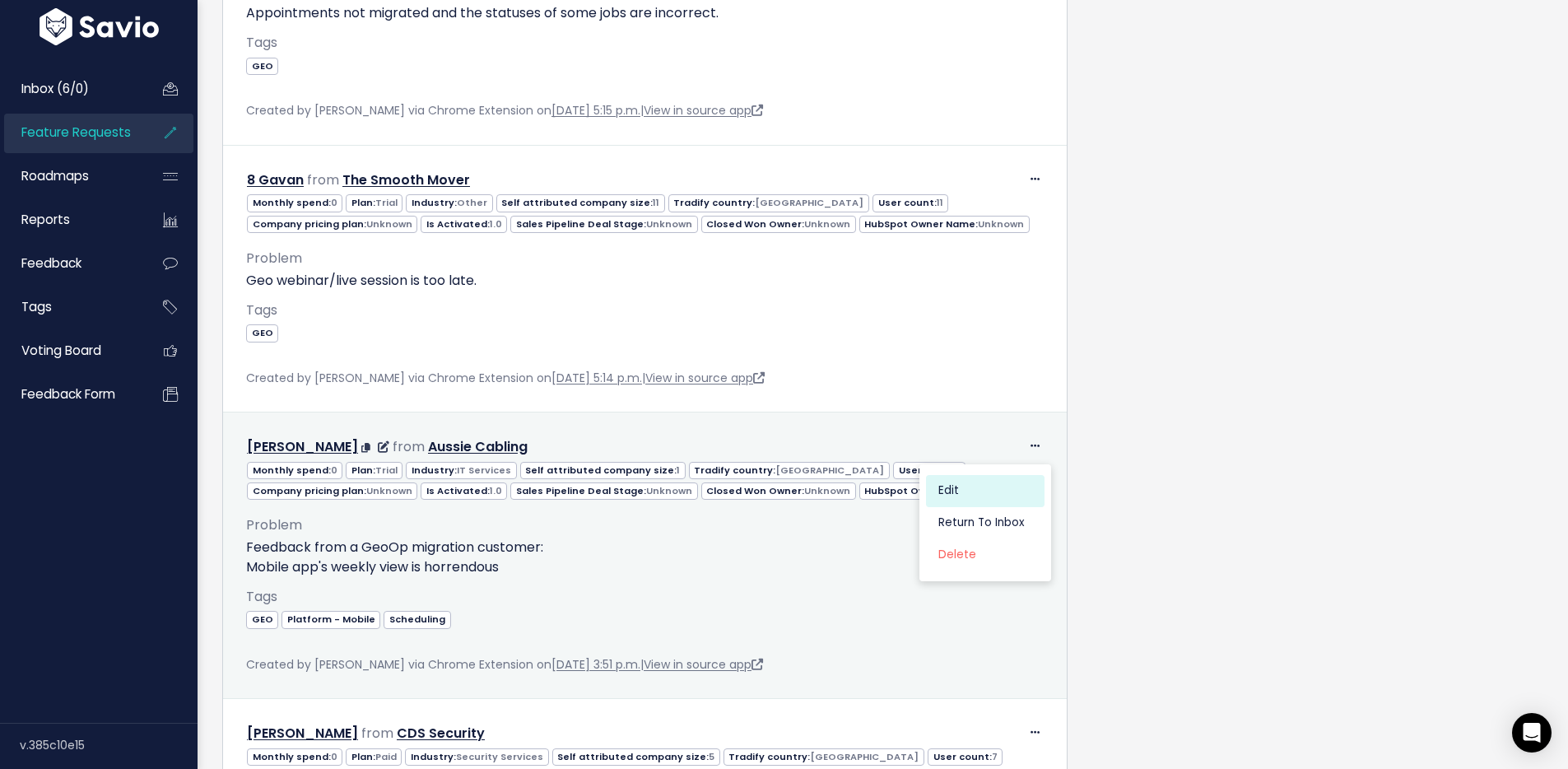
click at [985, 475] on link "Edit" at bounding box center [985, 491] width 119 height 32
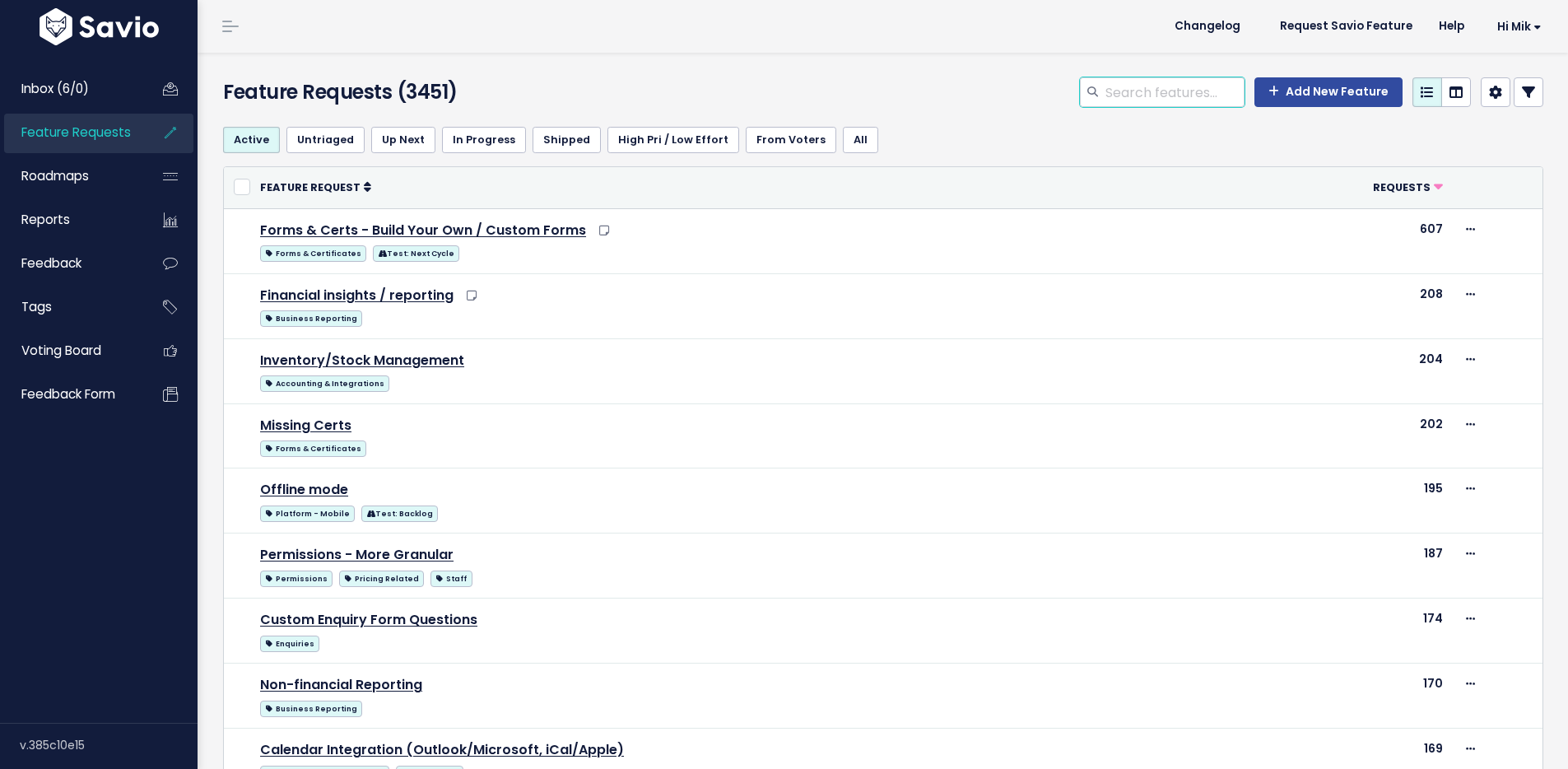
click at [1166, 90] on input "search" at bounding box center [1175, 92] width 141 height 29
type input "more information"
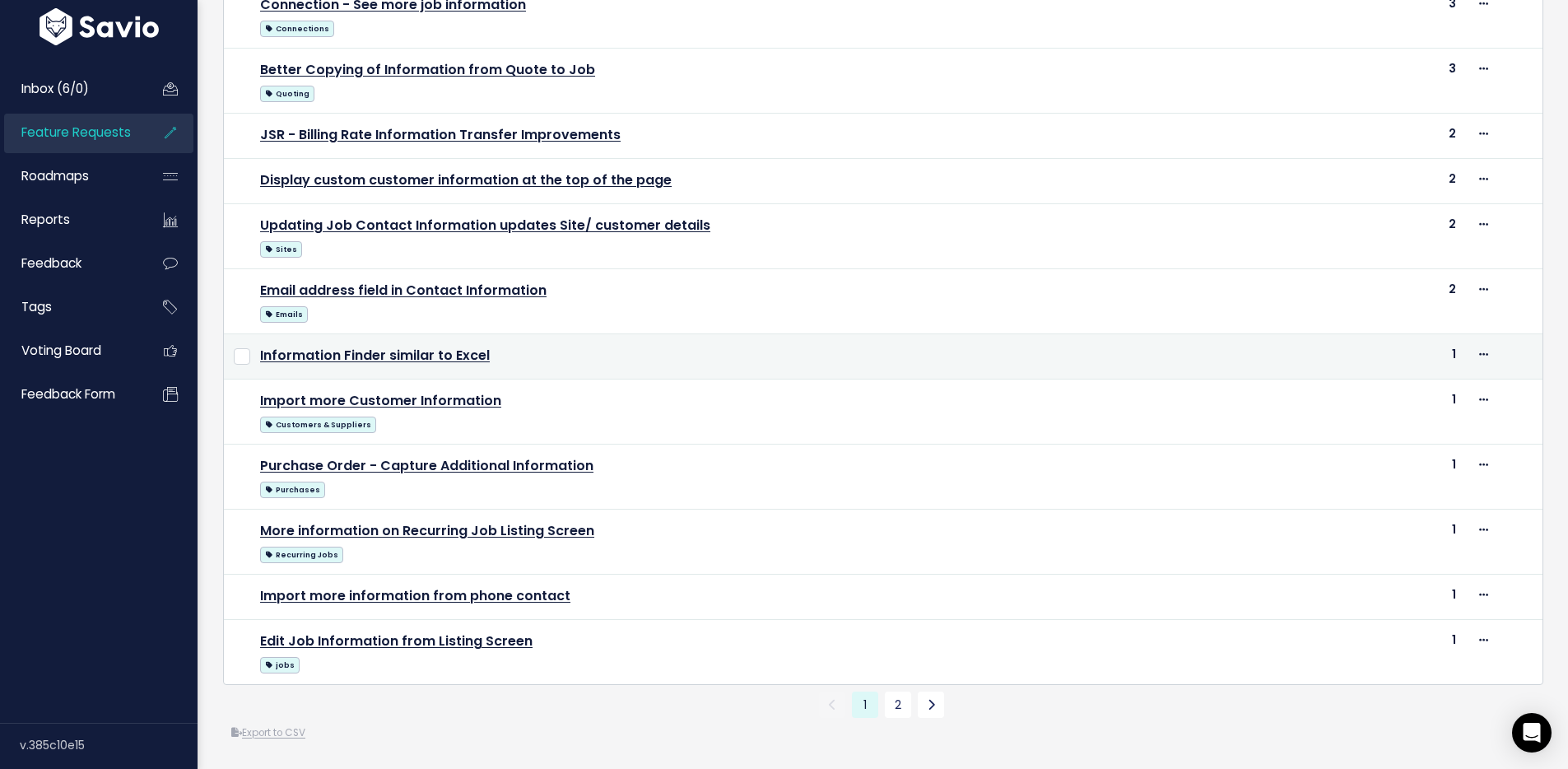
scroll to position [731, 0]
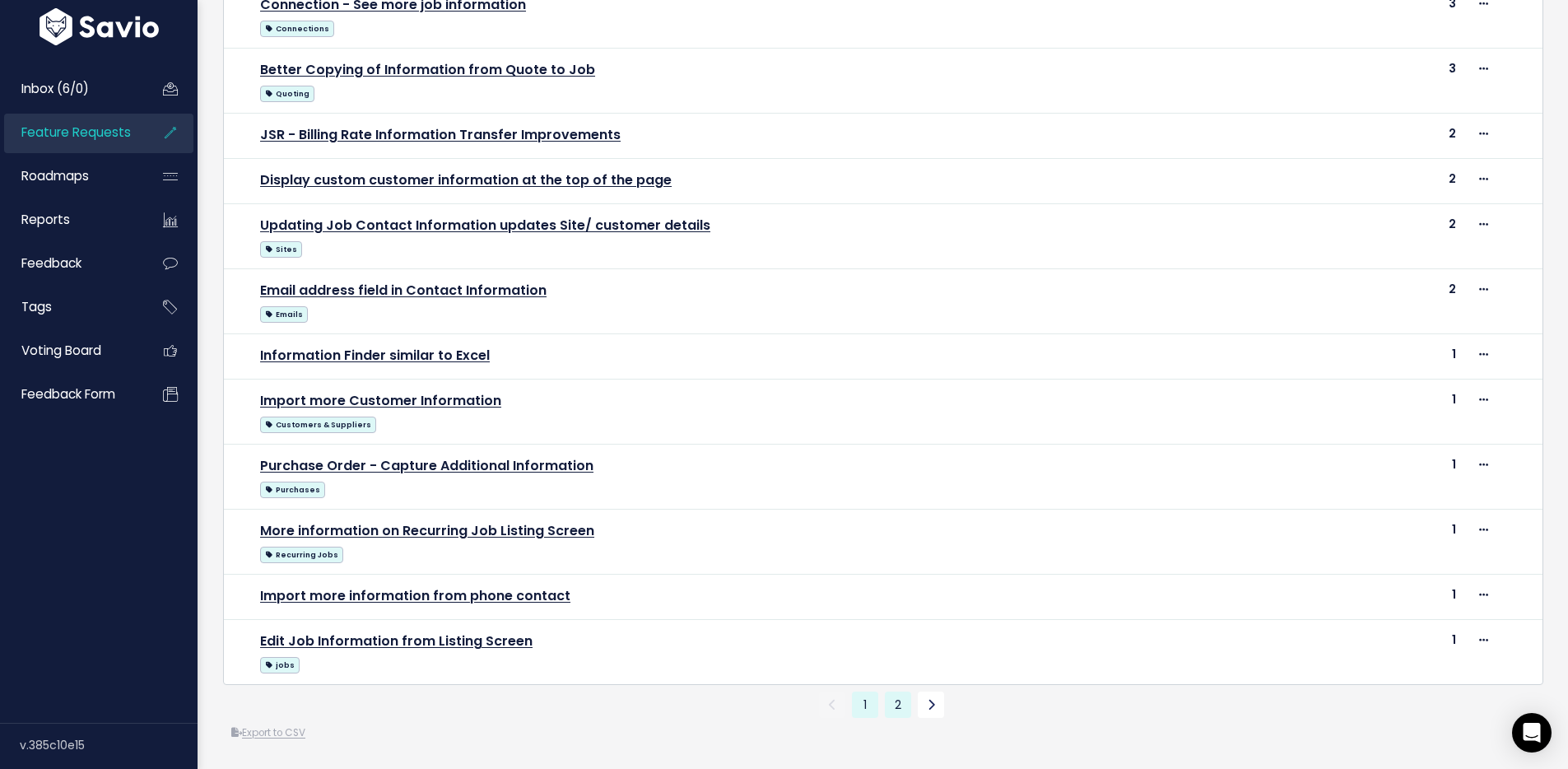
click at [885, 691] on link "2" at bounding box center [899, 705] width 27 height 27
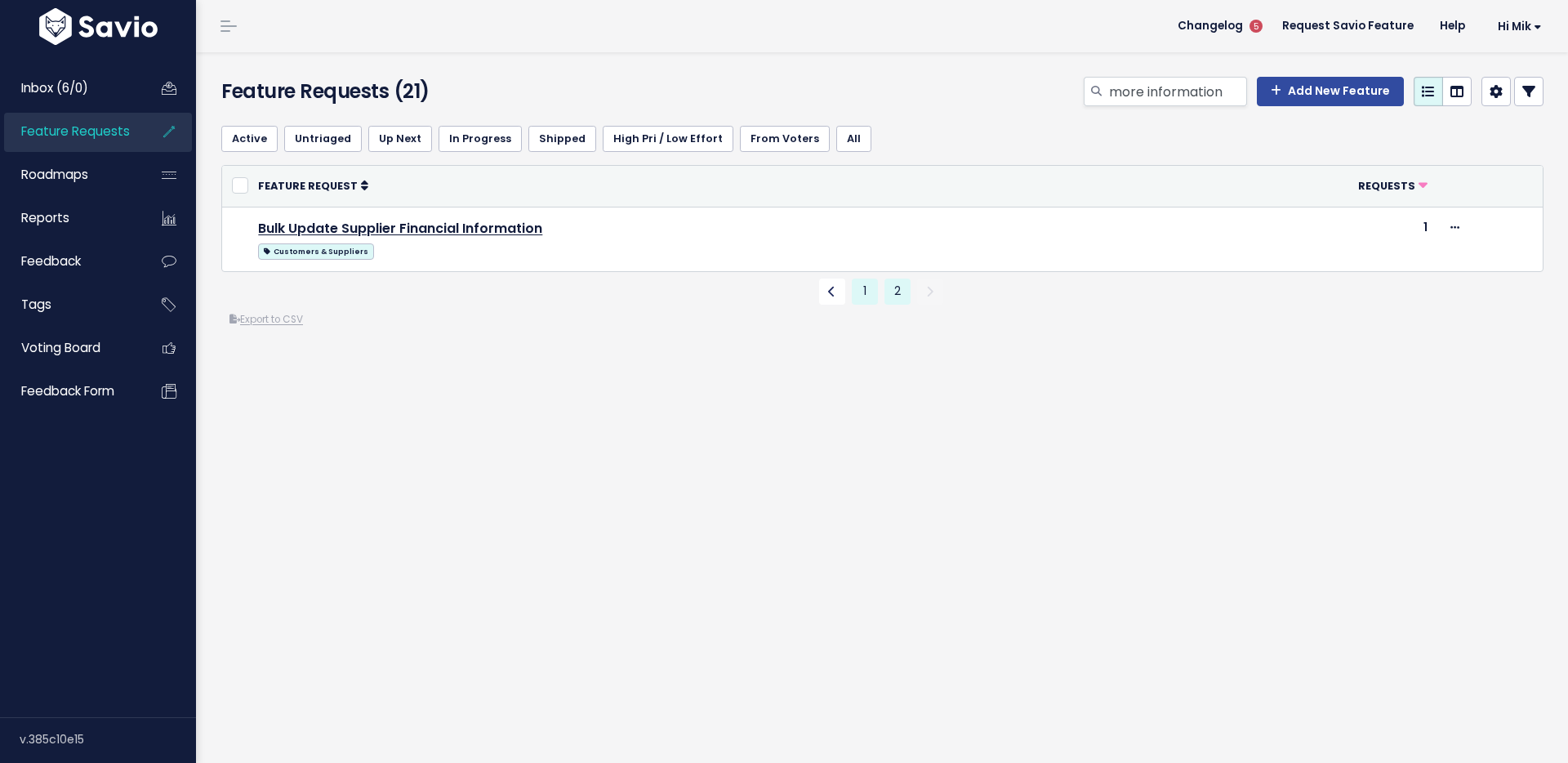
click at [858, 305] on link "1" at bounding box center [865, 292] width 27 height 27
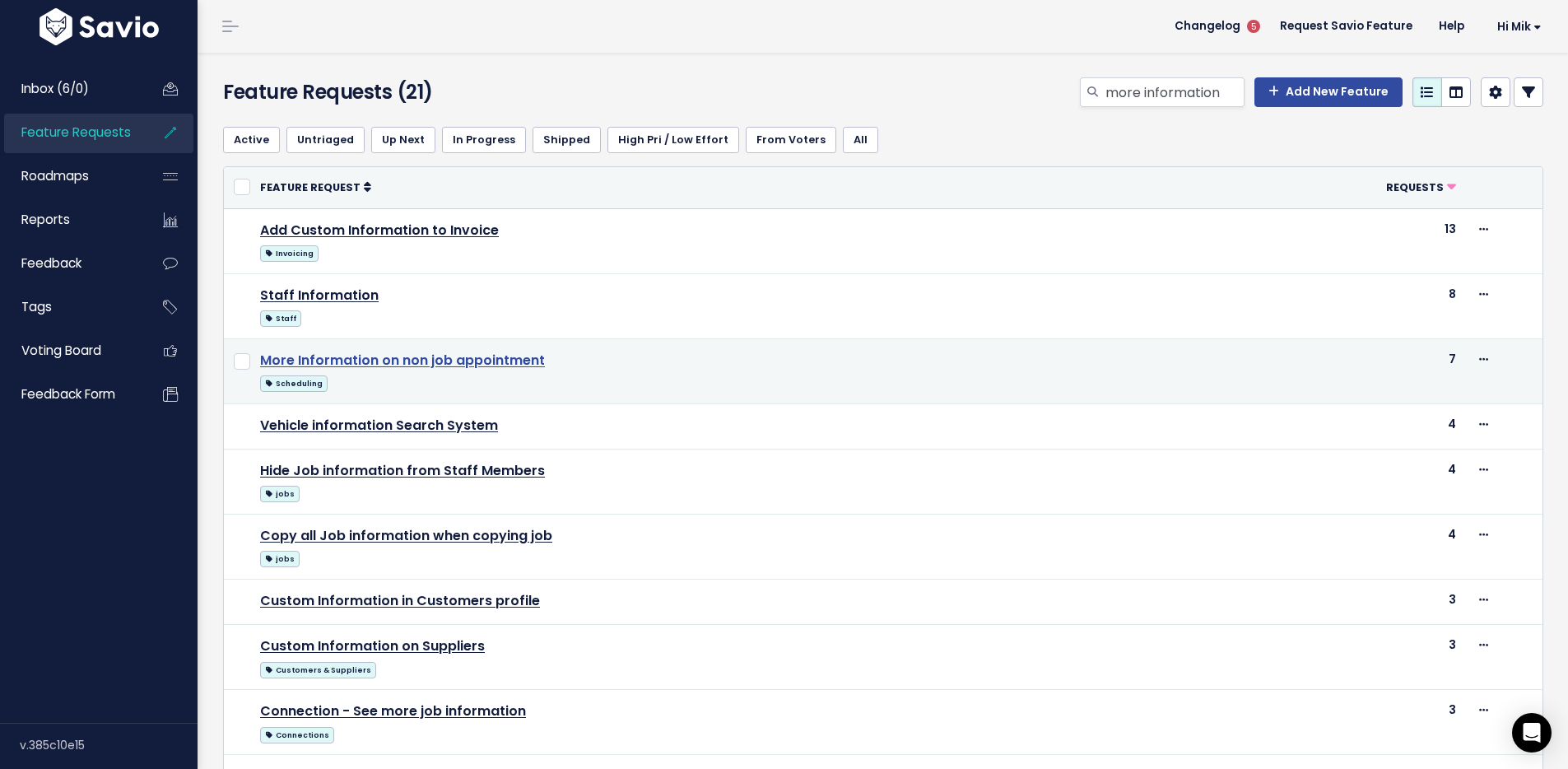
click at [482, 356] on link "More Information on non job appointment" at bounding box center [403, 359] width 285 height 19
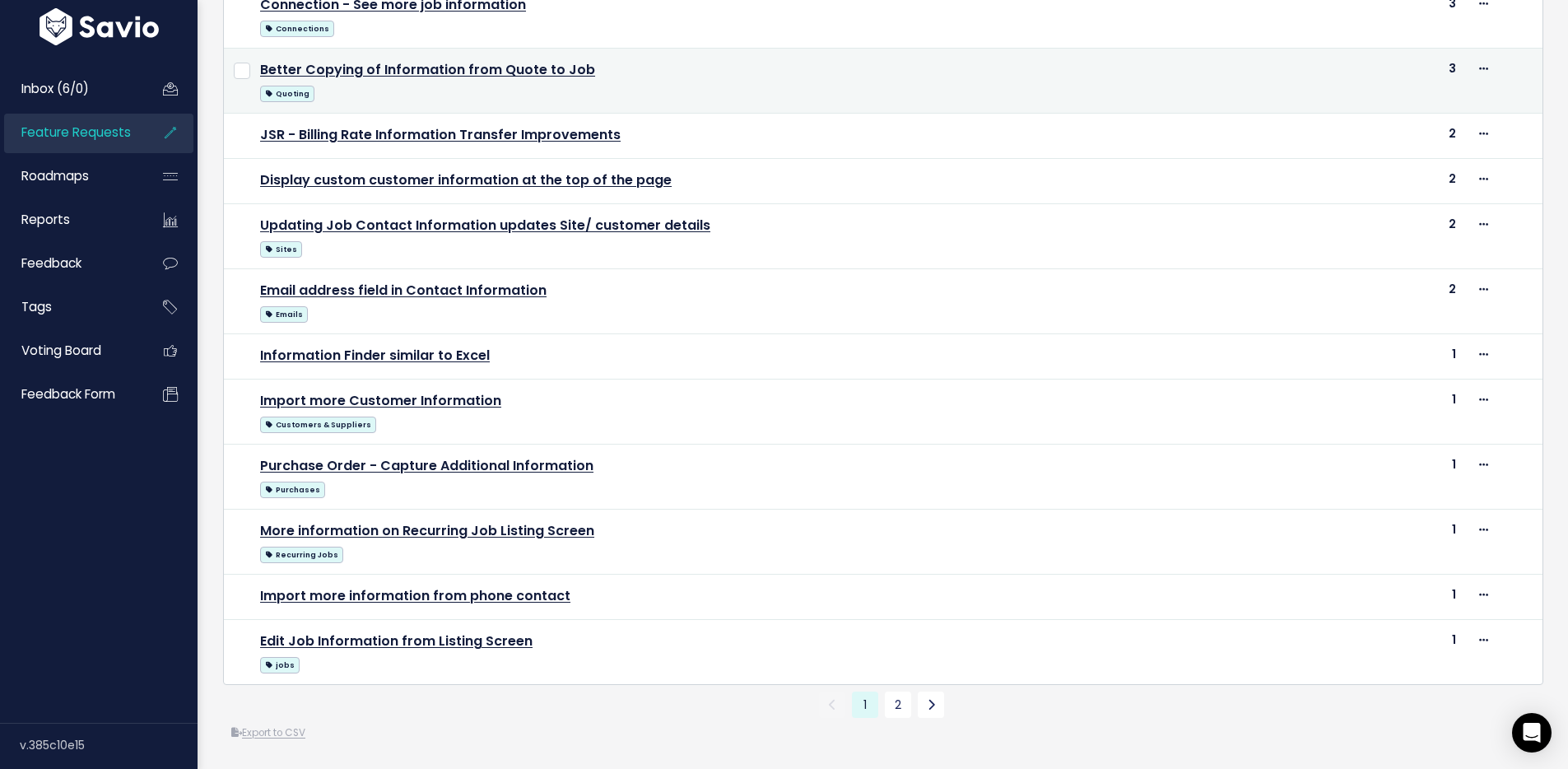
scroll to position [731, 0]
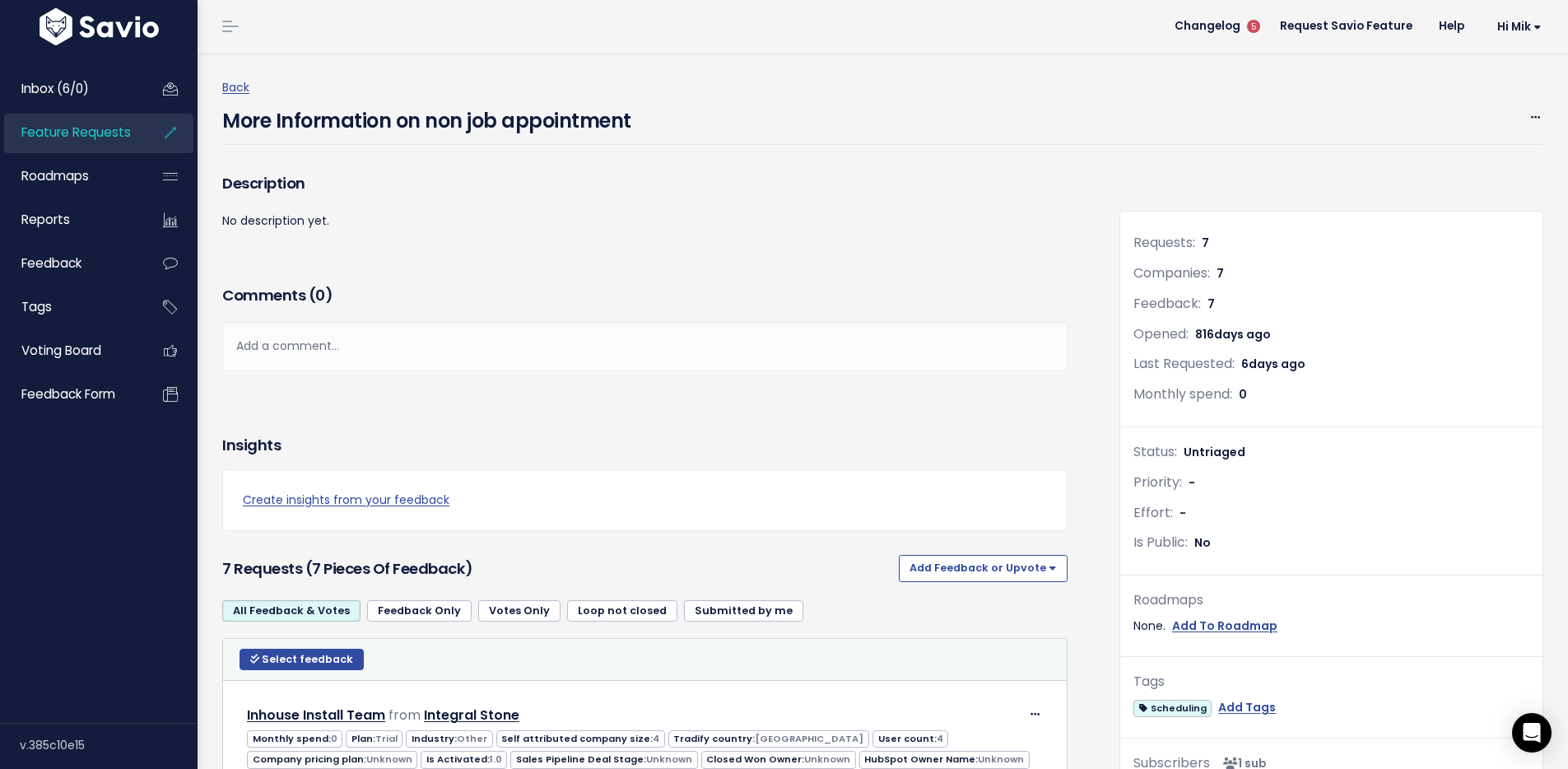
scroll to position [327, 0]
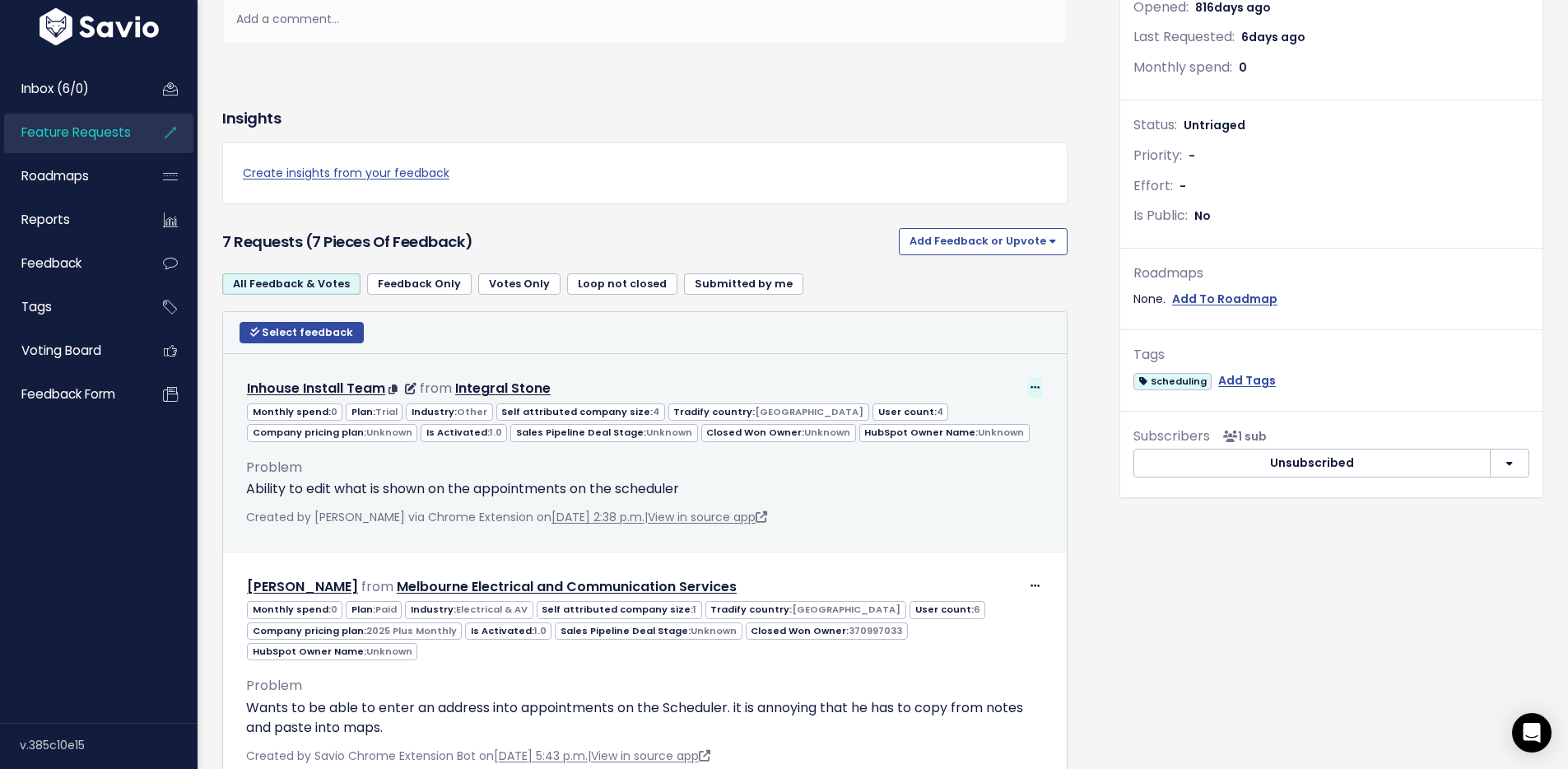
click at [1030, 385] on icon at bounding box center [1035, 388] width 9 height 11
click at [981, 435] on link "Edit" at bounding box center [985, 432] width 119 height 32
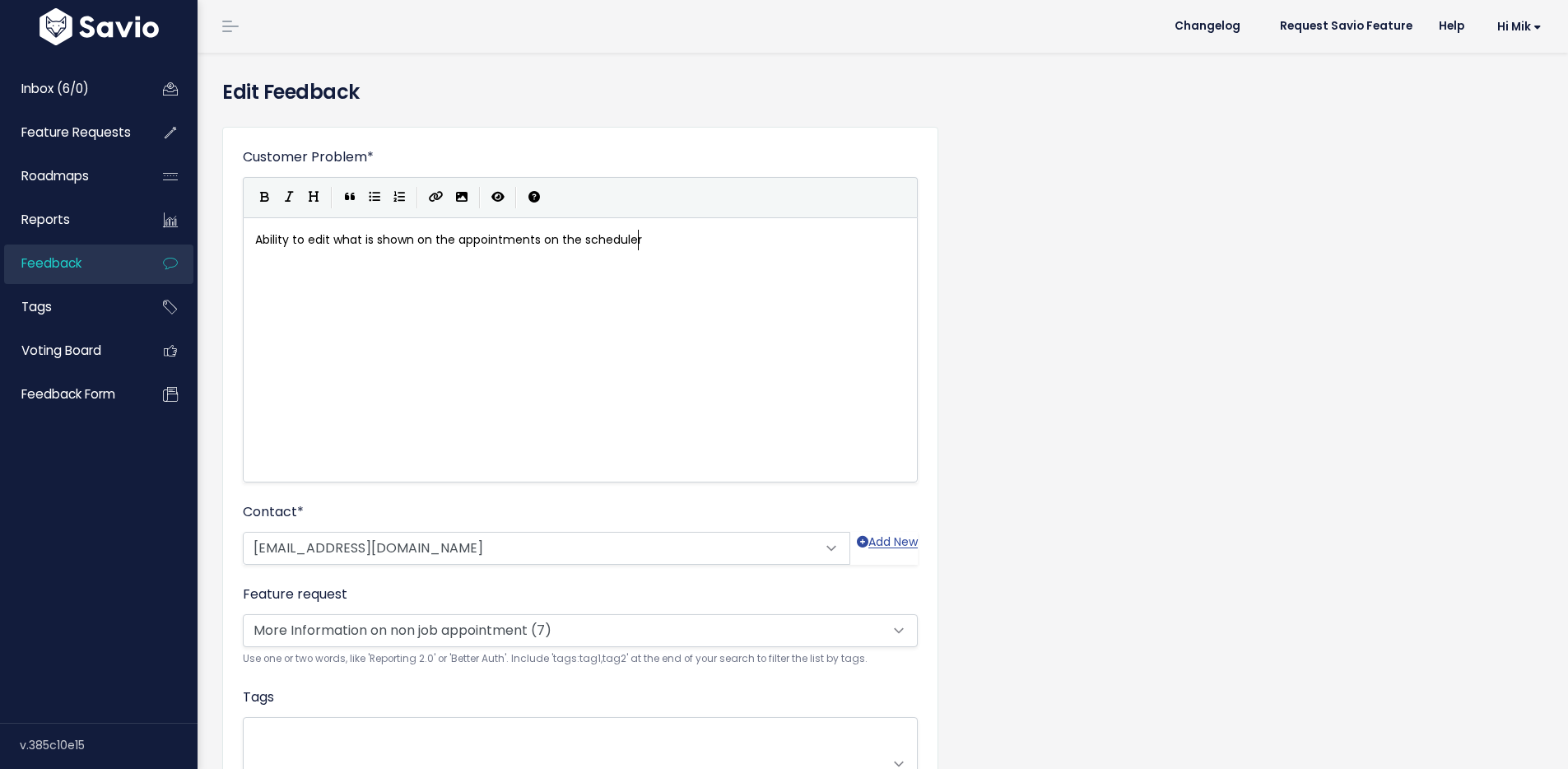
scroll to position [2, 0]
click at [478, 623] on span "More Information on non job appointment (7)" at bounding box center [383, 628] width 267 height 16
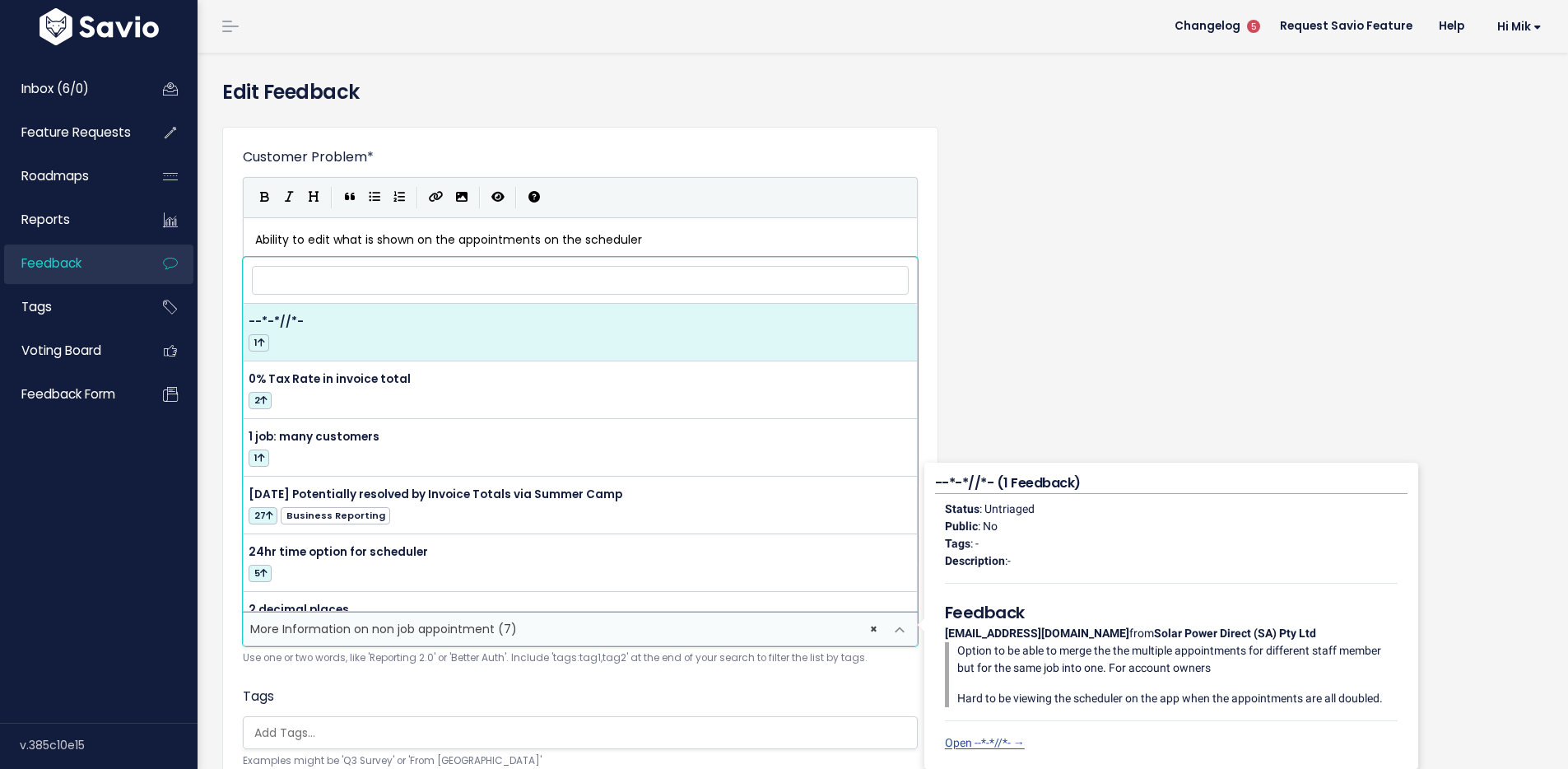
click at [467, 282] on input "search" at bounding box center [580, 280] width 657 height 29
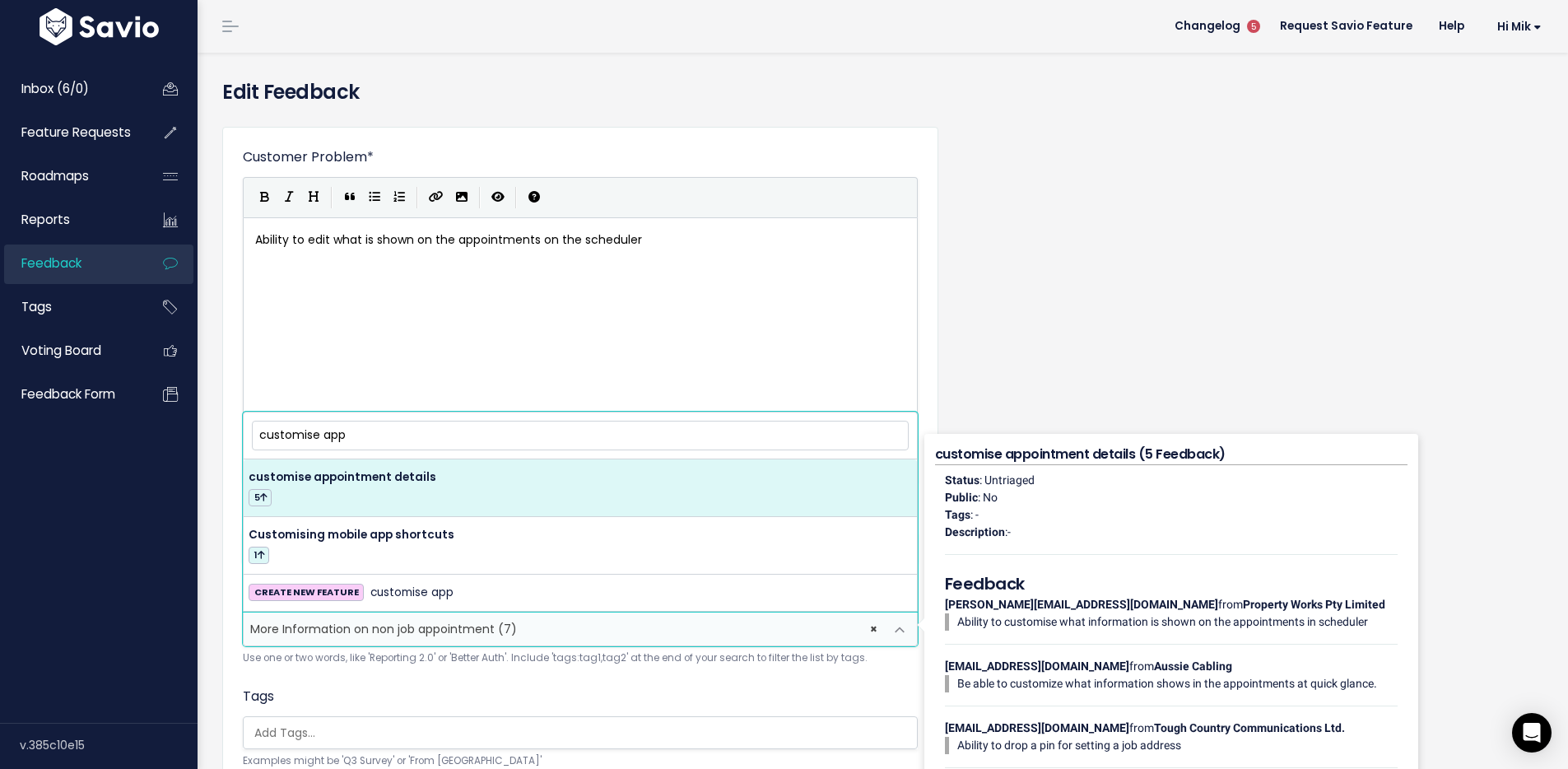
type input "customise app"
select select "62365"
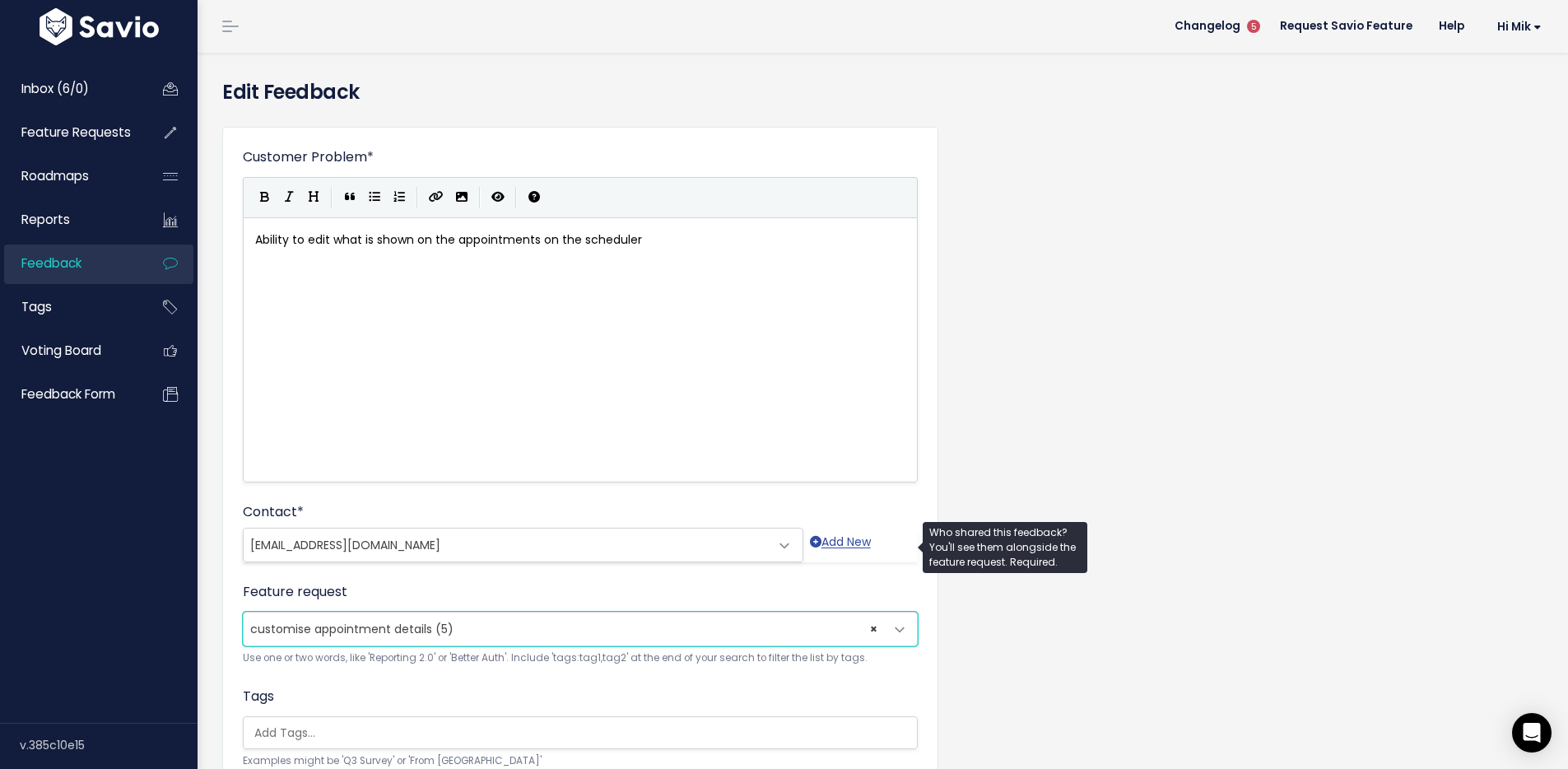
scroll to position [147, 0]
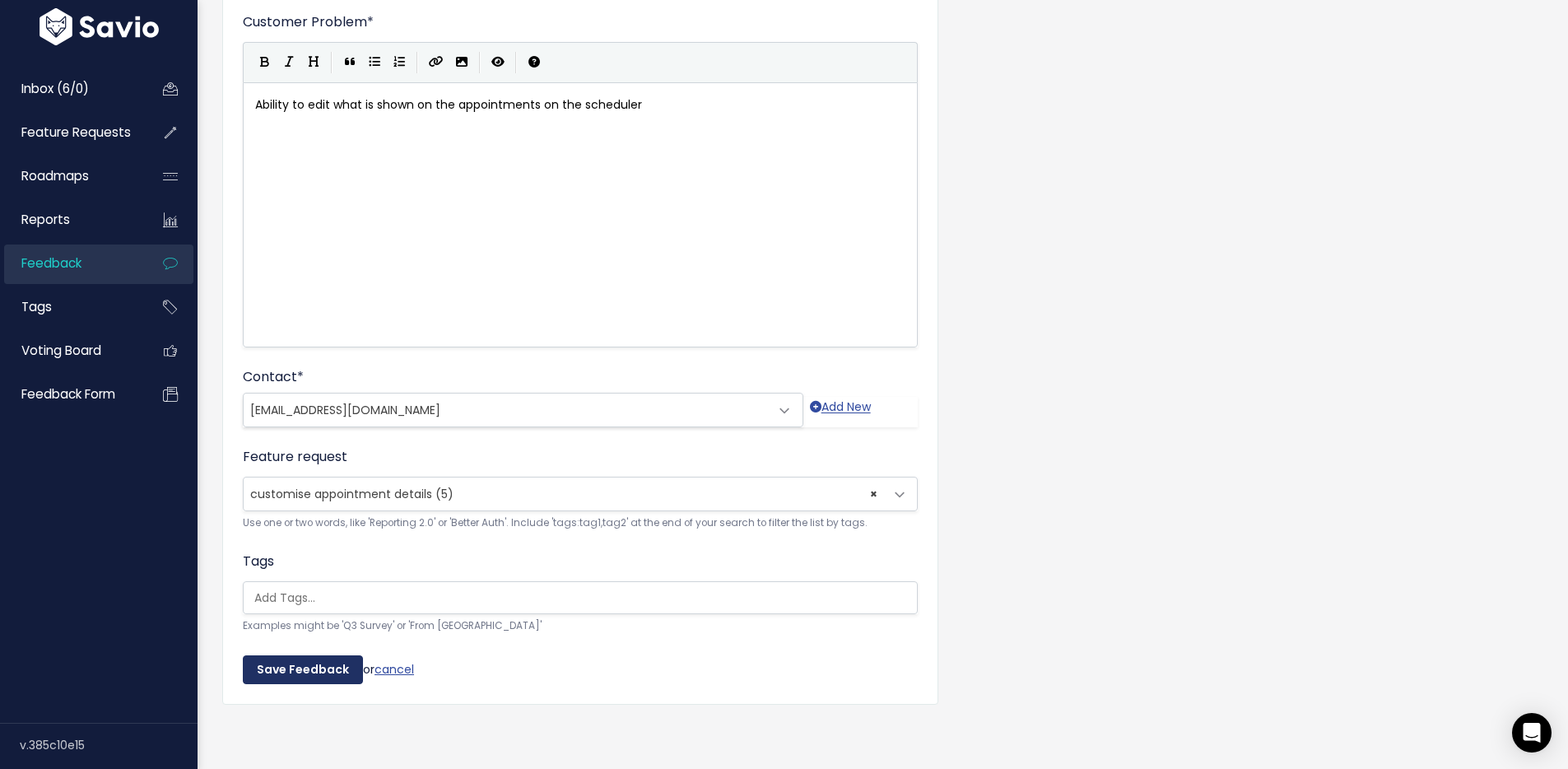
click at [319, 656] on input "Save Feedback" at bounding box center [302, 669] width 120 height 29
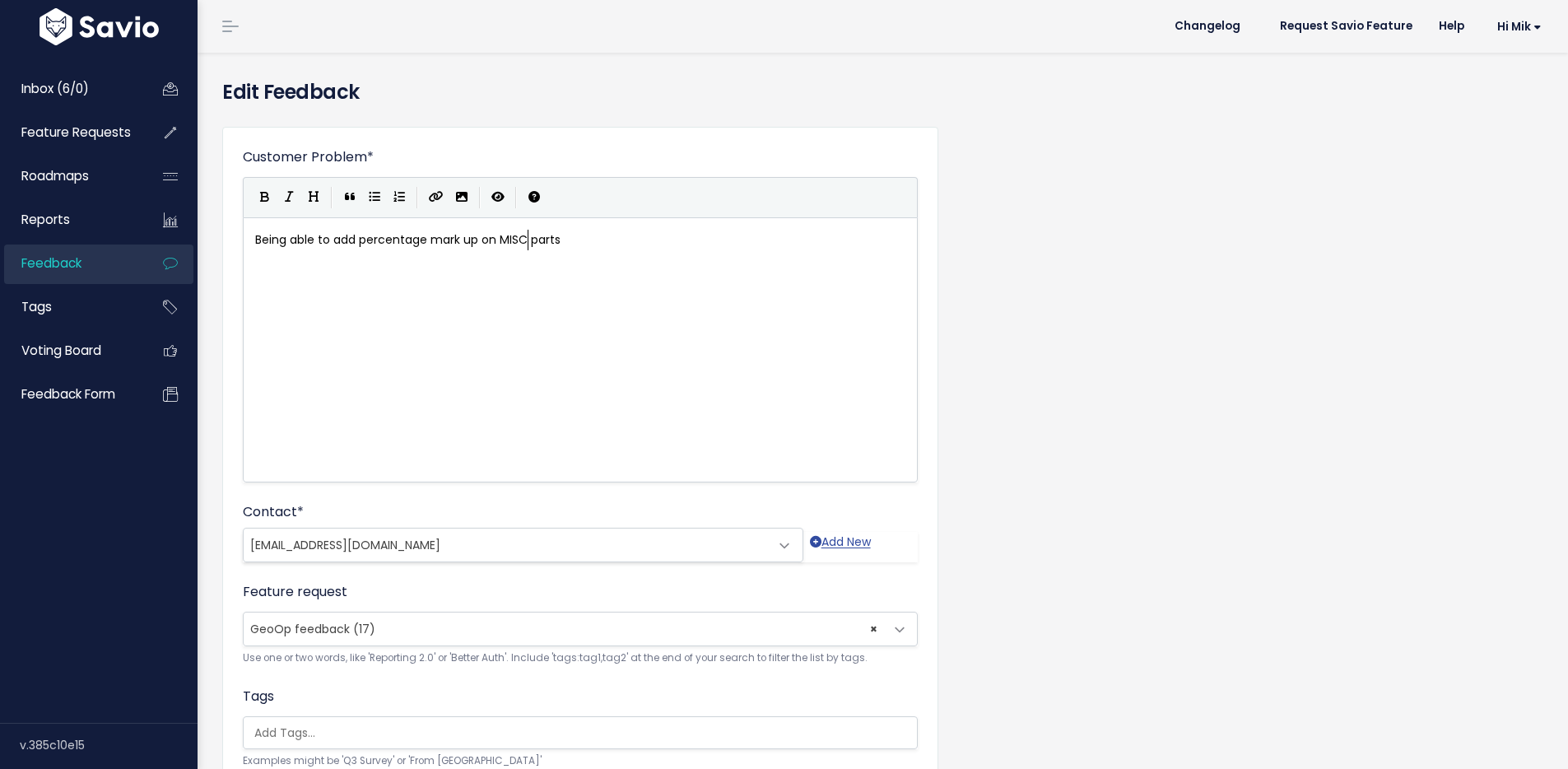
scroll to position [4, 0]
click at [587, 621] on span "× GeoOp feedback (17)" at bounding box center [563, 628] width 641 height 33
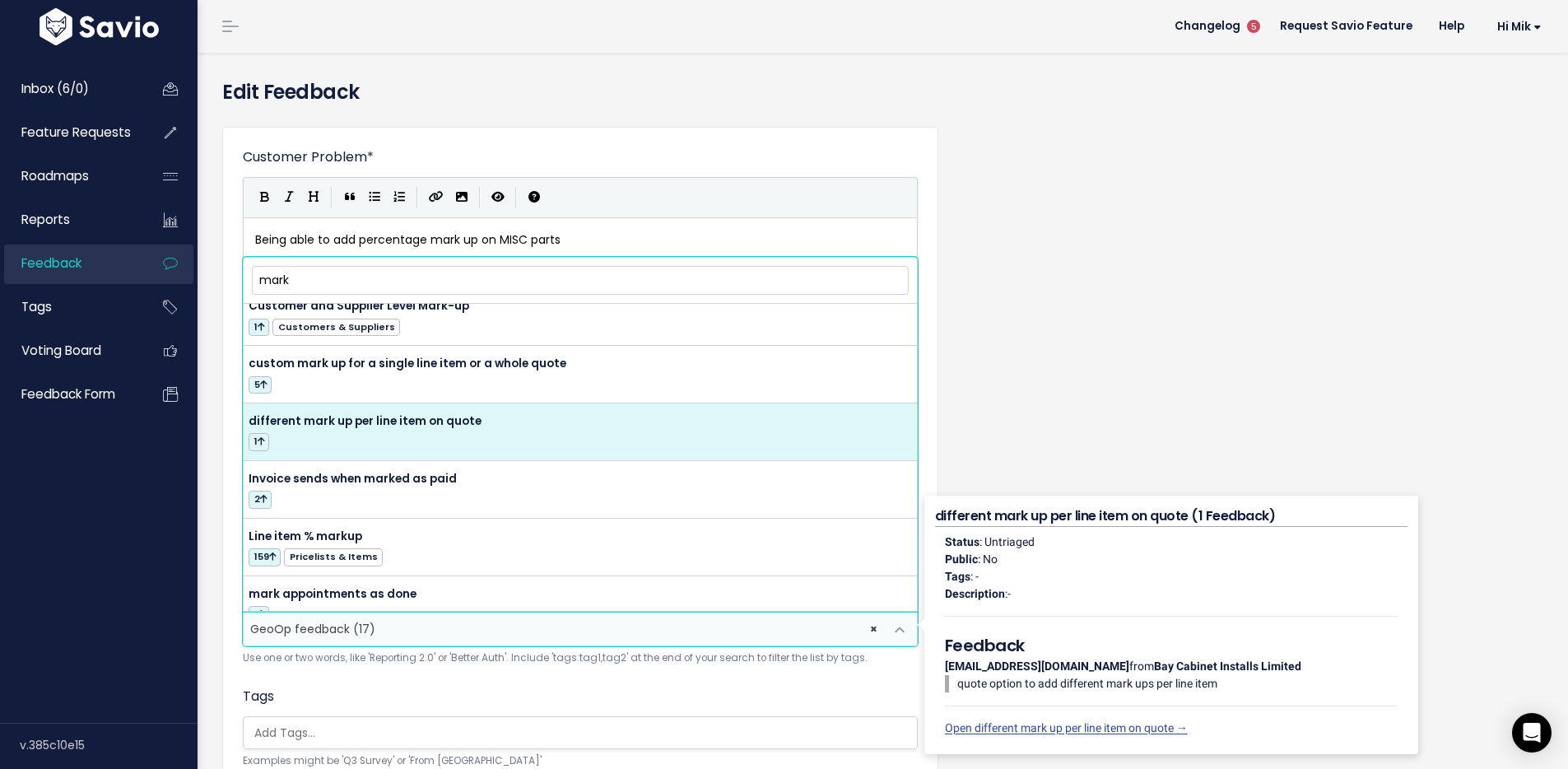
scroll to position [321, 0]
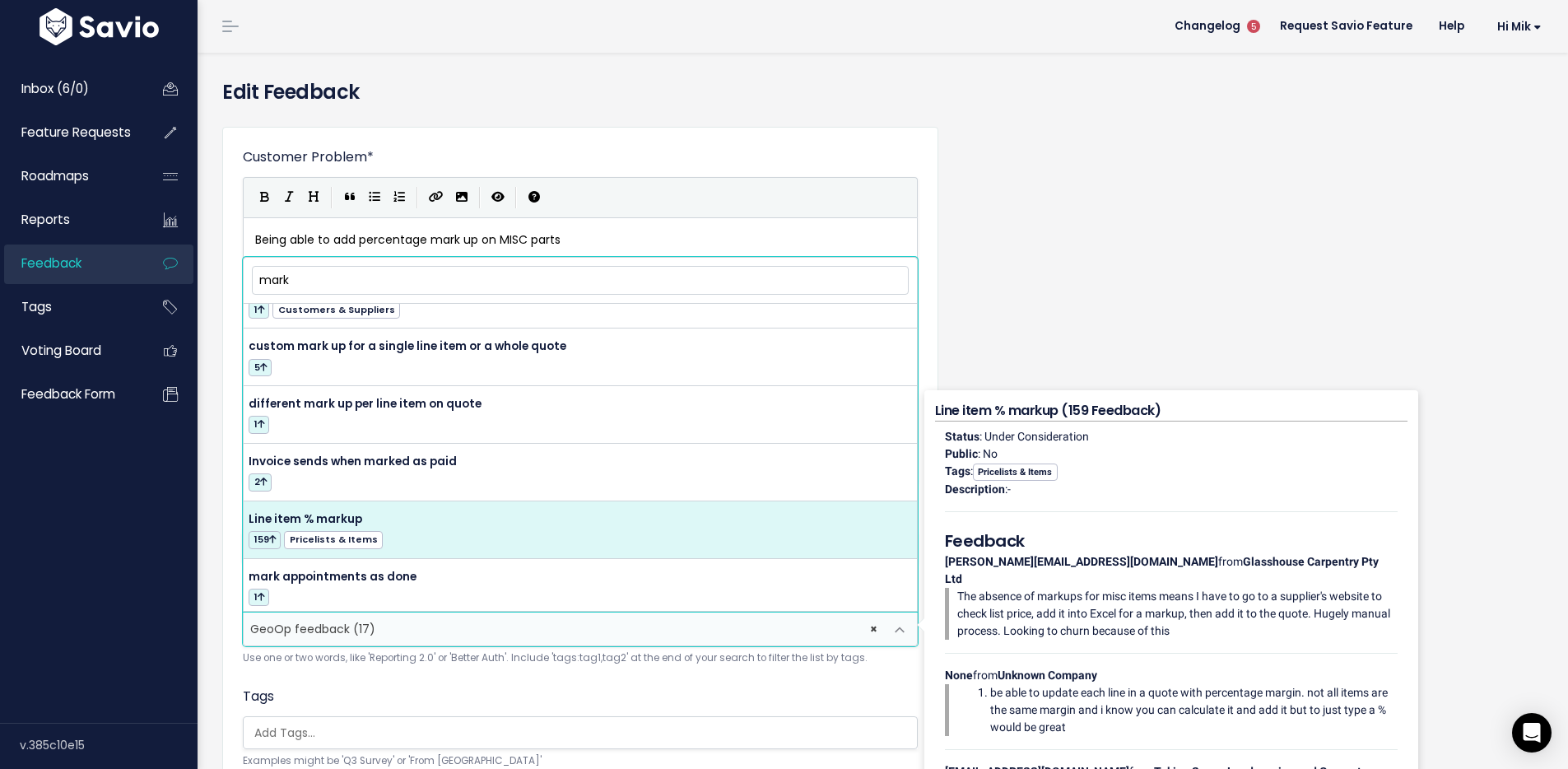
type input "mark"
select select "51080"
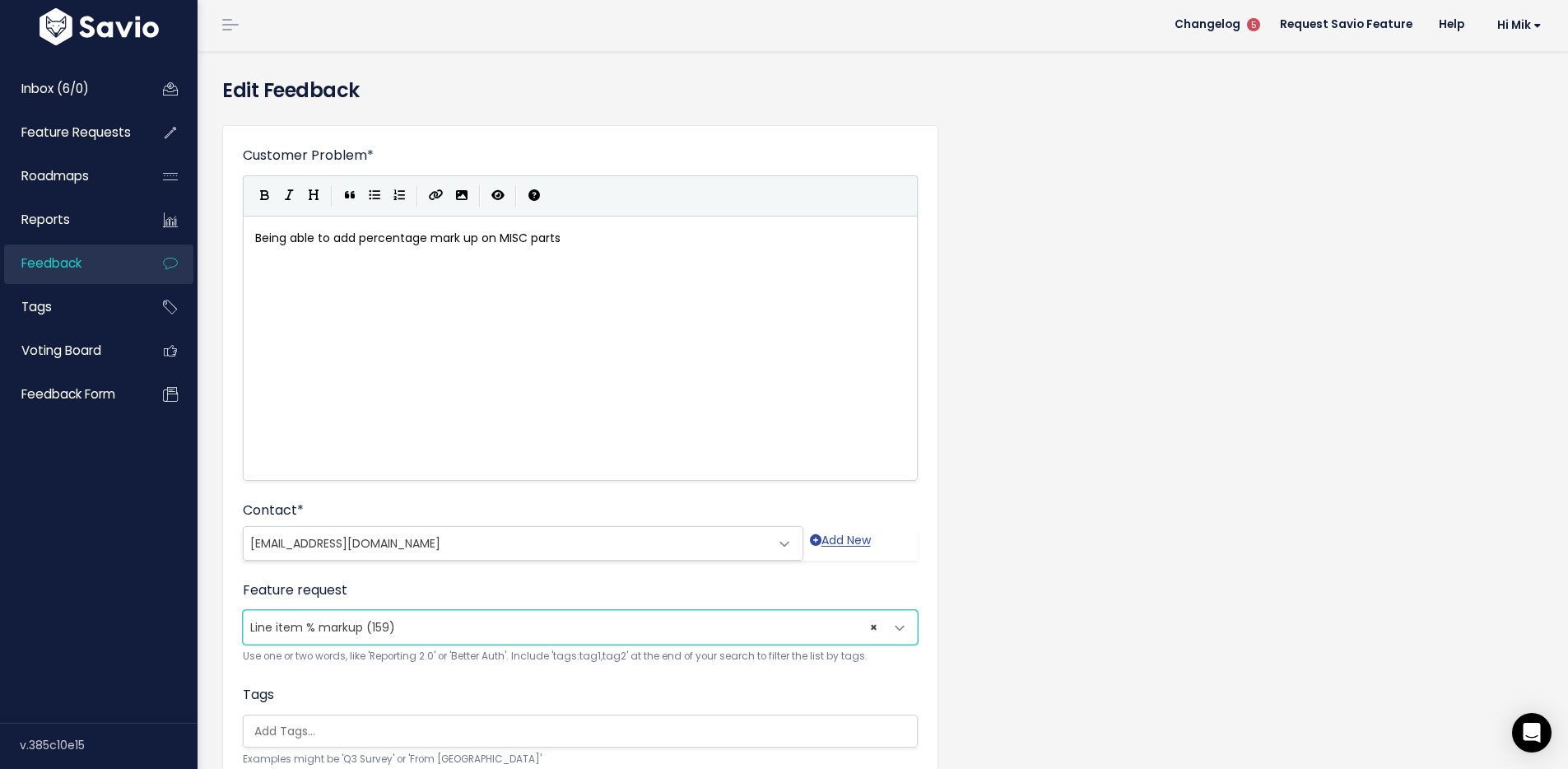
scroll to position [147, 0]
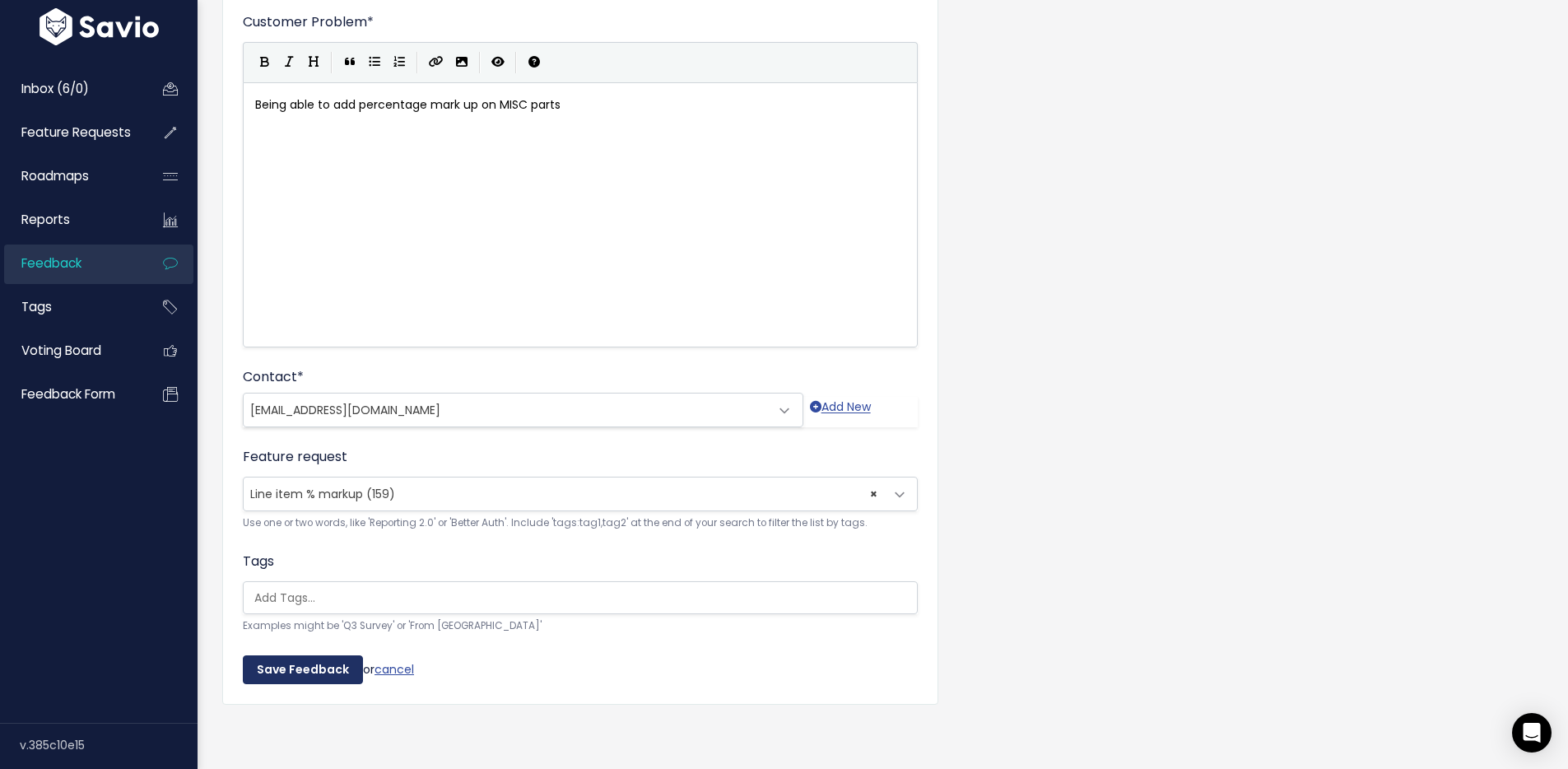
click at [309, 656] on input "Save Feedback" at bounding box center [302, 669] width 120 height 29
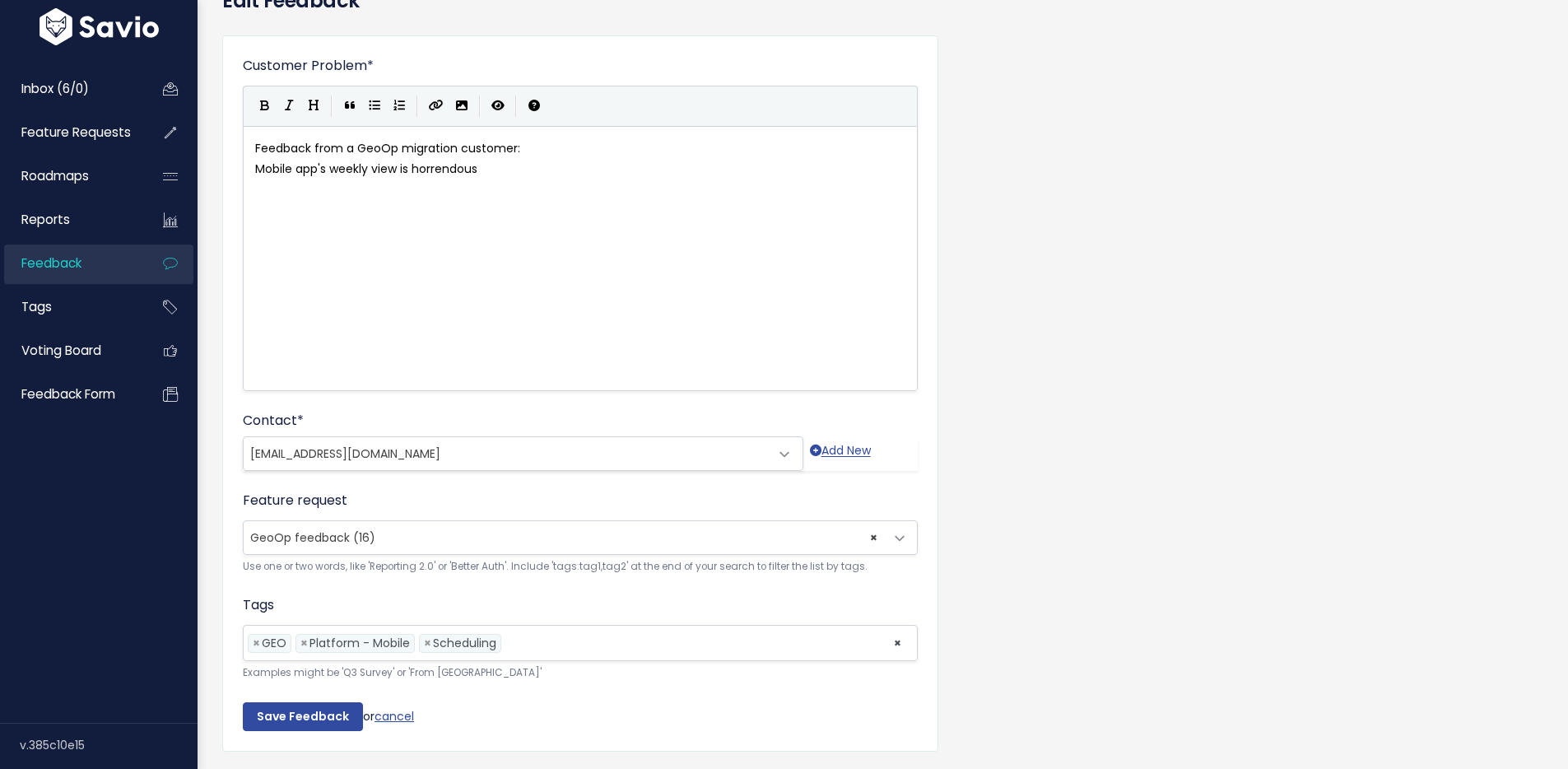
scroll to position [151, 0]
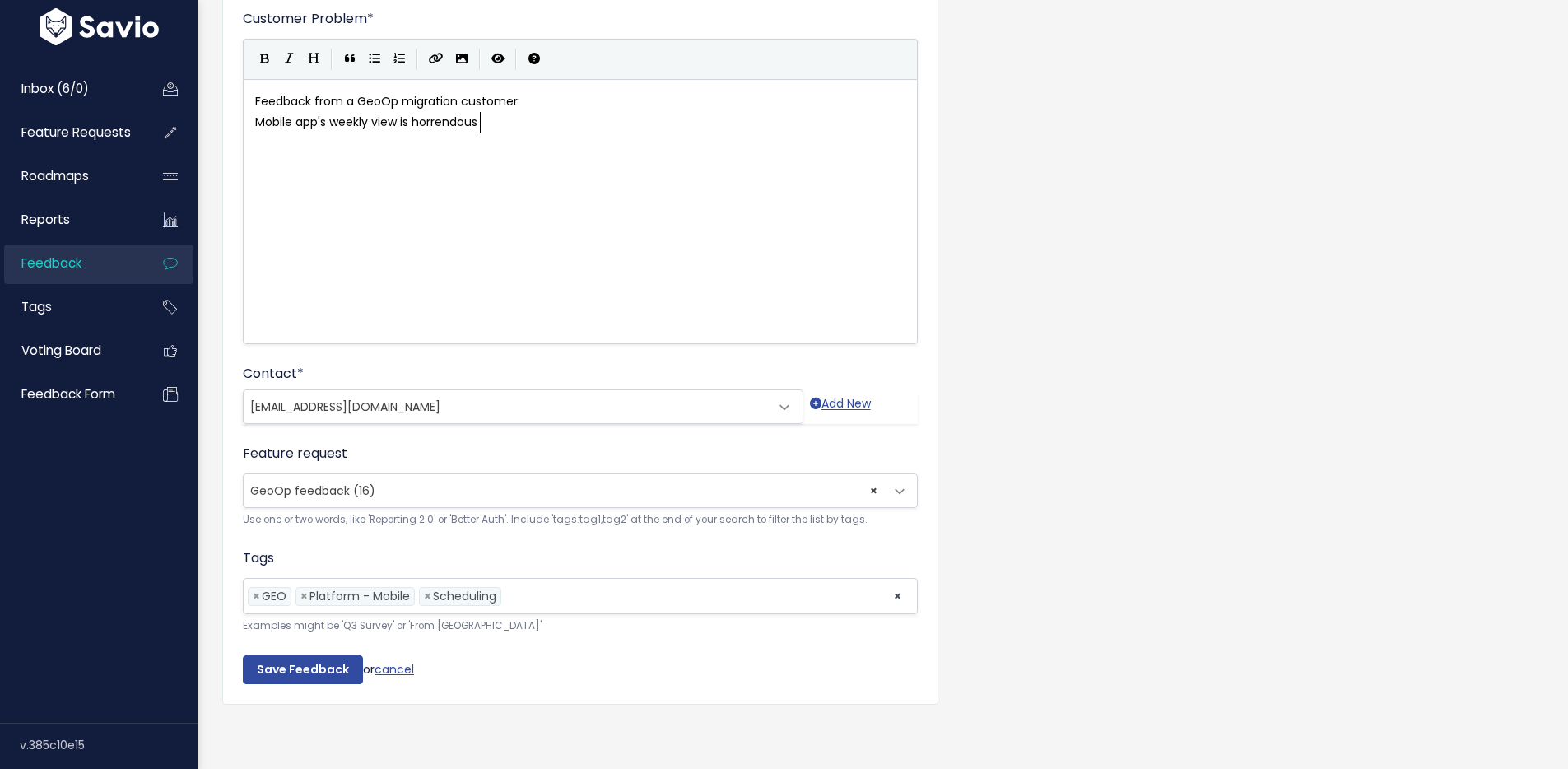
click at [573, 474] on span "× GeoOp feedback (16)" at bounding box center [563, 490] width 641 height 33
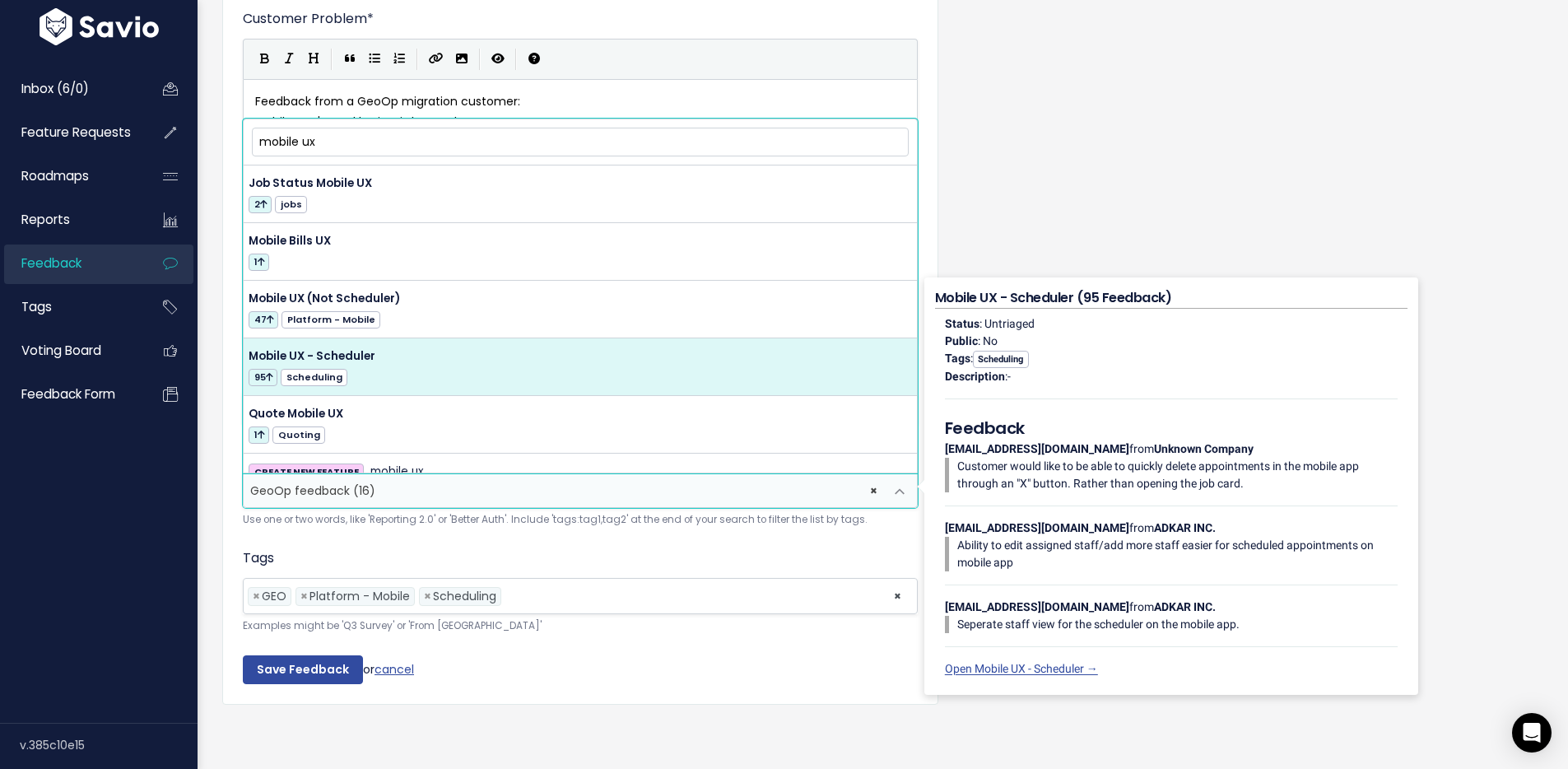
type input "mobile ux"
select select "22929"
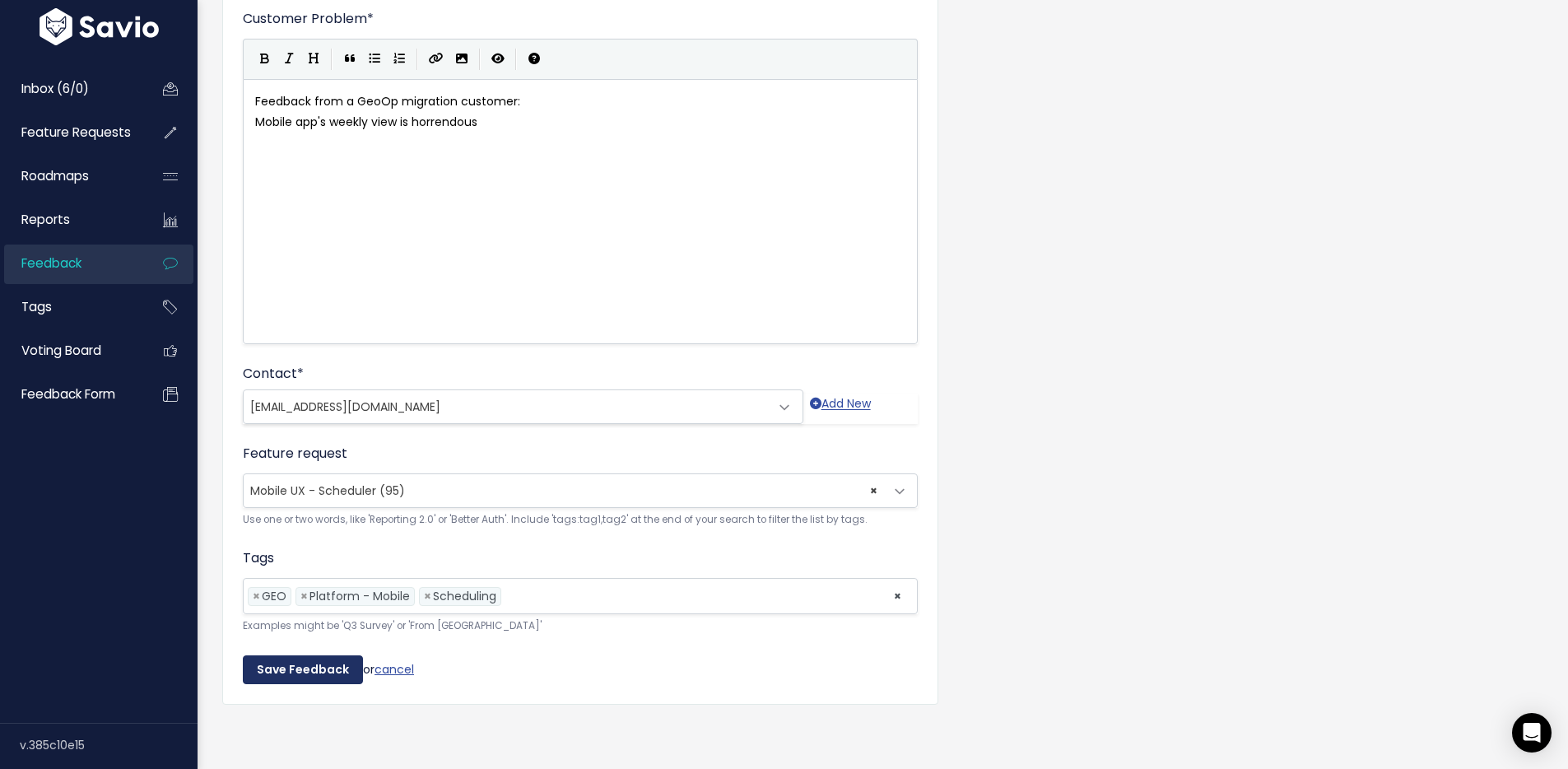
click at [307, 655] on input "Save Feedback" at bounding box center [302, 669] width 120 height 29
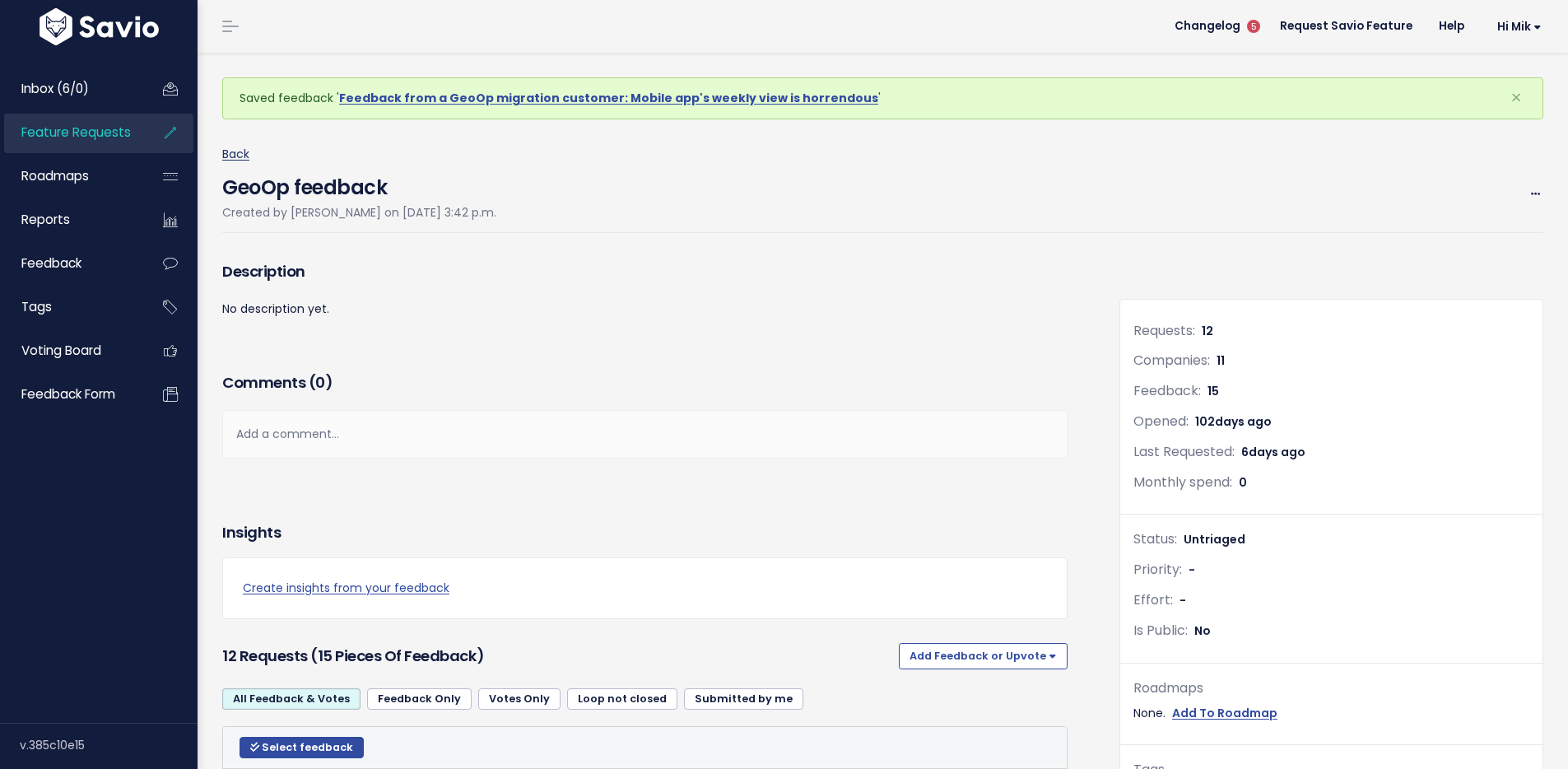
click at [245, 153] on link "Back" at bounding box center [235, 153] width 27 height 16
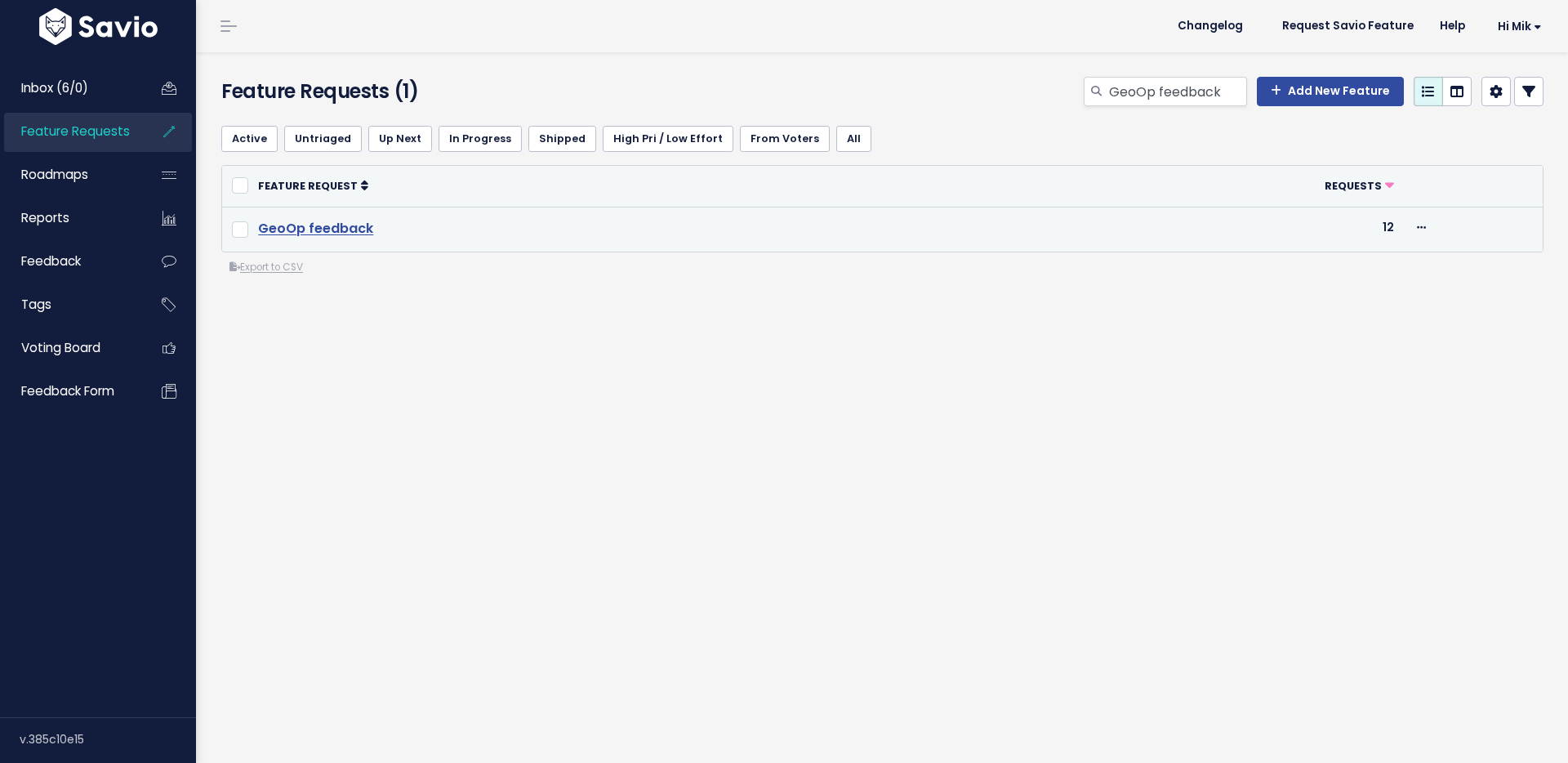
click at [339, 222] on link "GeoOp feedback" at bounding box center [316, 228] width 115 height 19
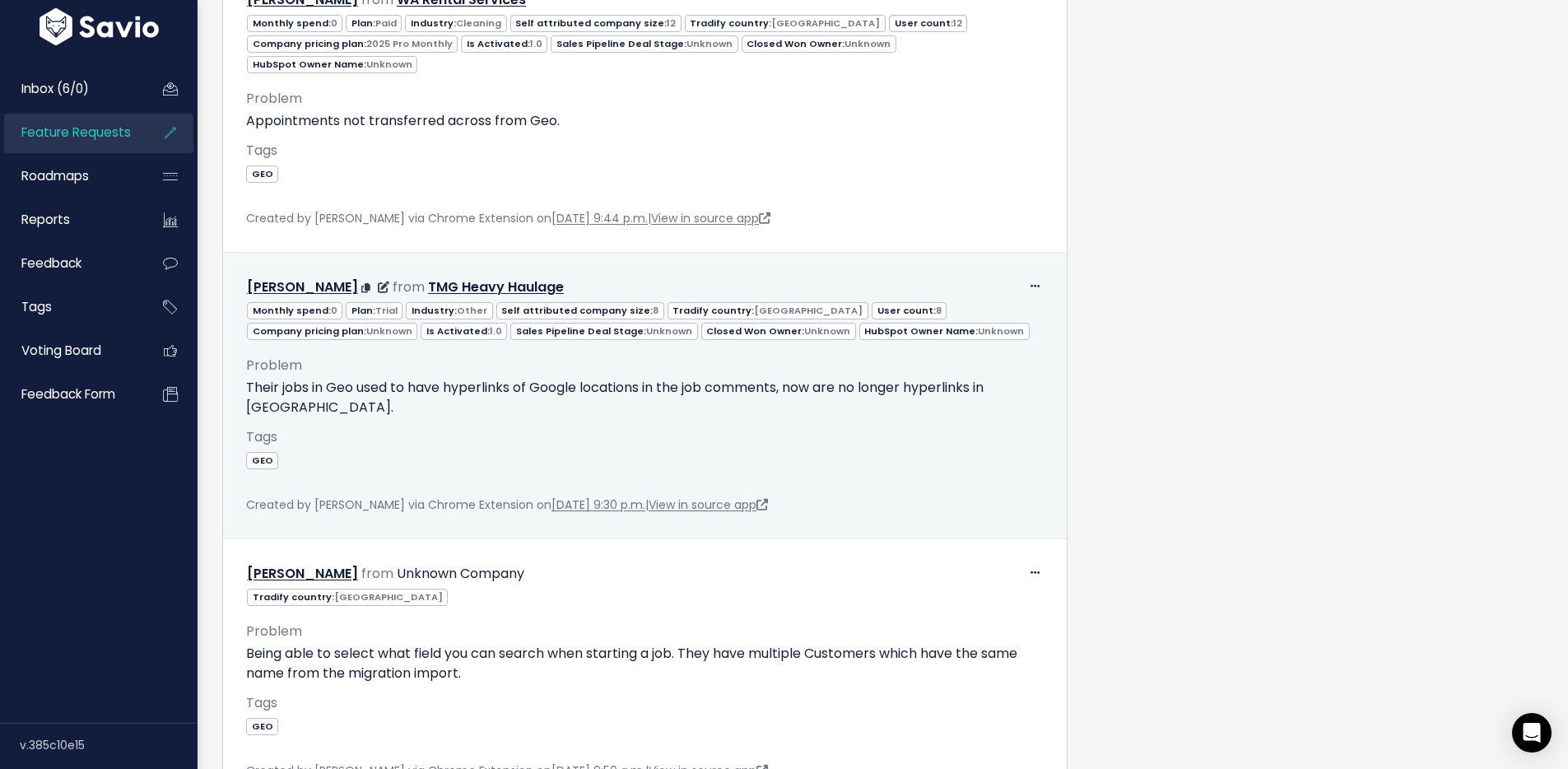
scroll to position [3278, 0]
click at [1030, 284] on icon at bounding box center [1035, 290] width 9 height 11
click at [1002, 318] on link "Edit" at bounding box center [985, 334] width 119 height 32
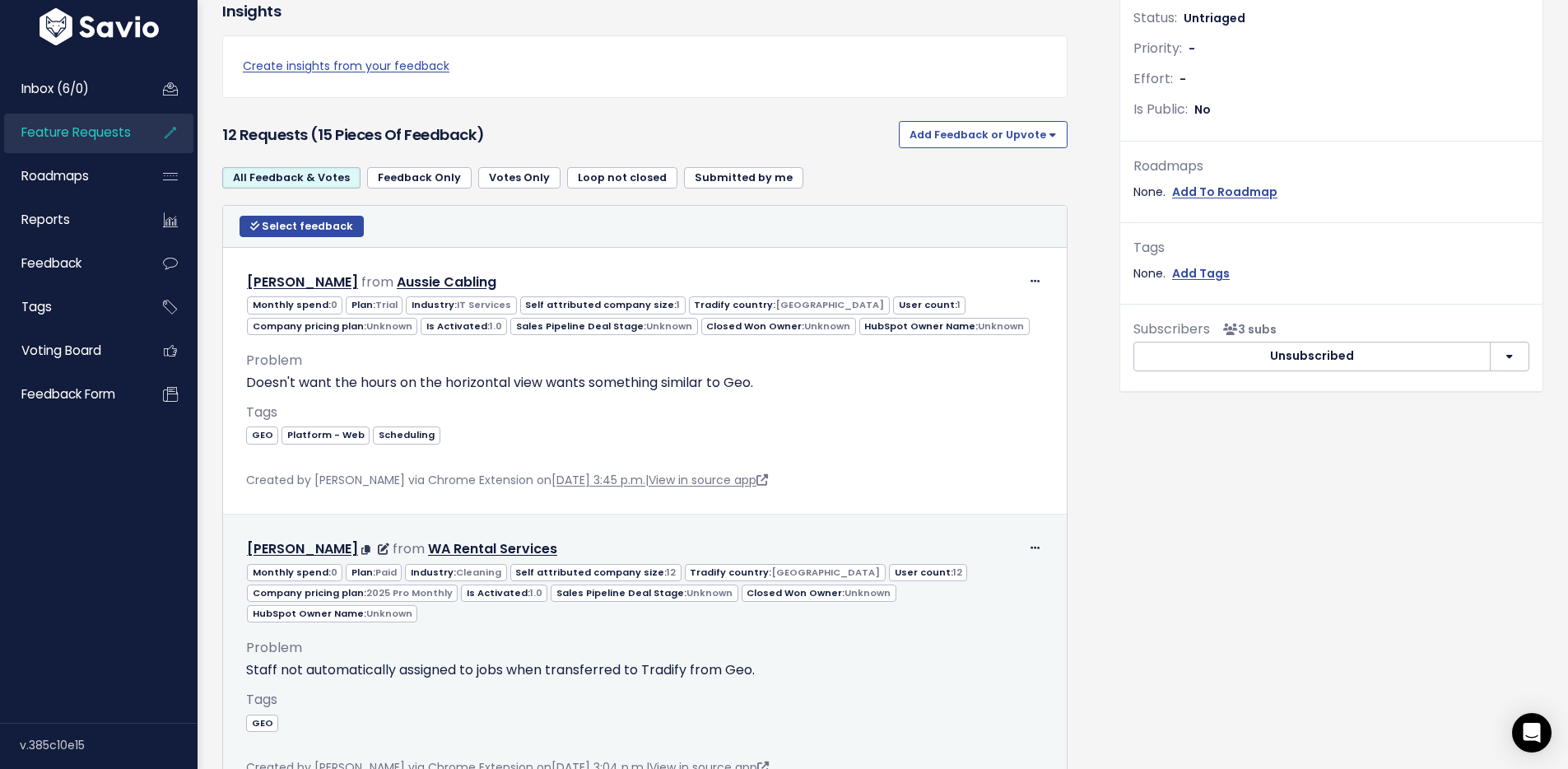
scroll to position [203, 0]
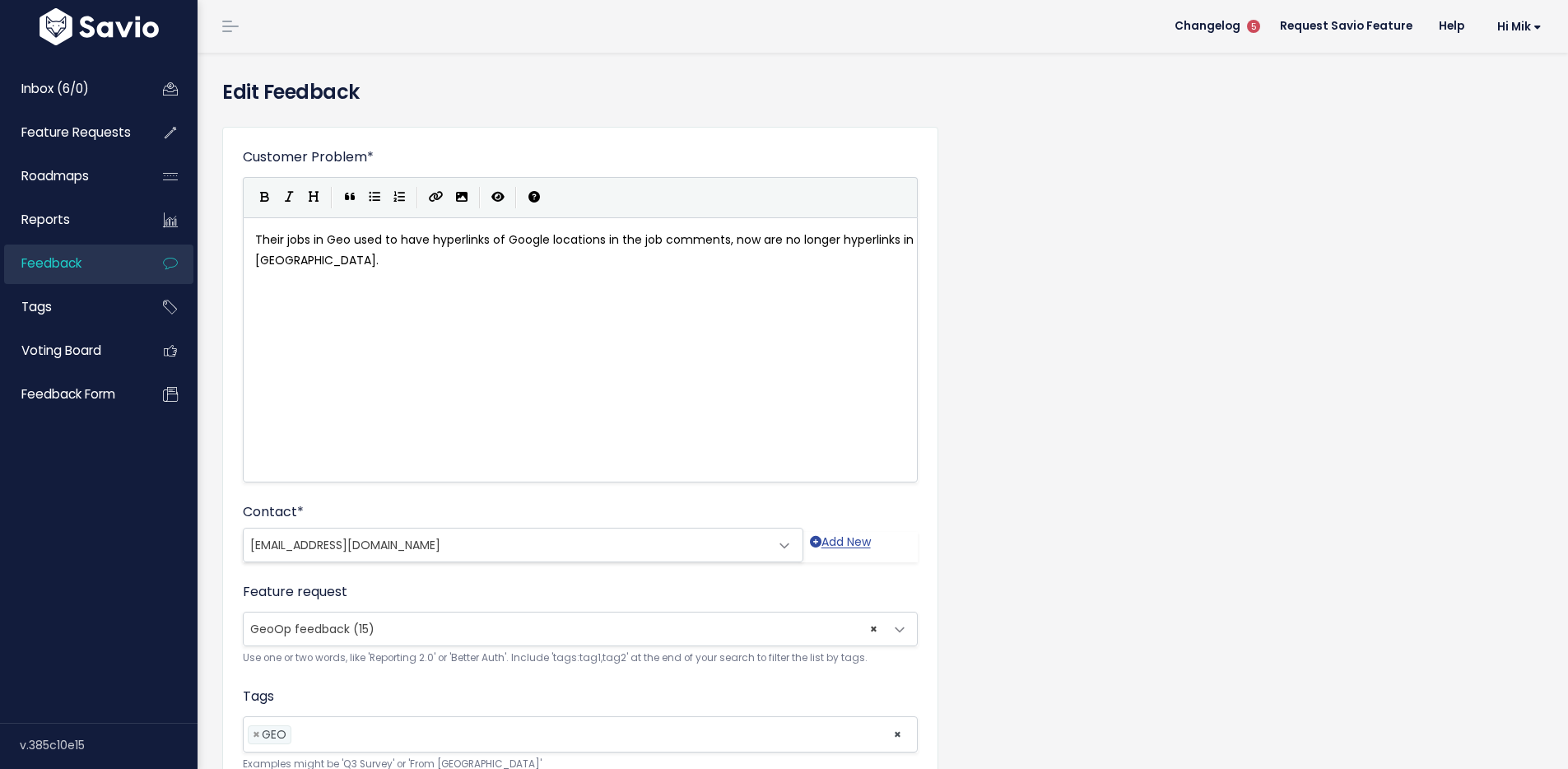
scroll to position [5, 0]
click at [462, 632] on span "× GeoOp feedback (15)" at bounding box center [563, 628] width 641 height 33
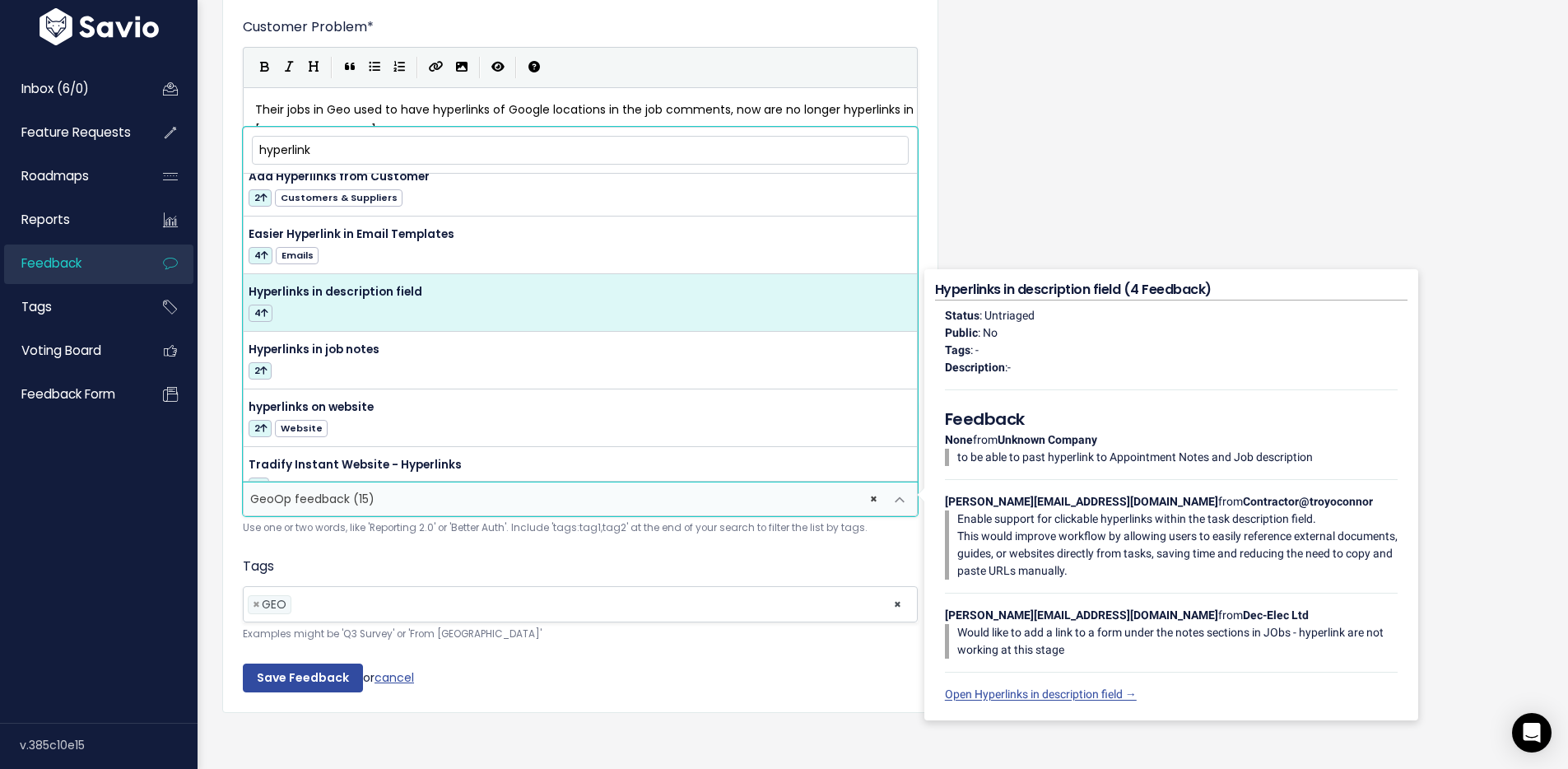
scroll to position [17, 0]
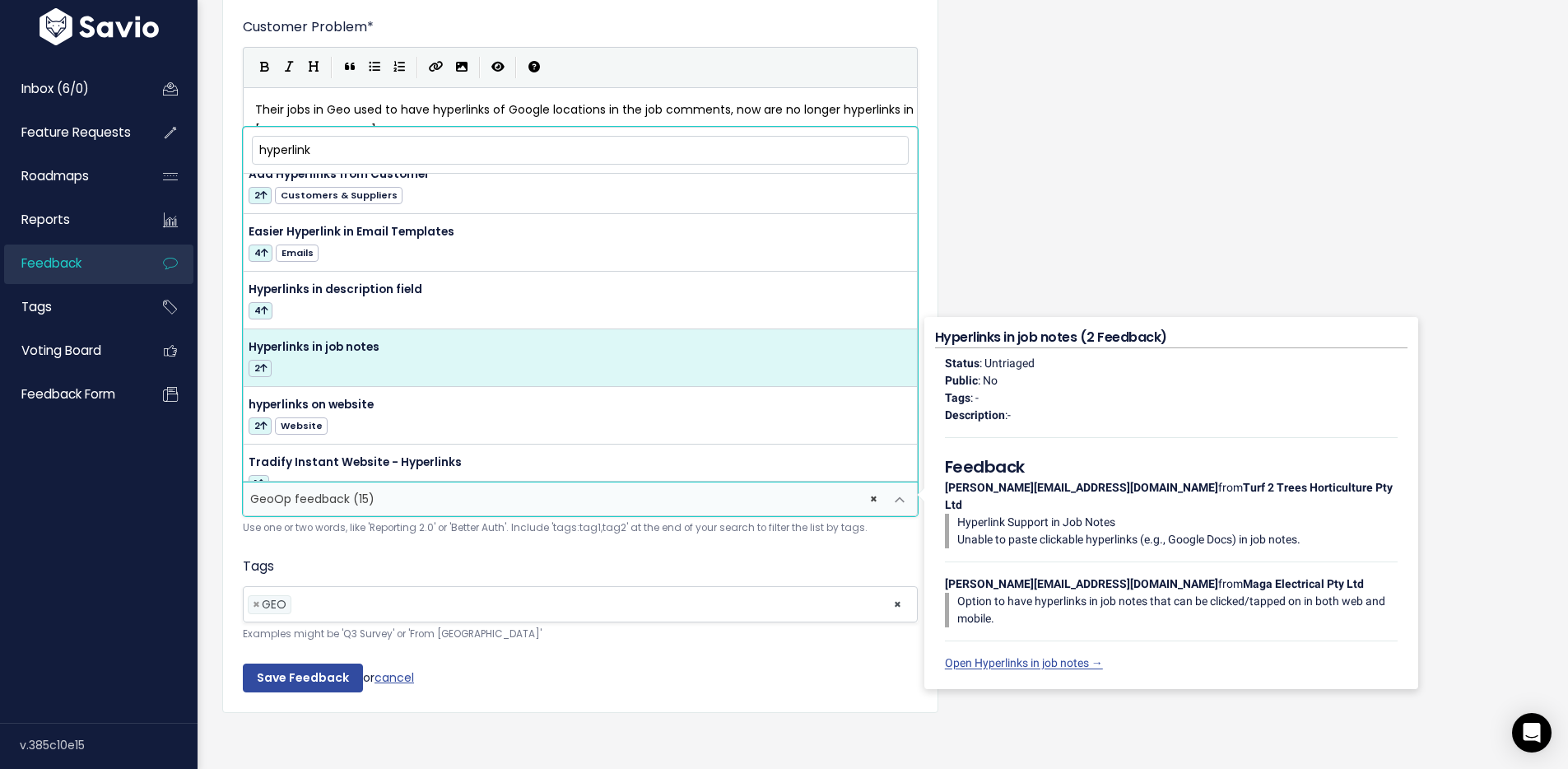
type input "hyperlink"
select select "57700"
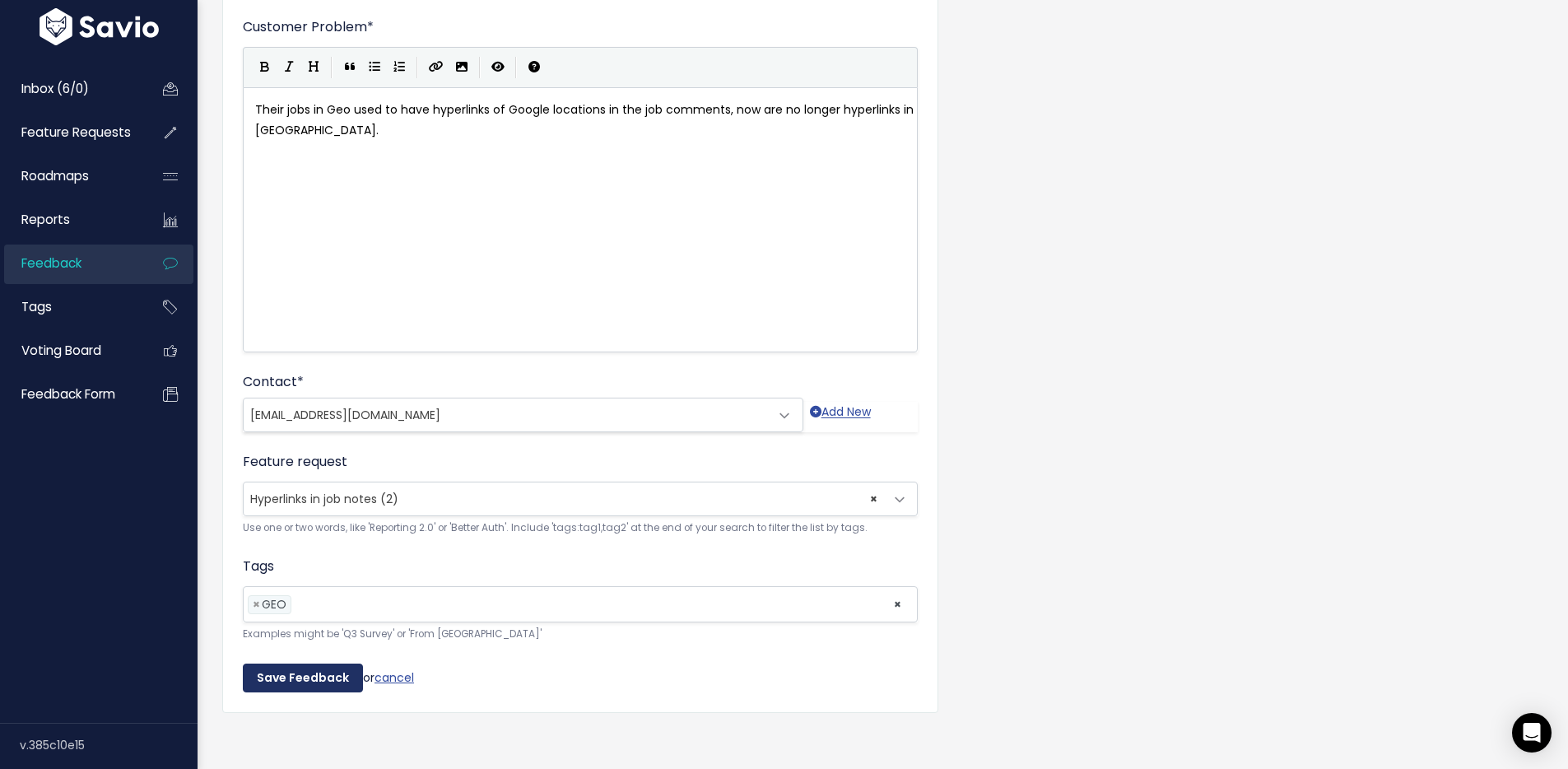
click at [298, 671] on input "Save Feedback" at bounding box center [302, 677] width 120 height 29
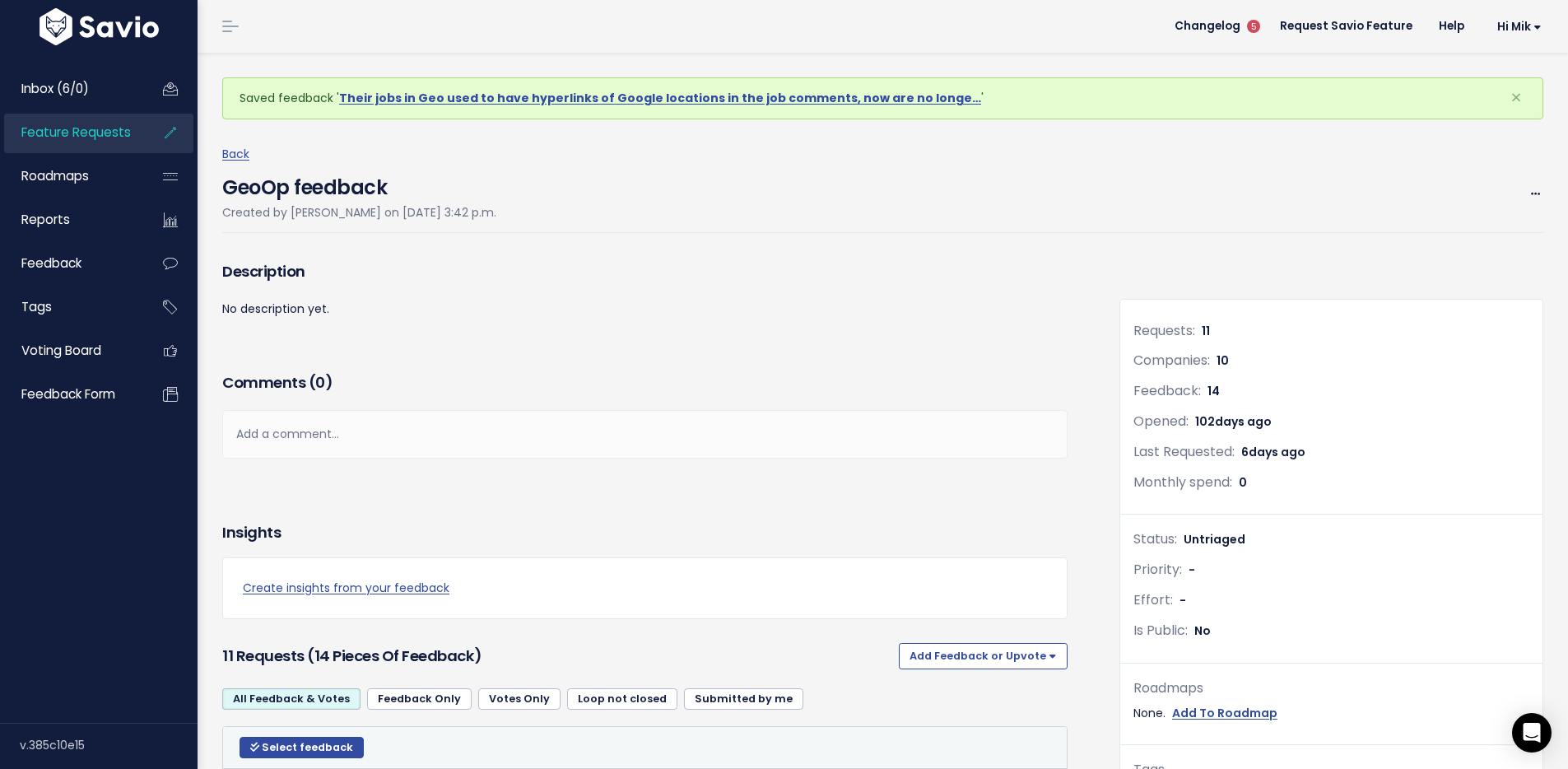
click at [71, 131] on span "Feature Requests" at bounding box center [76, 132] width 110 height 17
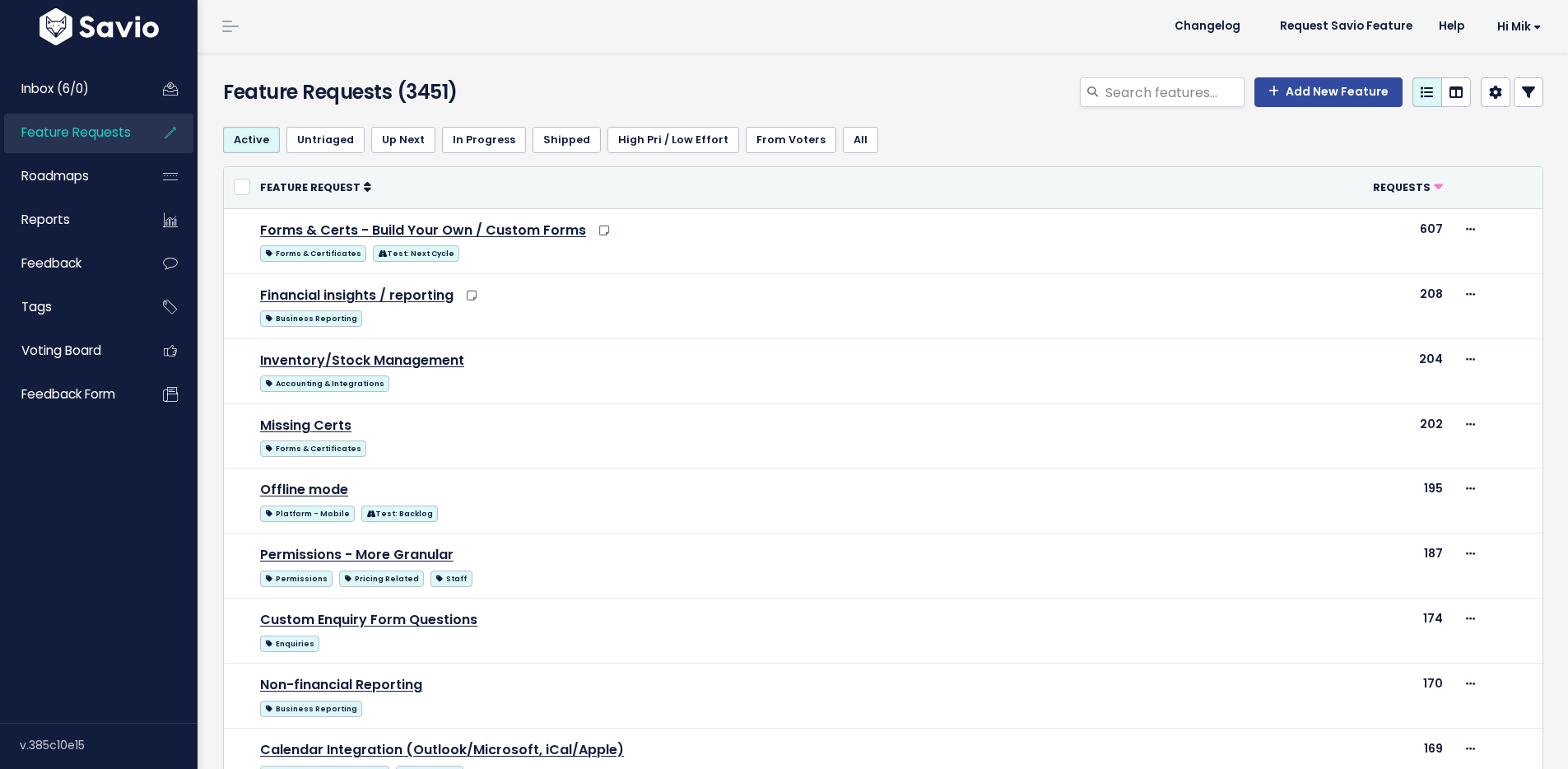
select select
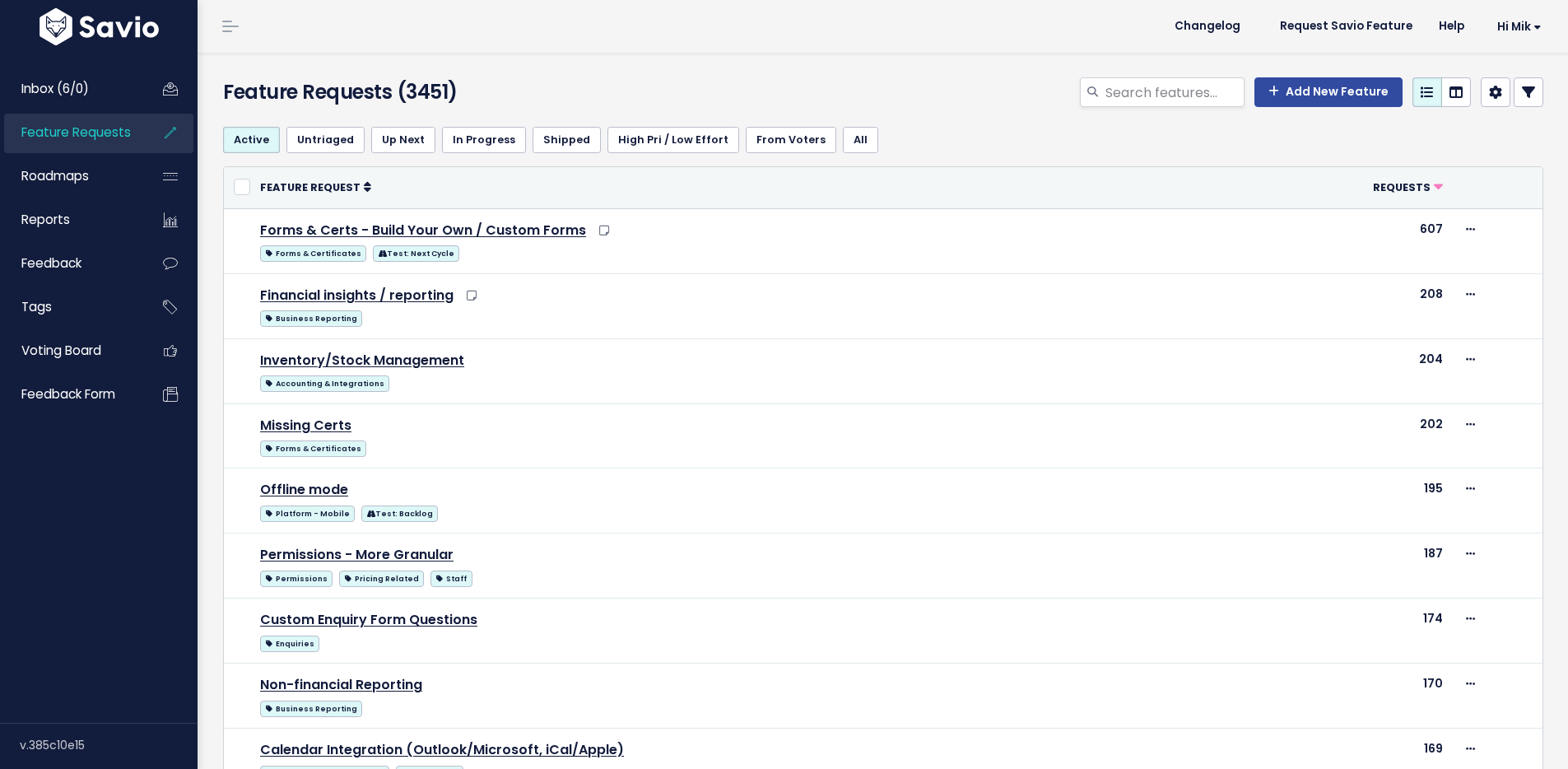
select select
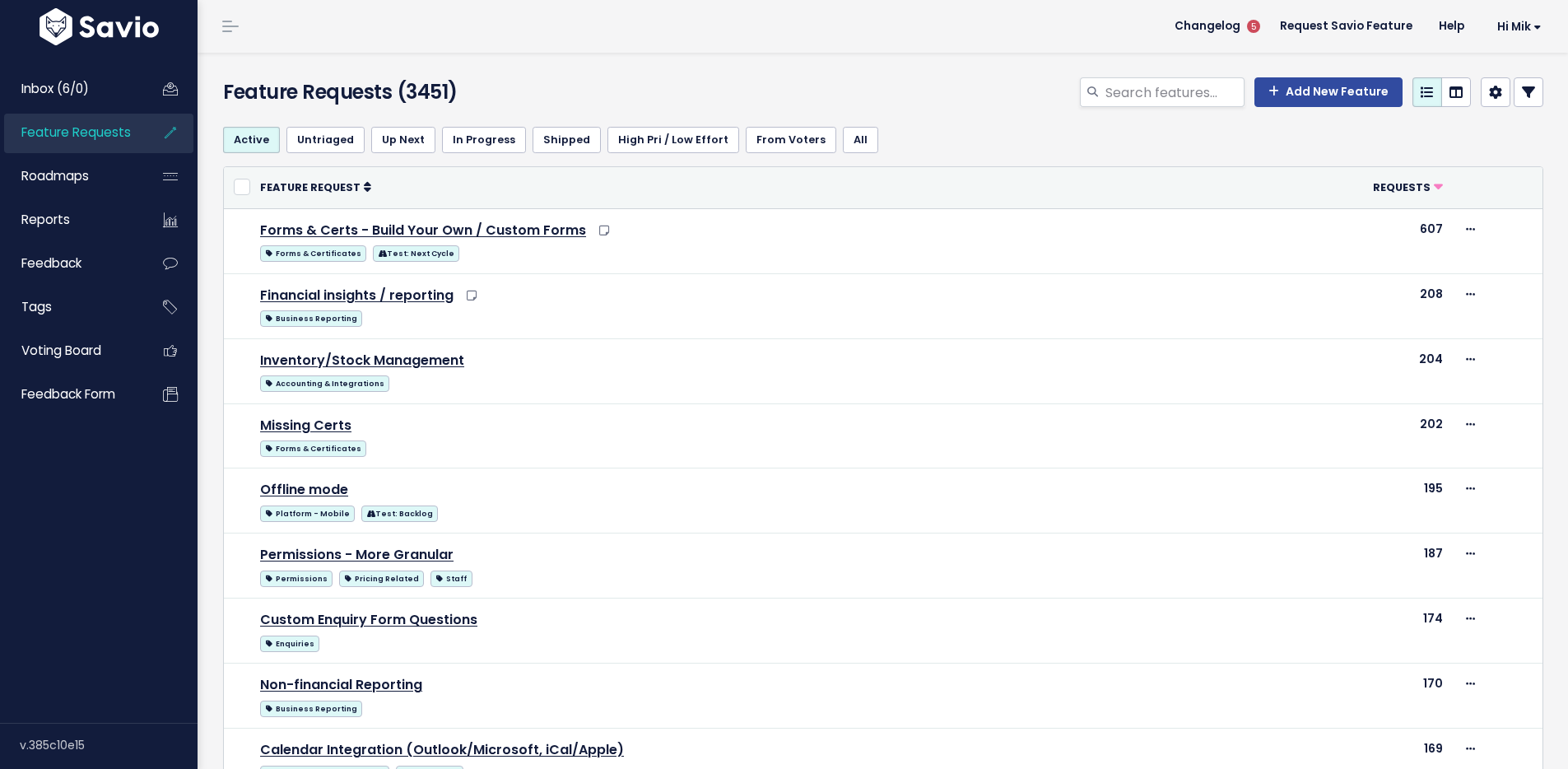
click at [1523, 88] on icon at bounding box center [1529, 92] width 13 height 13
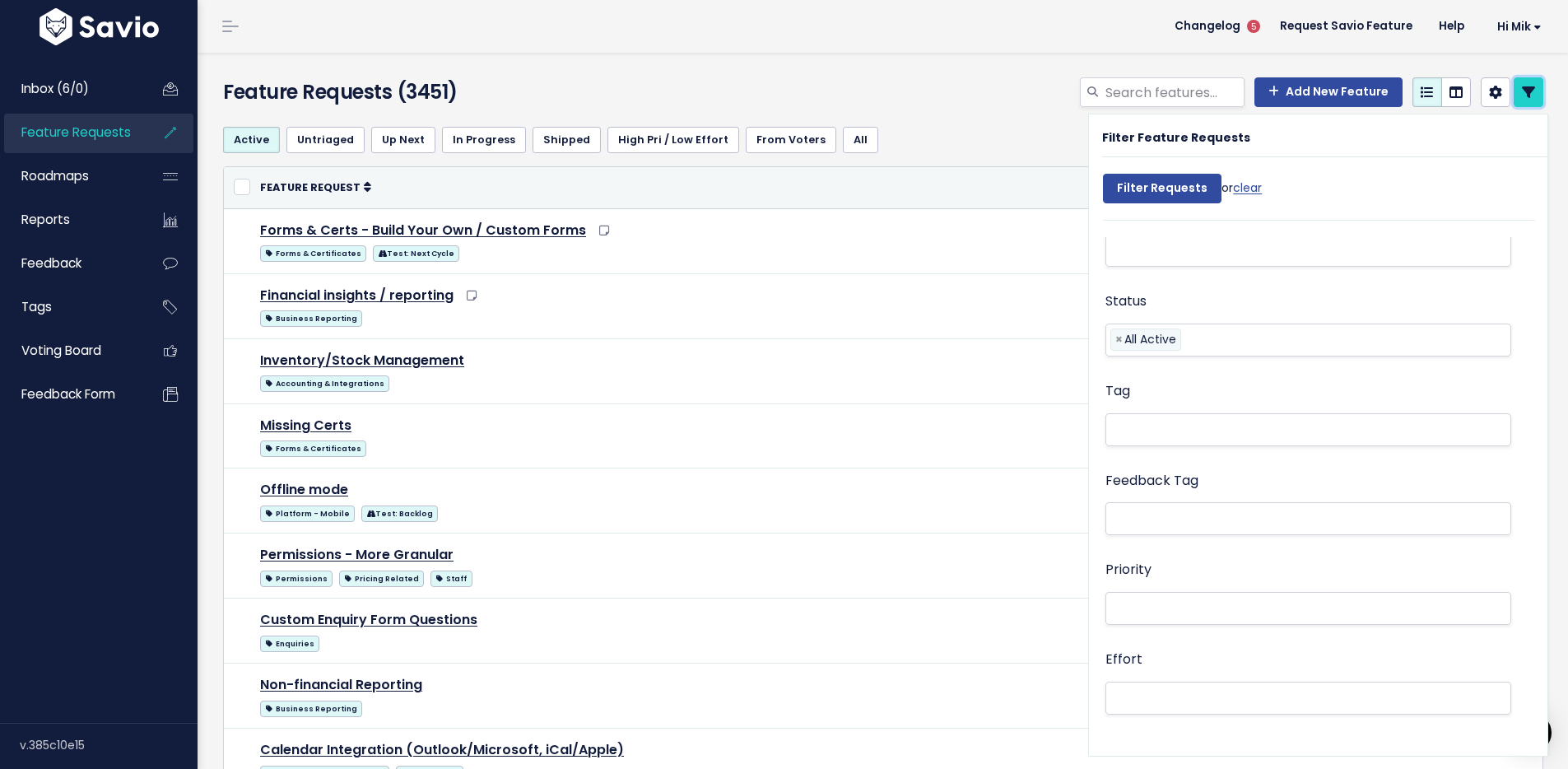
scroll to position [287, 0]
click at [1151, 449] on li at bounding box center [1305, 446] width 389 height 17
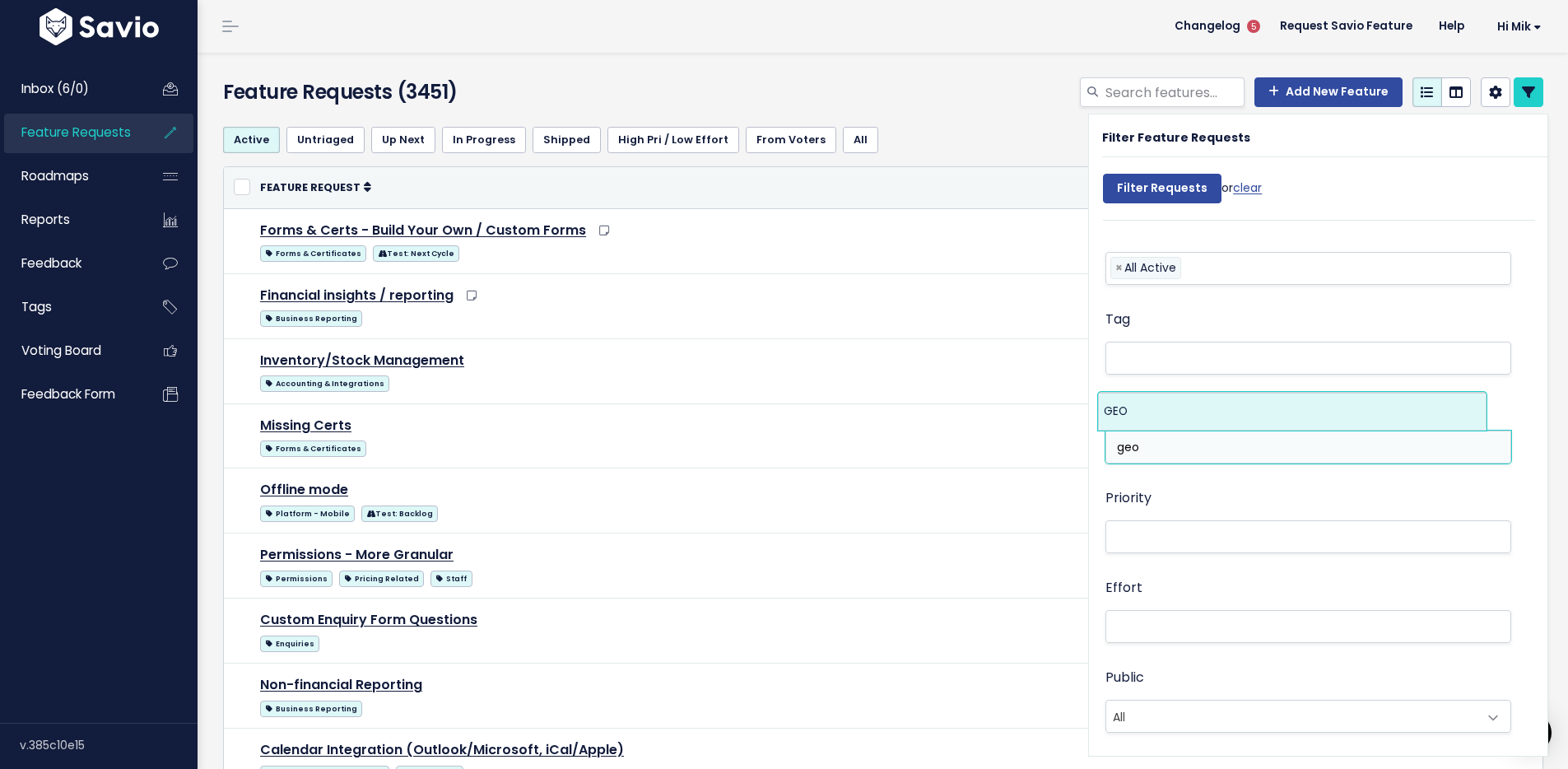
type input "geo"
select select "13383"
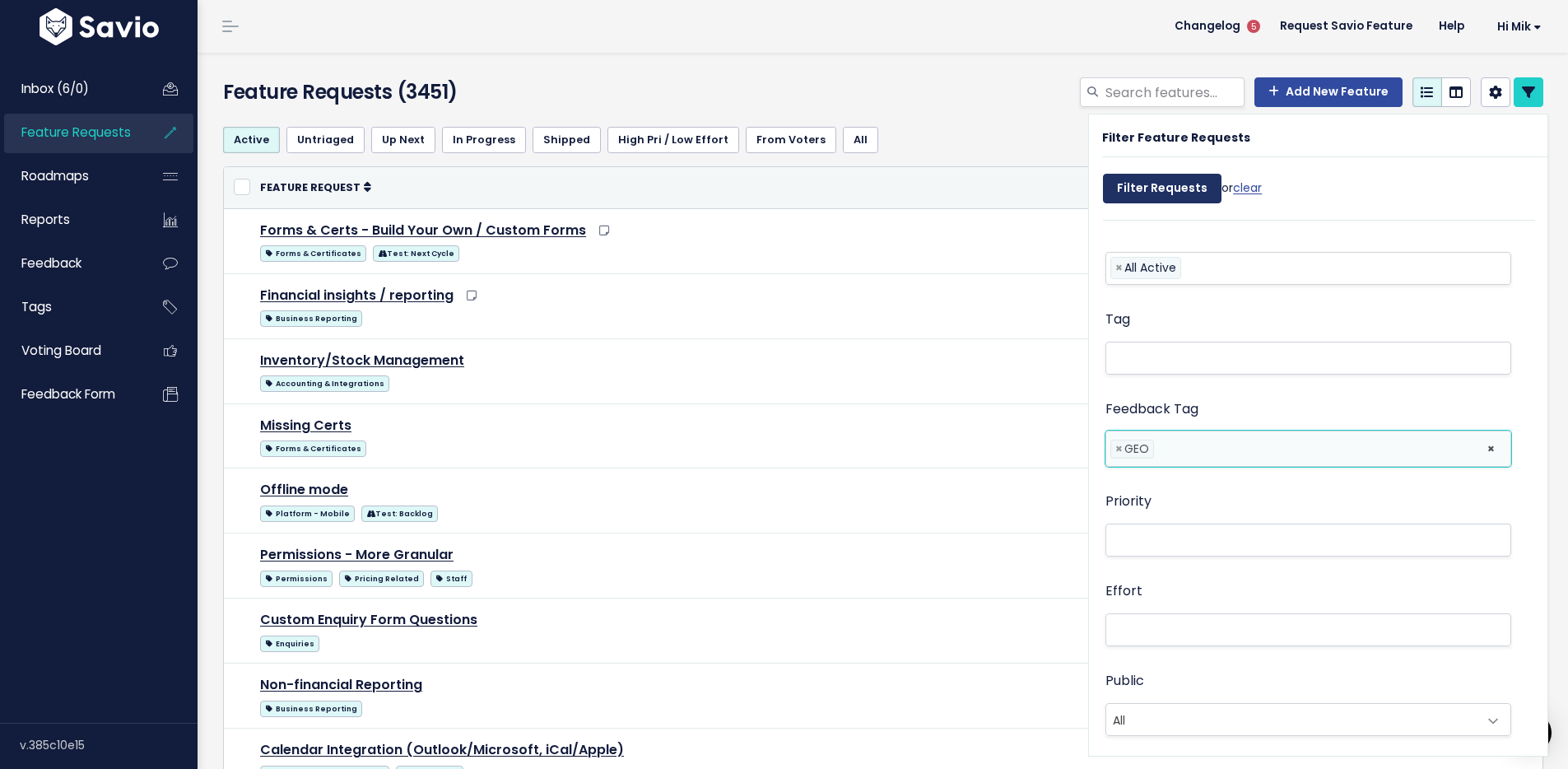
click at [1145, 184] on input "Filter Requests" at bounding box center [1162, 188] width 119 height 29
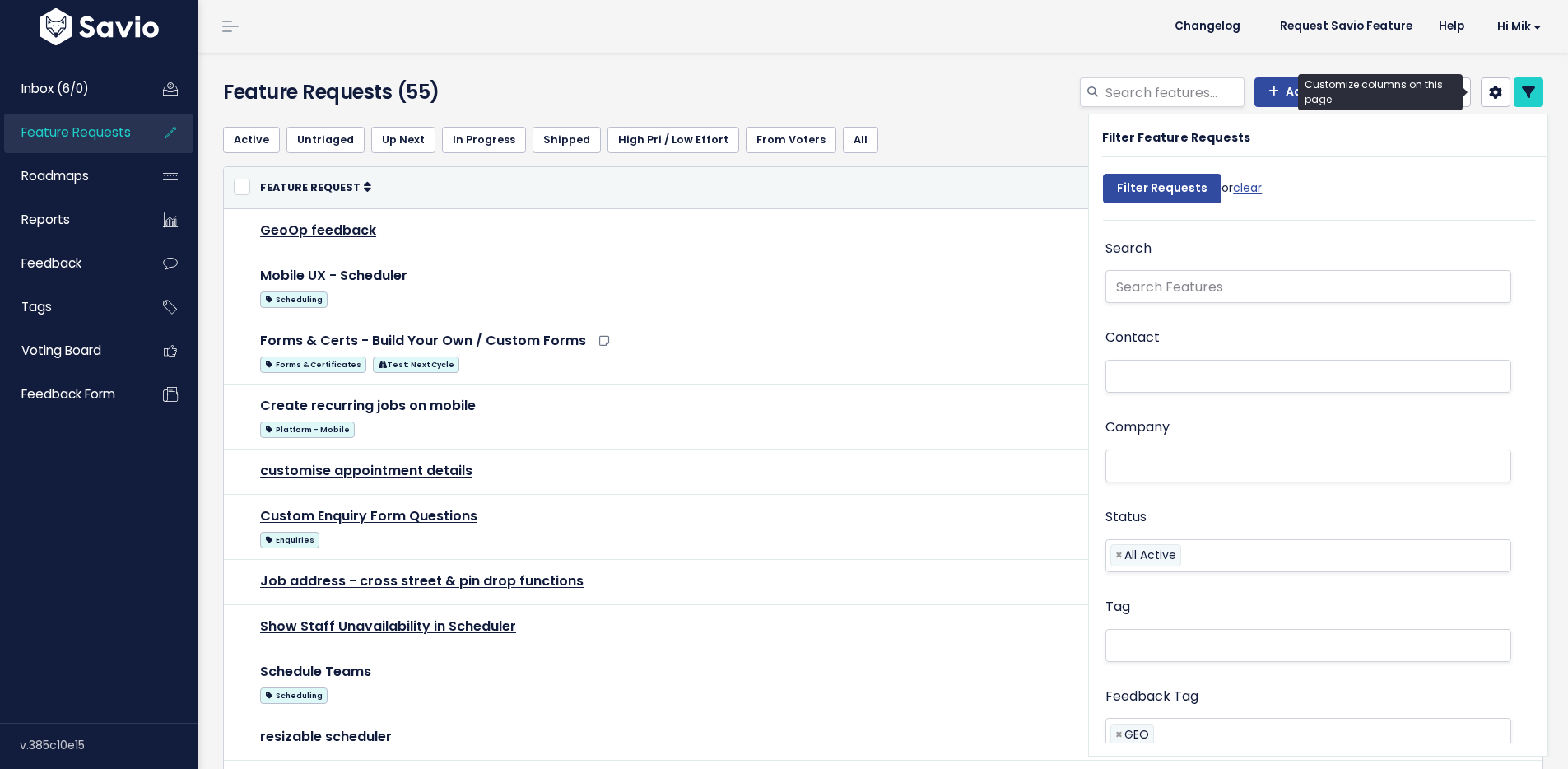
select select
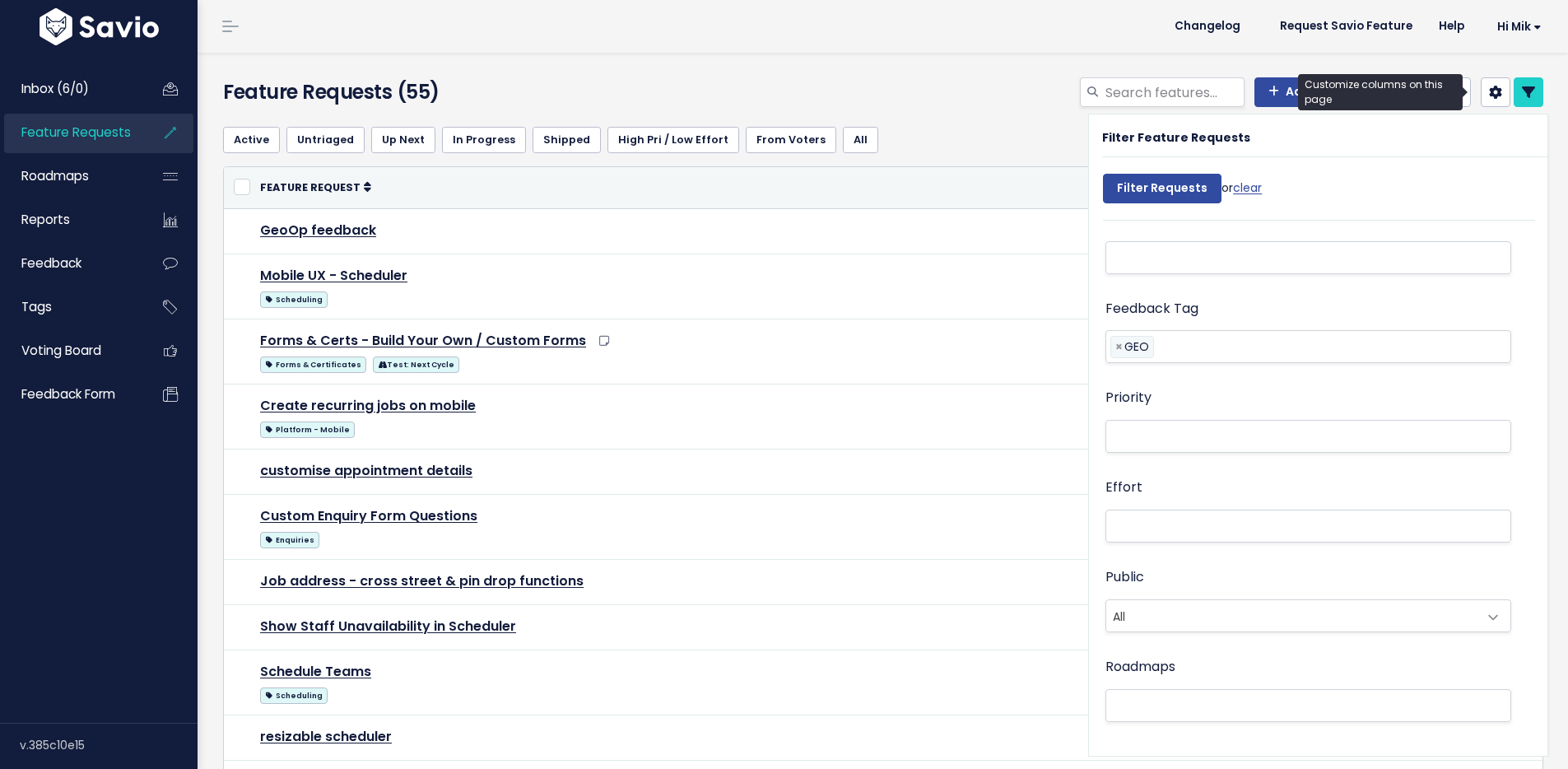
select select
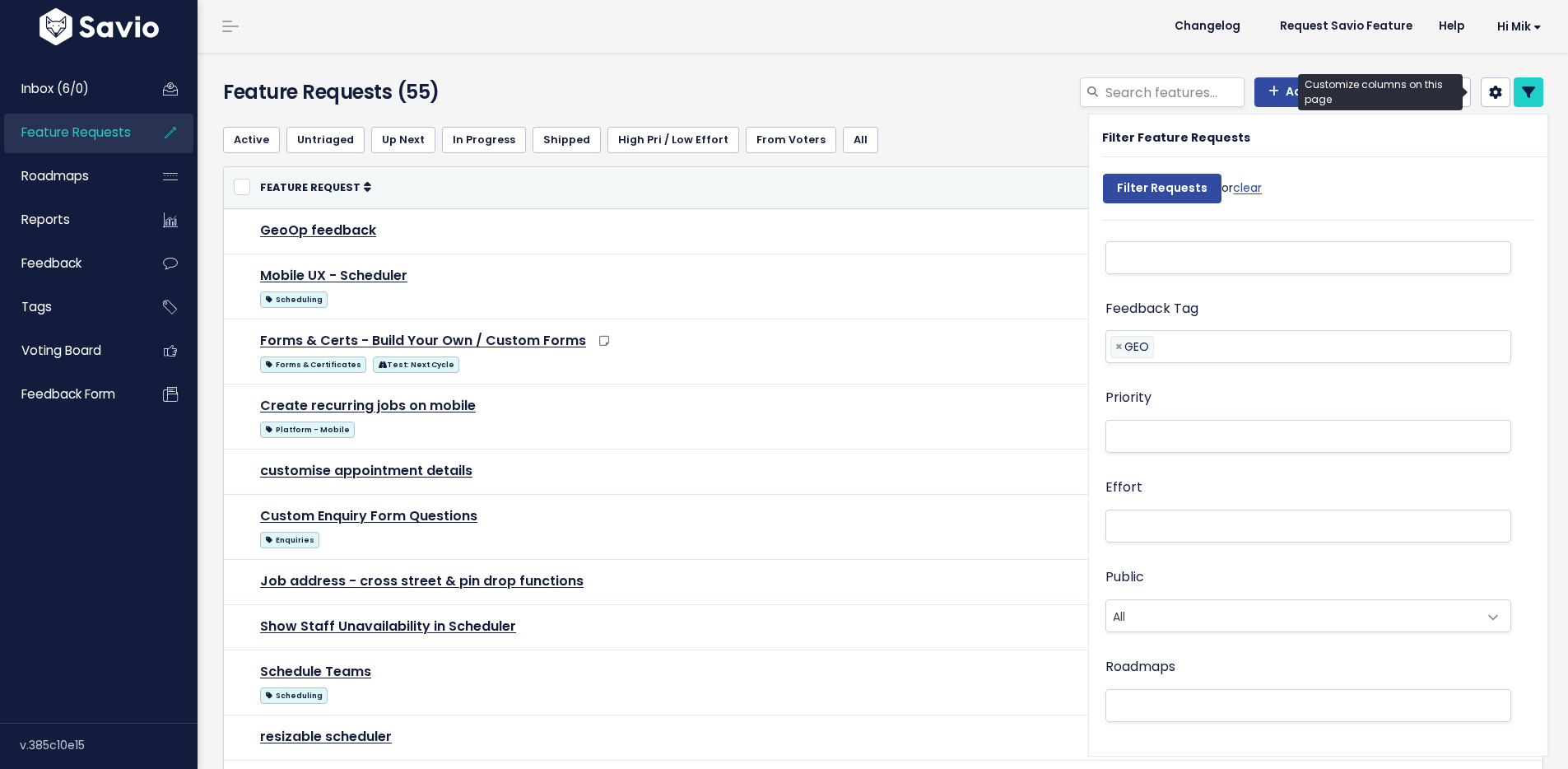
select select
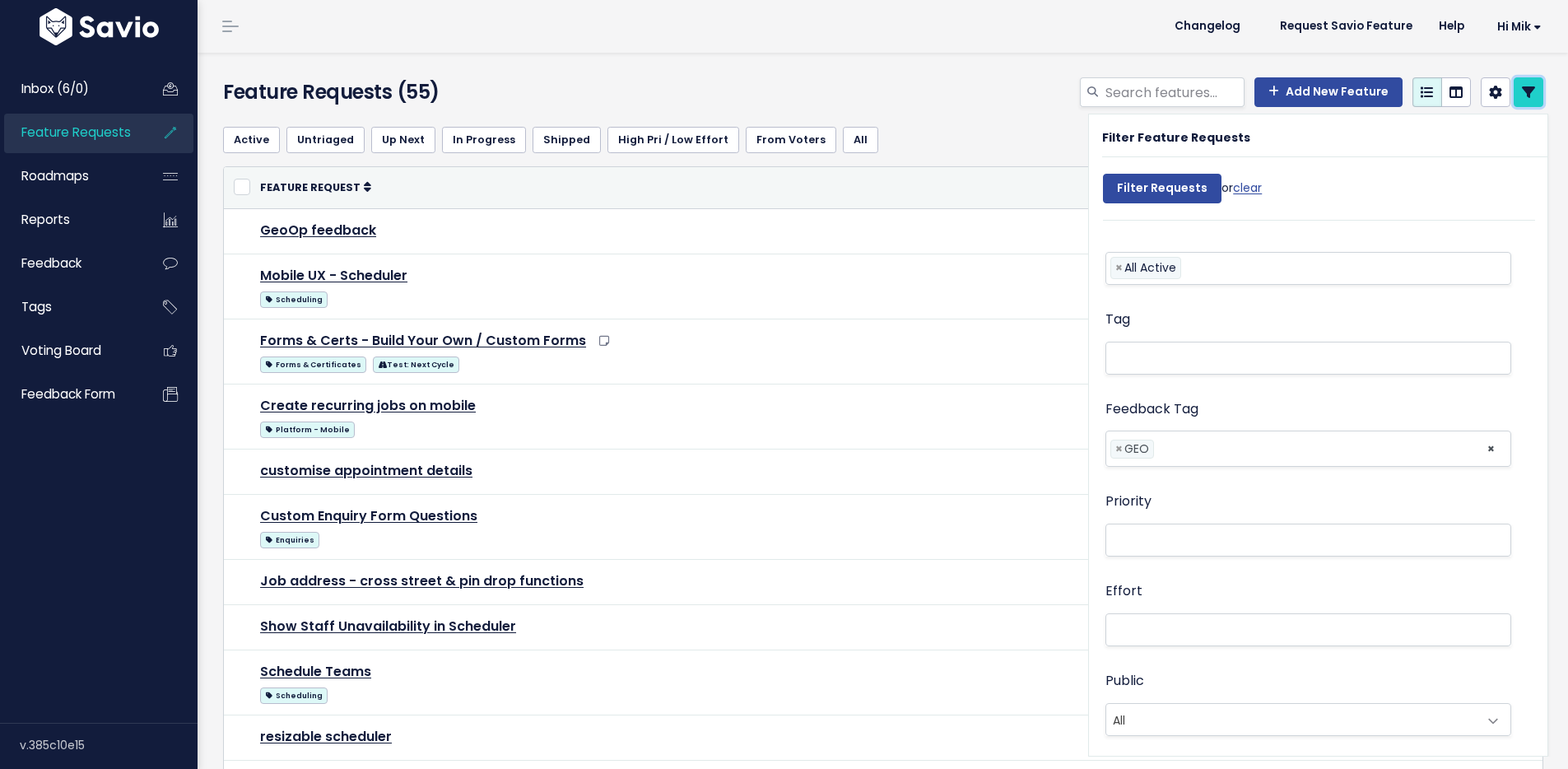
click at [1523, 93] on icon at bounding box center [1529, 92] width 13 height 13
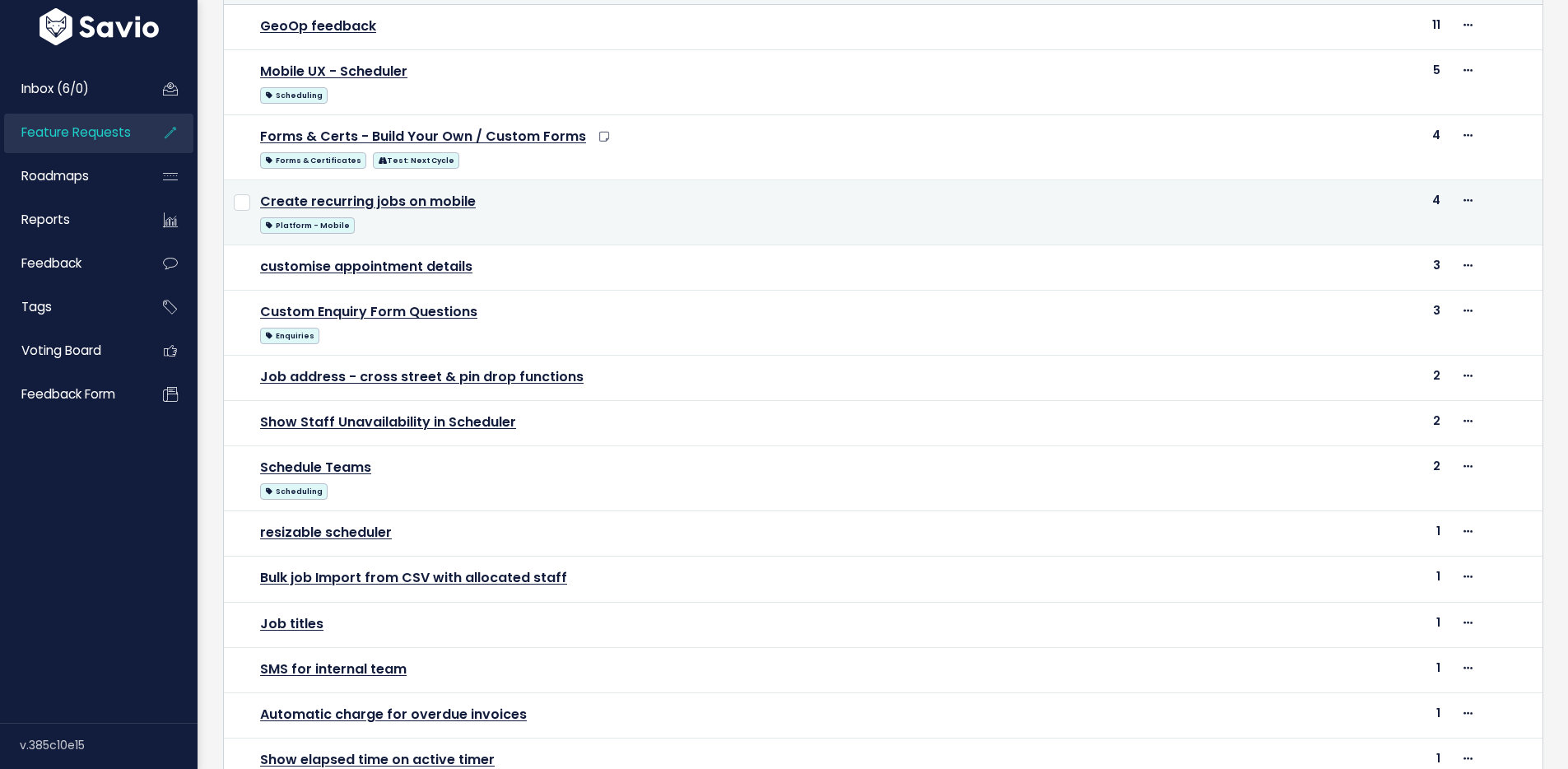
scroll to position [555, 0]
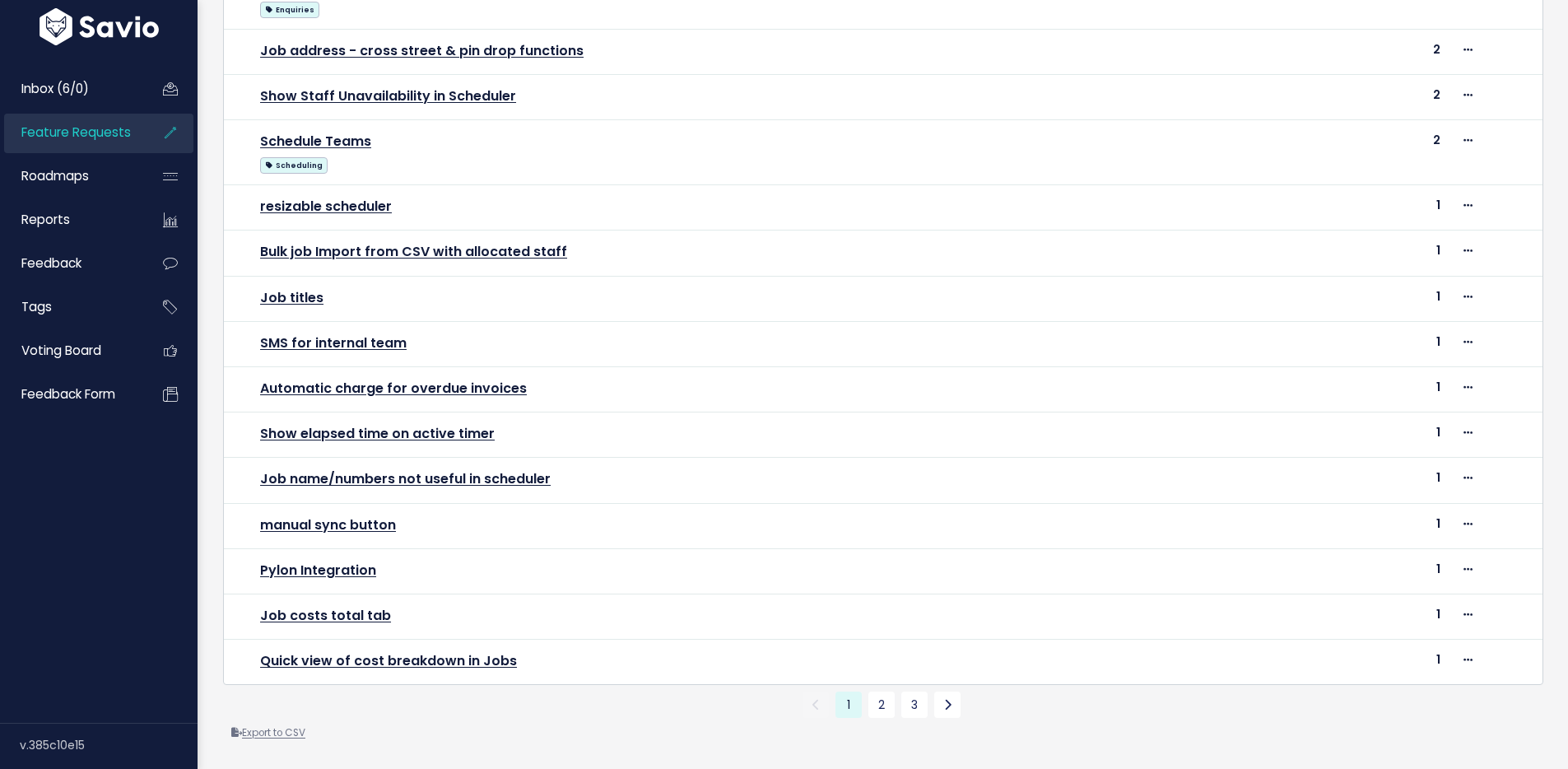
click at [274, 726] on link "Export to CSV" at bounding box center [268, 732] width 74 height 13
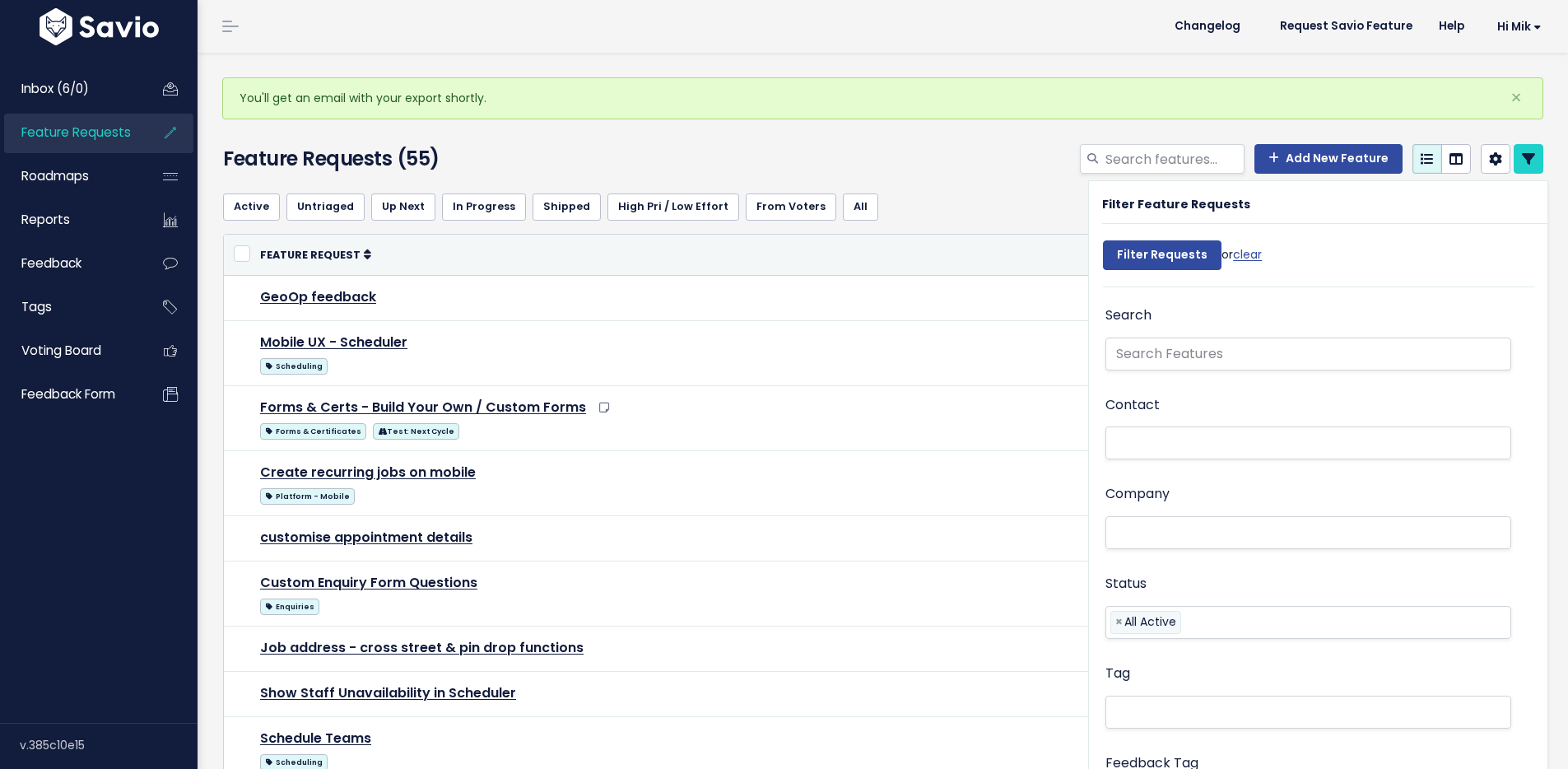
select select
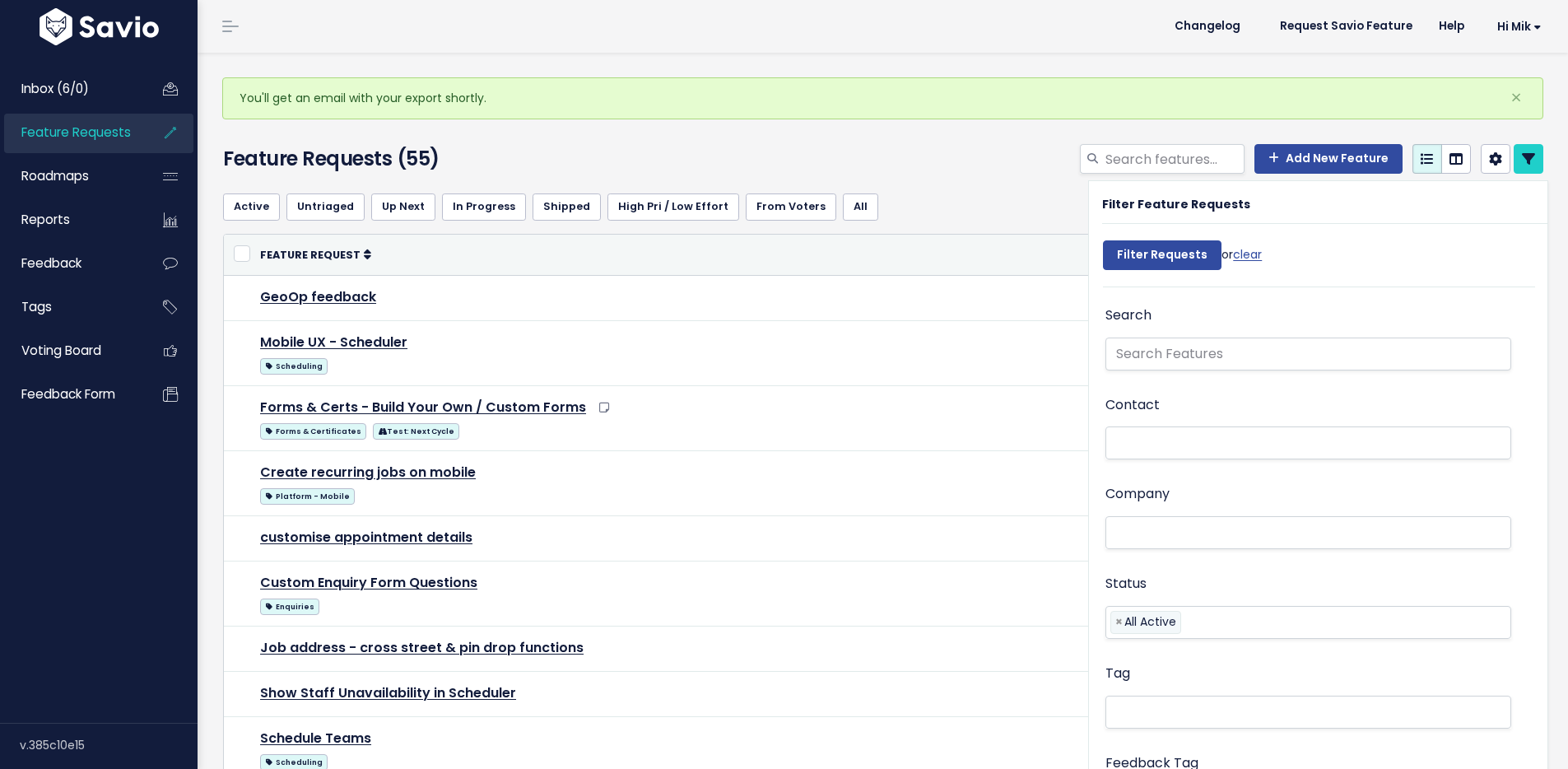
select select
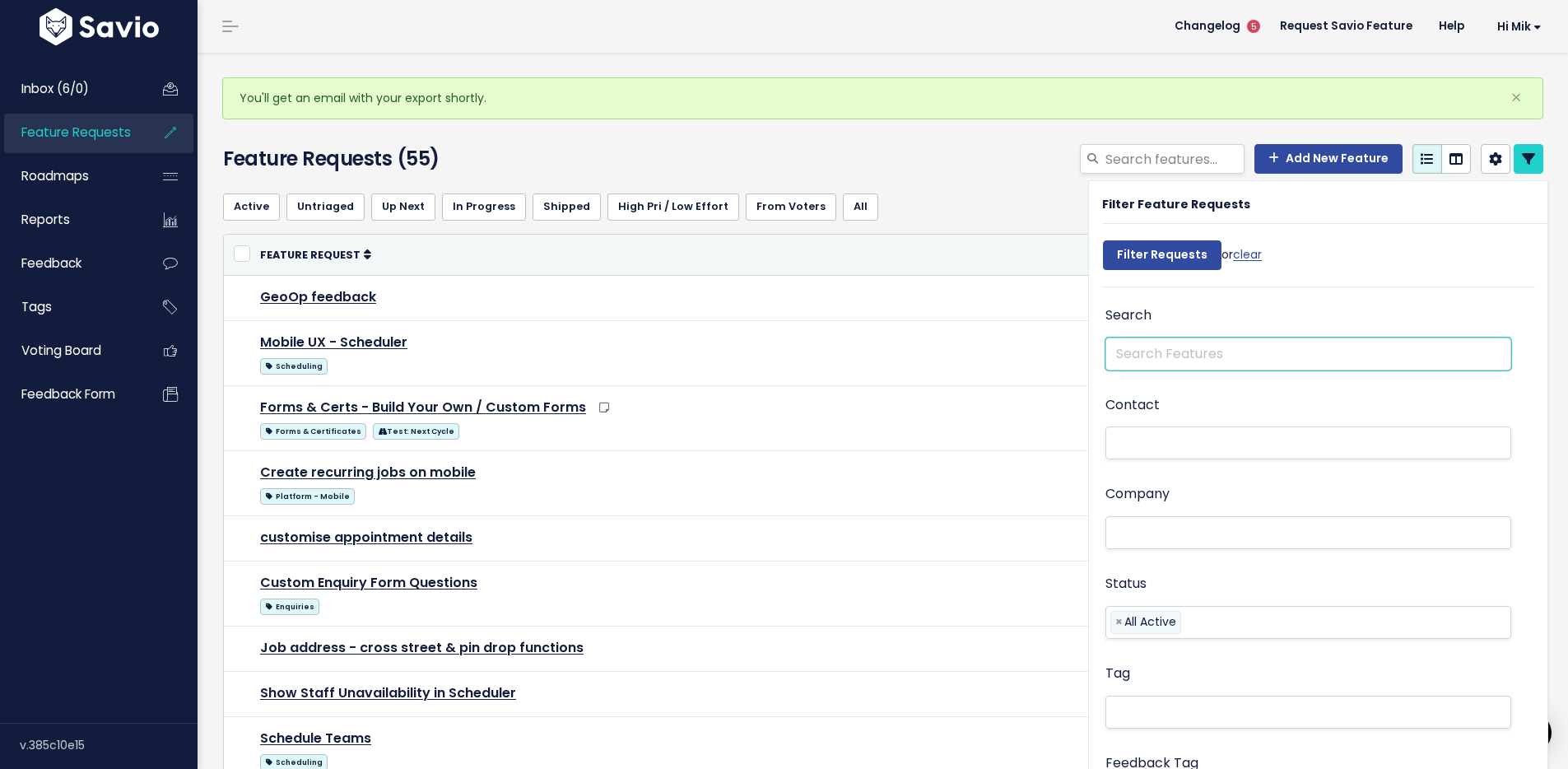
click at [1189, 356] on input "text" at bounding box center [1308, 354] width 406 height 33
paste input "Ability to Send Enquiry Link from Tradify ; Allow pre-existing job statuses to …"
type input "Ability to Send Enquiry Link from Tradify ; Allow pre-existing job statuses to …"
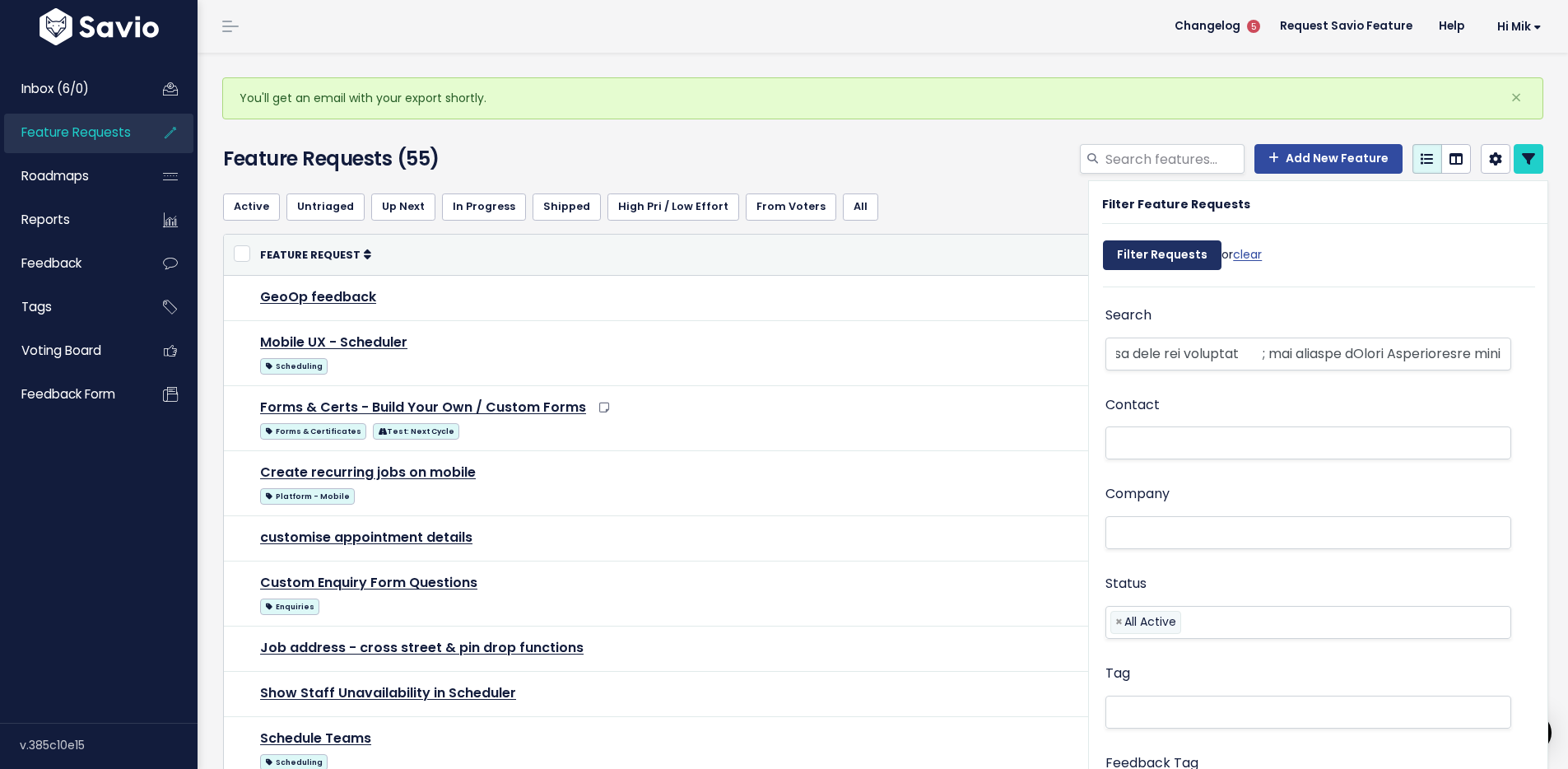
click at [1162, 249] on input "Filter Requests" at bounding box center [1162, 255] width 119 height 29
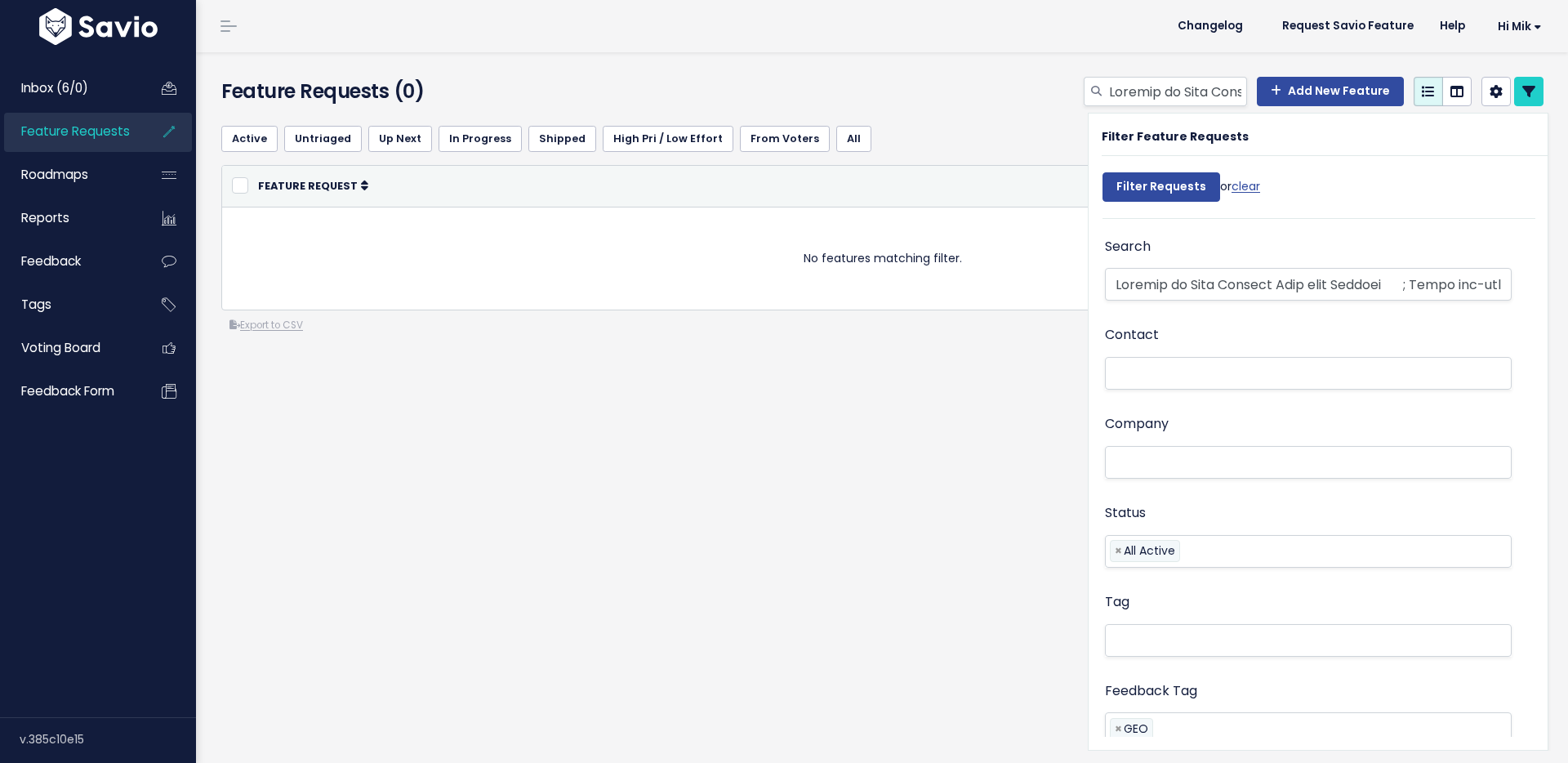
select select
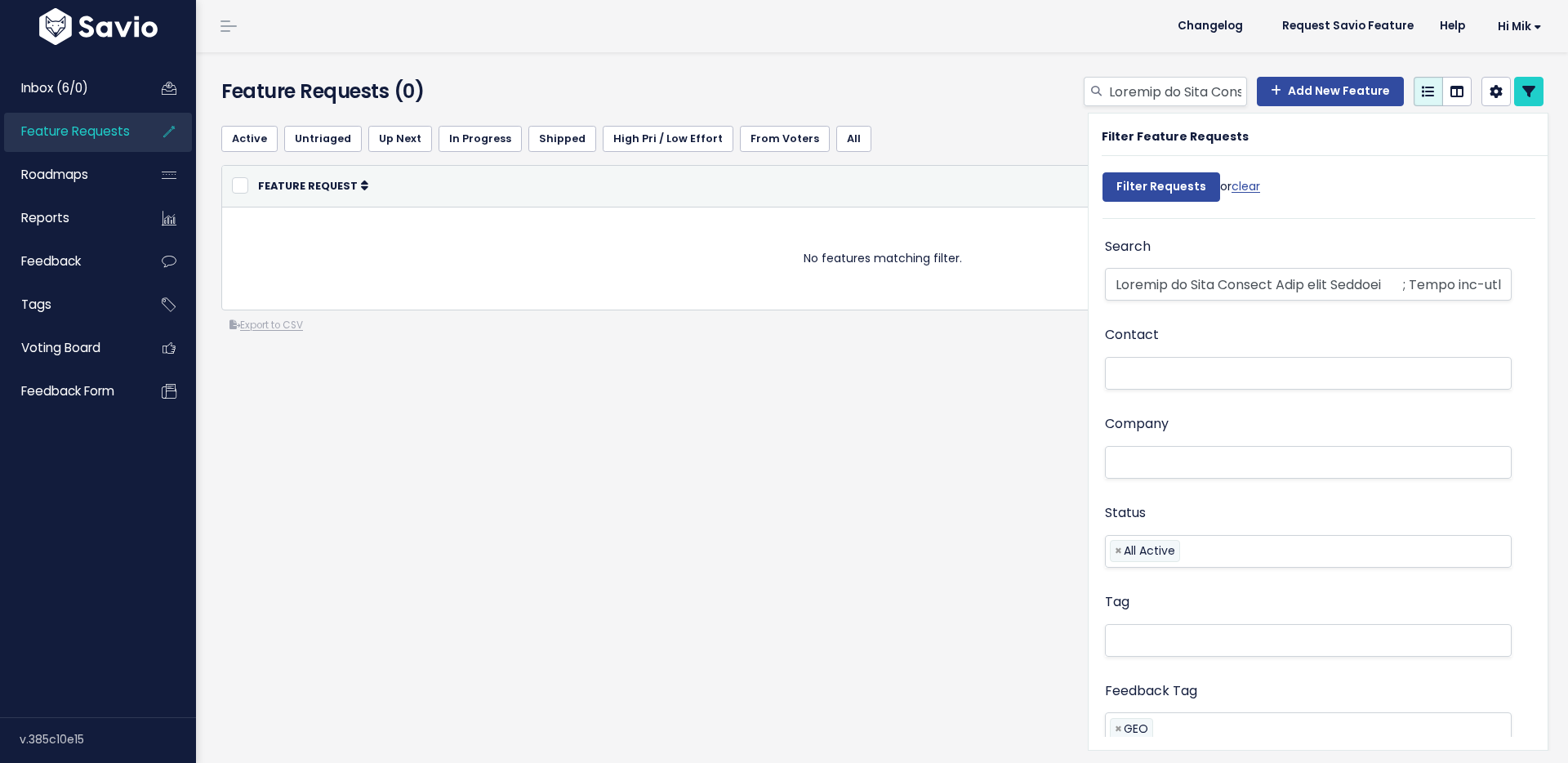
select select
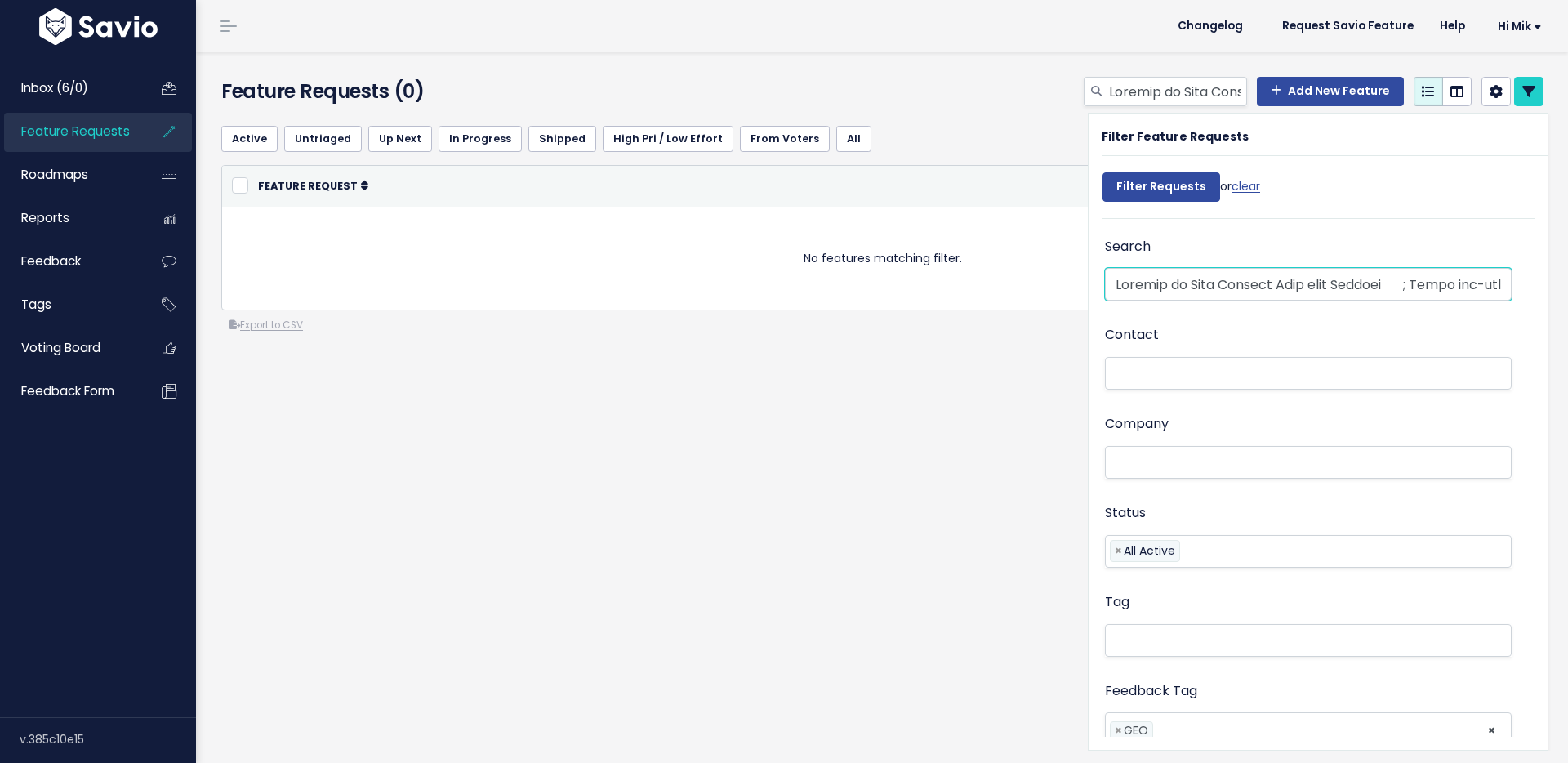
click at [1194, 290] on input "text" at bounding box center [1309, 284] width 407 height 33
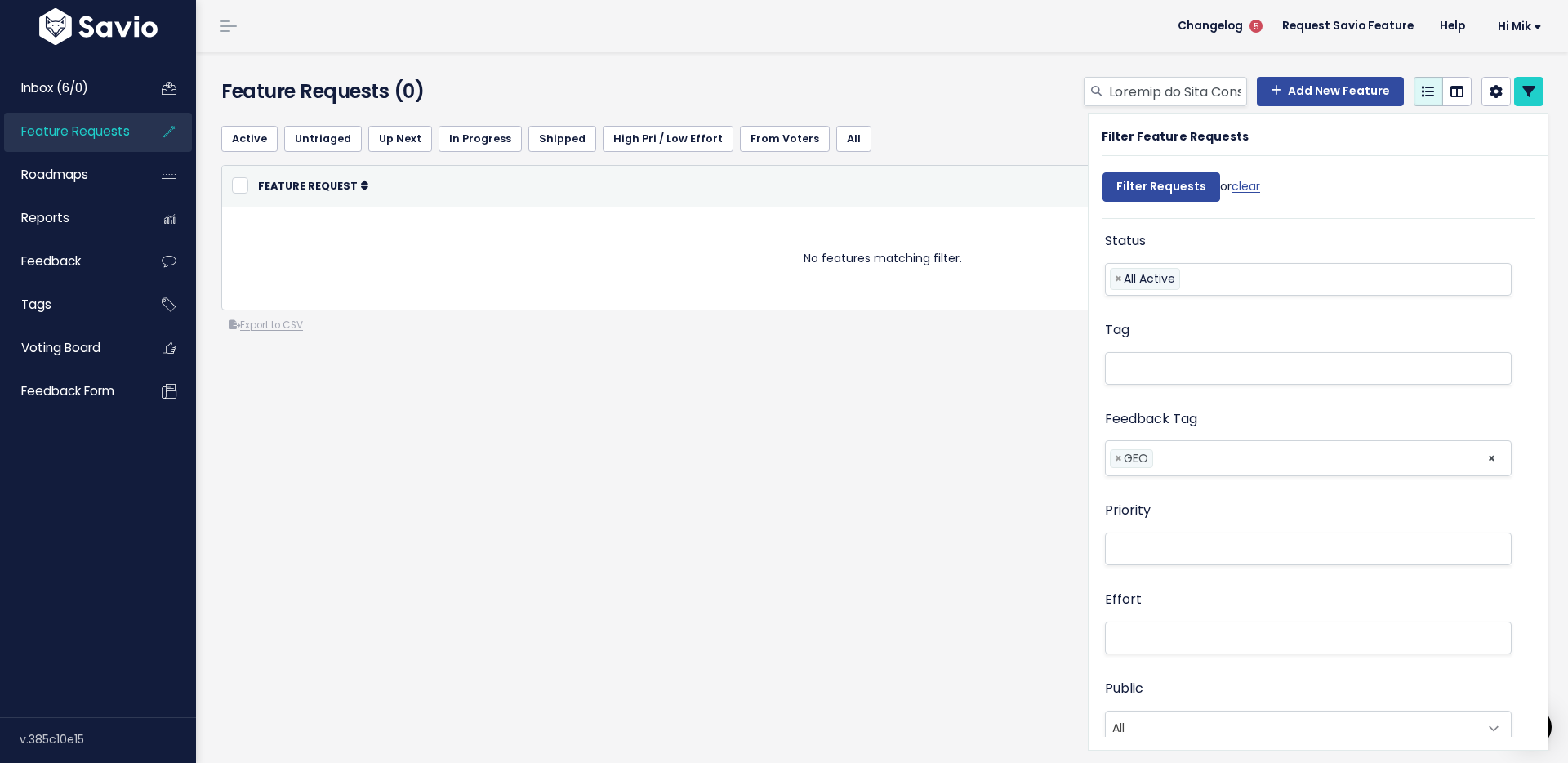
scroll to position [341, 0]
select select
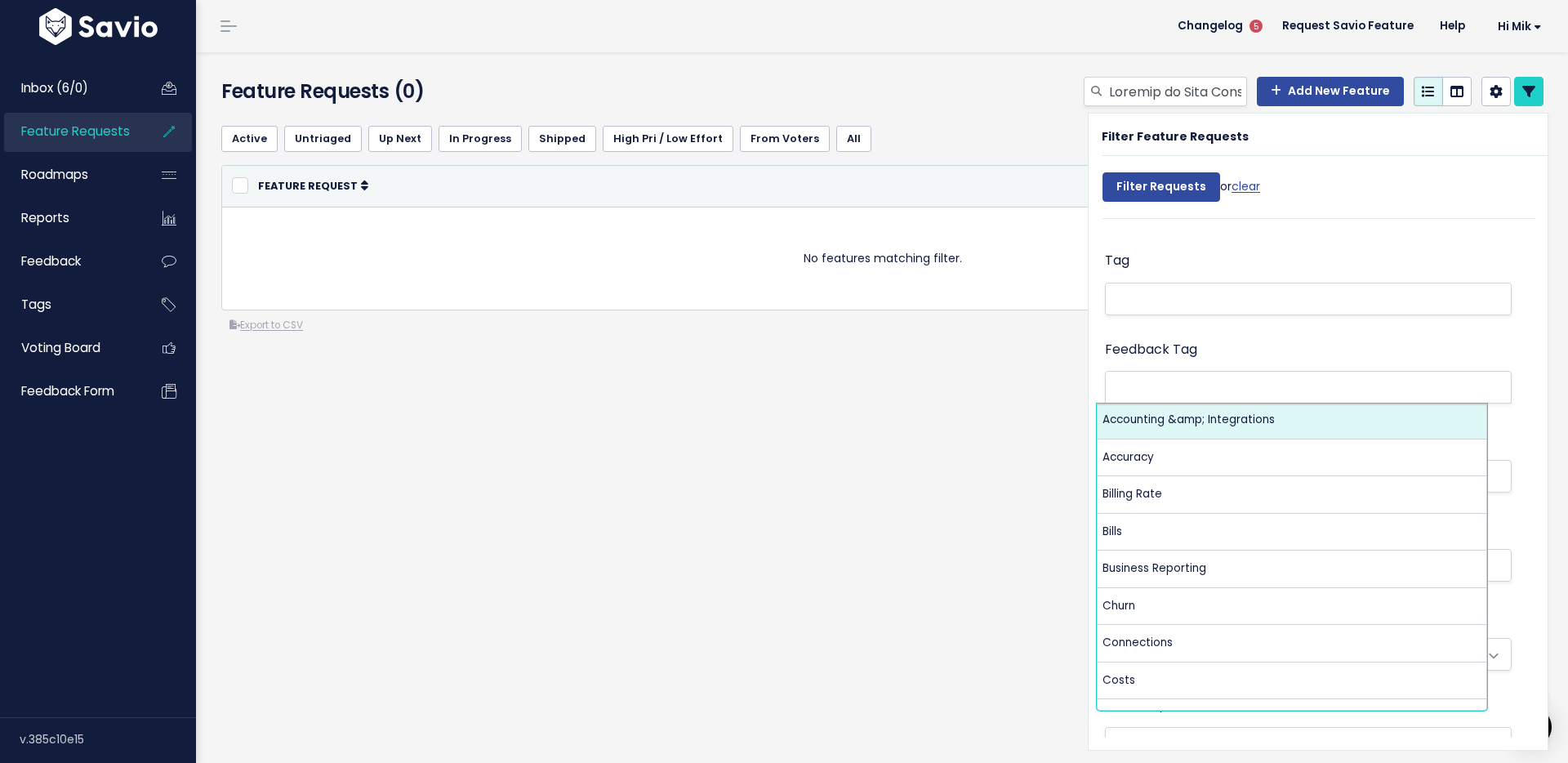
scroll to position [6, 0]
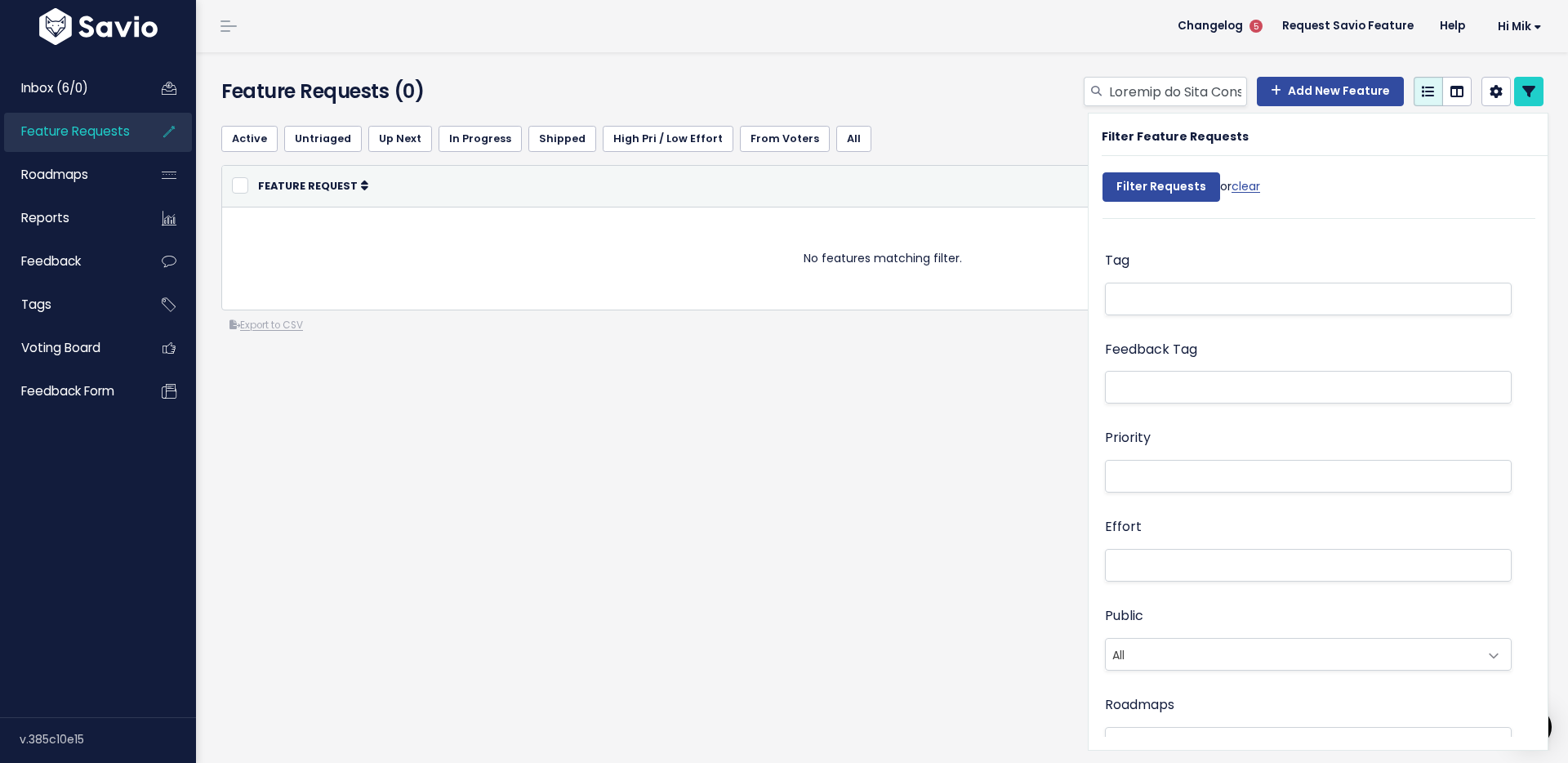
click at [1226, 340] on div "Feedback Tag GEO" at bounding box center [1309, 372] width 407 height 70
click at [1205, 321] on div "Search" at bounding box center [1309, 279] width 407 height 89
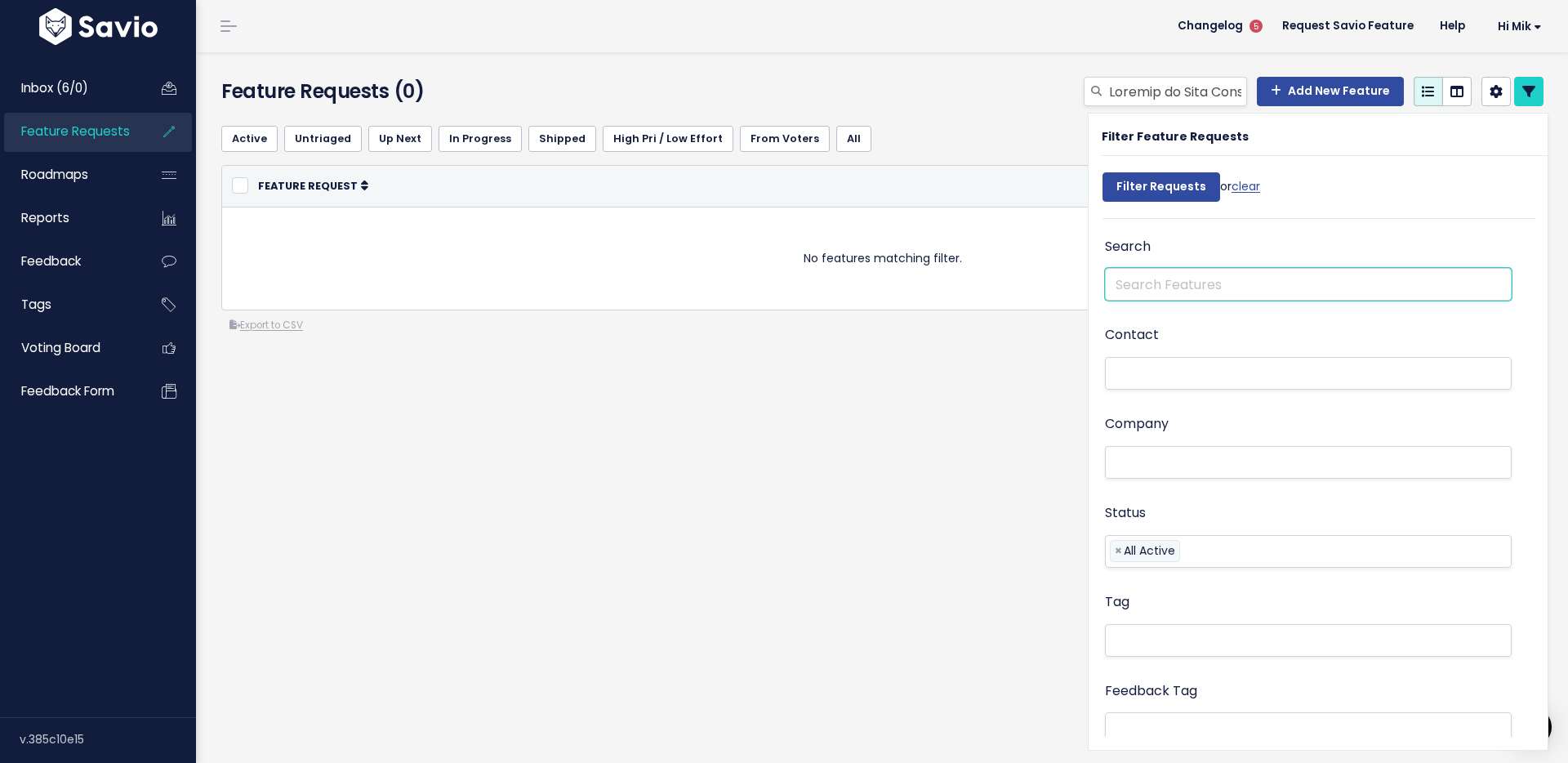
click at [1183, 288] on input "text" at bounding box center [1309, 284] width 407 height 33
click at [1523, 90] on icon at bounding box center [1529, 91] width 13 height 13
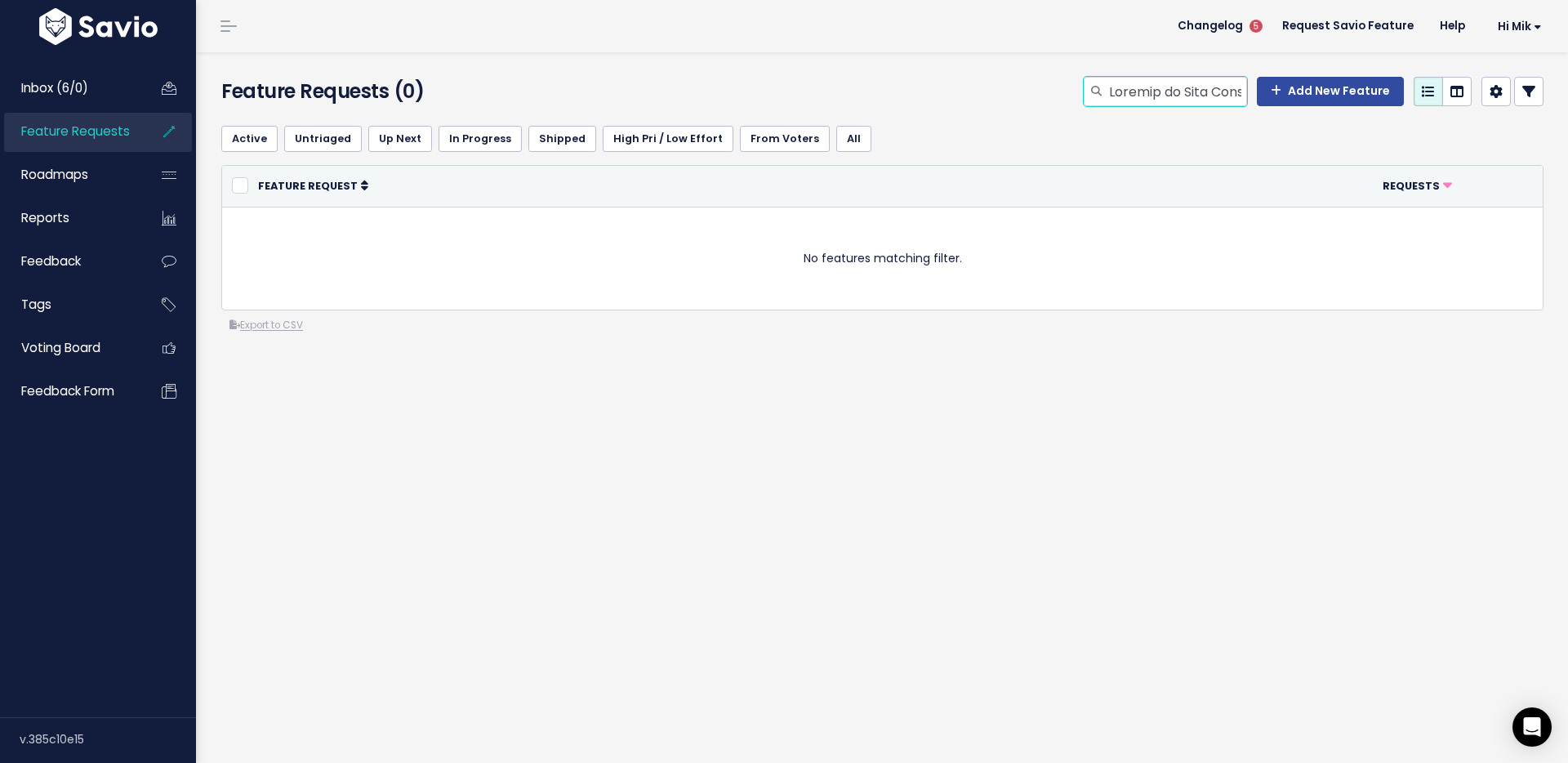
click at [1188, 100] on input "search" at bounding box center [1177, 91] width 140 height 29
click at [1523, 89] on icon at bounding box center [1529, 91] width 13 height 13
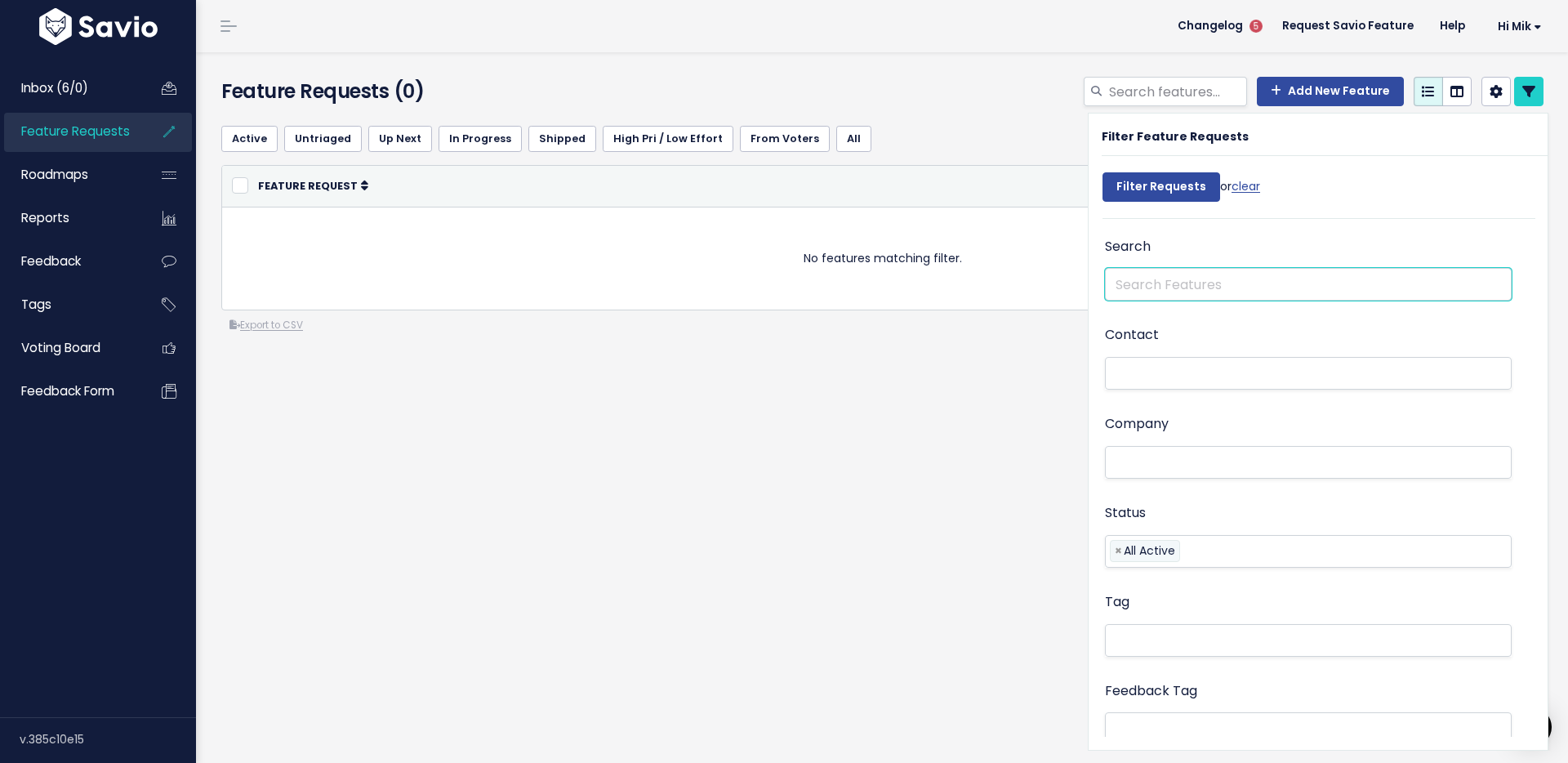
click at [1205, 287] on input "text" at bounding box center [1309, 284] width 407 height 33
paste input ""Create recurring jobs on mobile ""
type input ""Create recurring jobs on mobile ""
click at [960, 114] on div "Active Untriaged Up Next In Progress Shipped High Pri / Low Effort From Voters …" at bounding box center [882, 138] width 1322 height 52
click at [1232, 185] on link "clear" at bounding box center [1246, 186] width 28 height 16
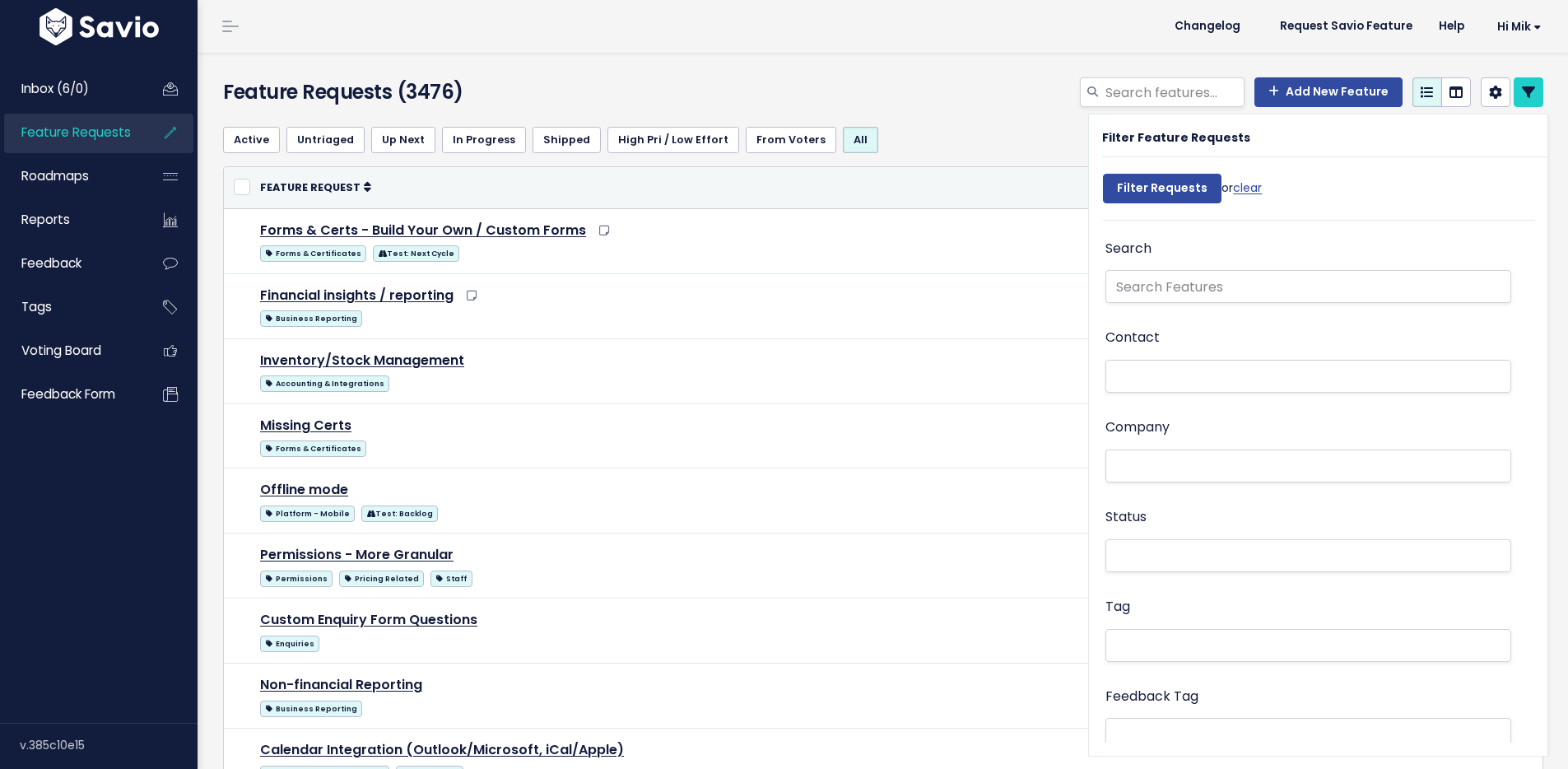
select select
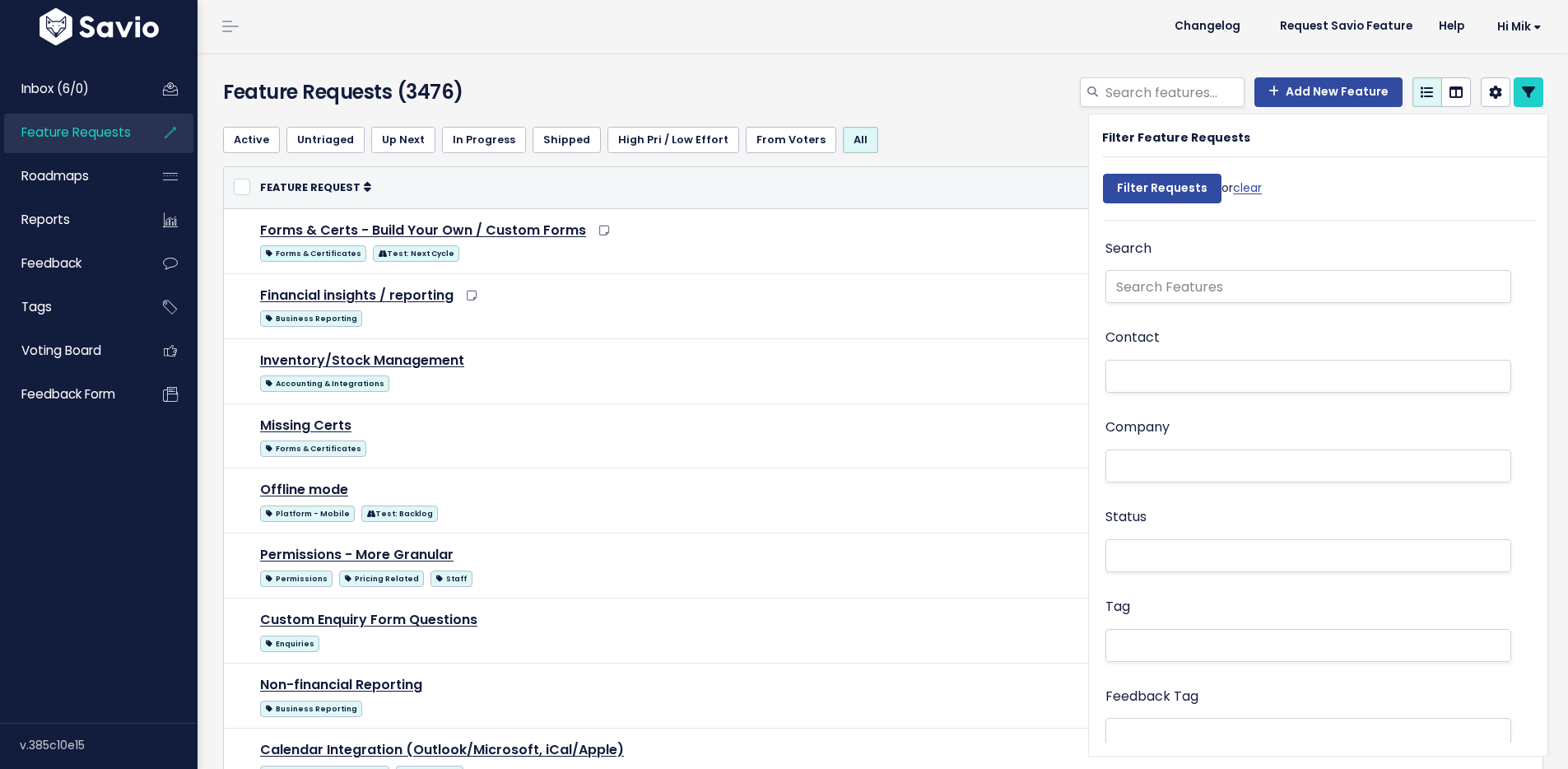
select select
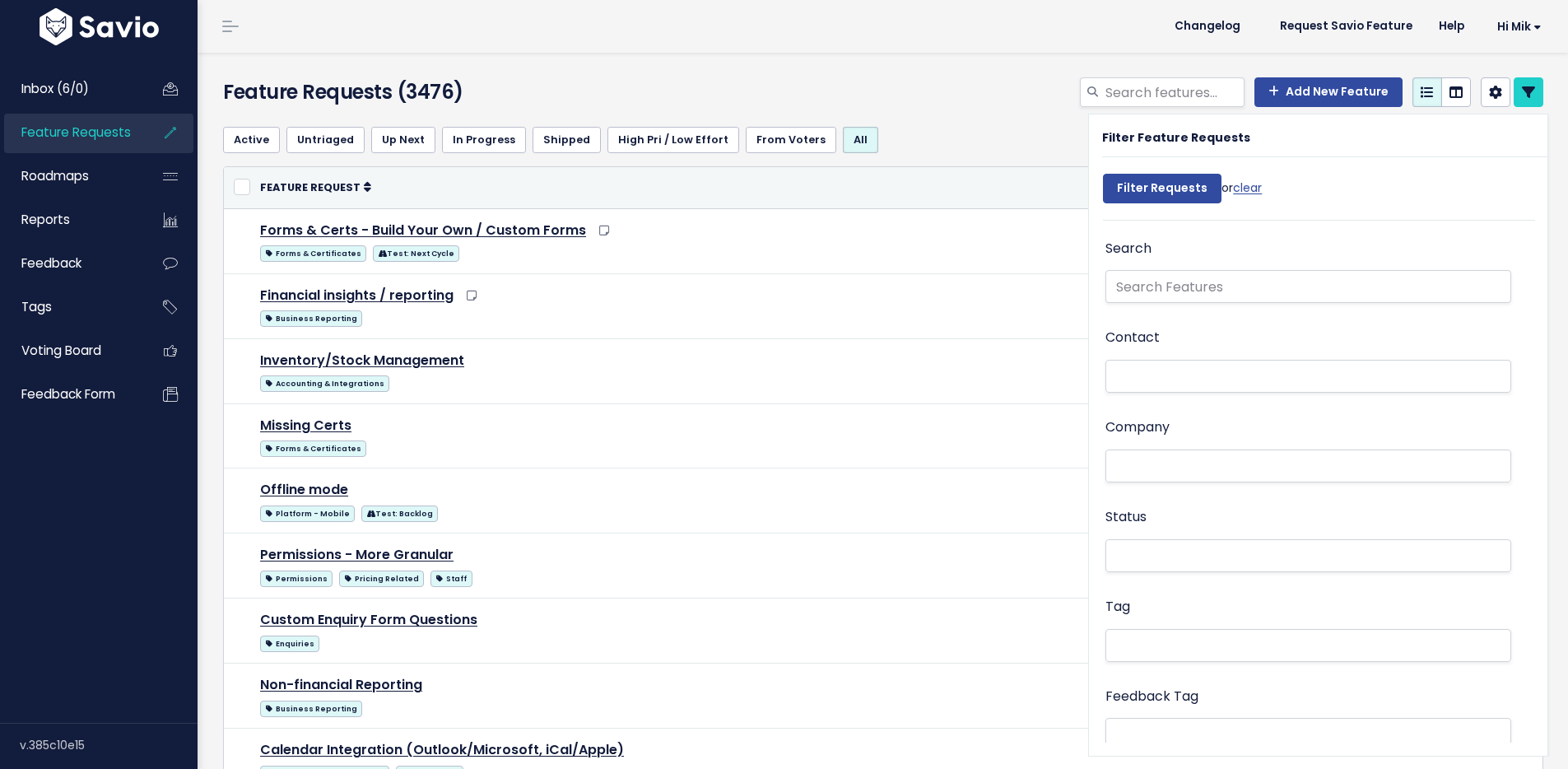
select select
drag, startPoint x: 1102, startPoint y: 94, endPoint x: 1083, endPoint y: 90, distance: 19.4
click at [1083, 90] on div ""Create recurring jobs on mobile" at bounding box center [1162, 92] width 165 height 29
type input "Create recurring jobs on mobile"
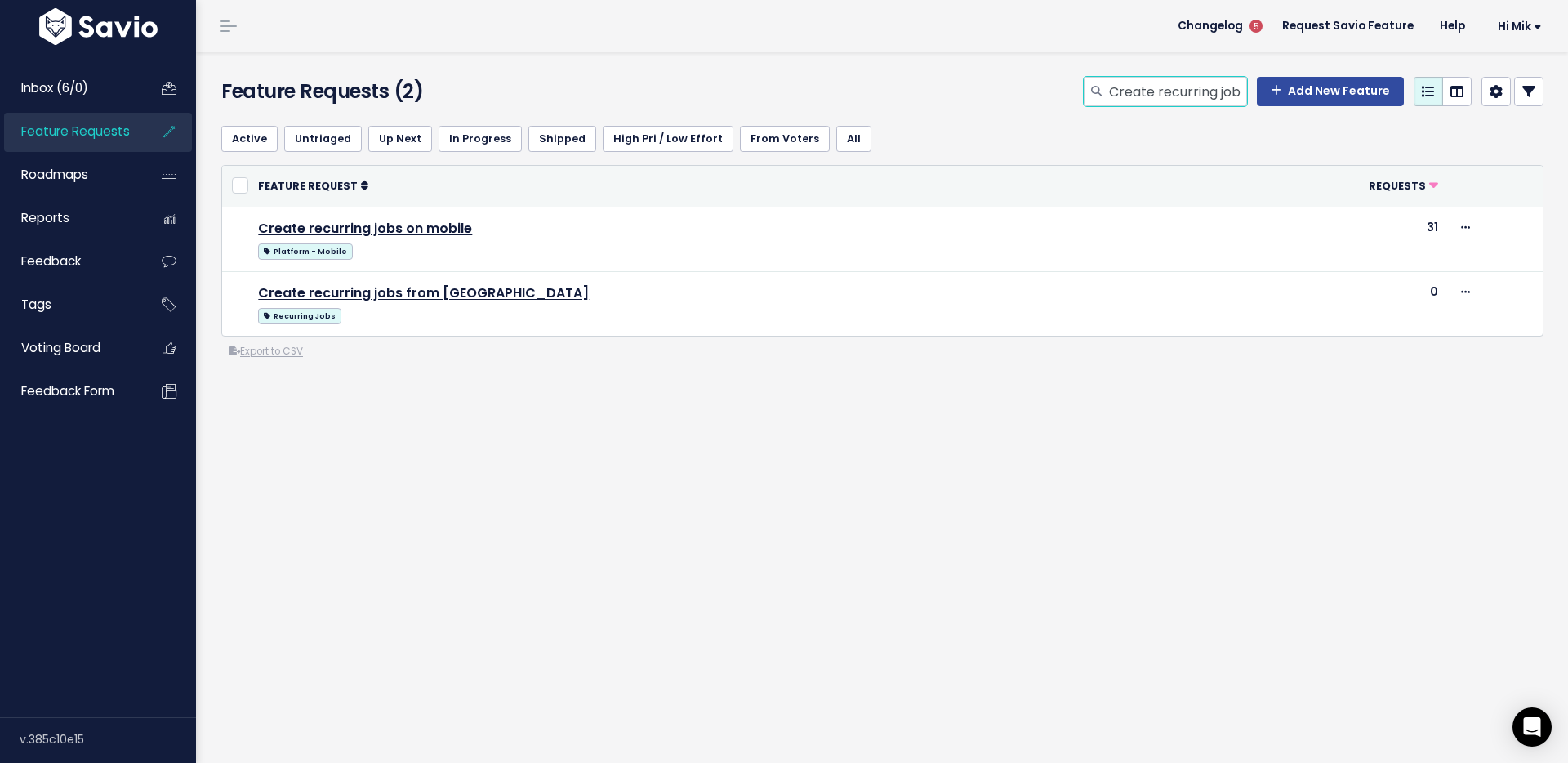
click at [1159, 89] on input "Create recurring jobs on mobile" at bounding box center [1177, 91] width 140 height 29
paste input ""Custom Enquiry Form Questions ""
type input "Custom Enquiry Form Questions"
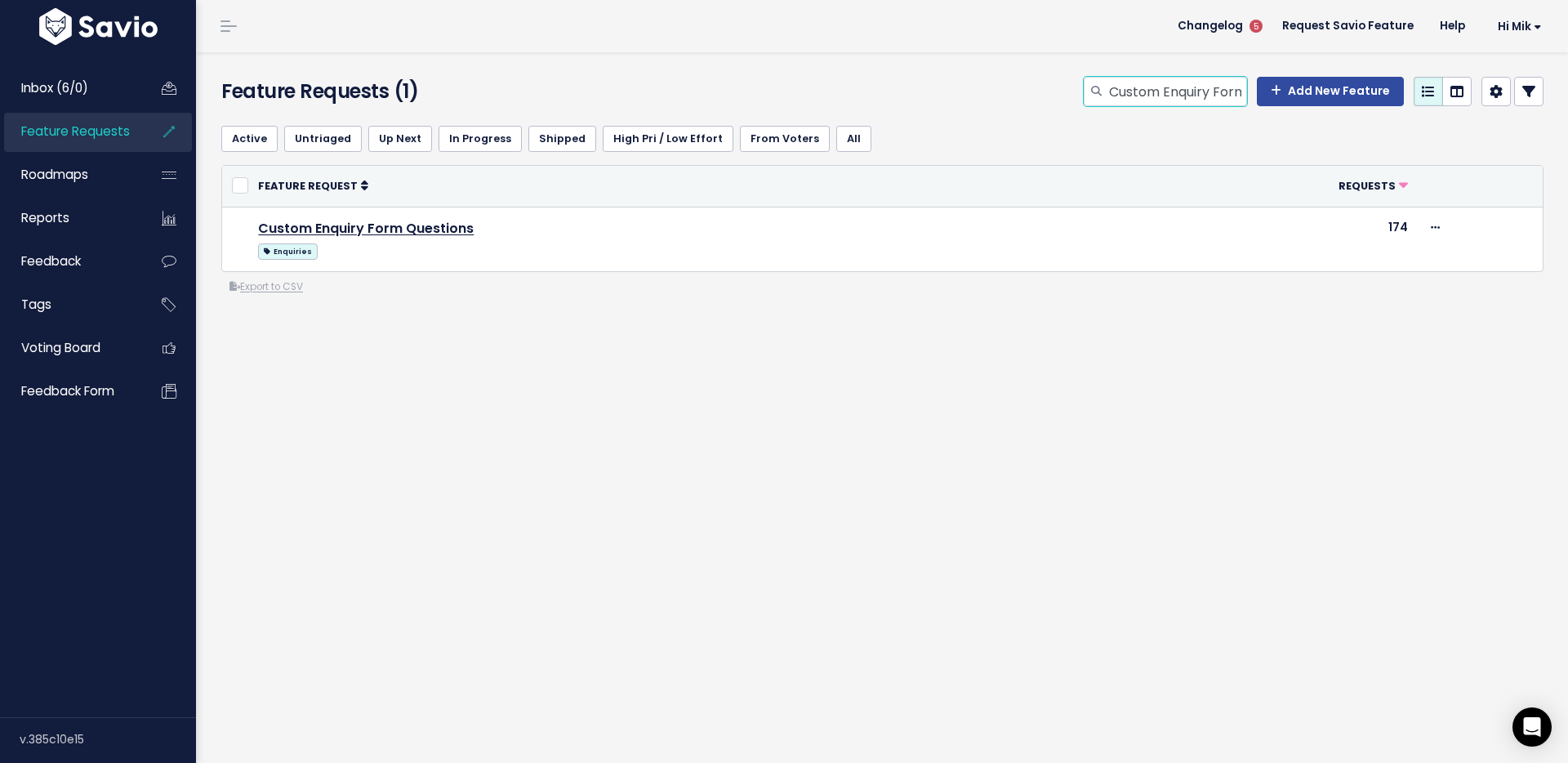
click at [1149, 95] on input "Custom Enquiry Form Questions" at bounding box center [1177, 91] width 140 height 29
paste input "customise appointment detail"
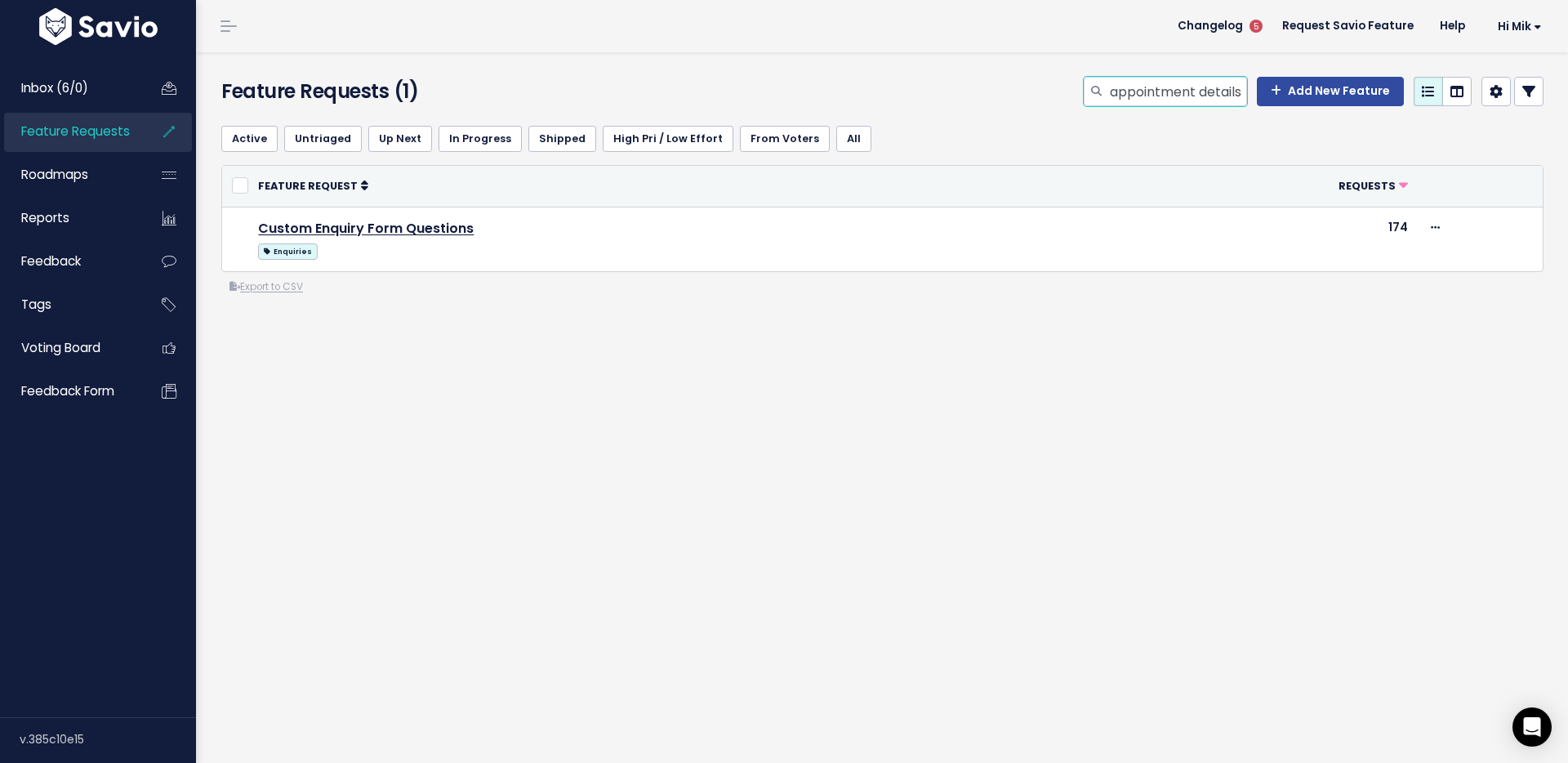
type input "customise appointment details"
click at [1174, 88] on input "customise appointment details" at bounding box center [1177, 91] width 140 height 29
paste input "Forms & Certs - Build Your Own / Custom Form"
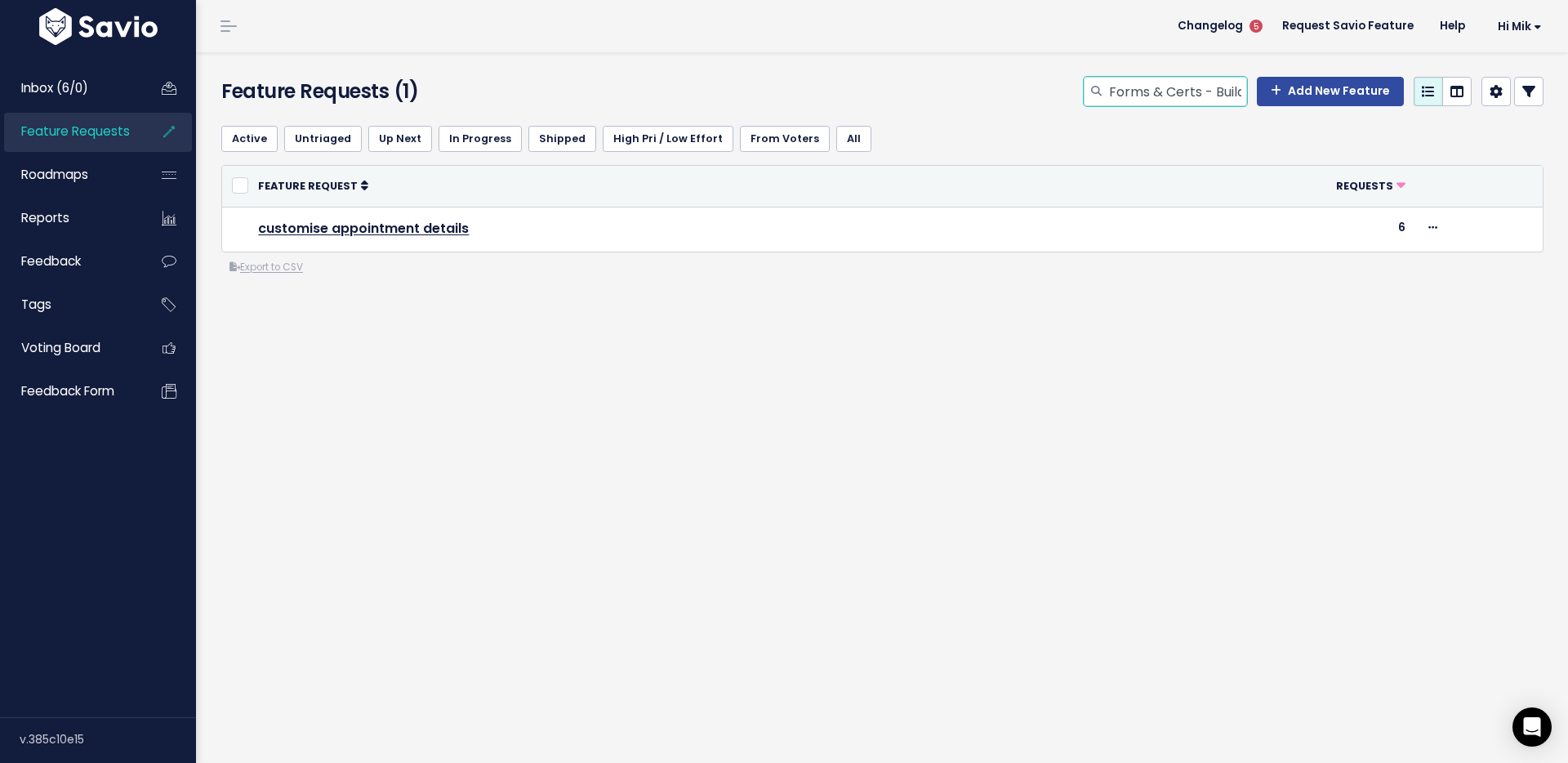
scroll to position [0, 179]
type input "Forms & Certs - Build Your Own / Custom Forms"
click at [1177, 88] on input "Forms & Certs - Build Your Own / Custom Forms" at bounding box center [1177, 91] width 140 height 29
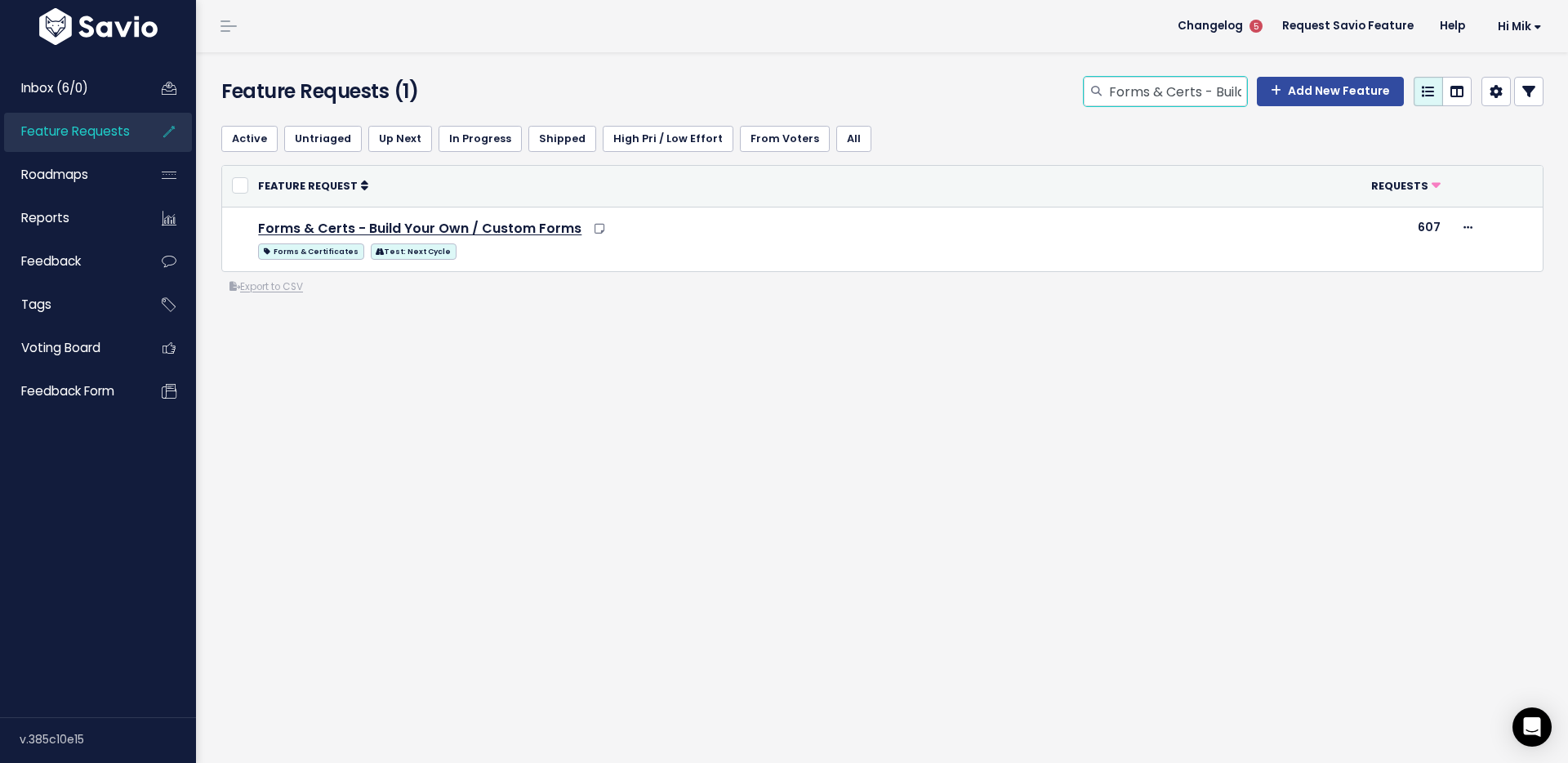
paste input "Job address - cross street & pin drop function"
type input "Job address - cross street & pin drop functions"
click at [1155, 84] on input "Job address - cross street & pin drop functions" at bounding box center [1177, 91] width 140 height 29
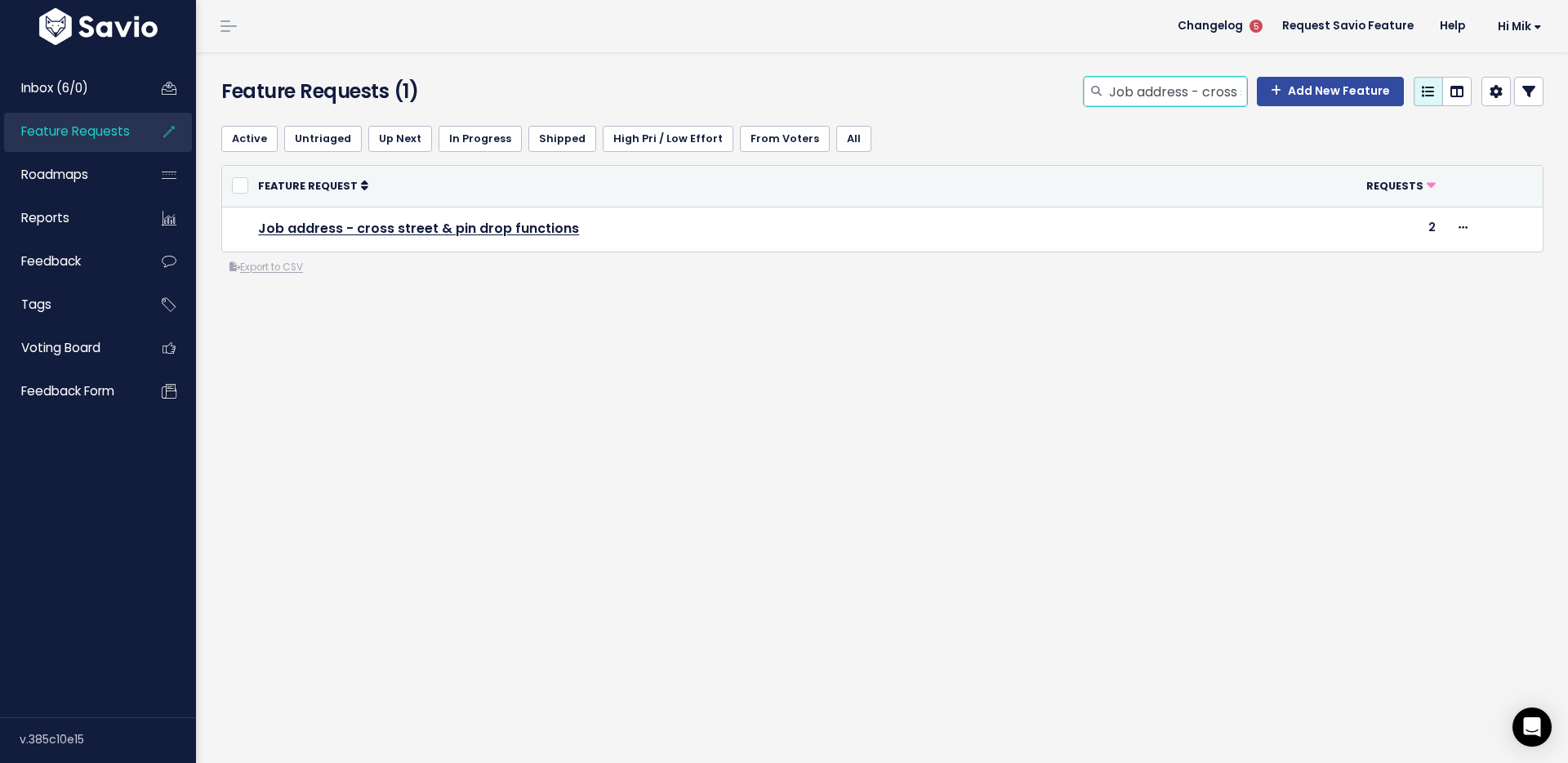
click at [1155, 84] on input "Job address - cross street & pin drop functions" at bounding box center [1177, 91] width 140 height 29
paste input ""Merge Customers ""
type input "Merge Customers"
click at [1182, 98] on input "Merge Customers" at bounding box center [1177, 91] width 140 height 29
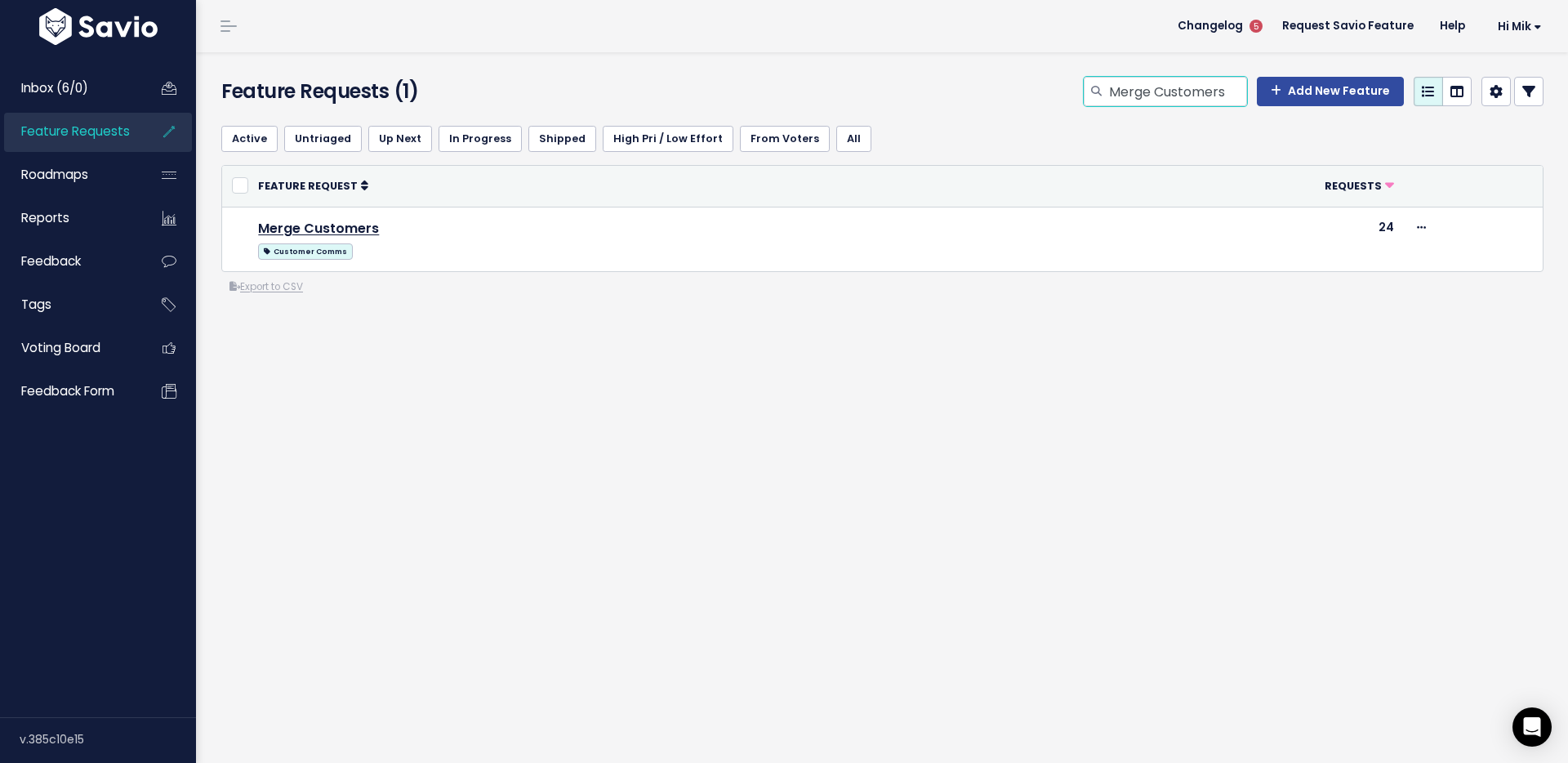
click at [1182, 98] on input "Merge Customers" at bounding box center [1177, 91] width 140 height 29
paste input "obile UX - Scheduler"
type input "Mobile UX - Scheduler"
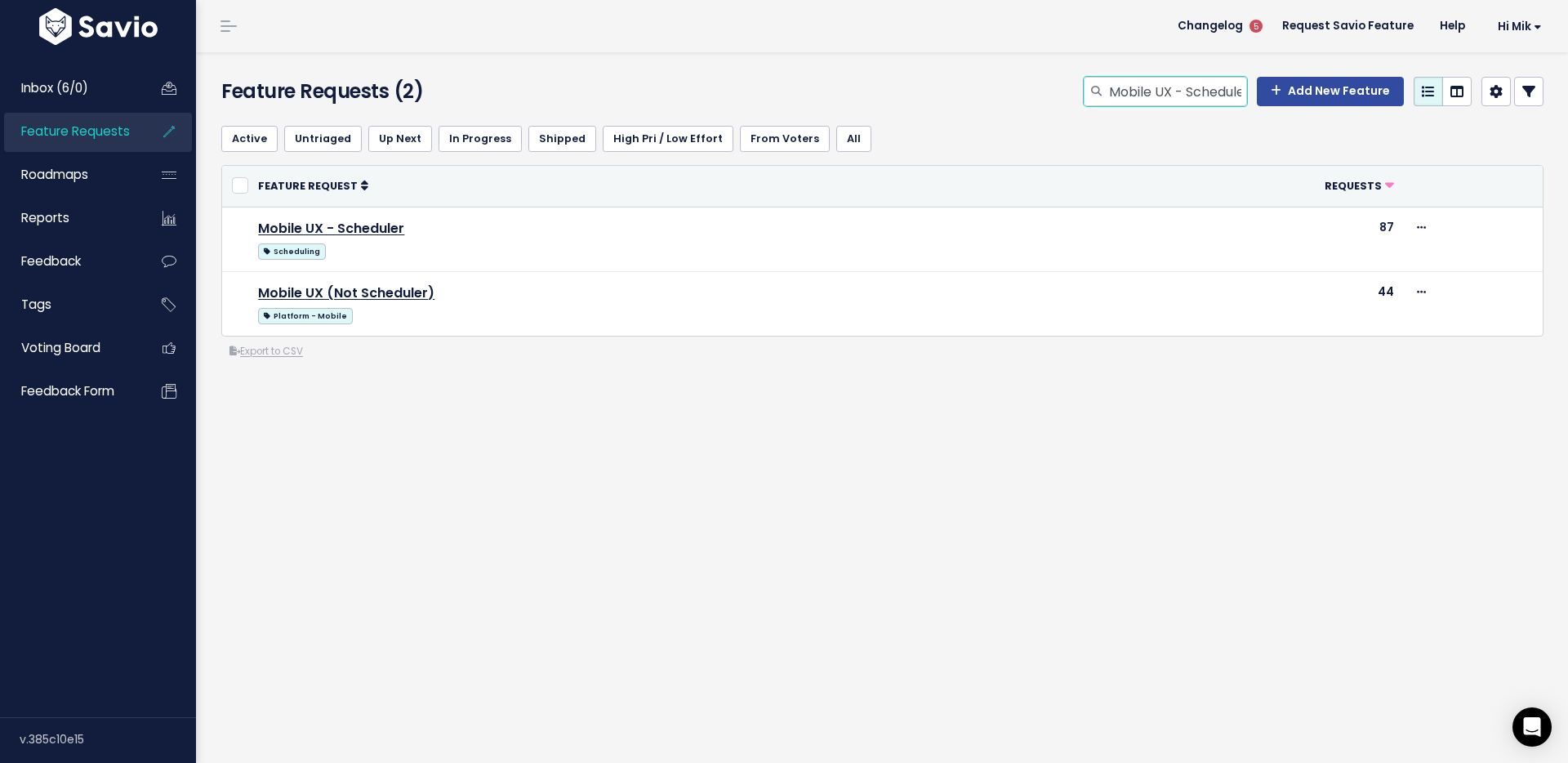
click at [1210, 86] on input "Mobile UX - Scheduler" at bounding box center [1177, 91] width 140 height 29
paste input ""Schedule Teams ""
type input "Schedule Teams"
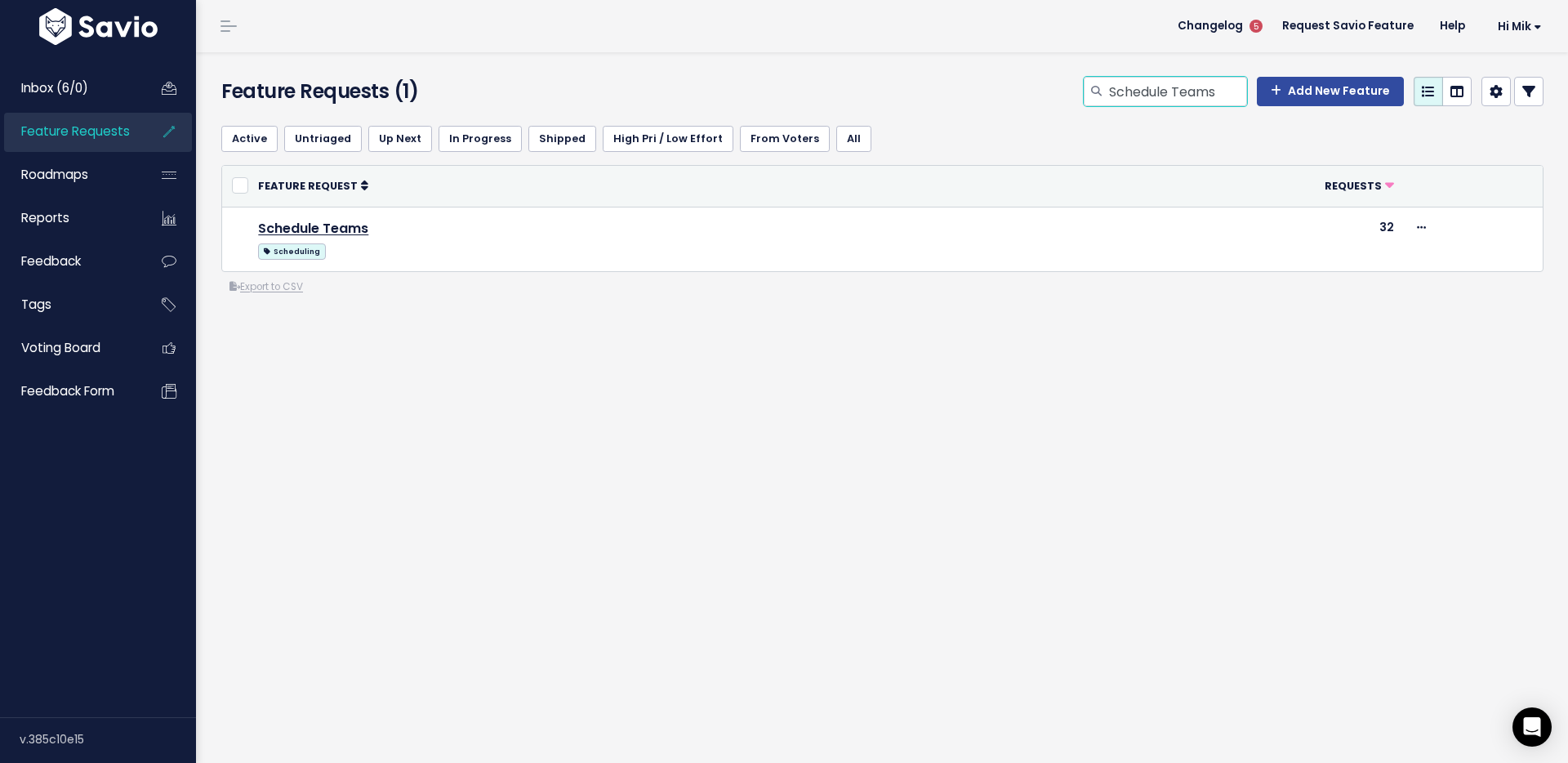
click at [1188, 92] on input "Schedule Teams" at bounding box center [1177, 91] width 140 height 29
paste input "how Staff Unavailability in Scheduler"
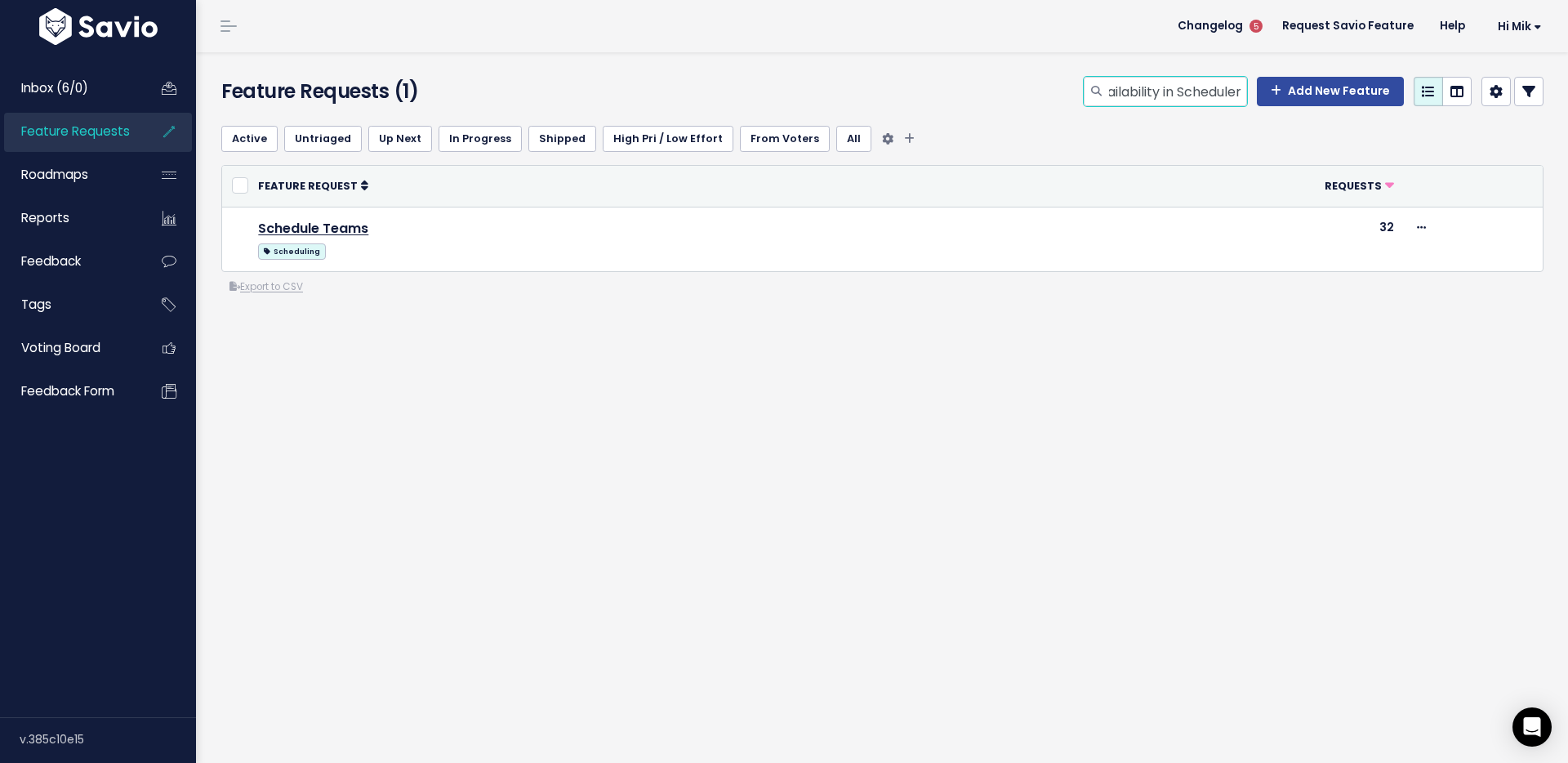
type input "Show Staff Unavailability in Scheduler"
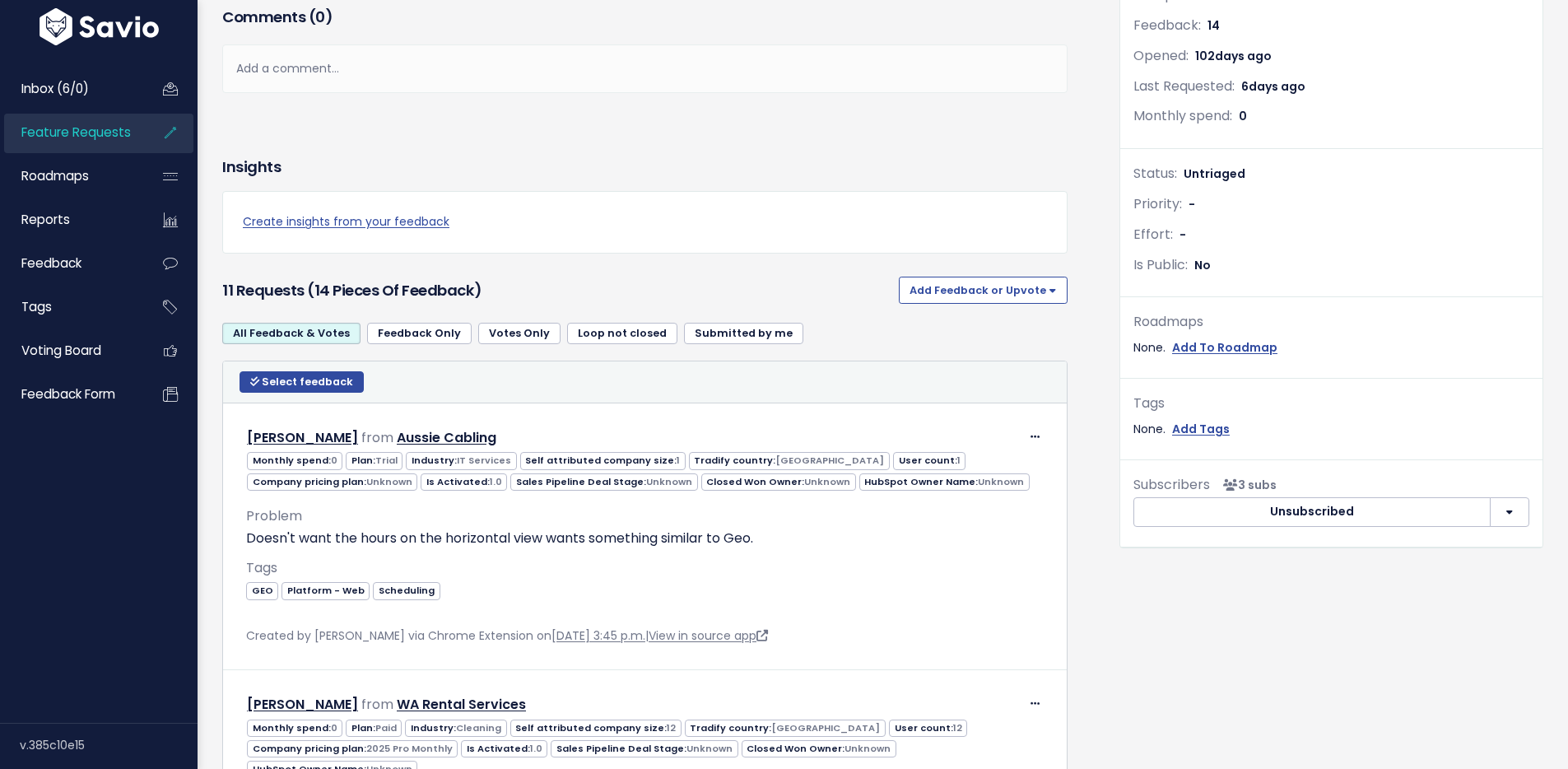
scroll to position [659, 0]
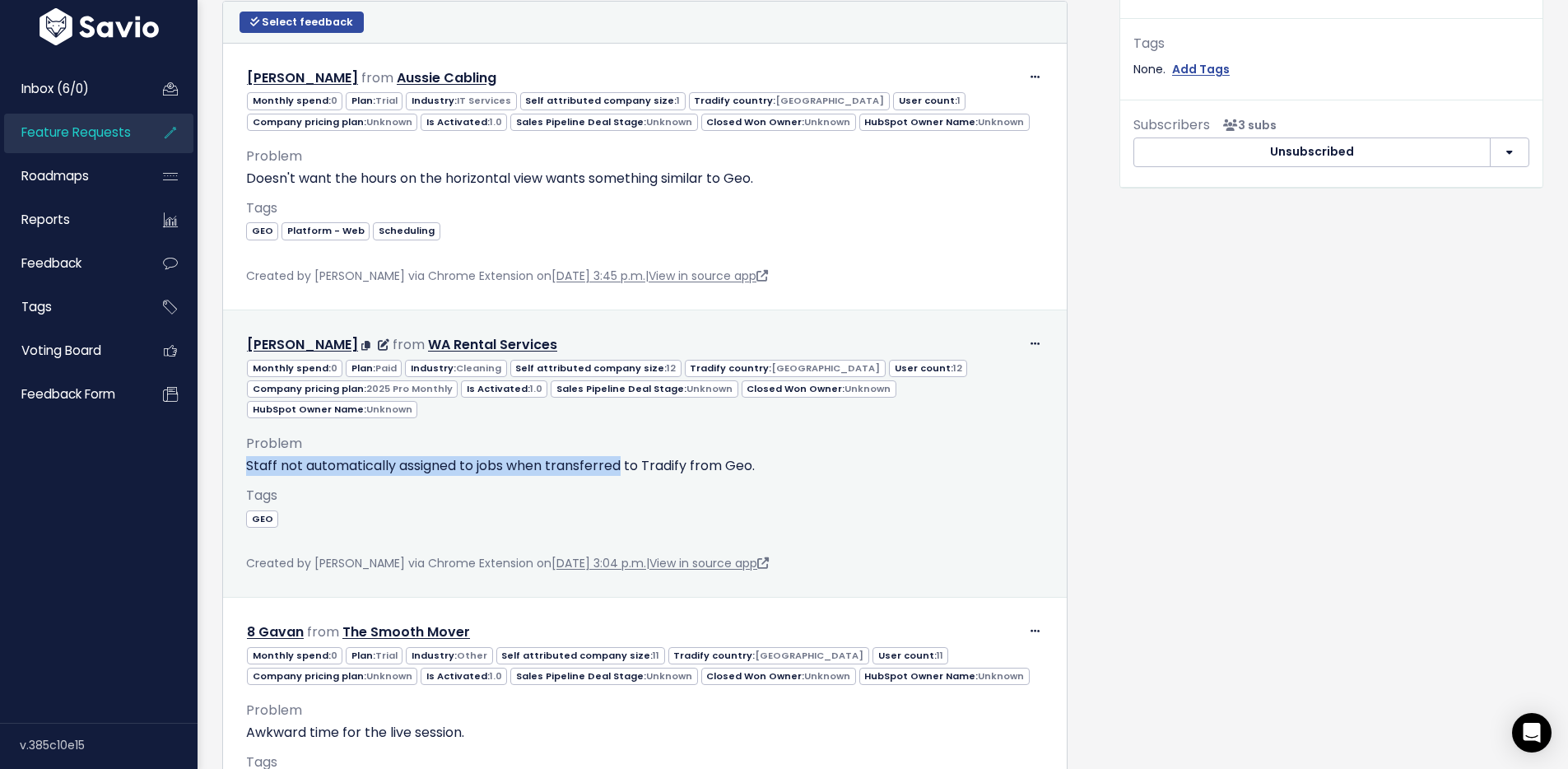
drag, startPoint x: 247, startPoint y: 445, endPoint x: 622, endPoint y: 446, distance: 375.0
click at [622, 456] on p "Staff not automatically assigned to jobs when transferred to Tradify from Geo." at bounding box center [644, 466] width 798 height 20
copy p "Staff not automatically assigned to jobs when transferred"
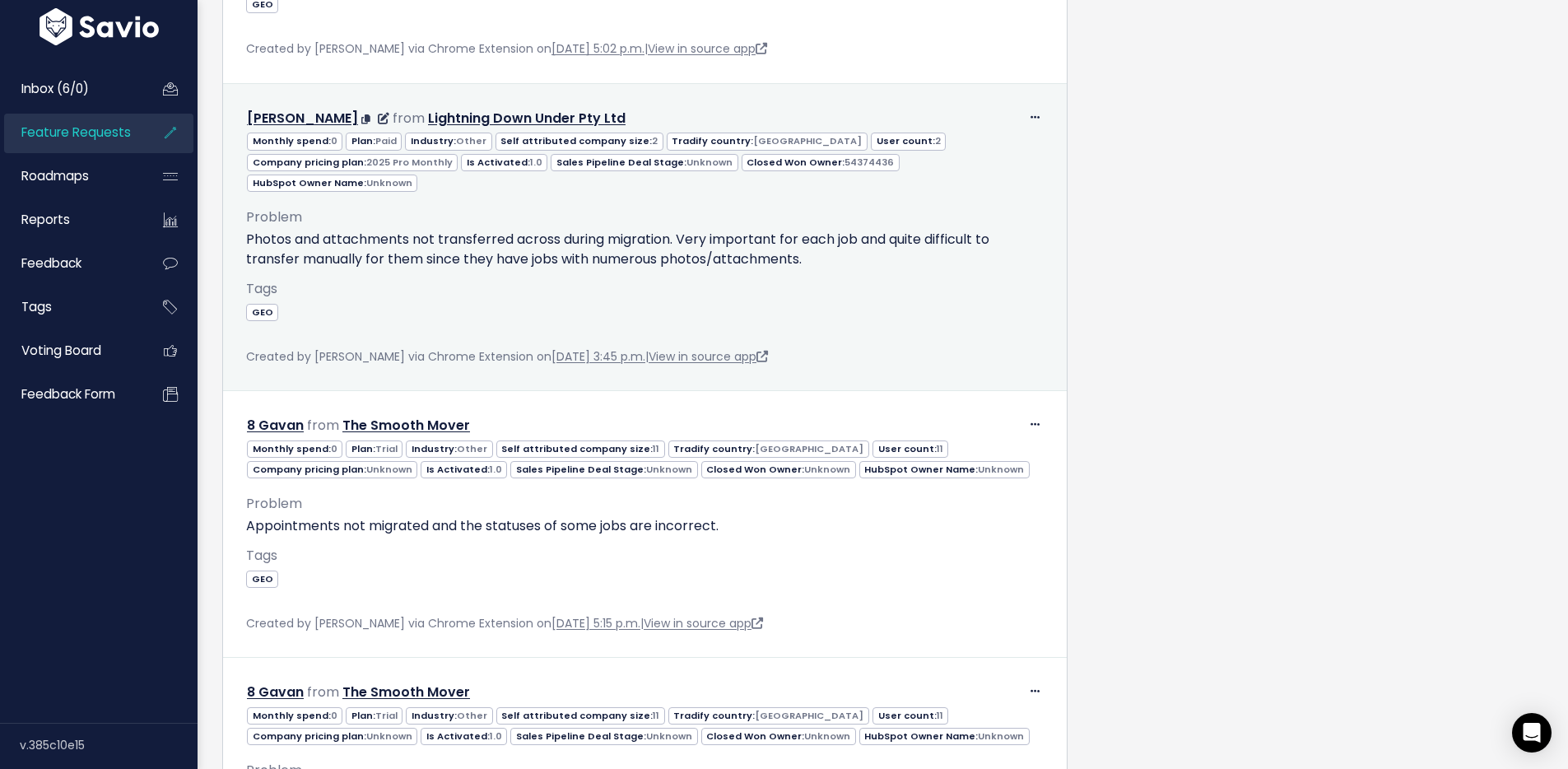
scroll to position [1758, 0]
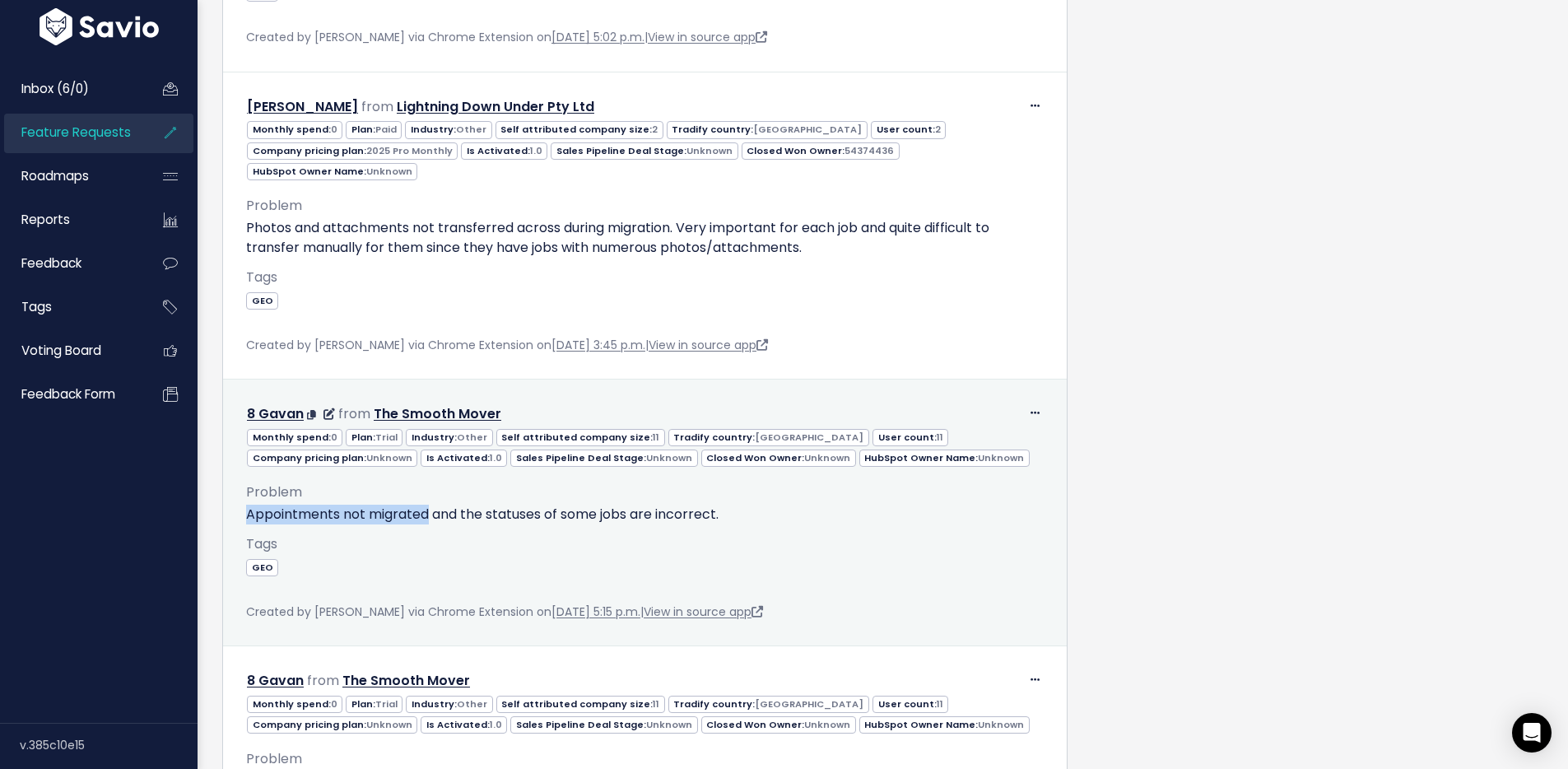
drag, startPoint x: 247, startPoint y: 450, endPoint x: 428, endPoint y: 449, distance: 181.0
click at [428, 504] on p "Appointments not migrated and the statuses of some jobs are incorrect." at bounding box center [644, 514] width 798 height 20
copy p "Appointments not migrated"
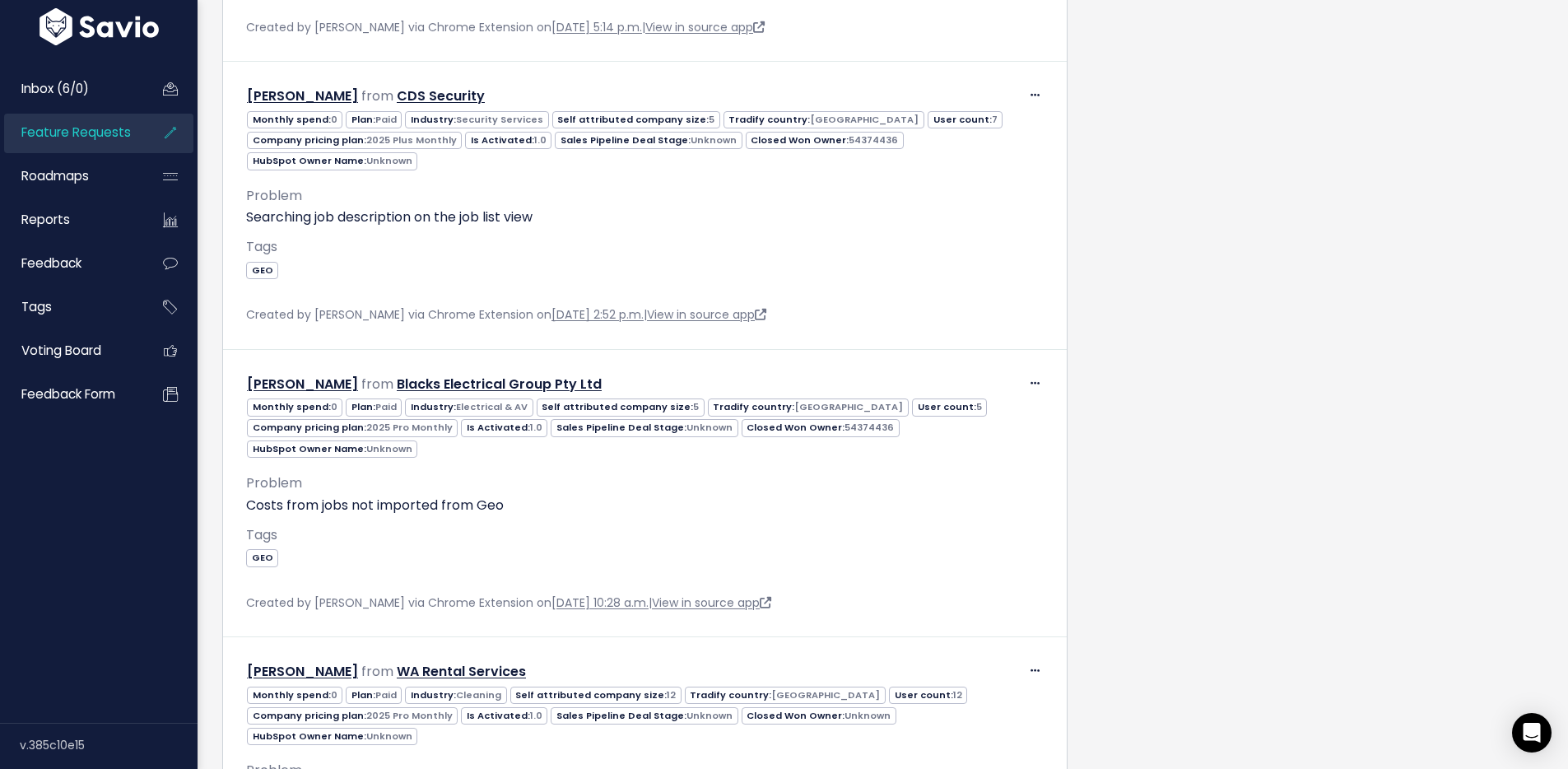
scroll to position [2676, 0]
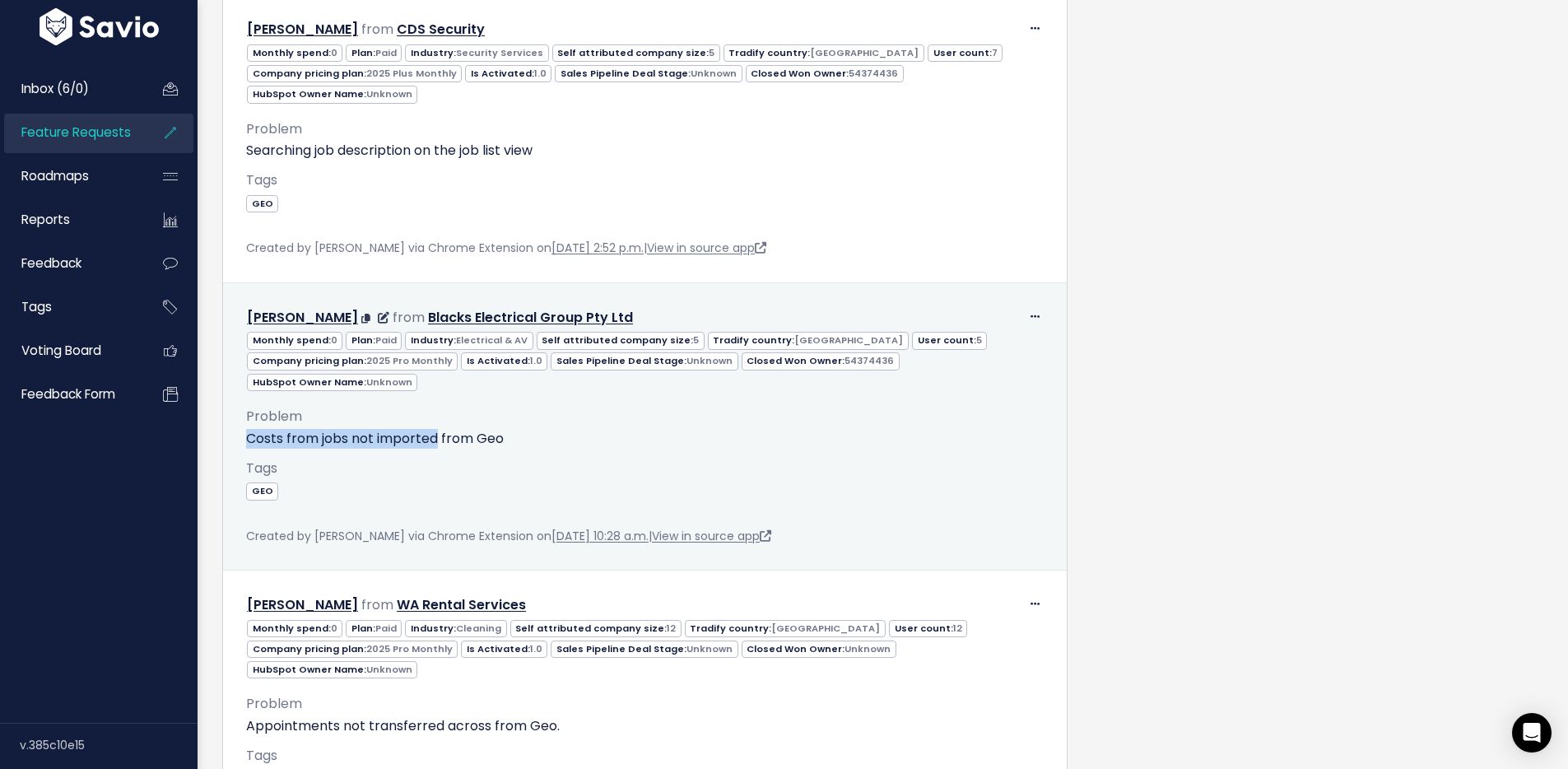
drag, startPoint x: 246, startPoint y: 350, endPoint x: 435, endPoint y: 358, distance: 189.2
click at [435, 429] on p "Costs from jobs not imported from Geo" at bounding box center [644, 438] width 798 height 20
copy p "Costs from jobs not imported"
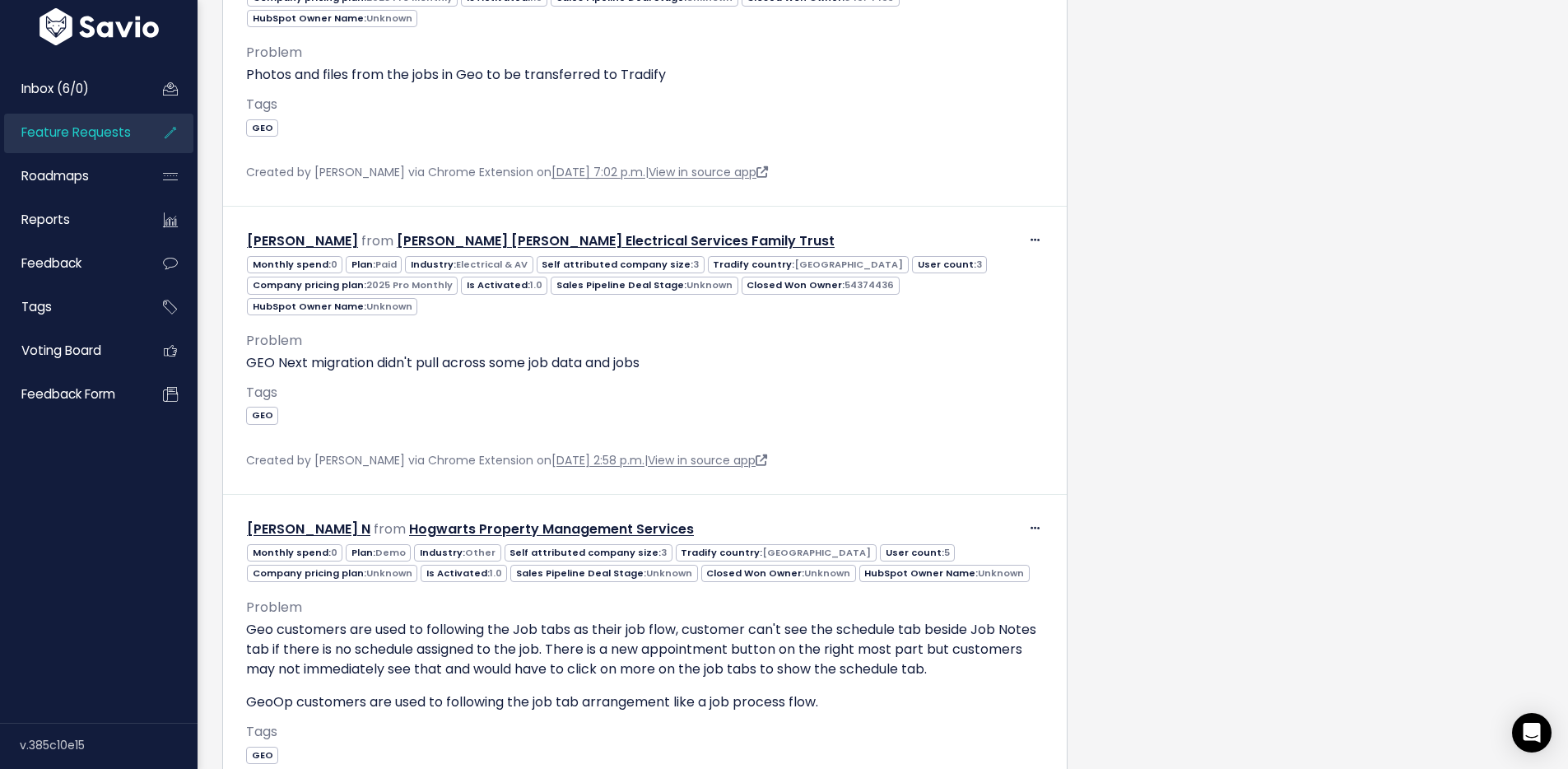
scroll to position [3896, 0]
